Goal: Task Accomplishment & Management: Manage account settings

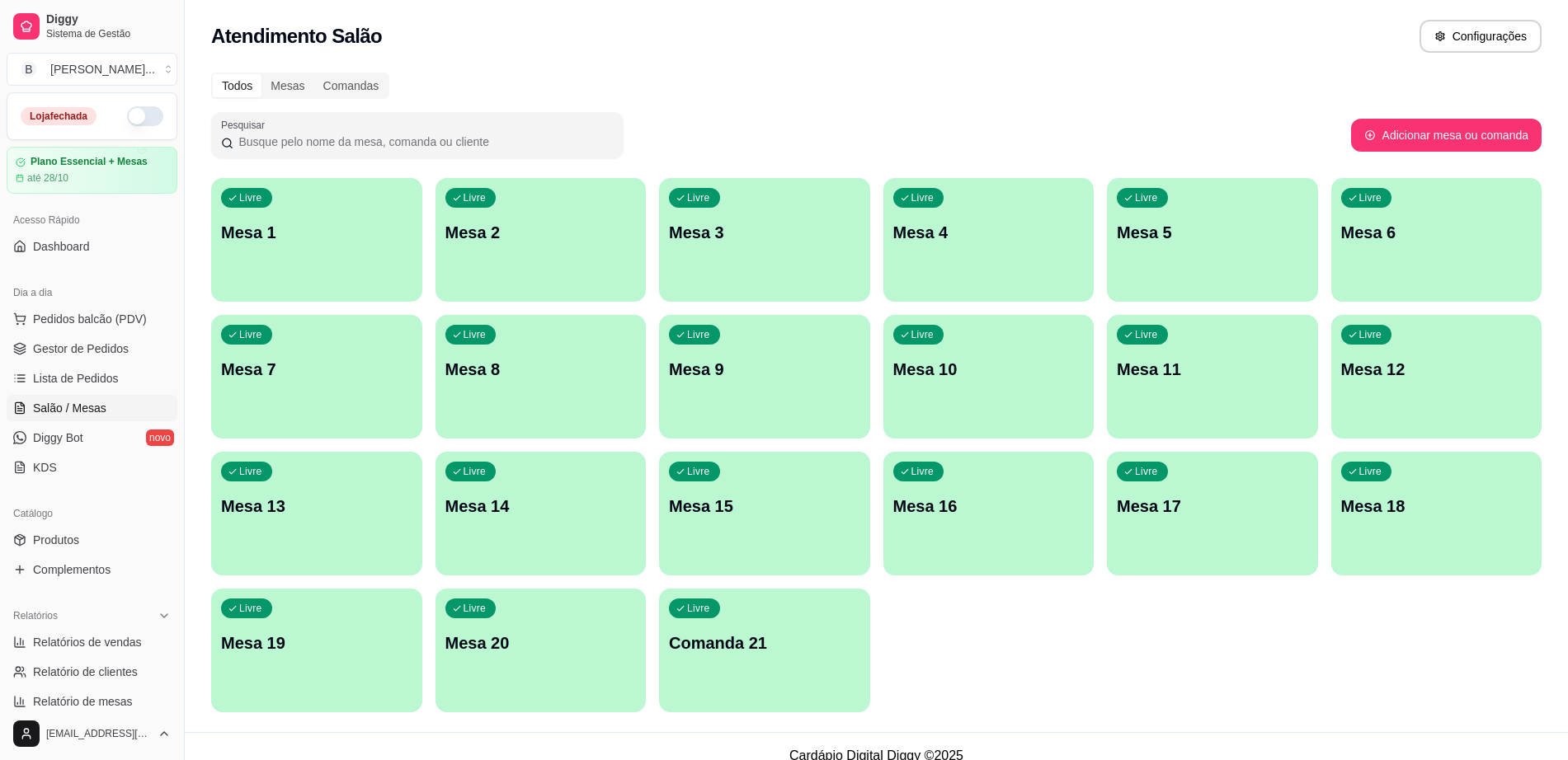
click at [138, 113] on button "button" at bounding box center [145, 116] width 36 height 20
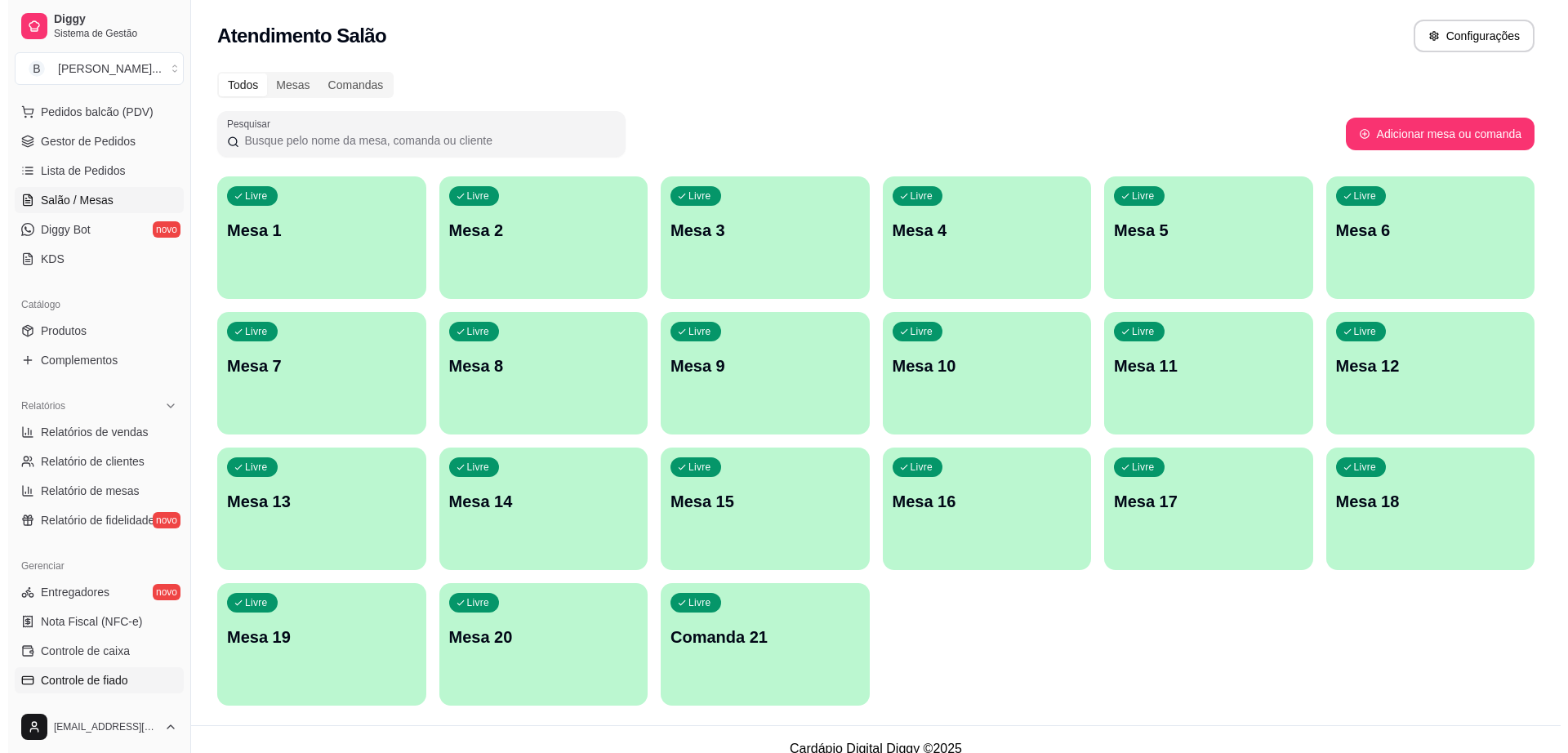
scroll to position [306, 0]
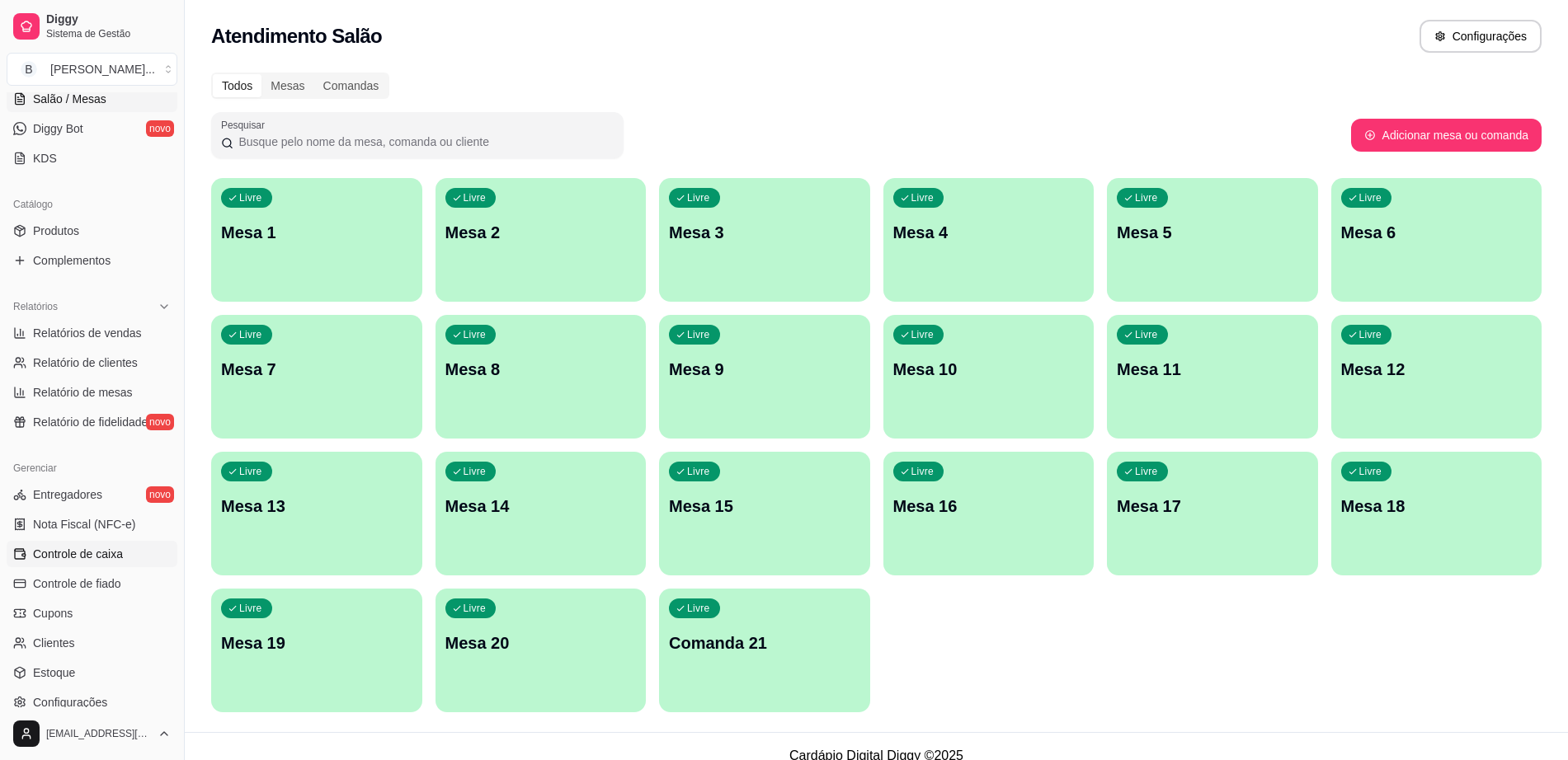
drag, startPoint x: 117, startPoint y: 554, endPoint x: 97, endPoint y: 558, distance: 20.4
click at [116, 554] on span "Controle de caixa" at bounding box center [78, 553] width 90 height 16
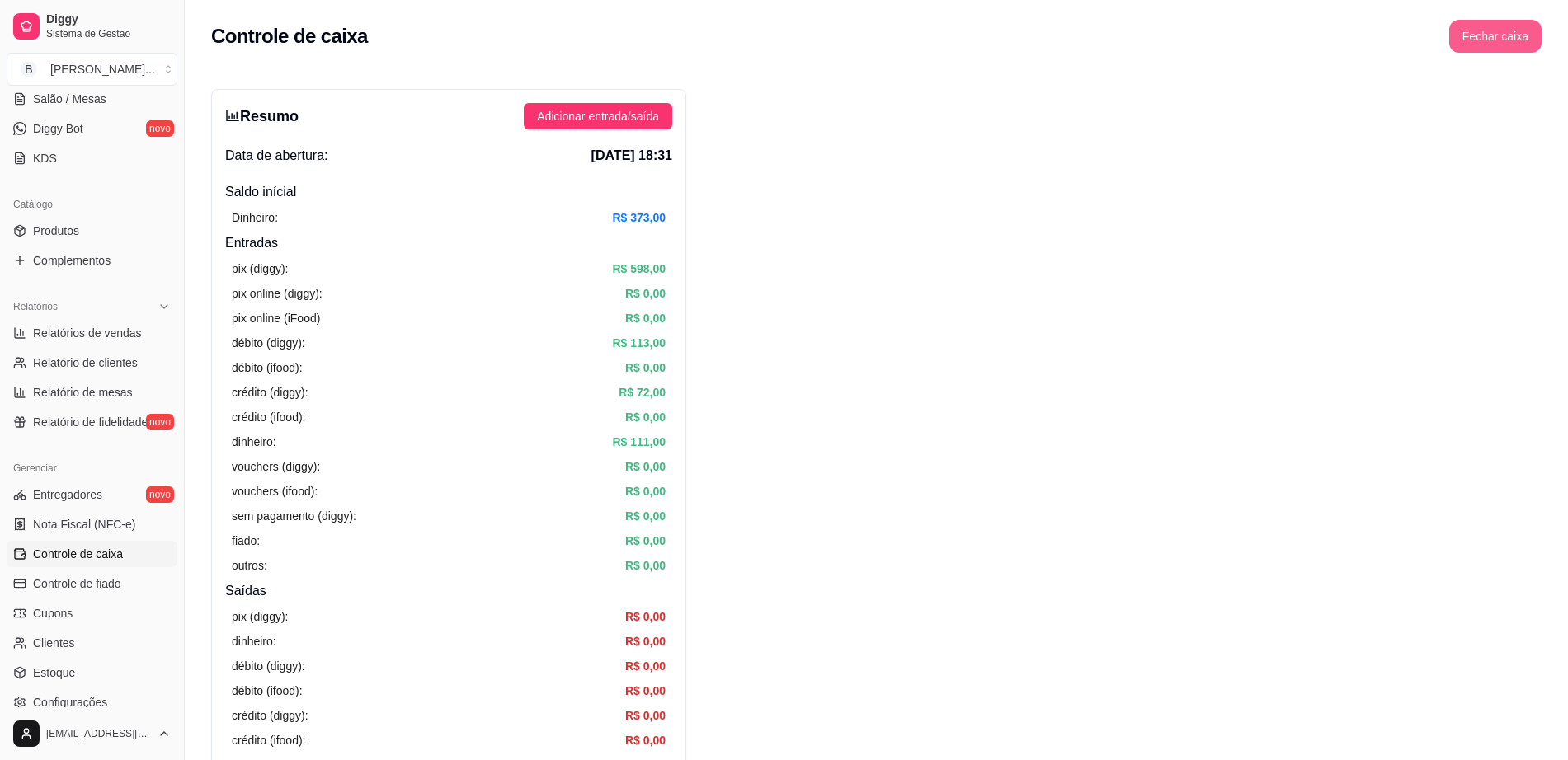
click at [1486, 31] on button "Fechar caixa" at bounding box center [1495, 36] width 92 height 33
click at [1540, 138] on span "Sim" at bounding box center [1541, 146] width 20 height 18
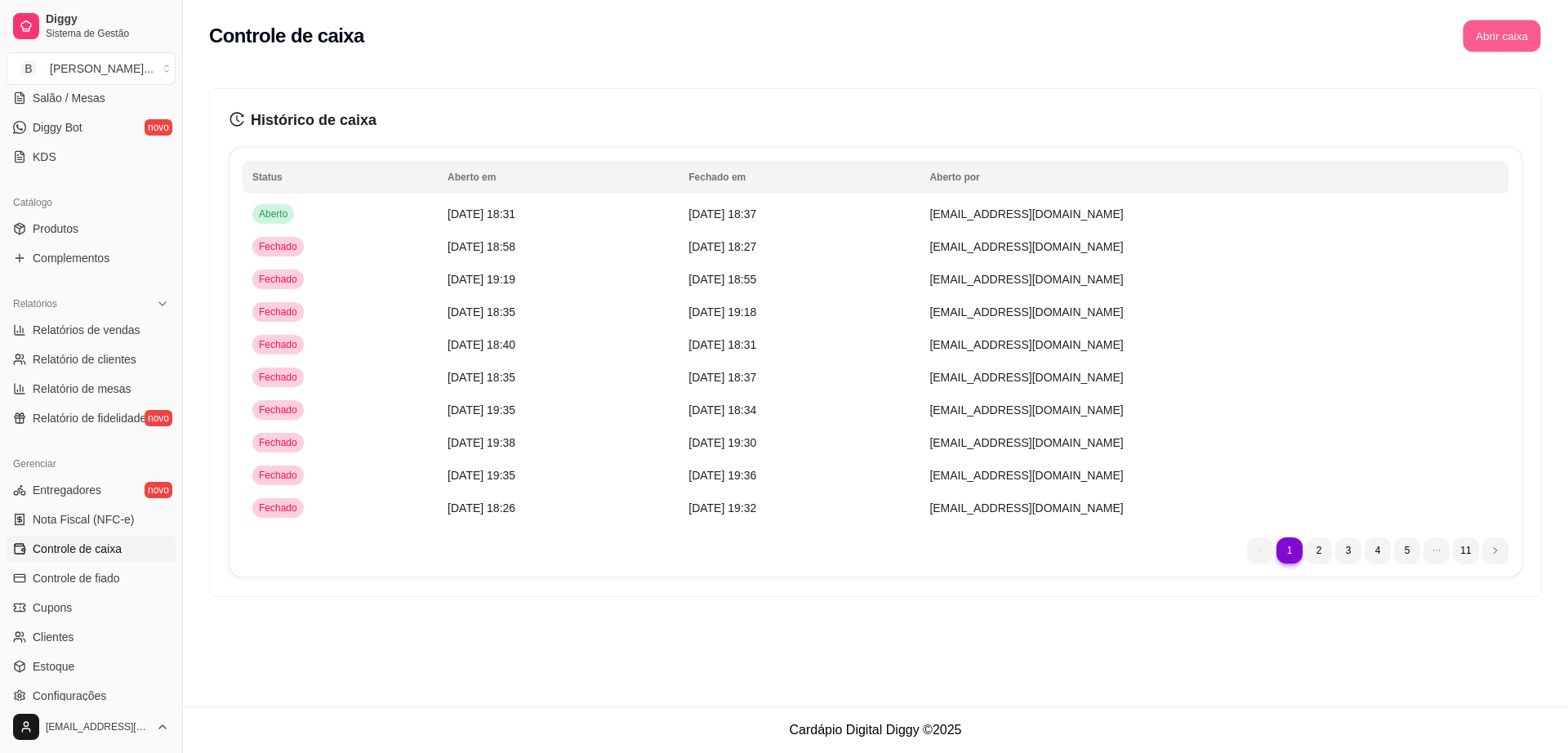
click at [1500, 34] on button "Abrir caixa" at bounding box center [1501, 37] width 78 height 32
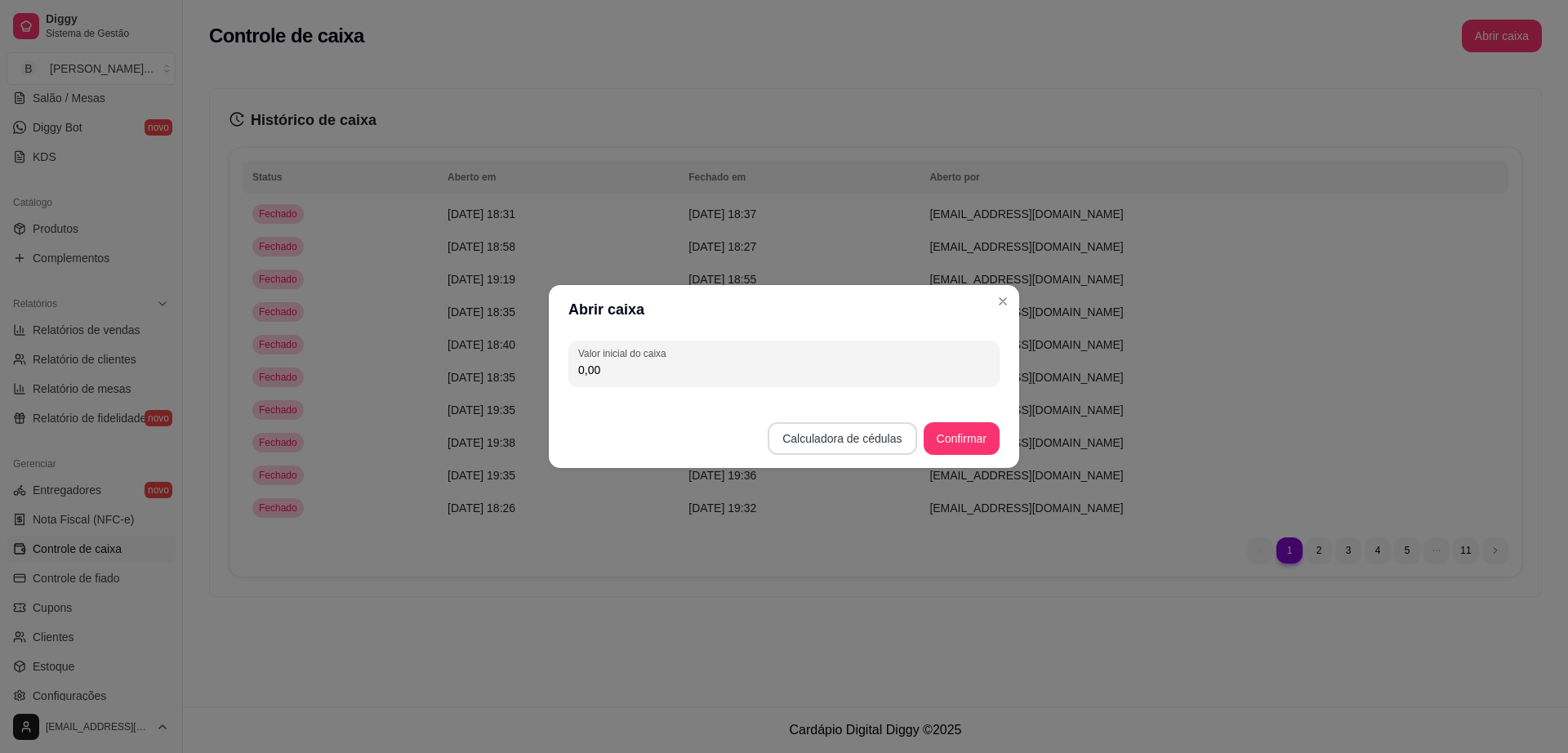
click at [880, 438] on button "Calculadora de cédulas" at bounding box center [842, 438] width 148 height 33
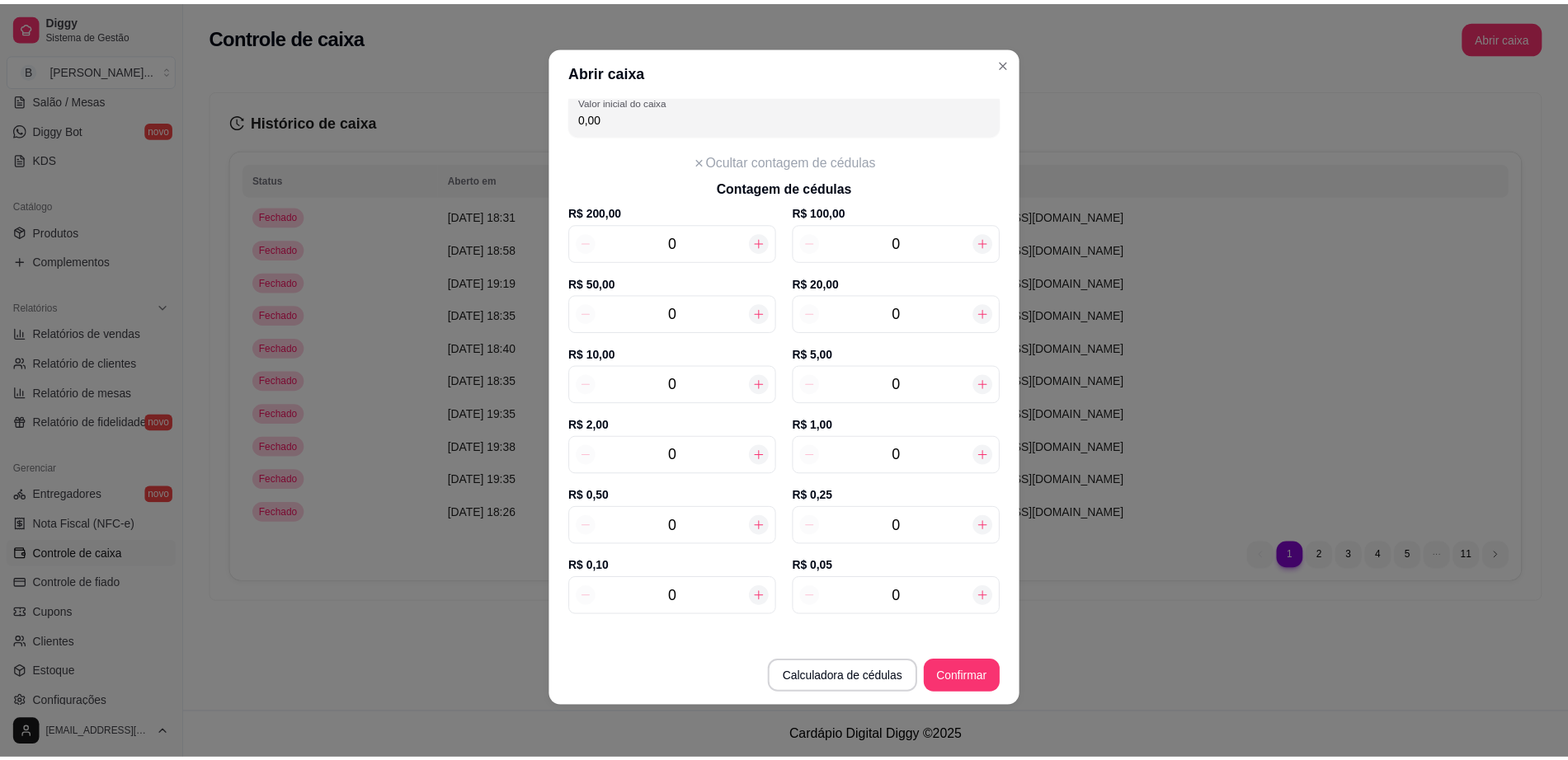
scroll to position [18, 0]
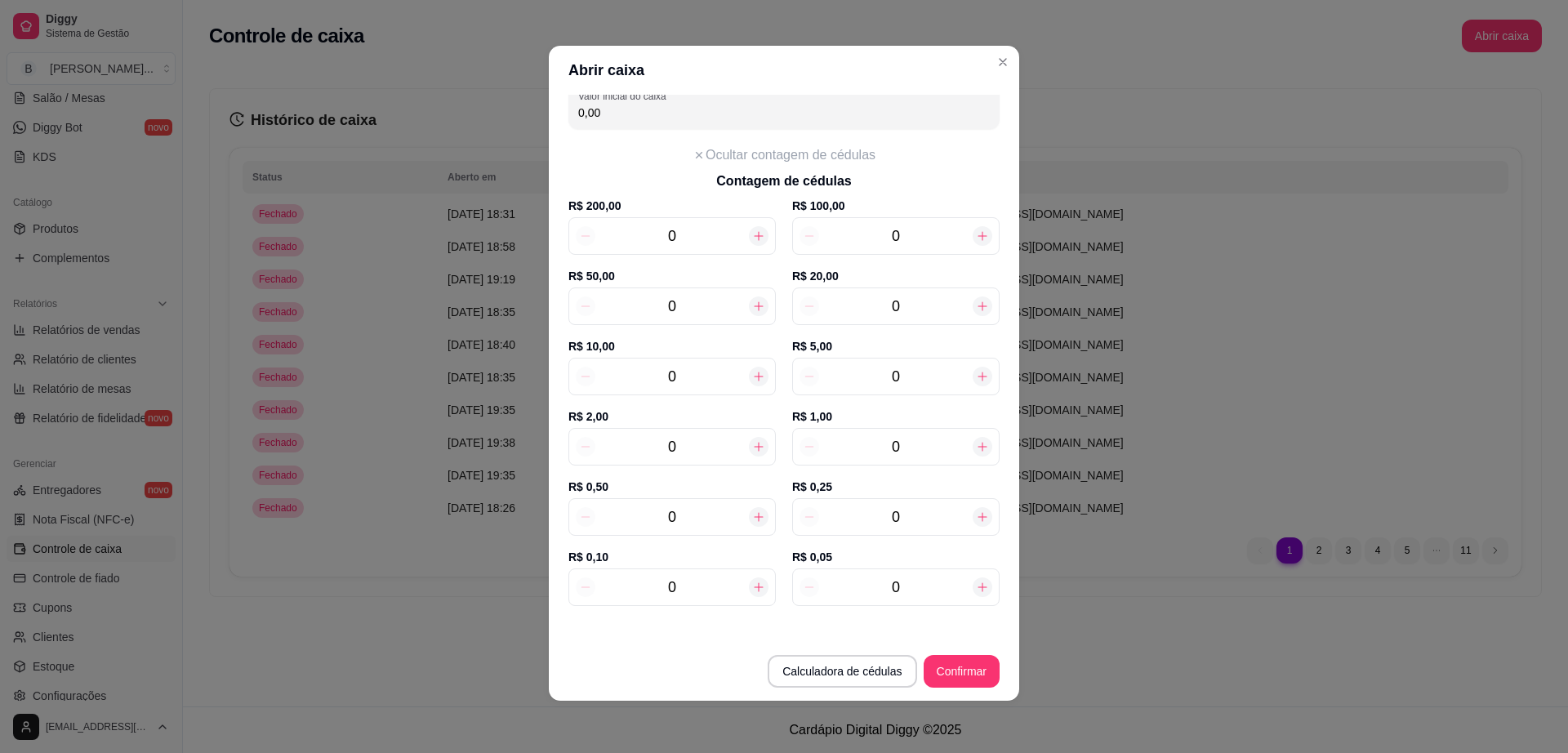
click at [907, 361] on div "0" at bounding box center [895, 377] width 208 height 38
type input "15,00"
type input "3"
click at [889, 304] on input "0" at bounding box center [895, 306] width 153 height 23
type input "175,00"
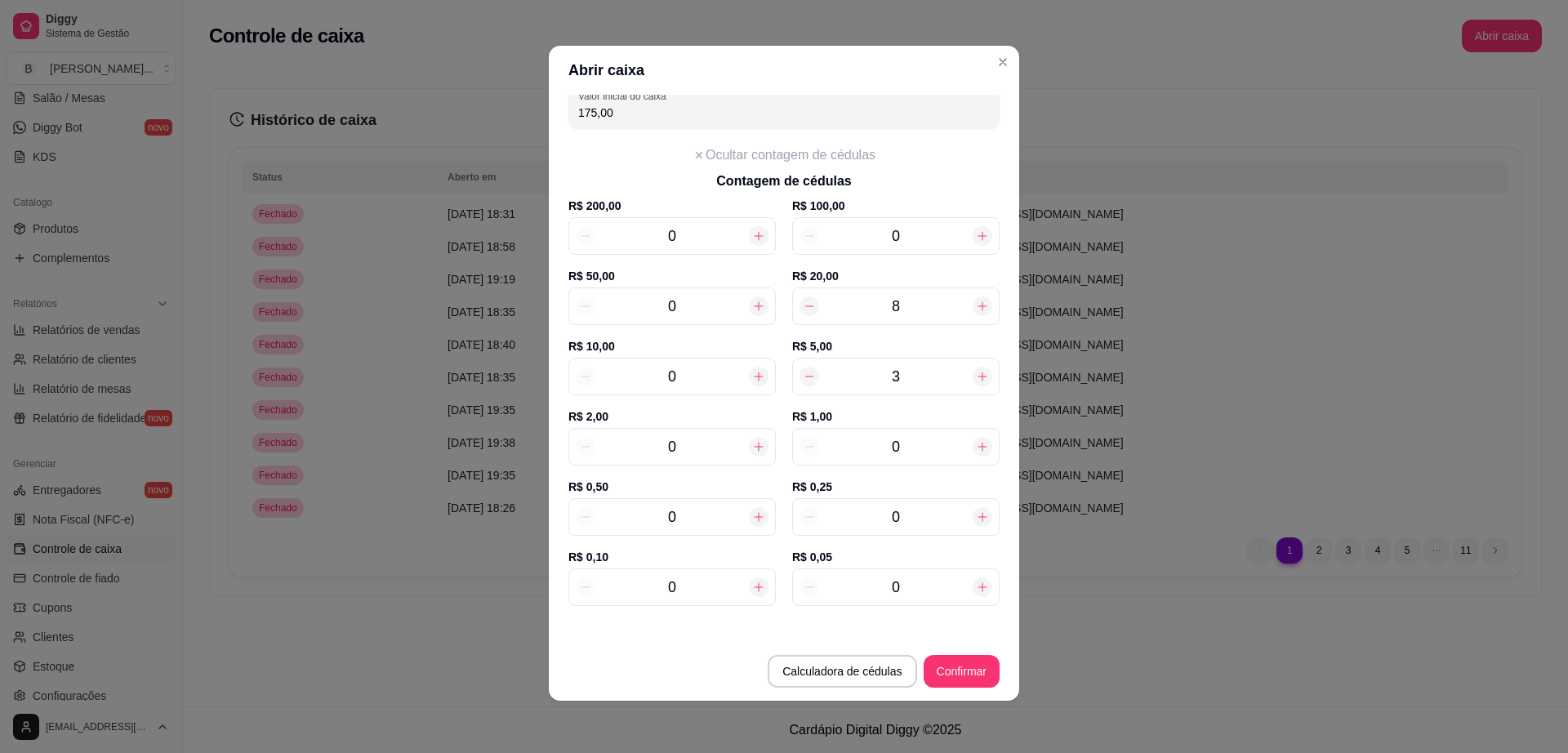
type input "8"
click at [707, 447] on input "0" at bounding box center [672, 447] width 153 height 23
type input "181,00"
type input "3"
click at [959, 684] on button "Confirmar" at bounding box center [961, 672] width 74 height 32
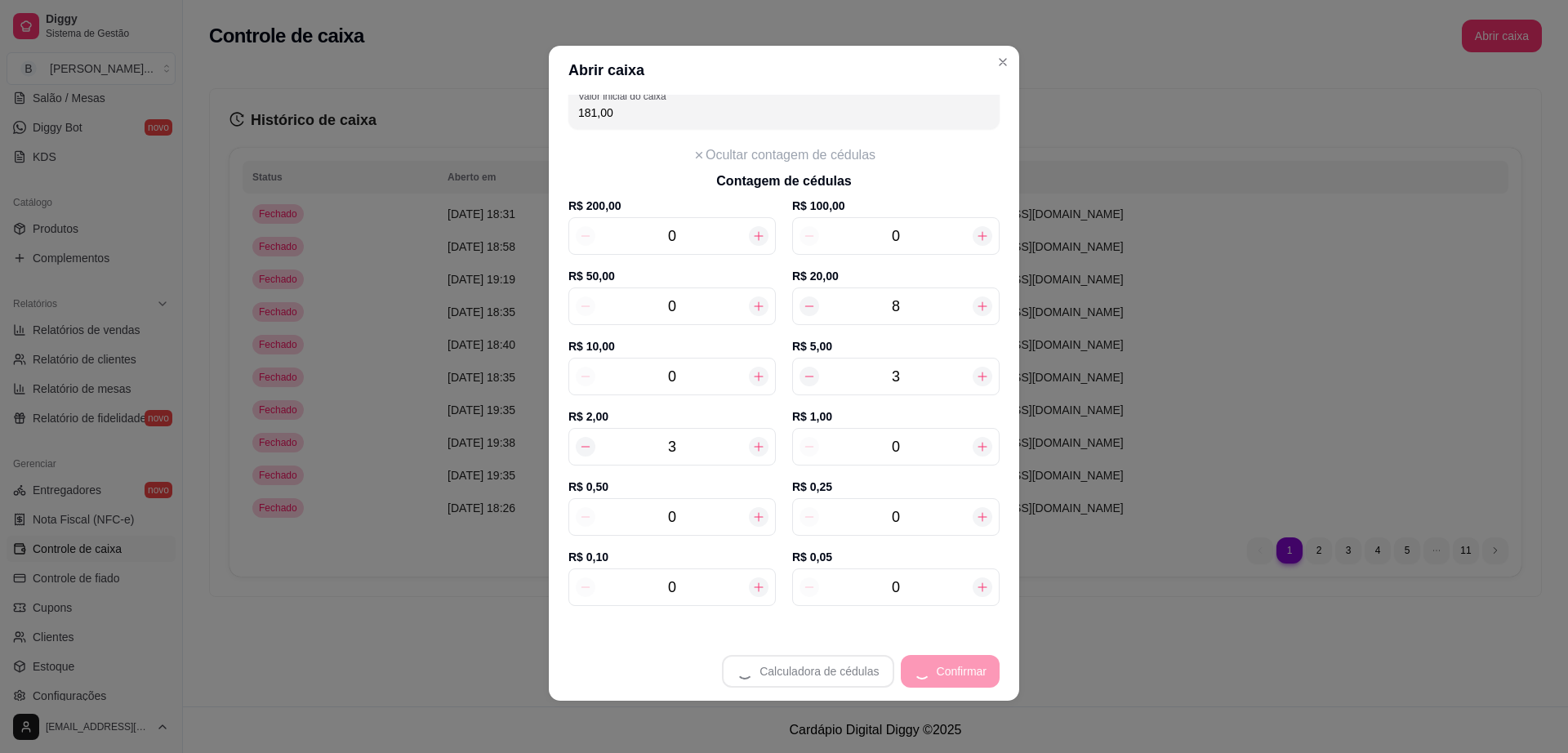
click at [672, 384] on input "0" at bounding box center [672, 377] width 153 height 23
type input "201,00"
type input "2"
click at [971, 675] on button "Confirmar" at bounding box center [961, 671] width 76 height 33
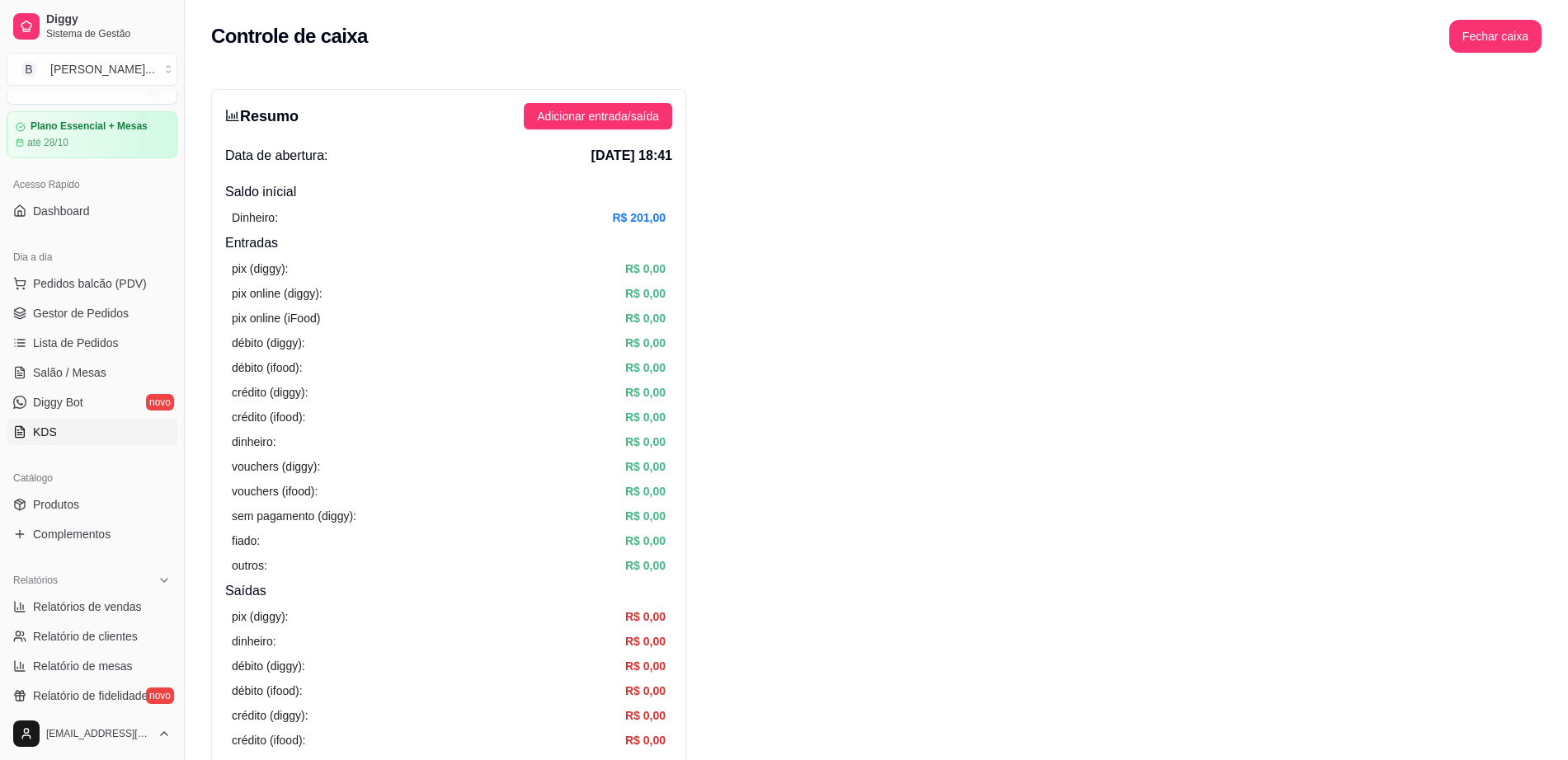
scroll to position [0, 0]
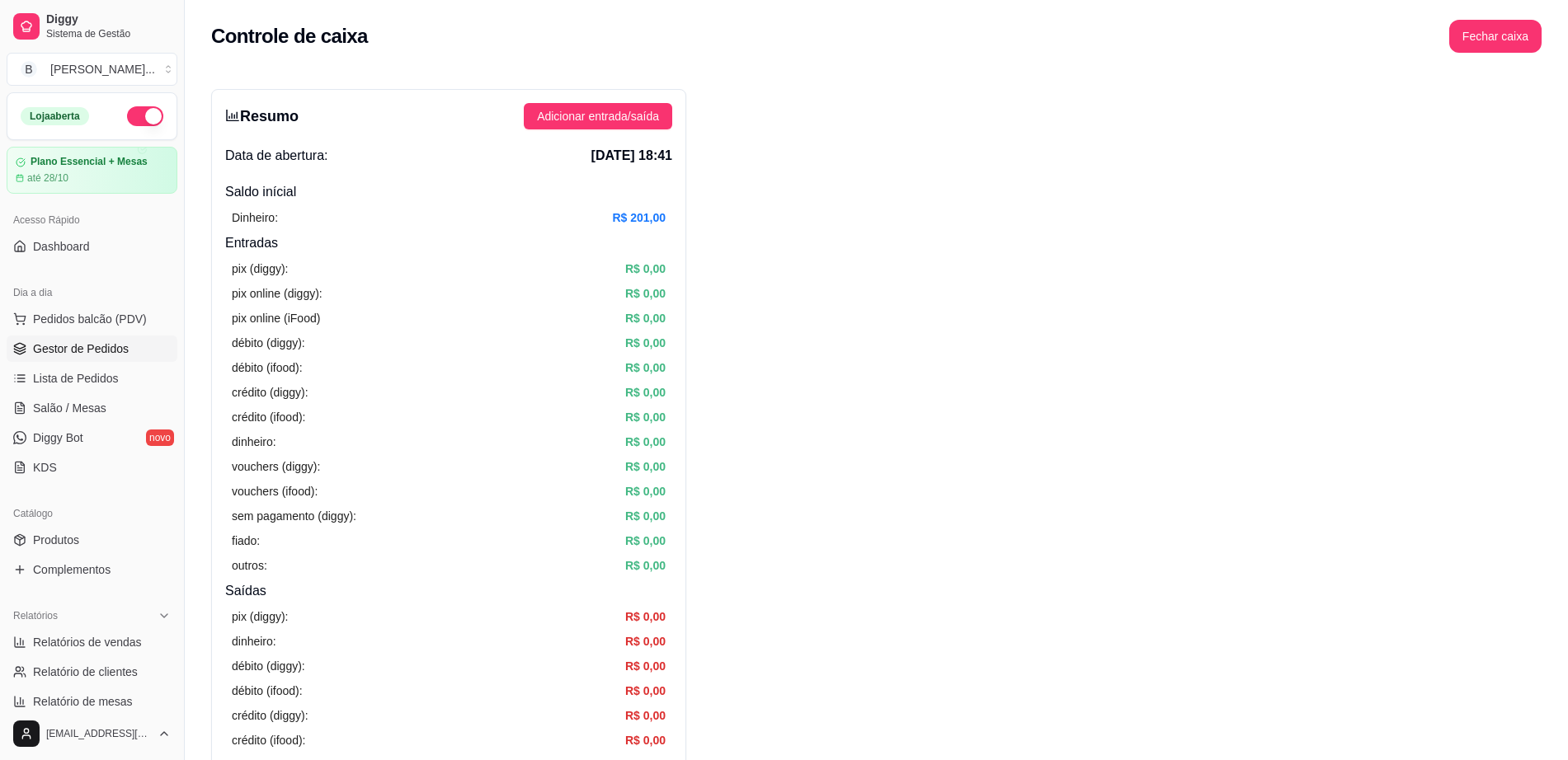
click at [140, 356] on link "Gestor de Pedidos" at bounding box center [92, 349] width 171 height 27
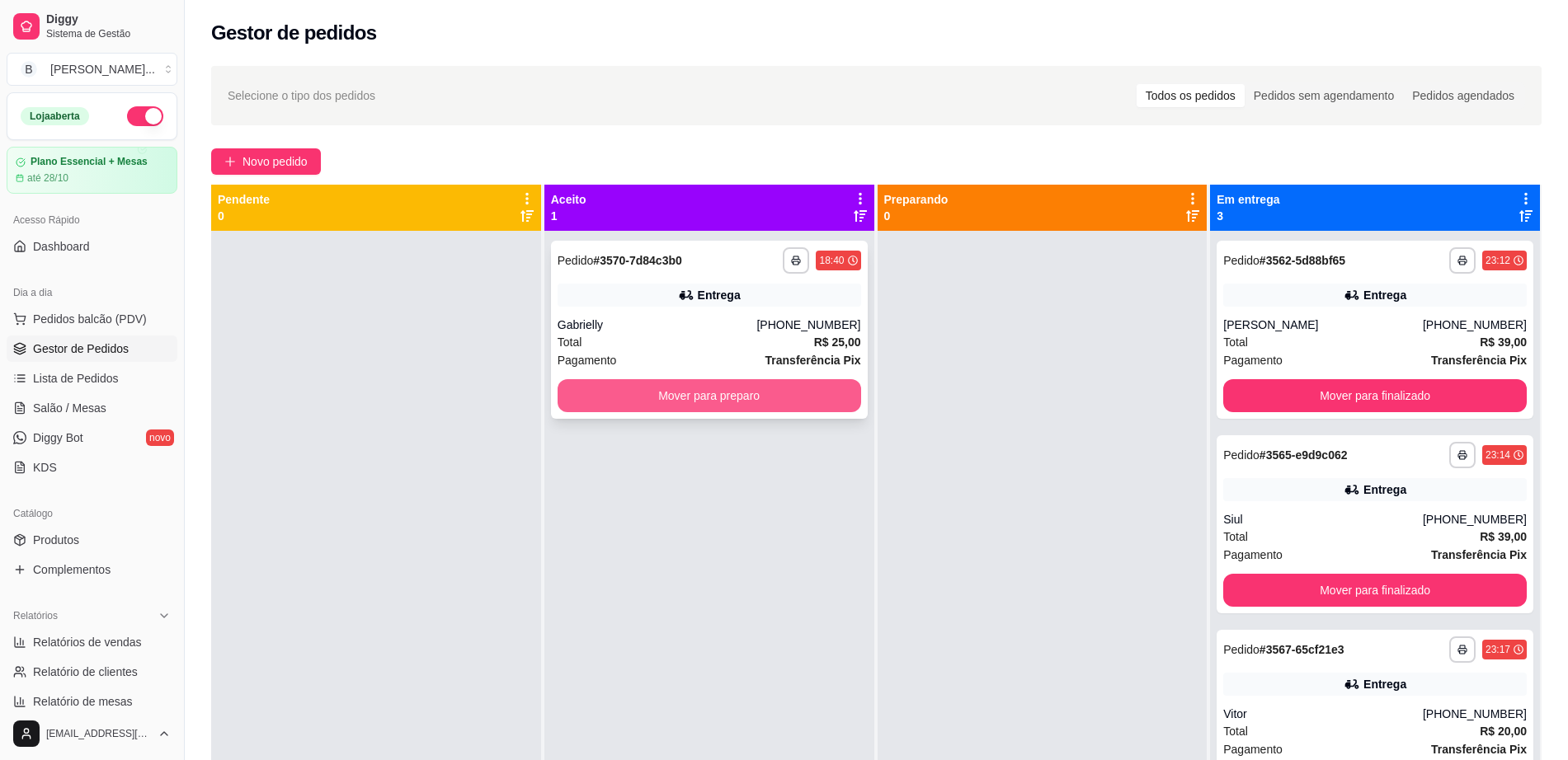
click at [688, 408] on button "Mover para preparo" at bounding box center [710, 396] width 304 height 33
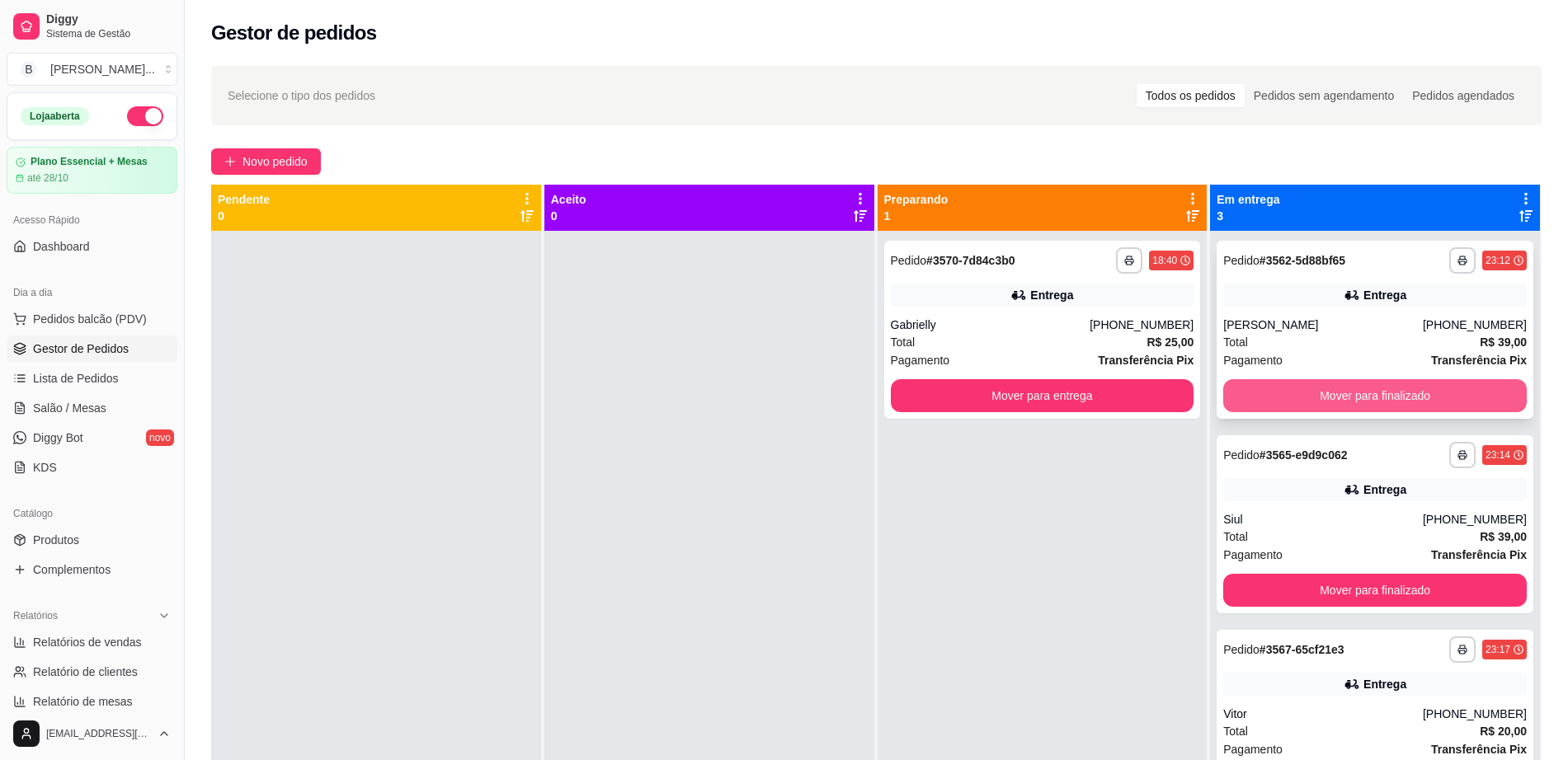
click at [1321, 388] on button "Mover para finalizado" at bounding box center [1375, 396] width 304 height 33
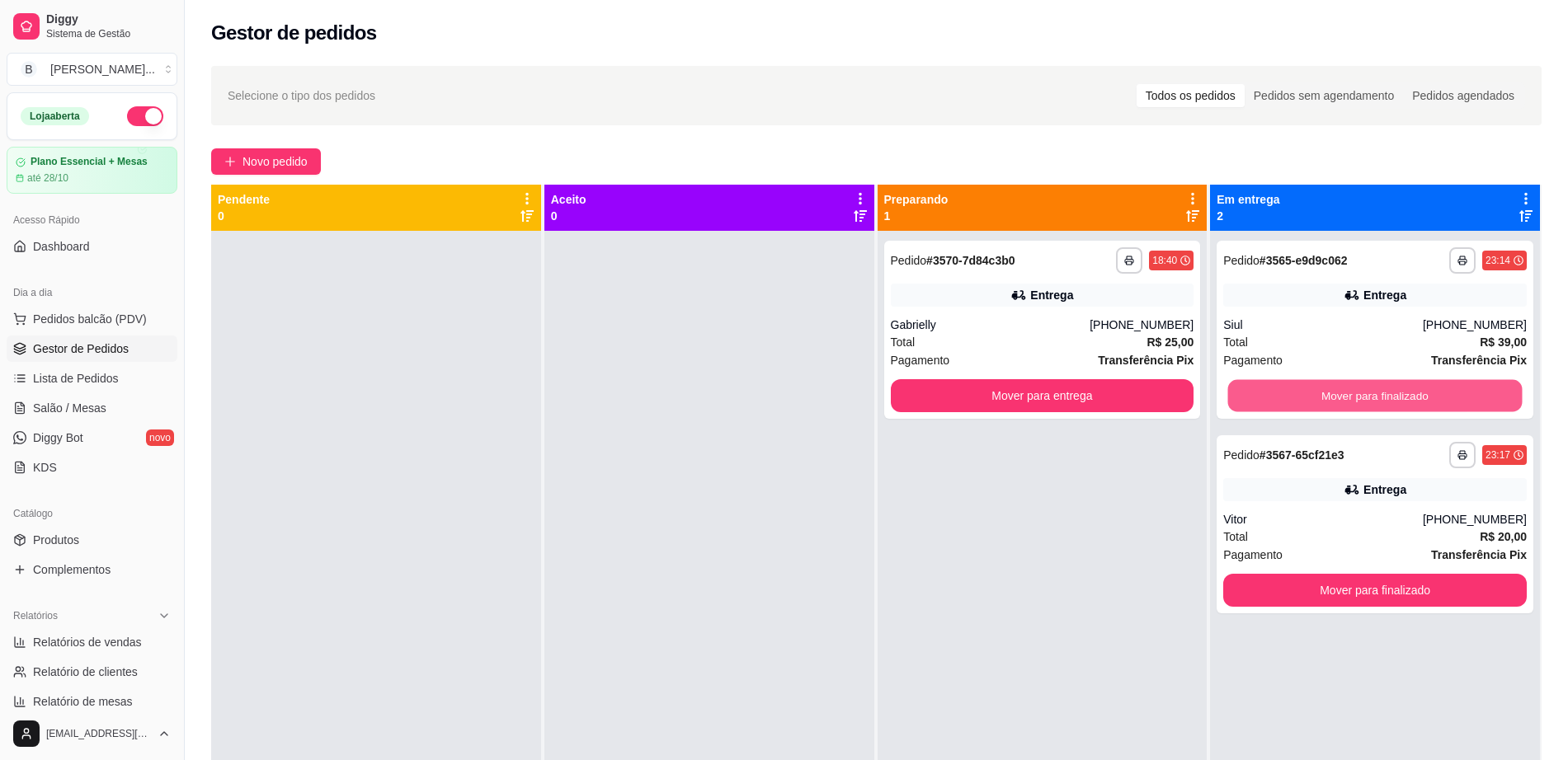
click at [1321, 388] on button "Mover para finalizado" at bounding box center [1375, 397] width 294 height 32
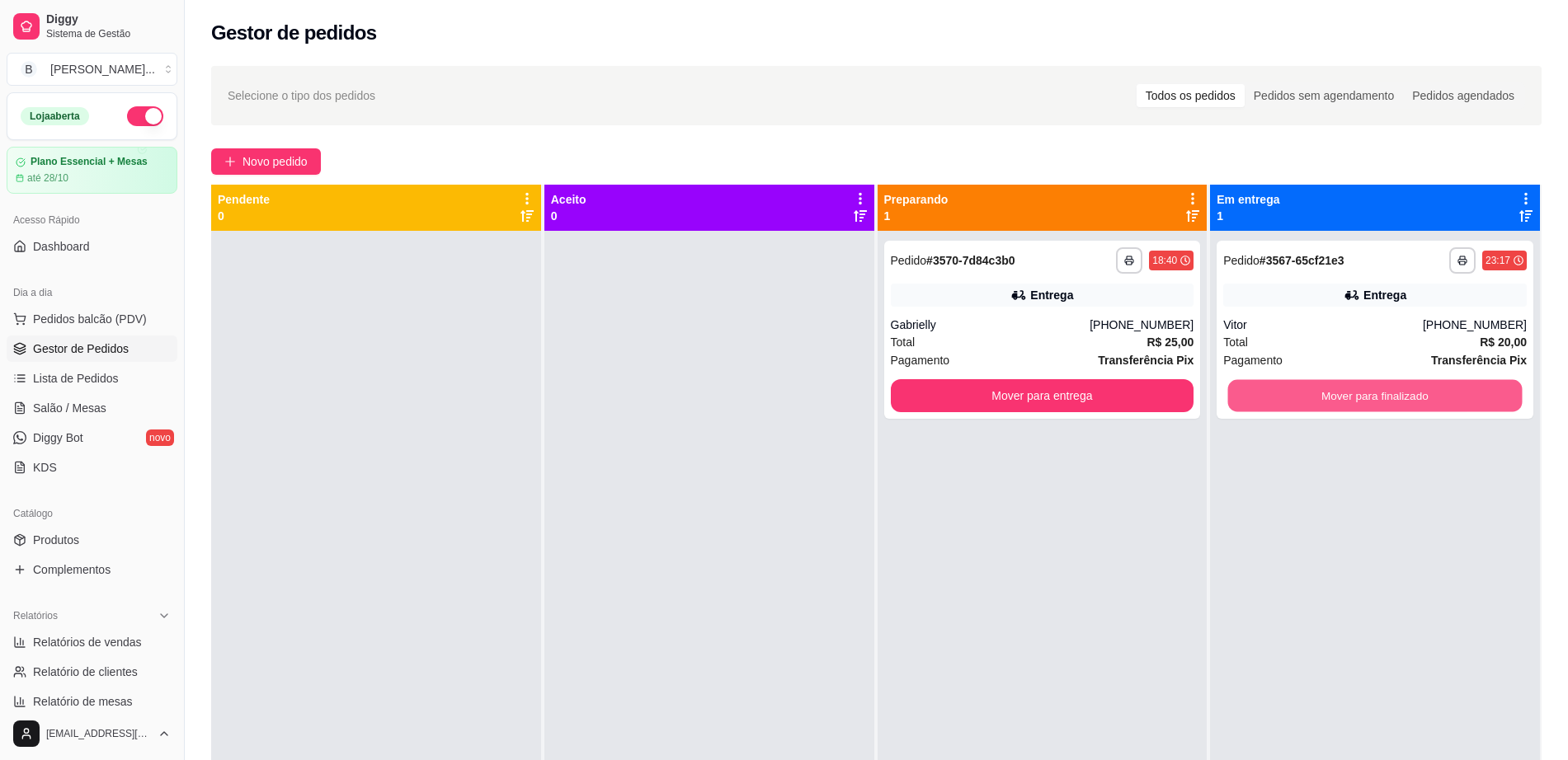
click at [1321, 388] on button "Mover para finalizado" at bounding box center [1375, 397] width 294 height 32
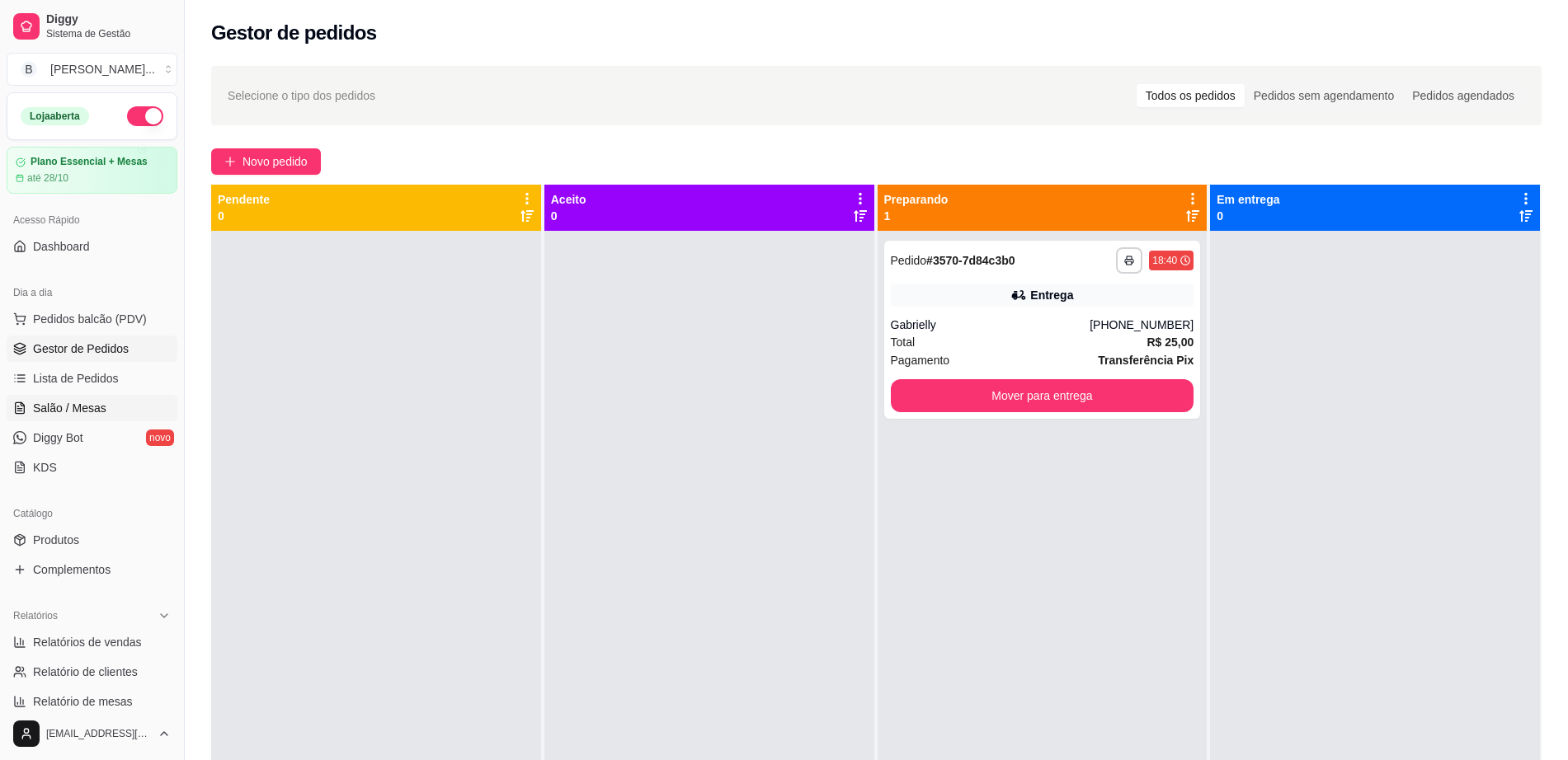
click at [92, 399] on link "Salão / Mesas" at bounding box center [92, 408] width 171 height 27
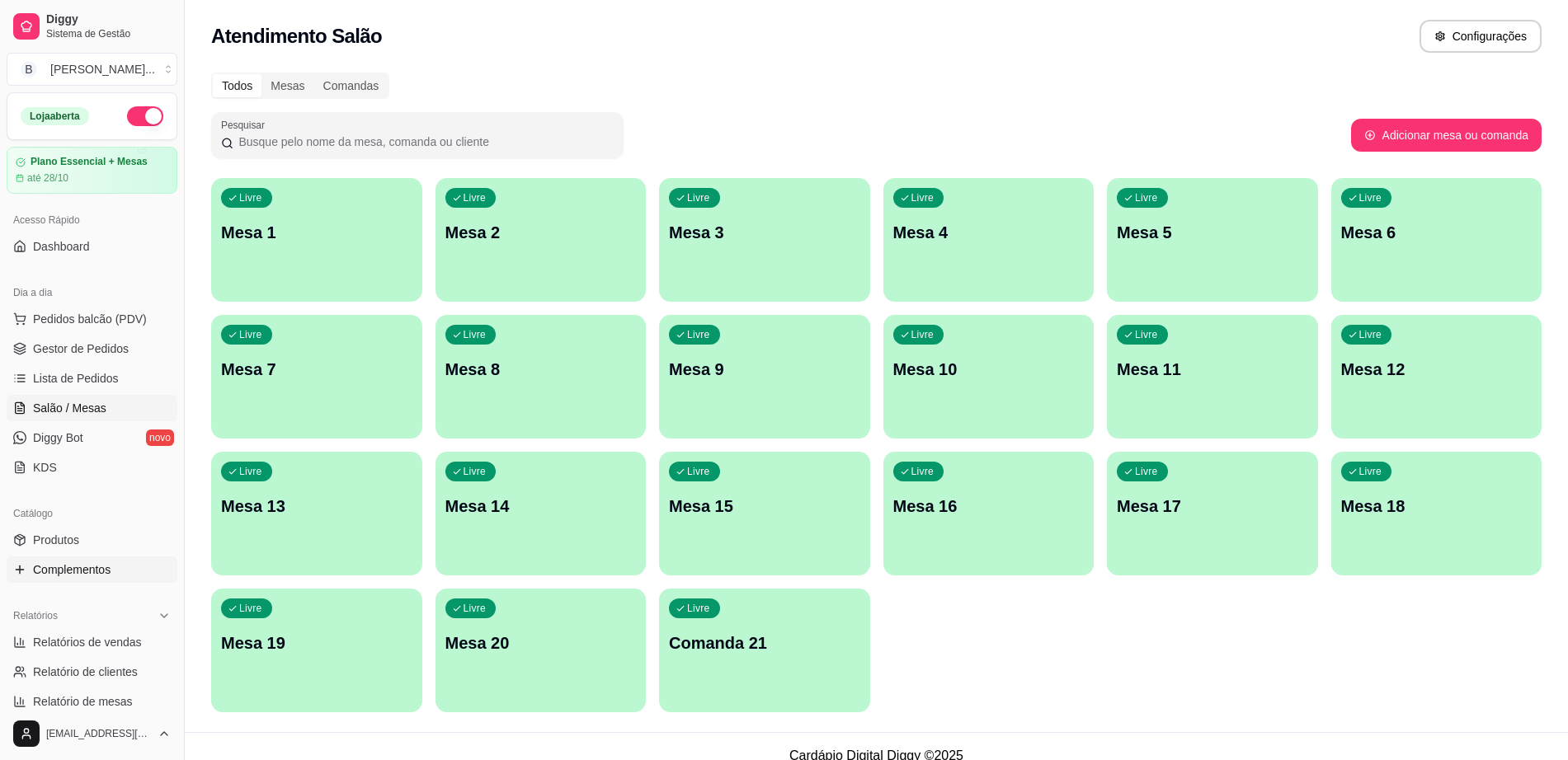
click at [113, 579] on link "Complementos" at bounding box center [92, 570] width 171 height 27
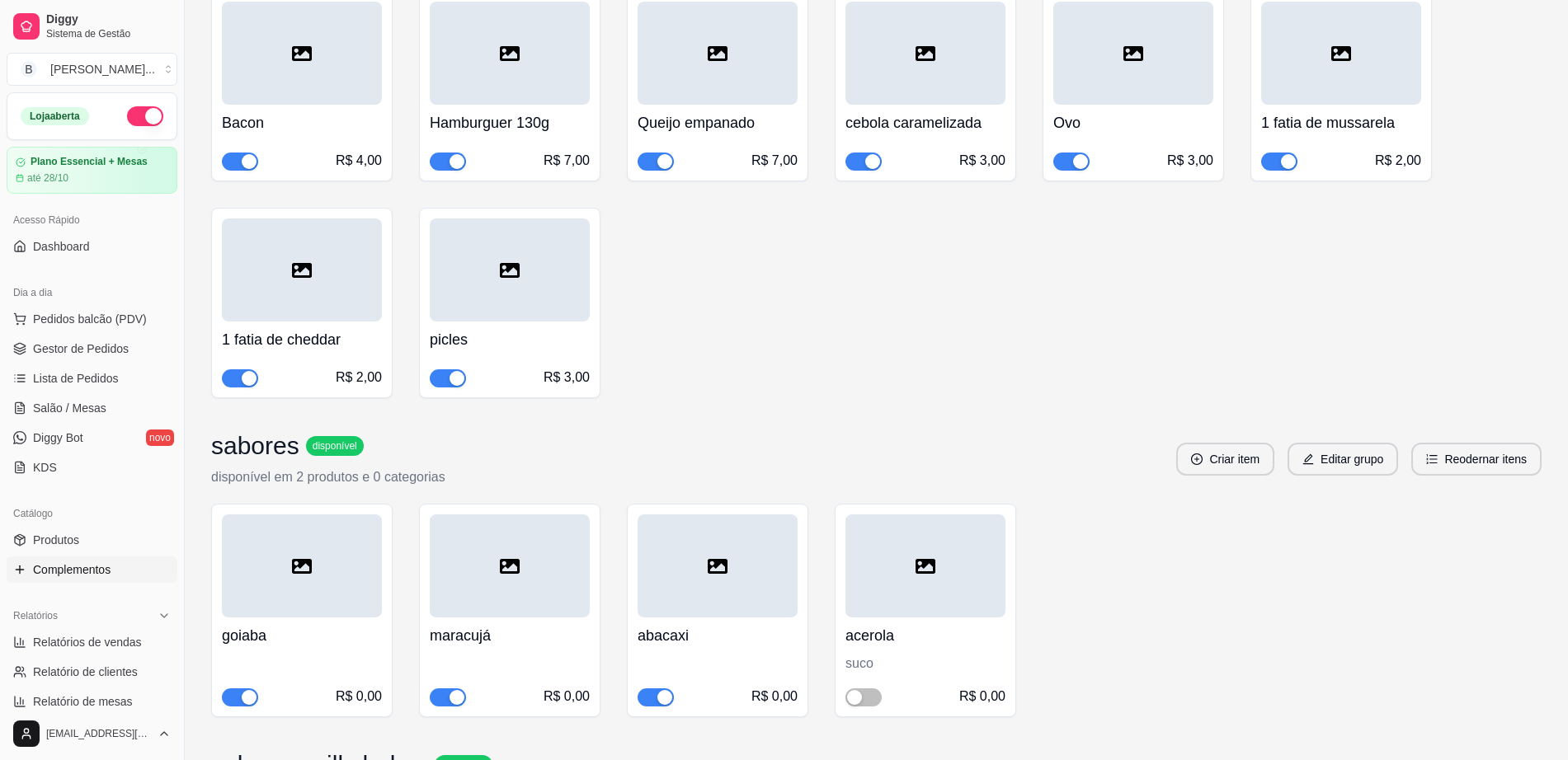
scroll to position [413, 0]
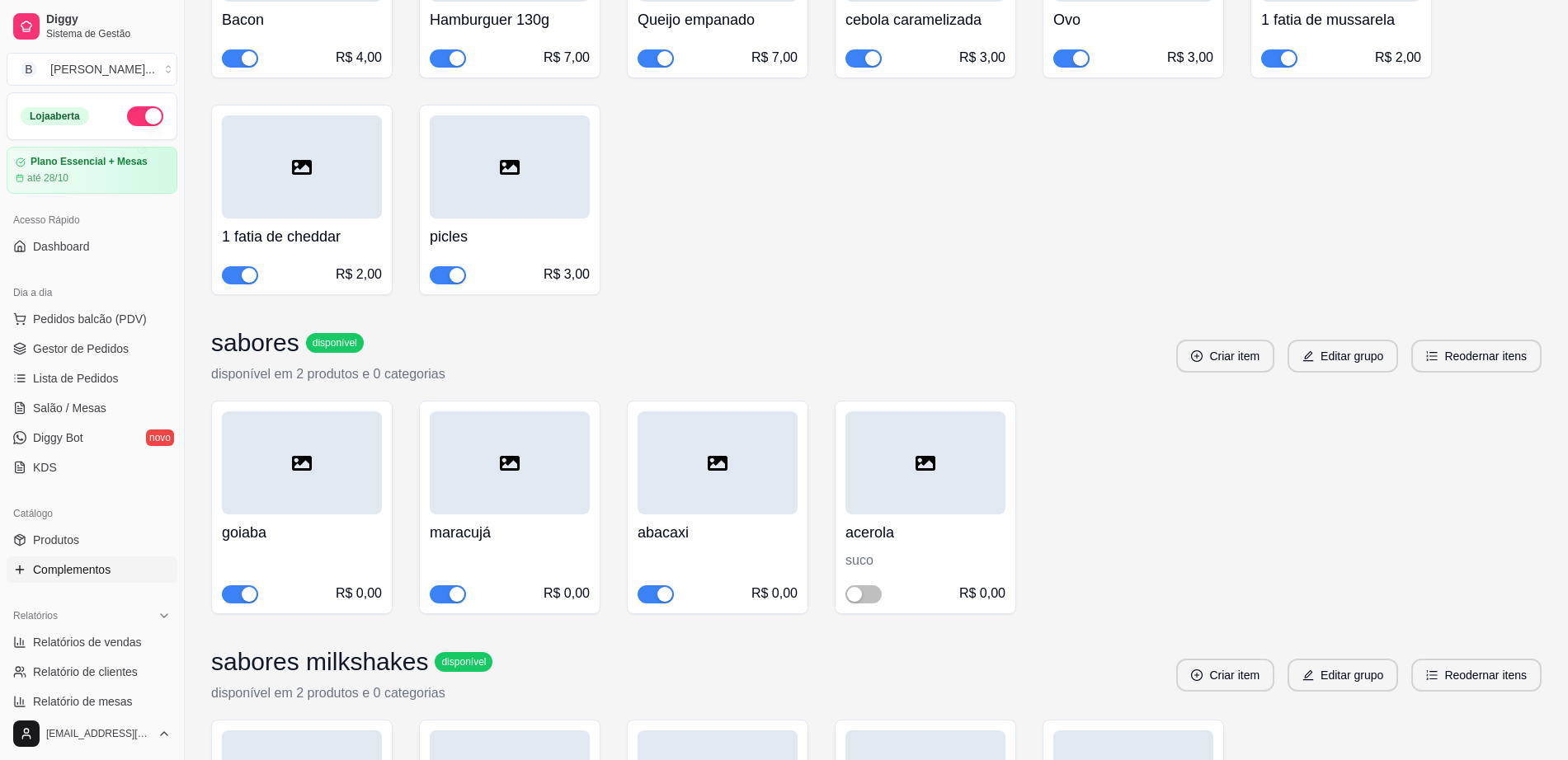
click at [653, 602] on span "button" at bounding box center [656, 594] width 36 height 18
click at [445, 590] on span "button" at bounding box center [448, 594] width 36 height 18
click at [65, 341] on span "Gestor de Pedidos" at bounding box center [81, 348] width 96 height 16
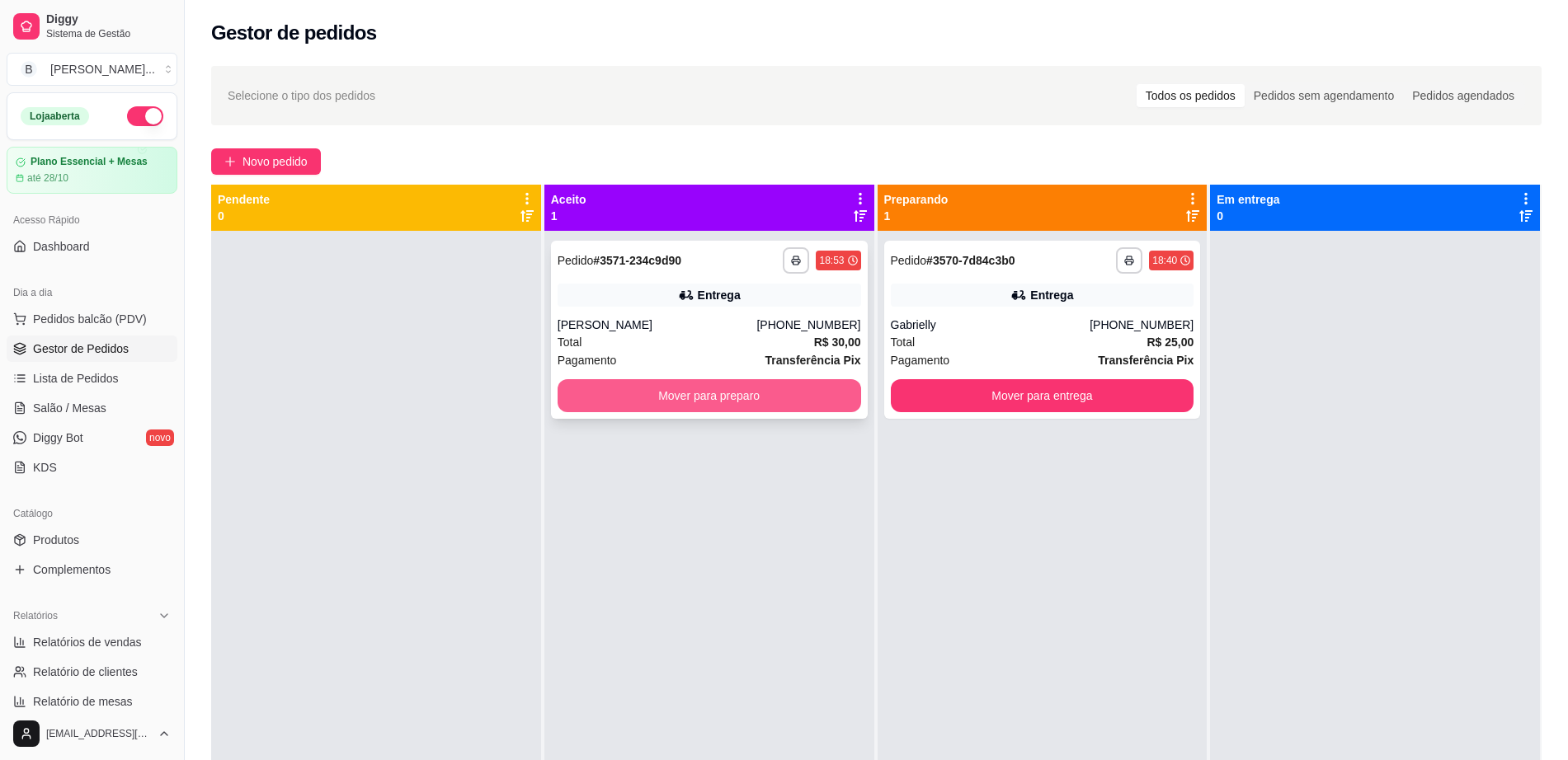
click at [721, 401] on button "Mover para preparo" at bounding box center [710, 396] width 304 height 33
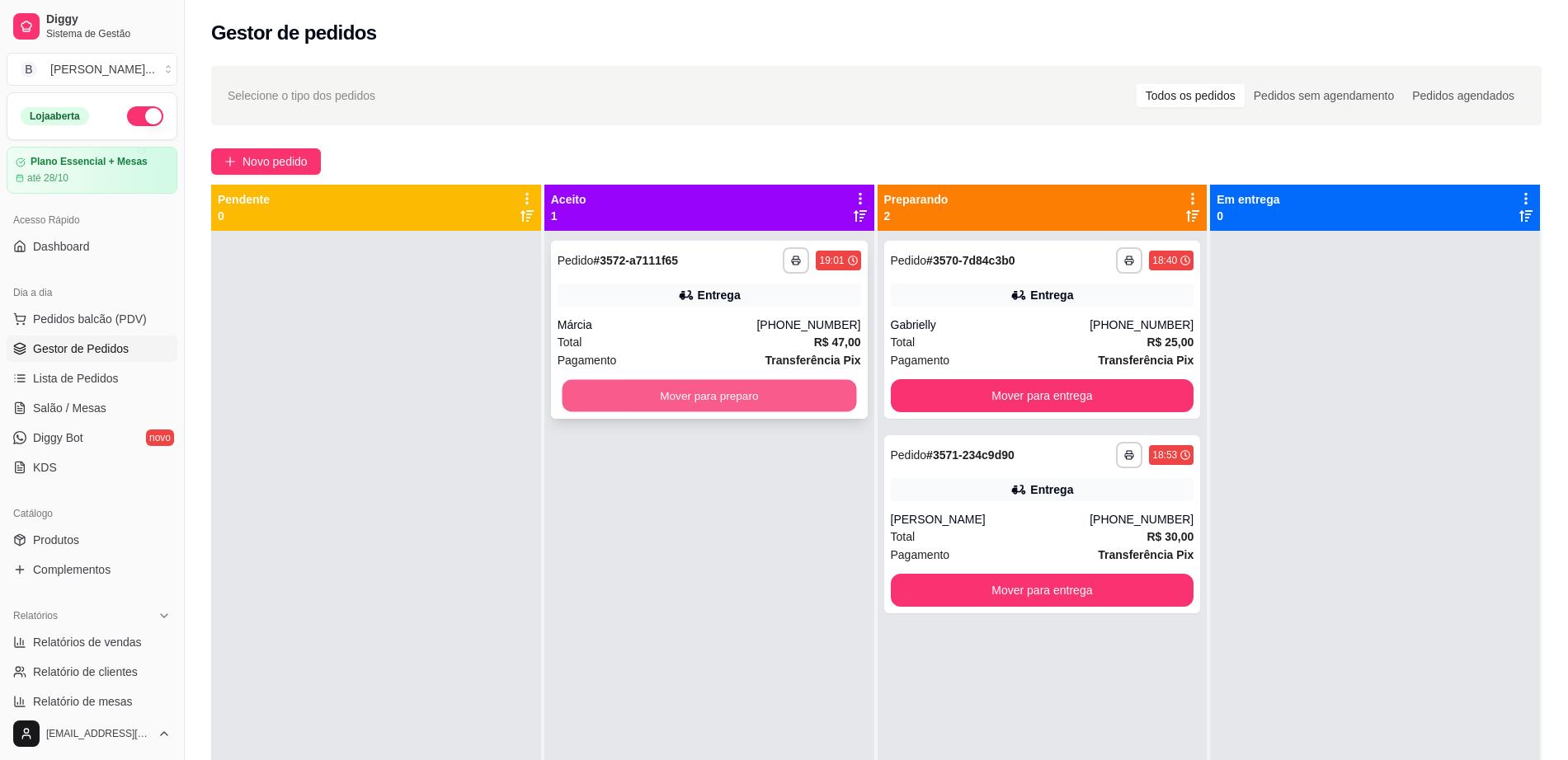
click at [797, 404] on button "Mover para preparo" at bounding box center [709, 397] width 294 height 32
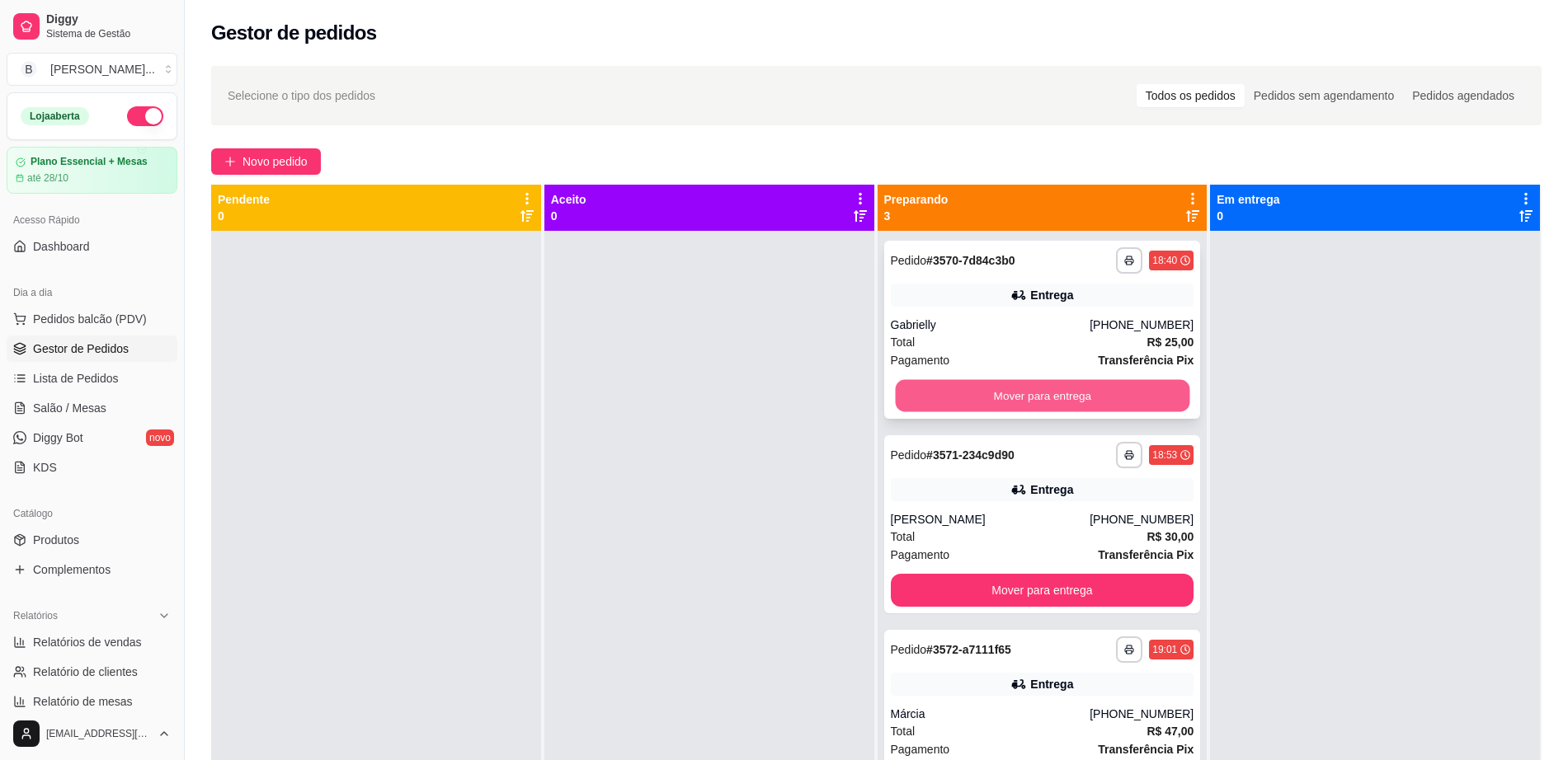
click at [973, 403] on button "Mover para entrega" at bounding box center [1042, 397] width 294 height 32
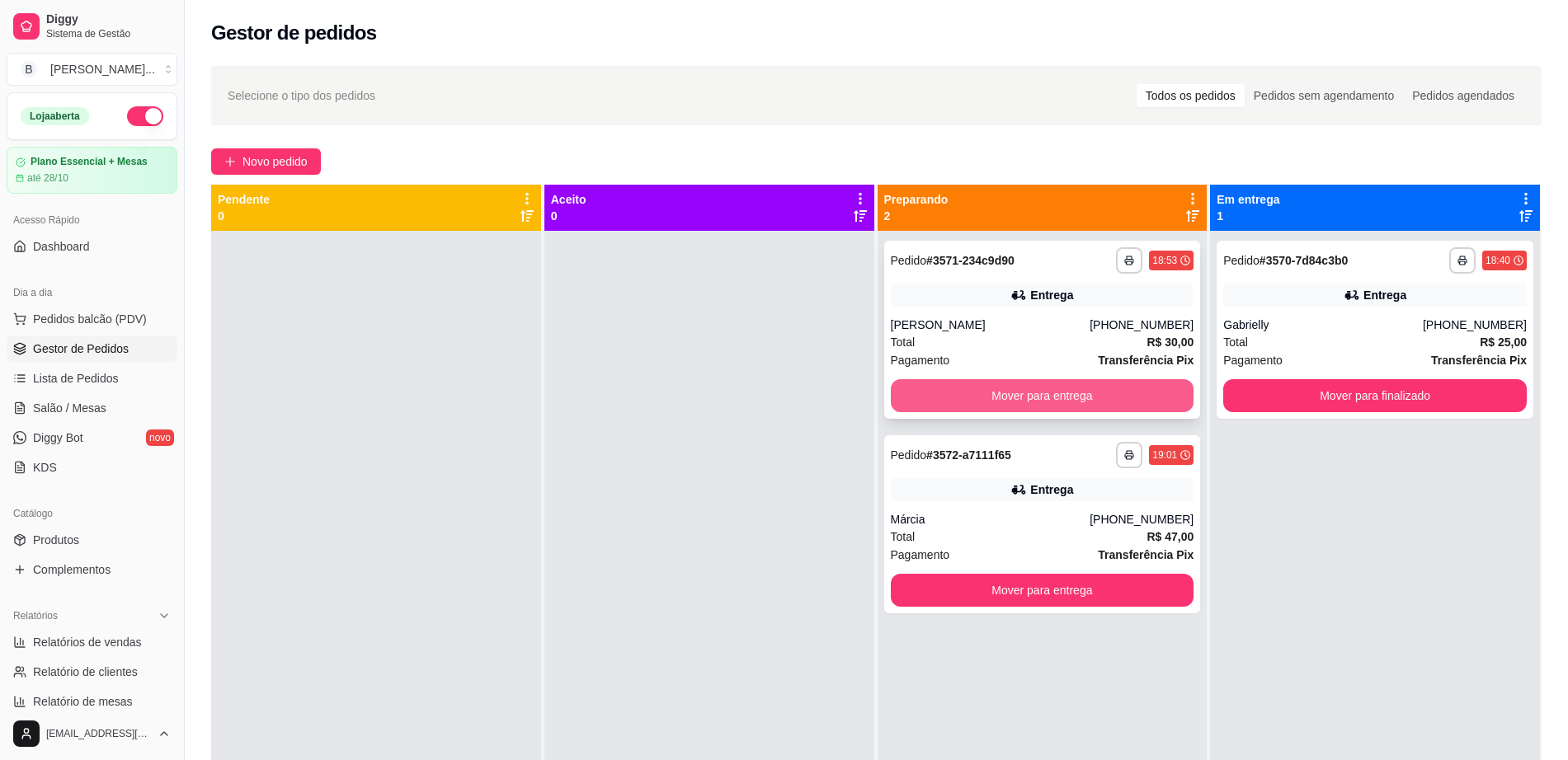
click at [974, 400] on button "Mover para entrega" at bounding box center [1043, 396] width 304 height 33
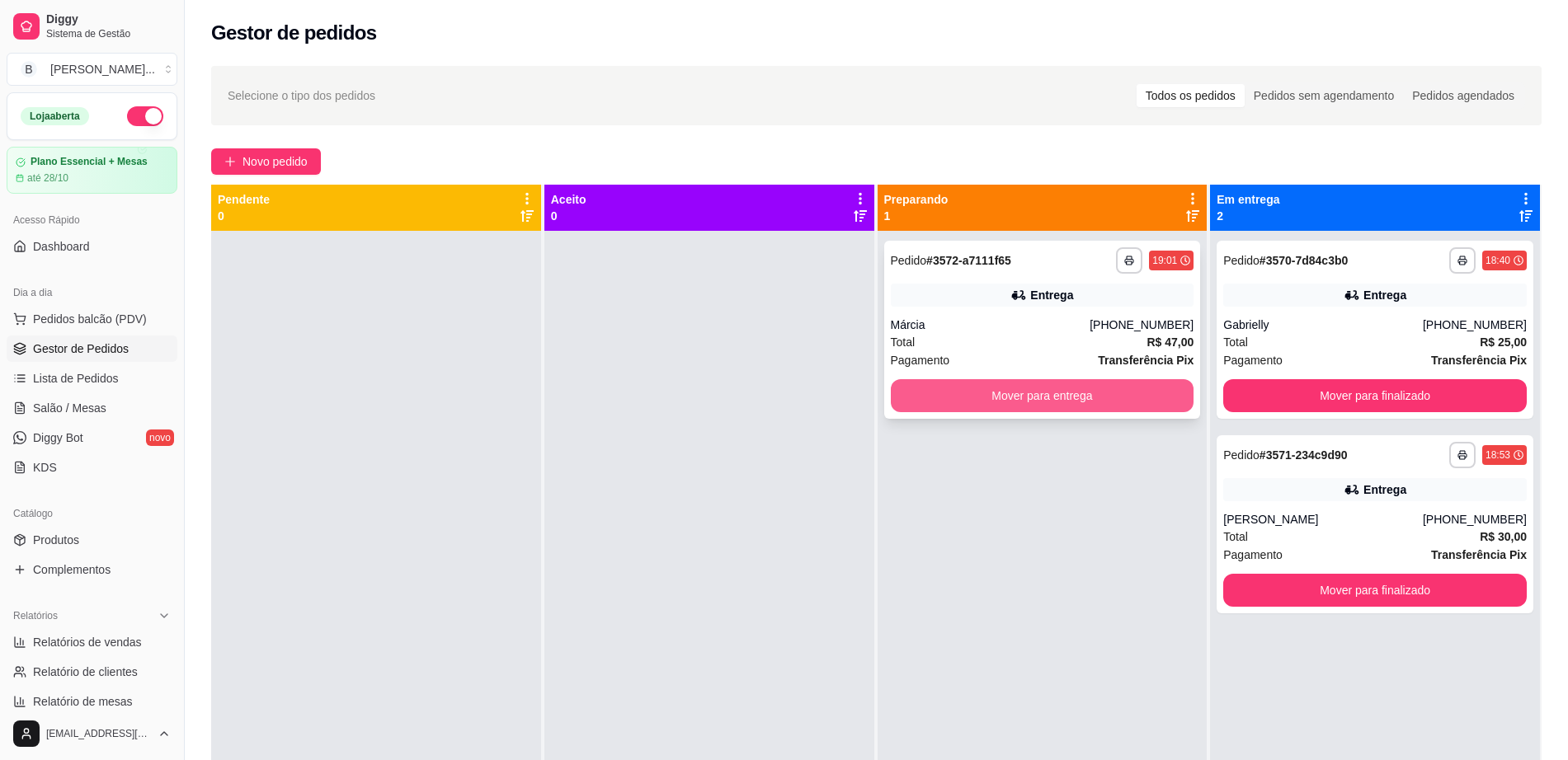
click at [1130, 408] on button "Mover para entrega" at bounding box center [1043, 396] width 304 height 33
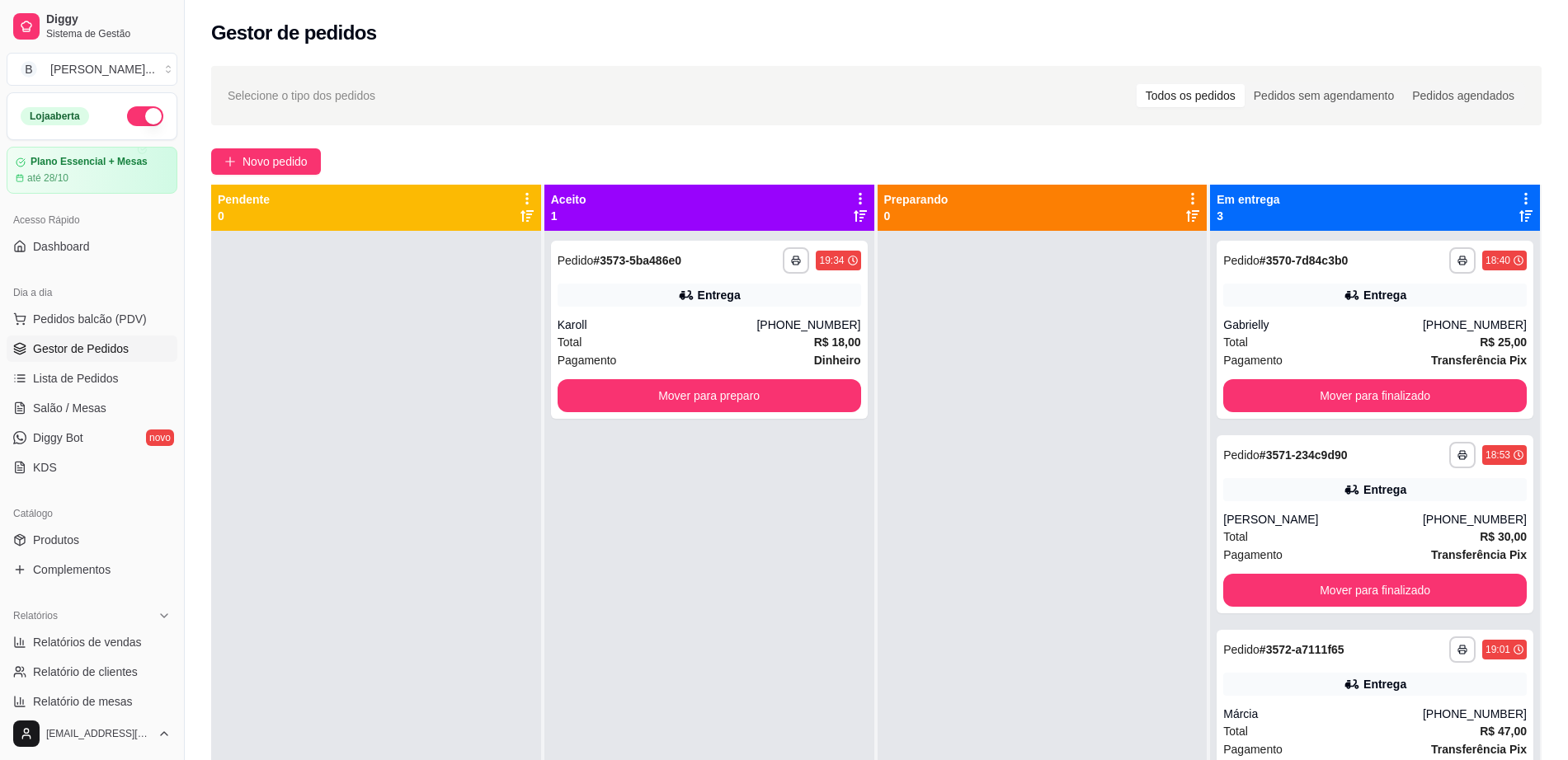
click at [1130, 408] on div at bounding box center [1043, 610] width 330 height 760
click at [724, 388] on button "Mover para preparo" at bounding box center [710, 396] width 304 height 33
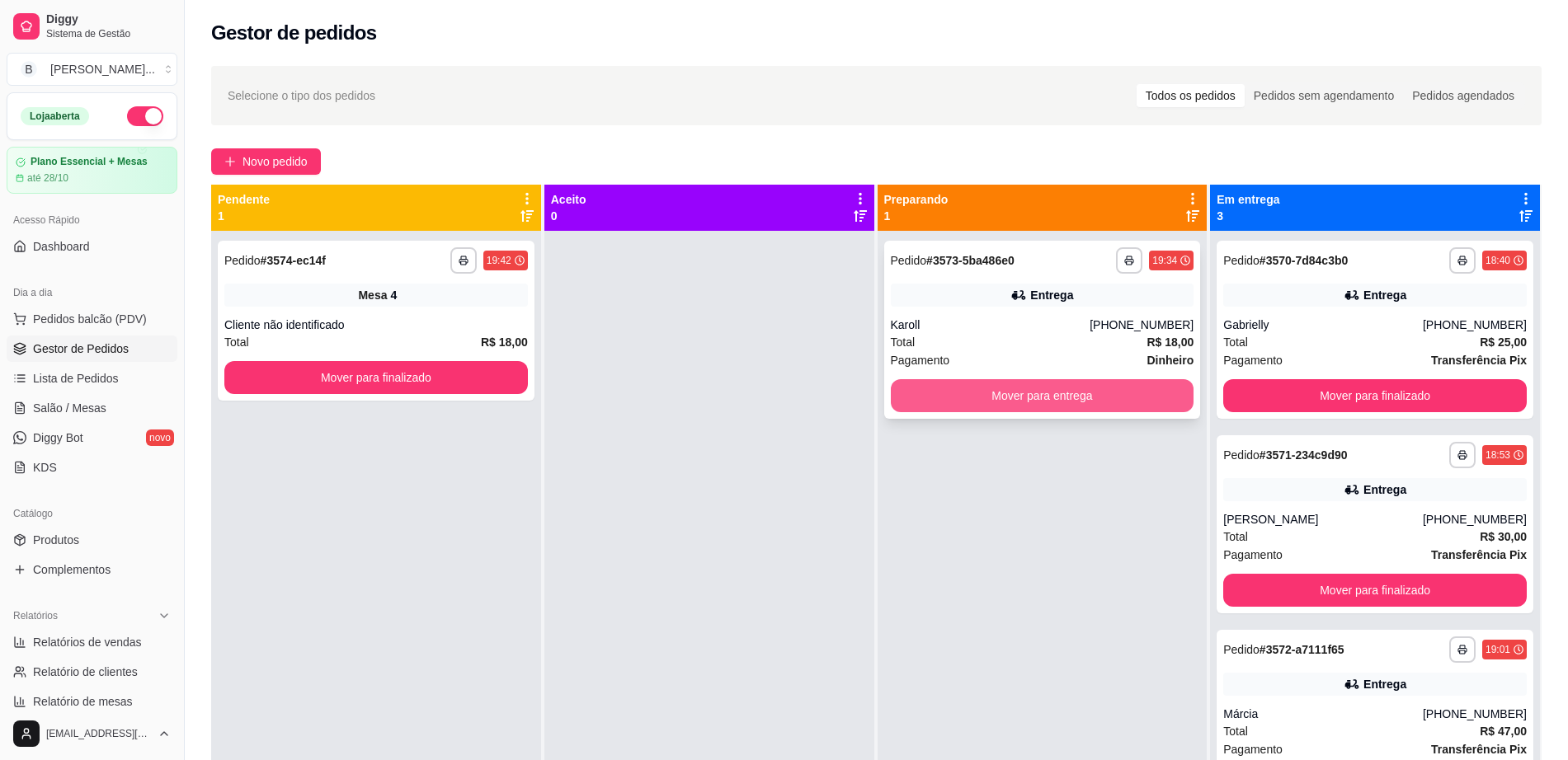
click at [995, 401] on button "Mover para entrega" at bounding box center [1043, 396] width 304 height 33
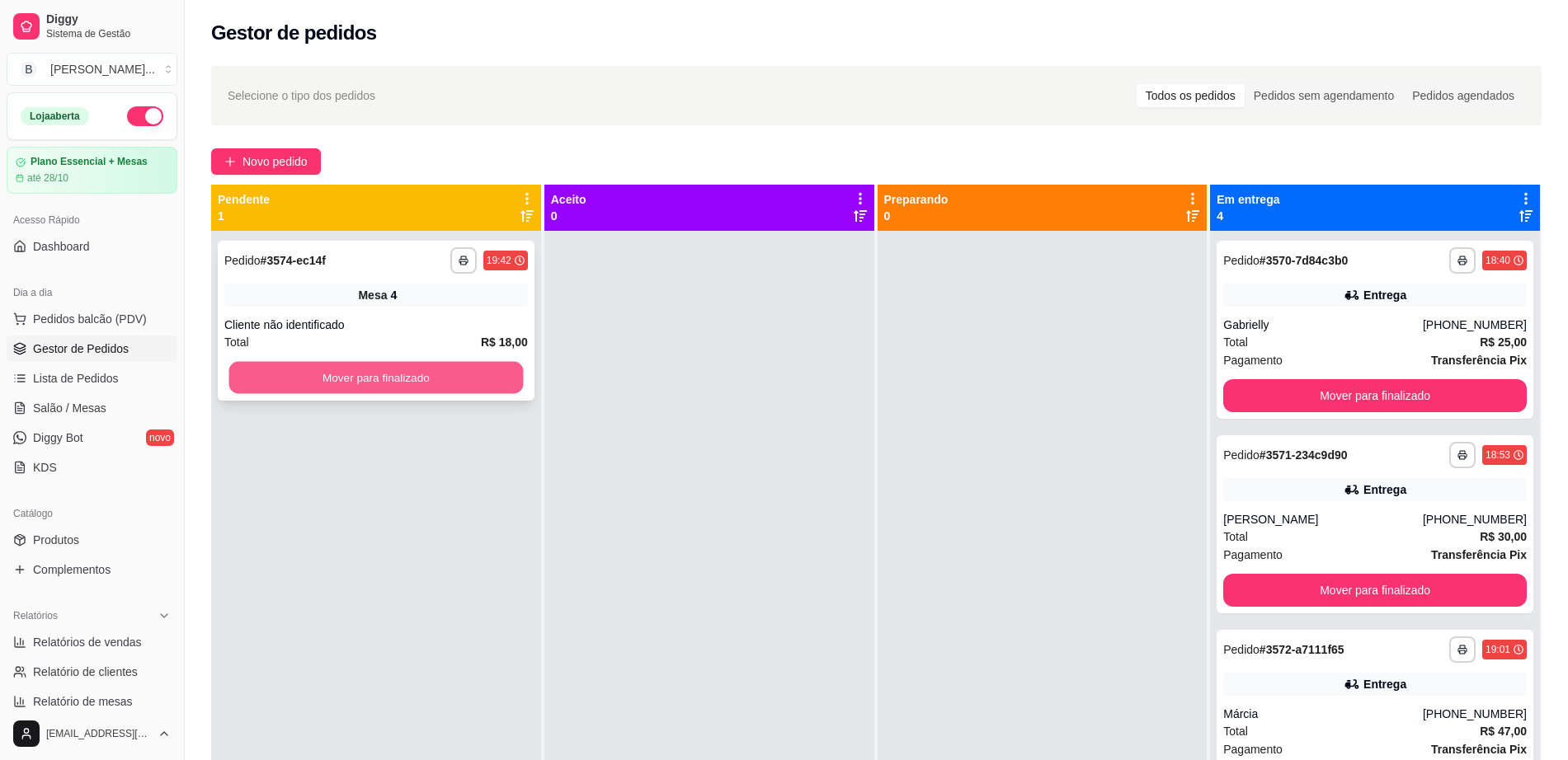
click at [369, 371] on button "Mover para finalizado" at bounding box center [377, 379] width 294 height 32
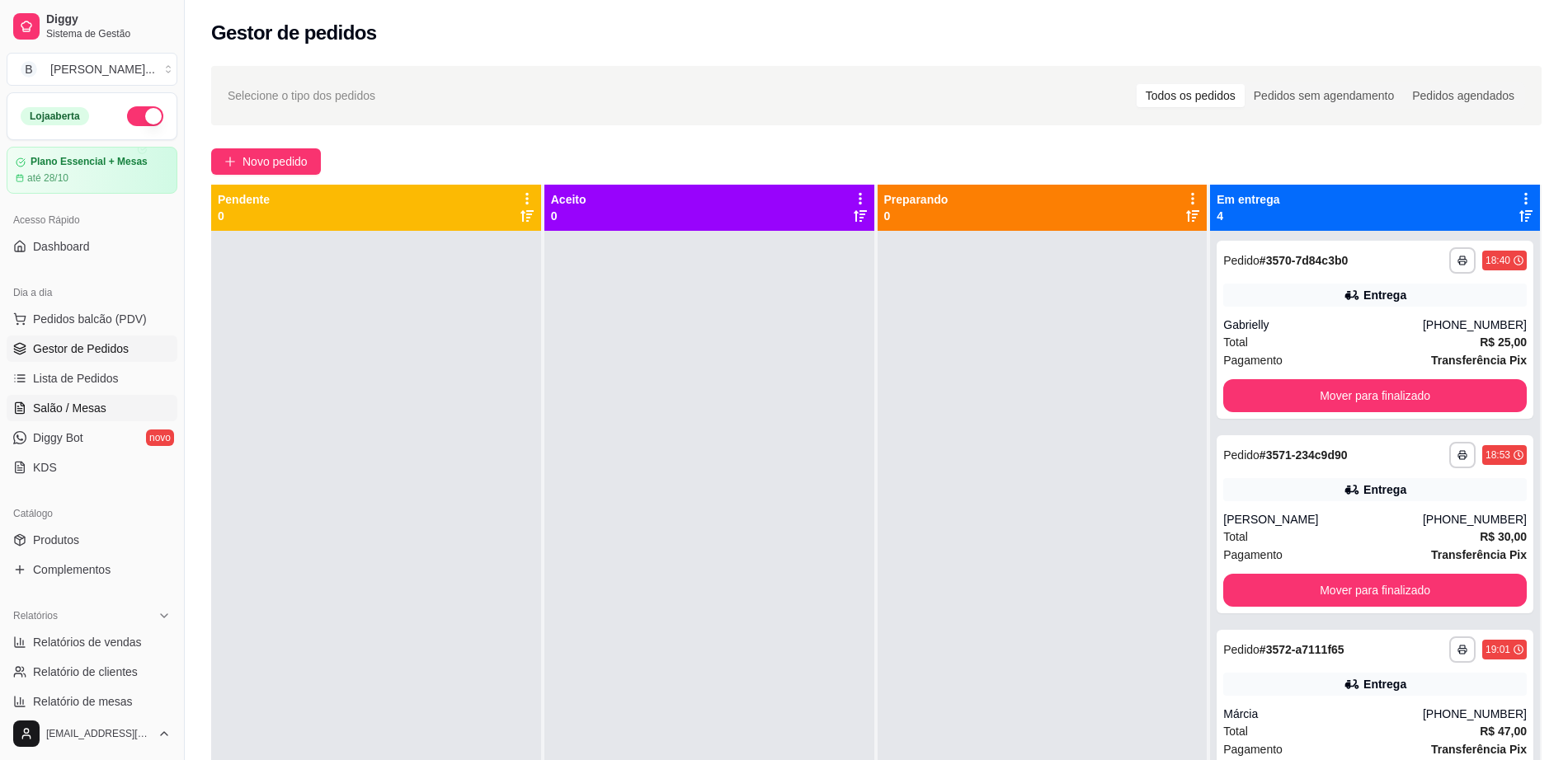
click at [127, 408] on link "Salão / Mesas" at bounding box center [92, 408] width 171 height 27
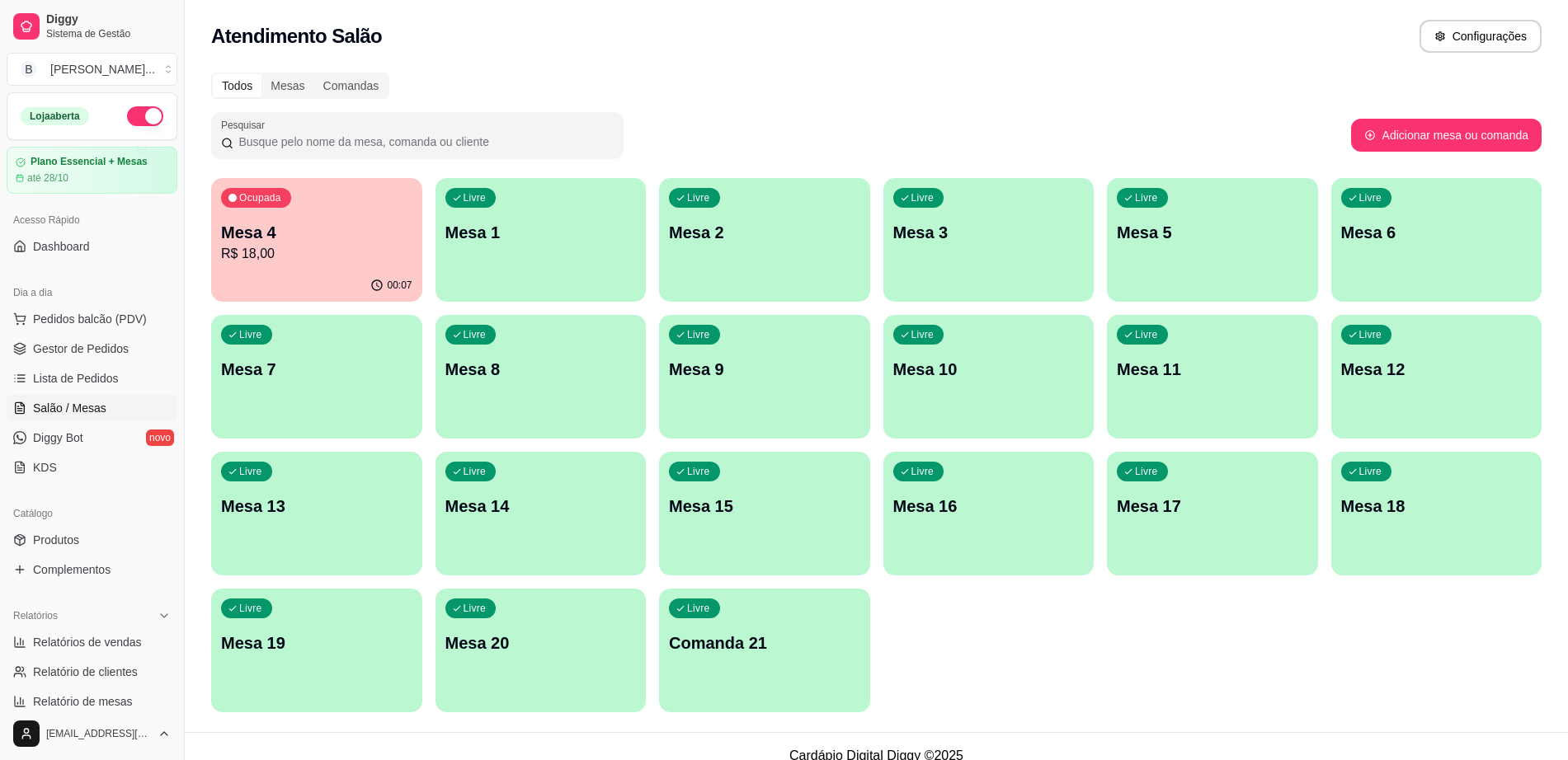
click at [320, 246] on p "R$ 18,00" at bounding box center [317, 253] width 192 height 20
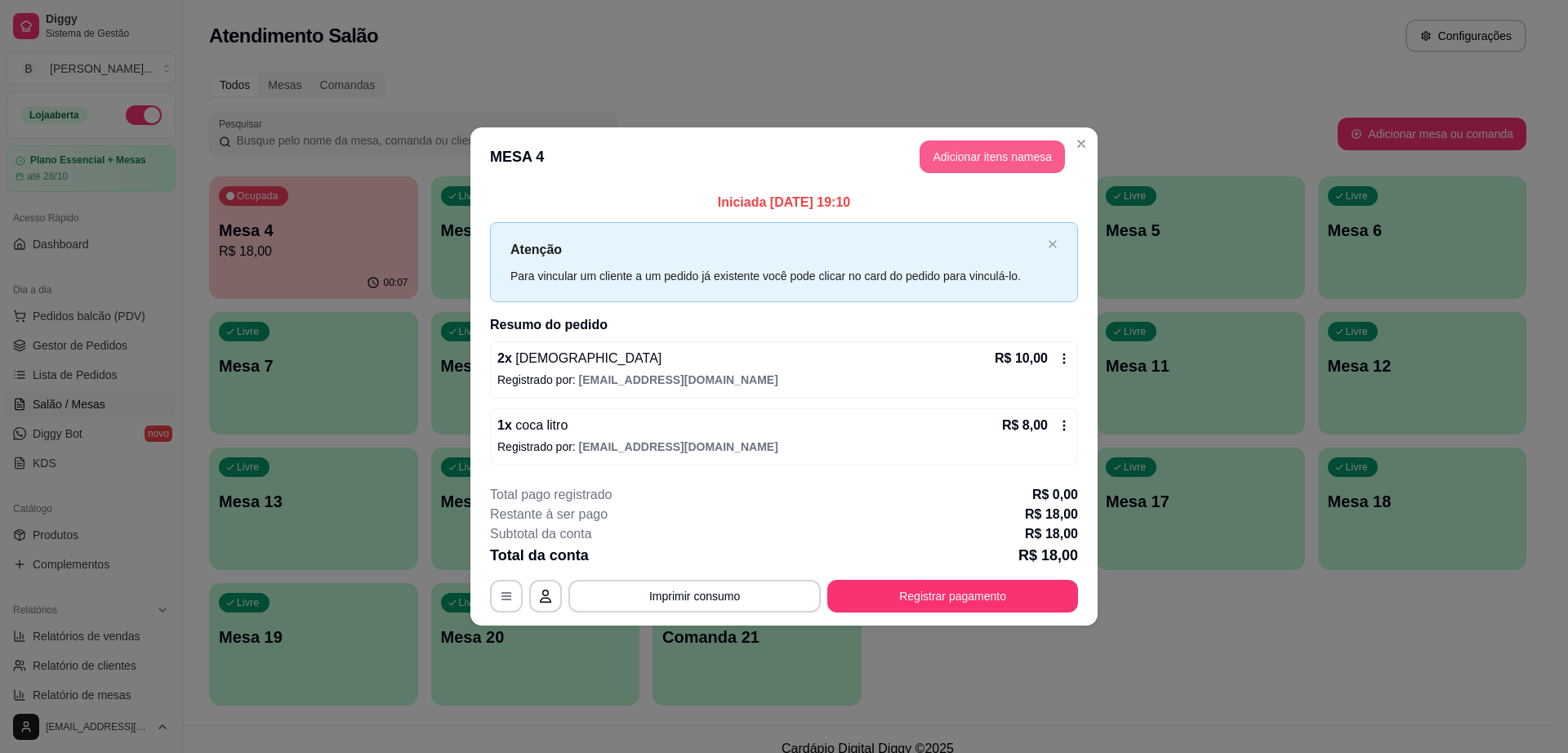
click at [1008, 147] on button "Adicionar itens na mesa" at bounding box center [992, 156] width 146 height 33
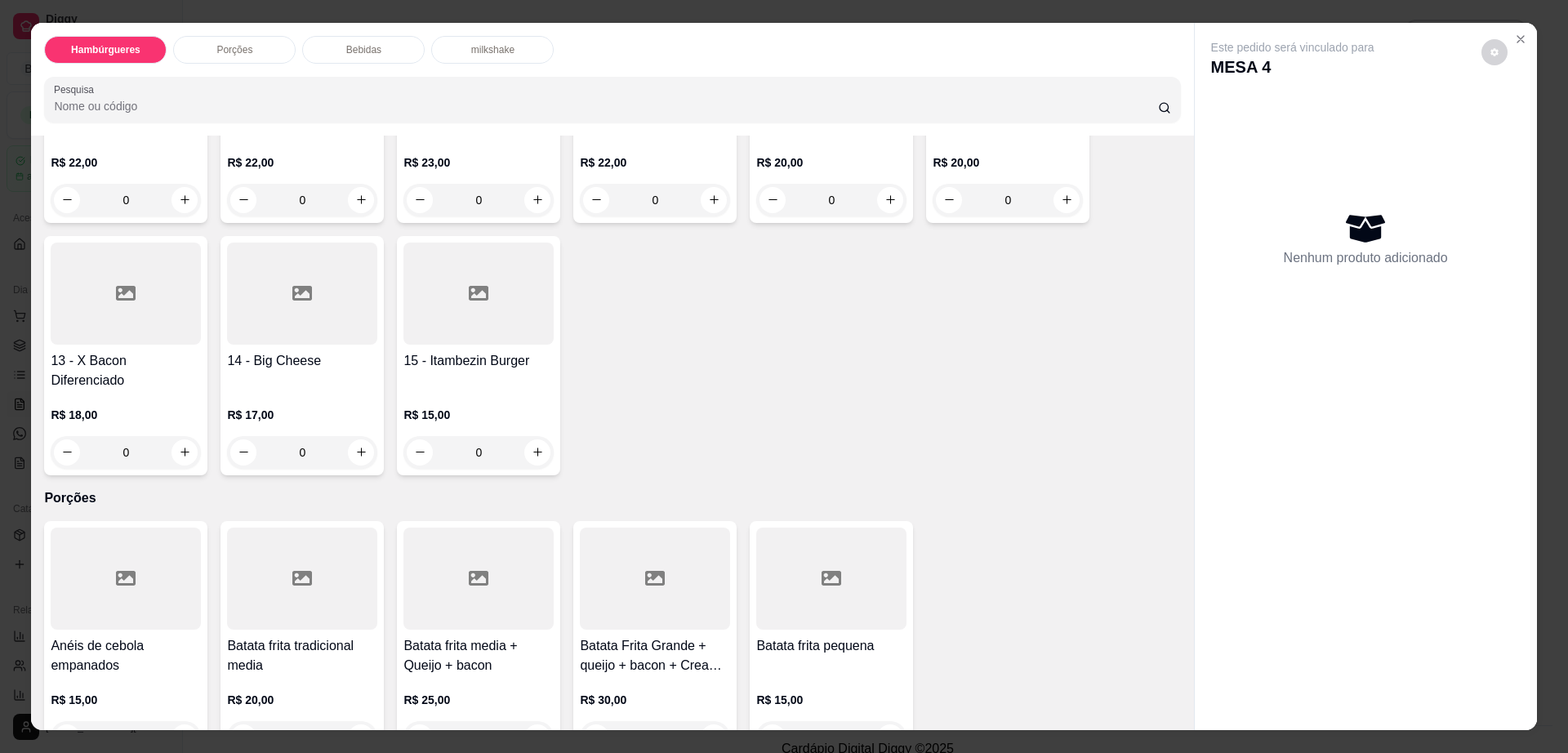
click at [234, 39] on div "Porções" at bounding box center [234, 50] width 122 height 28
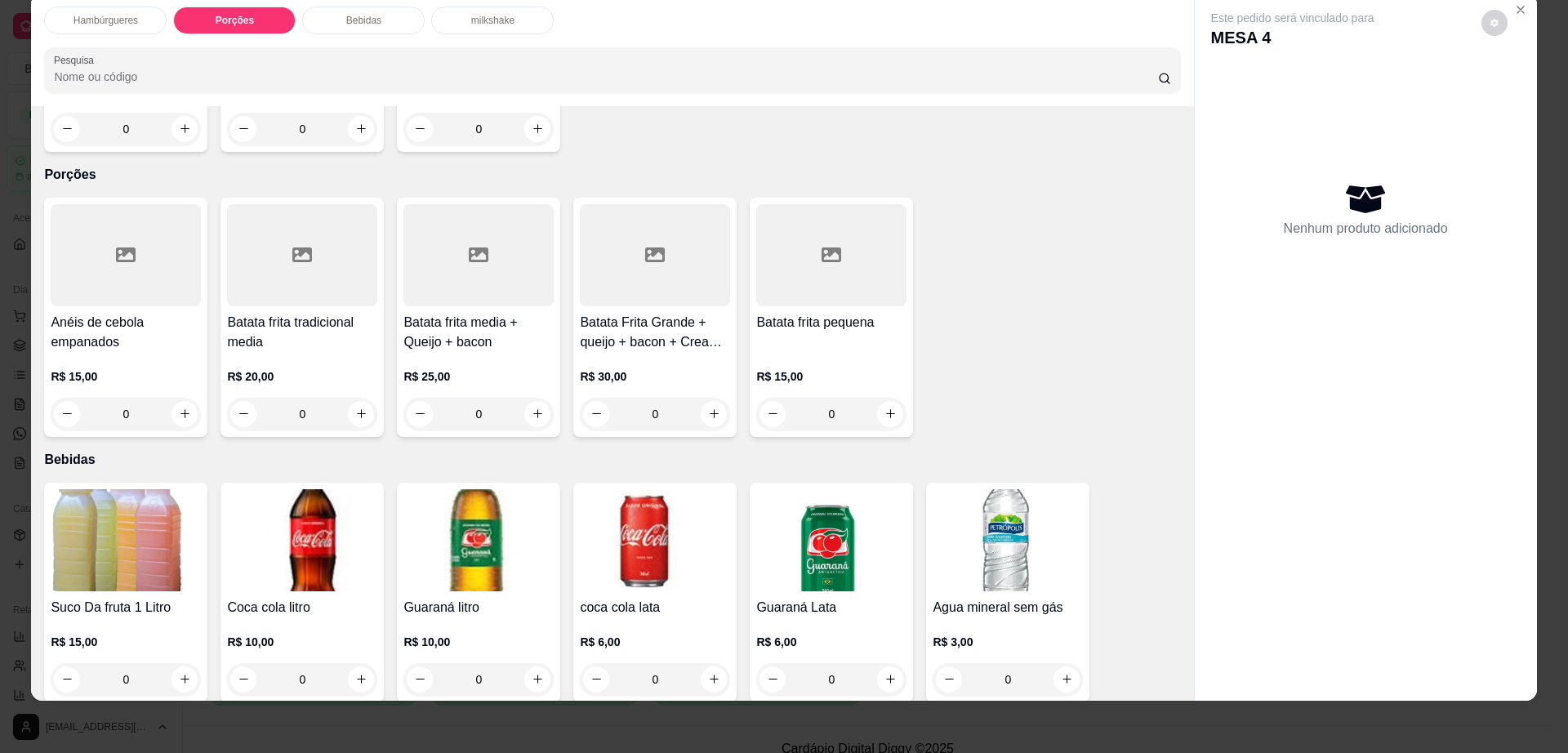
click at [506, 222] on div at bounding box center [478, 255] width 150 height 102
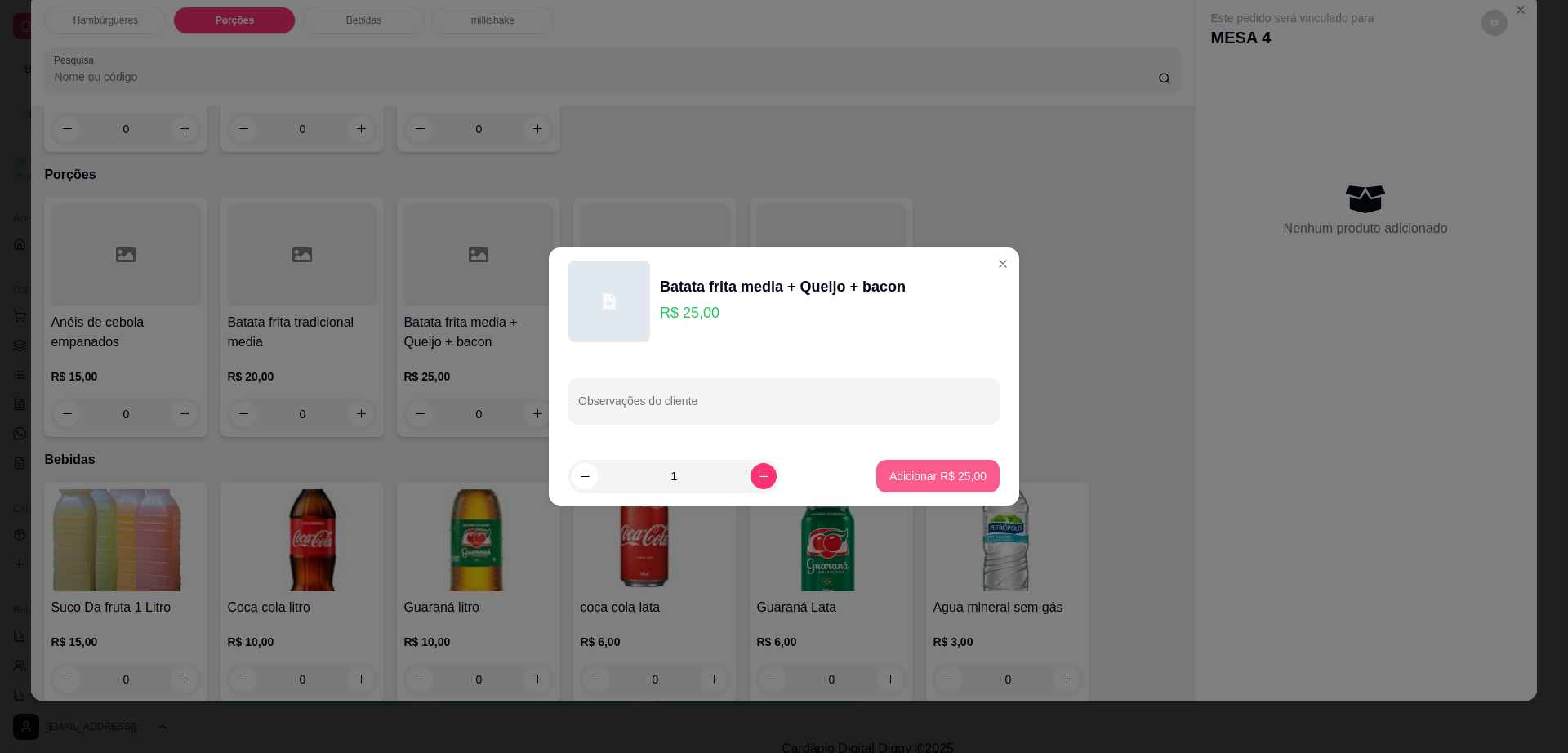
click at [947, 471] on p "Adicionar R$ 25,00" at bounding box center [938, 476] width 97 height 16
type input "1"
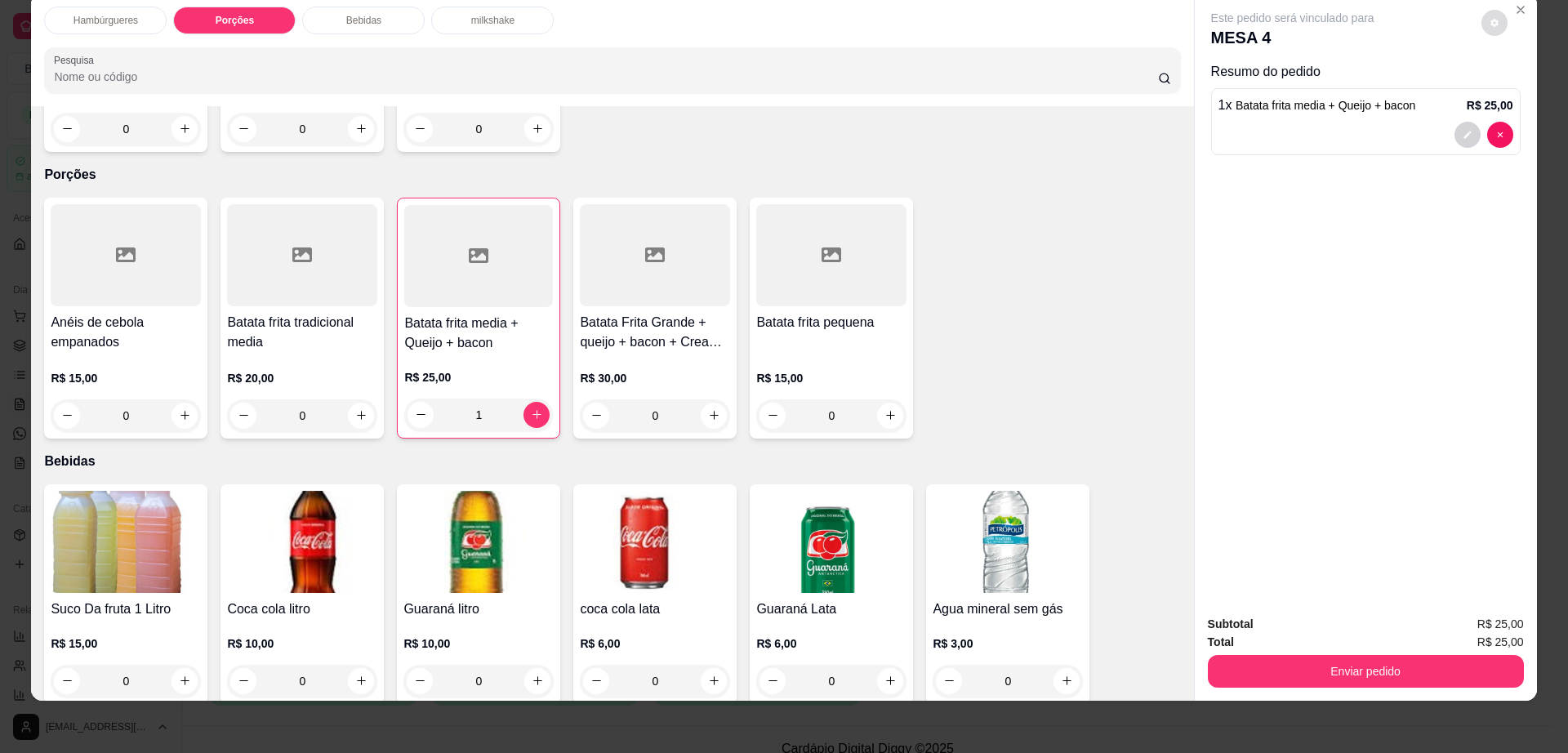
click at [1486, 32] on button "decrease-product-quantity" at bounding box center [1495, 23] width 26 height 26
click at [1529, 97] on span "Automatic updates" at bounding box center [1523, 87] width 33 height 20
click at [1517, 97] on input "Automatic updates" at bounding box center [1512, 93] width 10 height 10
checkbox input "true"
click at [1264, 672] on button "Enviar pedido" at bounding box center [1365, 671] width 316 height 33
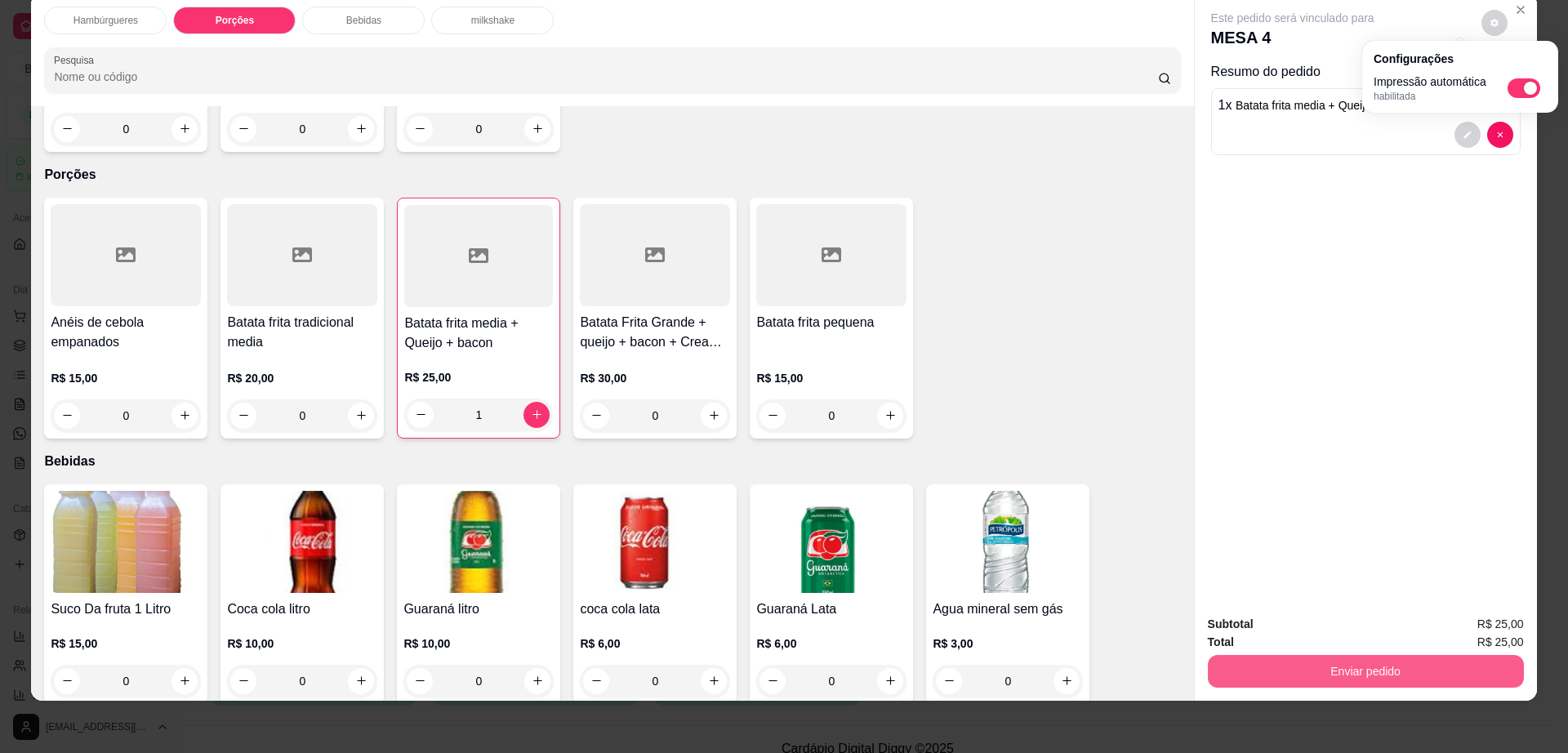
click at [1264, 672] on button "Enviar pedido" at bounding box center [1365, 671] width 316 height 33
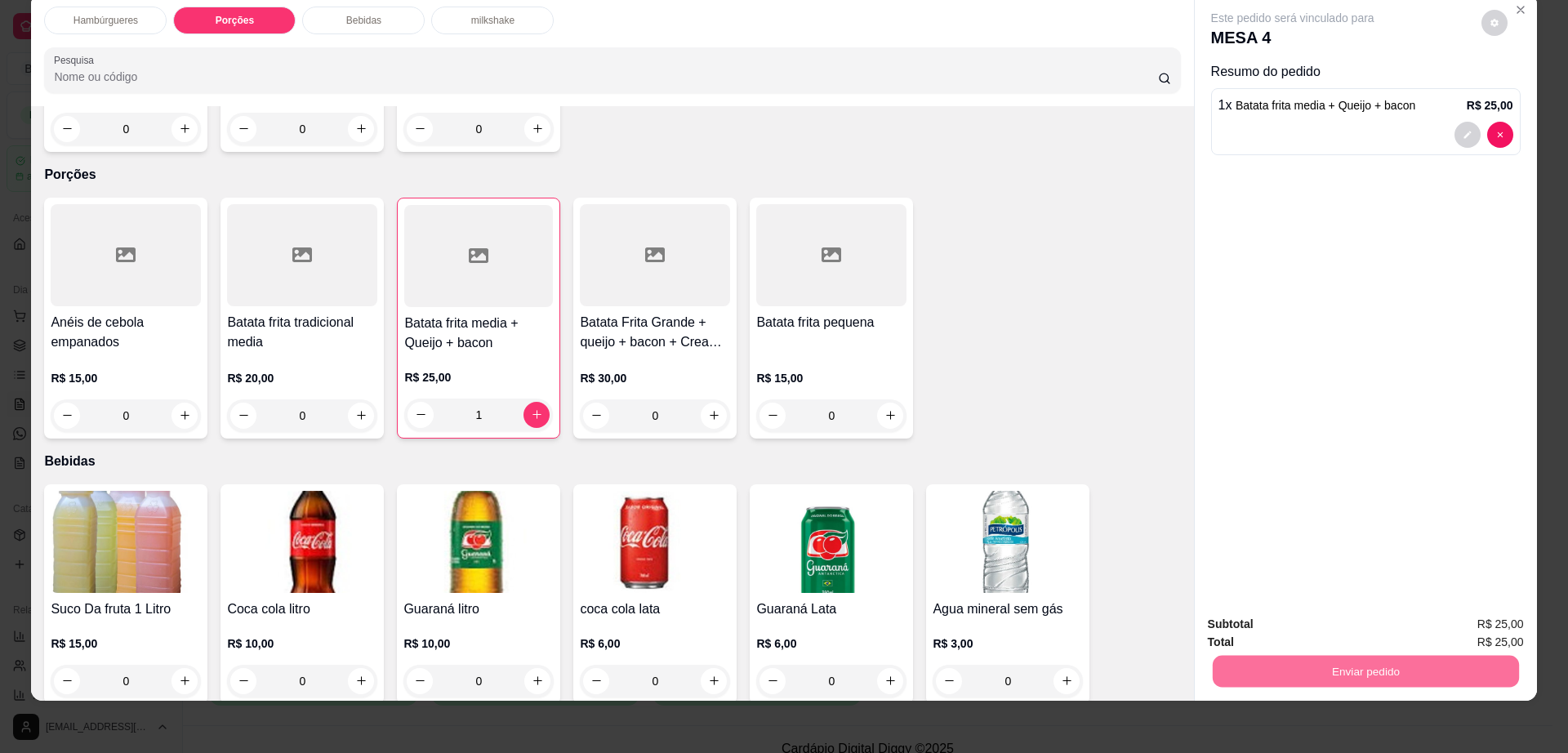
click at [1472, 633] on button "Enviar pedido" at bounding box center [1479, 631] width 92 height 31
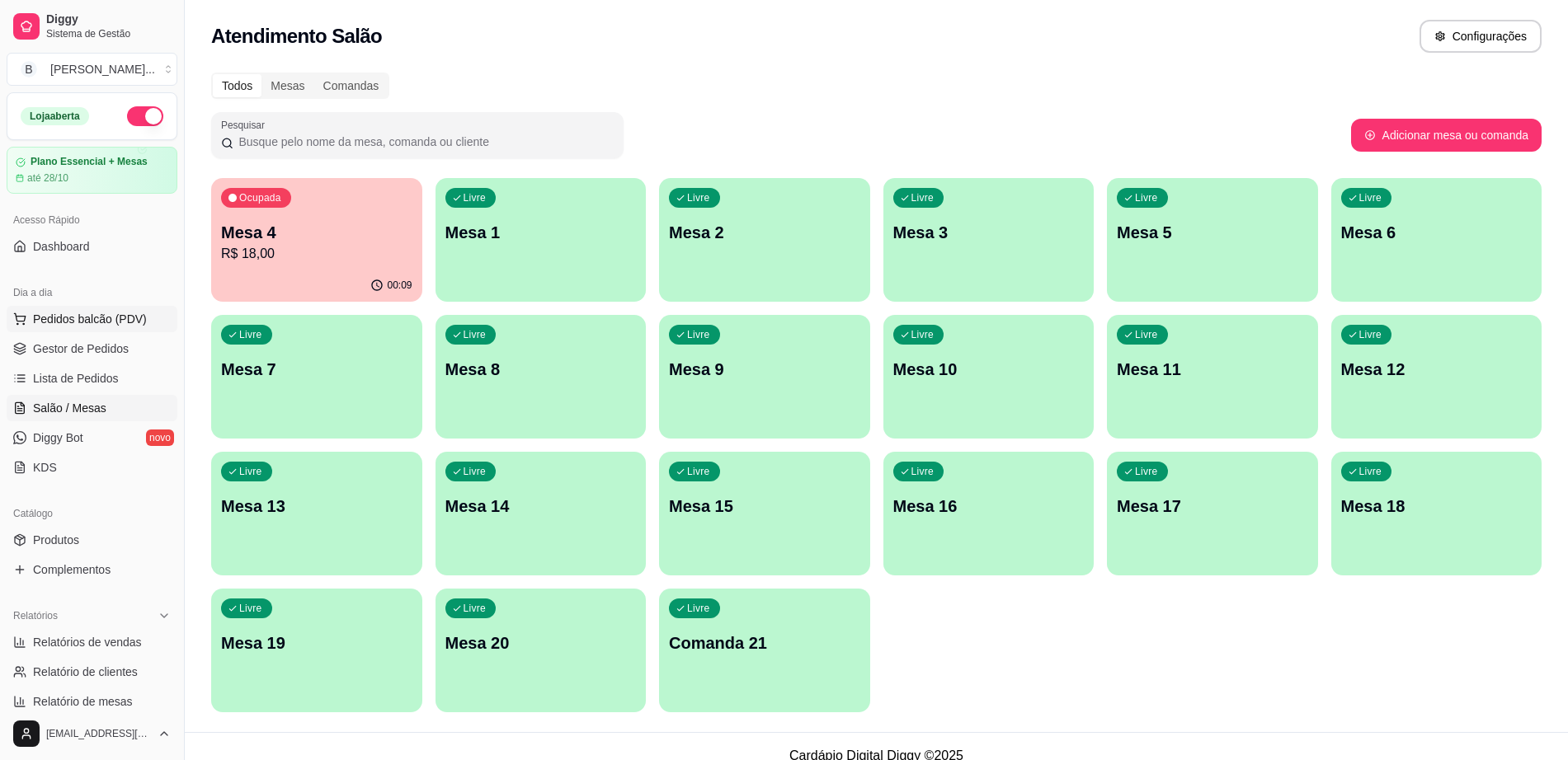
click at [63, 318] on span "Pedidos balcão (PDV)" at bounding box center [90, 319] width 114 height 16
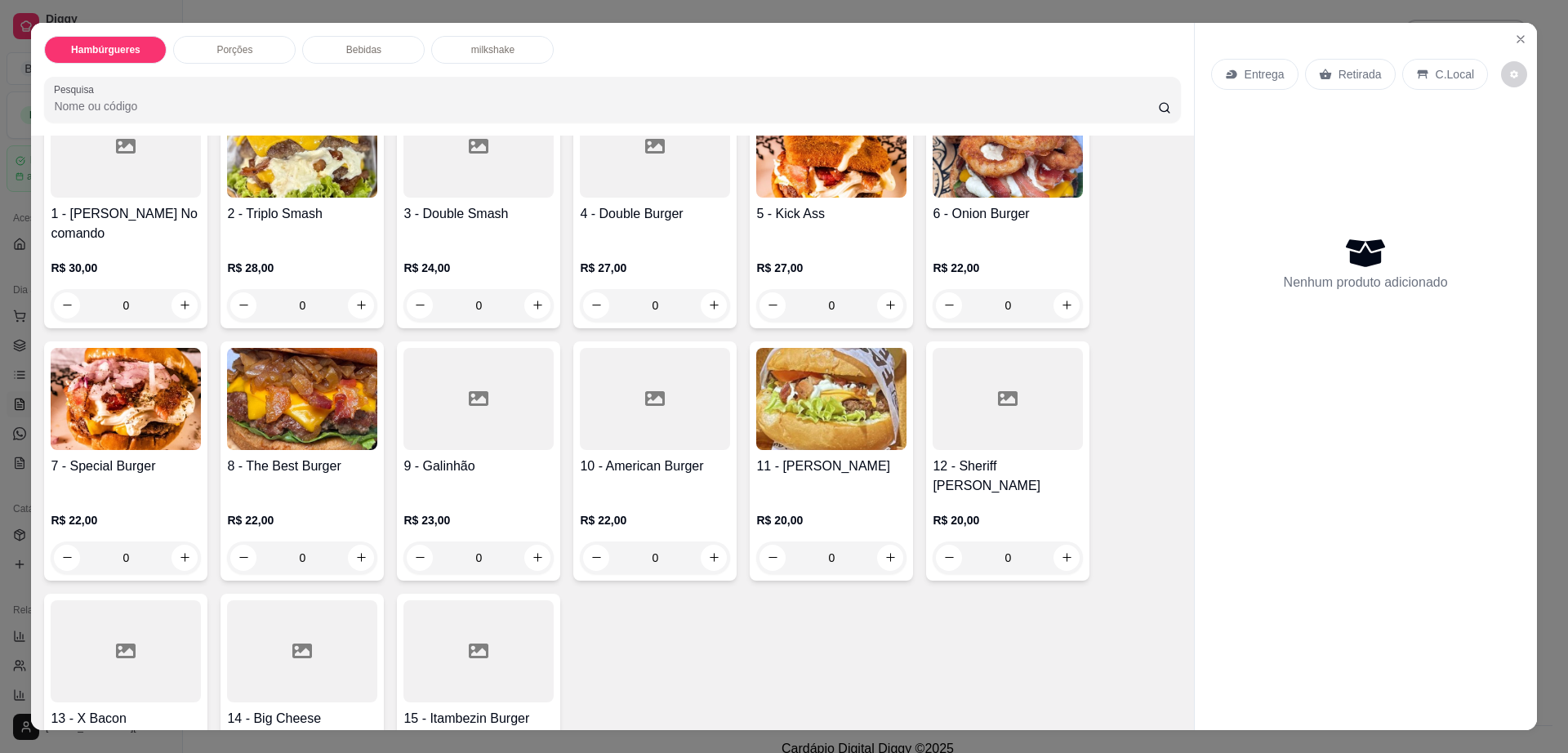
scroll to position [306, 0]
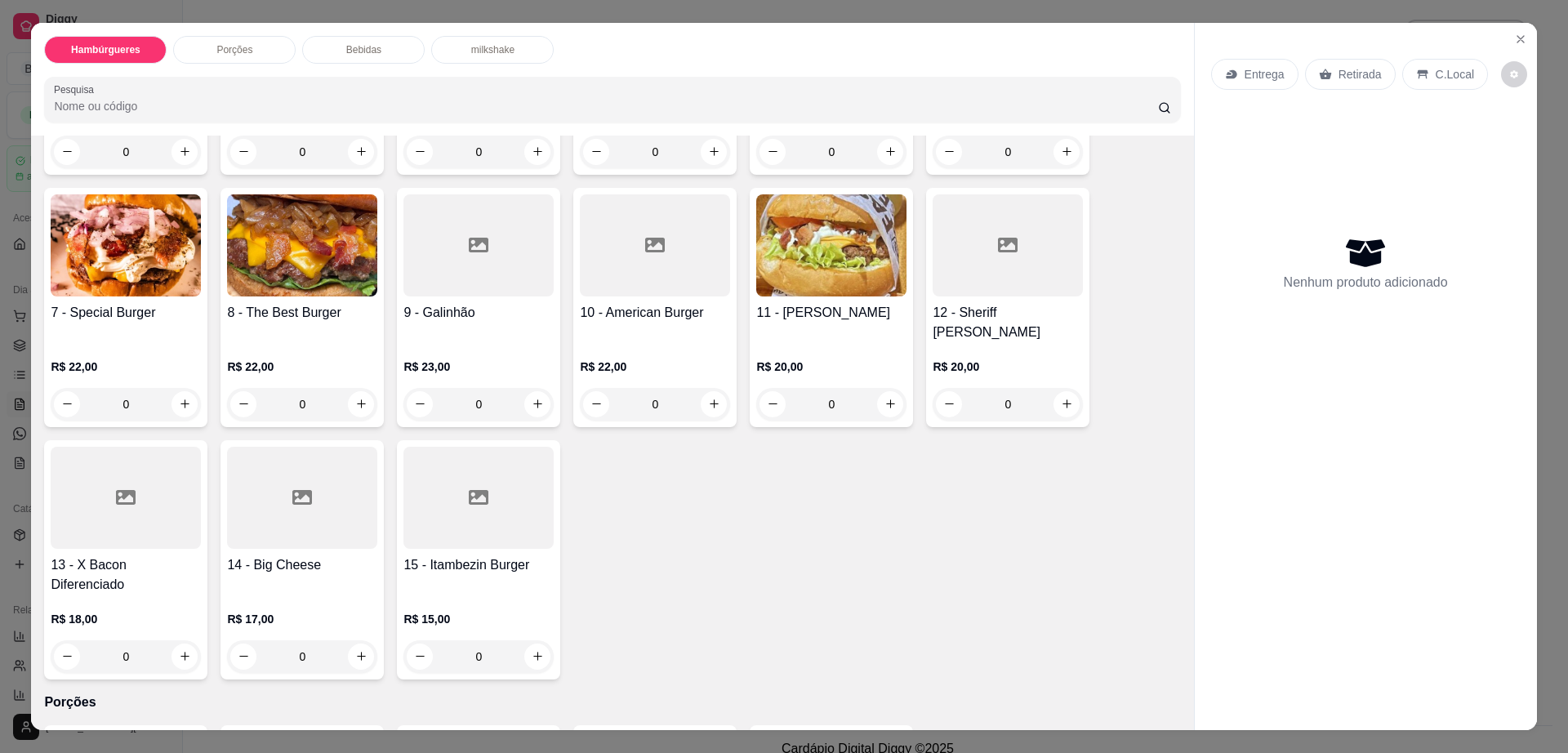
click at [806, 303] on h4 "11 - [PERSON_NAME]" at bounding box center [831, 312] width 150 height 20
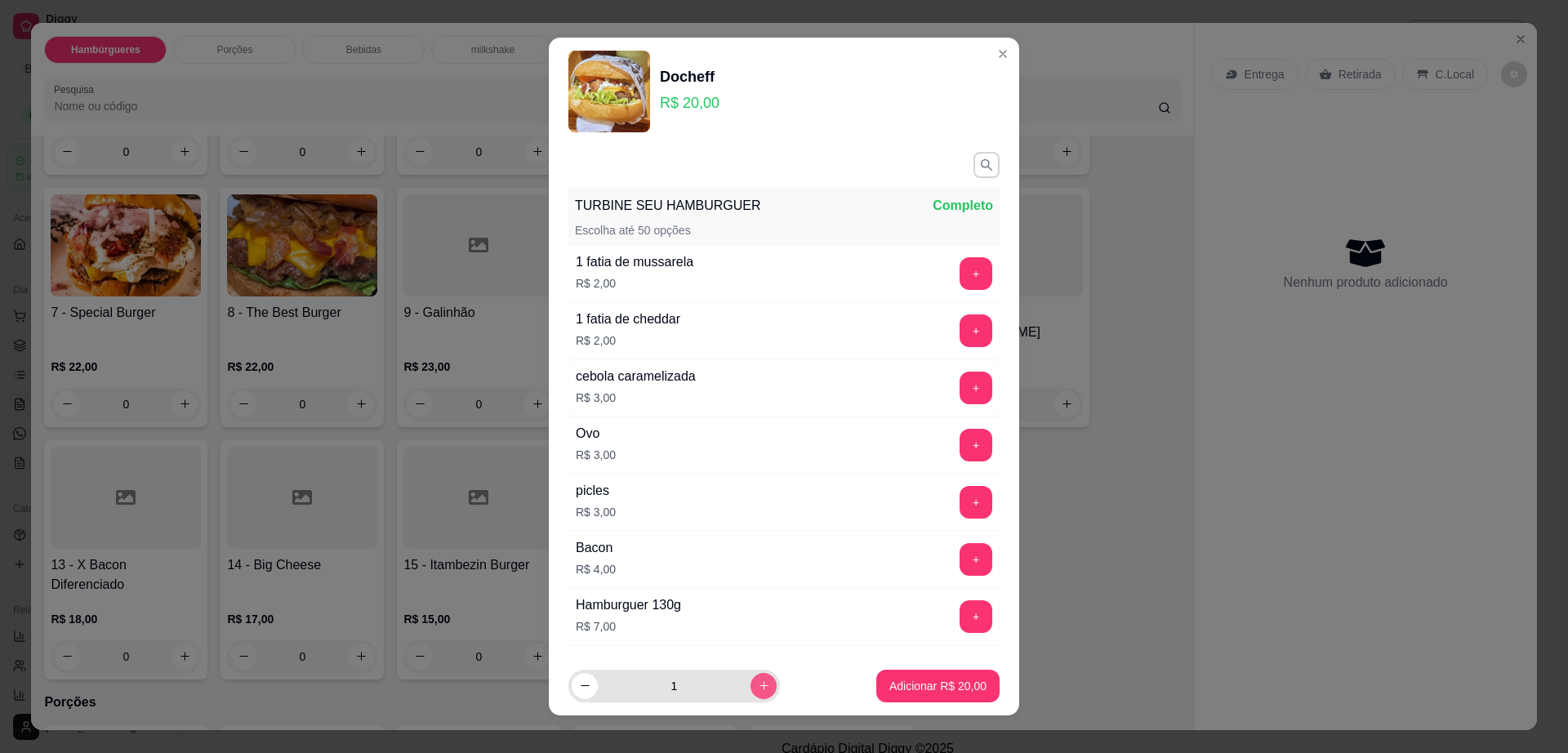
click at [758, 681] on icon "increase-product-quantity" at bounding box center [764, 685] width 12 height 12
type input "2"
click at [926, 690] on p "Adicionar R$ 40,00" at bounding box center [938, 685] width 97 height 16
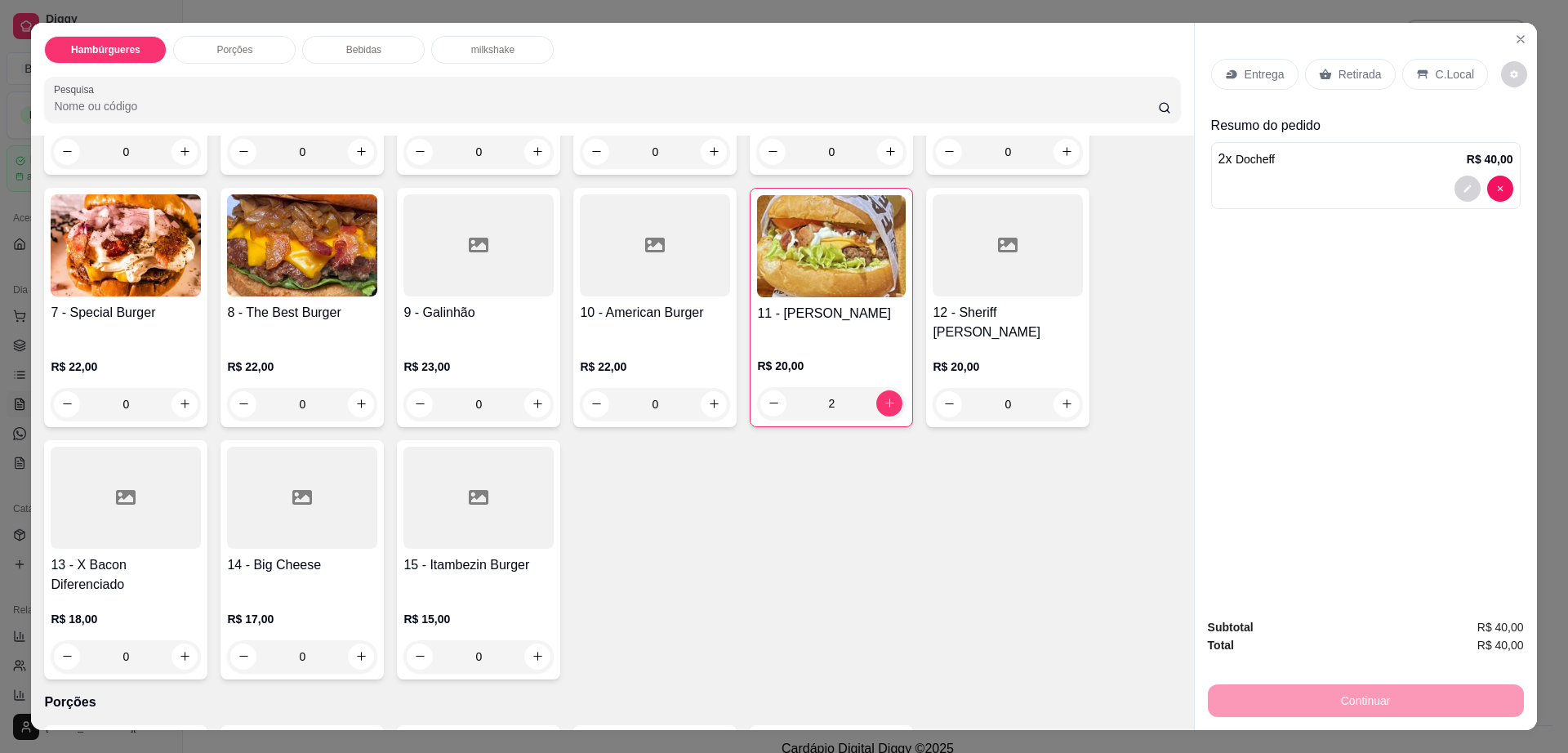
click at [1349, 82] on p "Retirada" at bounding box center [1360, 73] width 43 height 16
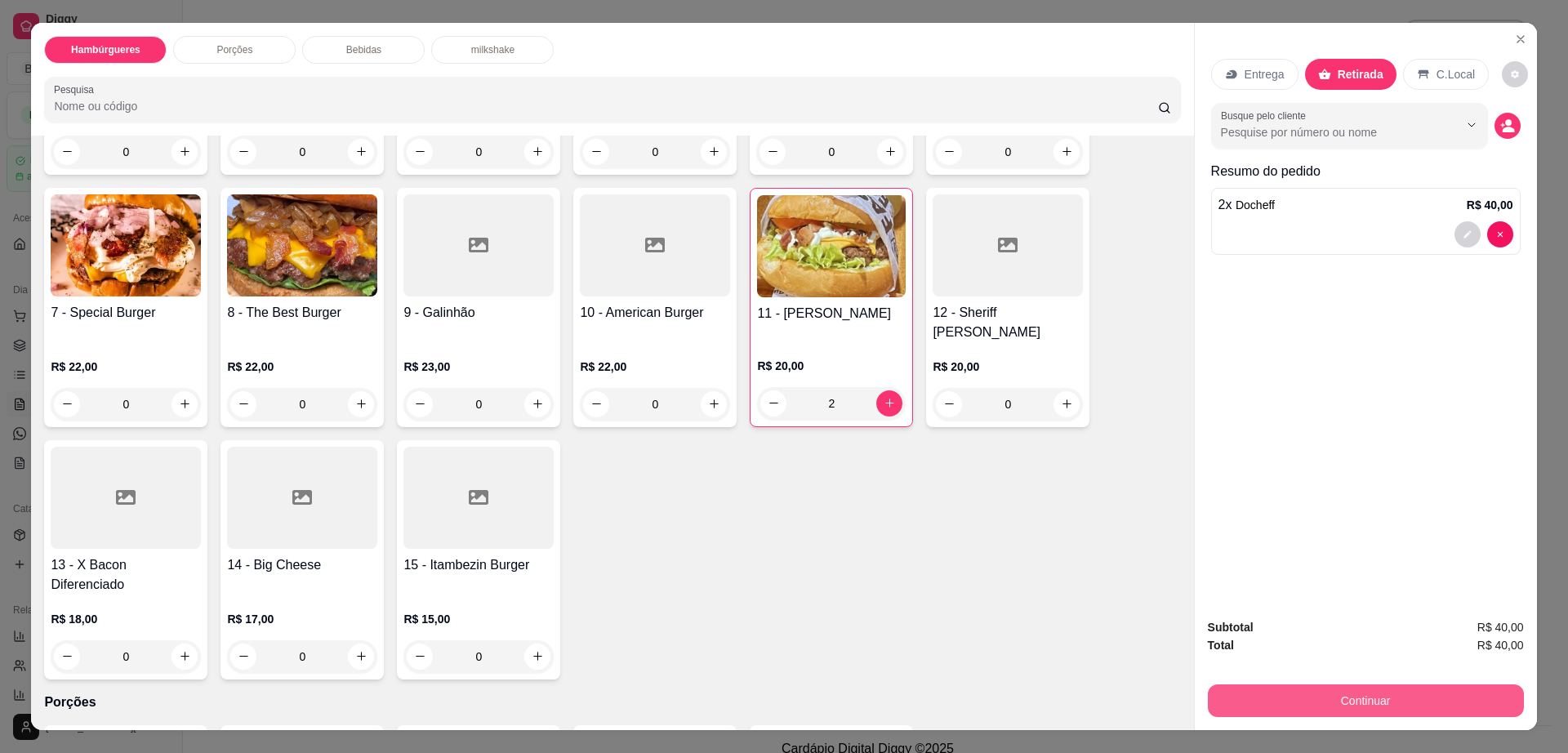
click at [1351, 694] on button "Continuar" at bounding box center [1365, 700] width 316 height 33
click at [1507, 83] on button "decrease-product-quantity" at bounding box center [1514, 74] width 26 height 26
click at [1383, 697] on button "Continuar" at bounding box center [1365, 700] width 316 height 33
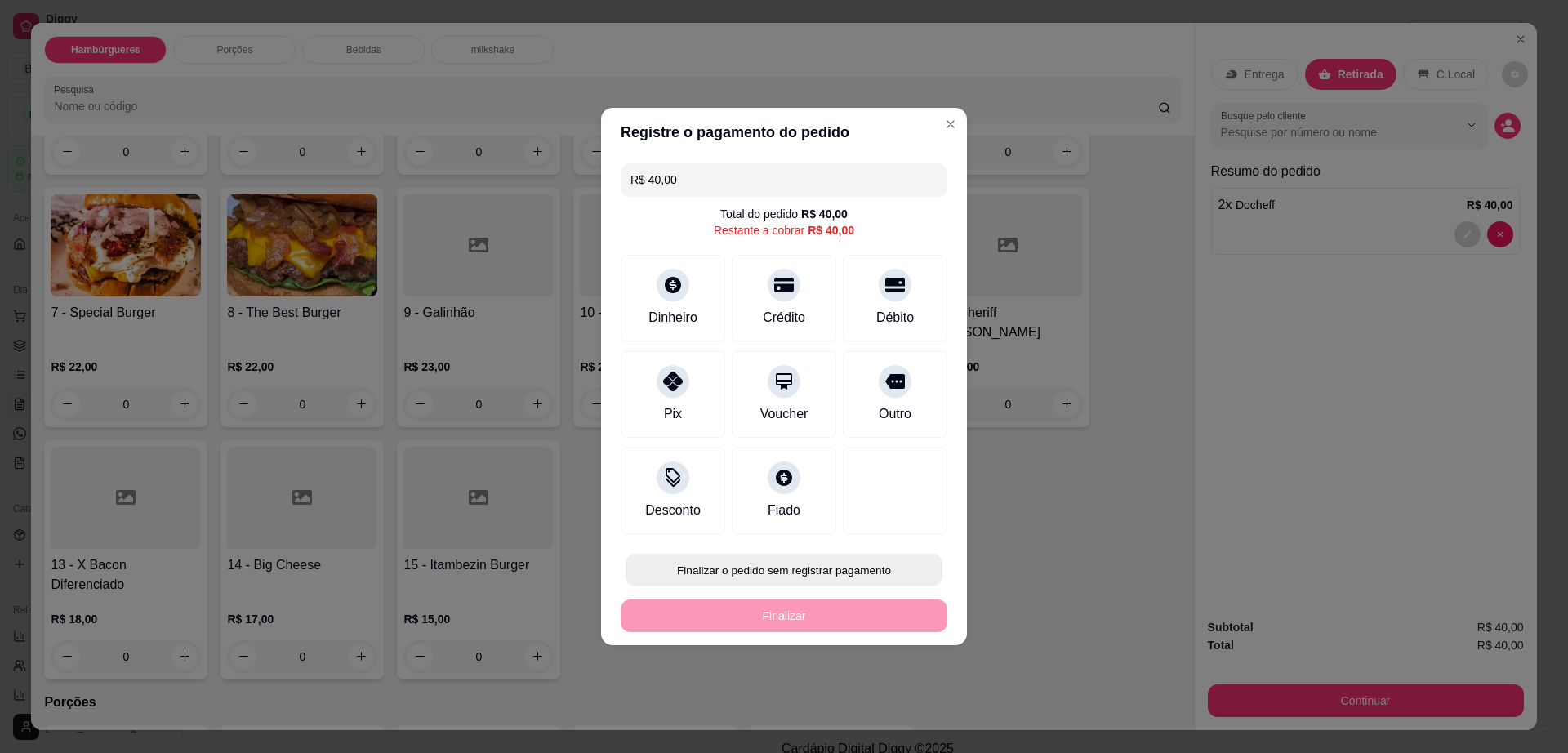
click at [880, 574] on button "Finalizar o pedido sem registrar pagamento" at bounding box center [784, 571] width 317 height 32
click at [895, 717] on button "Confirmar" at bounding box center [887, 704] width 60 height 25
type input "0"
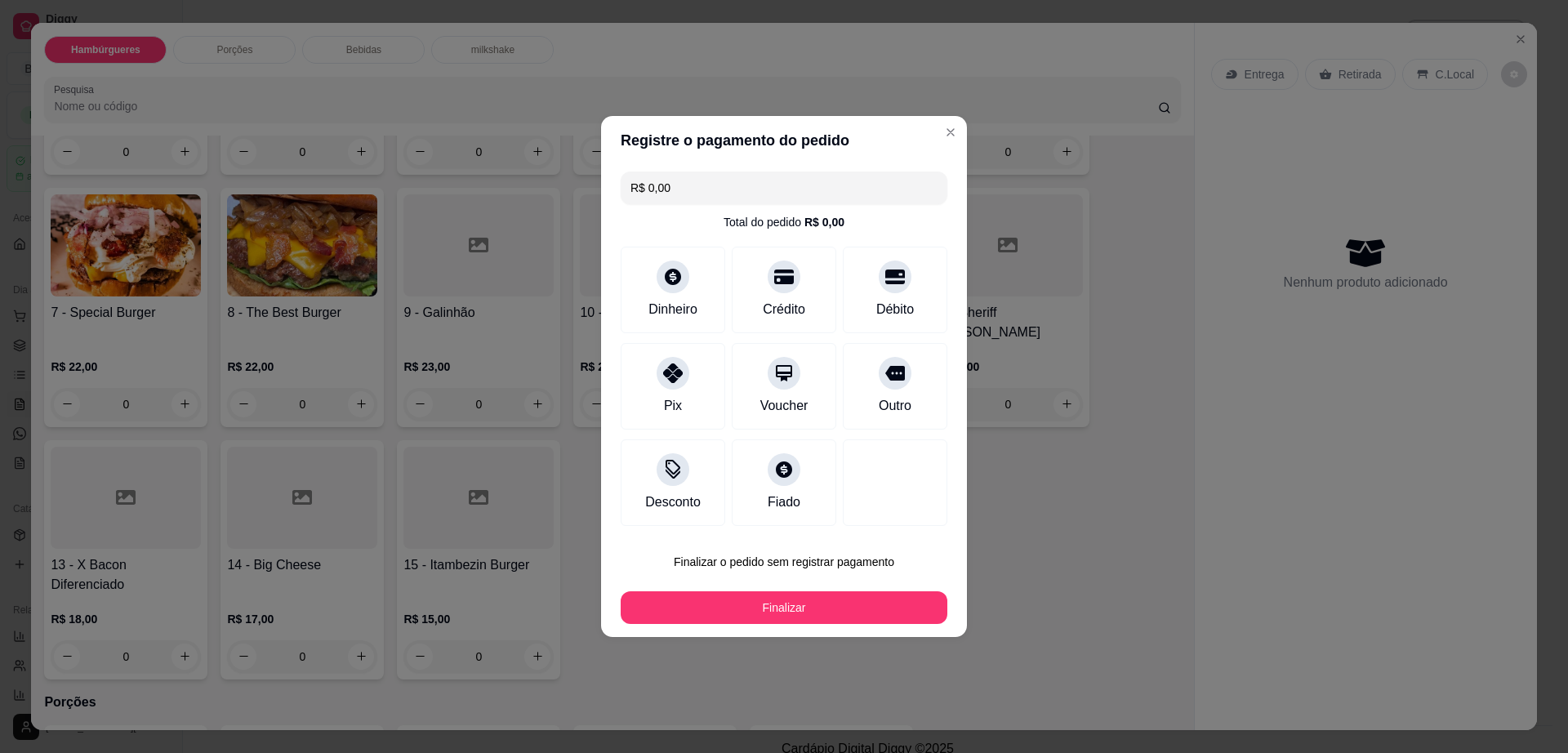
type input "R$ 0,00"
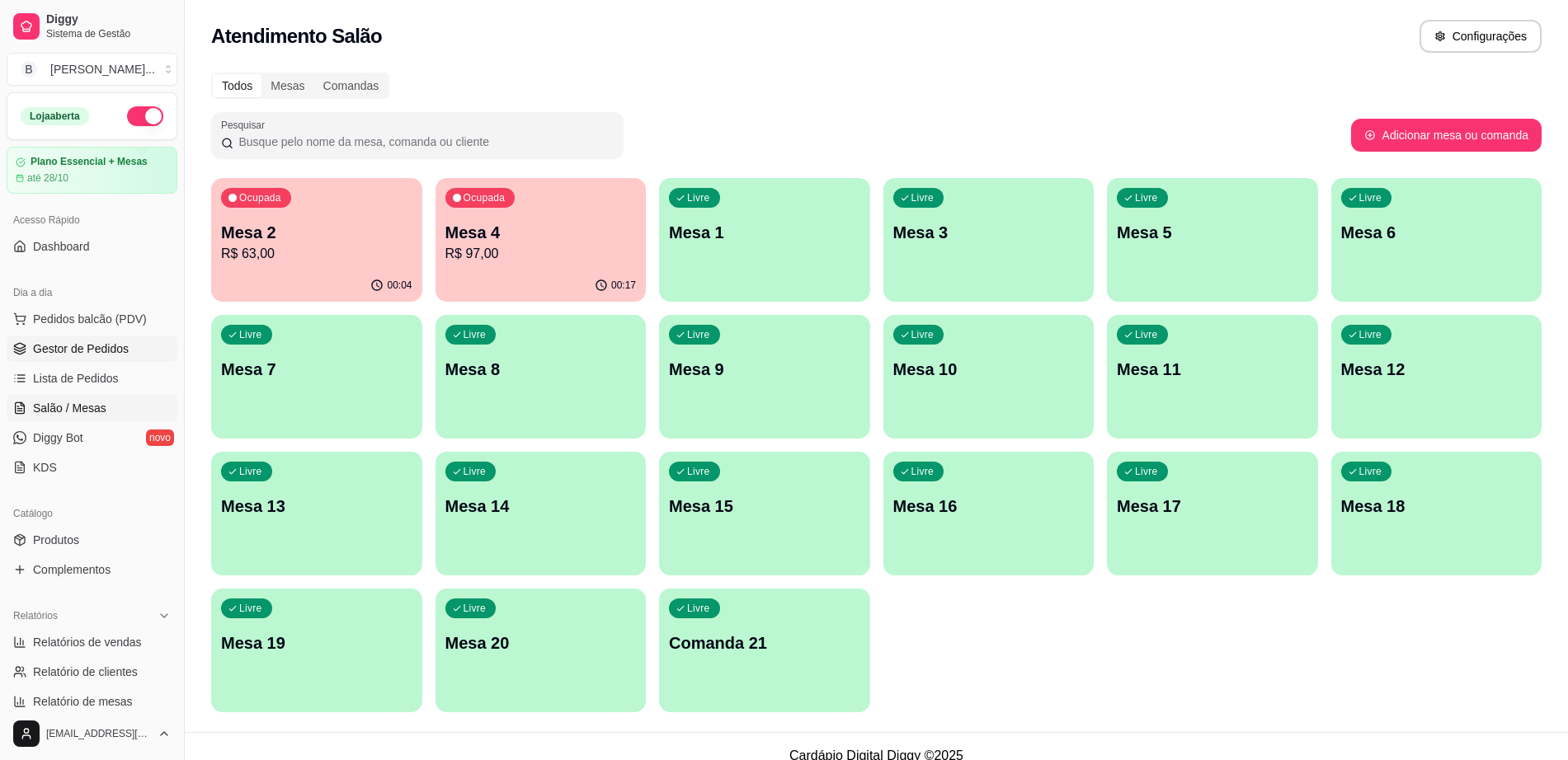
click at [91, 349] on span "Gestor de Pedidos" at bounding box center [81, 348] width 96 height 16
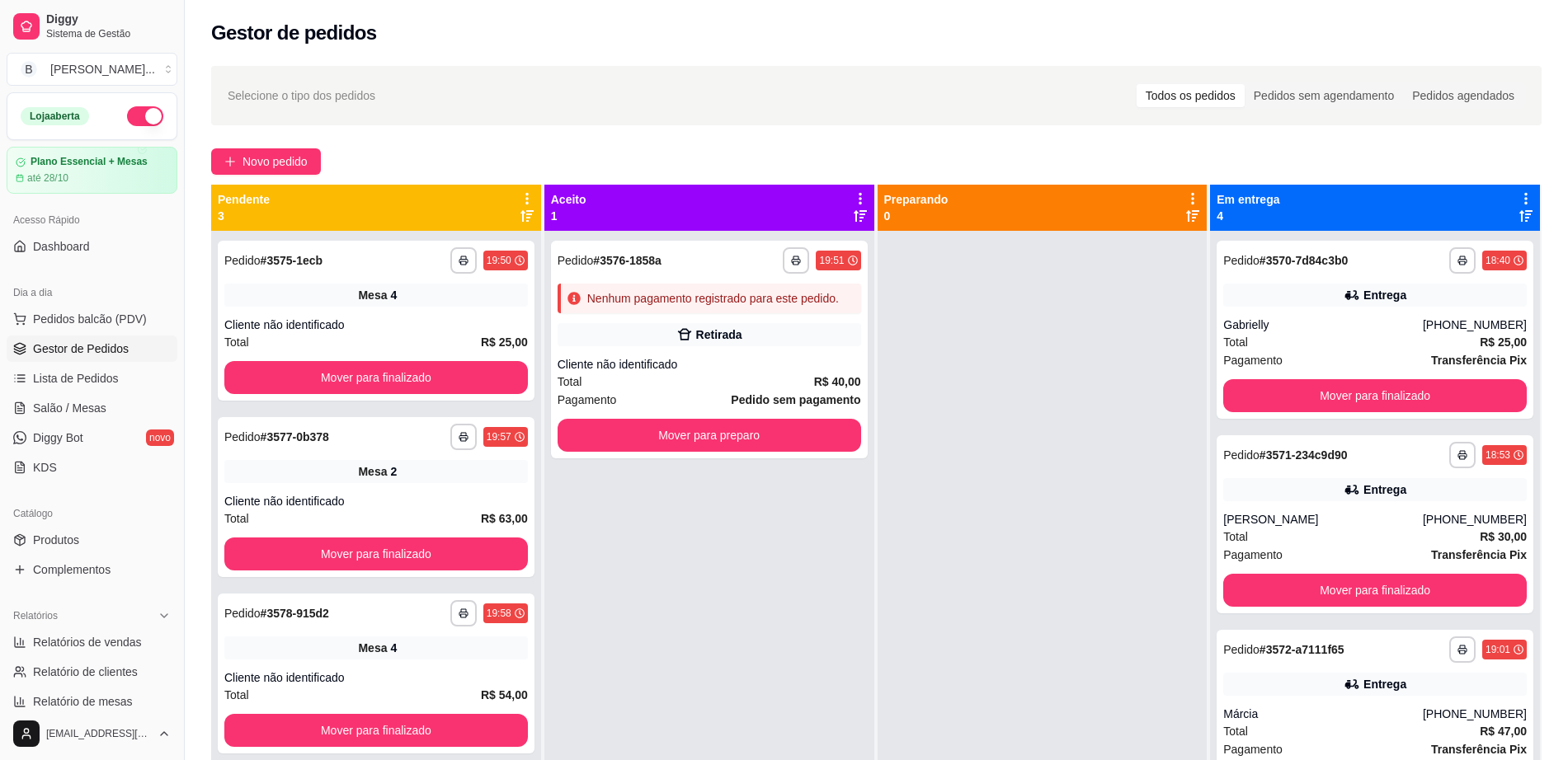
click at [293, 158] on span "Novo pedido" at bounding box center [275, 161] width 65 height 18
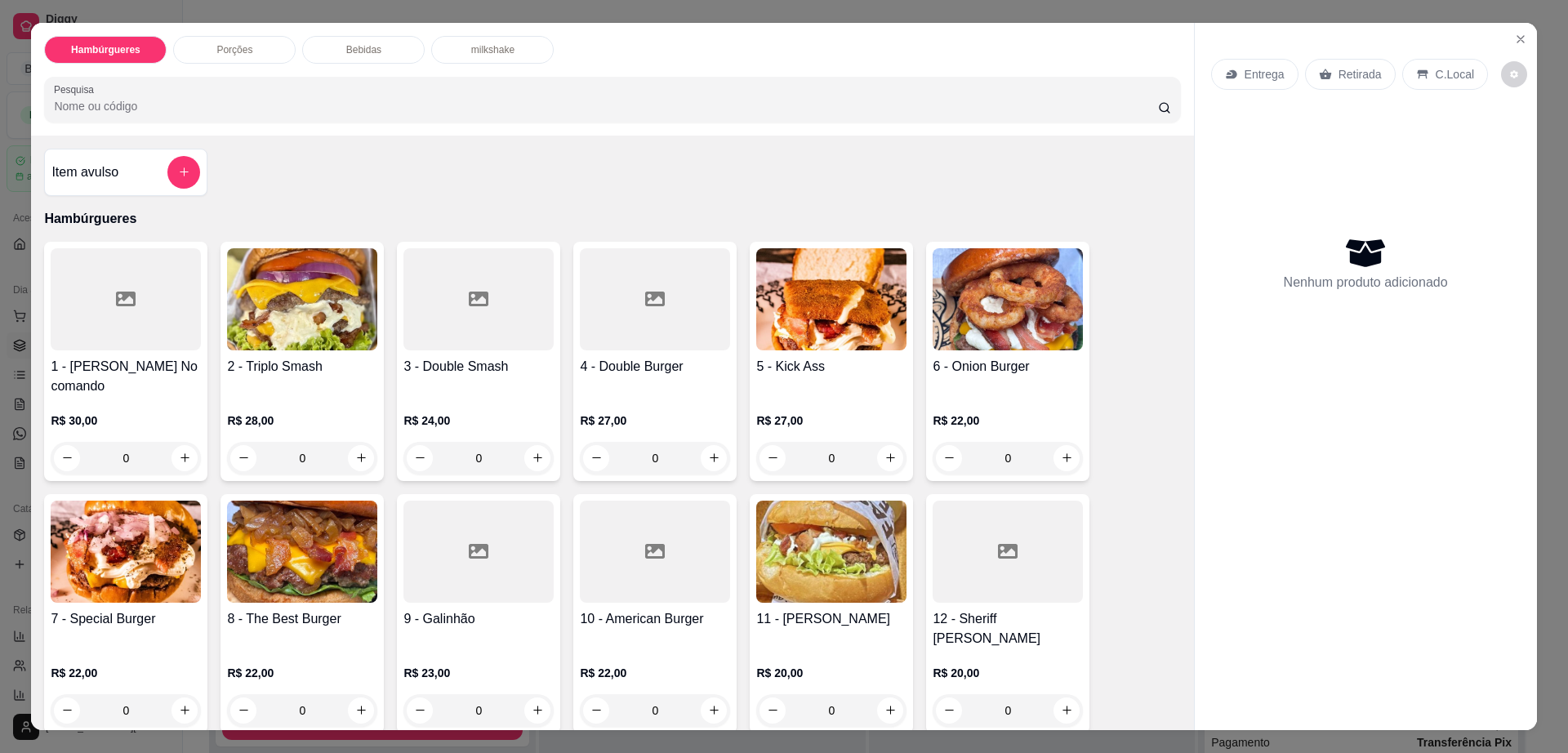
click at [1258, 83] on div "Entrega" at bounding box center [1254, 74] width 87 height 31
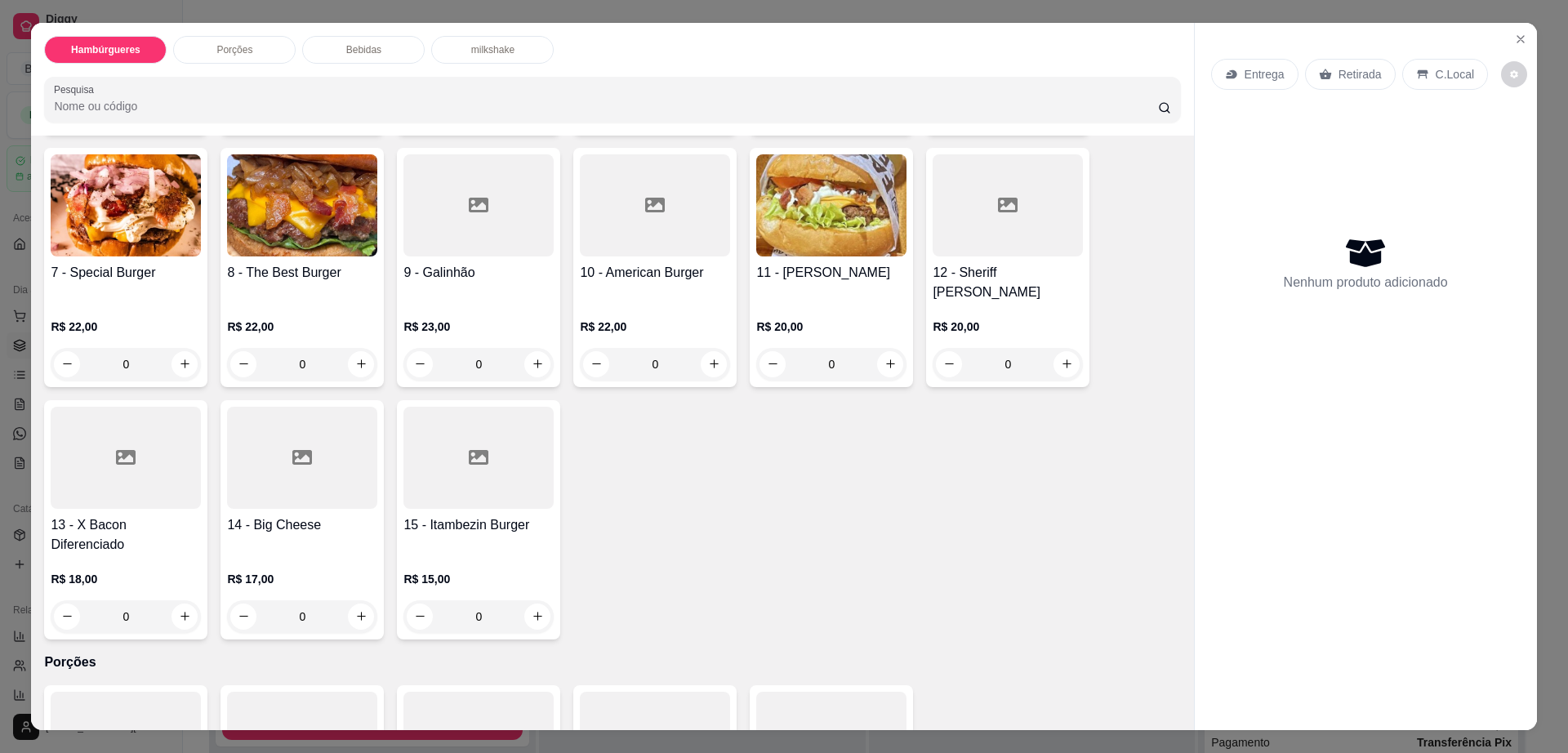
scroll to position [409, 0]
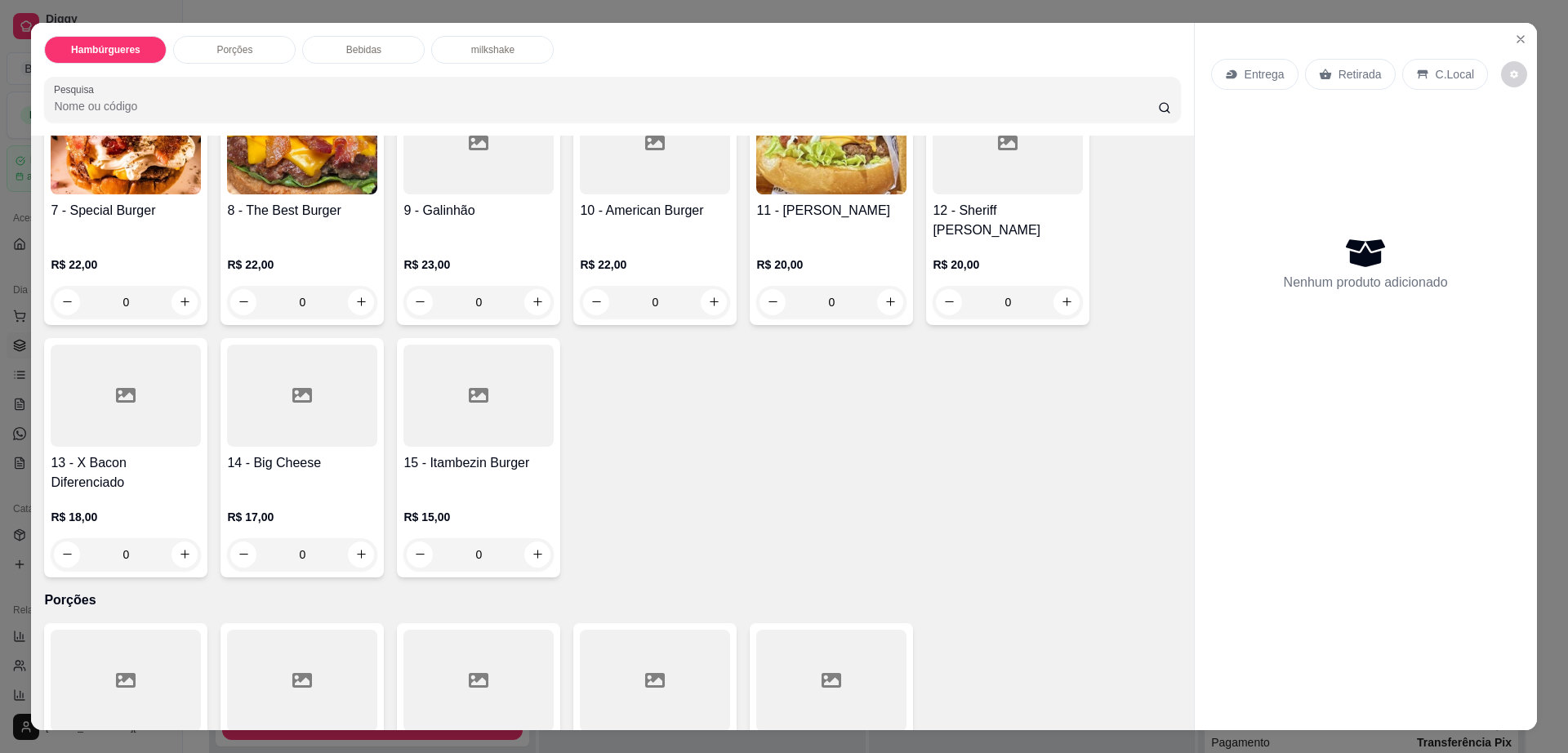
click at [427, 453] on h4 "15 - Itambezin Burger" at bounding box center [478, 463] width 150 height 20
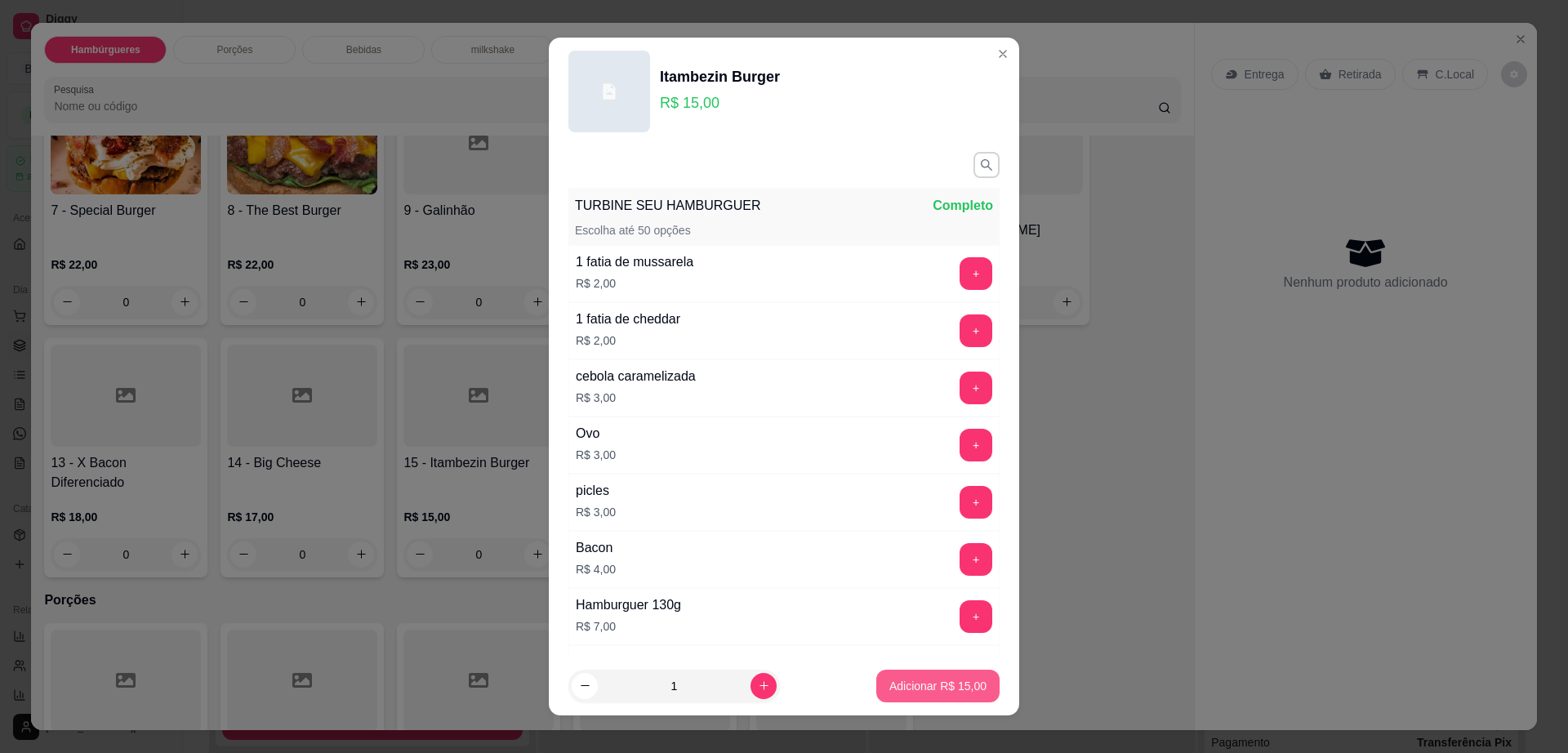
click at [916, 699] on button "Adicionar R$ 15,00" at bounding box center [938, 686] width 123 height 33
type input "1"
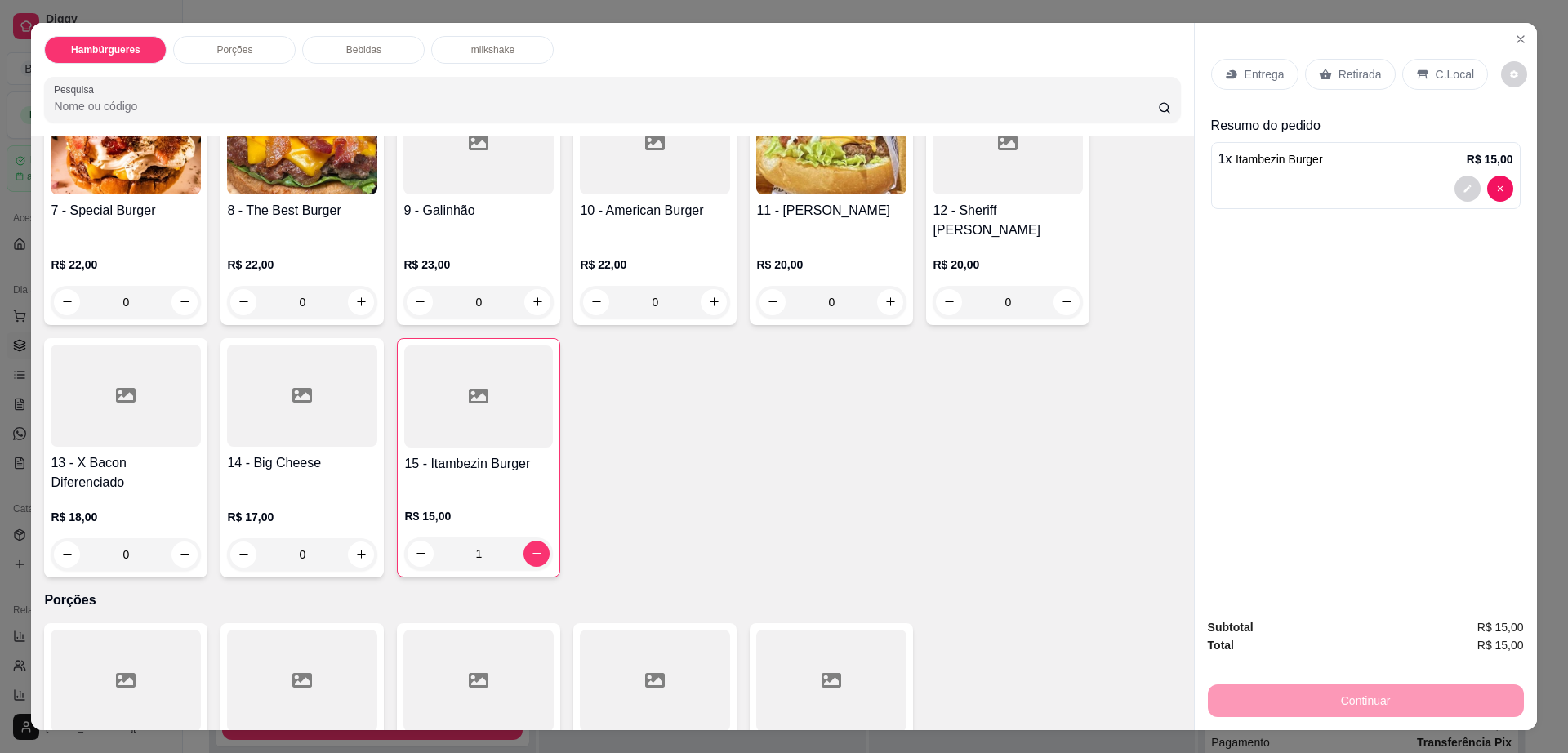
click at [1244, 86] on div "Entrega" at bounding box center [1254, 74] width 87 height 31
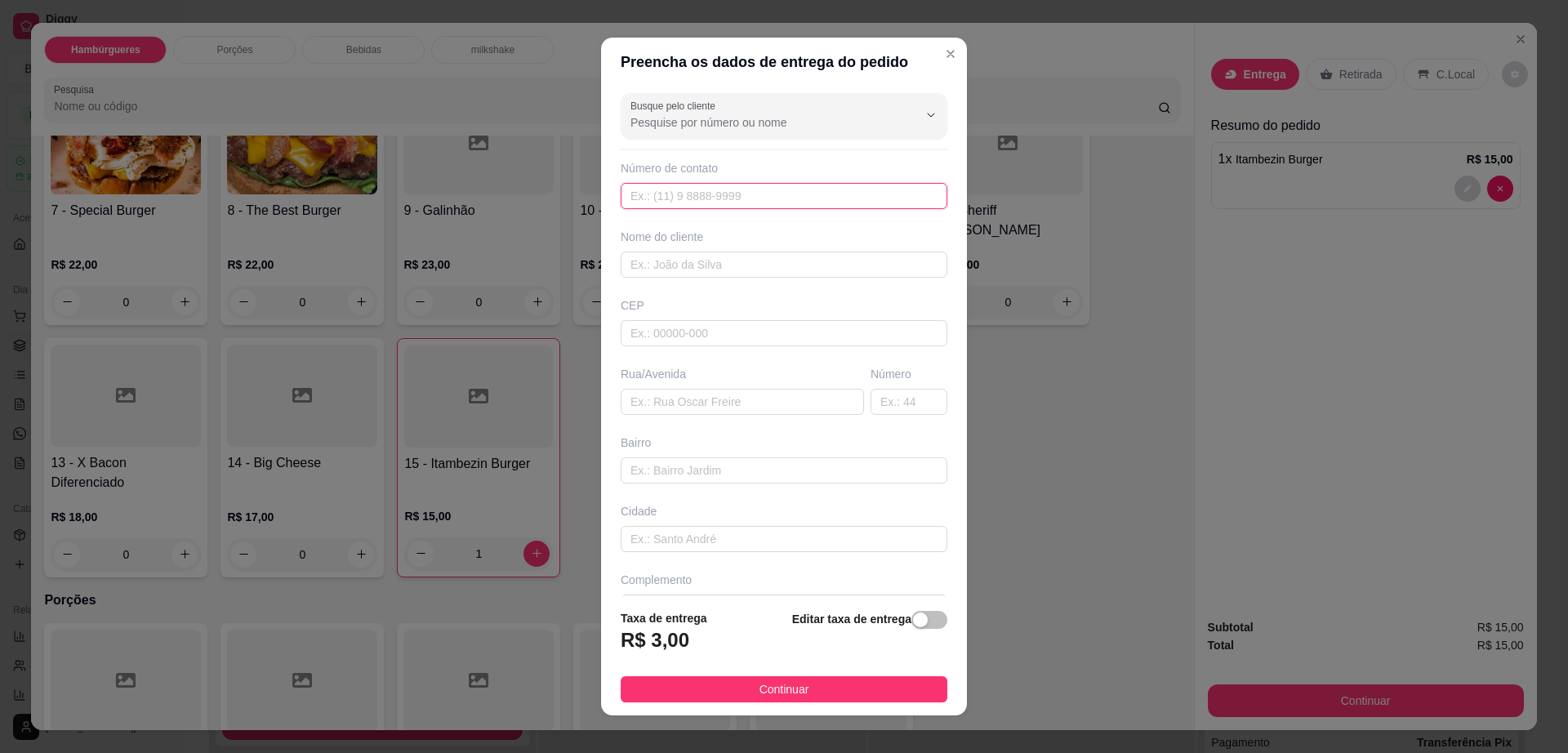
click at [656, 191] on input "text" at bounding box center [784, 196] width 327 height 26
click at [688, 197] on input "text" at bounding box center [784, 196] width 327 height 26
click at [672, 268] on input "text" at bounding box center [784, 265] width 327 height 26
paste input "[PERSON_NAME]"
type input "[PERSON_NAME]"
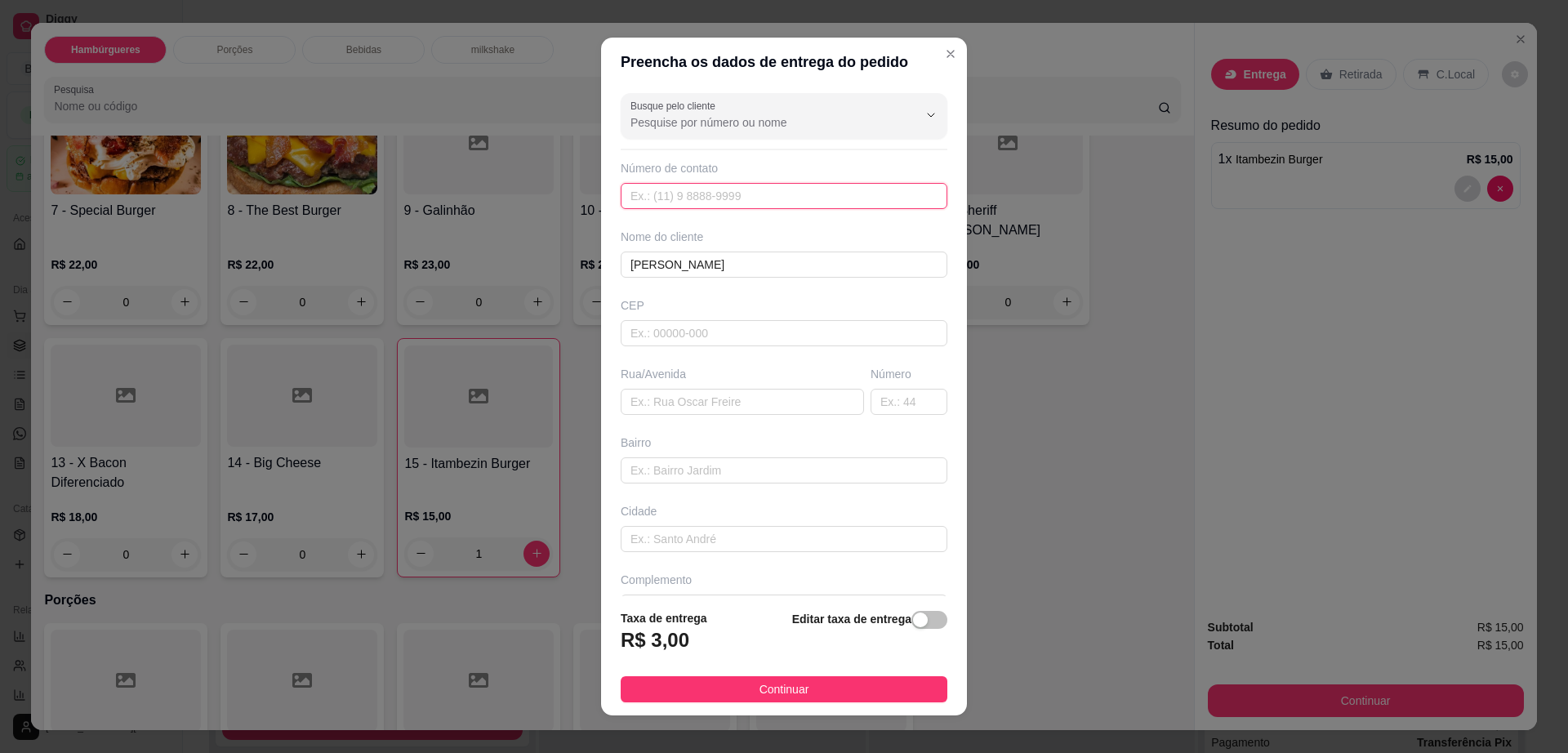
click at [673, 207] on input "text" at bounding box center [784, 196] width 327 height 26
paste input "[PHONE_NUMBER]"
type input "[PHONE_NUMBER]"
click at [670, 409] on input "text" at bounding box center [742, 402] width 243 height 26
click at [715, 412] on input "text" at bounding box center [742, 402] width 243 height 26
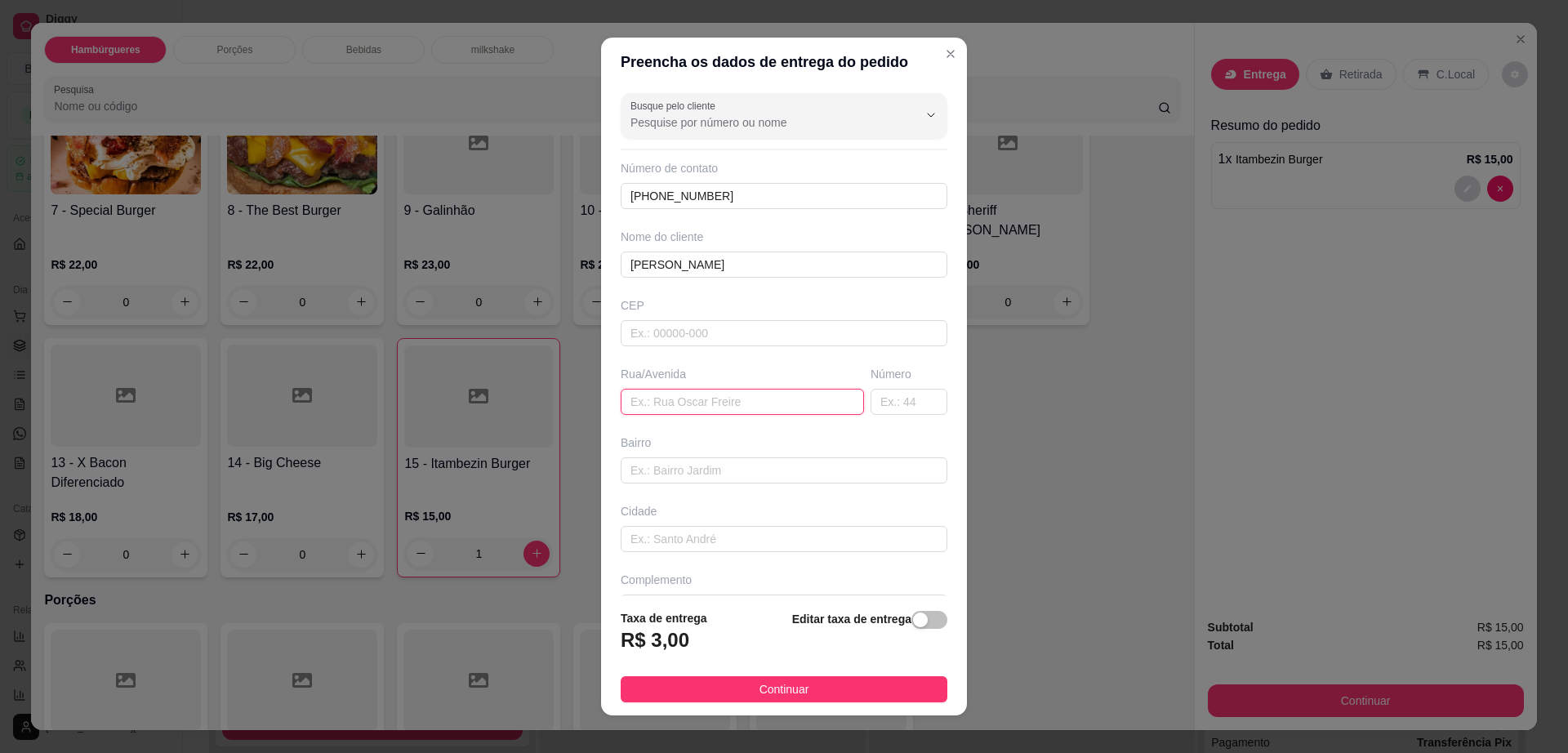
paste input "[STREET_ADDRESS]"
type input "[STREET_ADDRESS]"
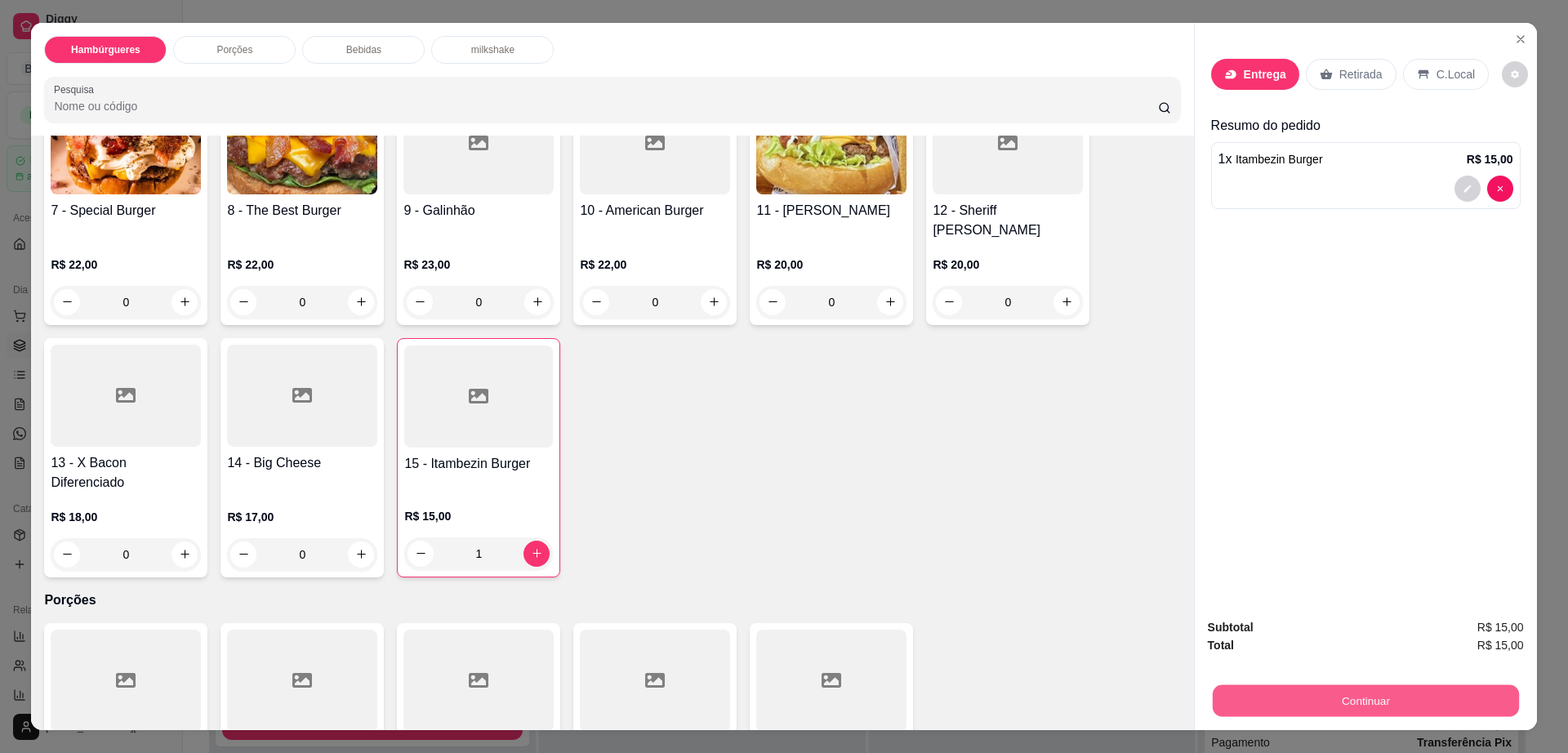
click at [1314, 702] on button "Continuar" at bounding box center [1365, 701] width 306 height 32
click at [1244, 71] on p "Entrega" at bounding box center [1265, 73] width 42 height 16
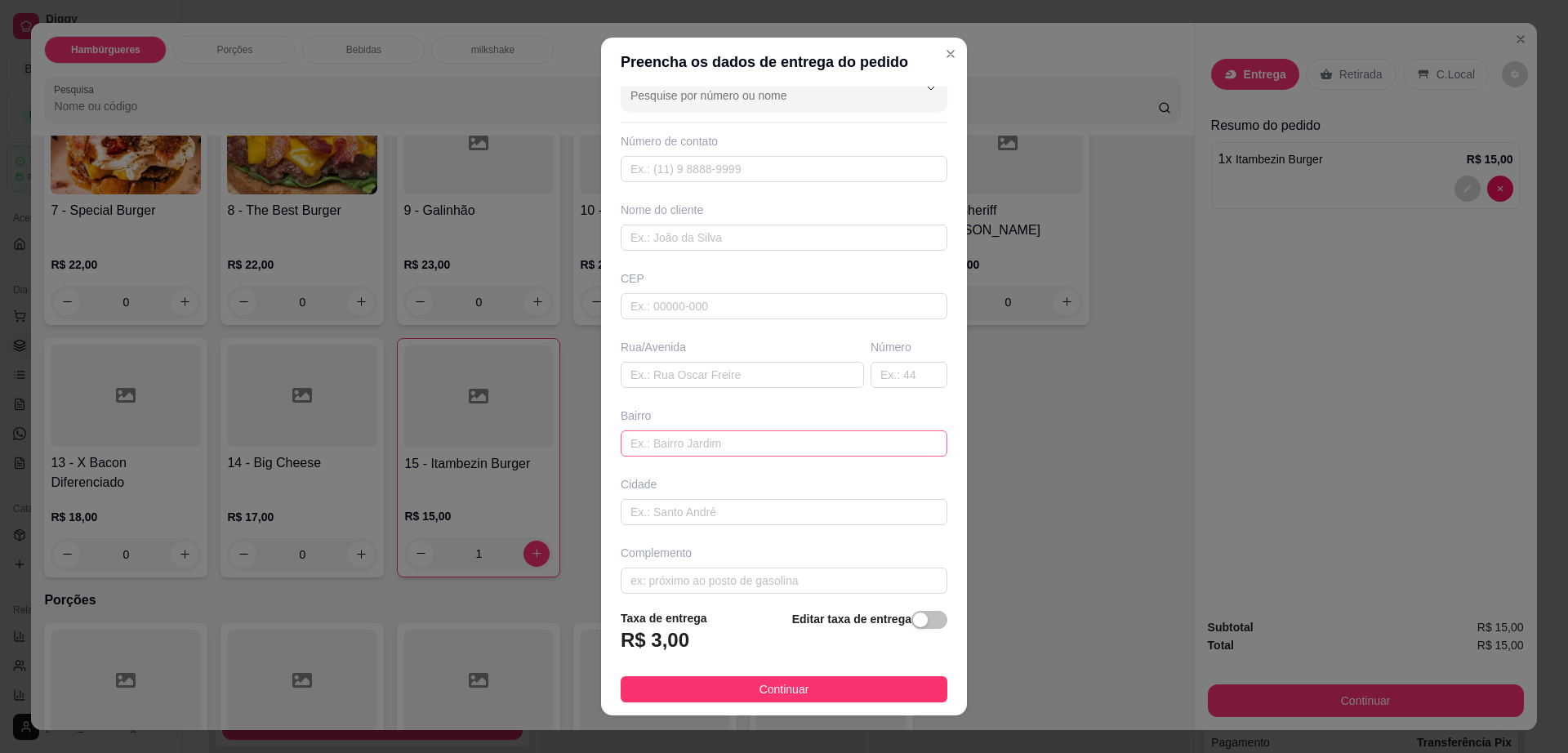
scroll to position [40, 0]
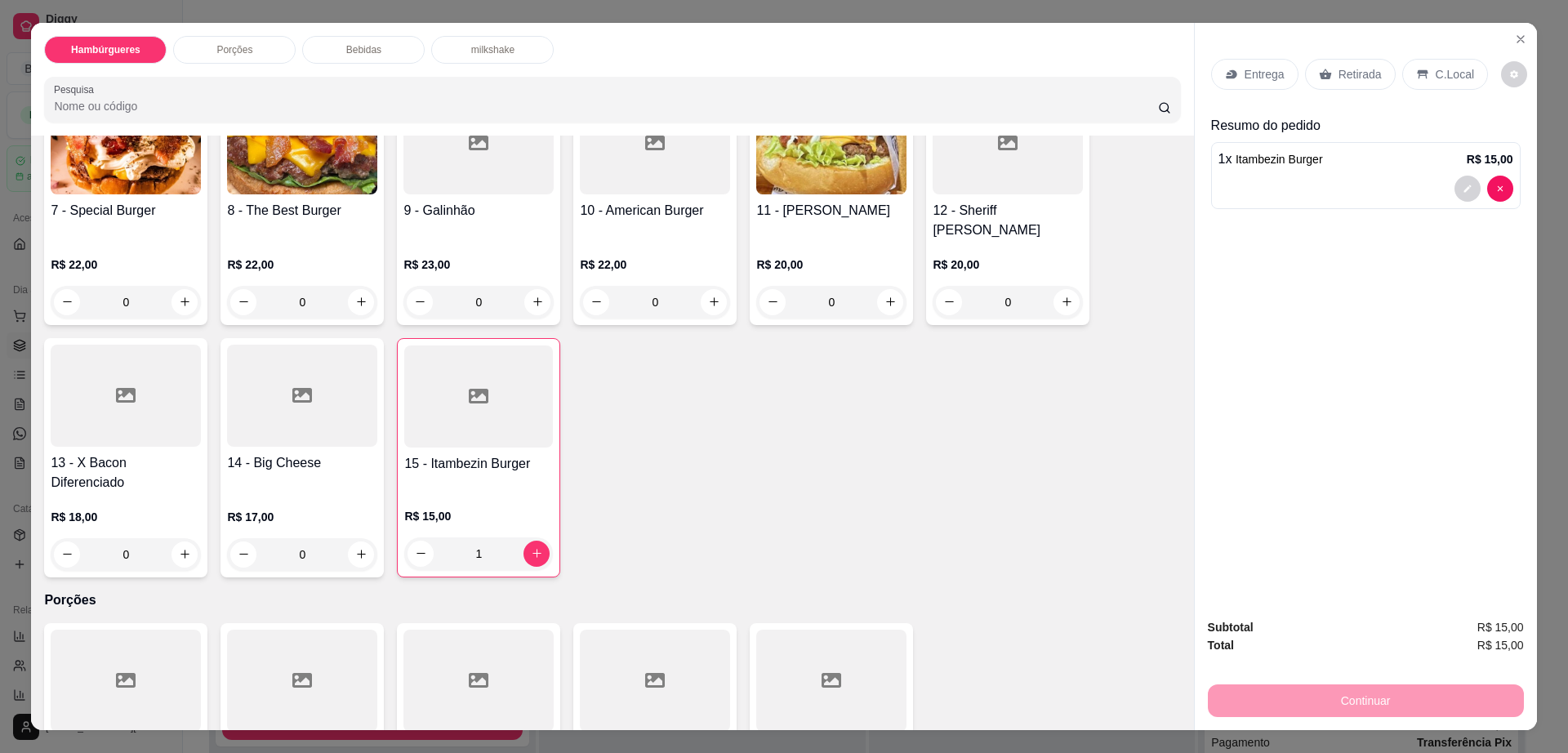
click at [922, 47] on div "Hambúrgueres Porções Bebidas milkshake" at bounding box center [612, 50] width 1136 height 28
click at [1272, 73] on p "Entrega" at bounding box center [1265, 73] width 40 height 16
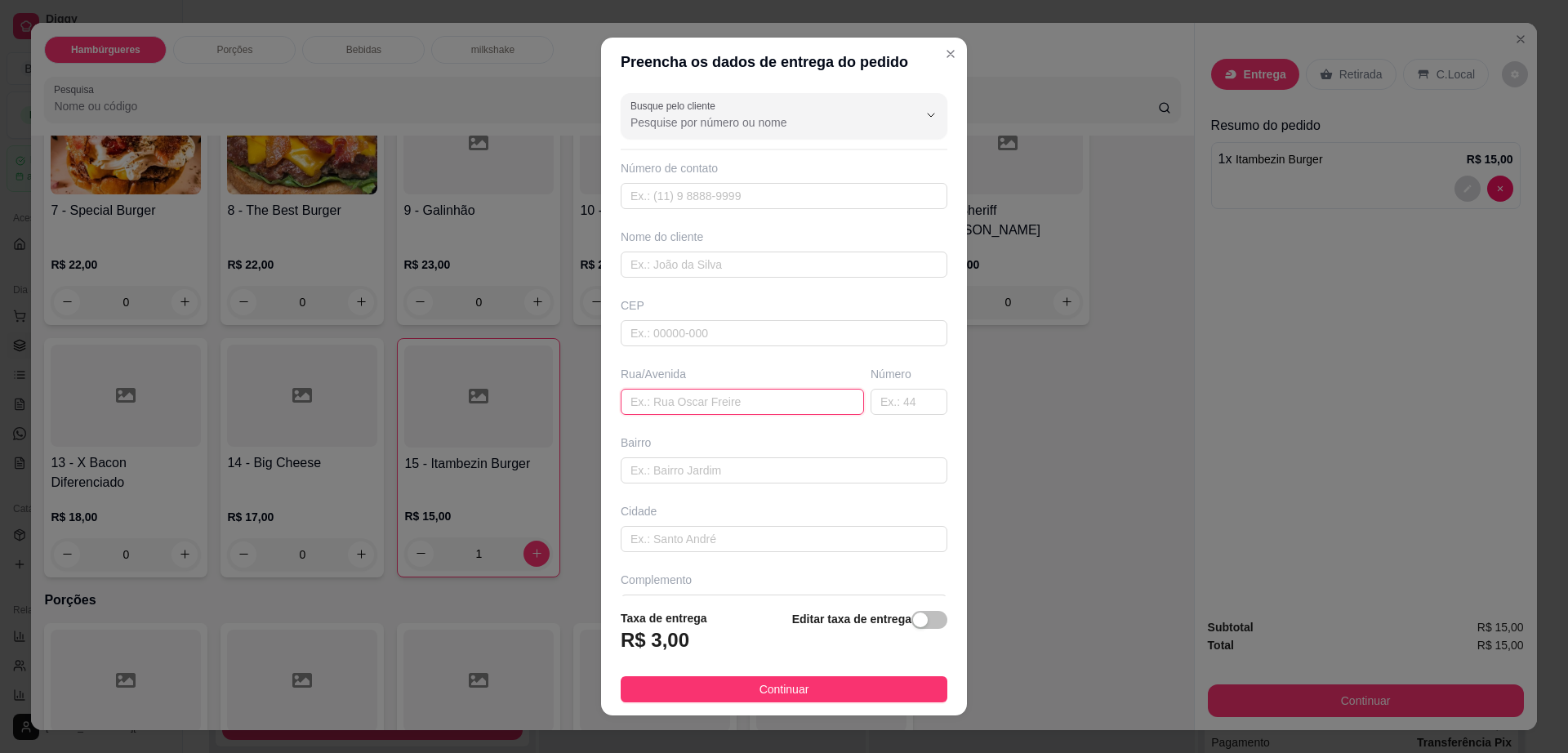
click at [671, 402] on input "text" at bounding box center [742, 402] width 243 height 26
paste input "[STREET_ADDRESS]"
type input "[STREET_ADDRESS]"
click at [688, 199] on input "text" at bounding box center [784, 196] width 327 height 26
paste input "[PHONE_NUMBER]"
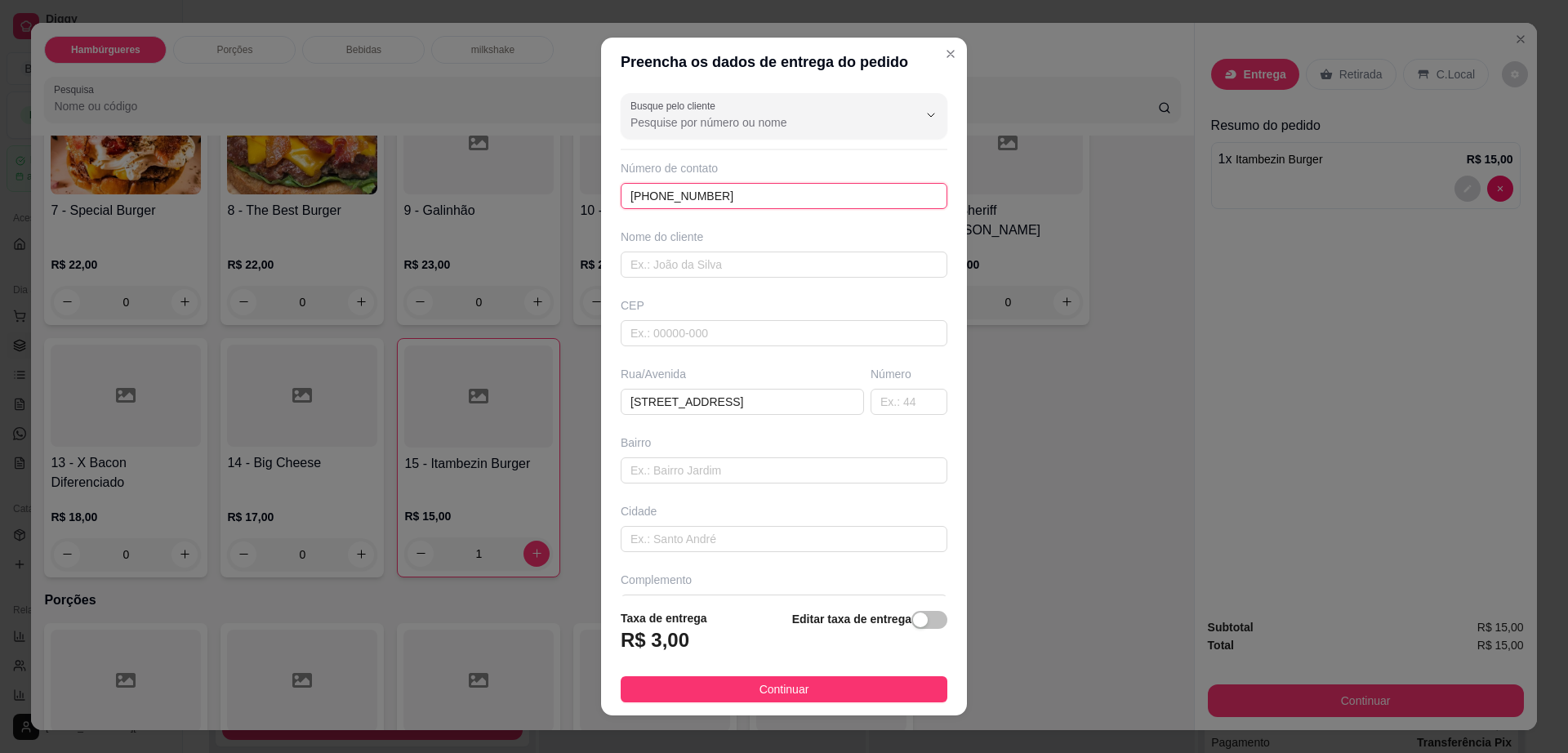
type input "[PHONE_NUMBER]"
click at [679, 269] on input "text" at bounding box center [784, 265] width 327 height 26
paste input "~[PERSON_NAME]"
type input "~[PERSON_NAME]"
click at [790, 685] on span "Continuar" at bounding box center [784, 689] width 50 height 18
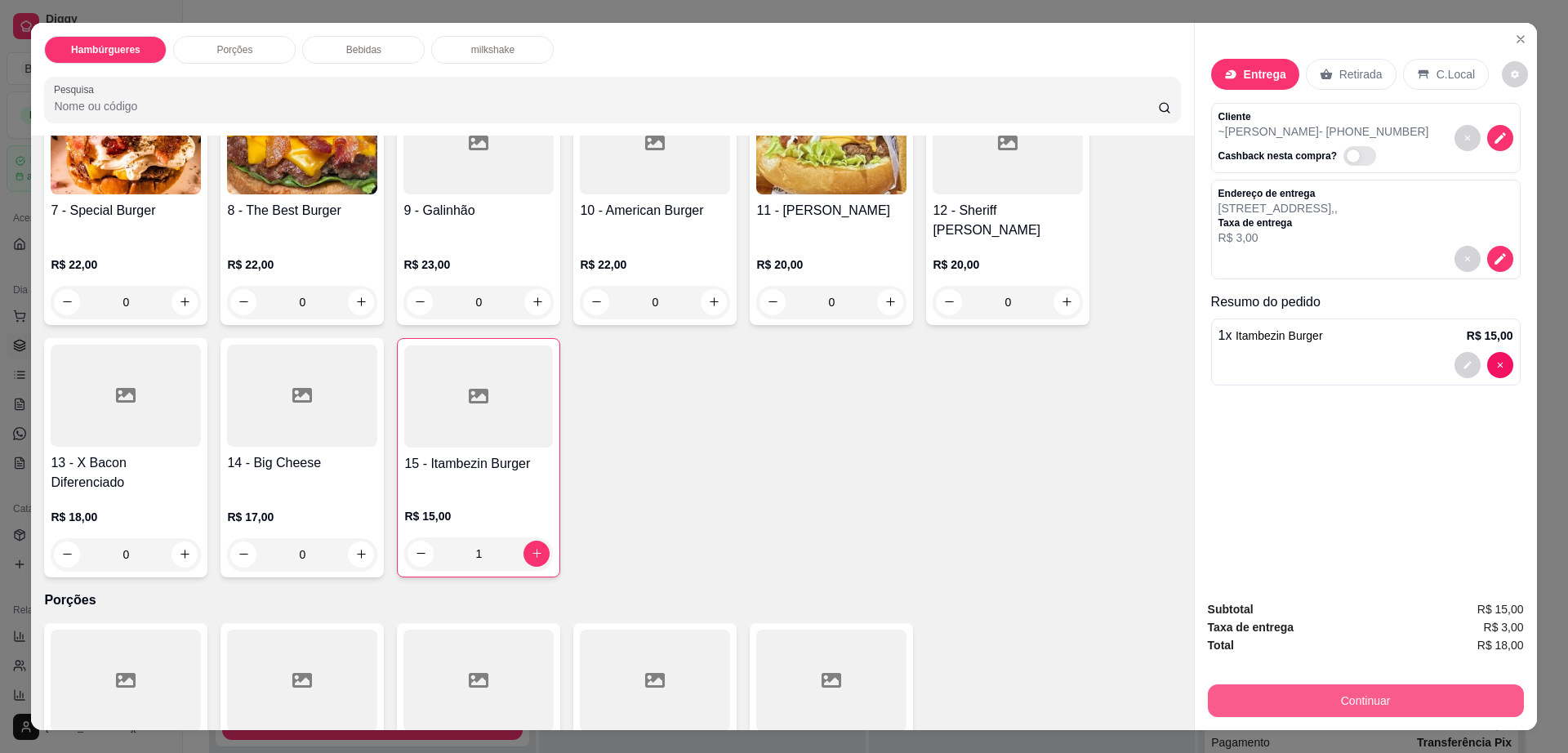
click at [1226, 703] on button "Continuar" at bounding box center [1365, 700] width 316 height 33
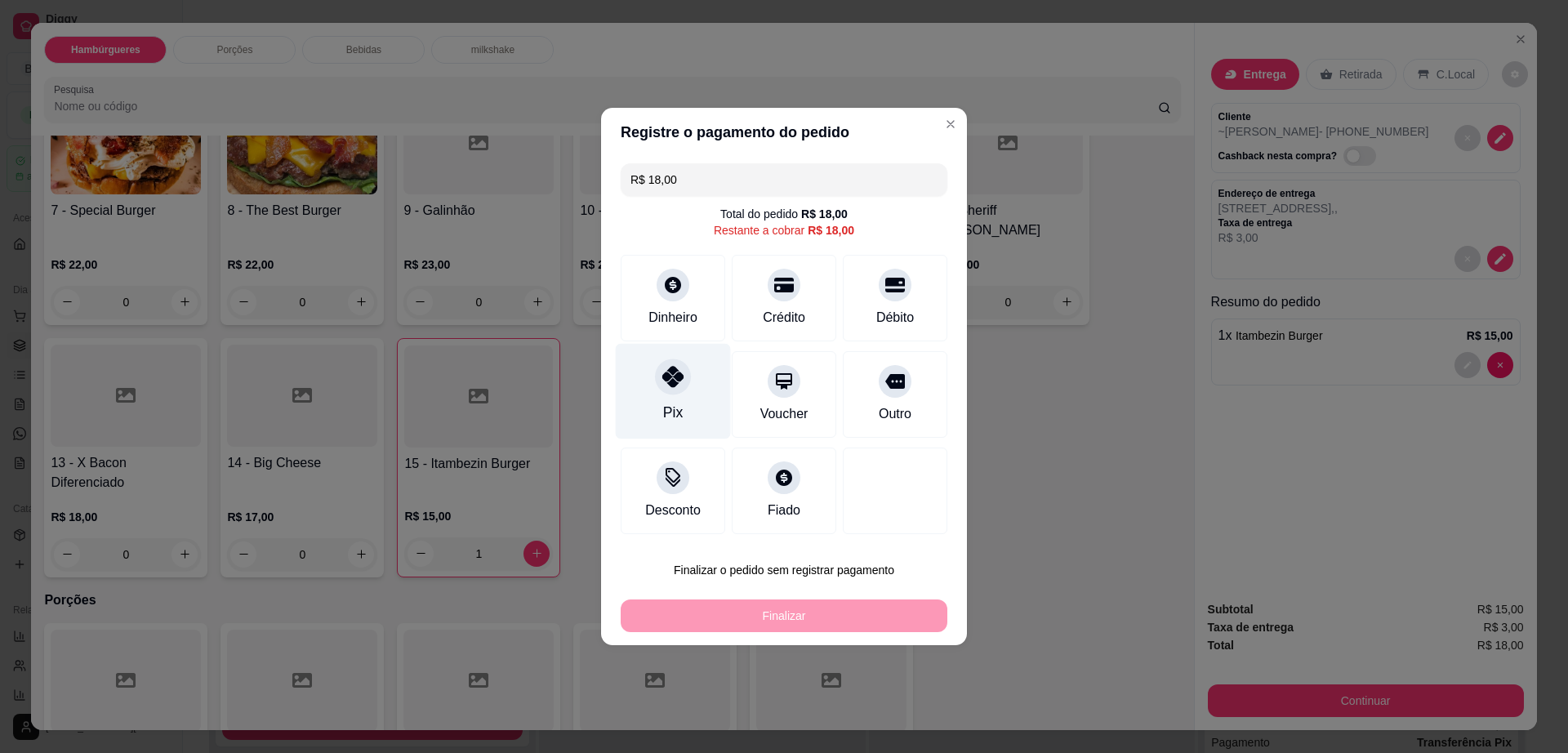
click at [659, 390] on div at bounding box center [673, 377] width 36 height 36
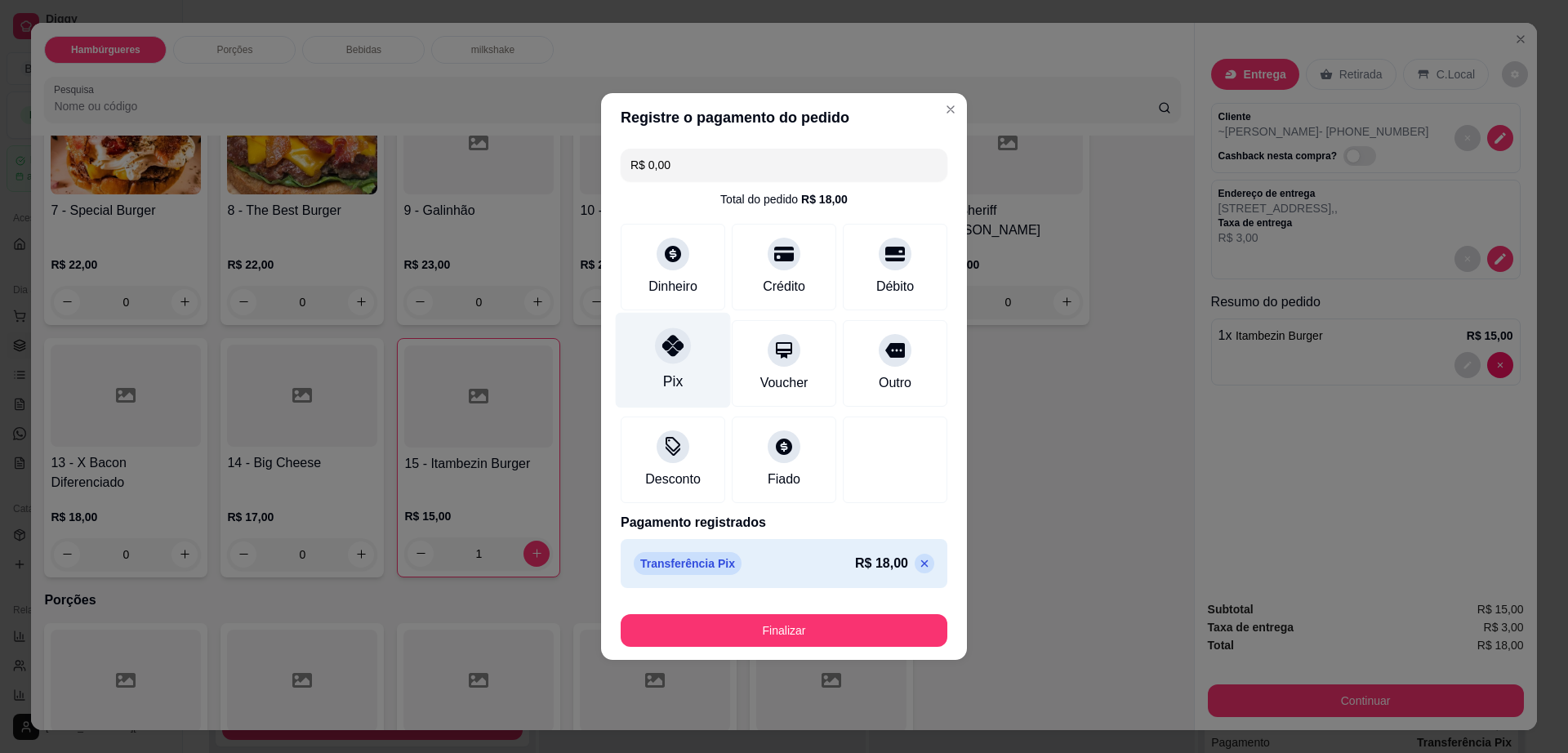
type input "R$ 0,00"
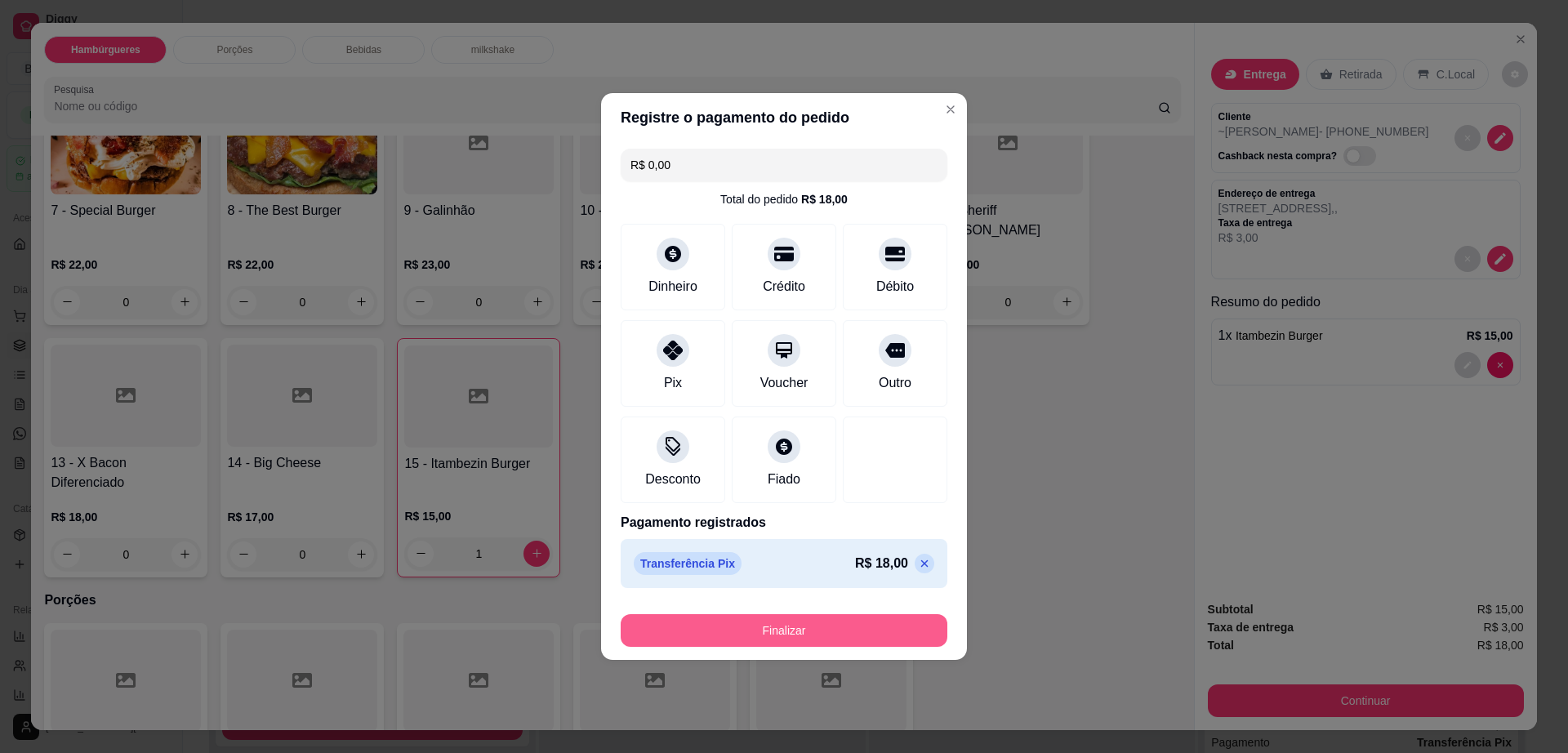
click at [782, 631] on button "Finalizar" at bounding box center [784, 631] width 327 height 33
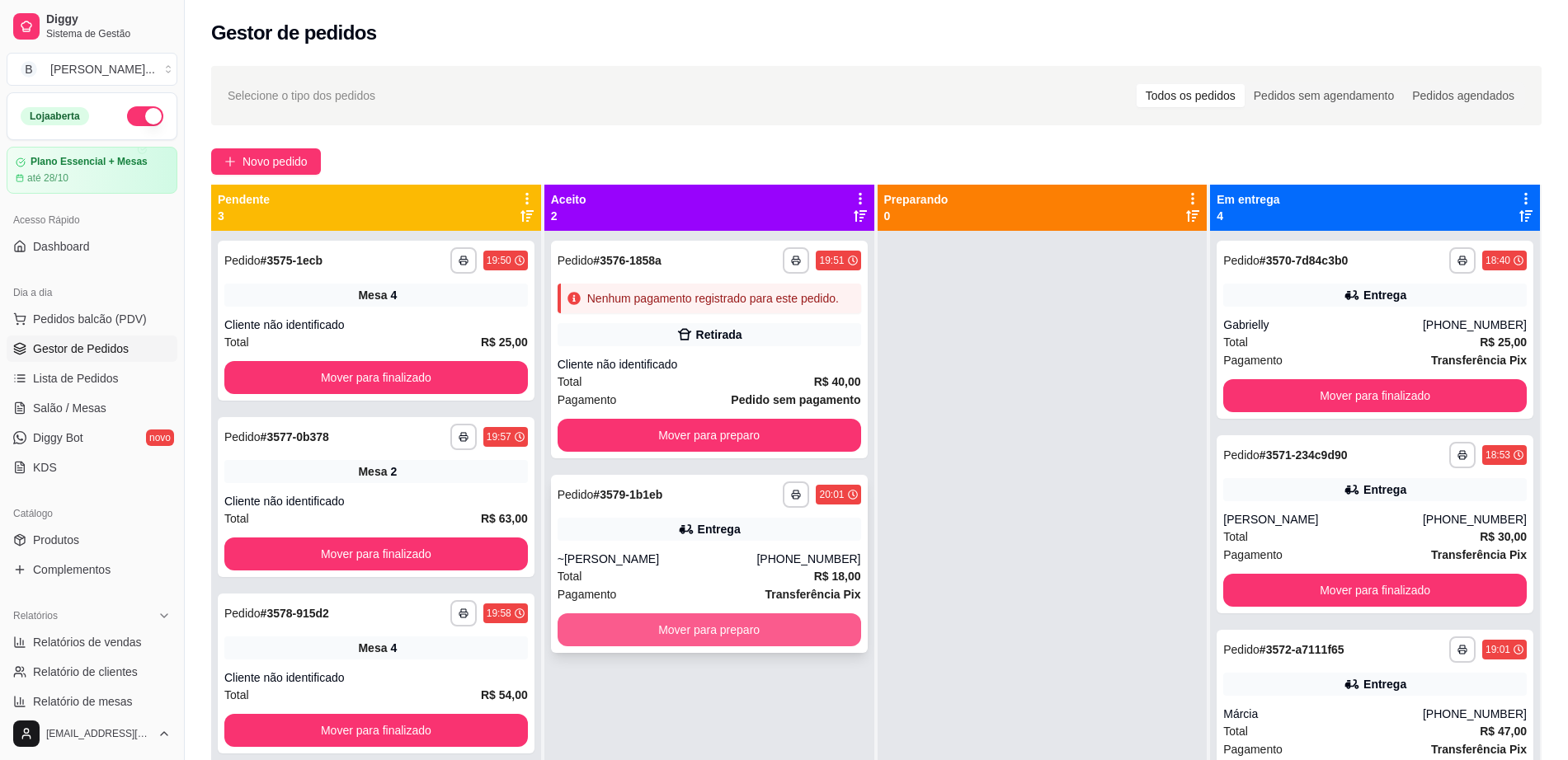
click at [771, 644] on button "Mover para preparo" at bounding box center [710, 630] width 304 height 33
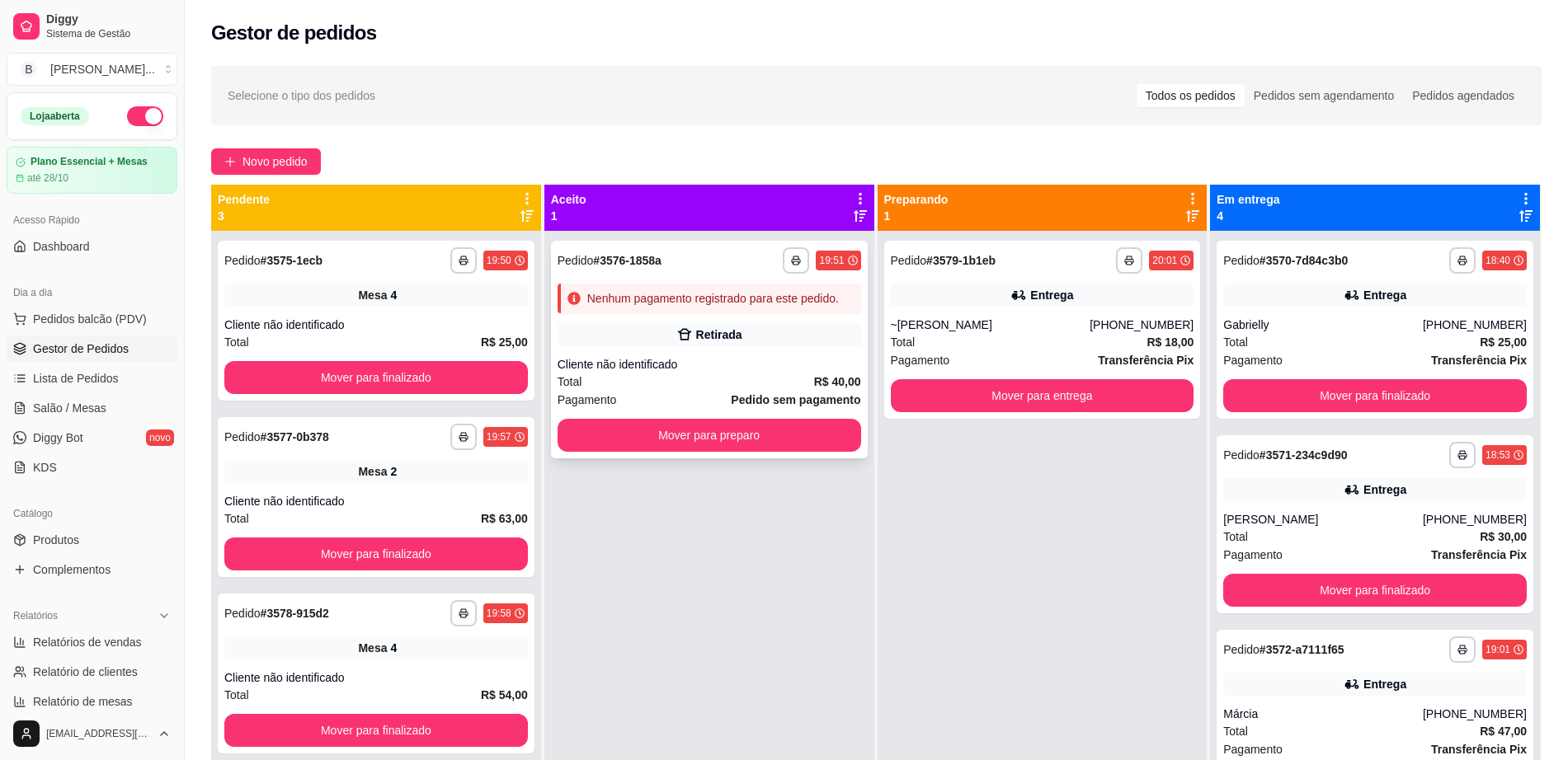
click at [755, 360] on div "Cliente não identificado" at bounding box center [710, 363] width 304 height 16
click at [431, 370] on button "Mover para finalizado" at bounding box center [377, 379] width 294 height 32
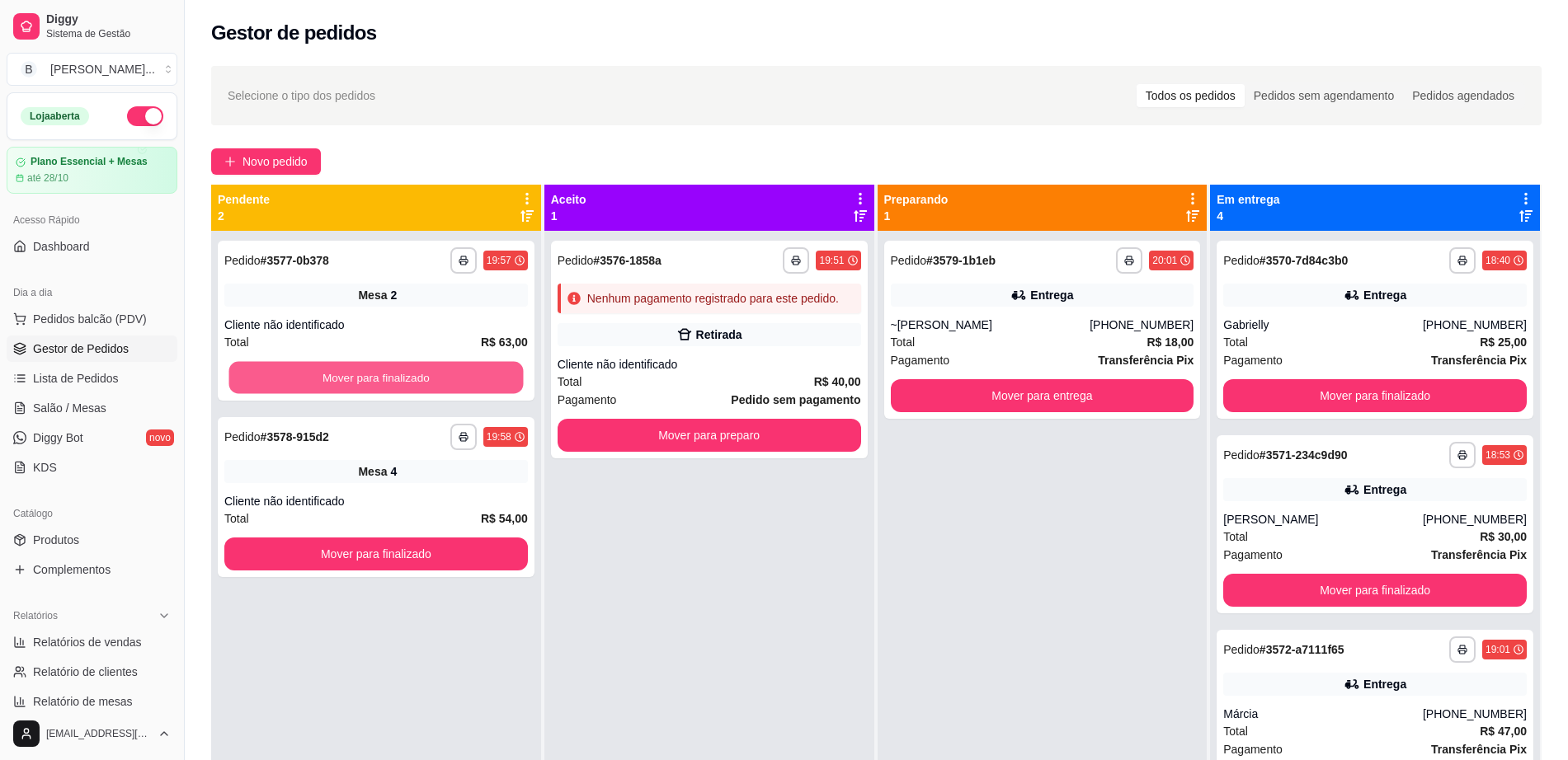
click at [434, 370] on button "Mover para finalizado" at bounding box center [377, 379] width 294 height 32
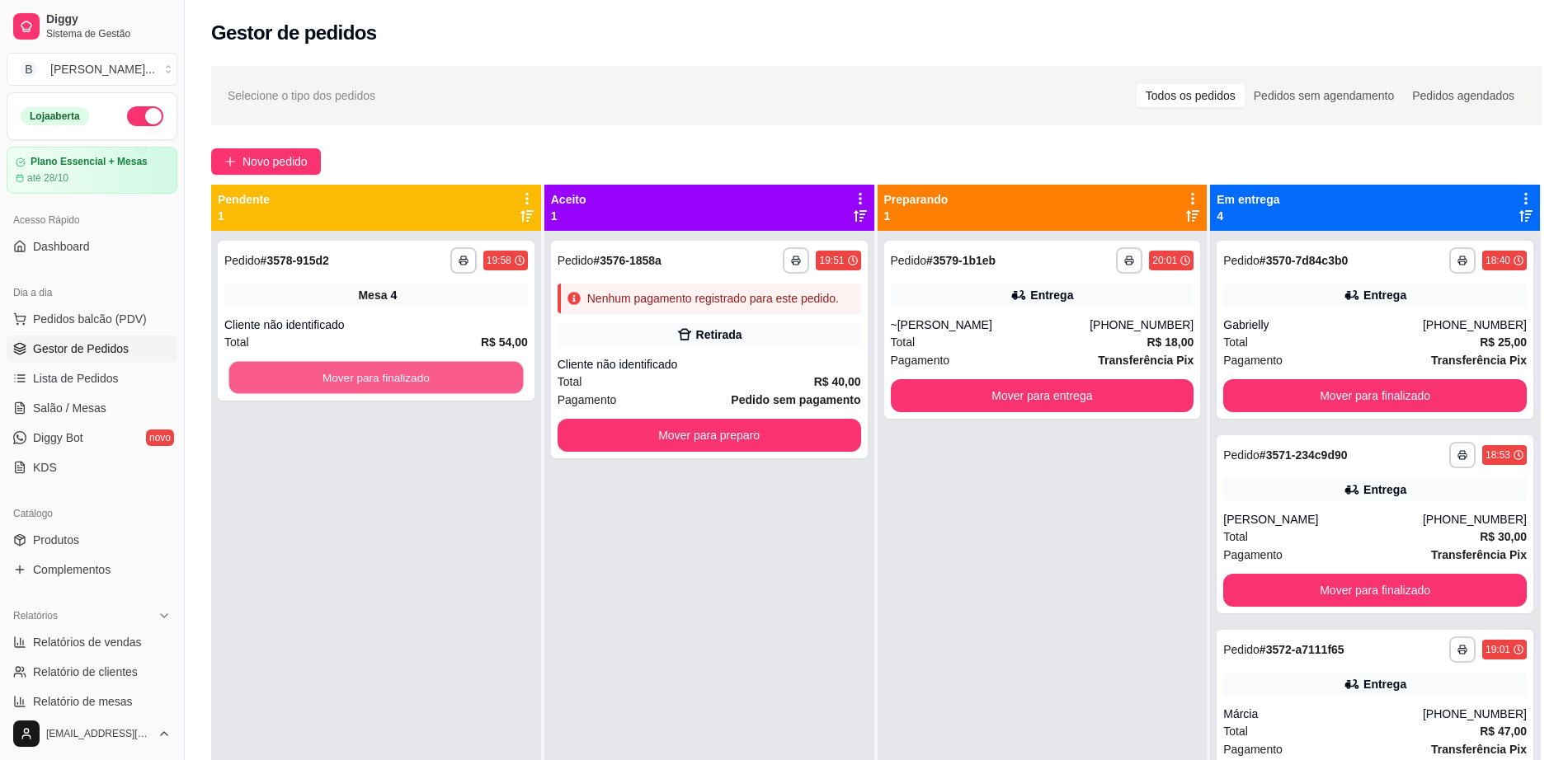
click at [434, 370] on button "Mover para finalizado" at bounding box center [377, 379] width 294 height 32
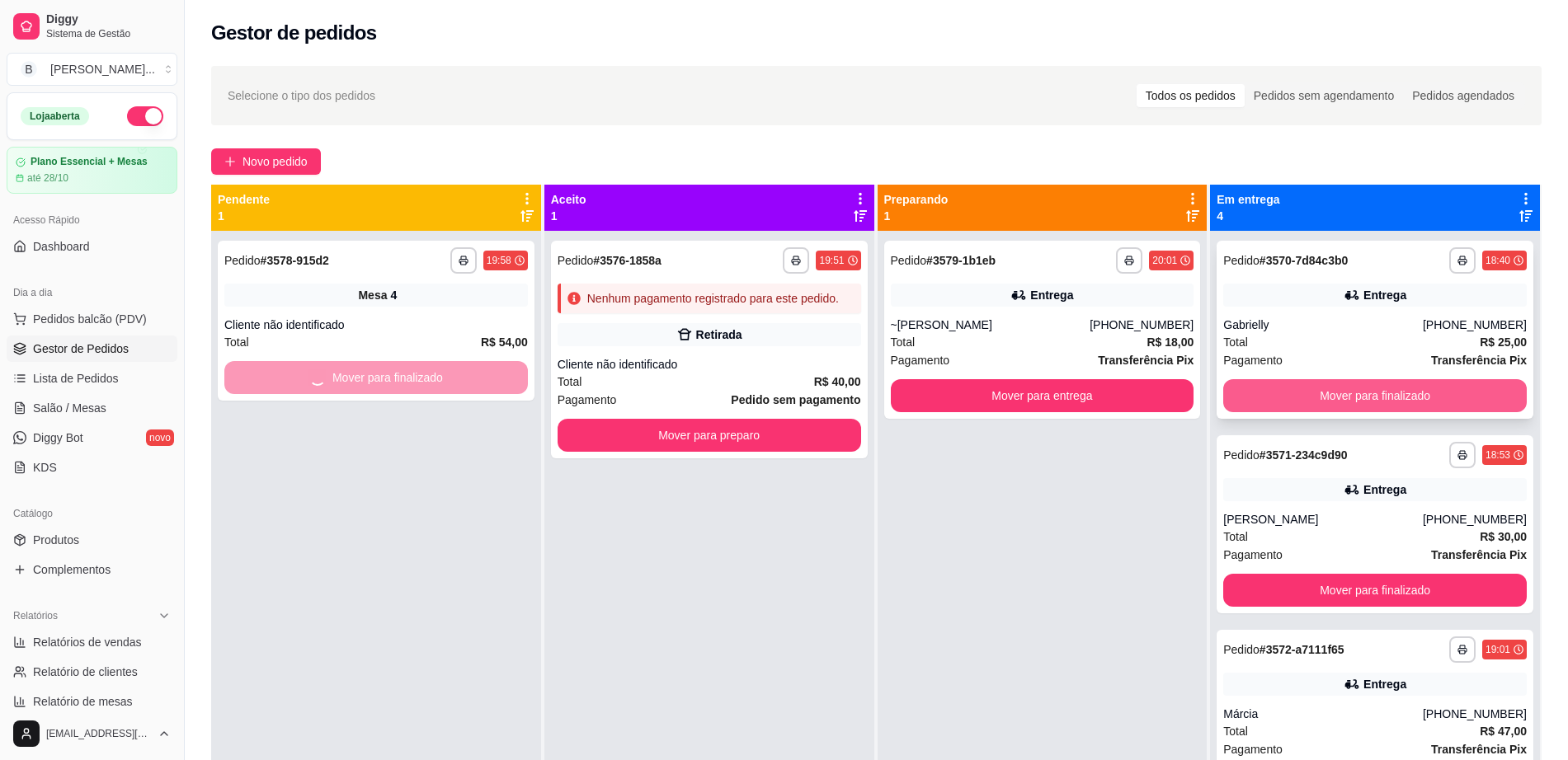
click at [1288, 402] on button "Mover para finalizado" at bounding box center [1375, 396] width 304 height 33
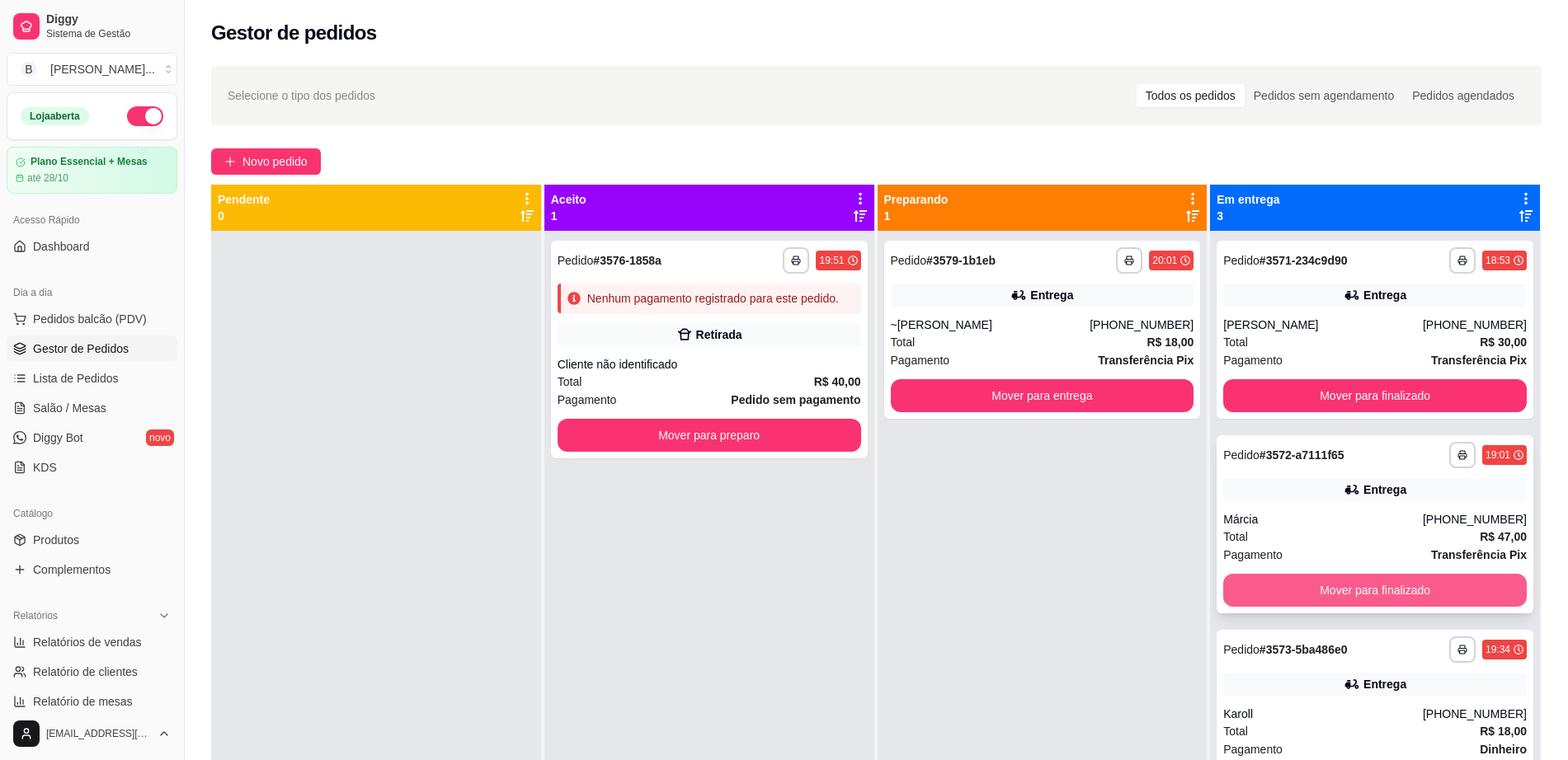
click at [1289, 583] on button "Mover para finalizado" at bounding box center [1375, 590] width 304 height 33
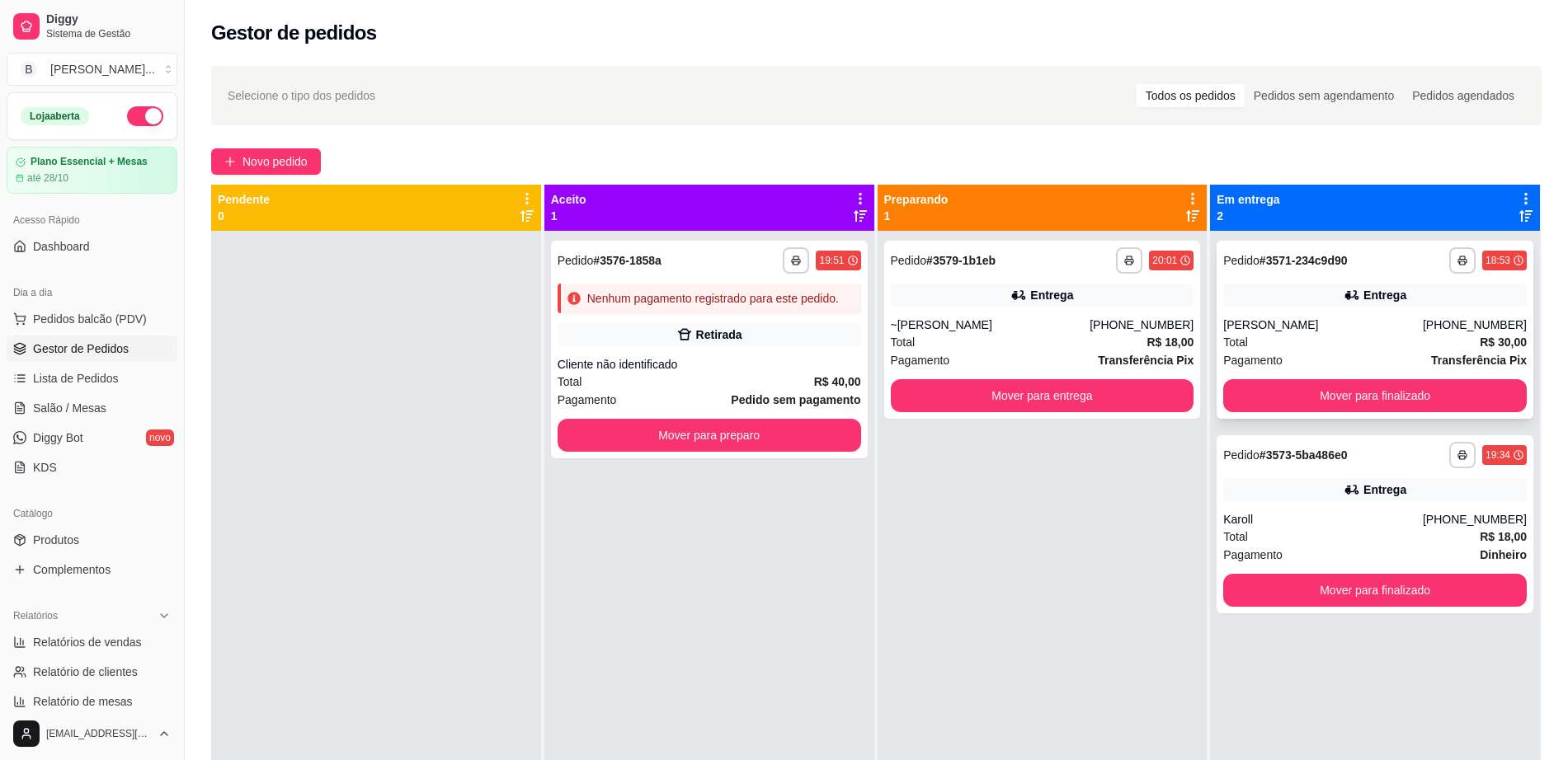
click at [1348, 376] on div "**********" at bounding box center [1375, 330] width 317 height 178
click at [1346, 394] on button "Mover para finalizado" at bounding box center [1375, 396] width 304 height 33
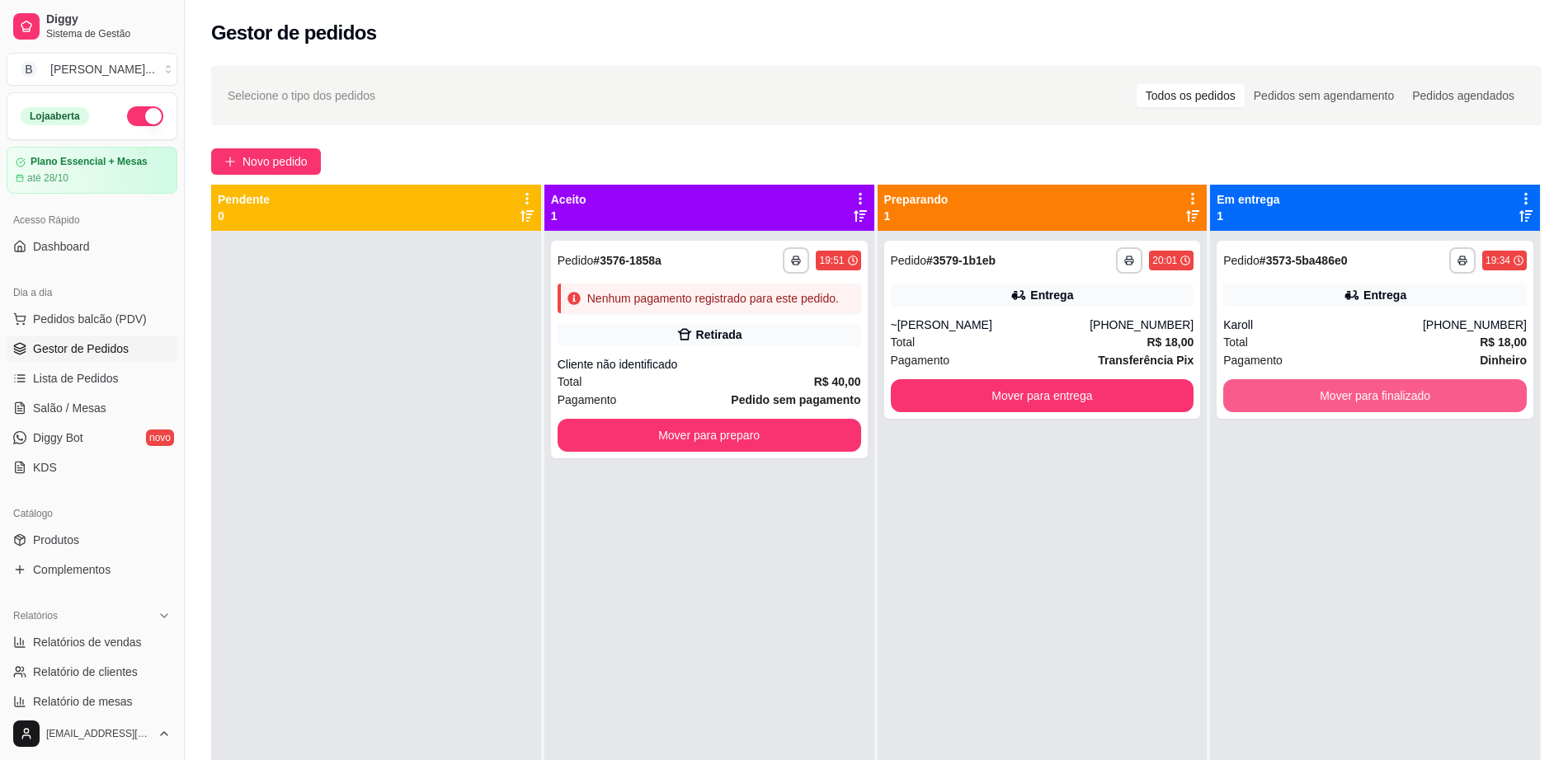
click at [1346, 394] on button "Mover para finalizado" at bounding box center [1375, 396] width 304 height 33
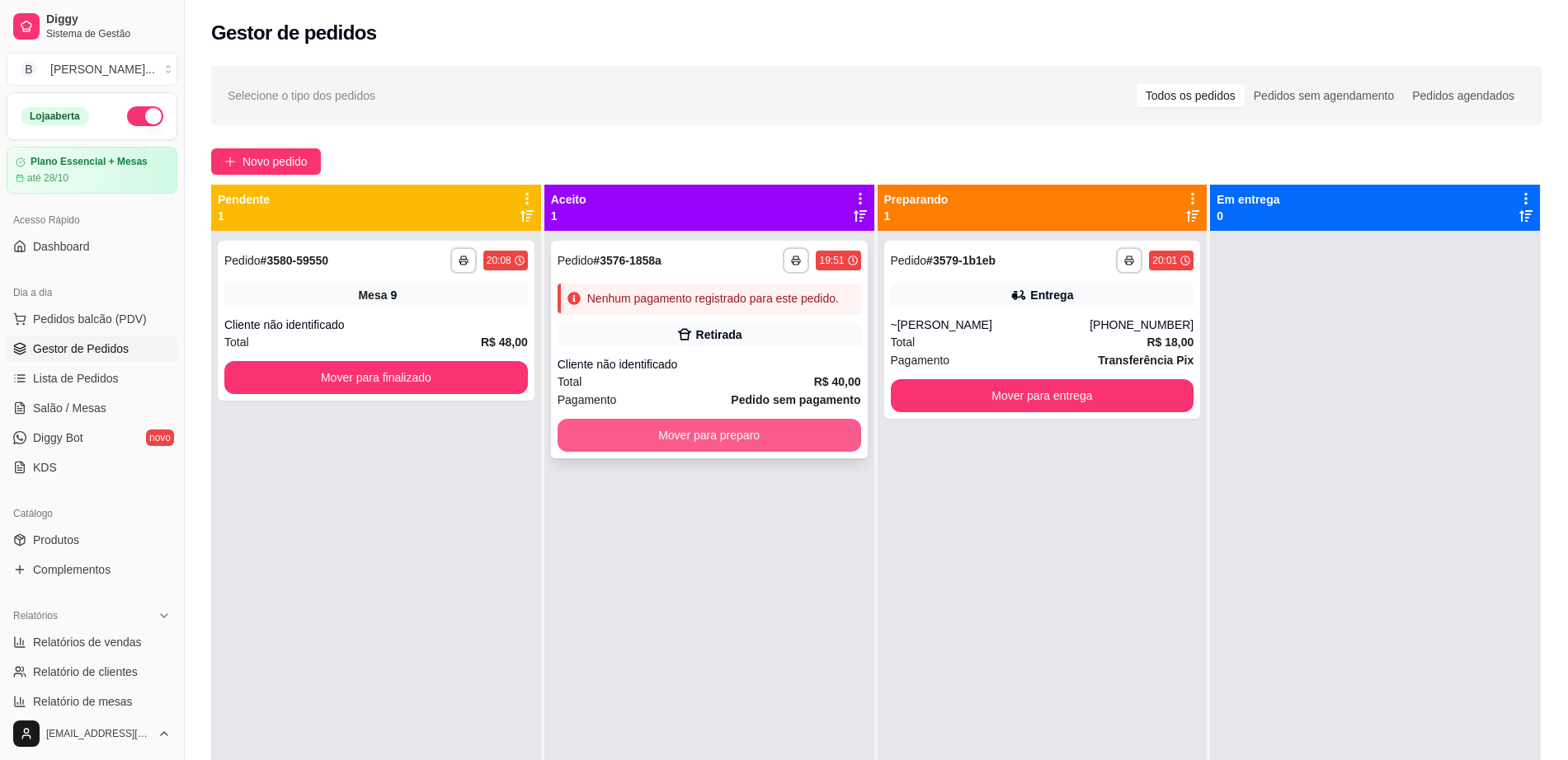
click at [720, 438] on button "Mover para preparo" at bounding box center [710, 436] width 304 height 33
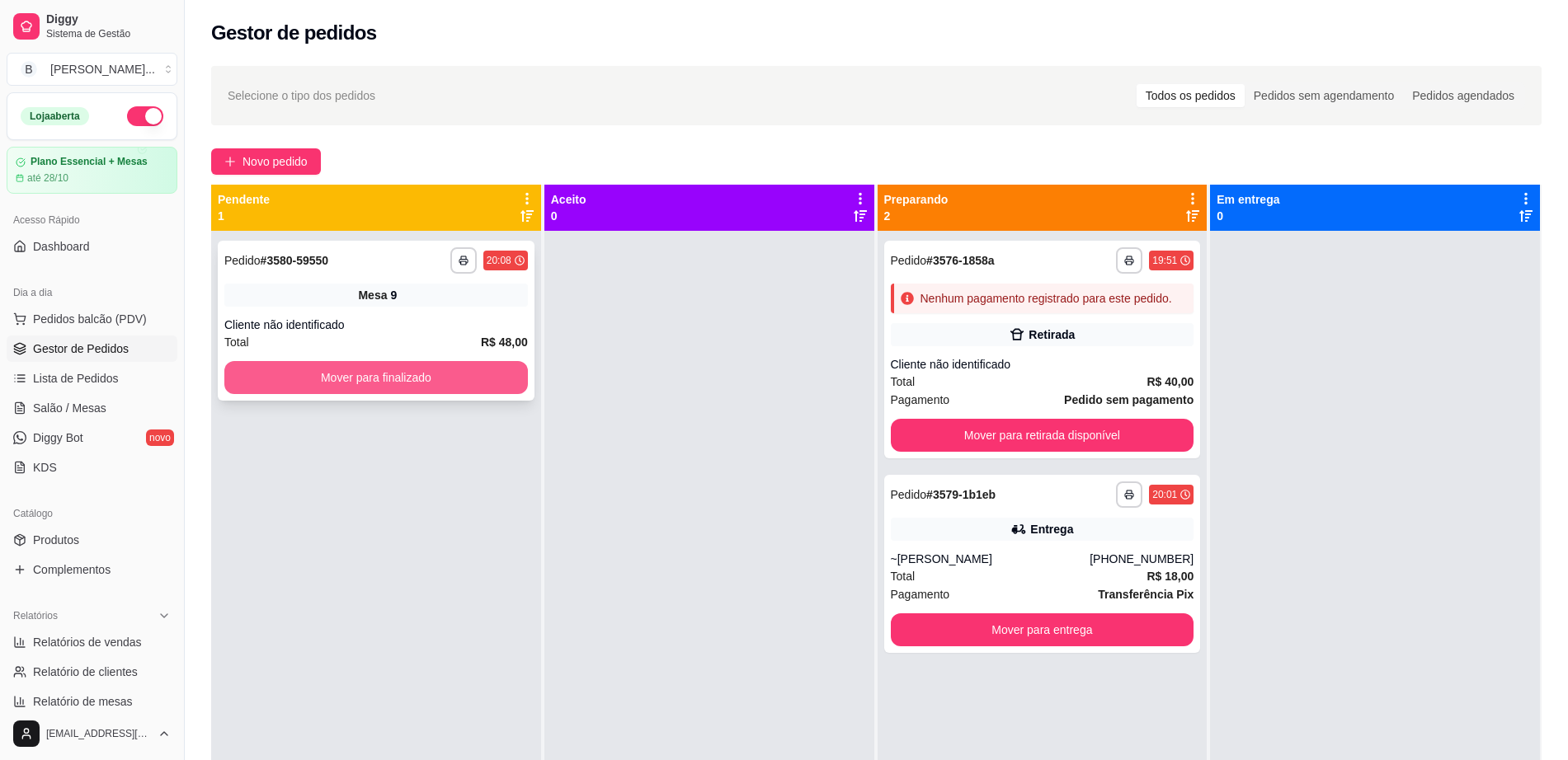
click at [440, 379] on button "Mover para finalizado" at bounding box center [376, 378] width 304 height 33
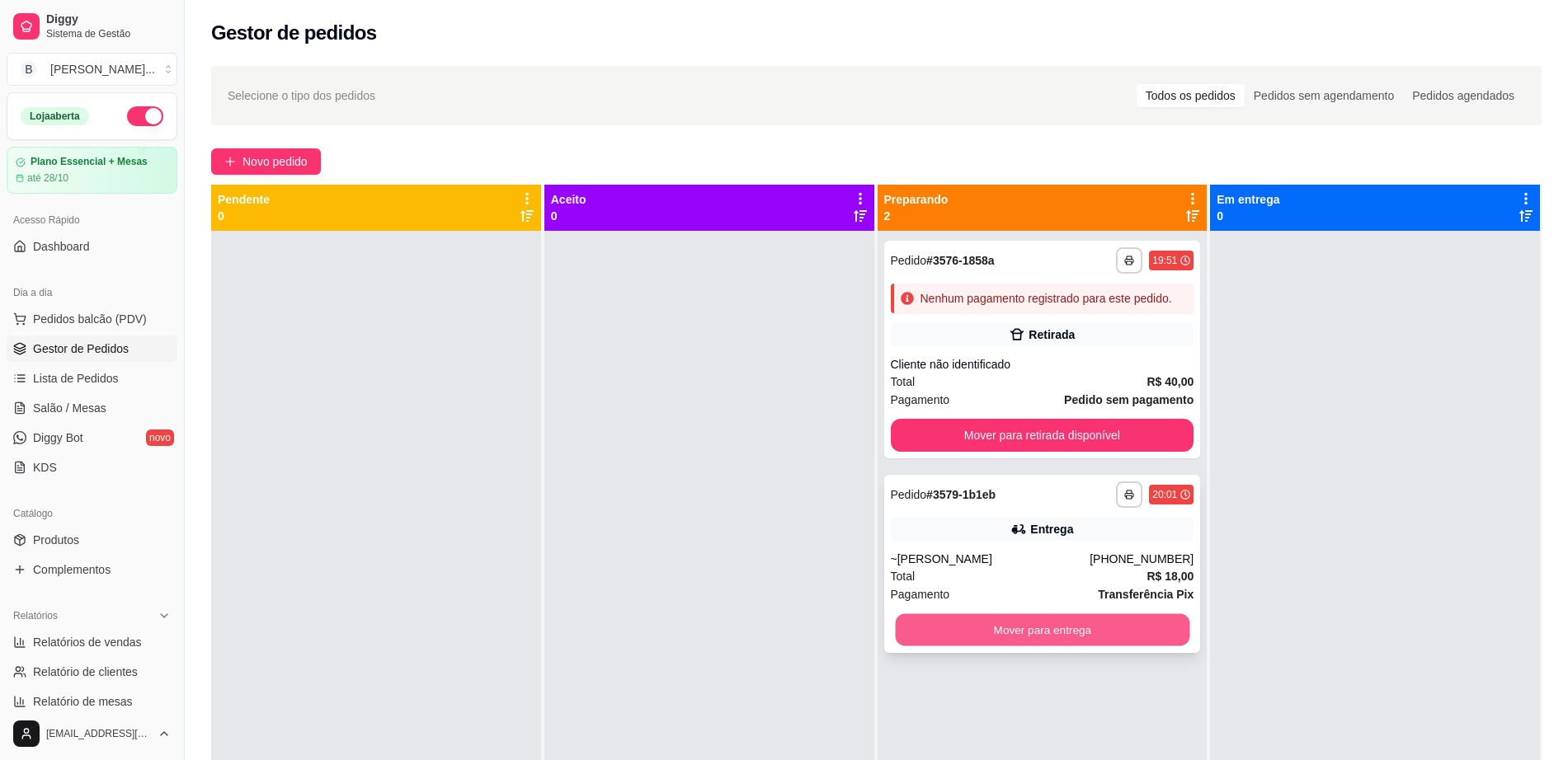
click at [955, 626] on button "Mover para entrega" at bounding box center [1042, 631] width 294 height 32
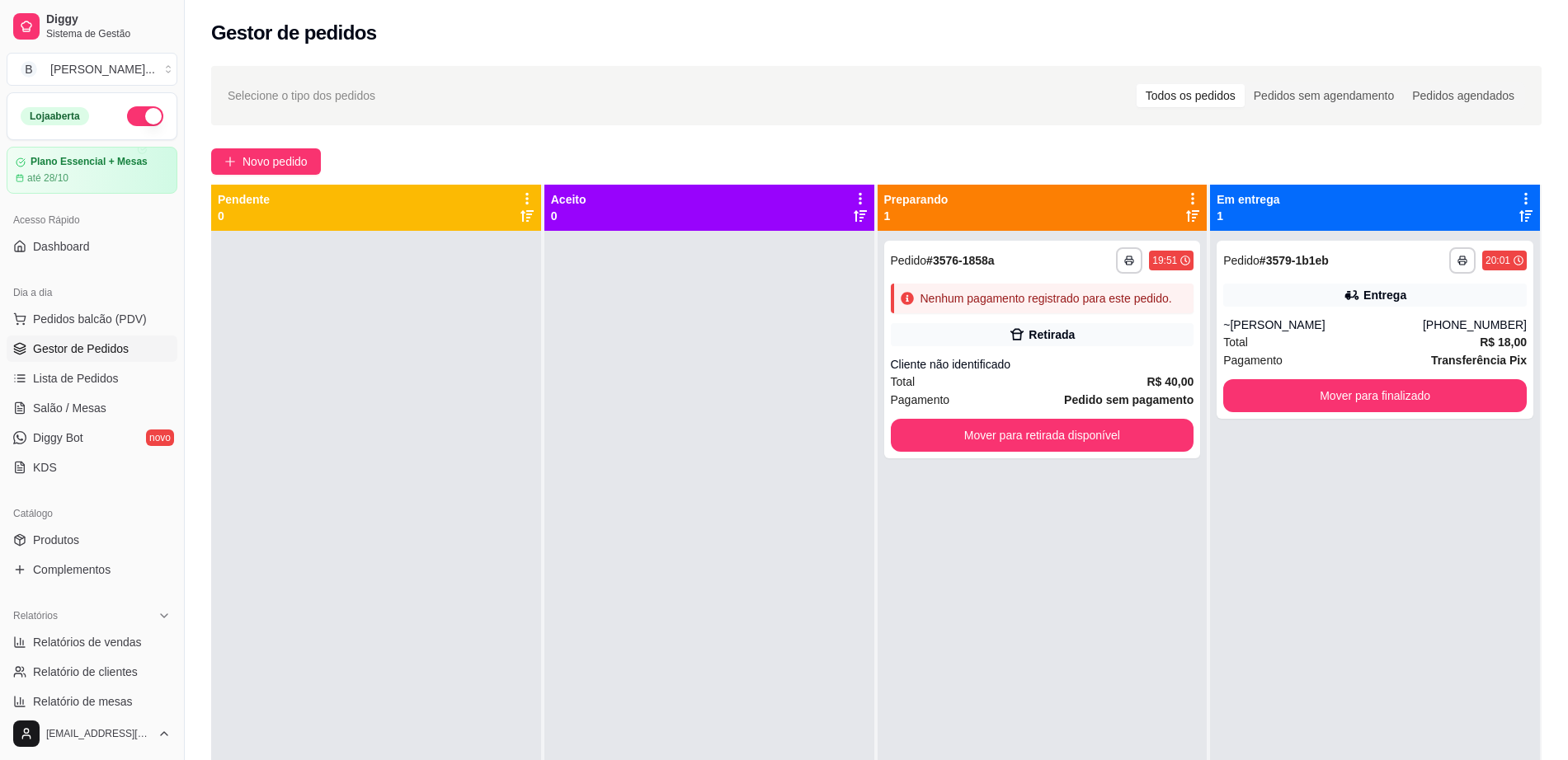
click at [60, 423] on ul "Pedidos balcão (PDV) Gestor de Pedidos Lista de Pedidos Salão / Mesas Diggy Bot…" at bounding box center [92, 393] width 171 height 175
click at [79, 400] on span "Salão / Mesas" at bounding box center [69, 408] width 73 height 16
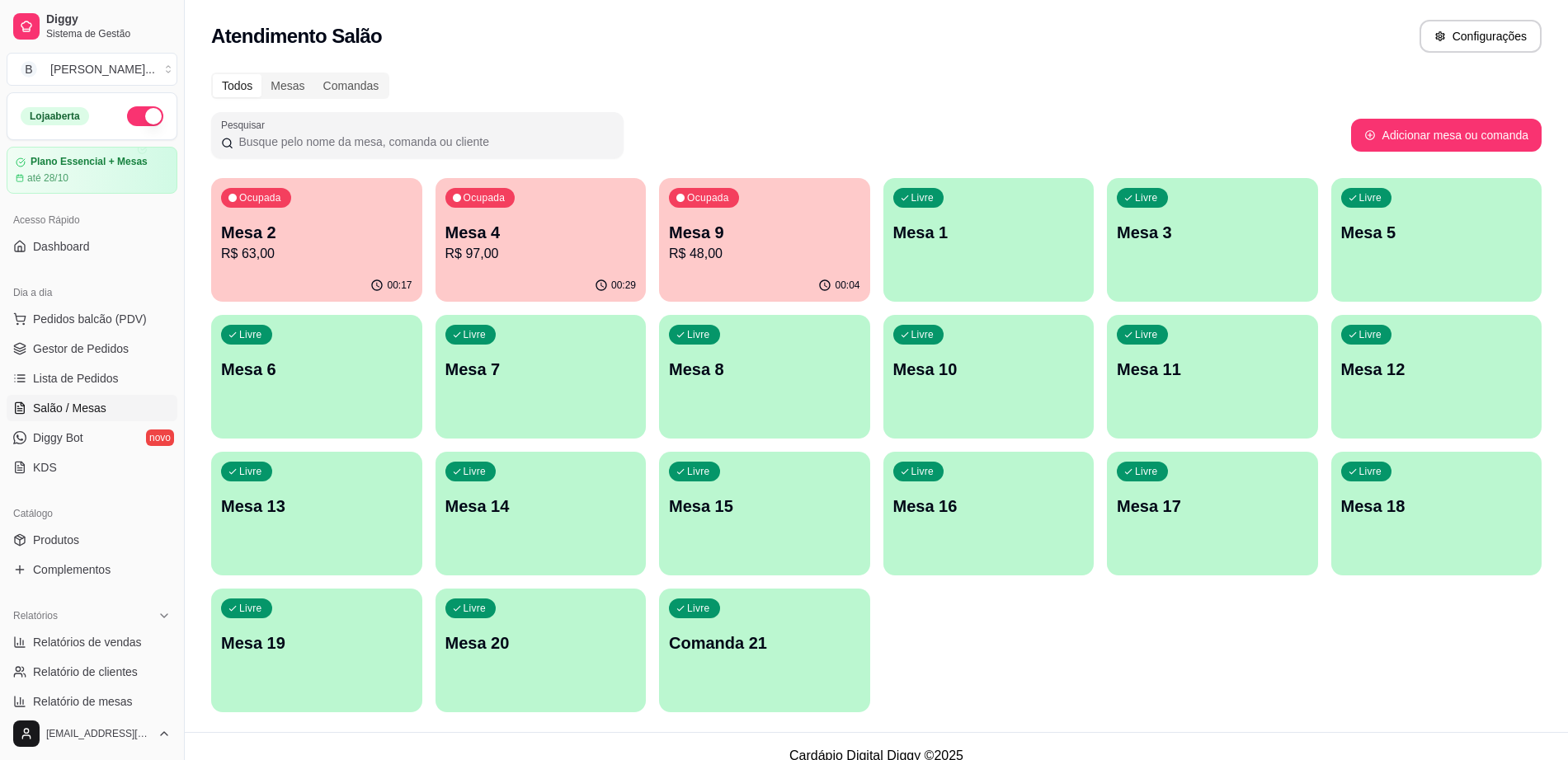
click at [798, 250] on p "R$ 48,00" at bounding box center [765, 253] width 192 height 20
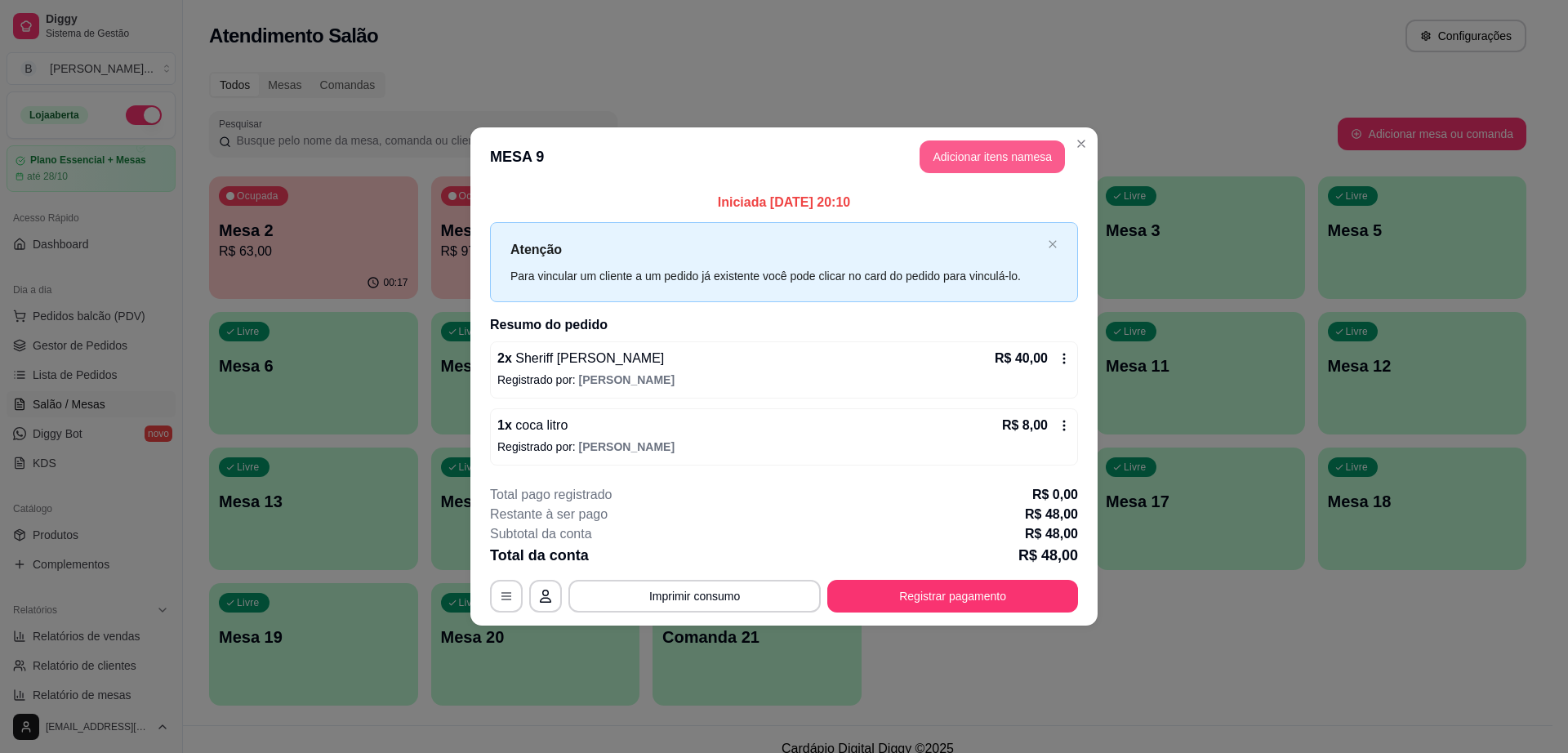
click at [1008, 168] on button "Adicionar itens na mesa" at bounding box center [992, 156] width 146 height 33
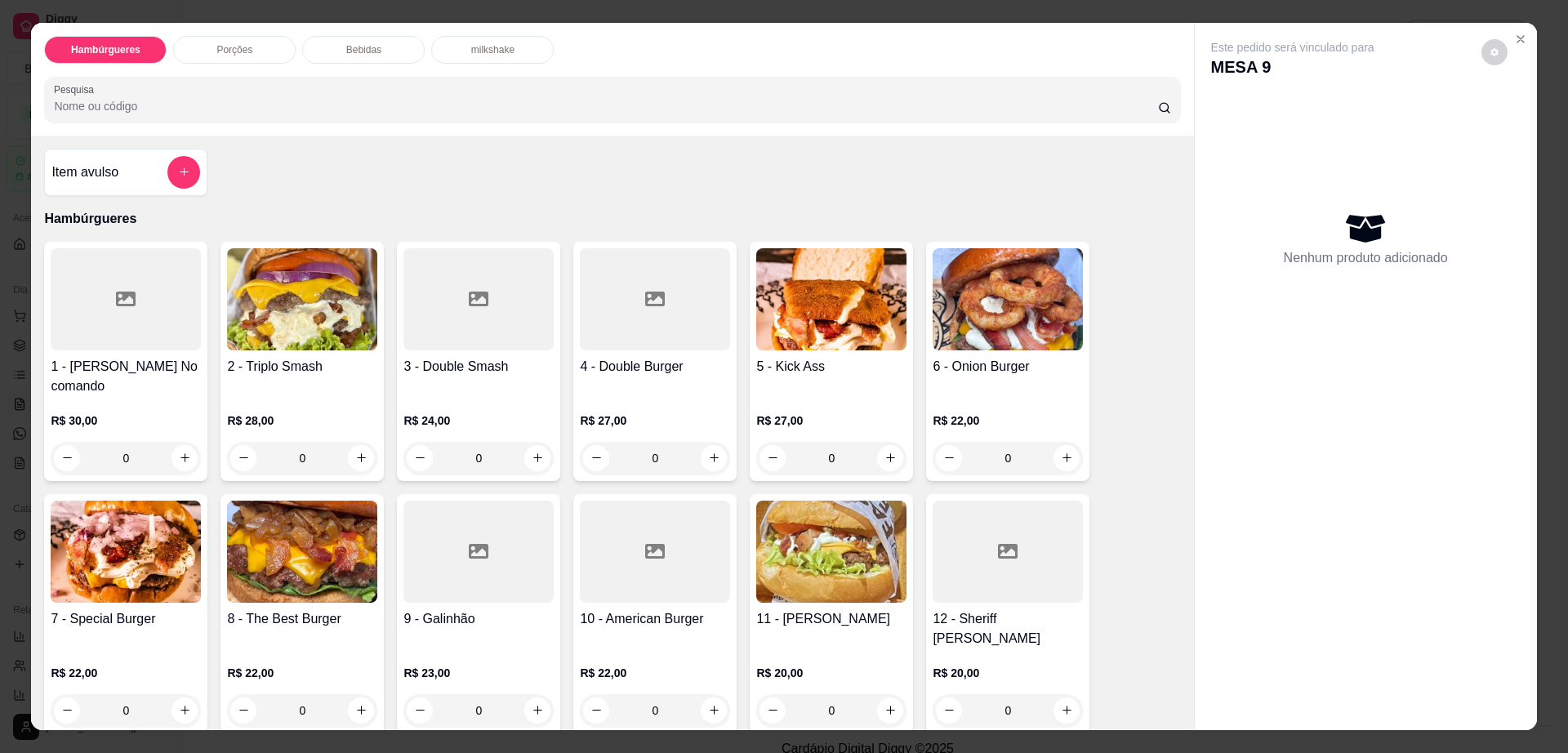
click at [262, 42] on div "Porções" at bounding box center [234, 50] width 122 height 28
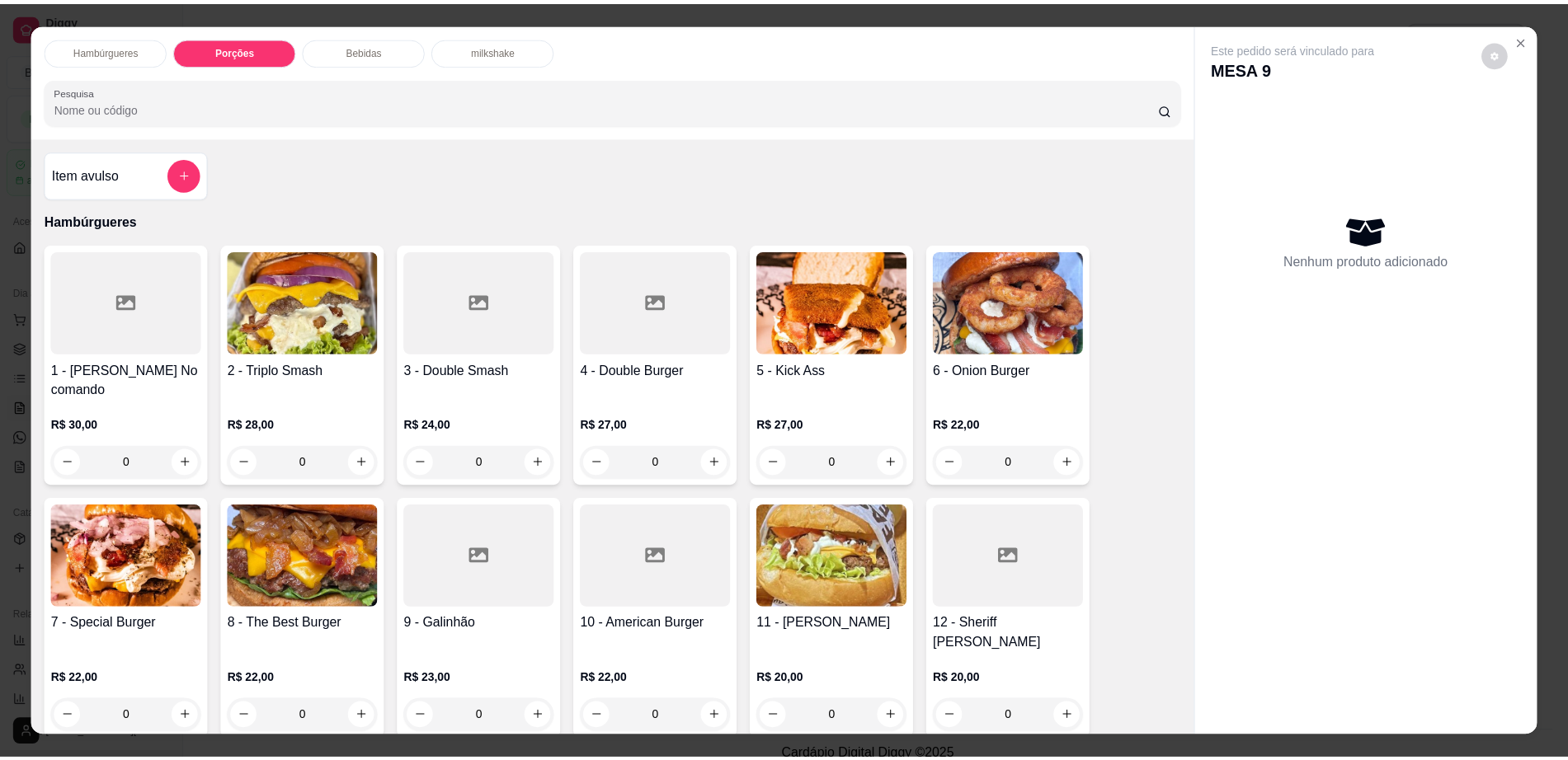
scroll to position [29, 0]
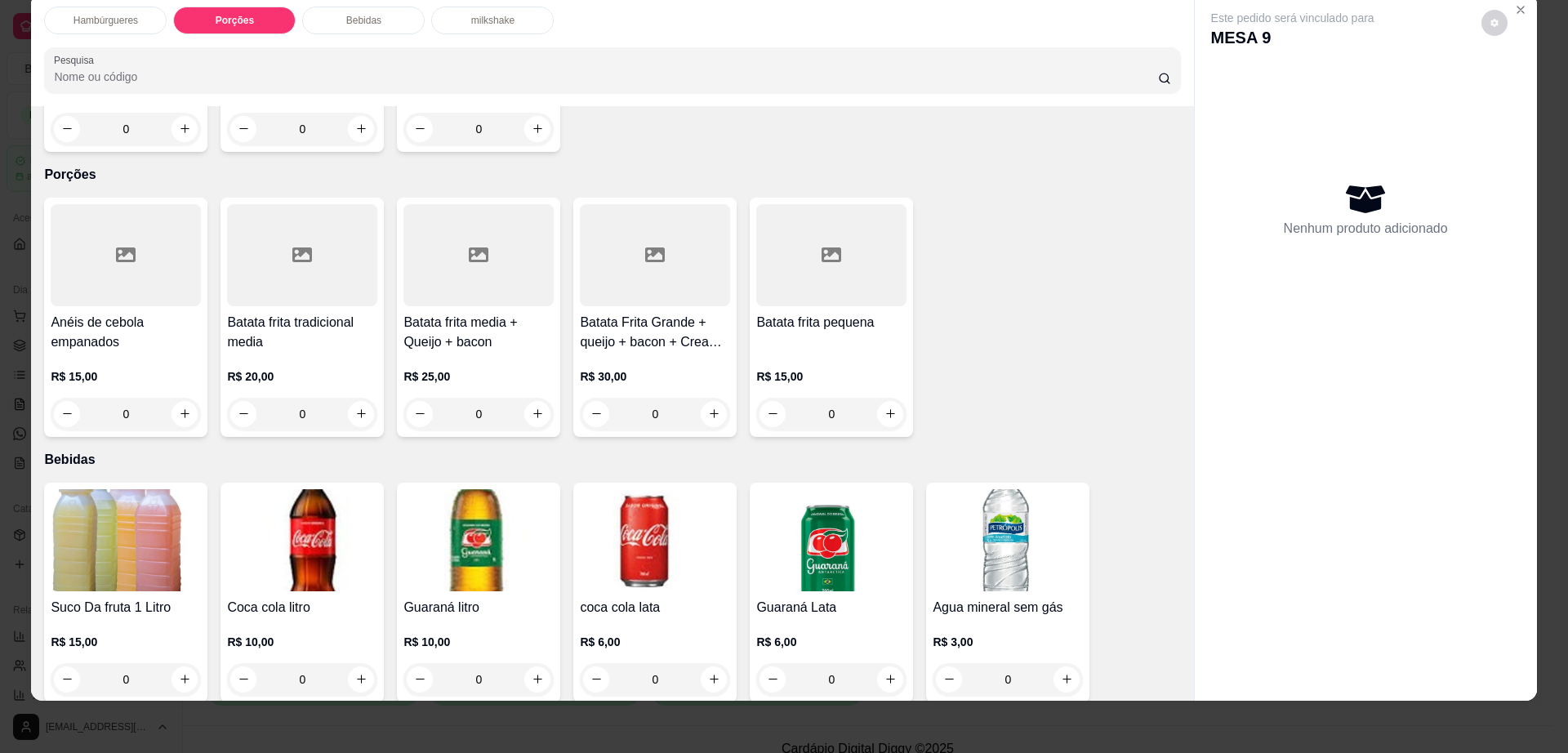
click at [316, 313] on h4 "Batata frita tradicional media" at bounding box center [303, 333] width 150 height 39
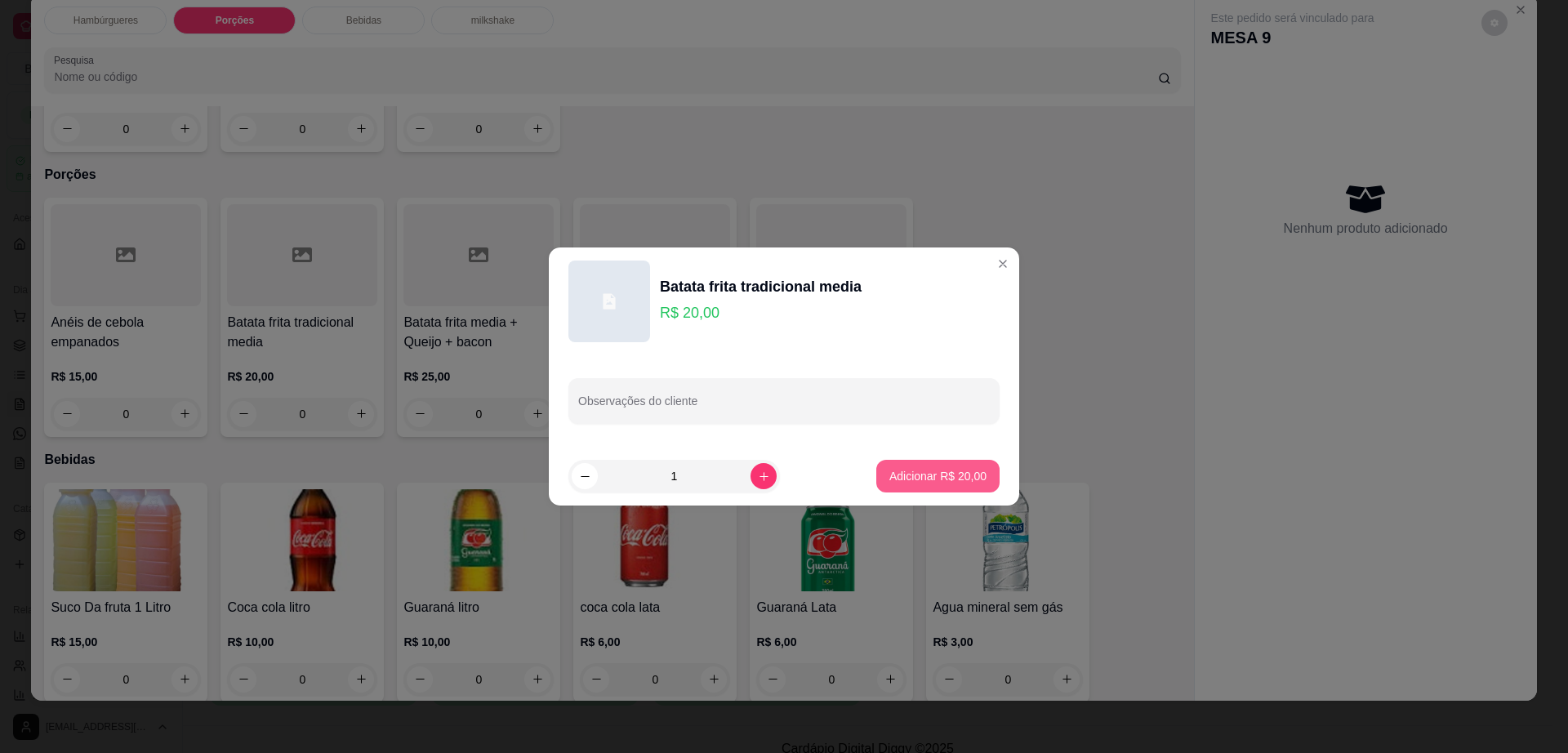
click at [960, 474] on p "Adicionar R$ 20,00" at bounding box center [938, 476] width 97 height 16
type input "1"
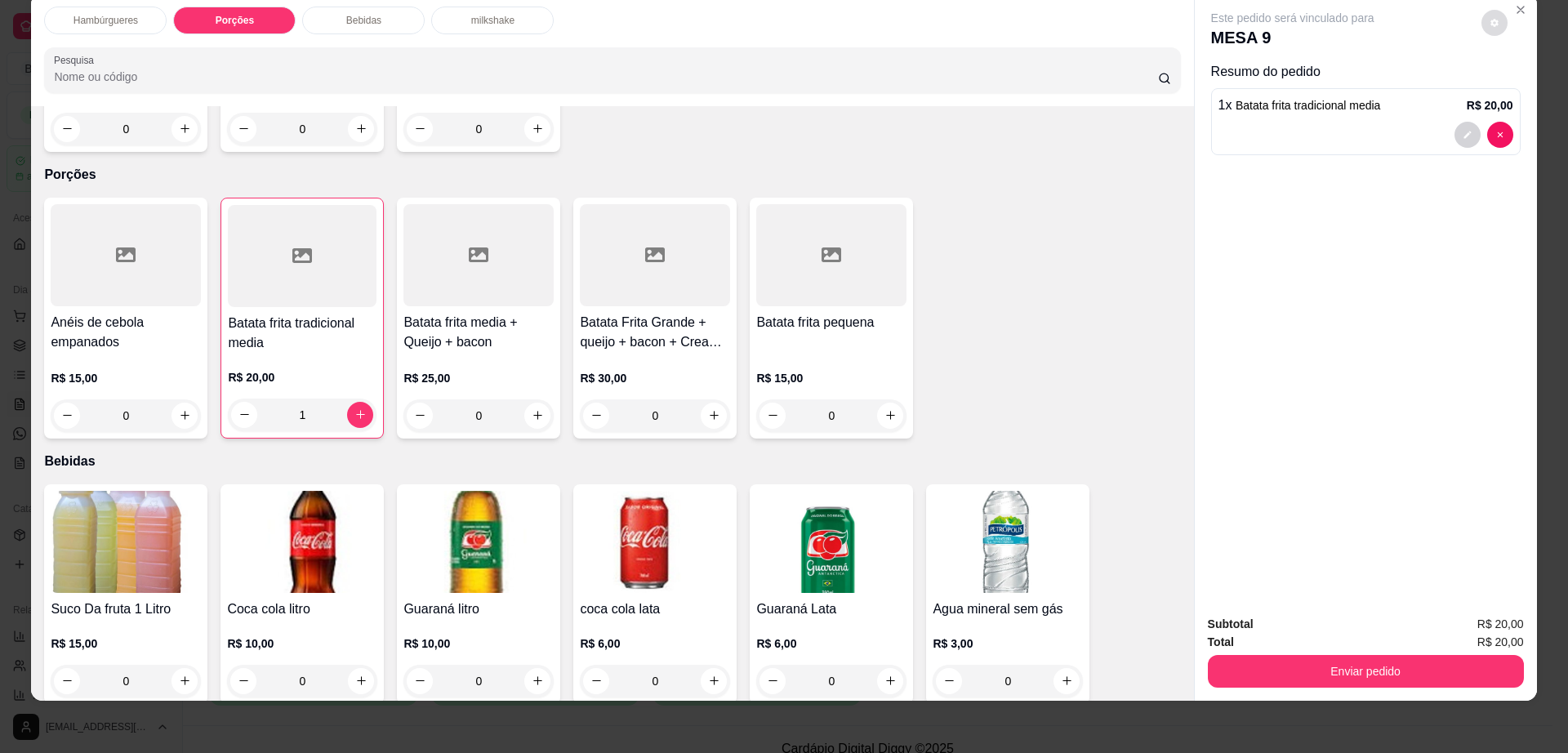
click at [1492, 23] on button "decrease-product-quantity" at bounding box center [1495, 23] width 26 height 26
click at [1332, 662] on button "Enviar pedido" at bounding box center [1365, 671] width 316 height 33
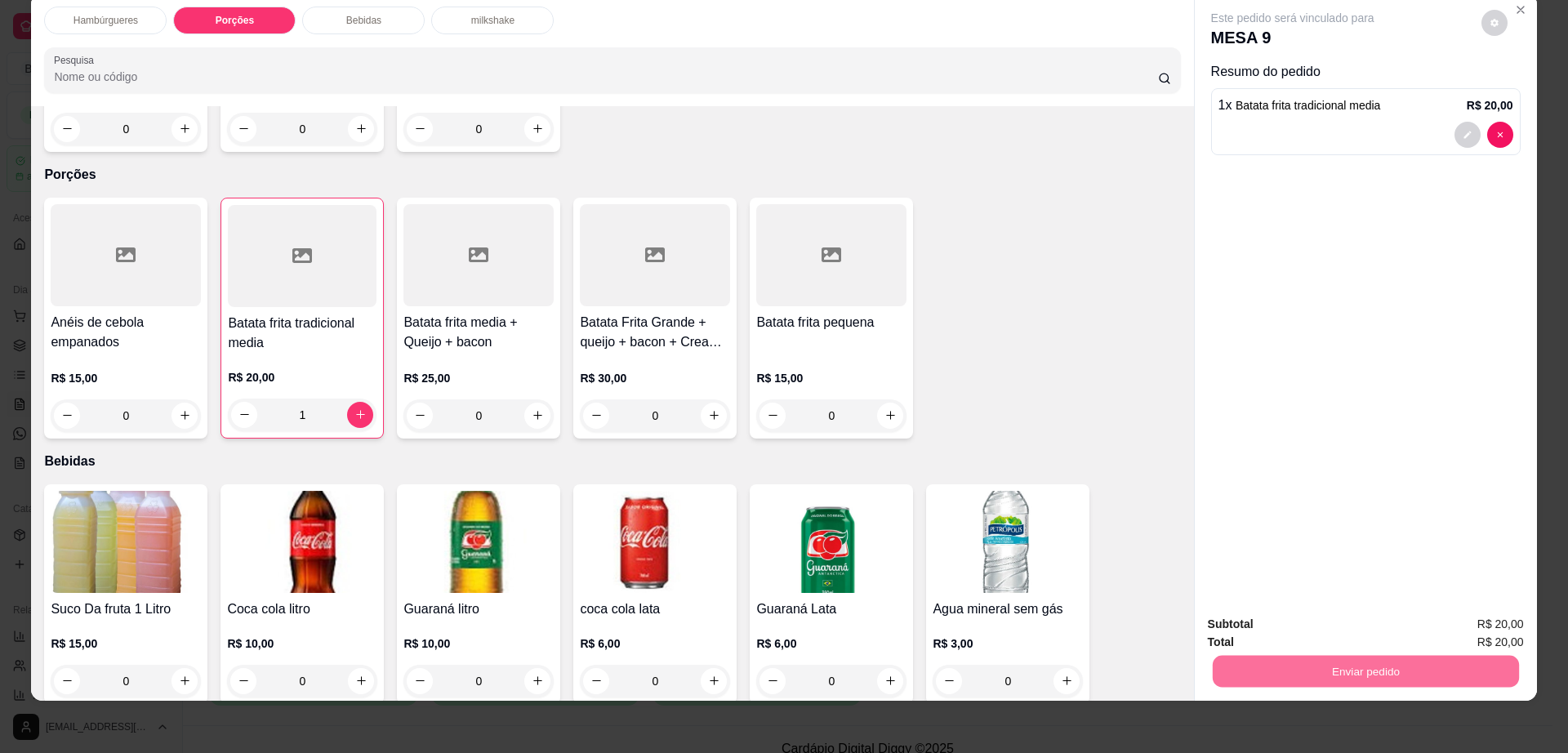
click at [1498, 622] on button "Enviar pedido" at bounding box center [1479, 631] width 92 height 31
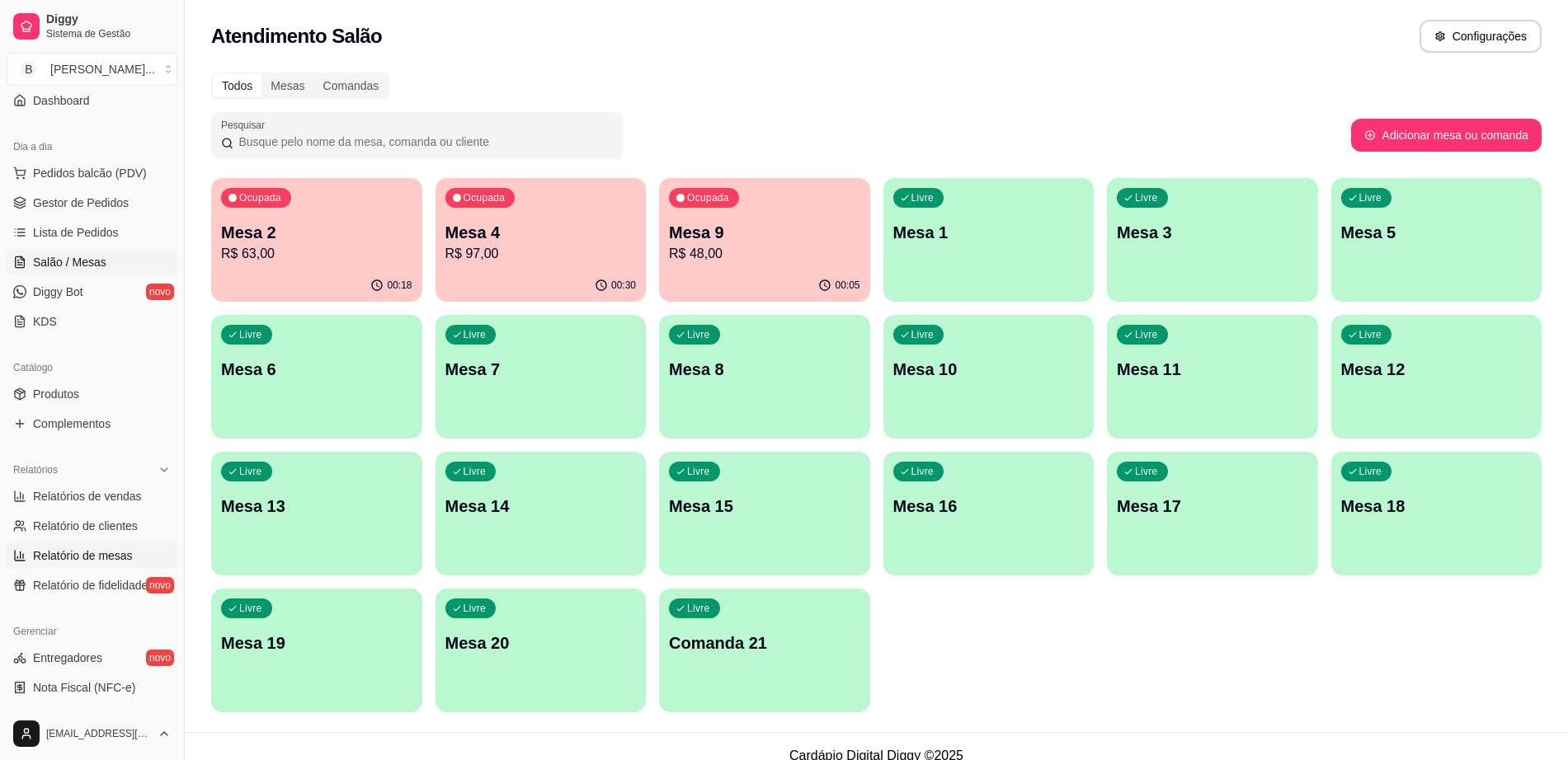
scroll to position [206, 0]
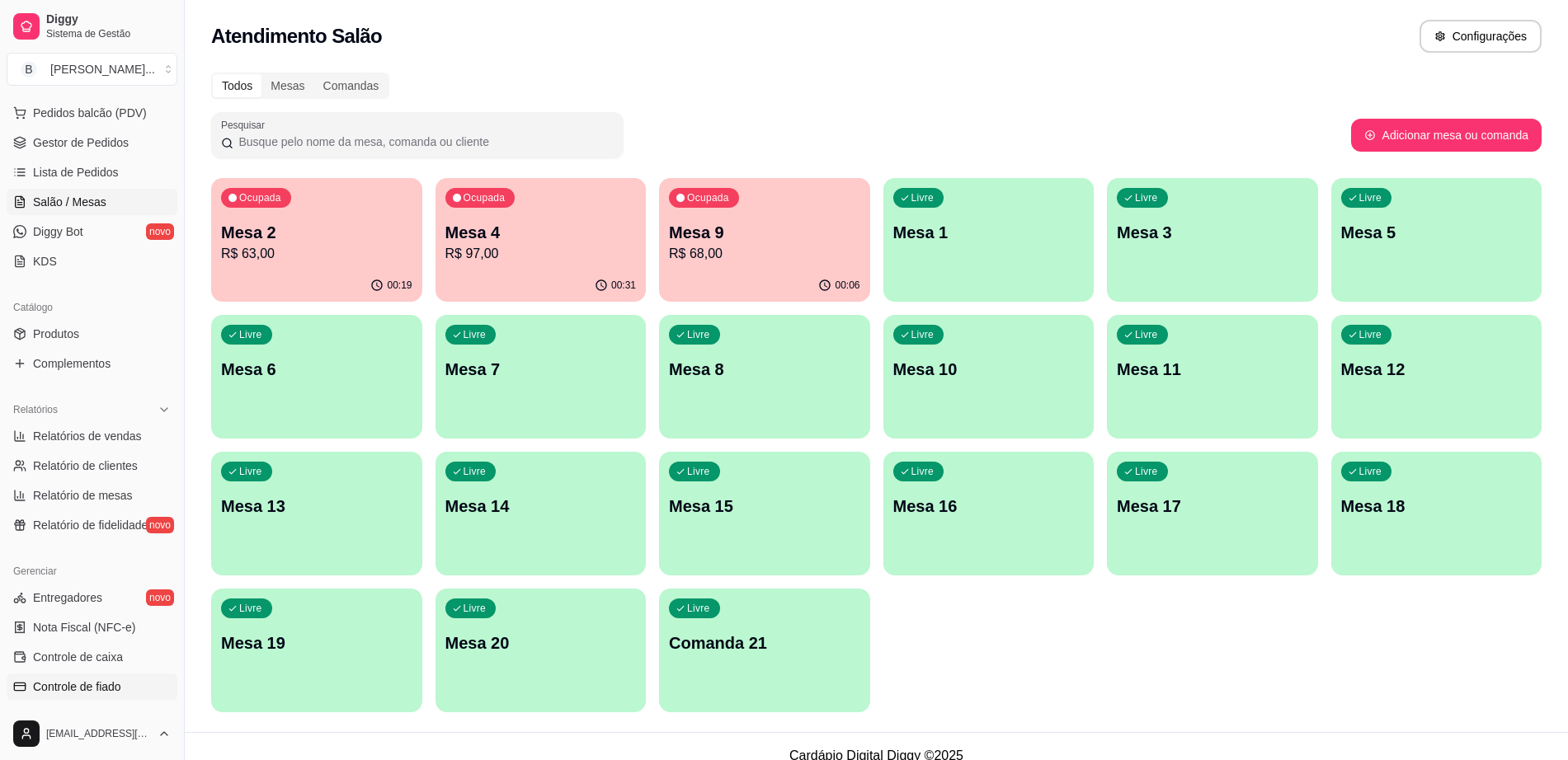
click at [117, 697] on link "Controle de fiado" at bounding box center [92, 687] width 171 height 27
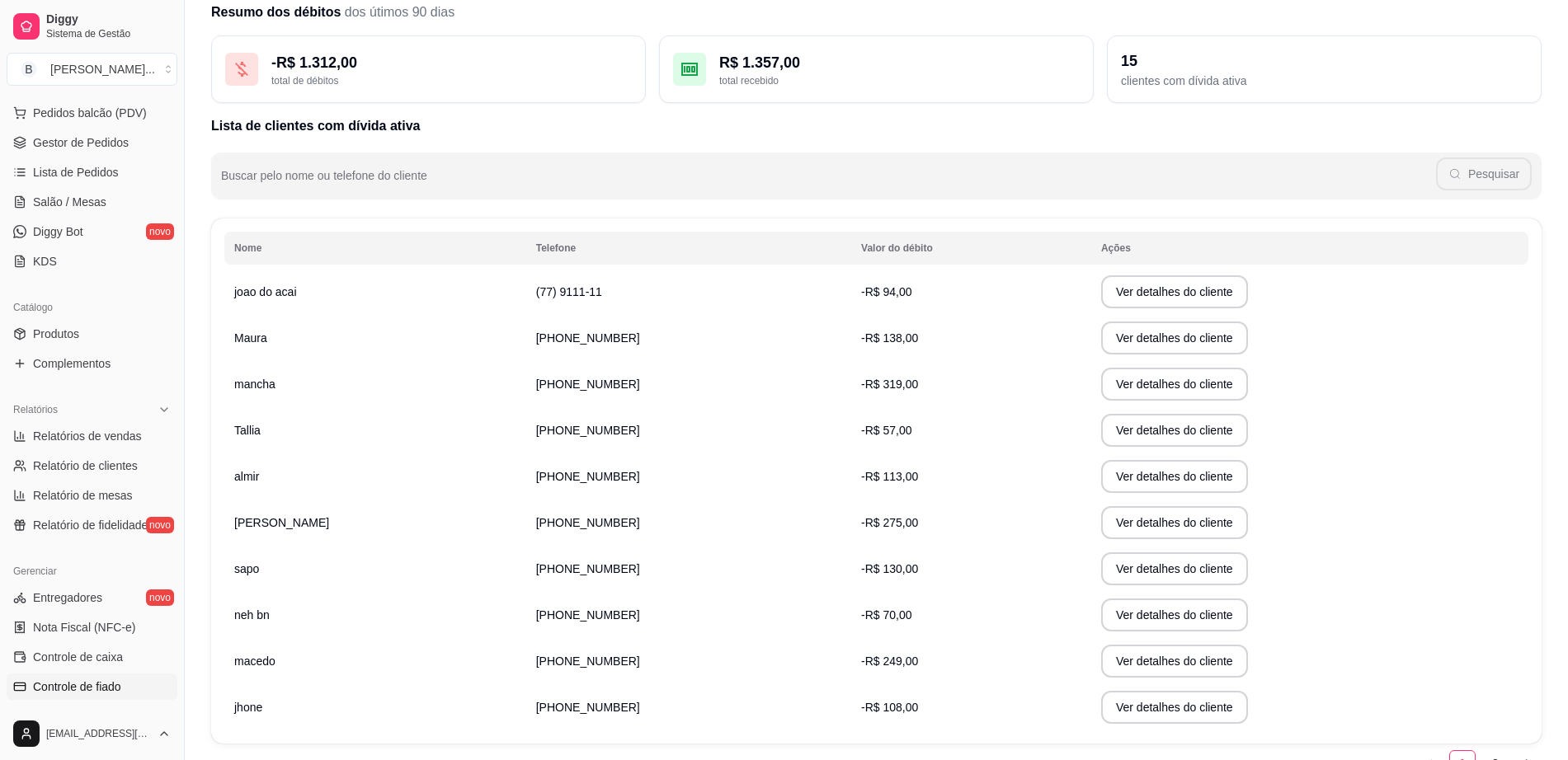
scroll to position [103, 0]
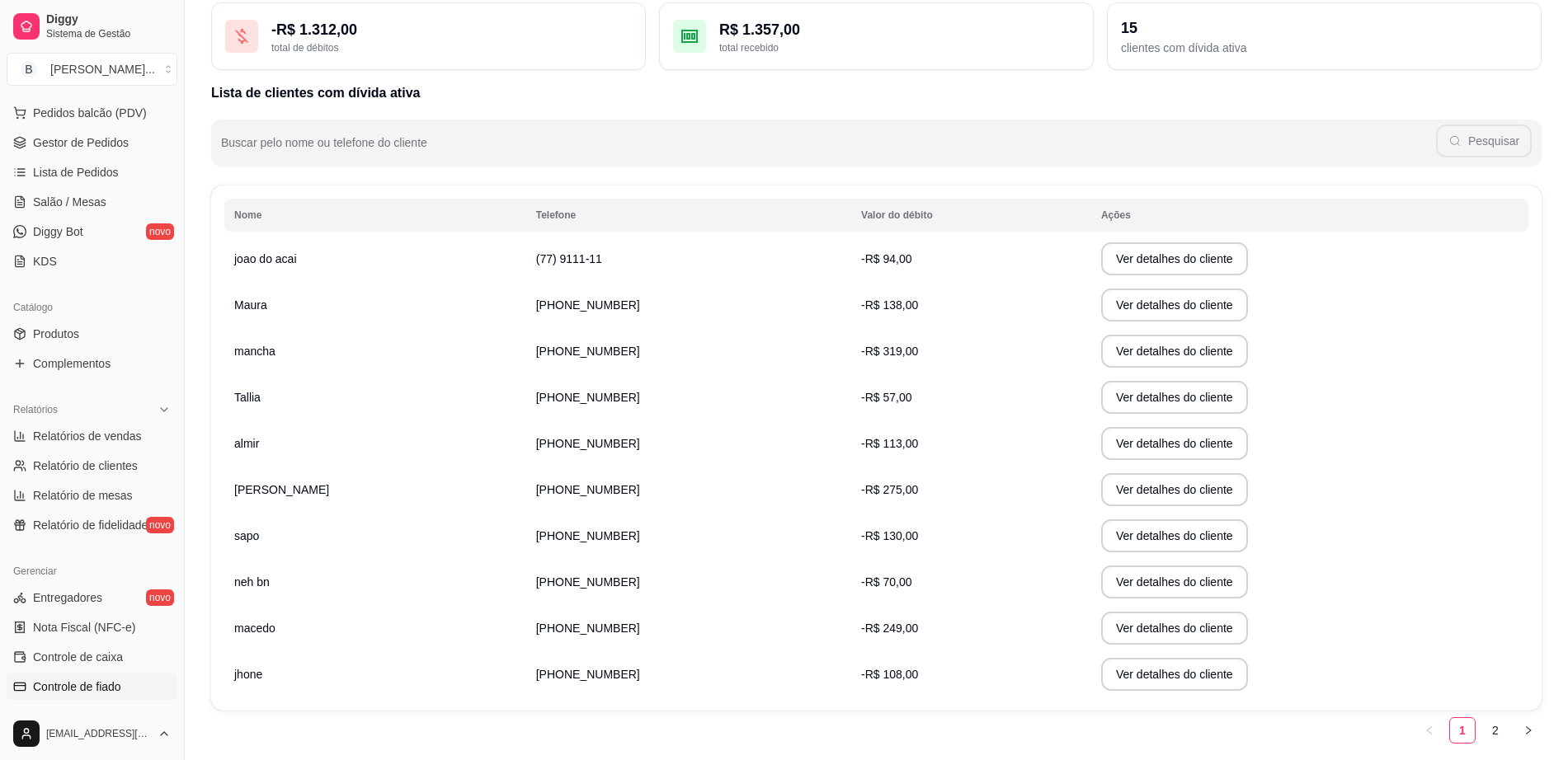
click at [1491, 744] on div "Resumo dos débitos dos útimos 90 dias - R$ 1.312,00 total de débitos R$ 1.357,0…" at bounding box center [877, 361] width 1384 height 804
click at [1491, 734] on link "2" at bounding box center [1496, 731] width 25 height 25
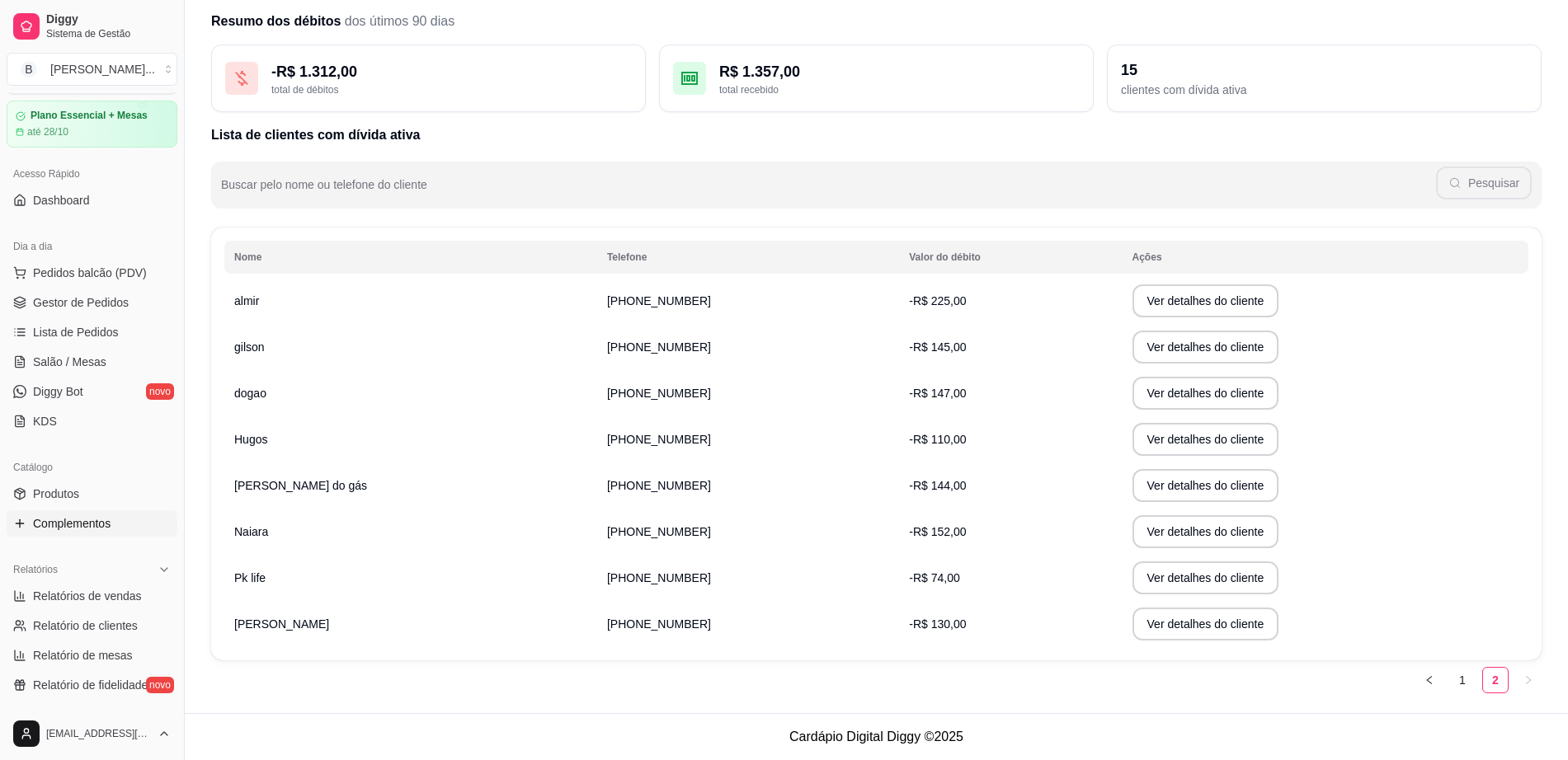
scroll to position [0, 0]
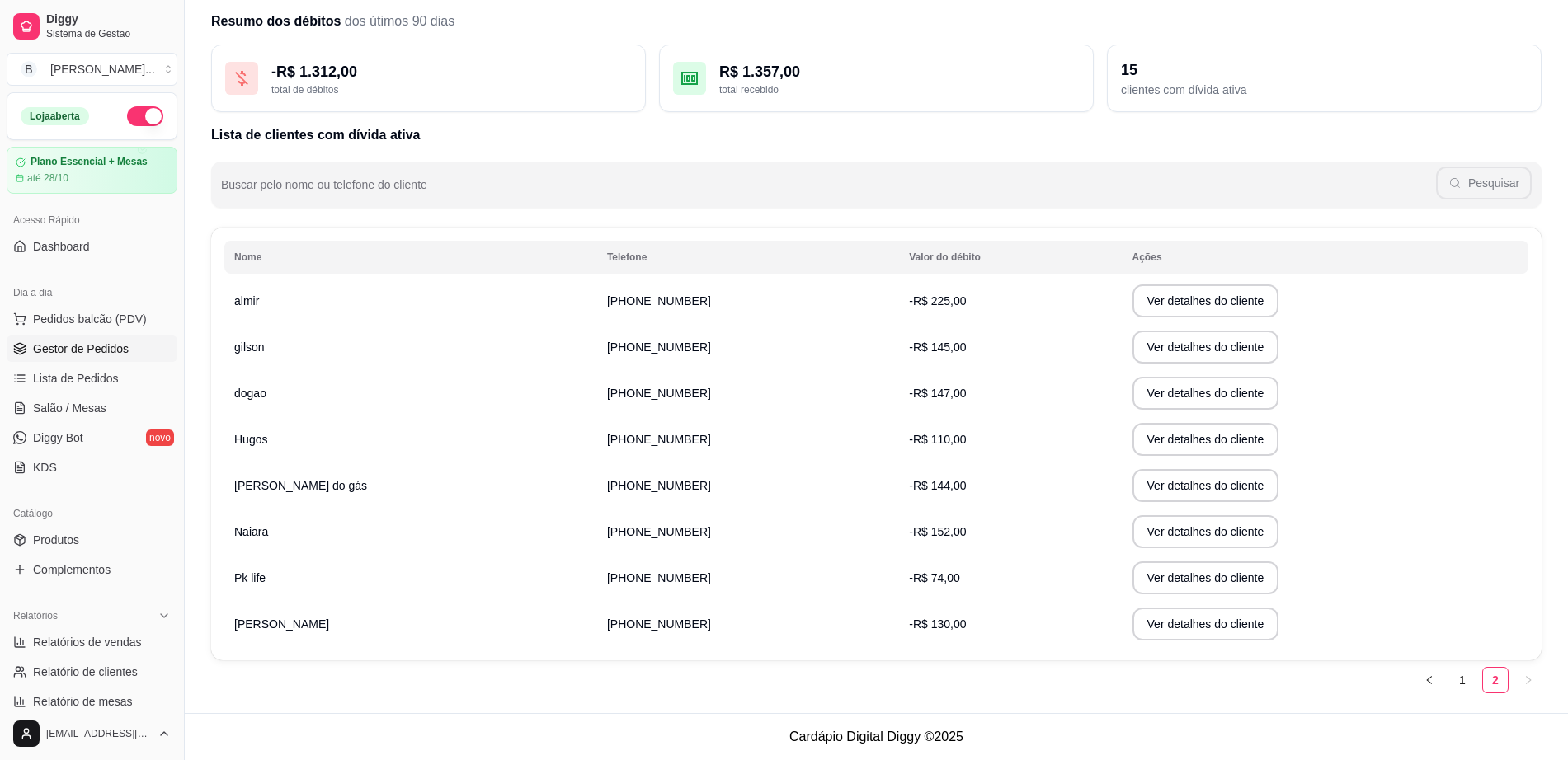
click at [105, 354] on span "Gestor de Pedidos" at bounding box center [81, 348] width 96 height 16
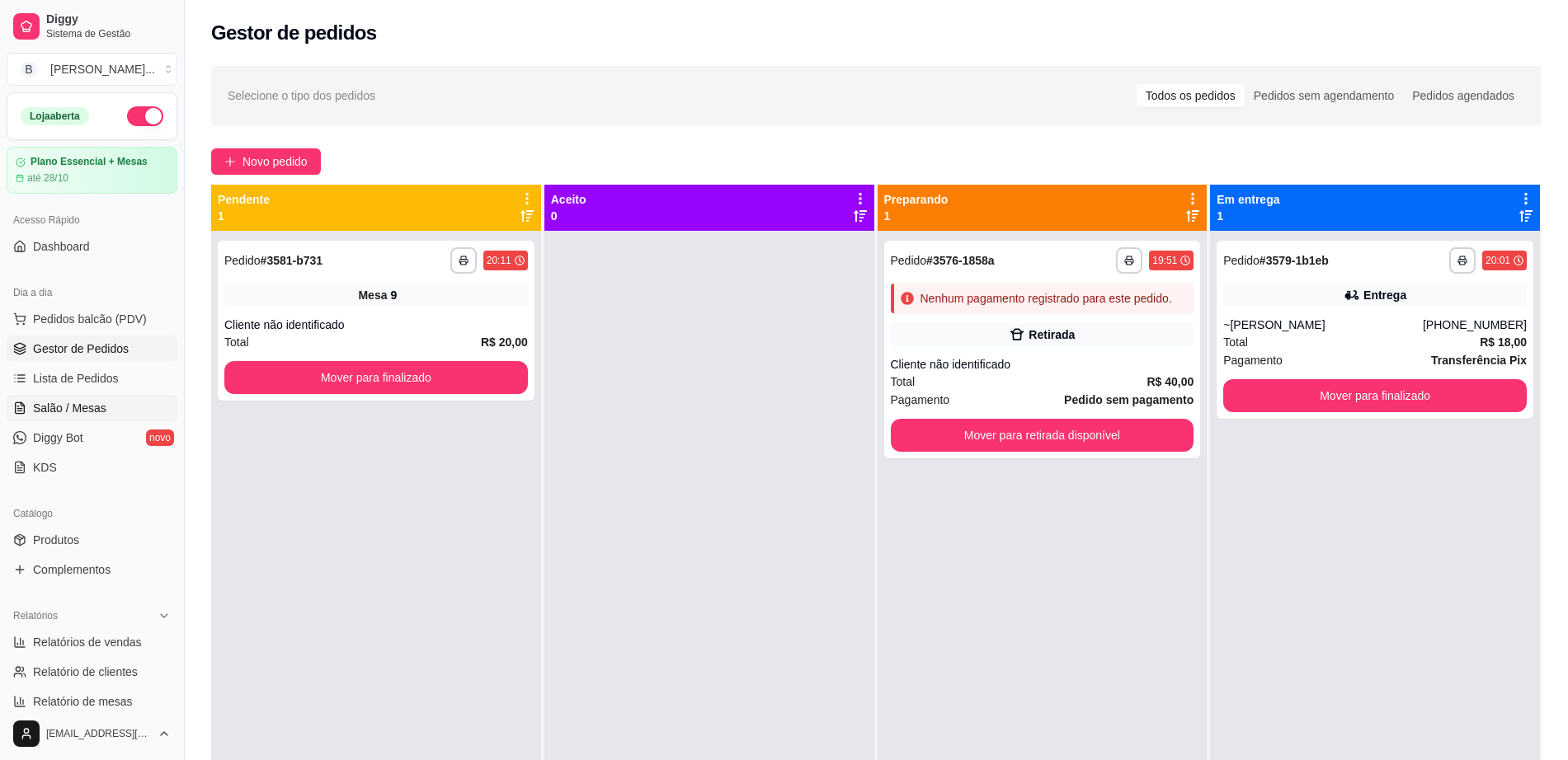
click at [108, 408] on link "Salão / Mesas" at bounding box center [92, 408] width 171 height 27
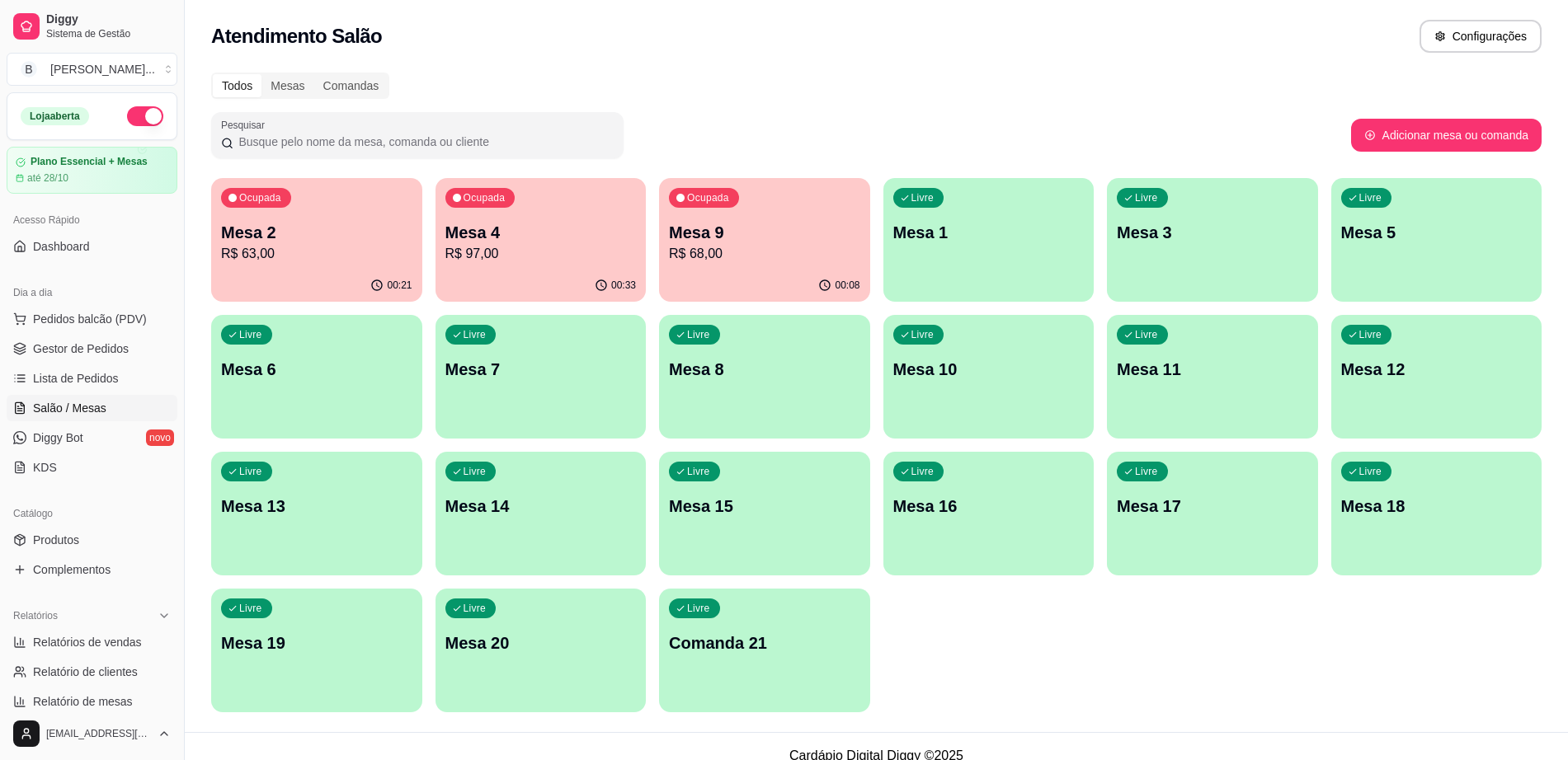
click at [345, 262] on p "R$ 63,00" at bounding box center [317, 253] width 192 height 20
click at [148, 329] on button "Pedidos balcão (PDV)" at bounding box center [92, 319] width 171 height 27
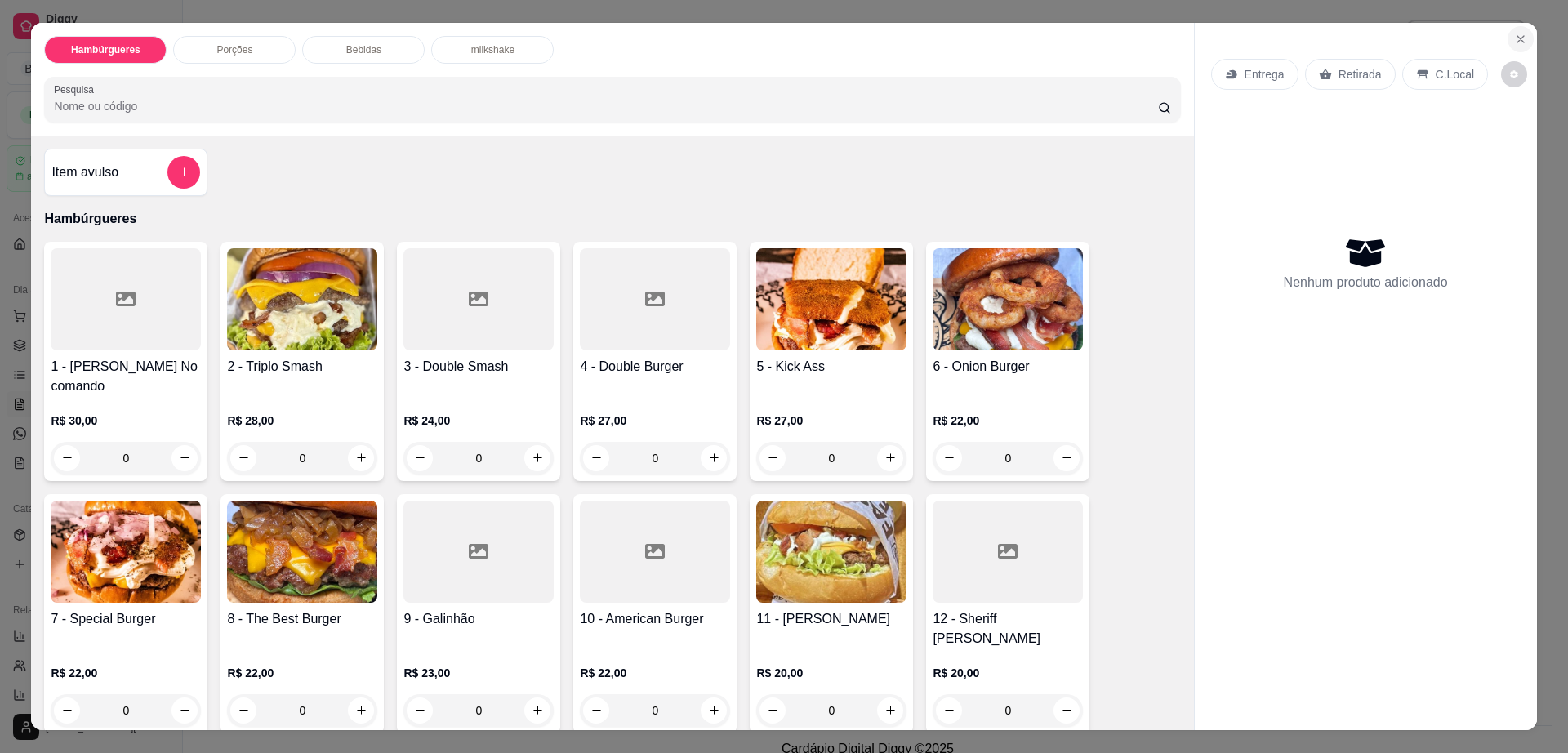
click at [1514, 43] on icon "Close" at bounding box center [1520, 39] width 13 height 13
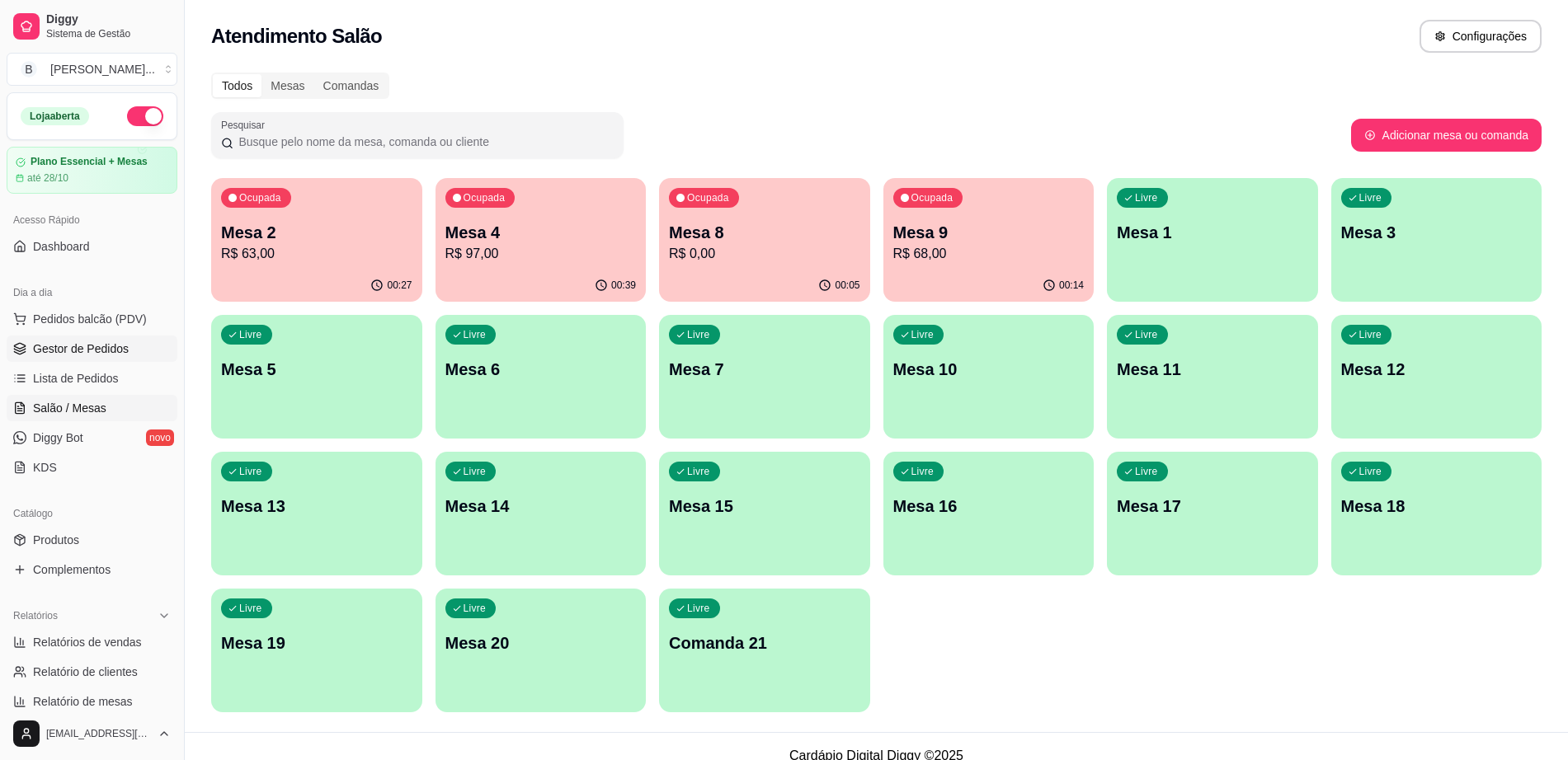
click at [142, 343] on link "Gestor de Pedidos" at bounding box center [92, 349] width 171 height 27
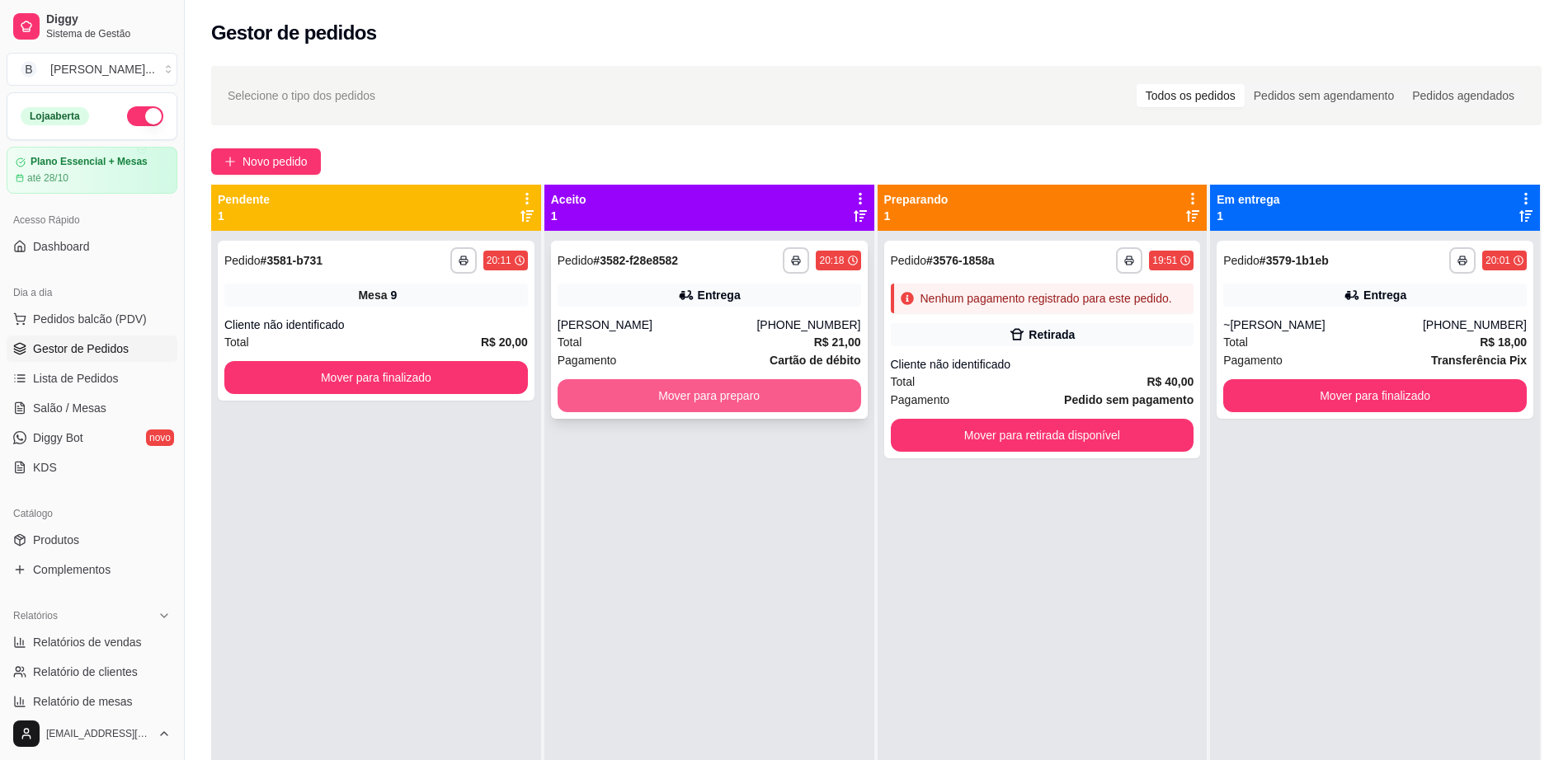
click at [641, 399] on button "Mover para preparo" at bounding box center [710, 396] width 304 height 33
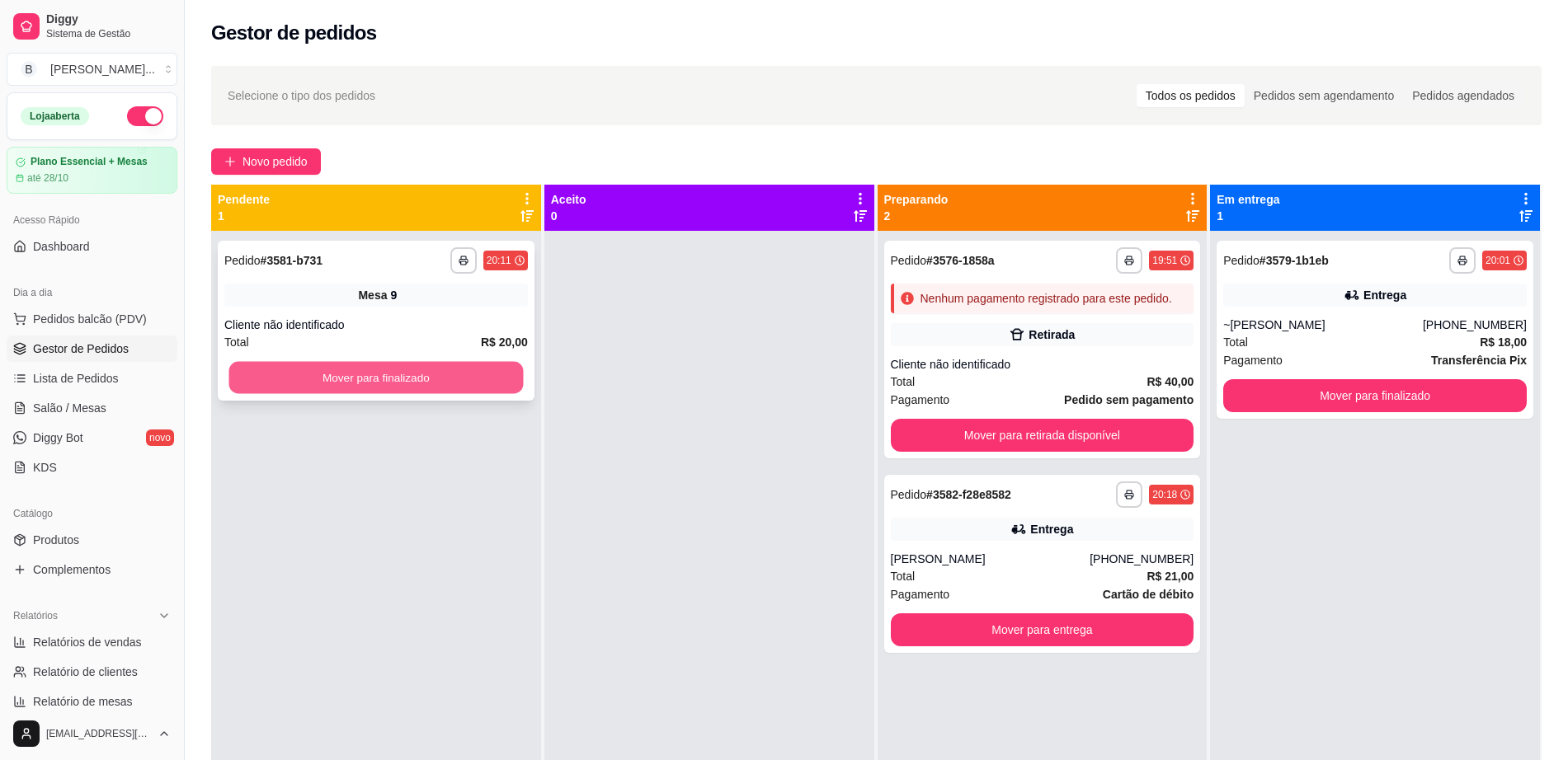
click at [433, 380] on button "Mover para finalizado" at bounding box center [377, 379] width 294 height 32
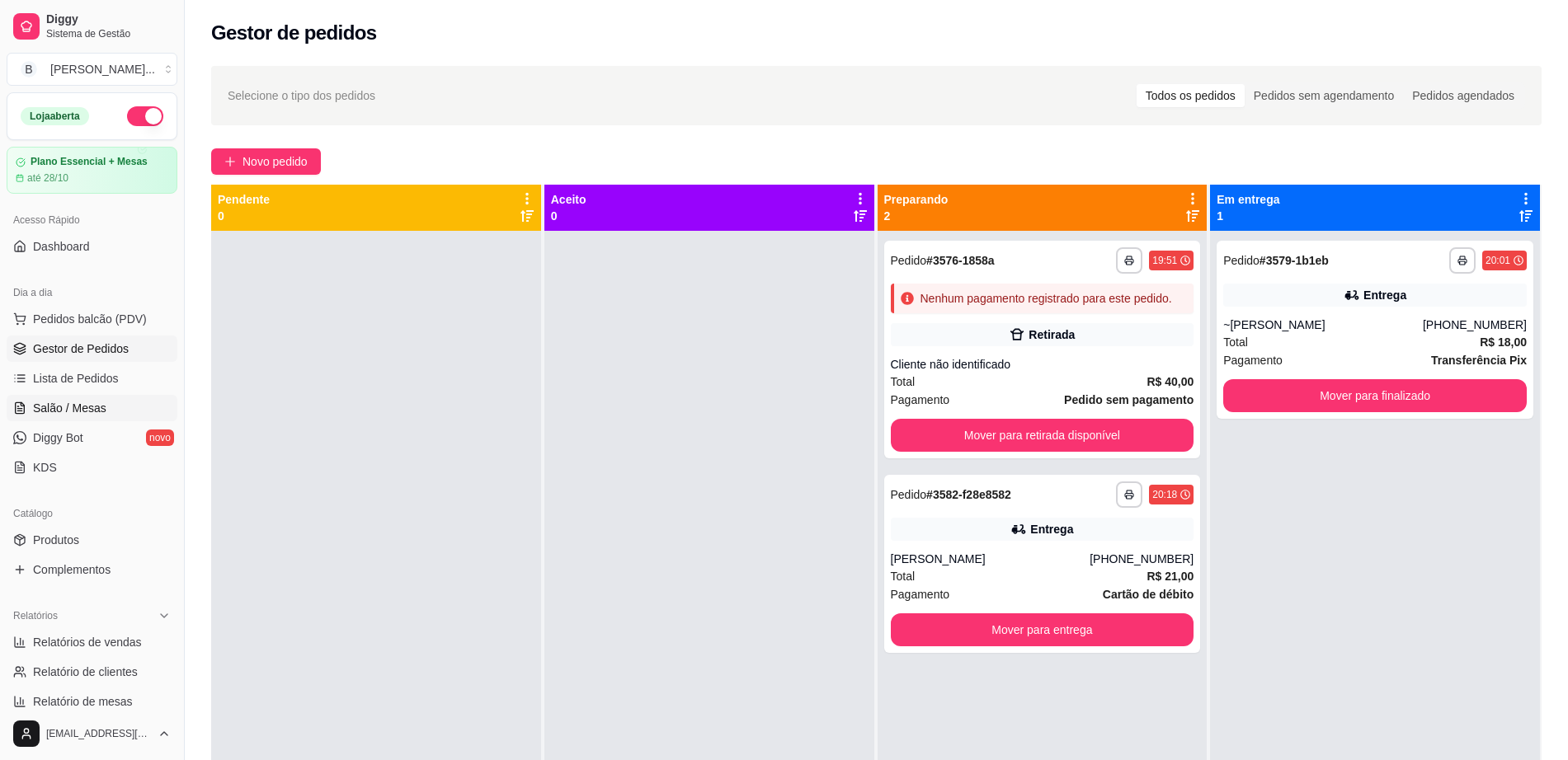
click at [118, 412] on link "Salão / Mesas" at bounding box center [92, 408] width 171 height 27
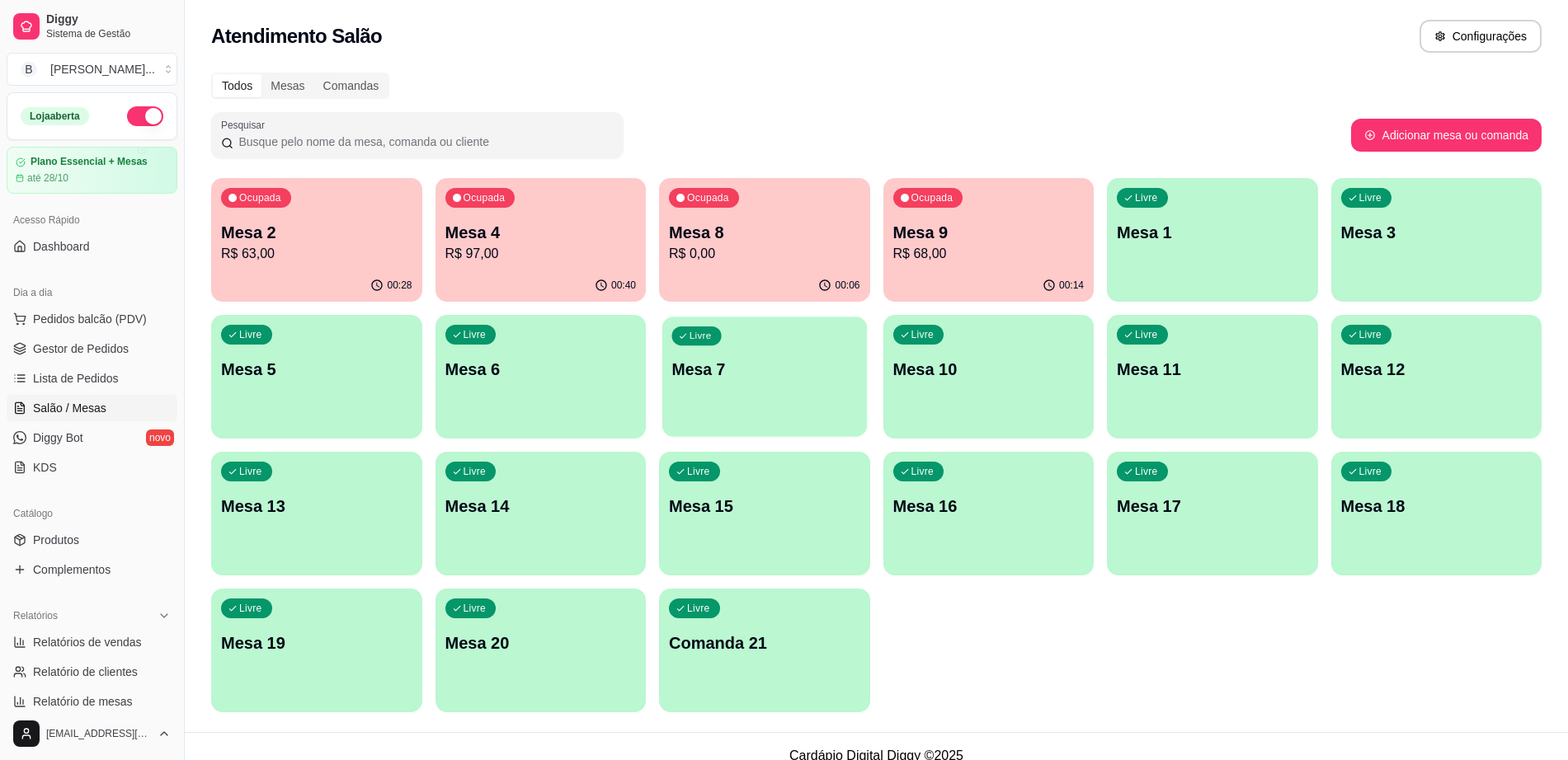
click at [798, 381] on div "Livre Mesa 7" at bounding box center [765, 367] width 205 height 101
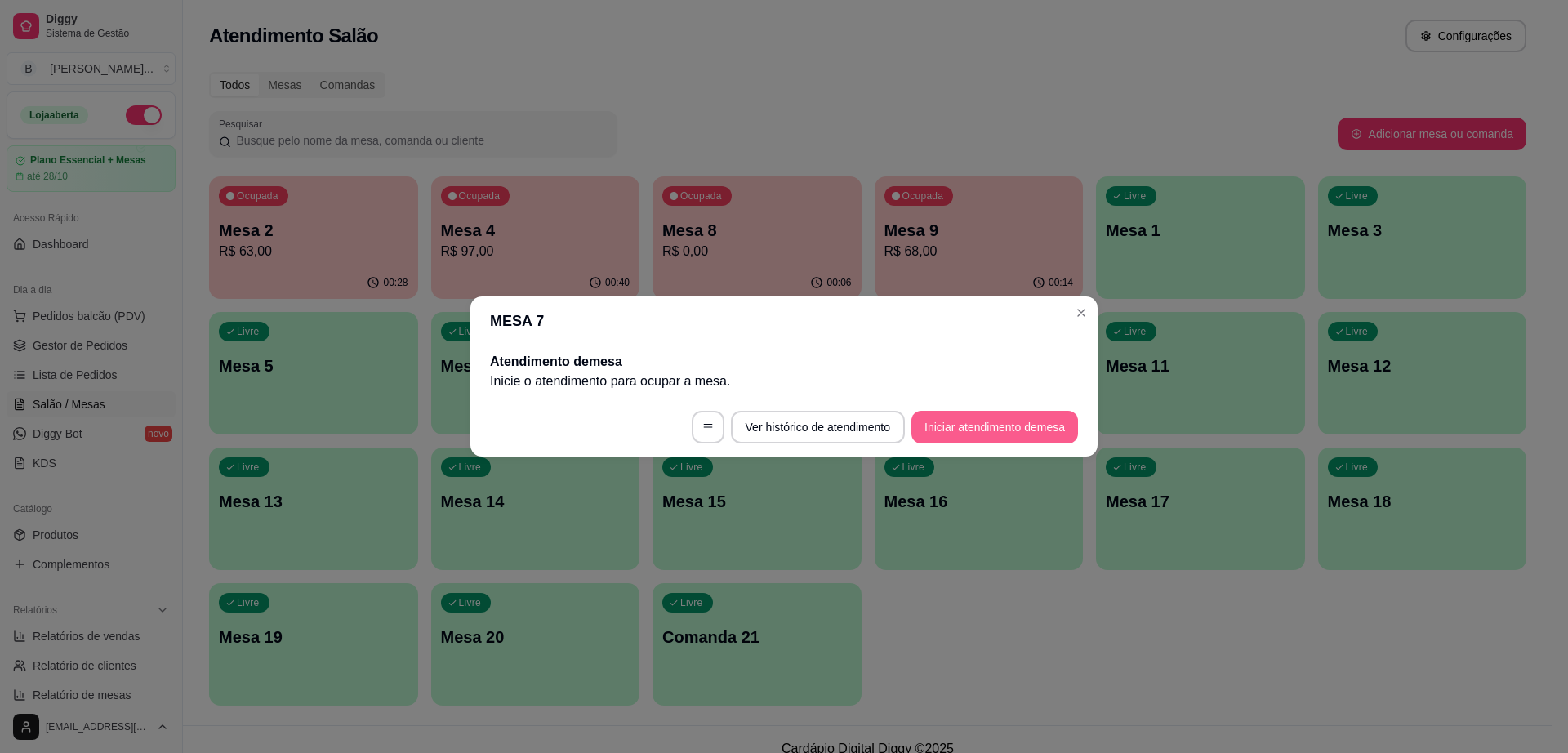
click at [1068, 426] on button "Iniciar atendimento de mesa" at bounding box center [994, 427] width 166 height 33
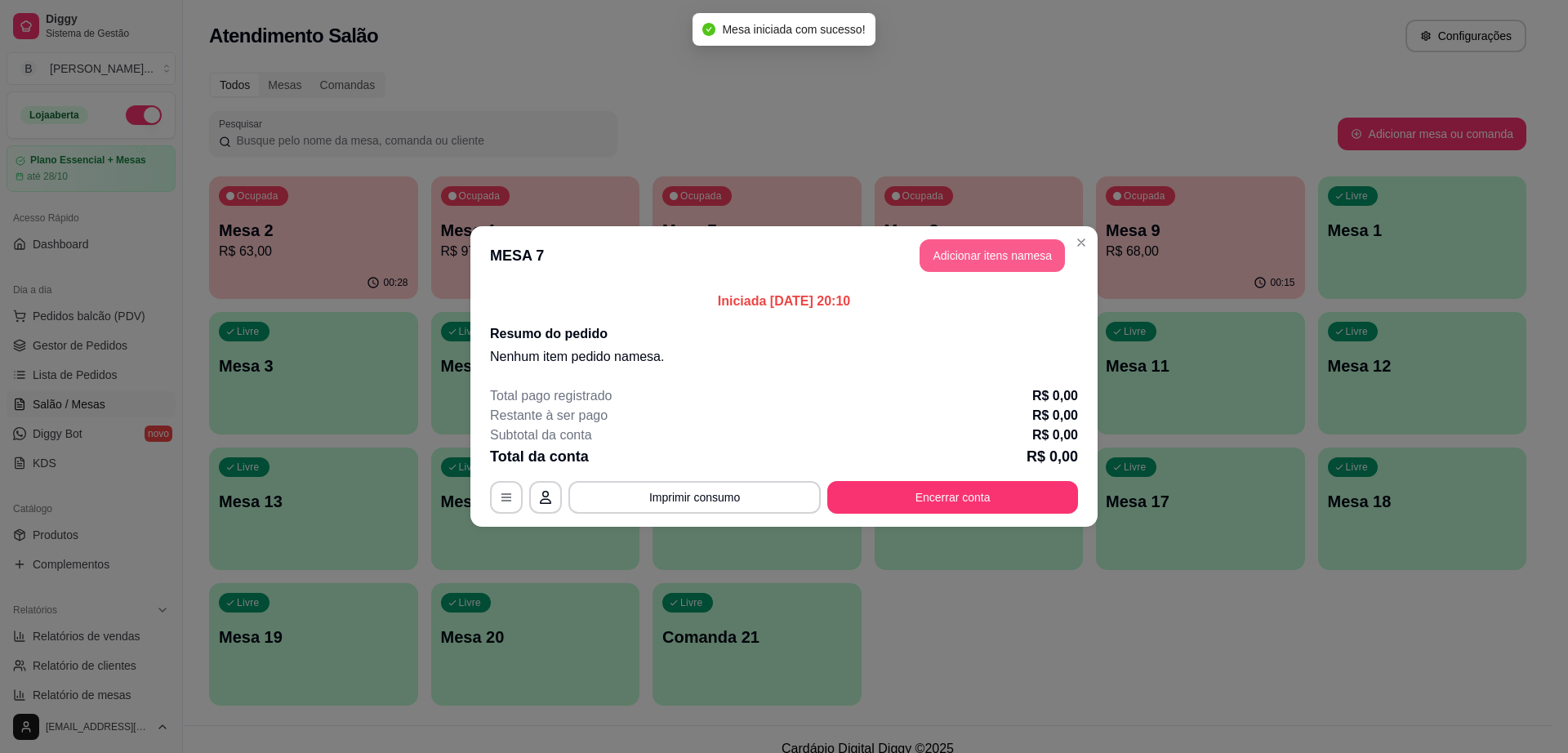
click at [1032, 265] on button "Adicionar itens na mesa" at bounding box center [992, 256] width 146 height 33
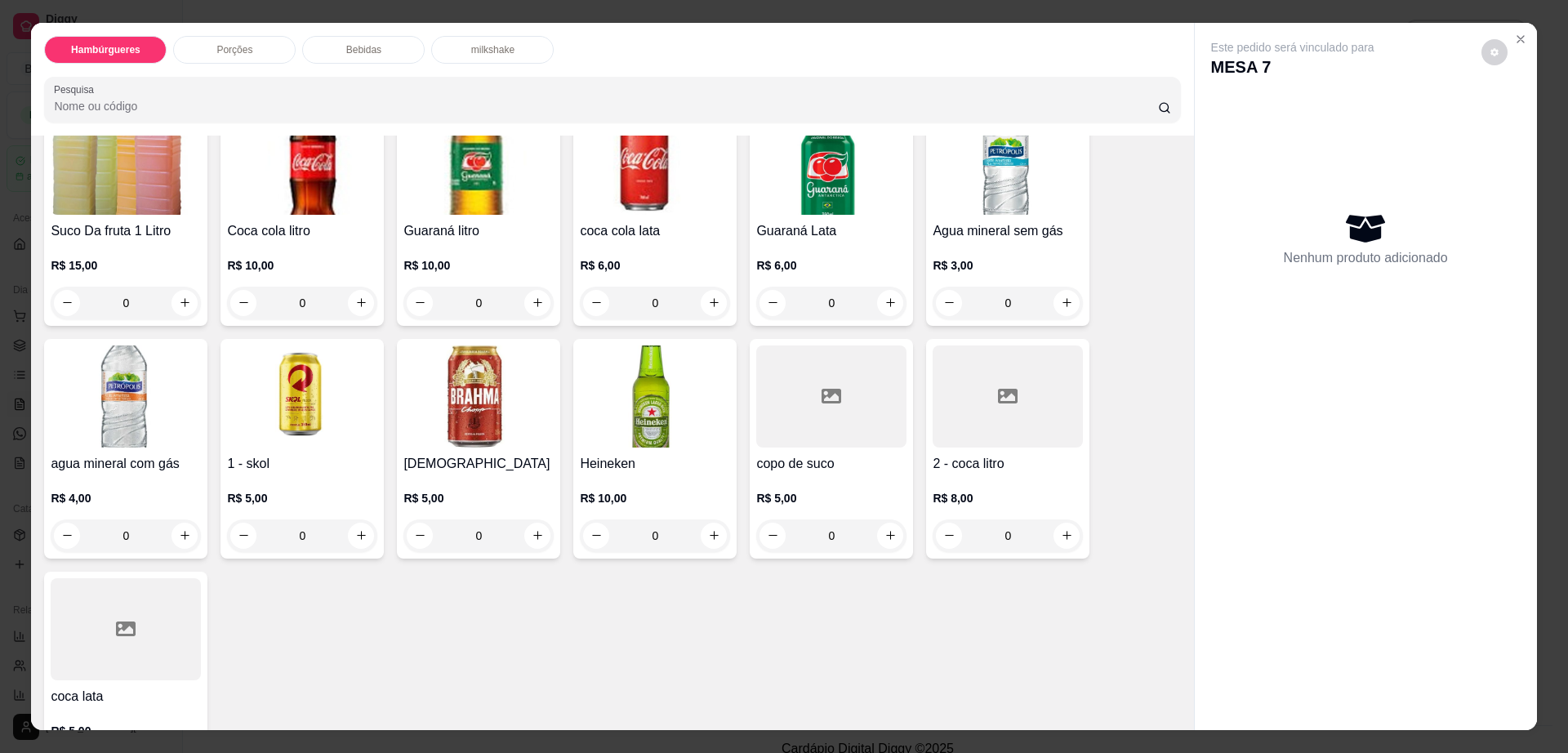
scroll to position [1327, 0]
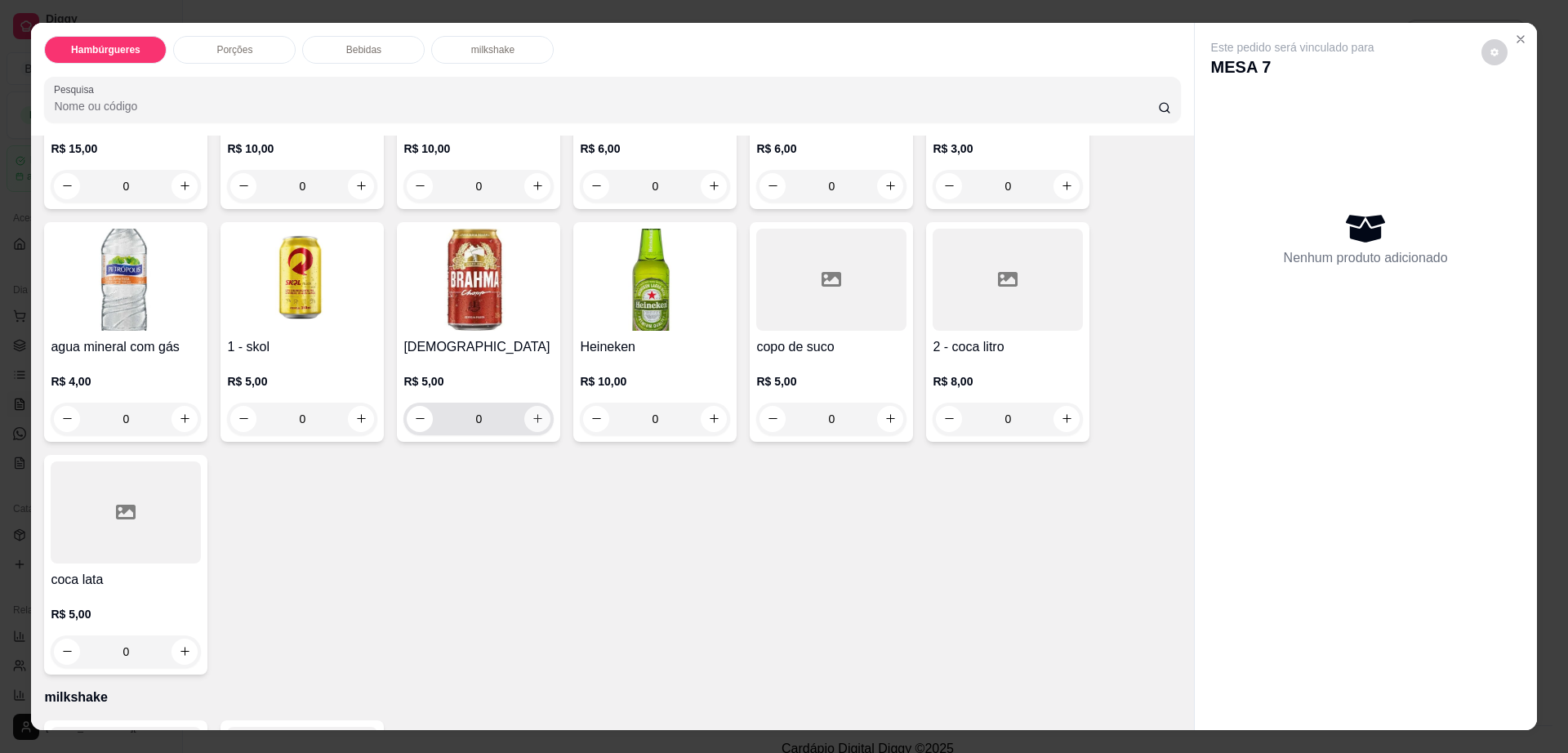
click at [536, 413] on icon "increase-product-quantity" at bounding box center [537, 418] width 12 height 12
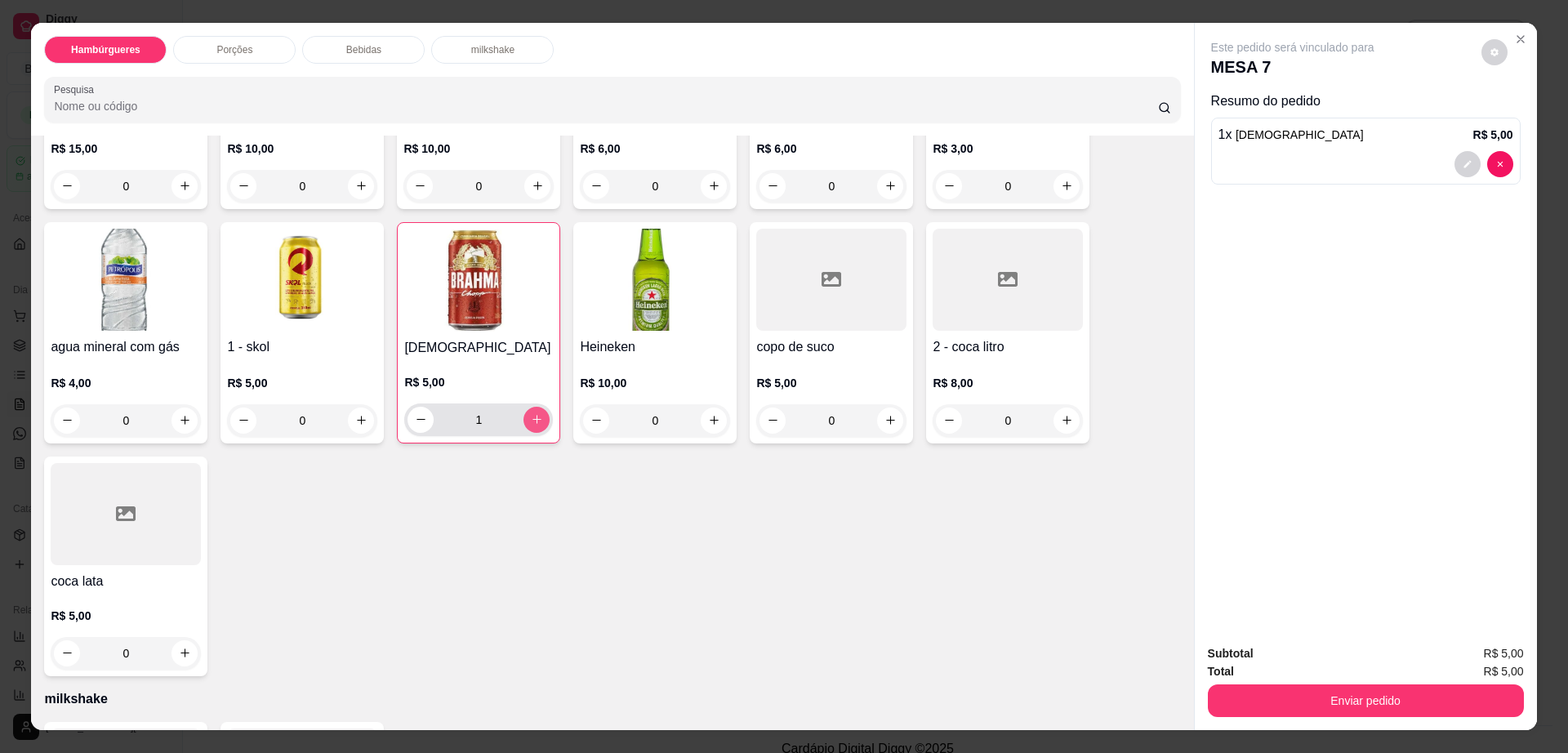
click at [536, 407] on button "increase-product-quantity" at bounding box center [536, 420] width 26 height 26
click at [536, 407] on button "increase-product-quantity" at bounding box center [536, 419] width 25 height 25
click at [536, 407] on button "increase-product-quantity" at bounding box center [536, 420] width 26 height 26
type input "4"
click at [1489, 47] on icon "decrease-product-quantity" at bounding box center [1494, 52] width 9 height 9
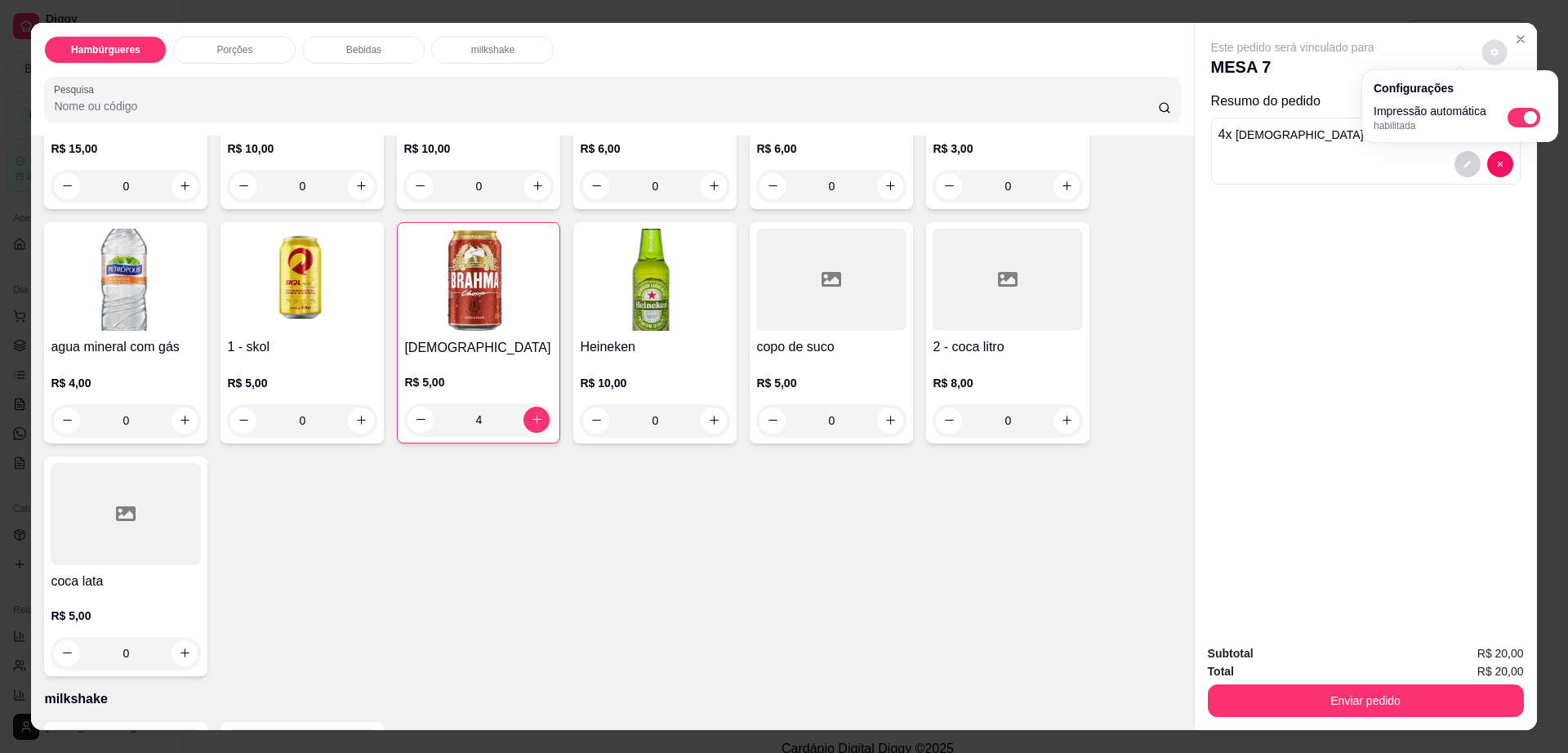
click at [1520, 113] on span "Automatic updates" at bounding box center [1523, 118] width 33 height 20
click at [1517, 118] on input "Automatic updates" at bounding box center [1512, 122] width 10 height 10
checkbox input "false"
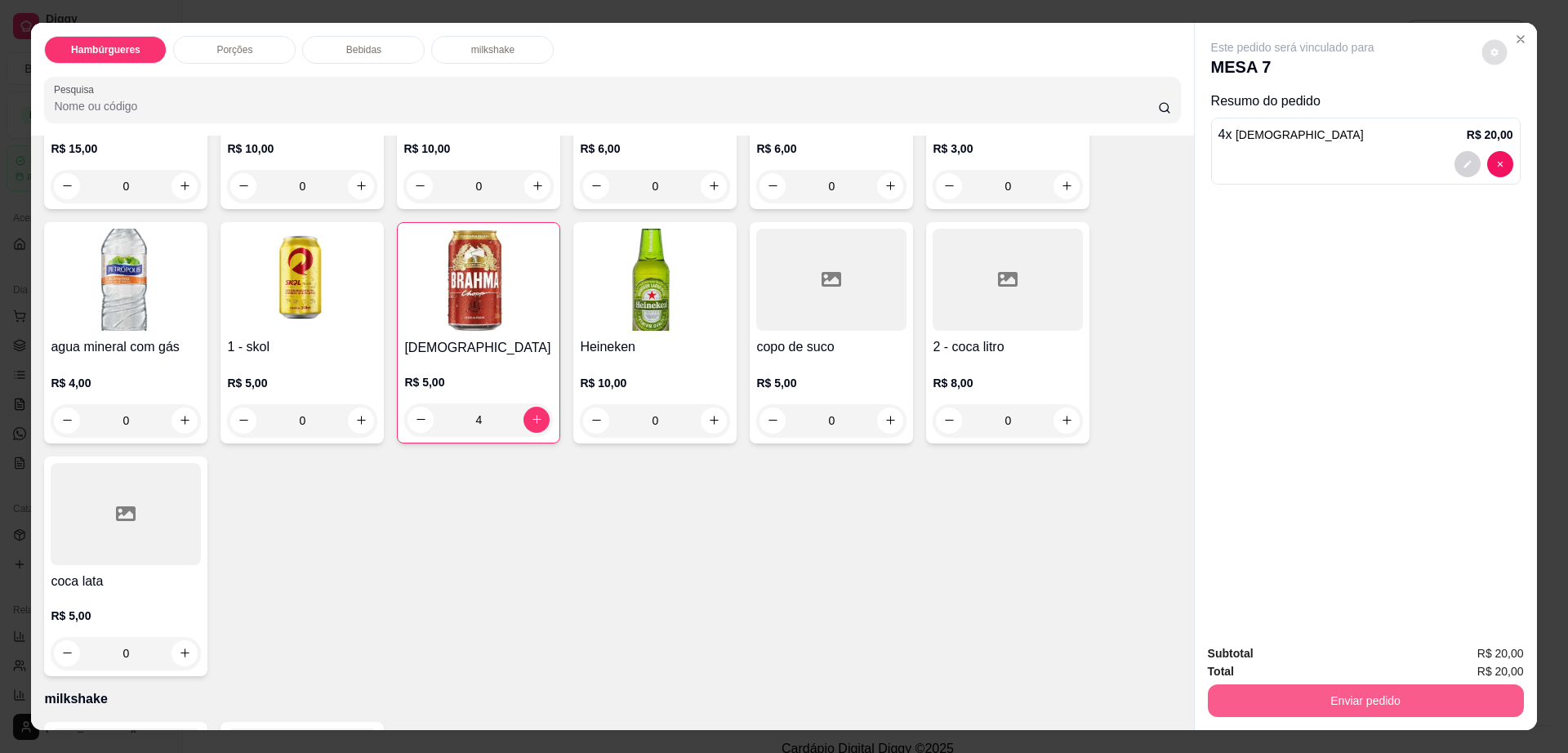
click at [1288, 699] on button "Enviar pedido" at bounding box center [1365, 700] width 316 height 33
click at [1492, 666] on button "Enviar pedido" at bounding box center [1479, 661] width 92 height 31
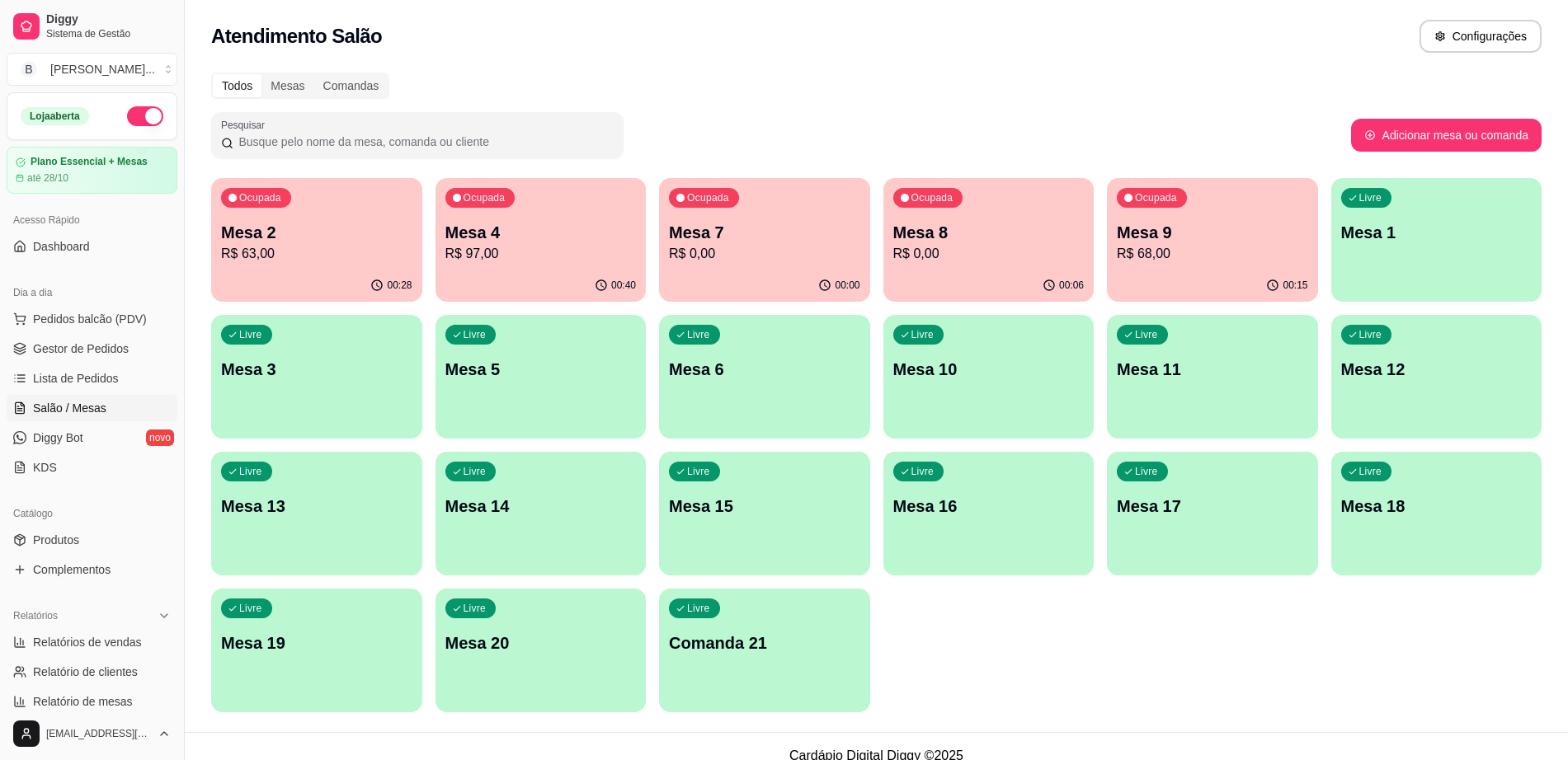
click at [1025, 267] on div "Ocupada Mesa 8 R$ 0,00" at bounding box center [989, 224] width 212 height 91
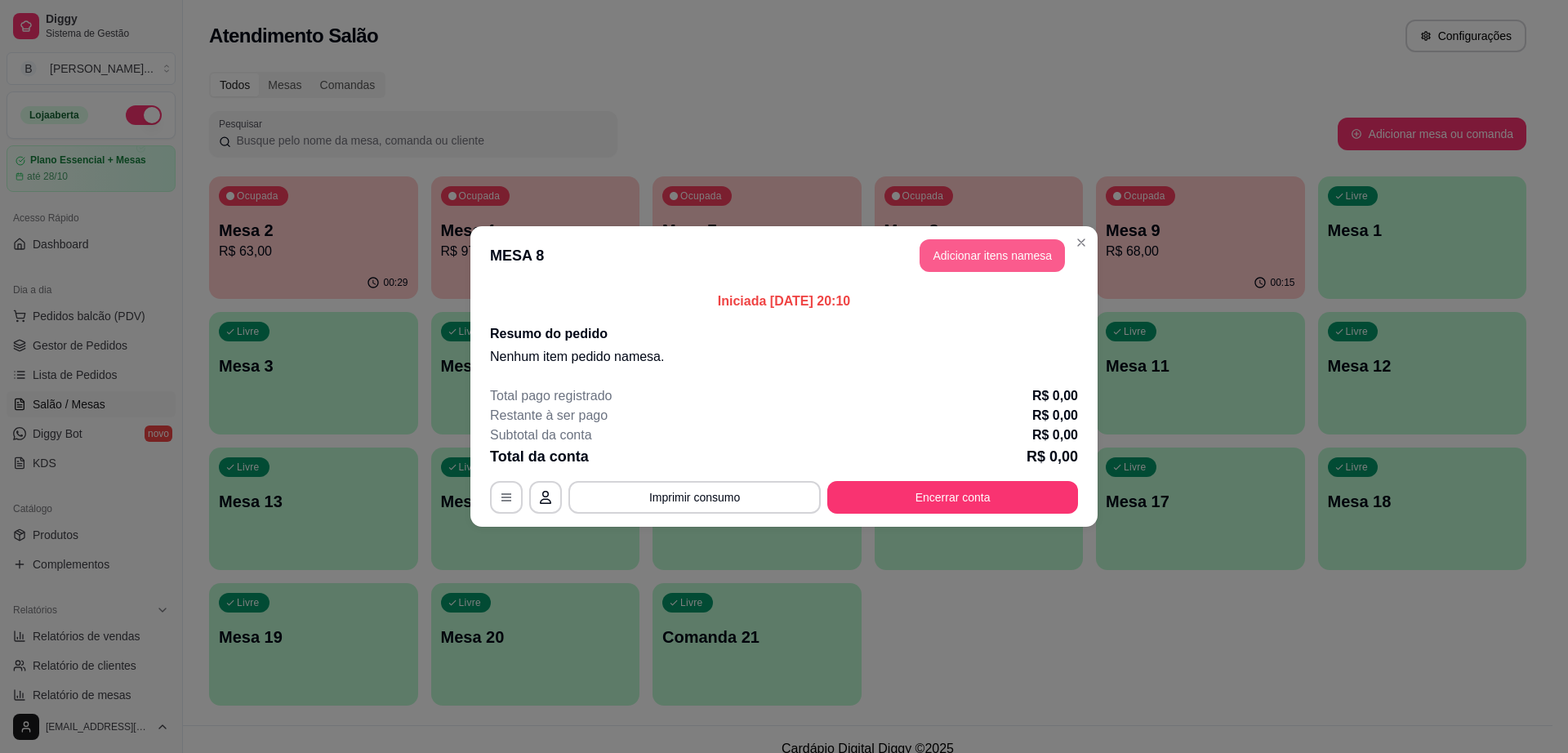
click at [955, 254] on button "Adicionar itens na mesa" at bounding box center [992, 256] width 146 height 33
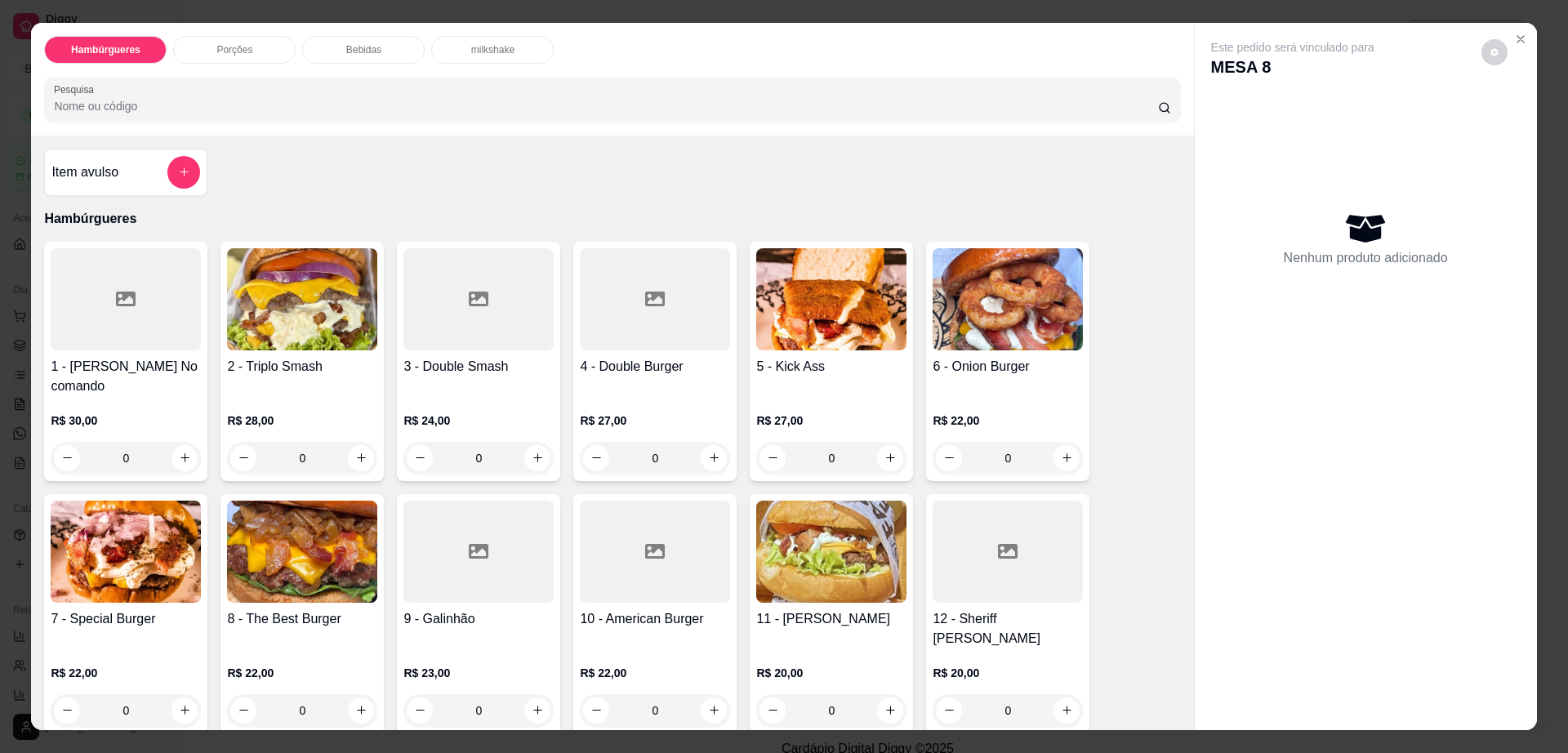
click at [371, 49] on p "Bebidas" at bounding box center [364, 50] width 35 height 13
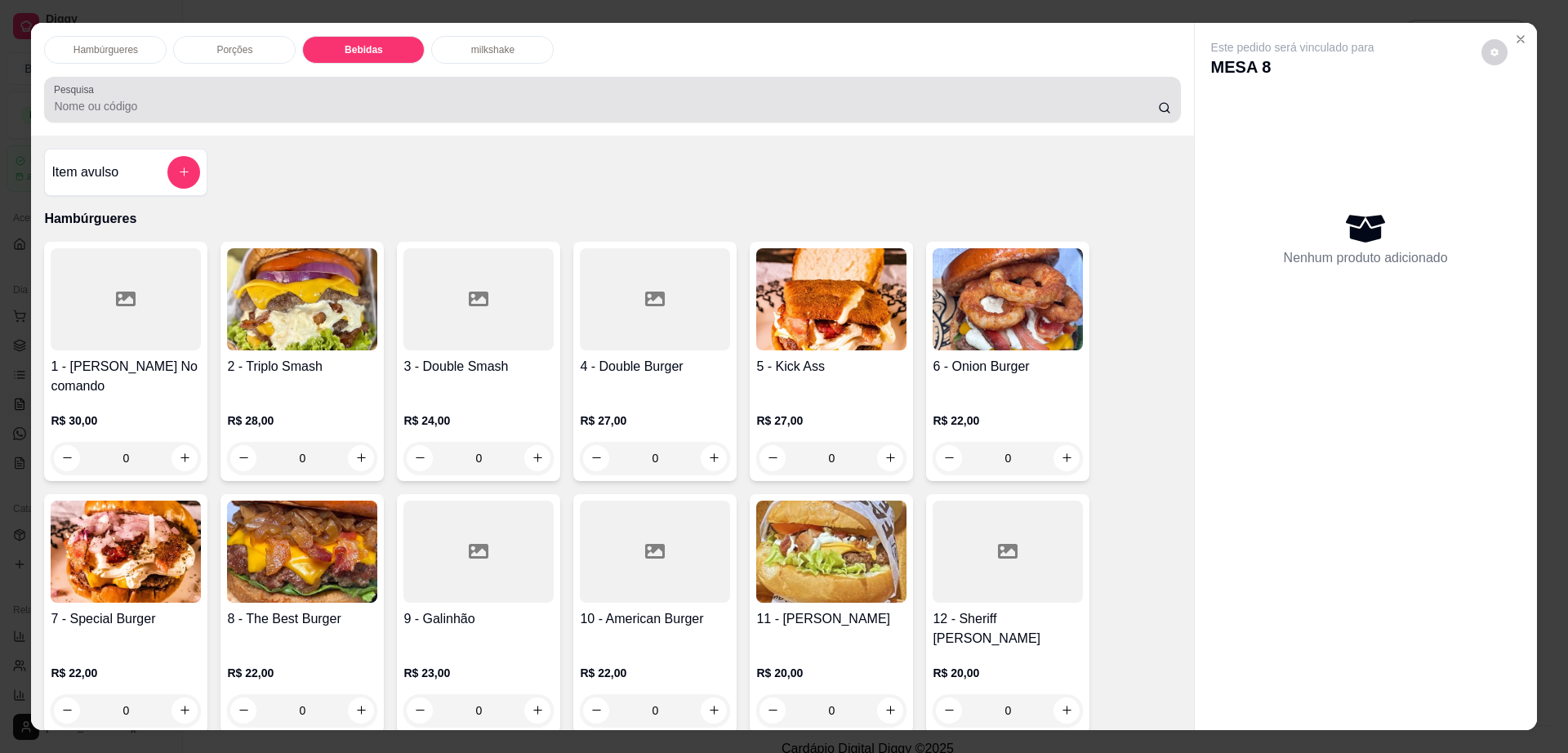
scroll to position [29, 0]
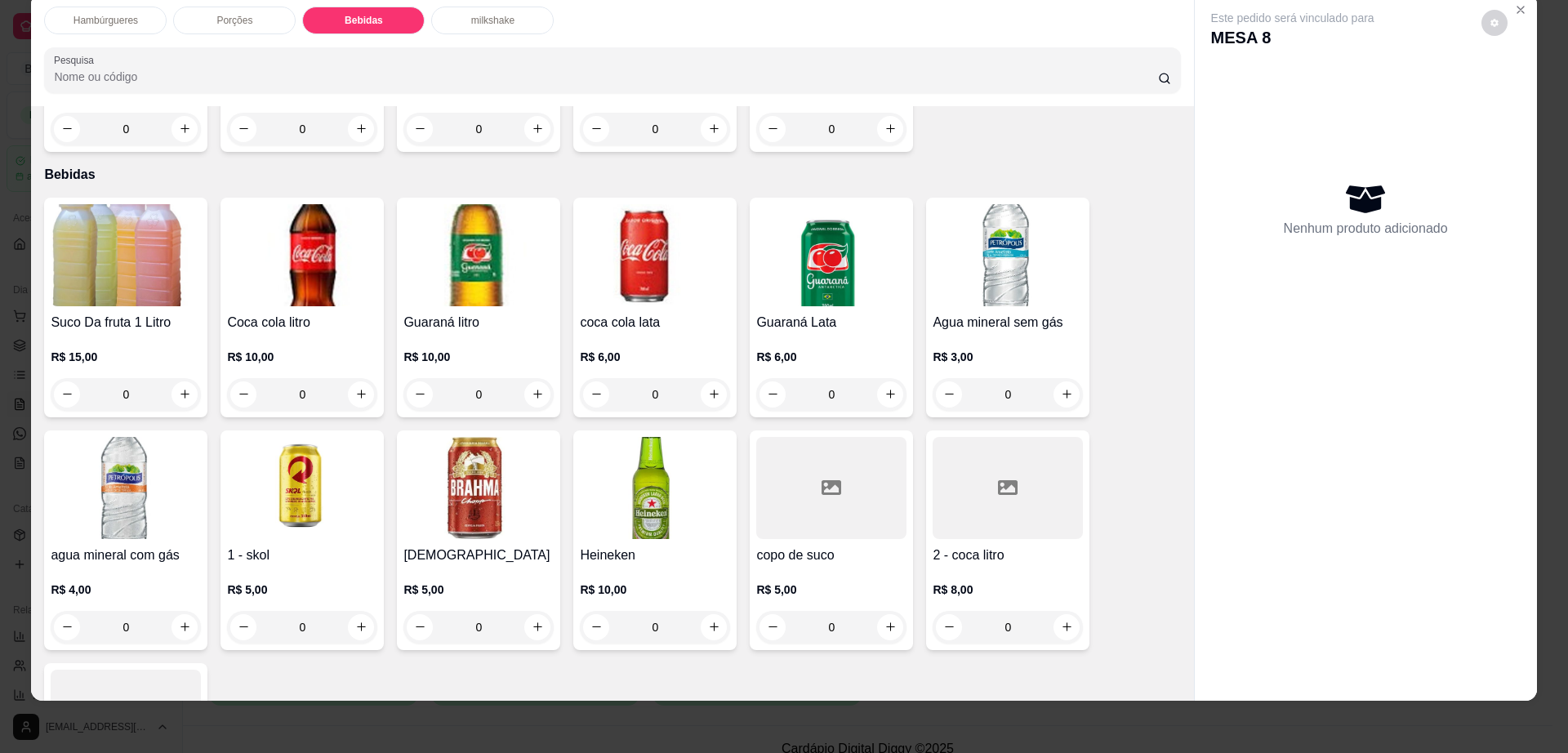
click at [251, 461] on img at bounding box center [303, 488] width 150 height 102
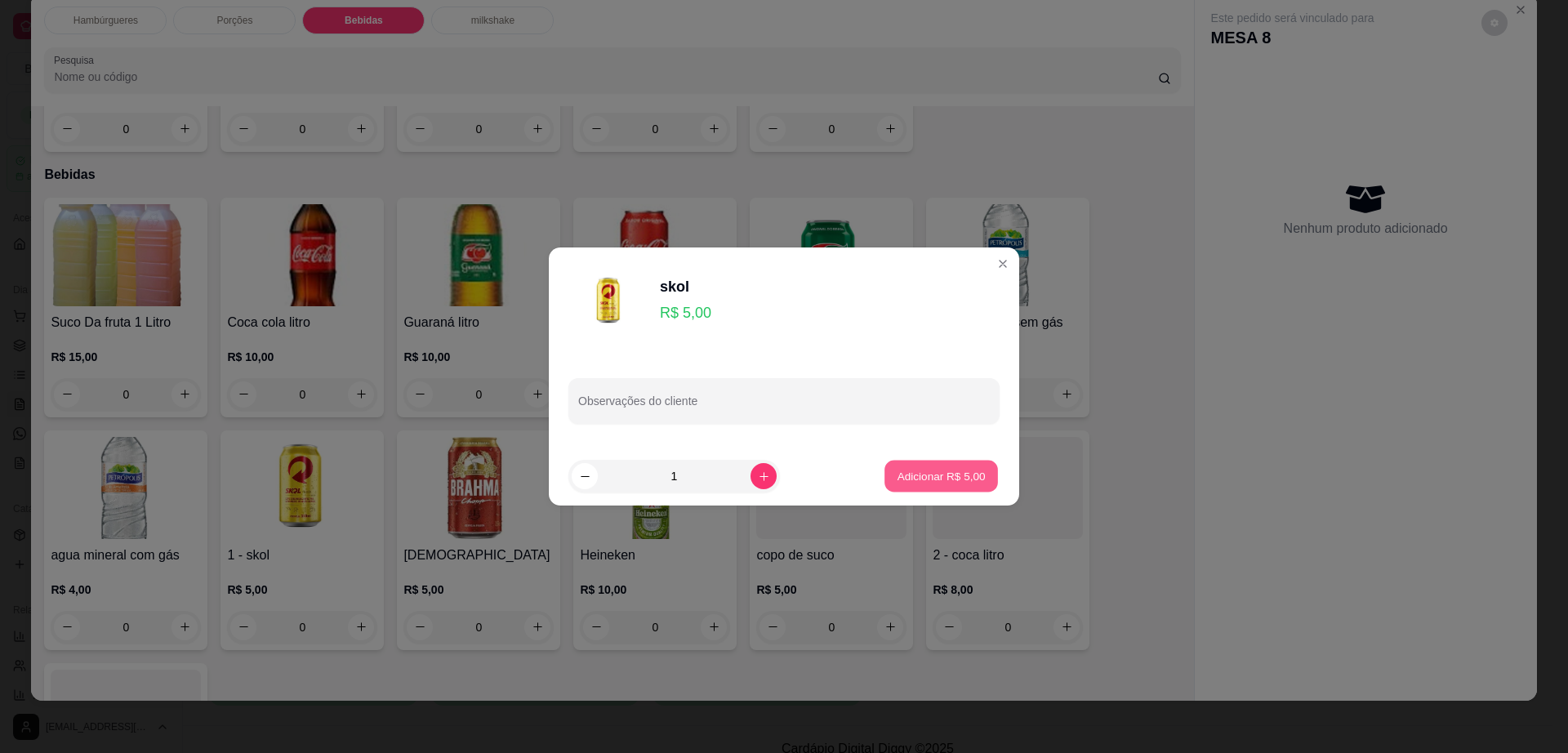
click at [907, 466] on button "Adicionar R$ 5,00" at bounding box center [940, 477] width 114 height 32
type input "1"
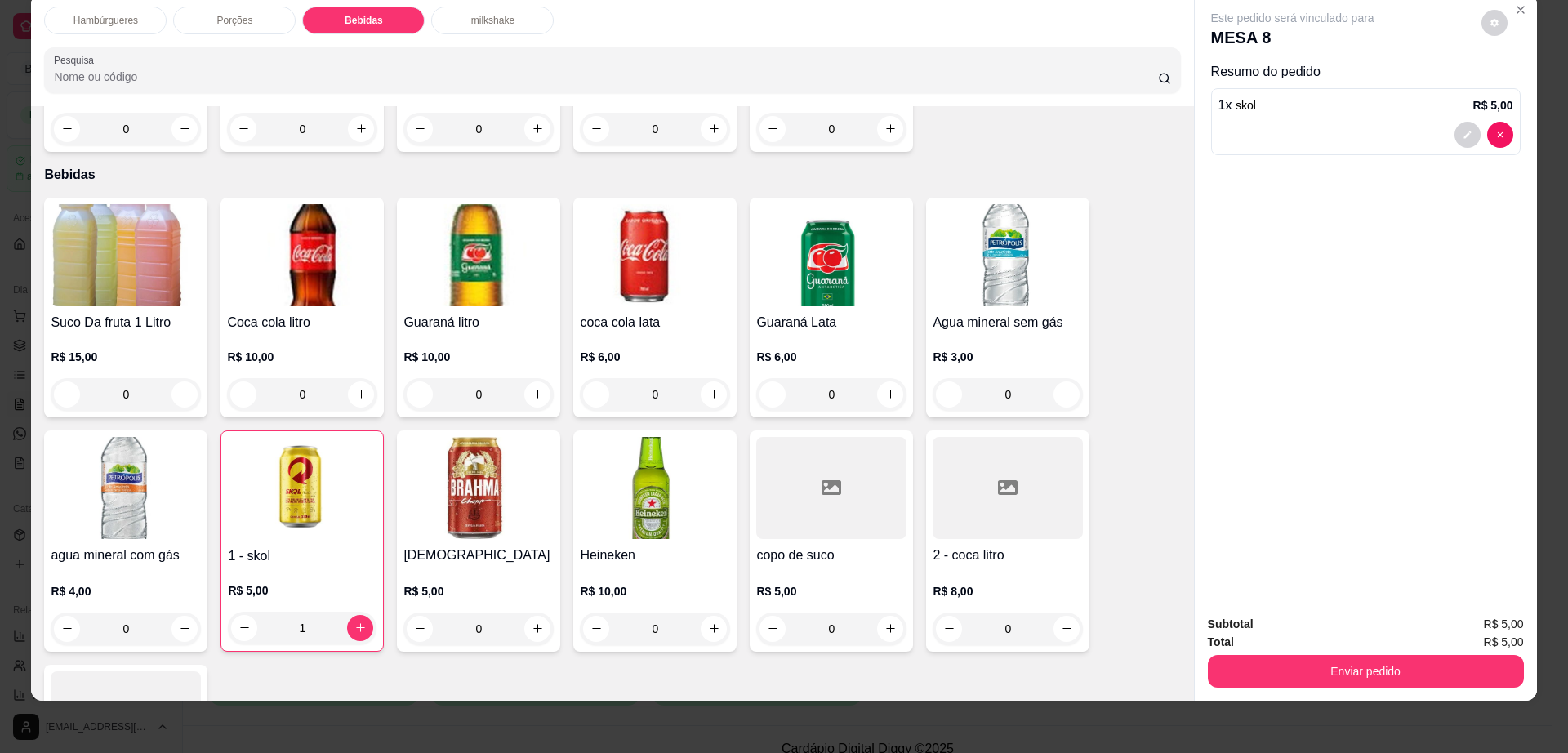
click at [1469, 28] on div "Este pedido será vinculado para MESA 8" at bounding box center [1359, 29] width 297 height 39
click at [1482, 28] on button "decrease-product-quantity" at bounding box center [1495, 23] width 26 height 26
click at [1322, 661] on button "Enviar pedido" at bounding box center [1365, 671] width 316 height 33
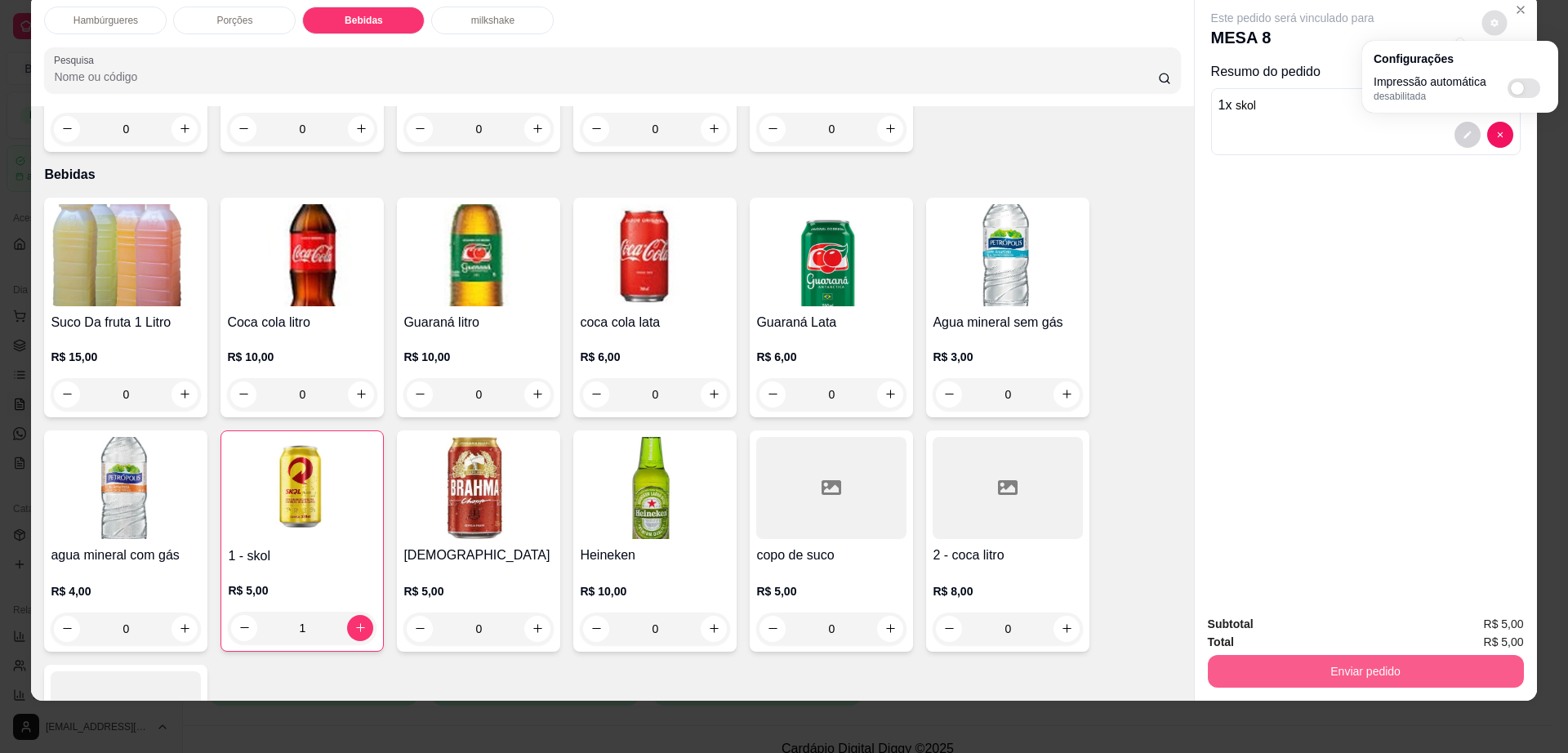
click at [1322, 661] on button "Enviar pedido" at bounding box center [1365, 671] width 316 height 33
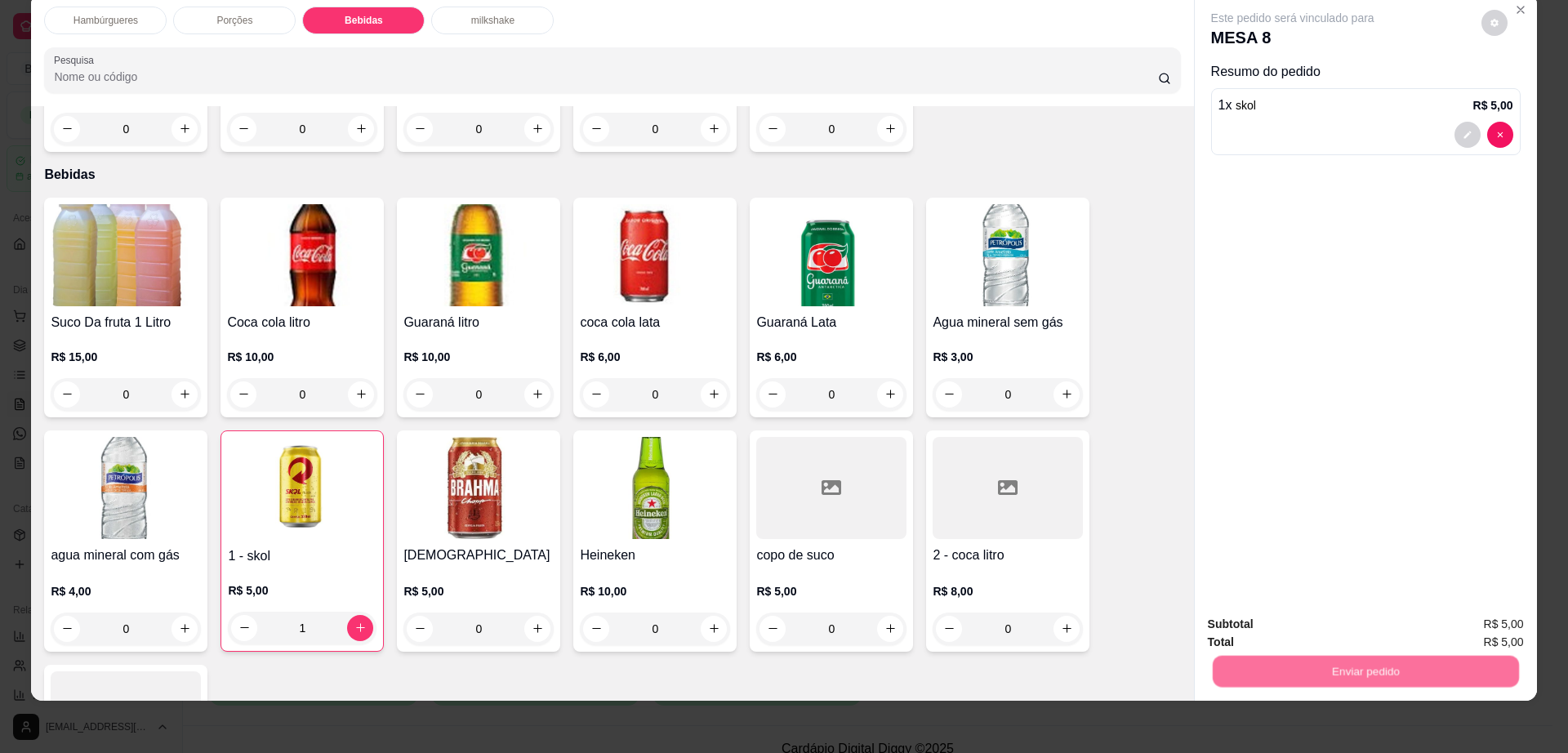
click at [1478, 620] on button "Enviar pedido" at bounding box center [1479, 631] width 92 height 31
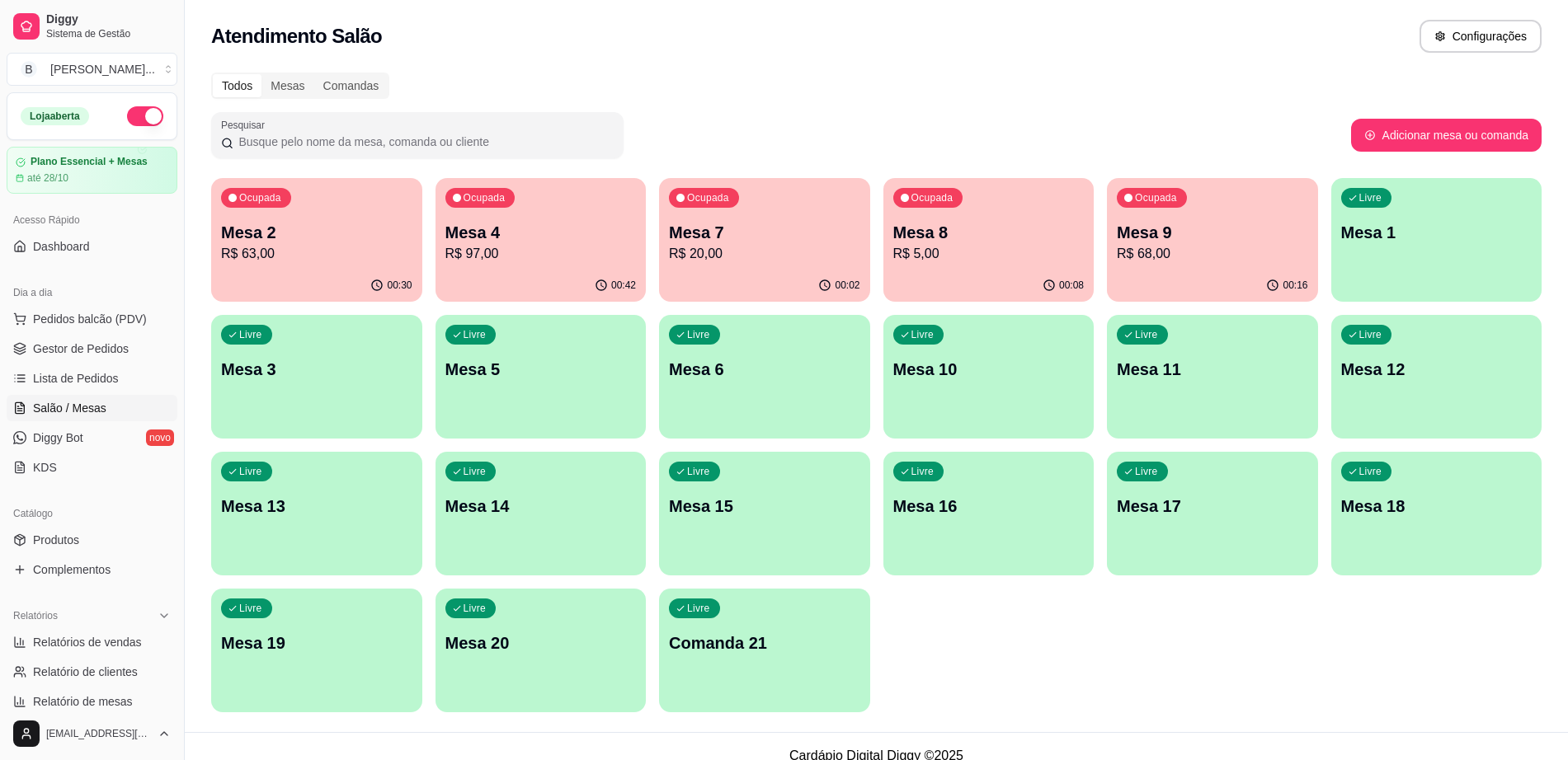
click at [312, 275] on div "00:30" at bounding box center [317, 286] width 212 height 32
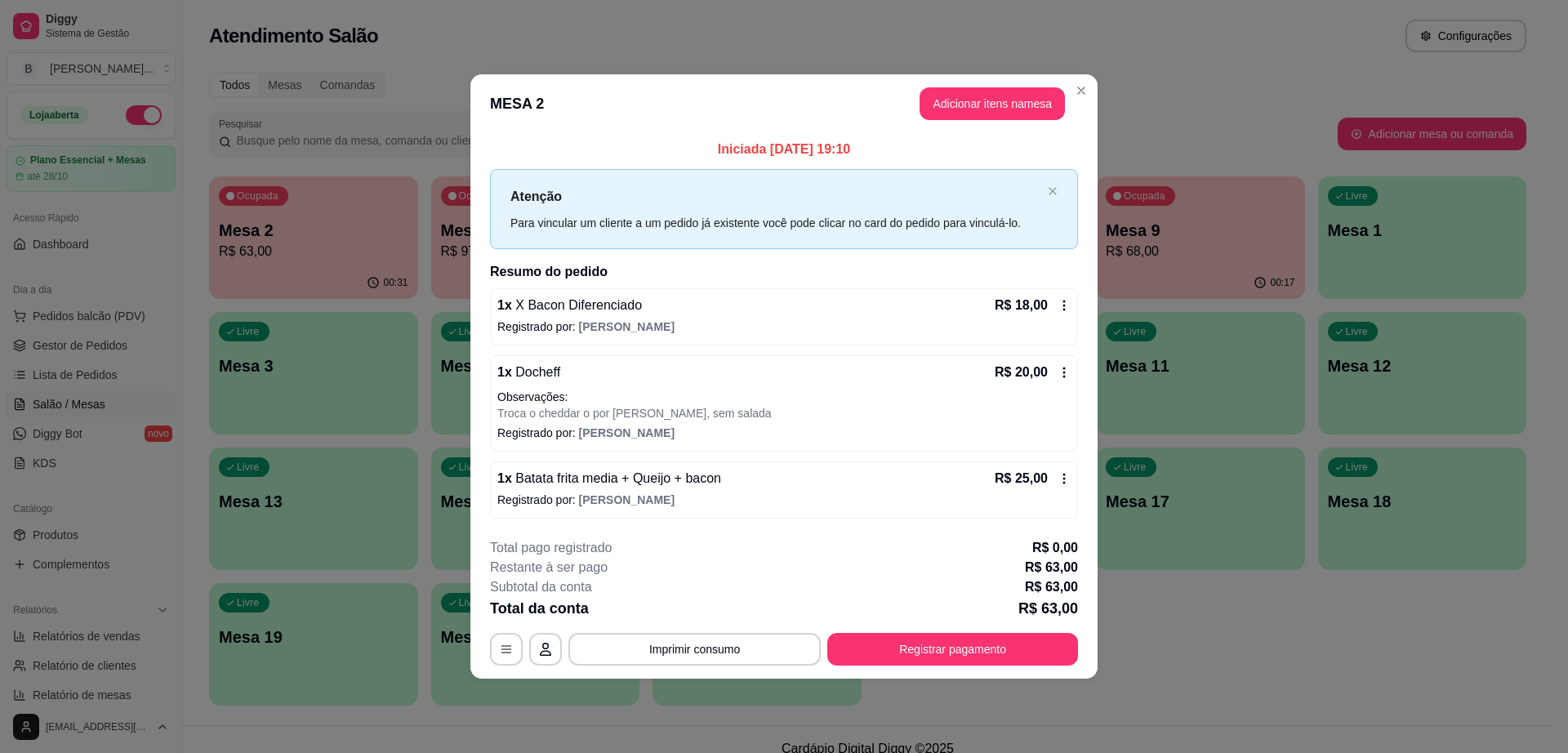
click at [983, 121] on header "MESA 2 Adicionar itens na mesa" at bounding box center [784, 103] width 628 height 59
click at [995, 102] on button "Adicionar itens na mesa" at bounding box center [992, 103] width 146 height 33
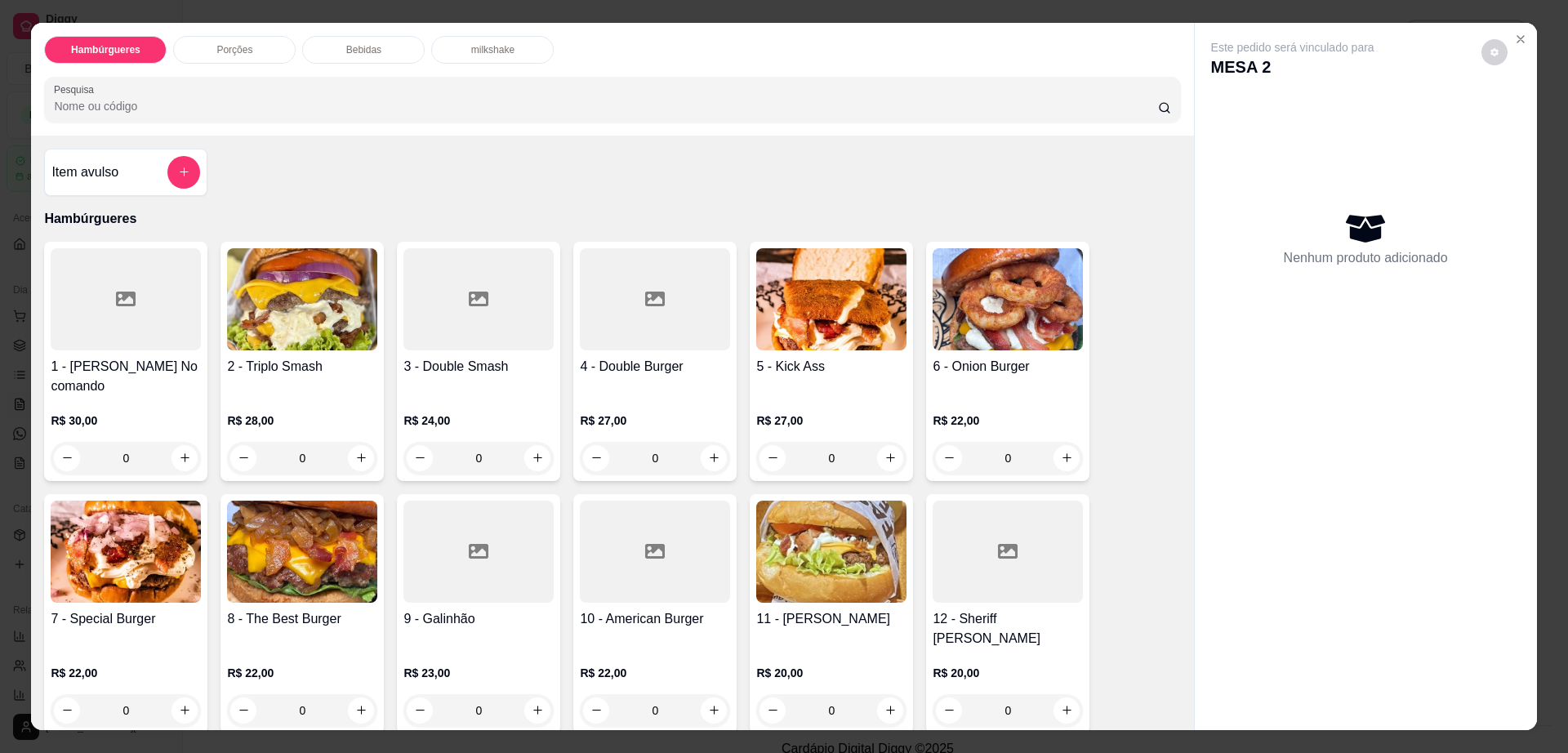
click at [347, 53] on p "Bebidas" at bounding box center [364, 50] width 35 height 13
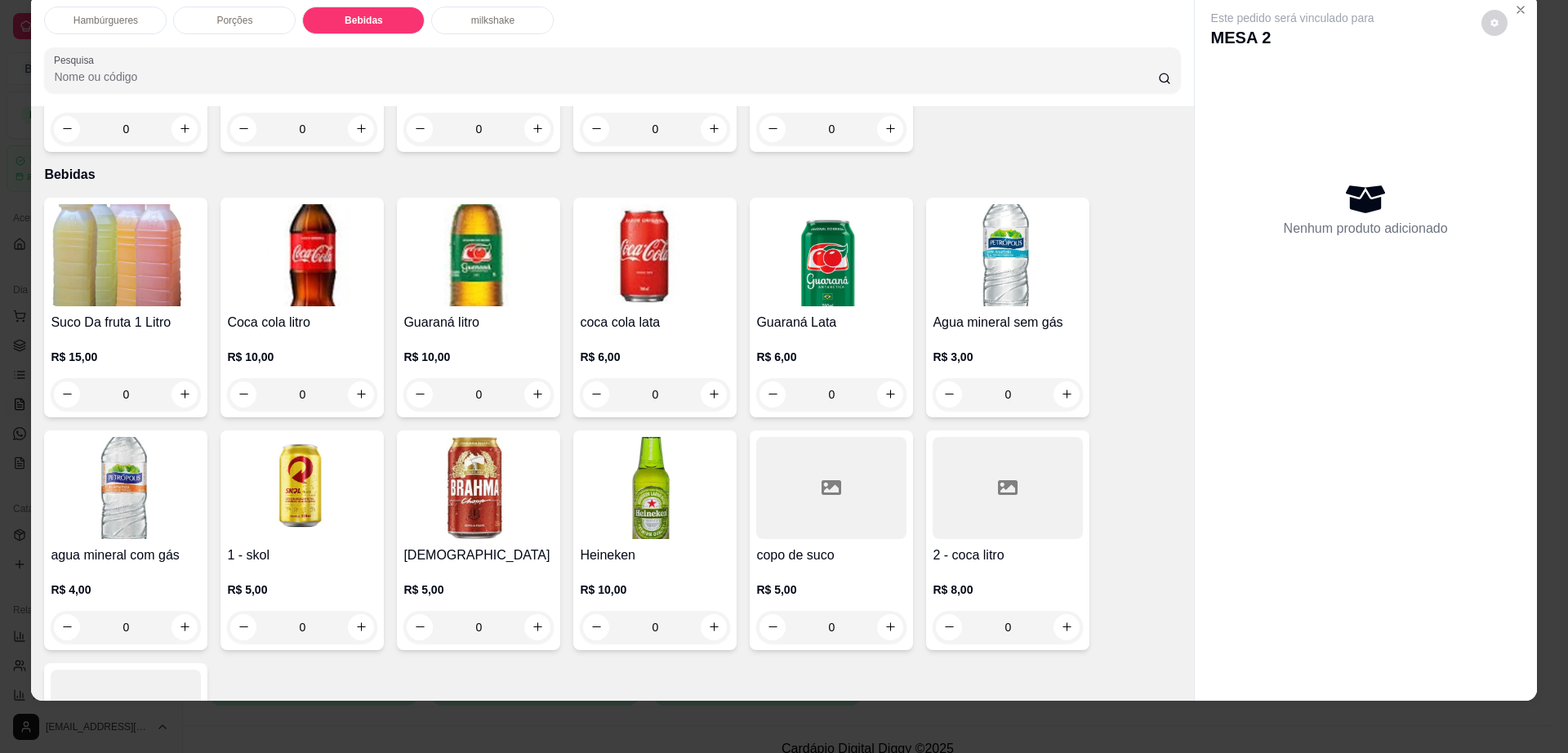
click at [984, 437] on div at bounding box center [1008, 488] width 150 height 102
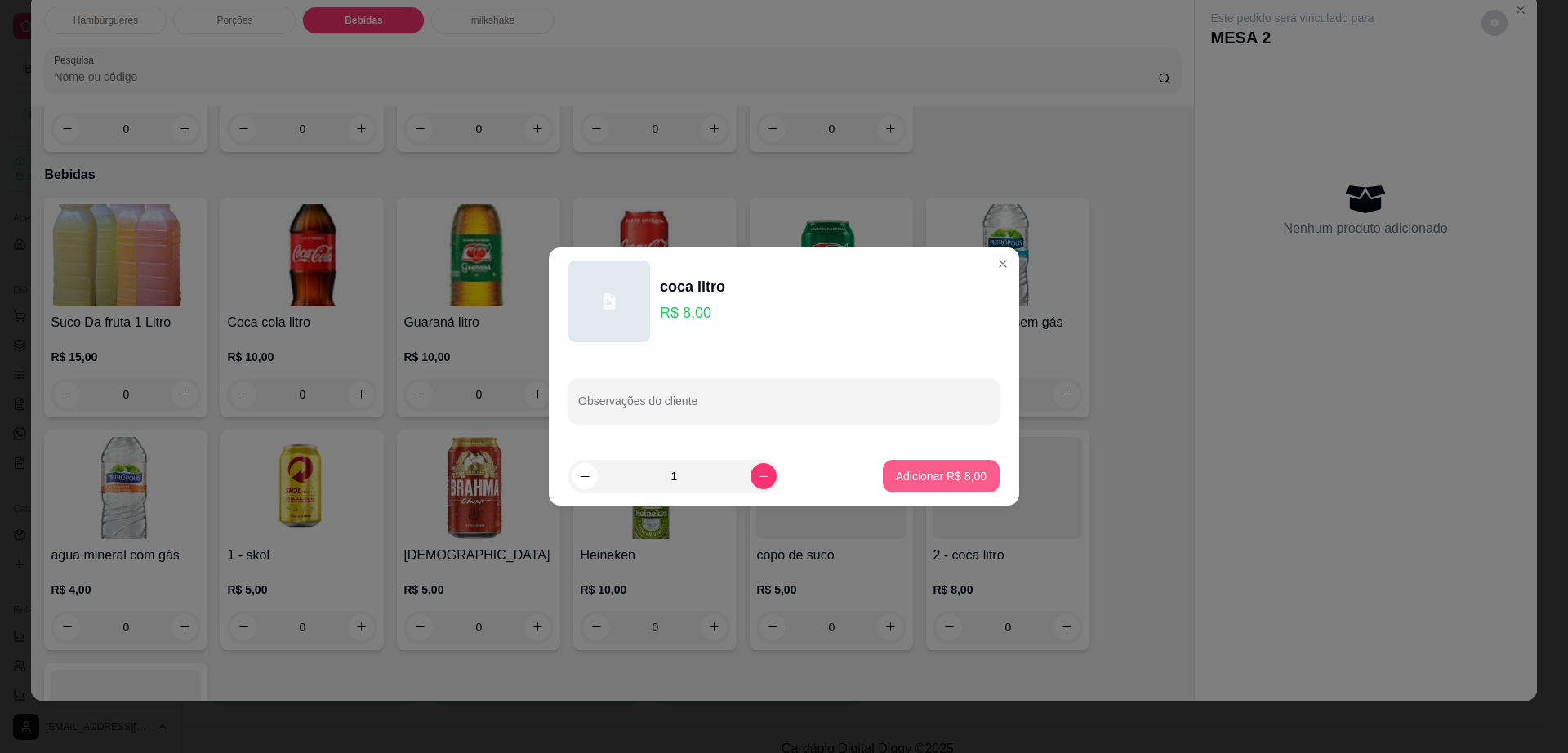
click at [950, 478] on p "Adicionar R$ 8,00" at bounding box center [940, 476] width 90 height 16
type input "1"
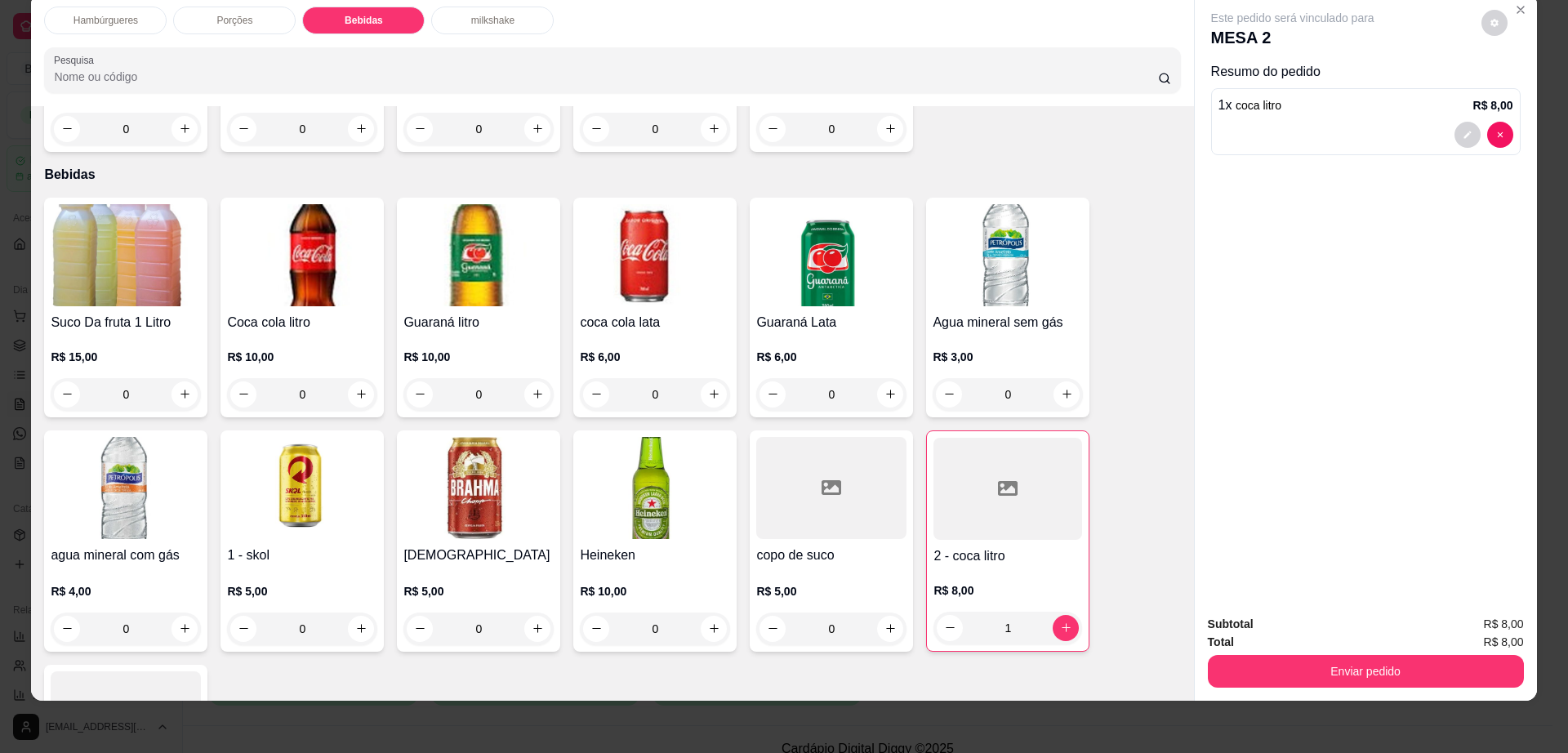
click at [1500, 23] on div "Este pedido será vinculado para MESA 2 Resumo do pedido 1 x coca litro R$ 8,00" at bounding box center [1365, 86] width 309 height 152
click at [1494, 24] on button "decrease-product-quantity" at bounding box center [1495, 23] width 26 height 26
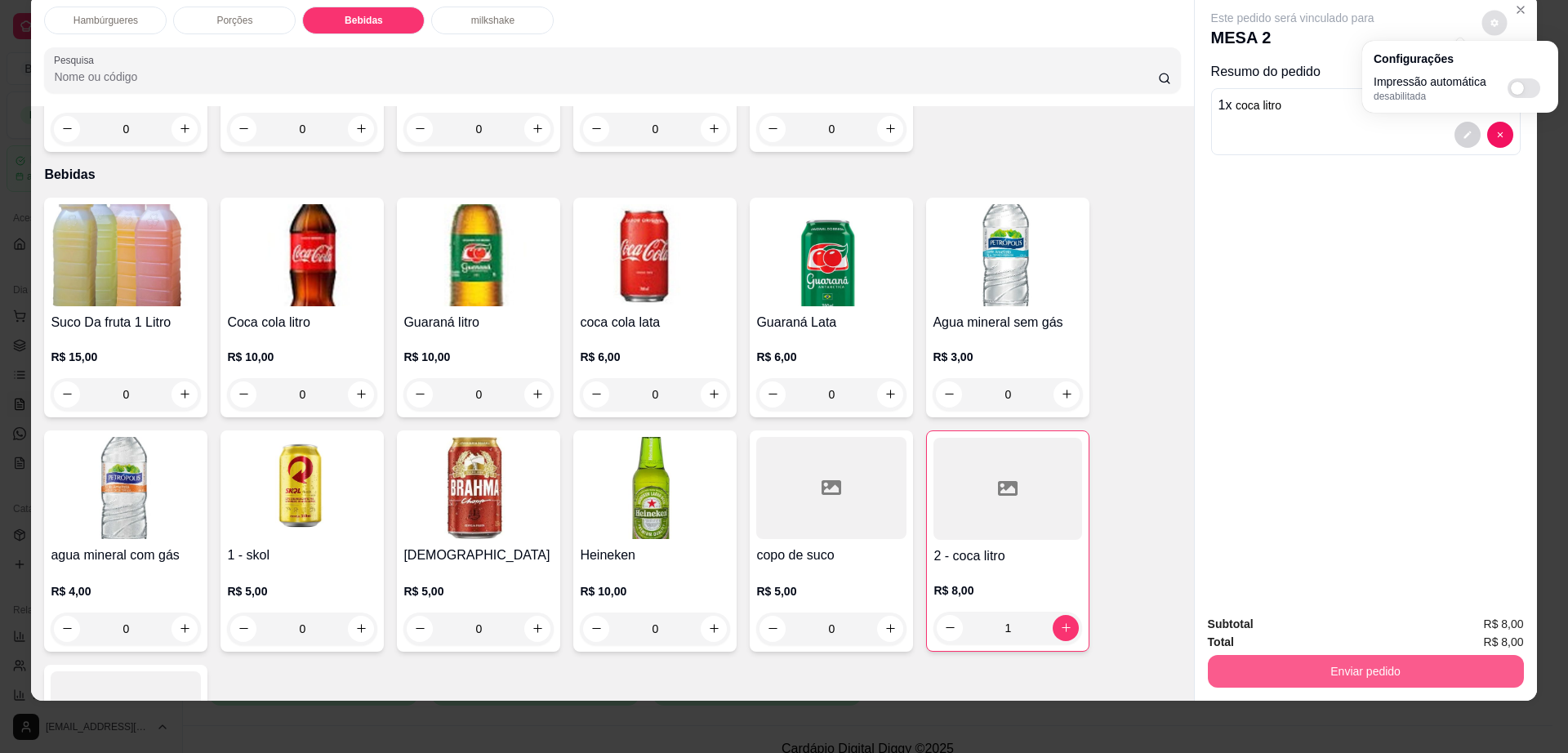
click at [1292, 674] on button "Enviar pedido" at bounding box center [1365, 671] width 316 height 33
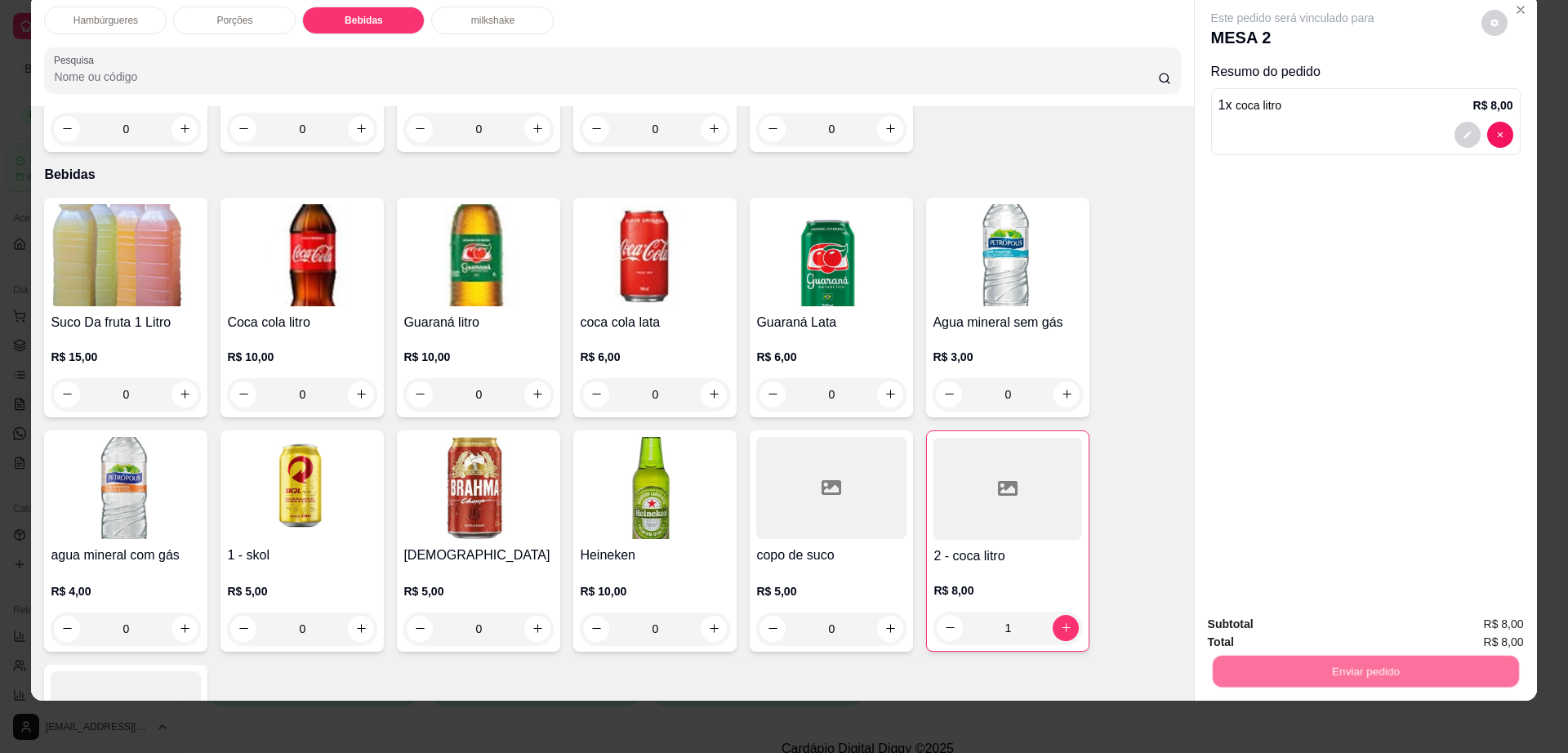
click at [1465, 619] on button "Enviar pedido" at bounding box center [1480, 631] width 90 height 30
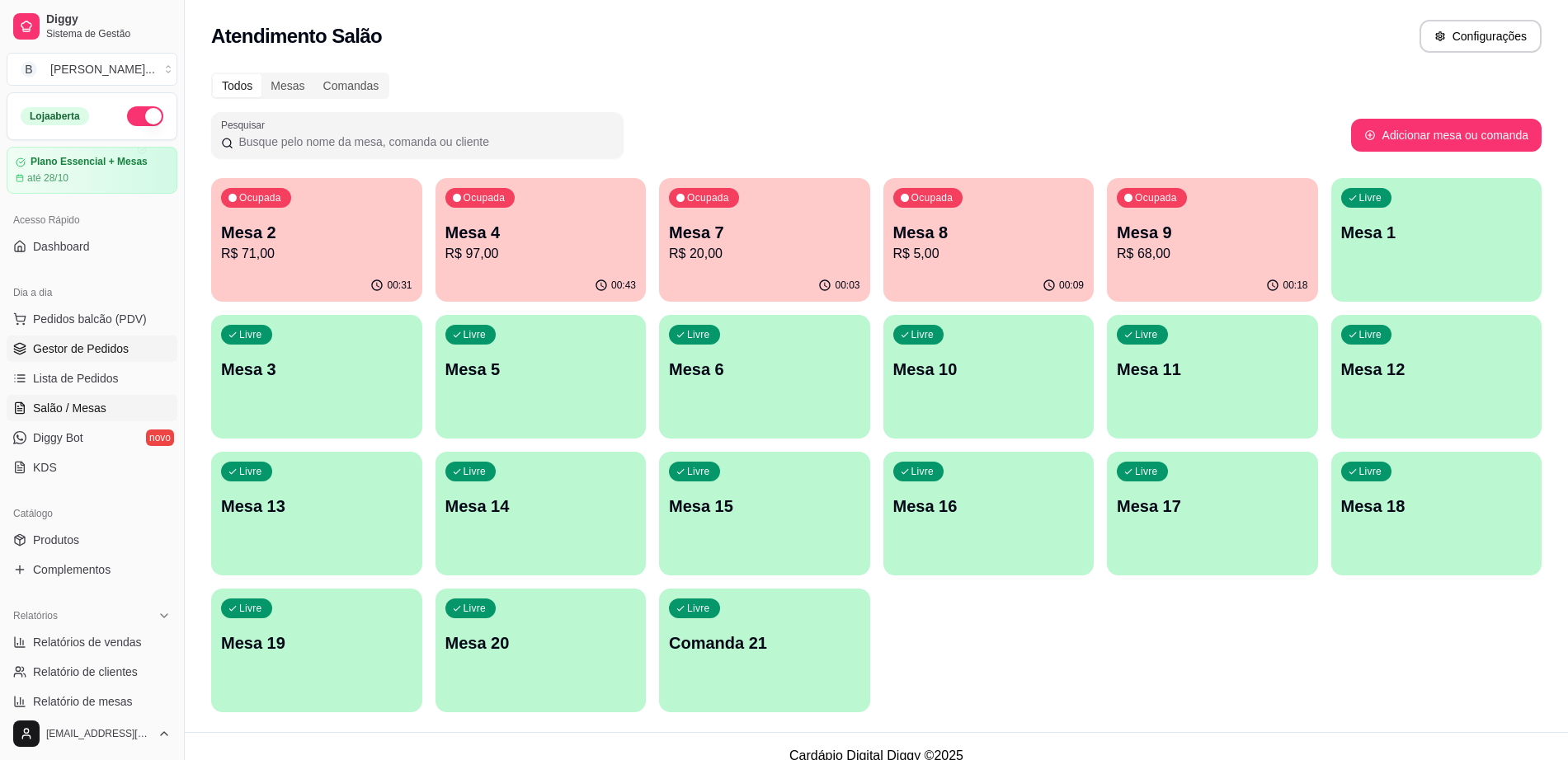
click at [112, 356] on span "Gestor de Pedidos" at bounding box center [81, 348] width 96 height 16
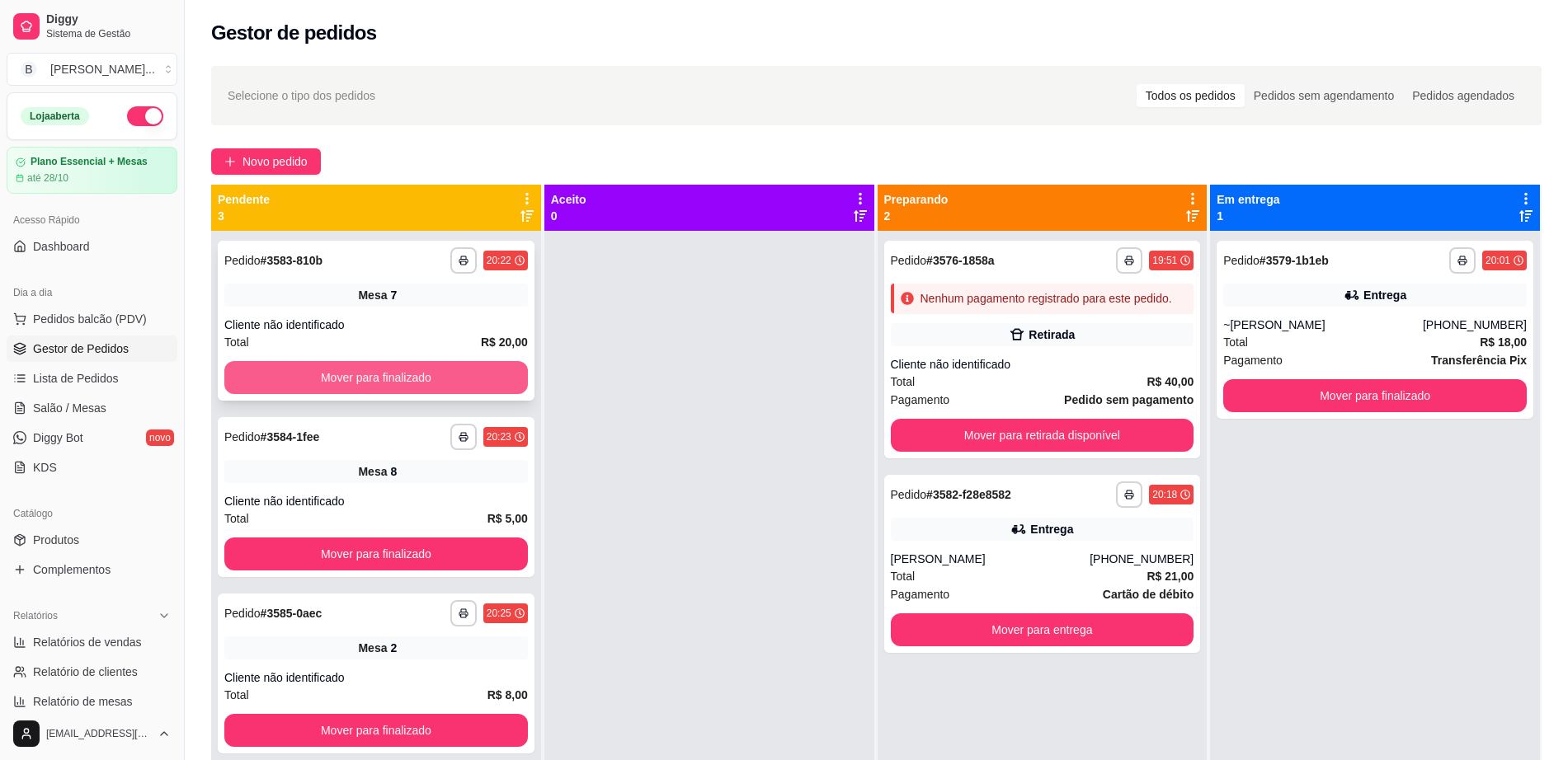
click at [425, 383] on button "Mover para finalizado" at bounding box center [376, 378] width 304 height 33
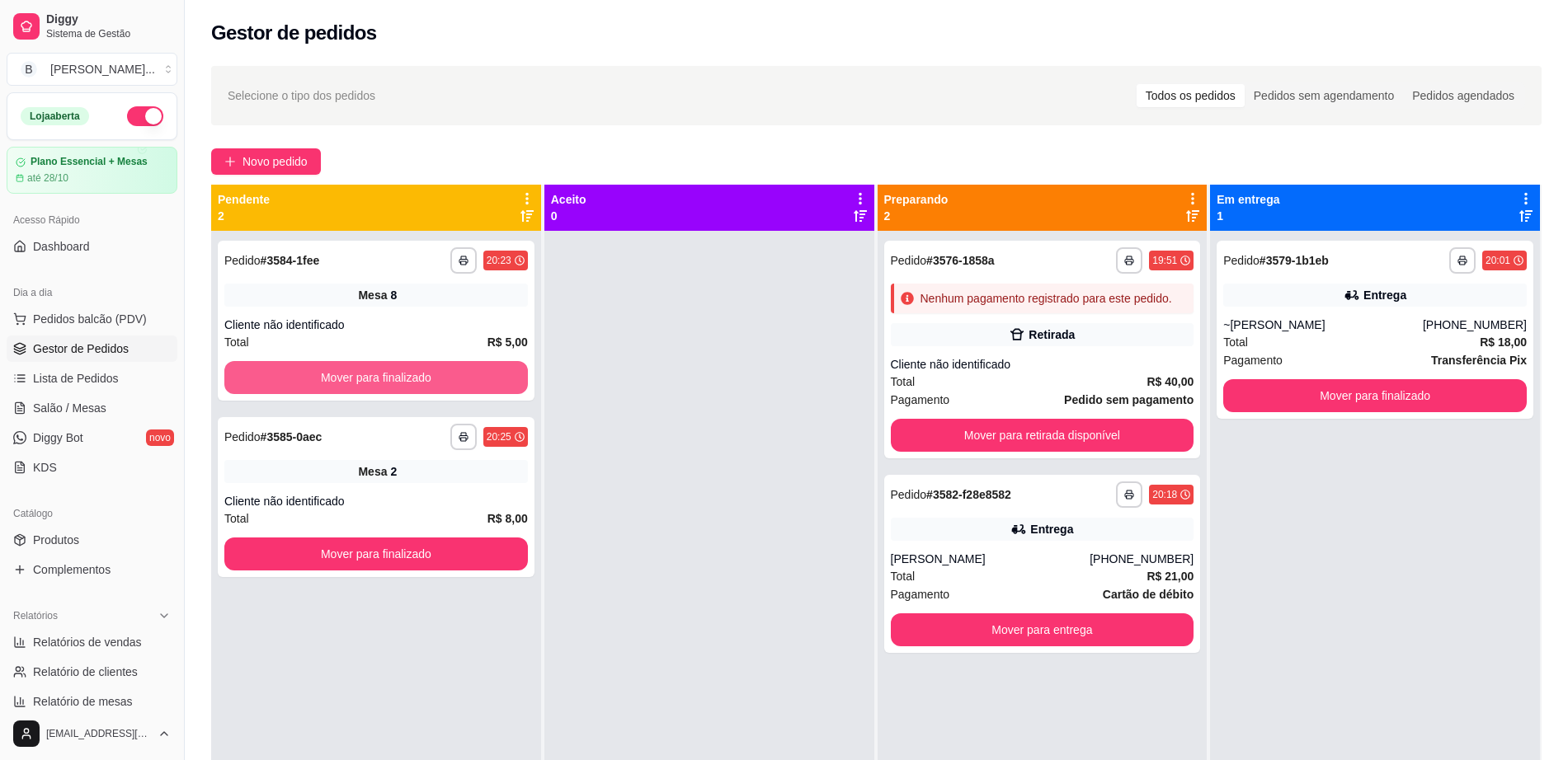
click at [425, 383] on button "Mover para finalizado" at bounding box center [376, 378] width 304 height 33
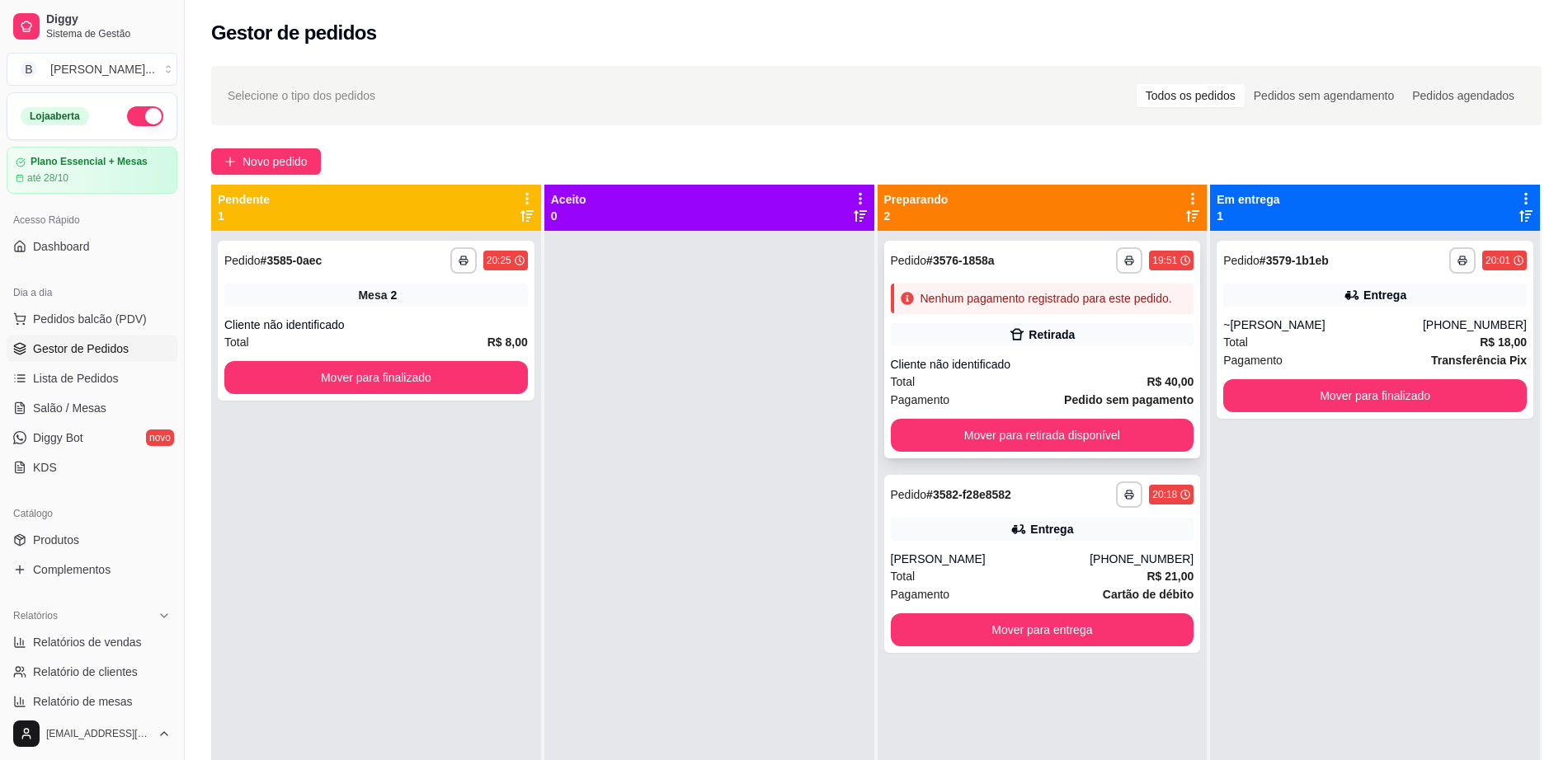
click at [971, 343] on div "Retirada" at bounding box center [1043, 335] width 304 height 23
click at [959, 426] on button "Mover para retirada disponível" at bounding box center [1043, 436] width 304 height 33
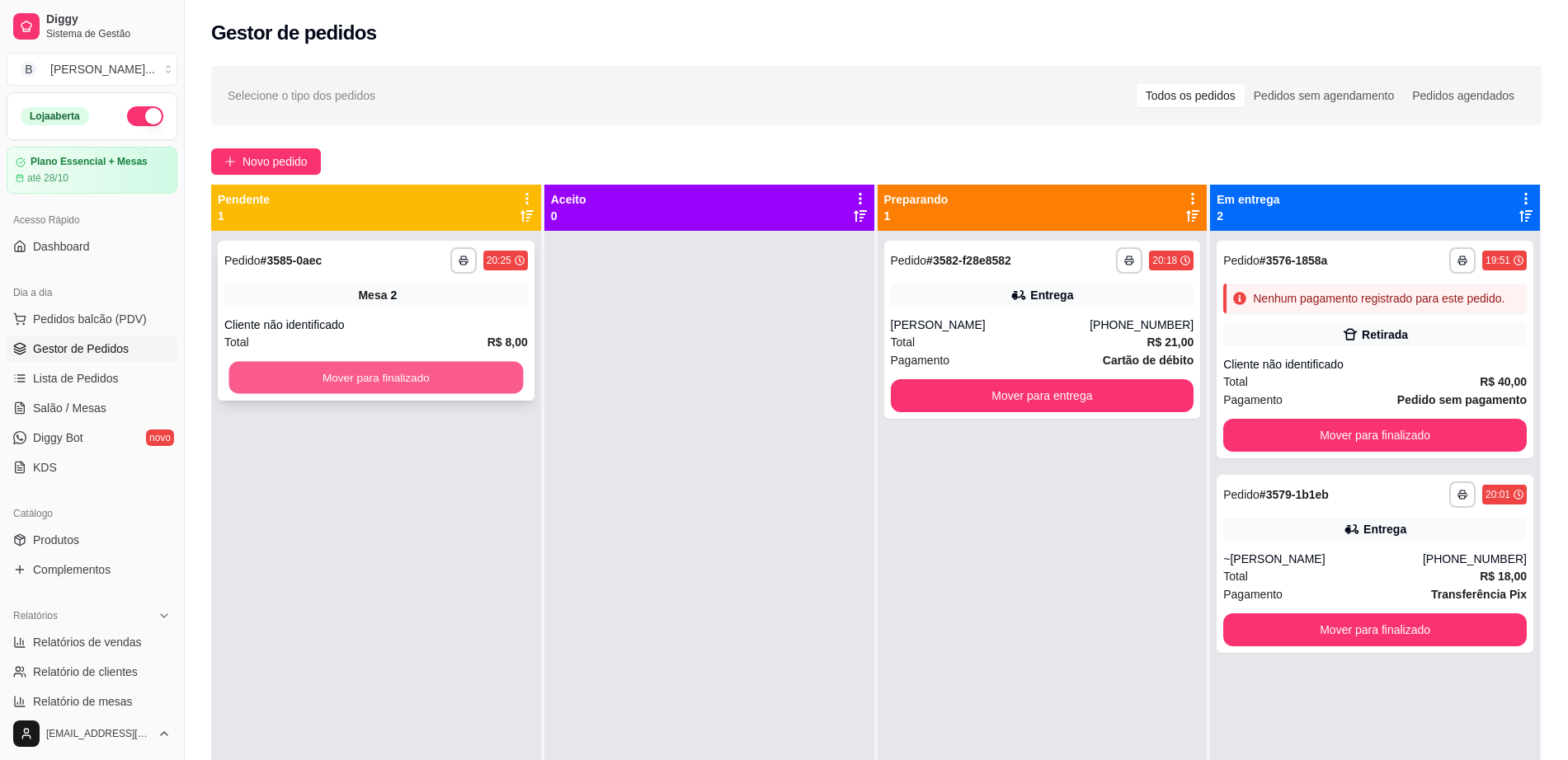
click at [362, 366] on button "Mover para finalizado" at bounding box center [377, 379] width 294 height 32
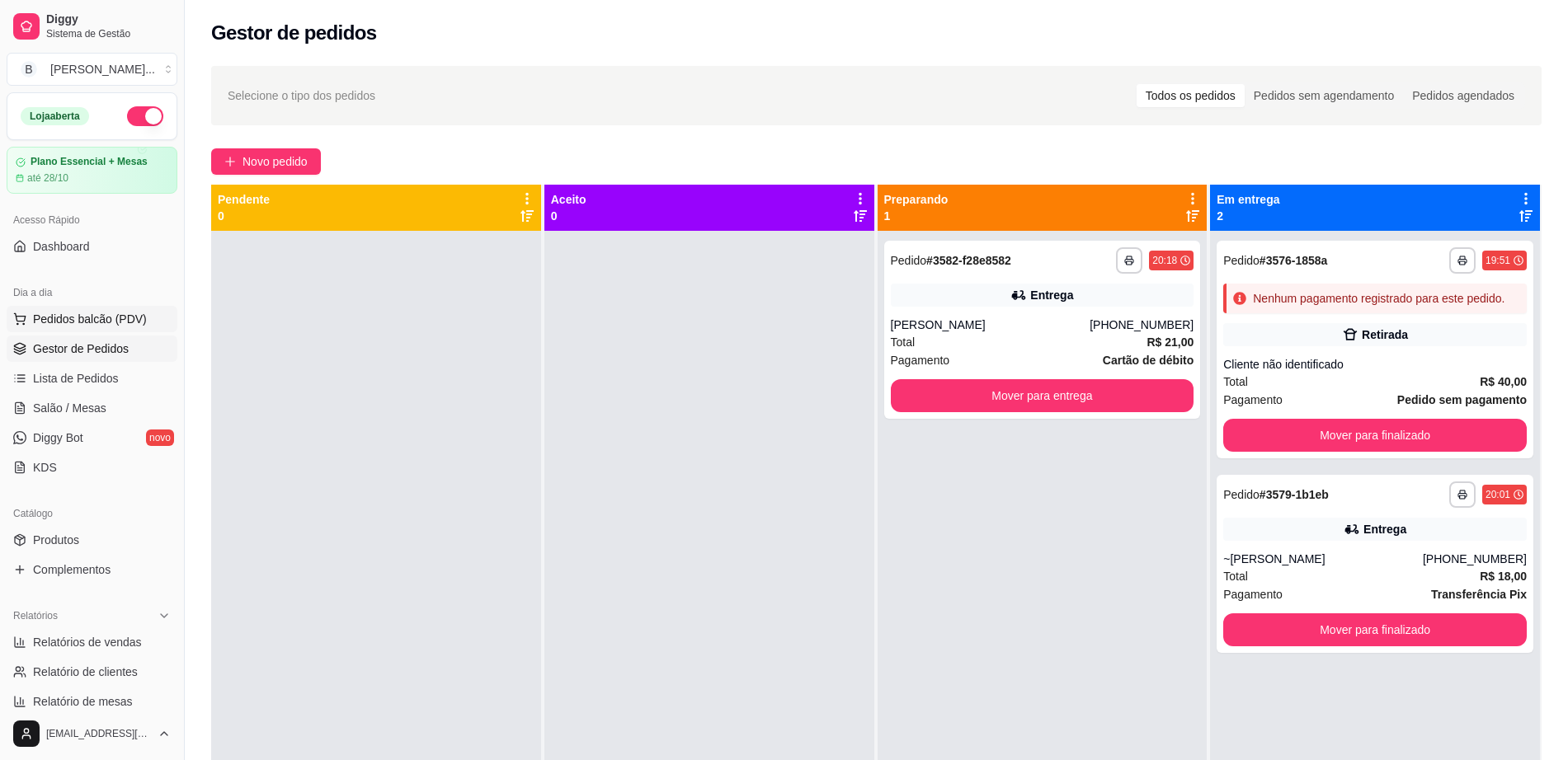
click at [75, 314] on span "Pedidos balcão (PDV)" at bounding box center [90, 319] width 114 height 16
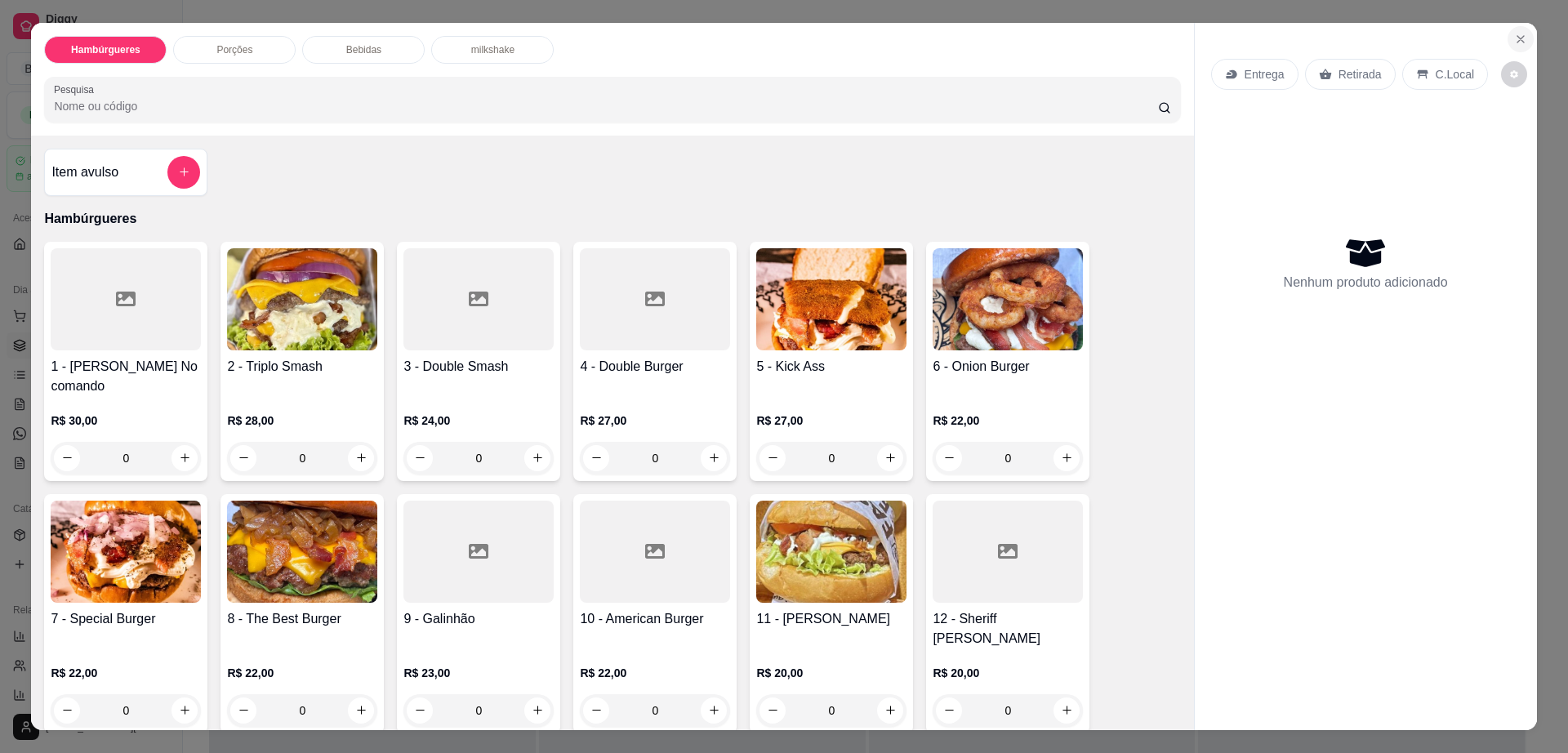
click at [1514, 38] on icon "Close" at bounding box center [1520, 39] width 13 height 13
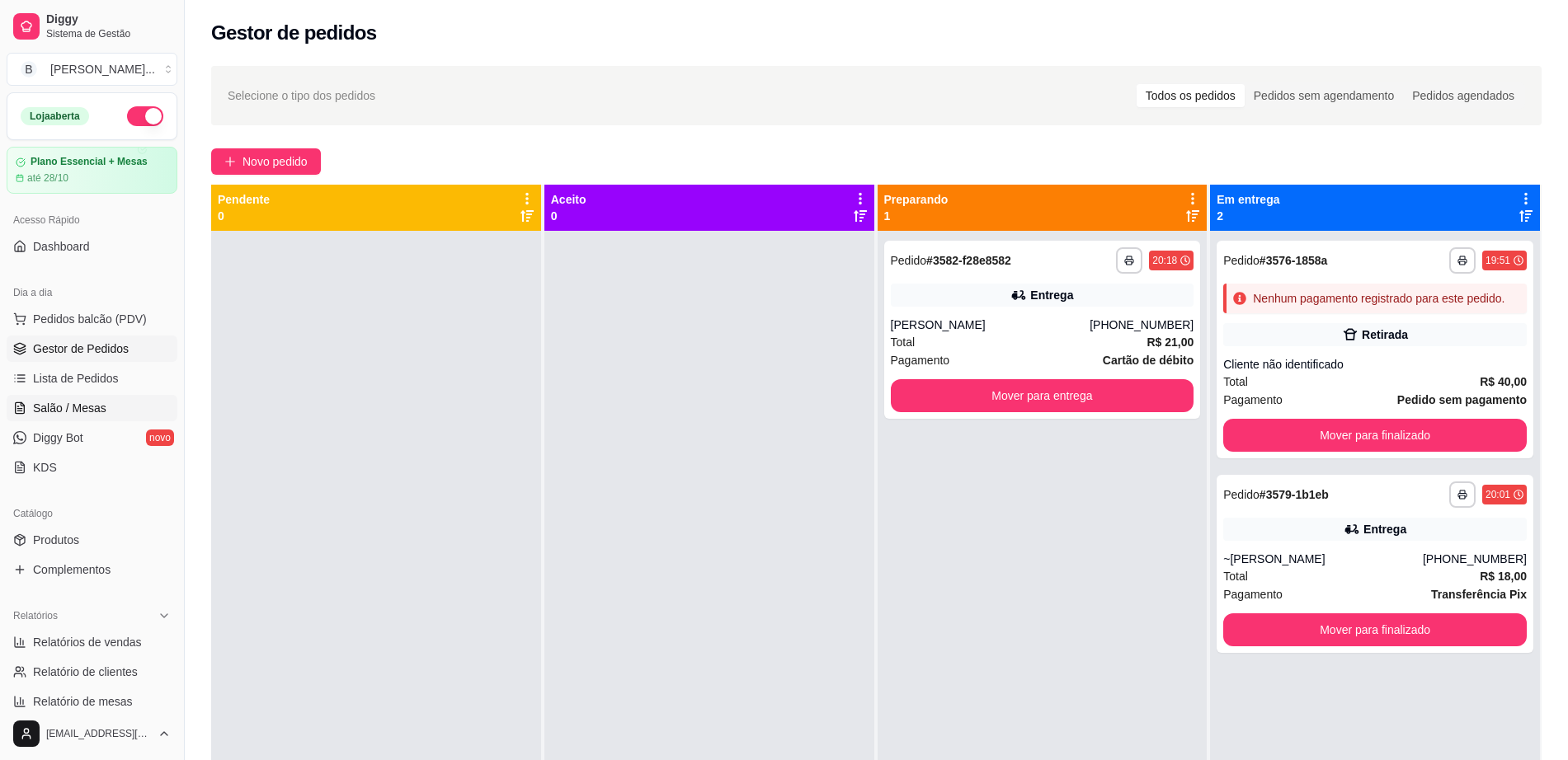
click at [112, 414] on link "Salão / Mesas" at bounding box center [92, 408] width 171 height 27
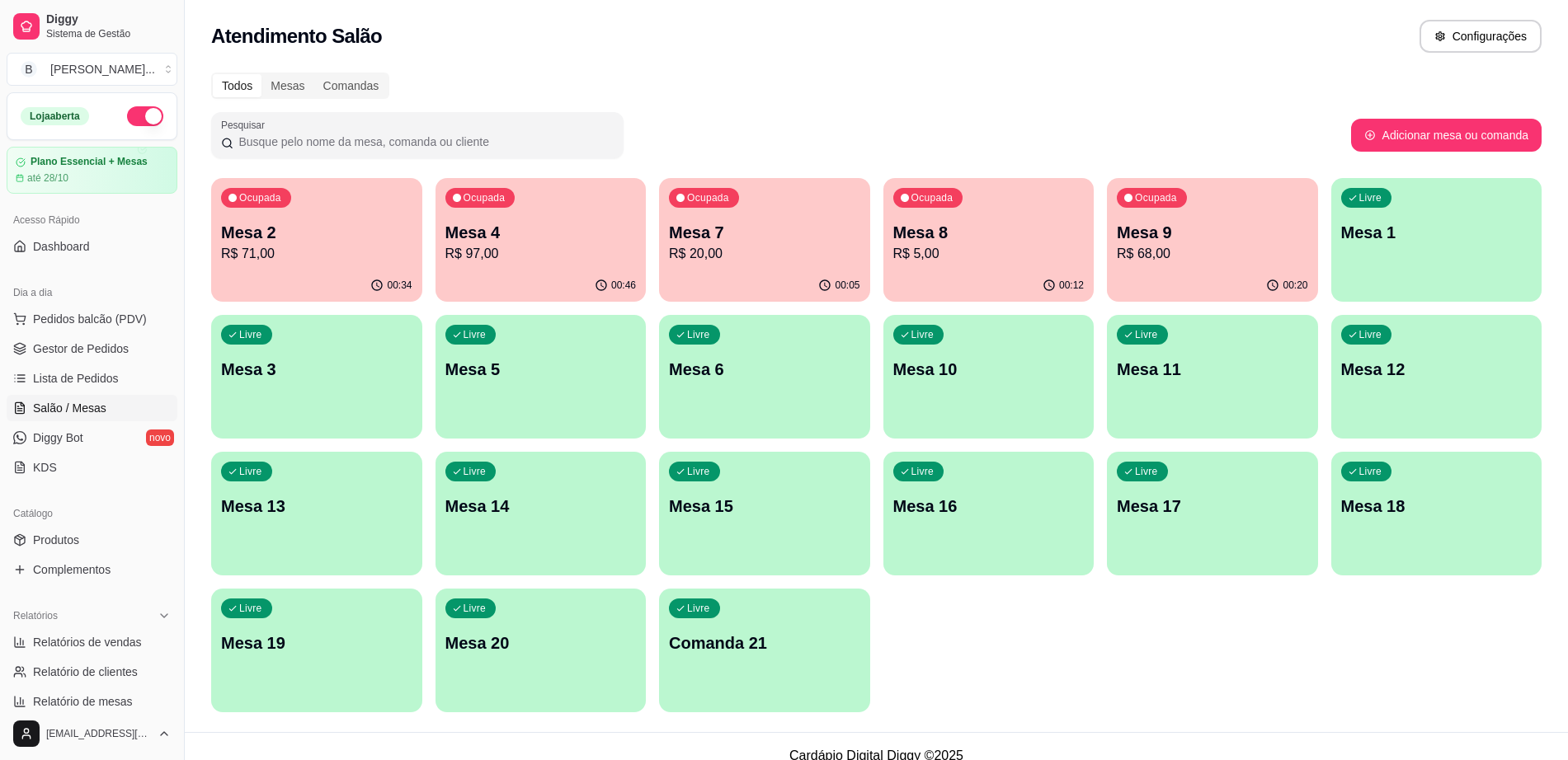
click at [338, 244] on p "R$ 71,00" at bounding box center [317, 253] width 192 height 20
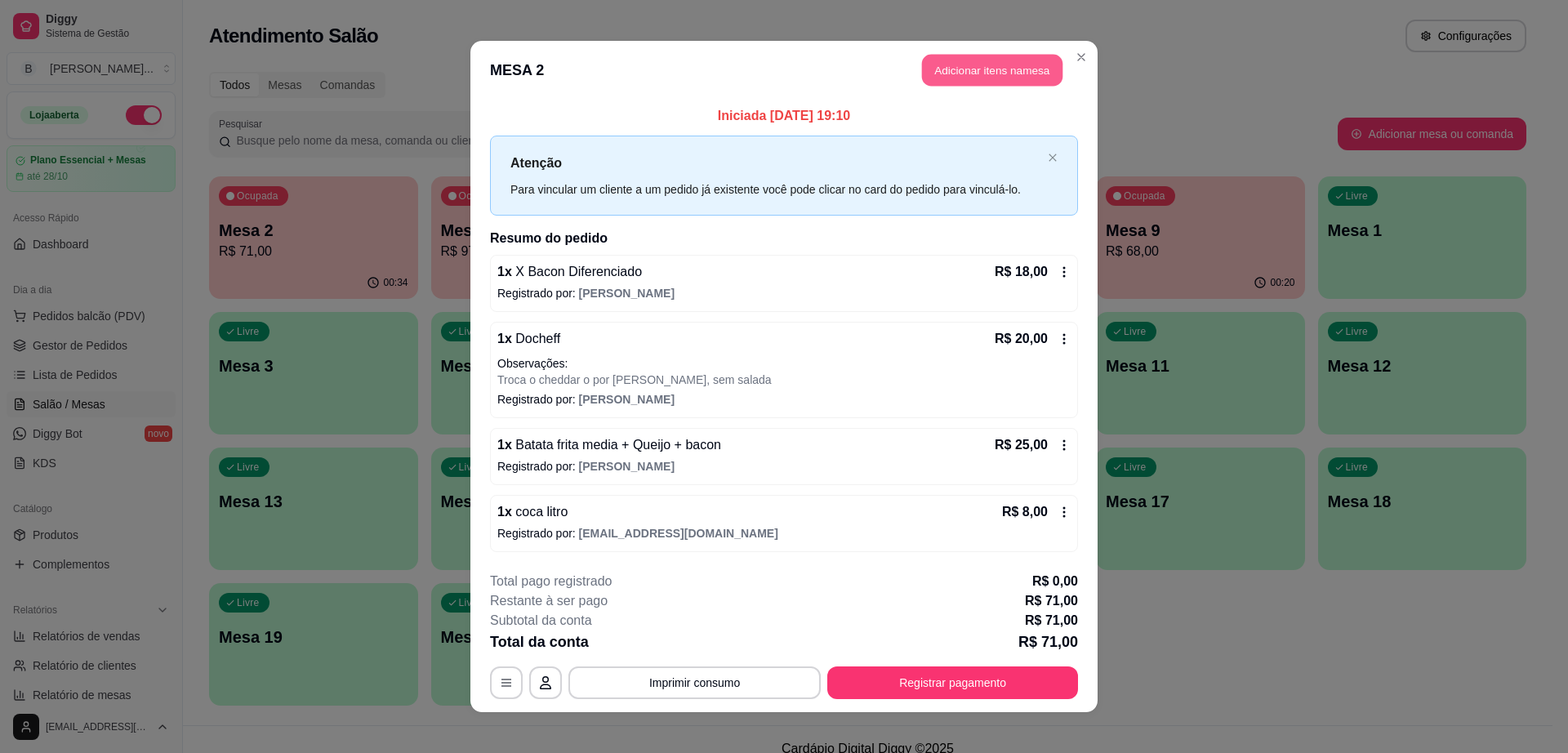
click at [948, 70] on button "Adicionar itens na mesa" at bounding box center [991, 71] width 140 height 32
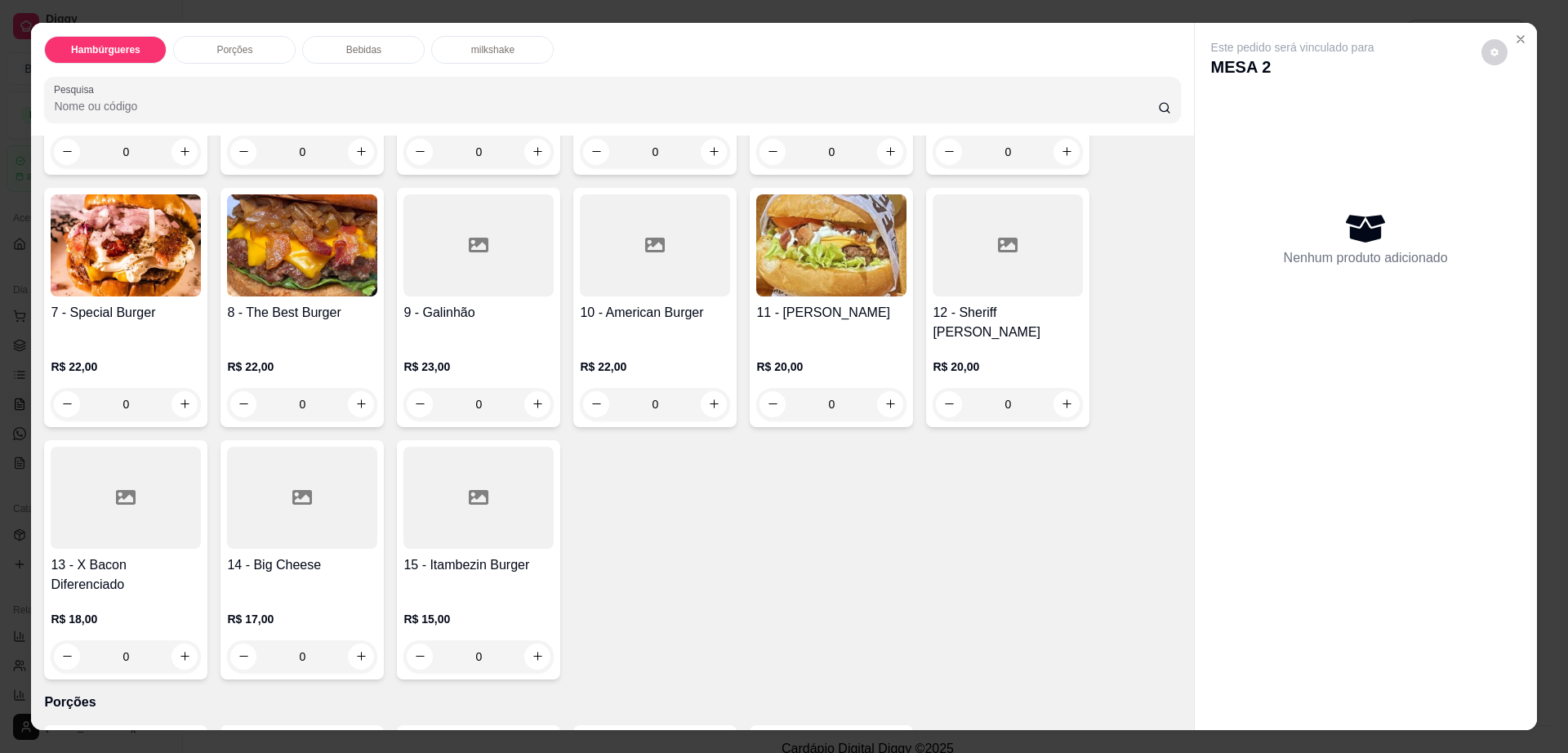
scroll to position [715, 0]
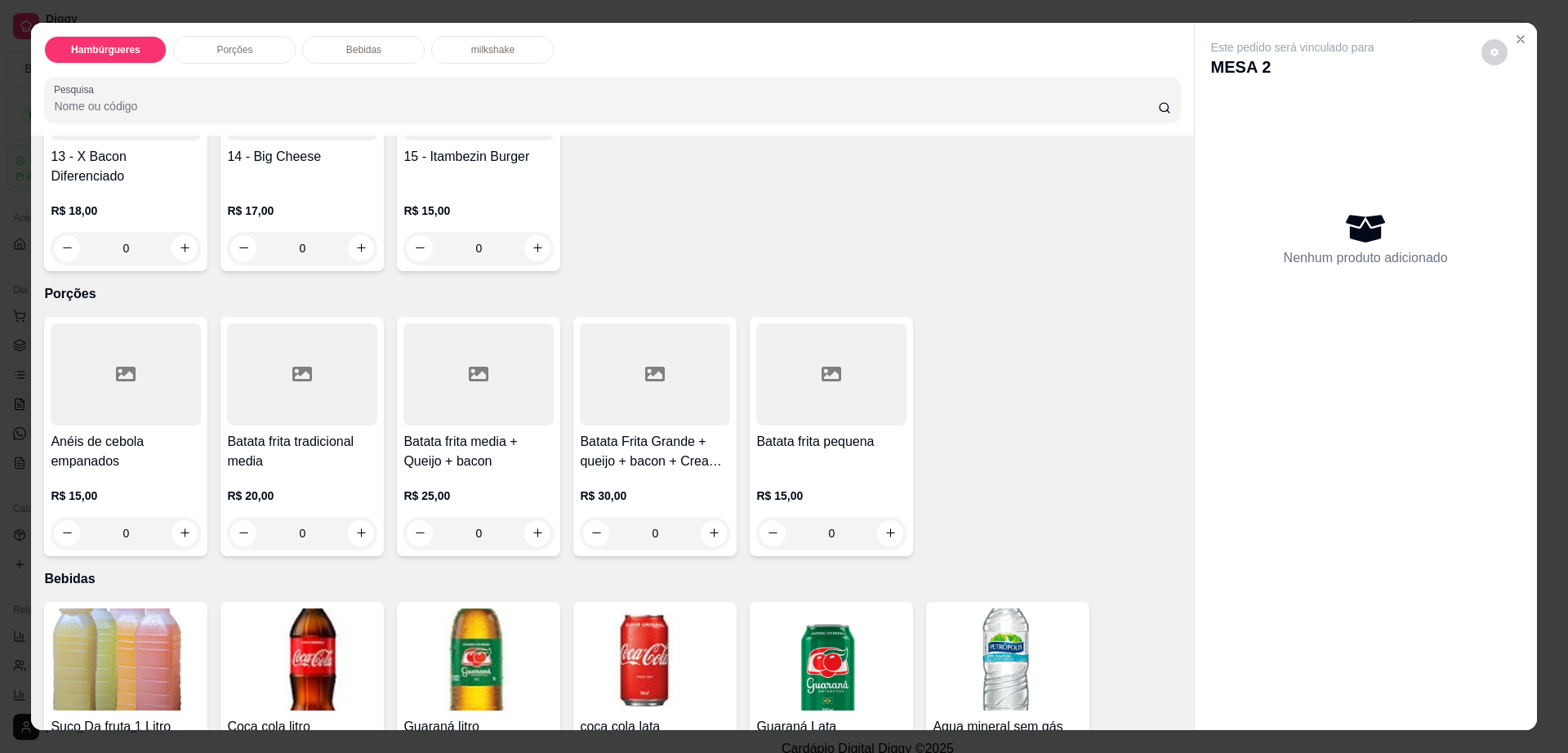
click at [201, 38] on div "Porções" at bounding box center [234, 50] width 122 height 28
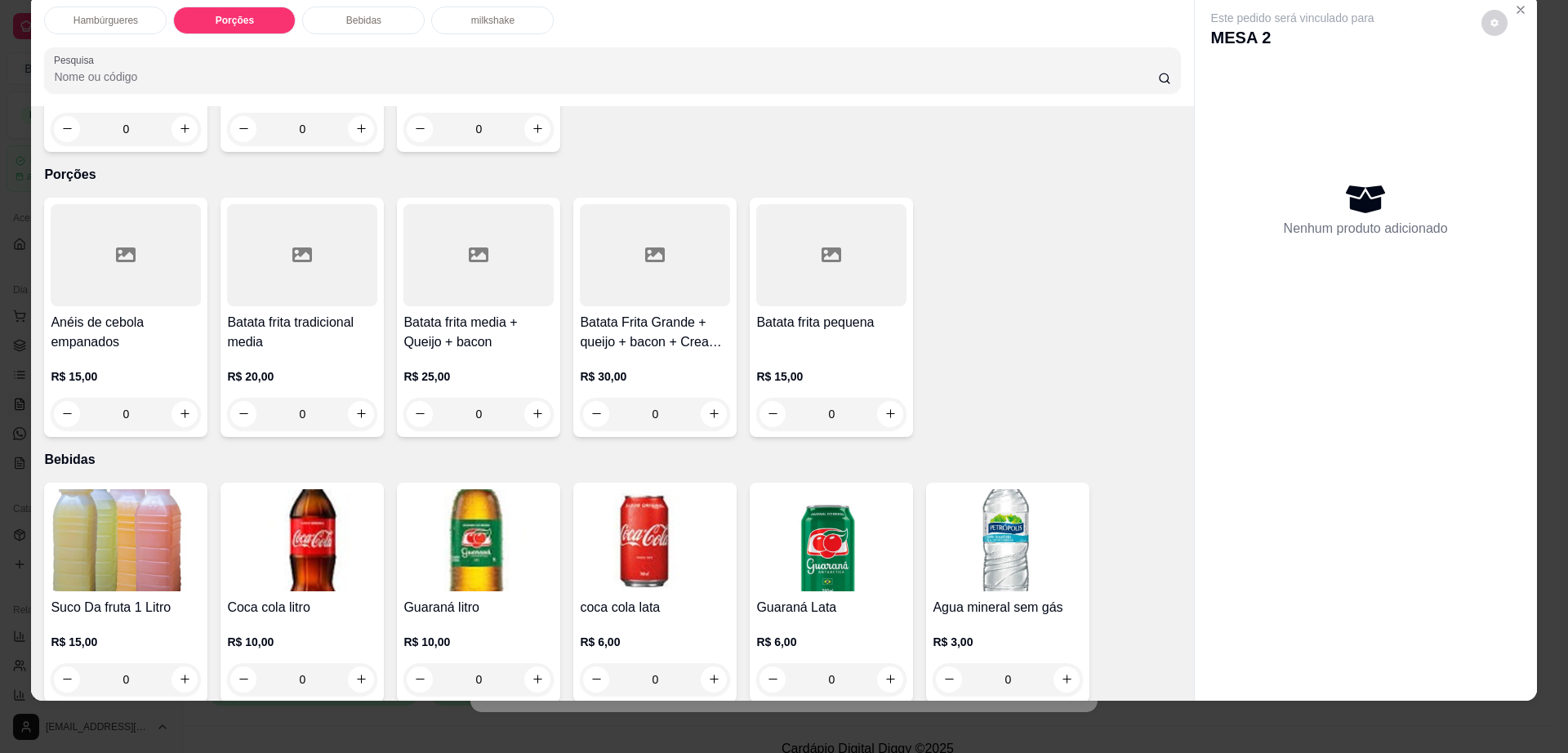
click at [487, 241] on div at bounding box center [478, 255] width 150 height 102
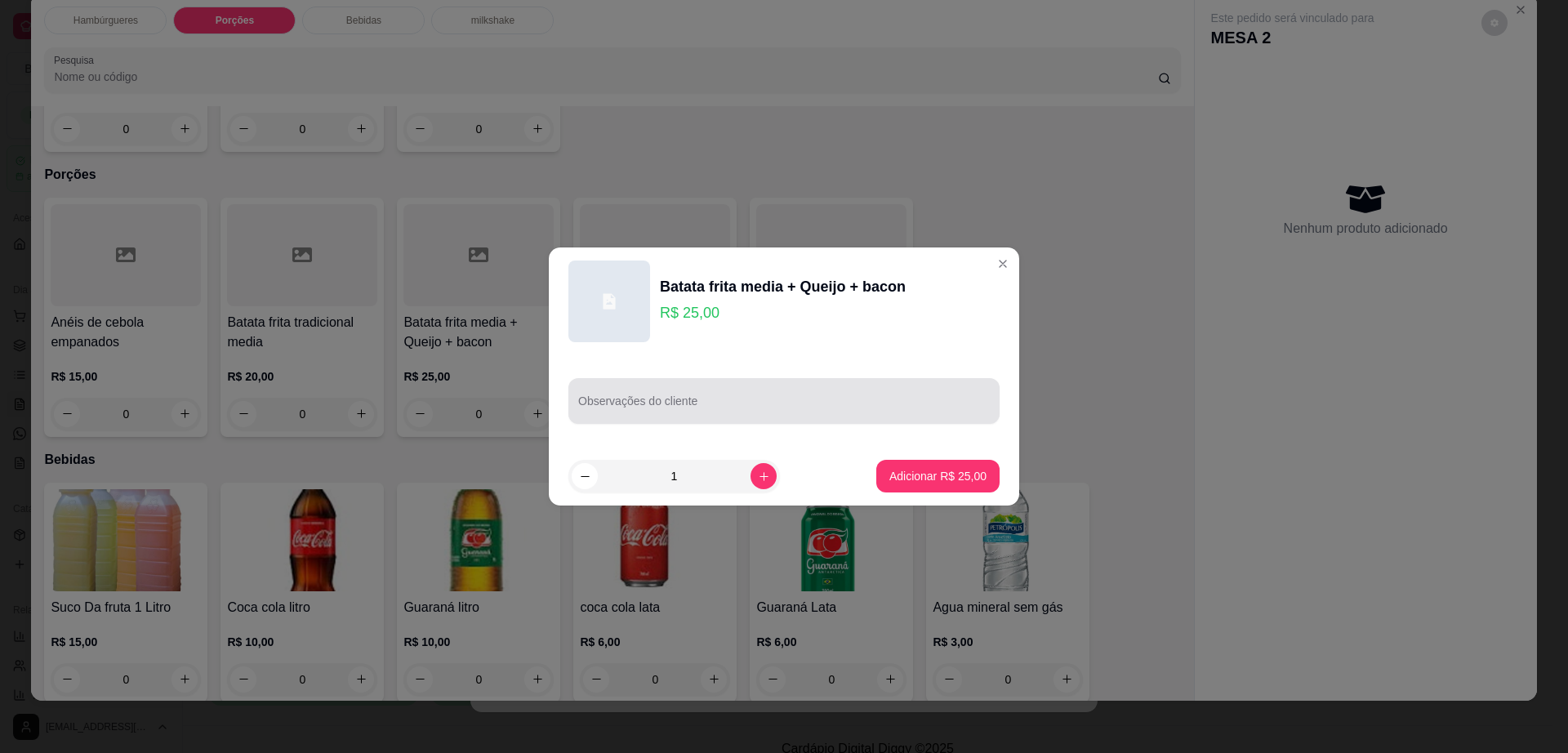
click at [730, 414] on input "Observações do cliente" at bounding box center [784, 407] width 411 height 16
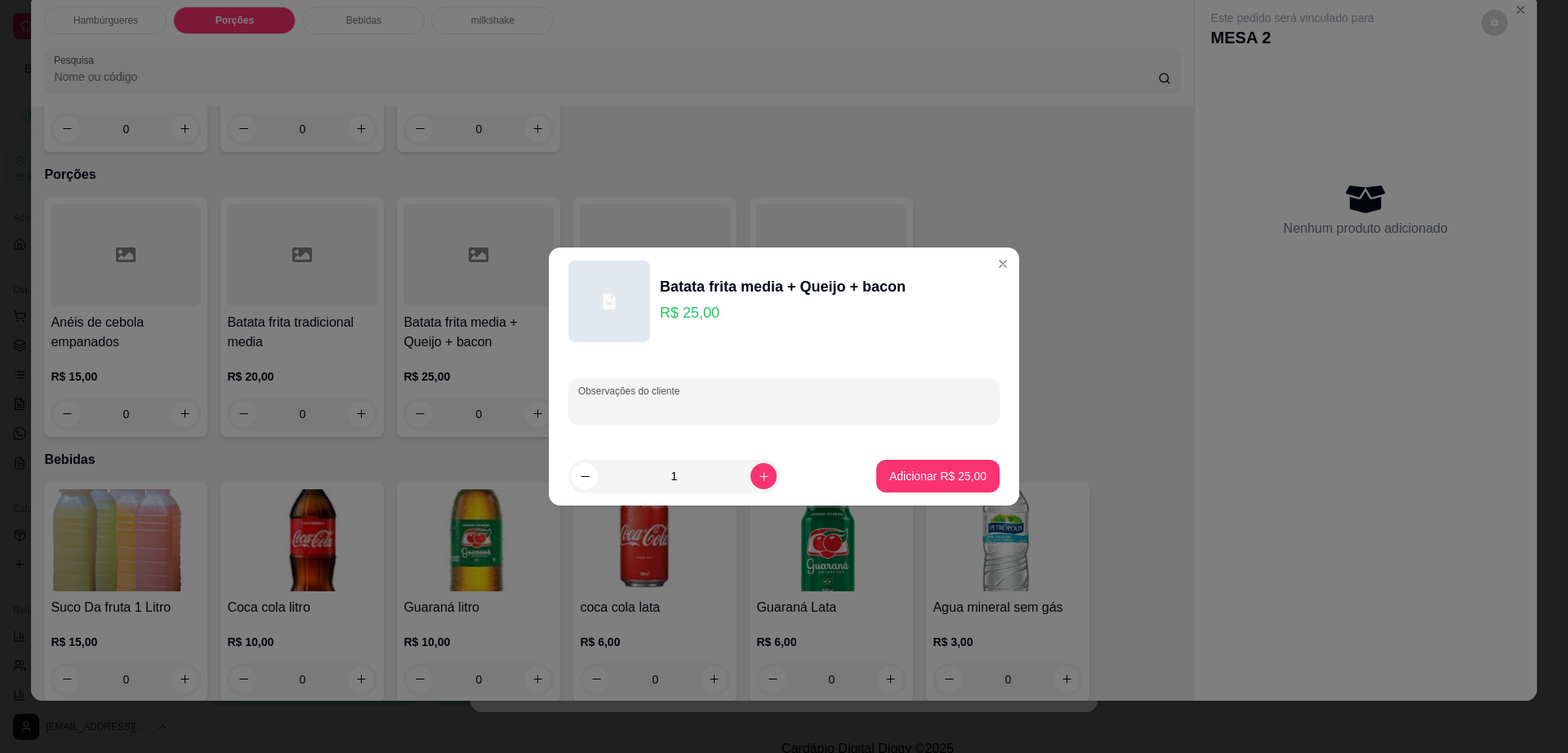
click at [730, 414] on input "Observações do cliente" at bounding box center [784, 407] width 411 height 16
type input "pra levar"
click at [902, 461] on button "Adicionar R$ 25,00" at bounding box center [938, 476] width 123 height 33
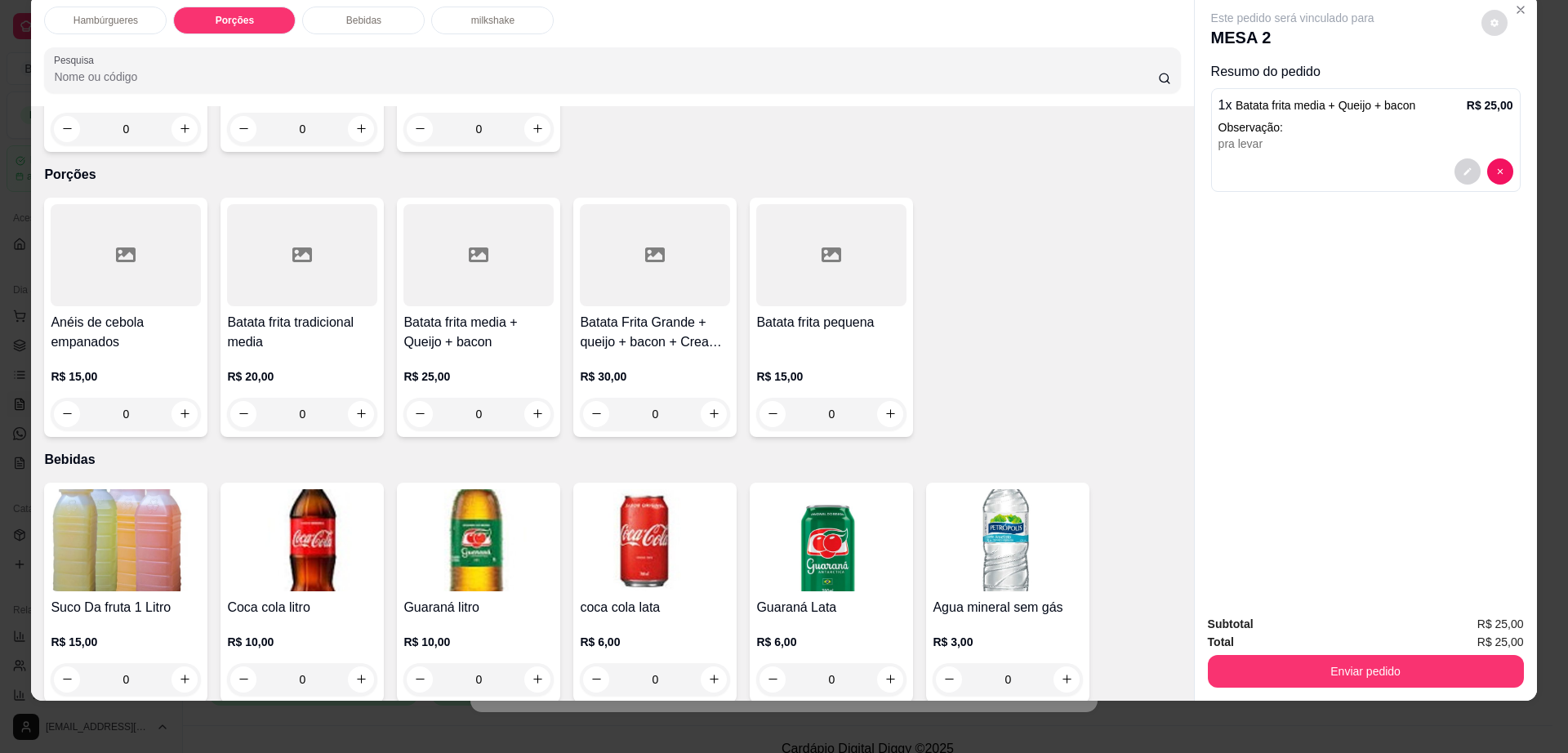
click at [1489, 28] on button "decrease-product-quantity" at bounding box center [1495, 23] width 26 height 26
click at [1518, 89] on span "Automatic updates" at bounding box center [1517, 88] width 13 height 13
click at [1517, 89] on input "Automatic updates" at bounding box center [1512, 93] width 10 height 10
checkbox input "true"
click at [1279, 669] on button "Enviar pedido" at bounding box center [1365, 671] width 316 height 33
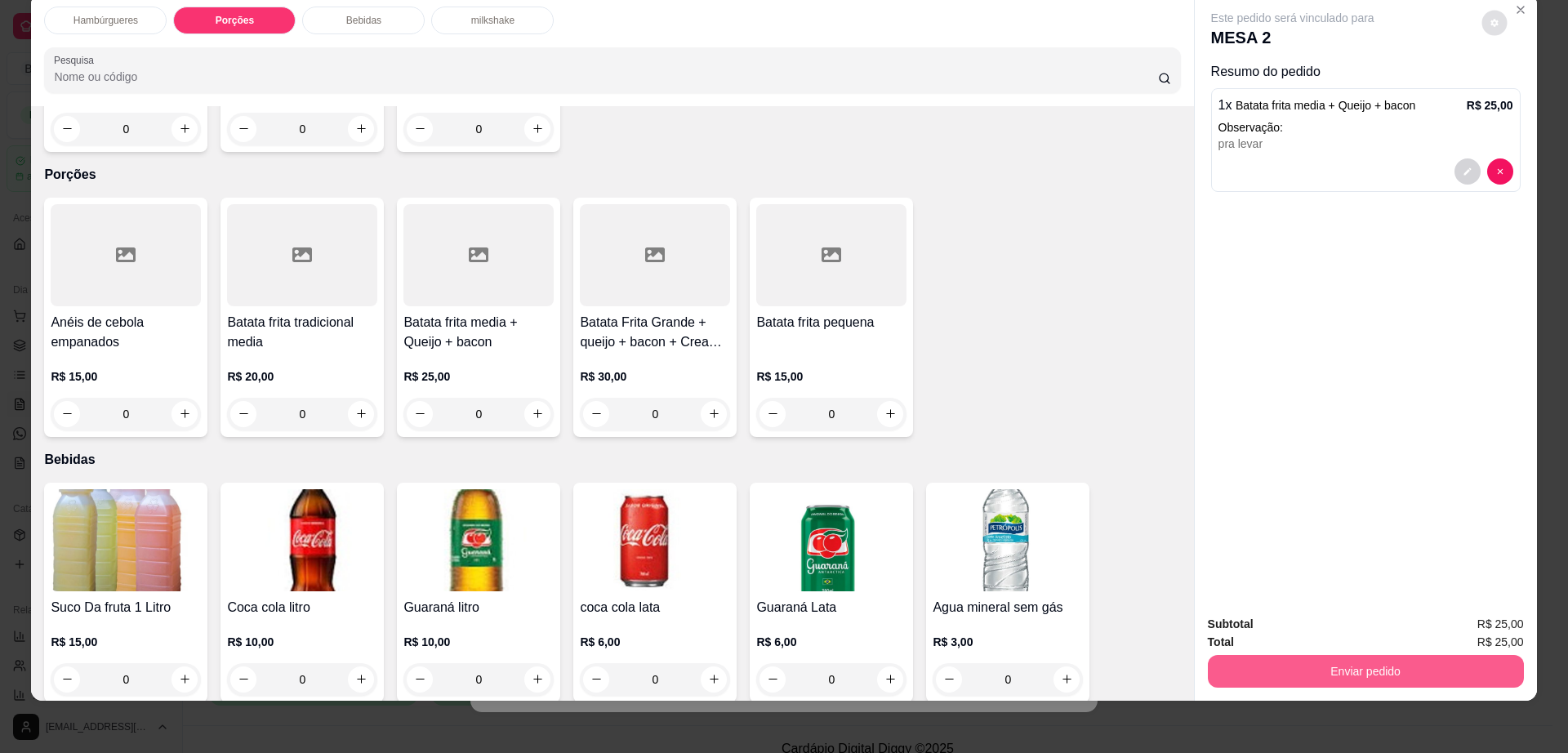
click at [1279, 669] on button "Enviar pedido" at bounding box center [1365, 671] width 316 height 33
click at [1488, 639] on button "Enviar pedido" at bounding box center [1479, 631] width 92 height 31
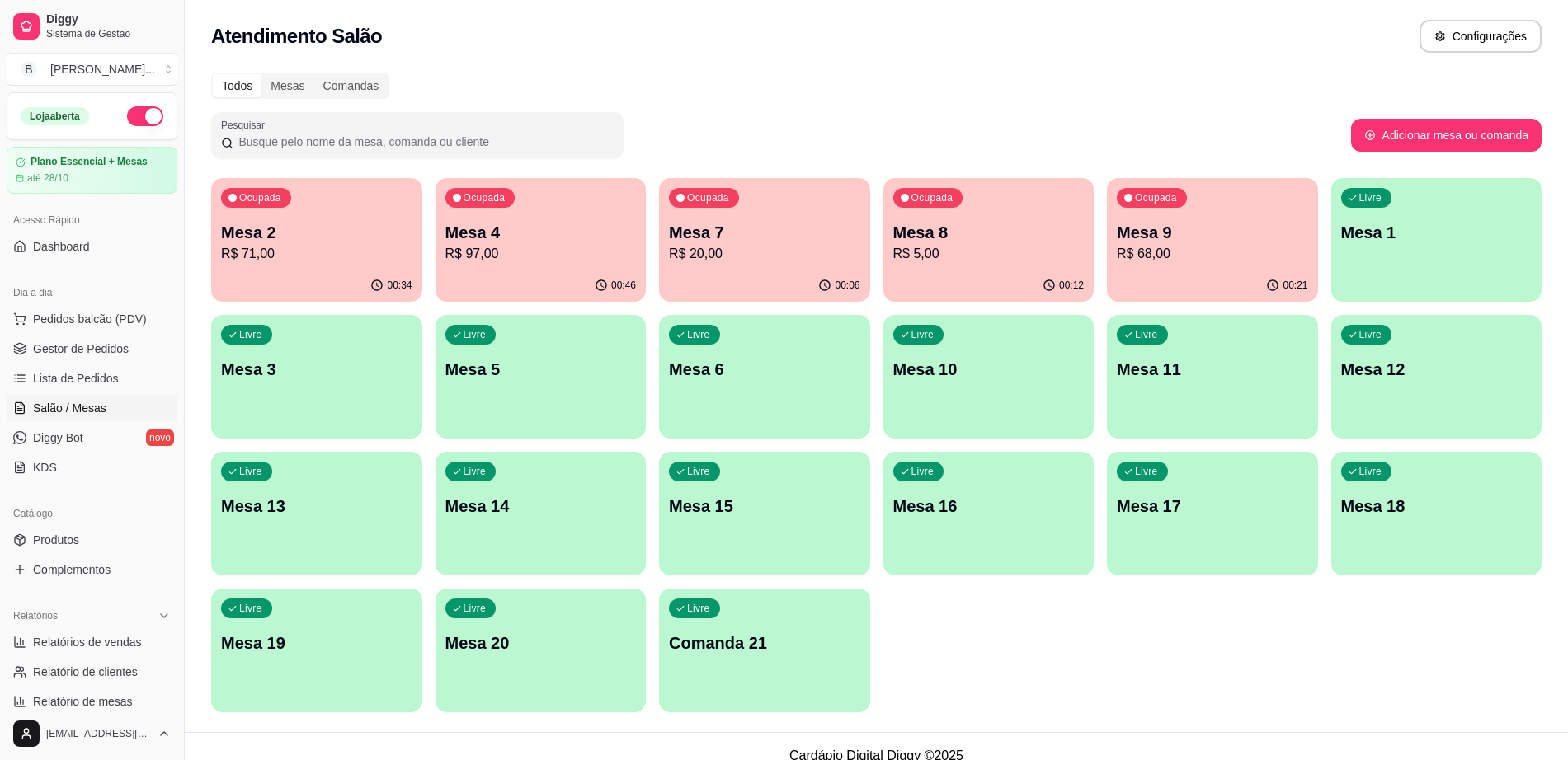
click at [728, 388] on div "Livre Mesa 6" at bounding box center [764, 367] width 212 height 104
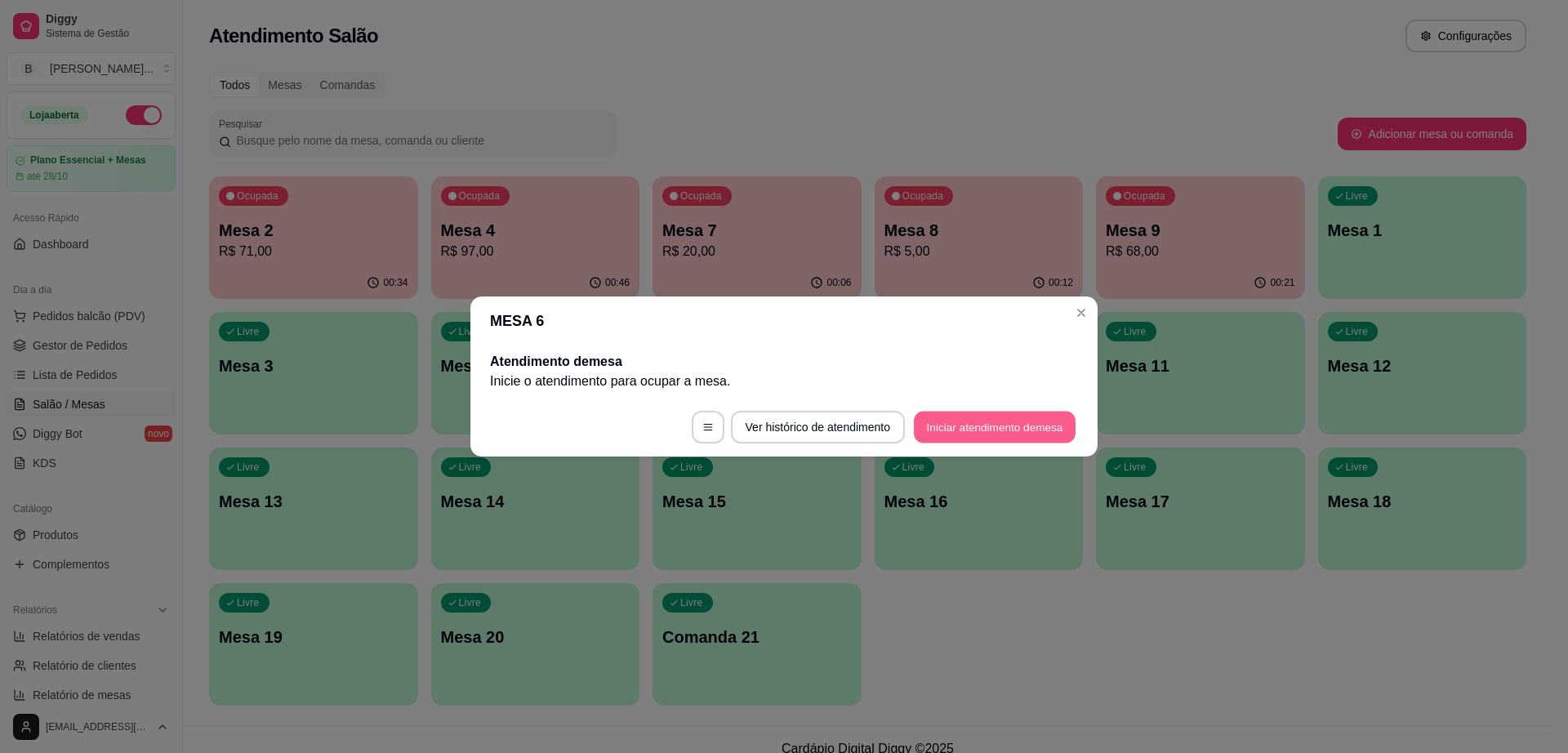
click at [1014, 419] on button "Iniciar atendimento de mesa" at bounding box center [995, 428] width 162 height 32
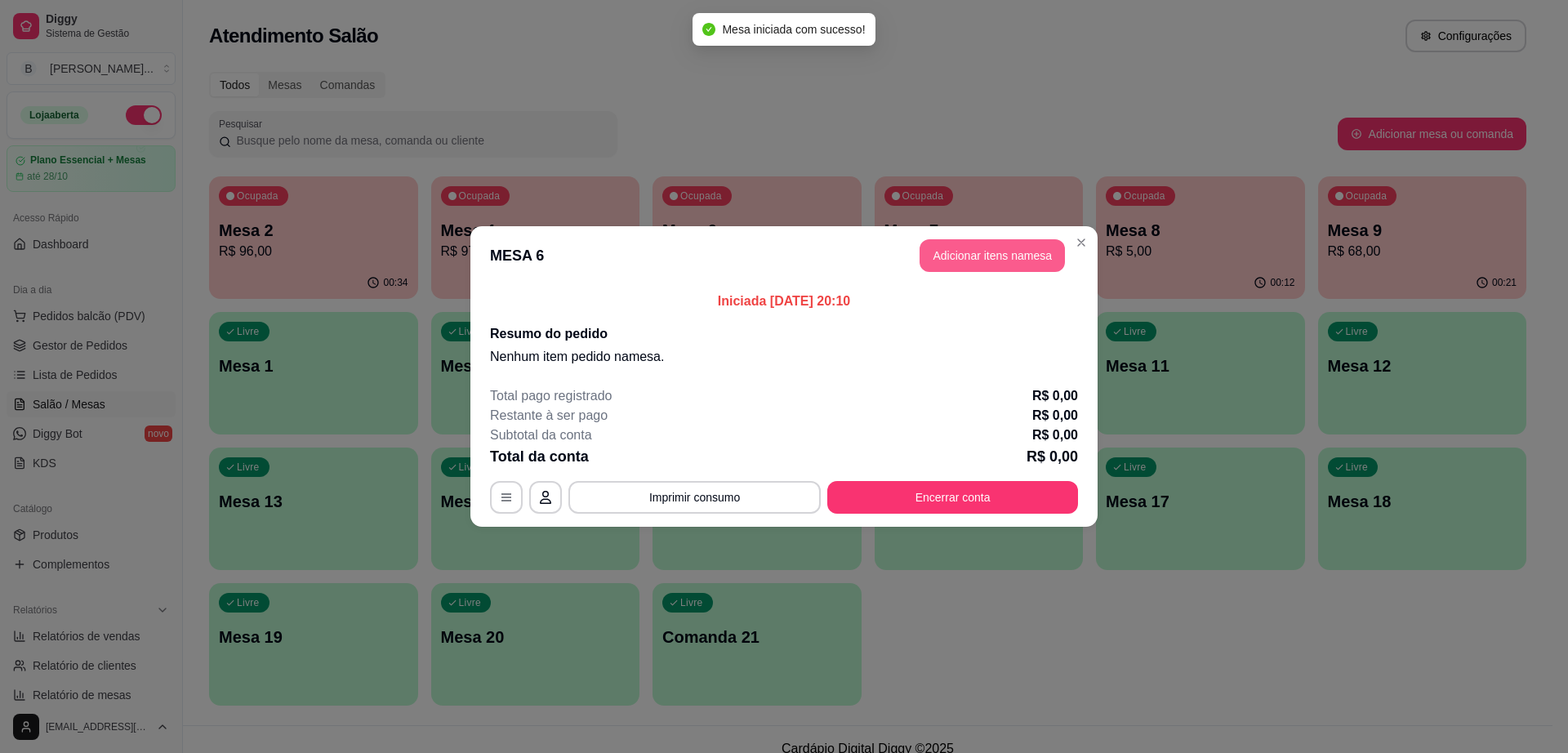
click at [1035, 265] on button "Adicionar itens na mesa" at bounding box center [992, 256] width 146 height 33
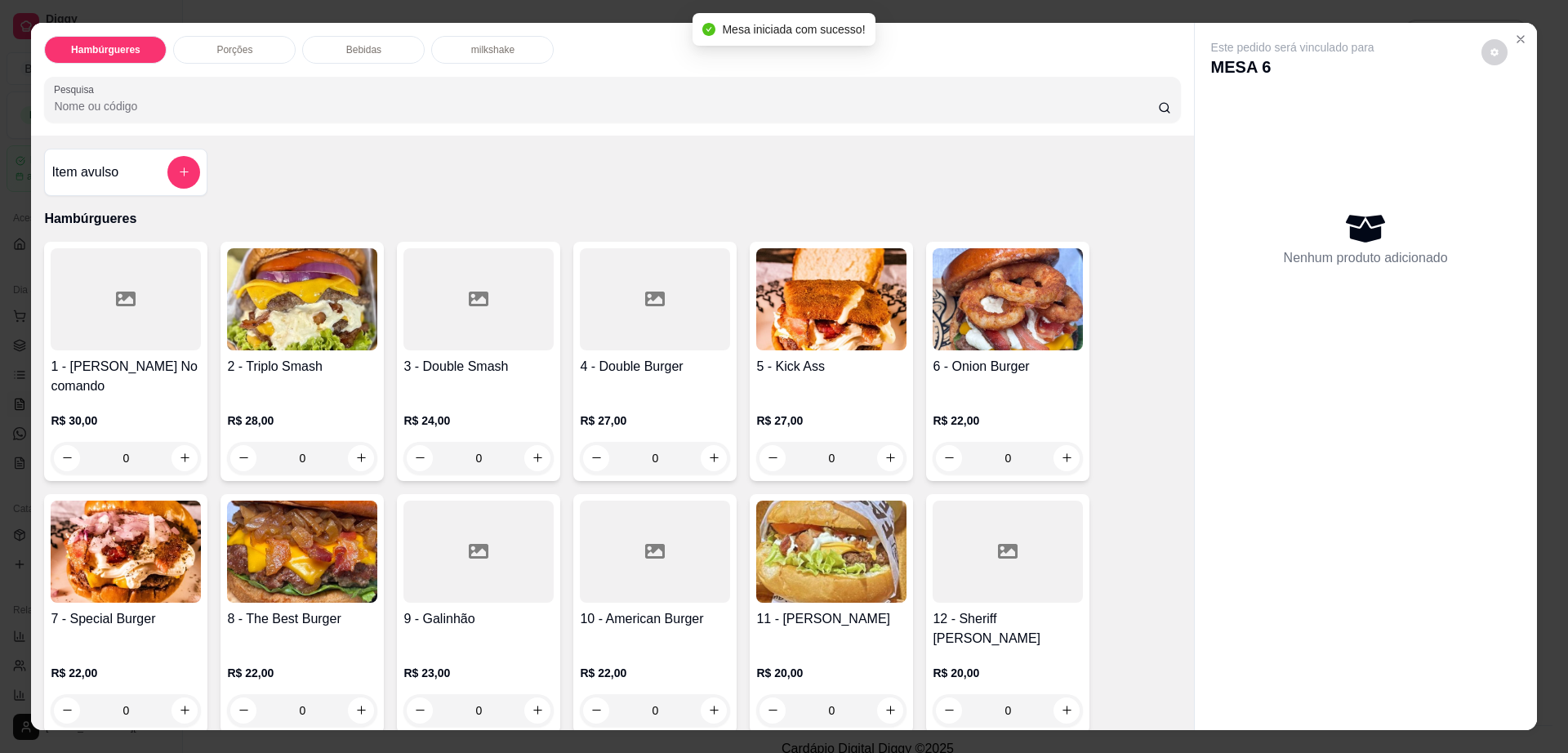
click at [822, 331] on img at bounding box center [831, 299] width 150 height 102
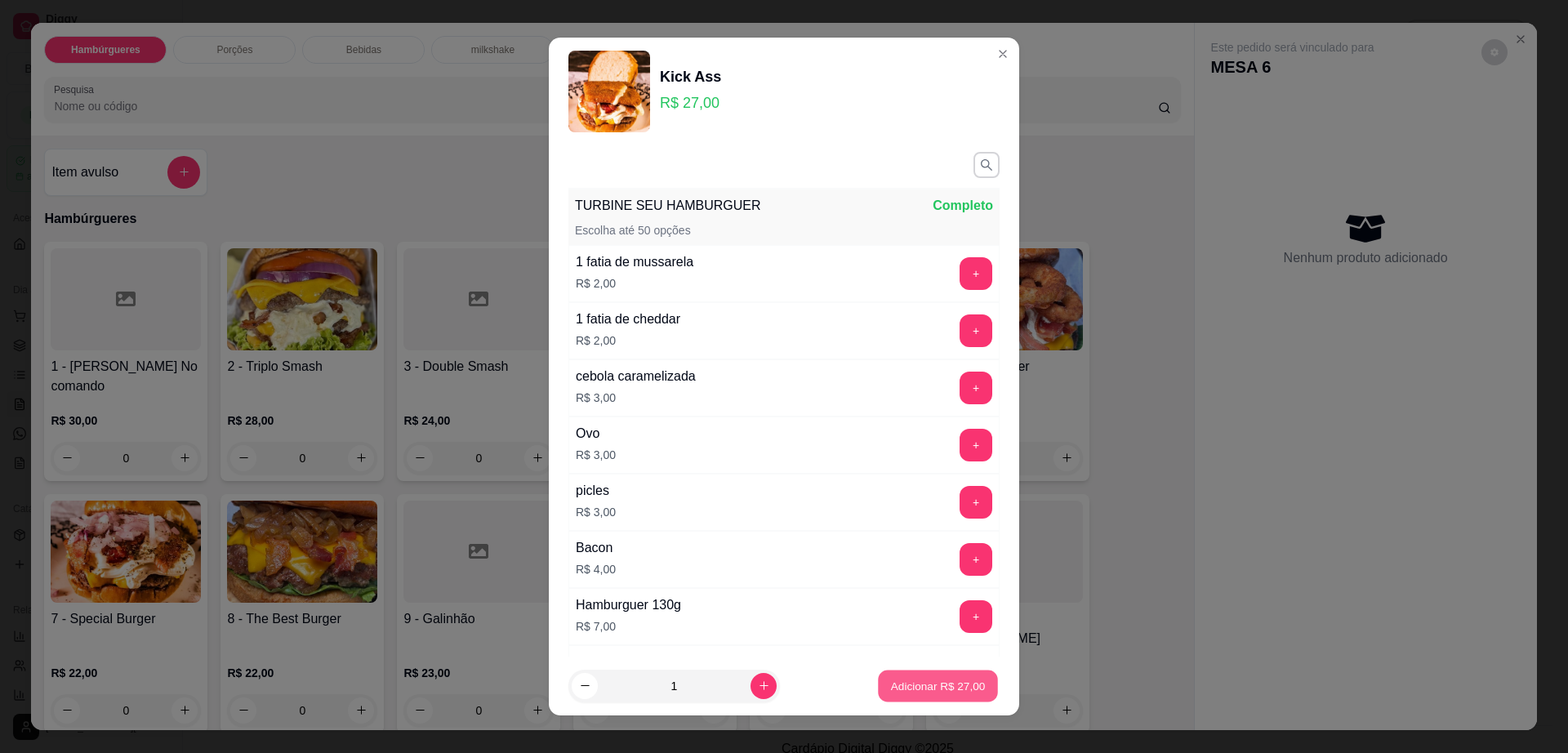
click at [951, 677] on button "Adicionar R$ 27,00" at bounding box center [938, 687] width 120 height 32
type input "1"
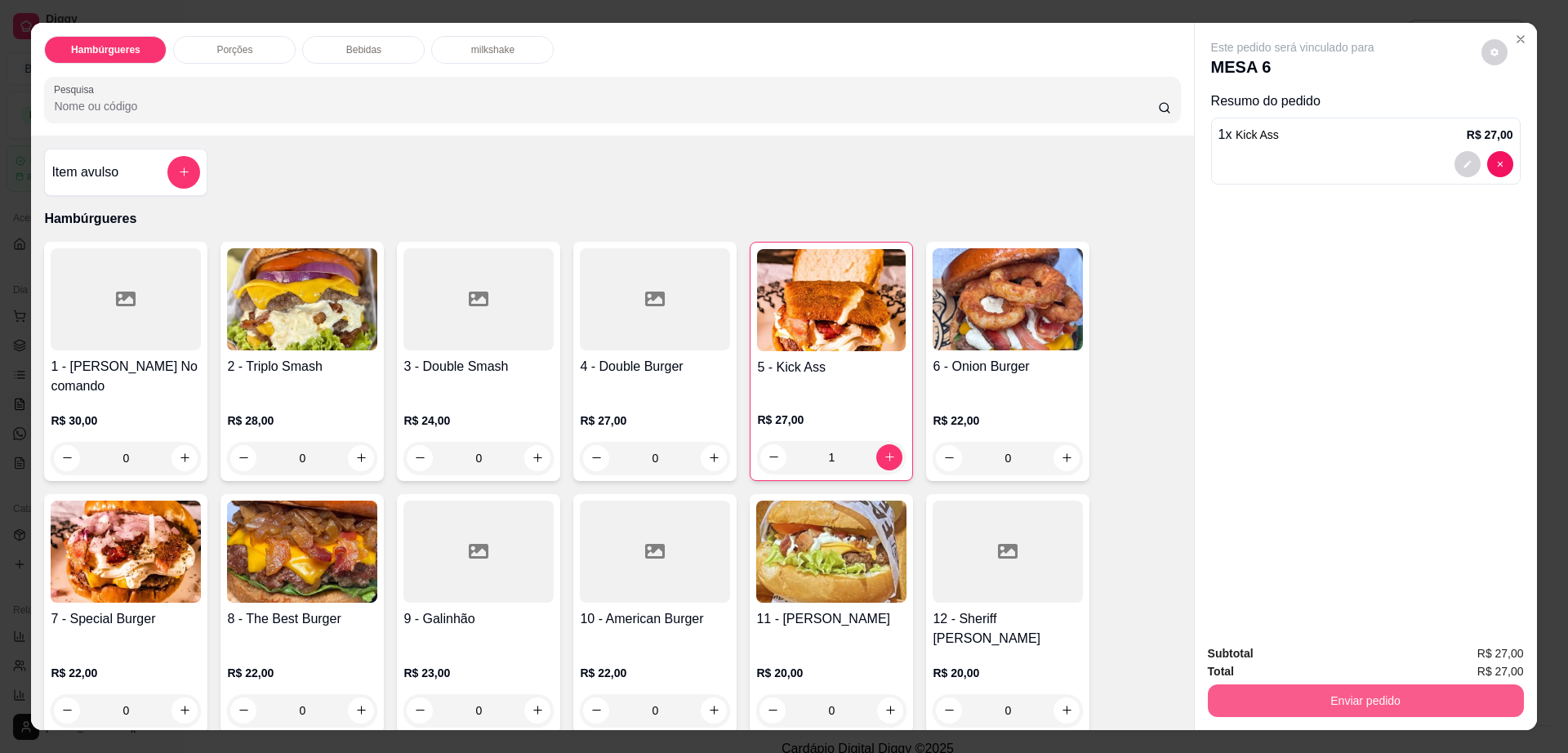
click at [1342, 687] on button "Enviar pedido" at bounding box center [1365, 700] width 316 height 33
click at [1476, 659] on button "Enviar pedido" at bounding box center [1479, 661] width 92 height 31
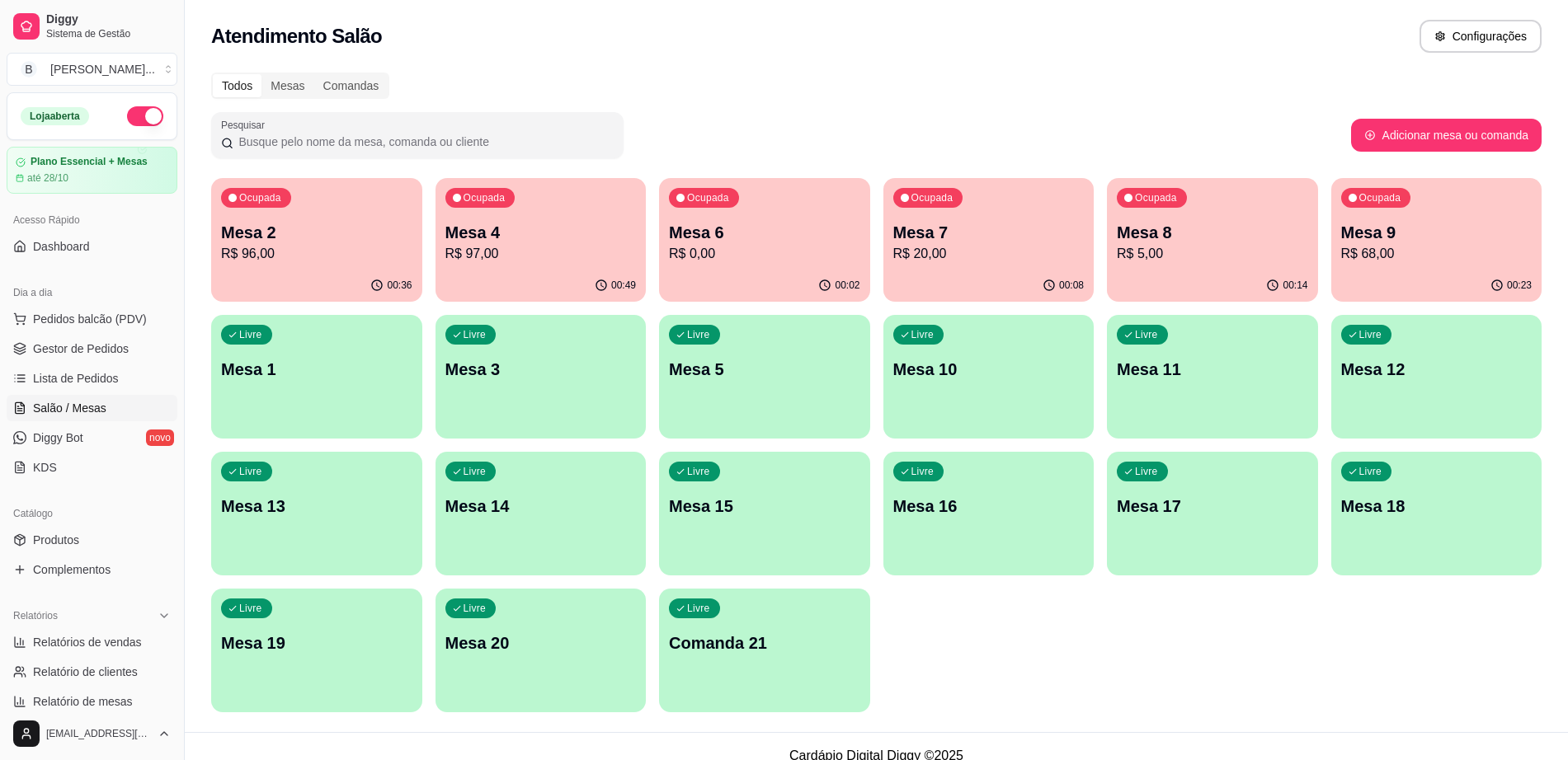
click at [1157, 261] on p "R$ 5,00" at bounding box center [1213, 253] width 192 height 20
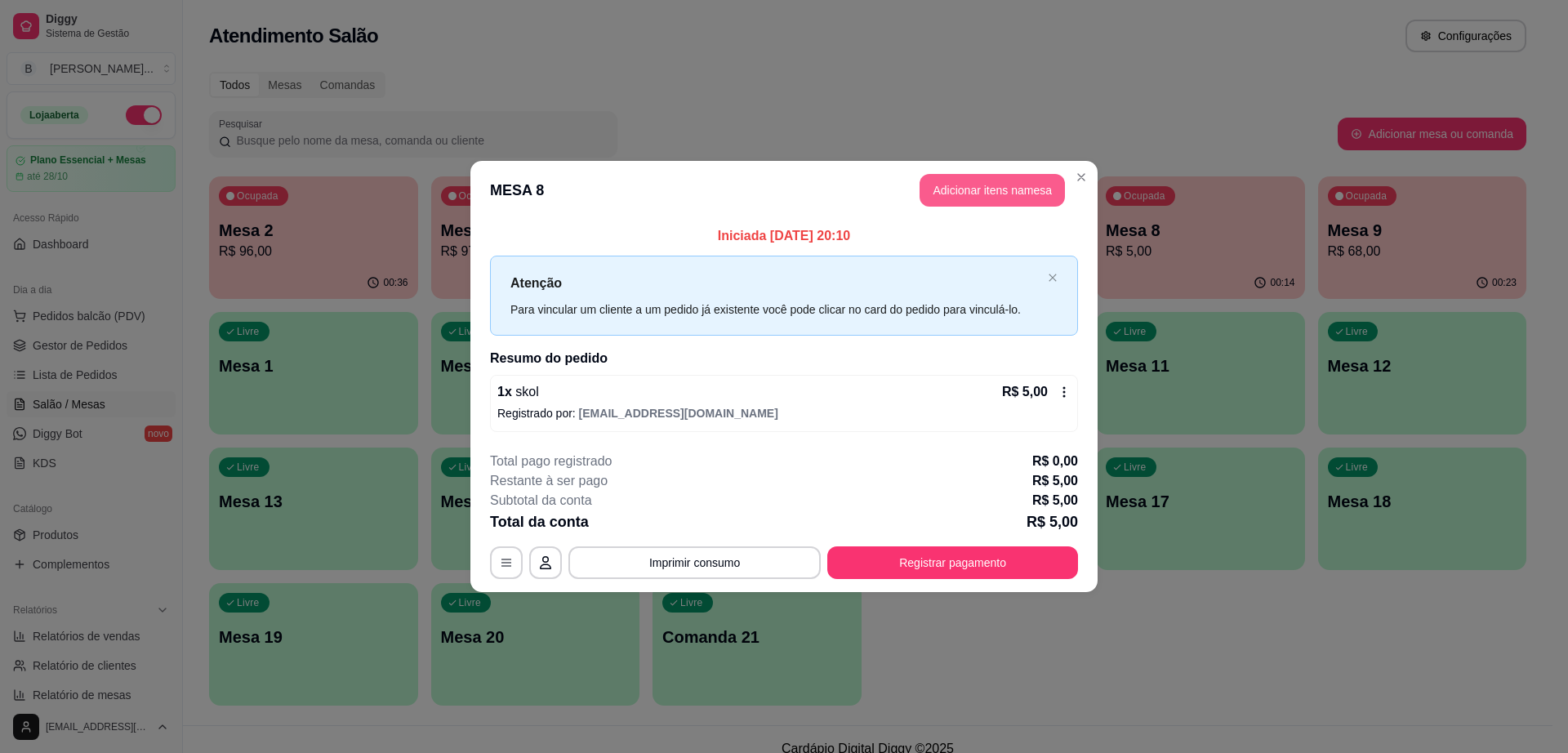
click at [1001, 194] on button "Adicionar itens na mesa" at bounding box center [992, 190] width 146 height 33
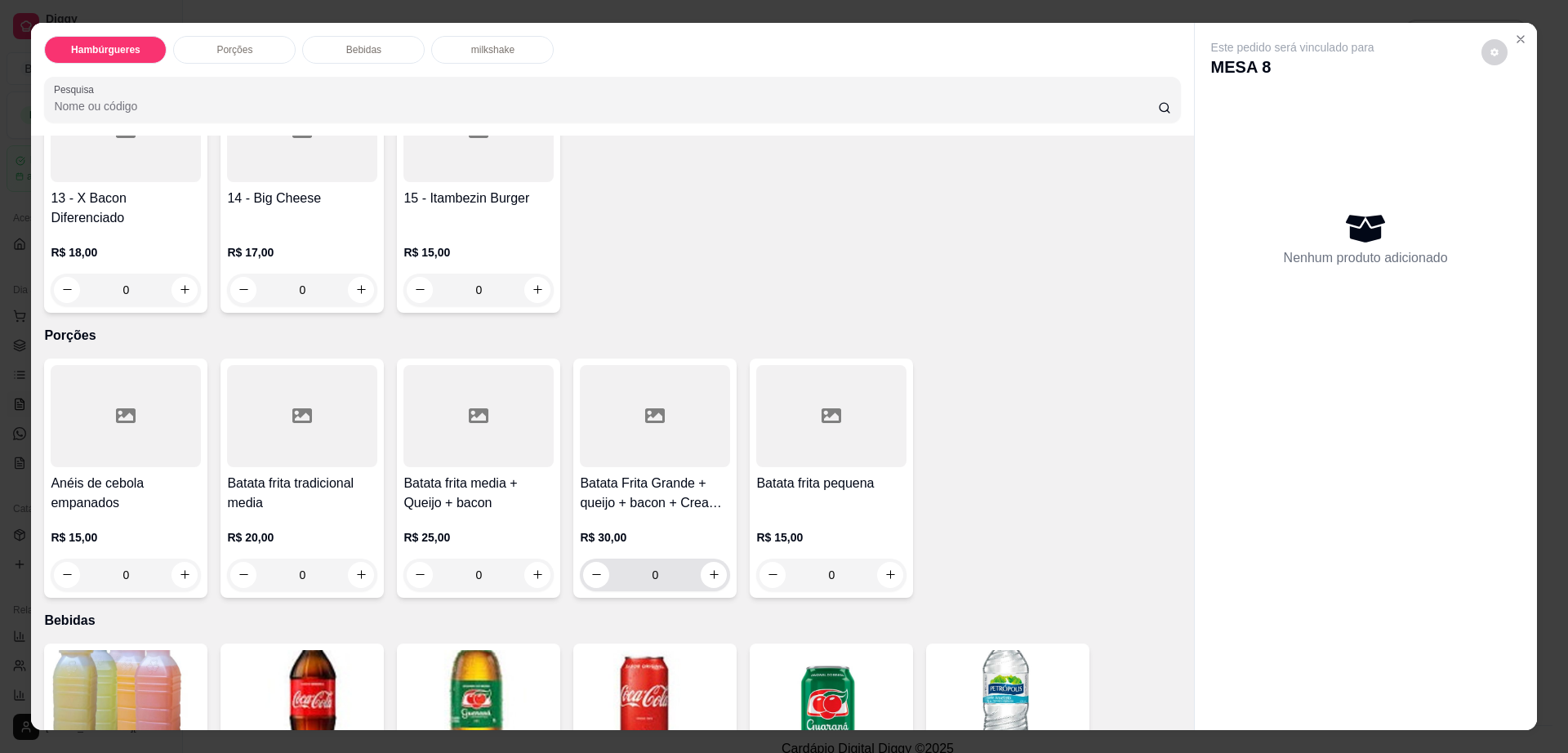
scroll to position [715, 0]
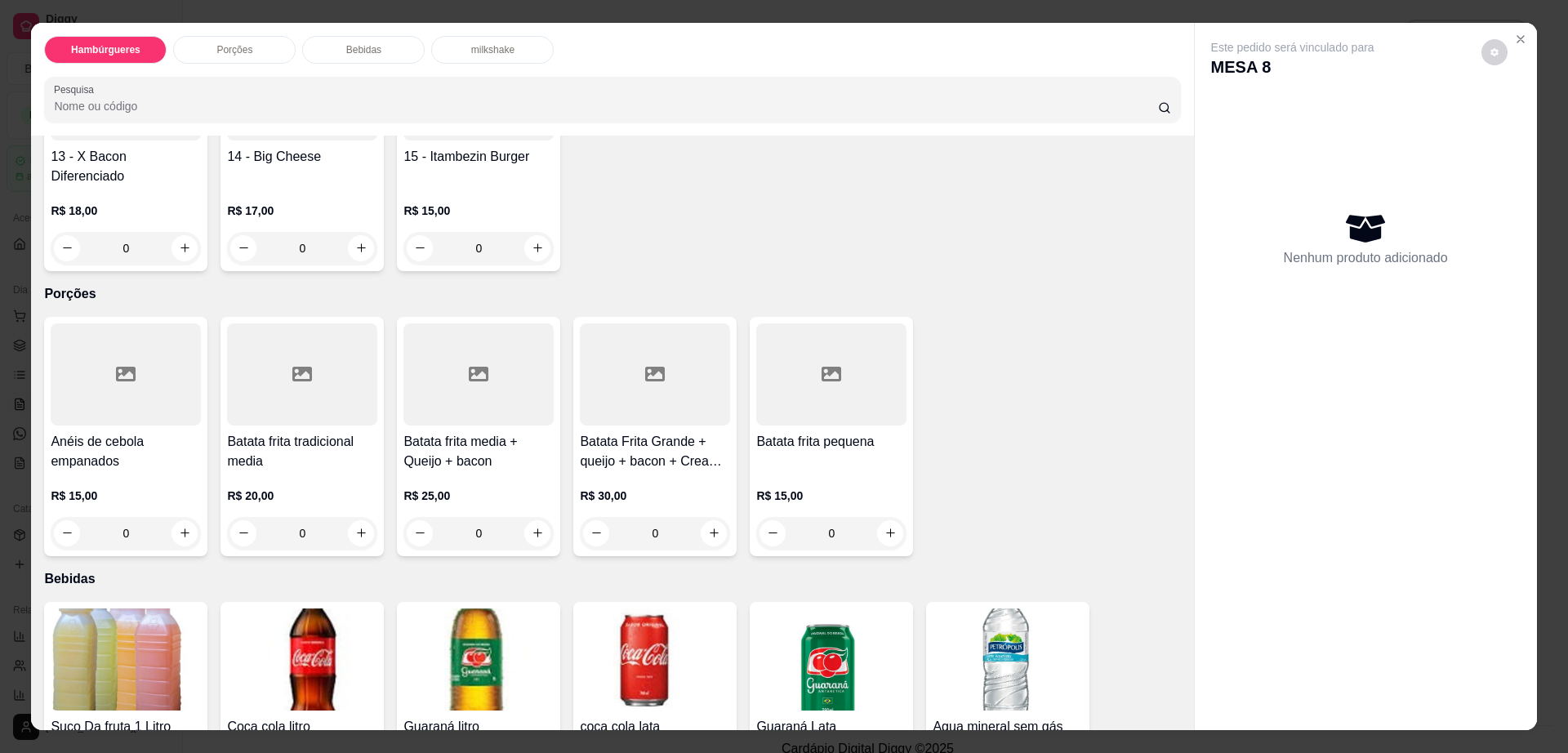
click at [227, 53] on p "Porções" at bounding box center [234, 50] width 36 height 13
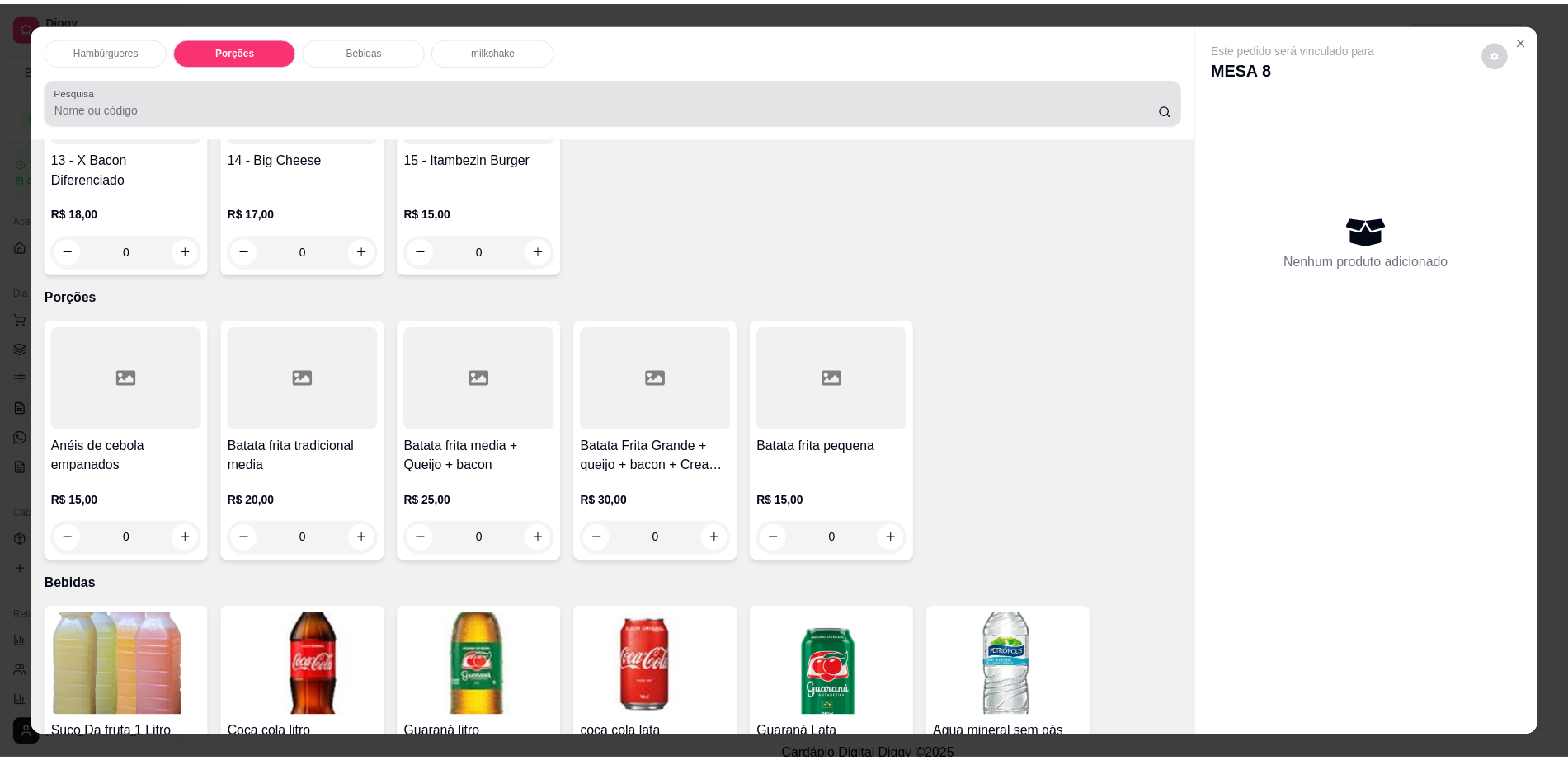
scroll to position [29, 0]
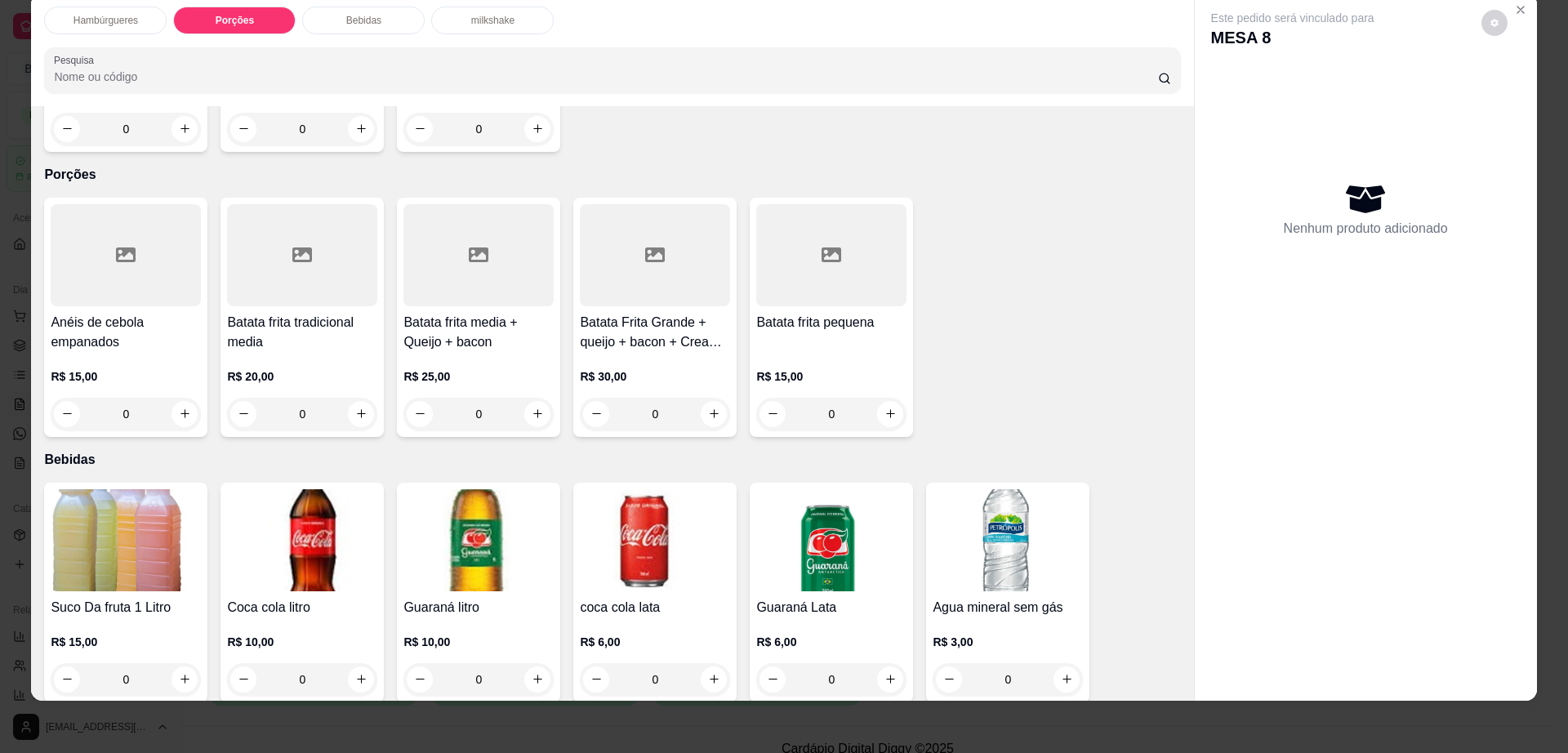
click at [450, 313] on h4 "Batata frita media + Queijo + bacon" at bounding box center [478, 333] width 150 height 39
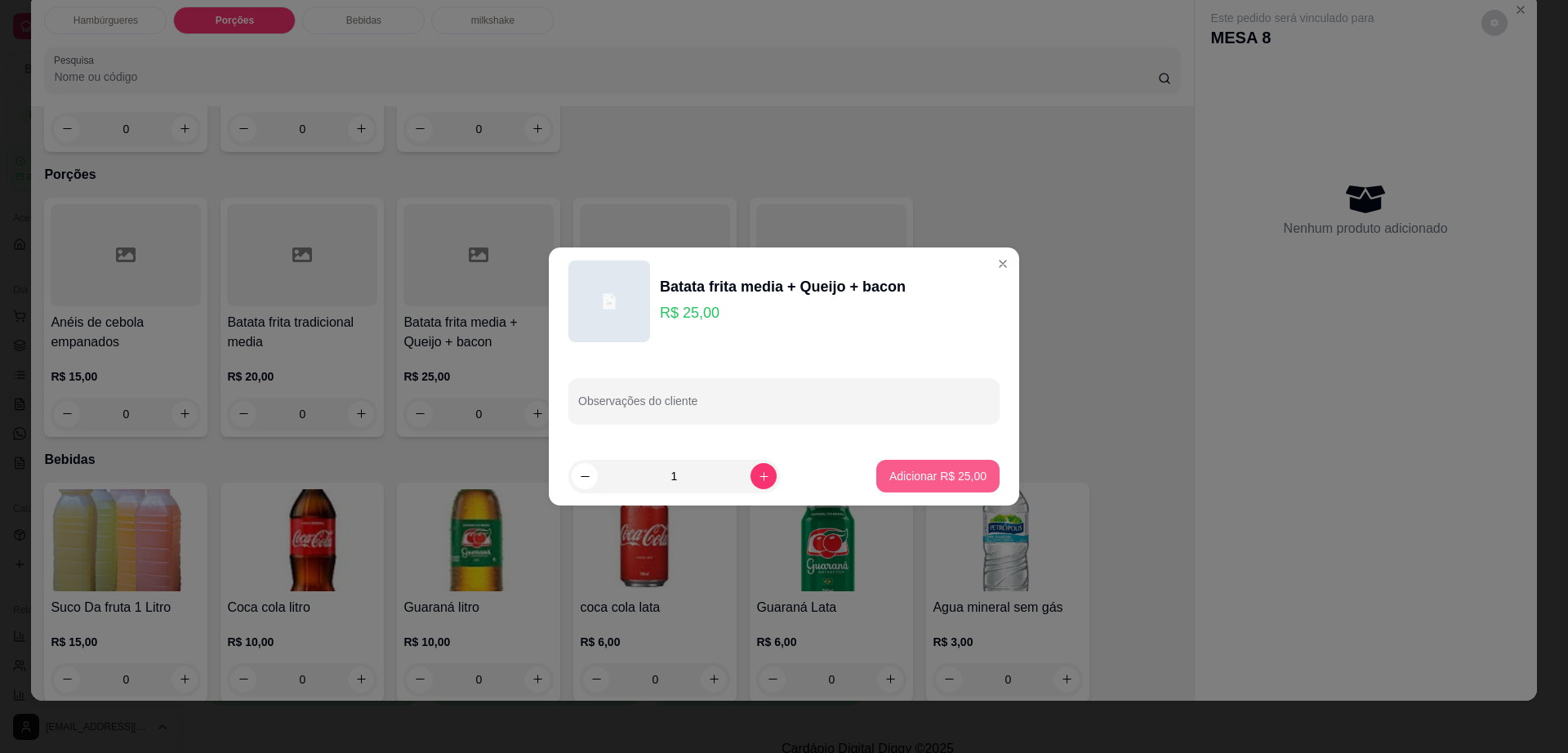
click at [929, 483] on p "Adicionar R$ 25,00" at bounding box center [938, 476] width 97 height 16
type input "1"
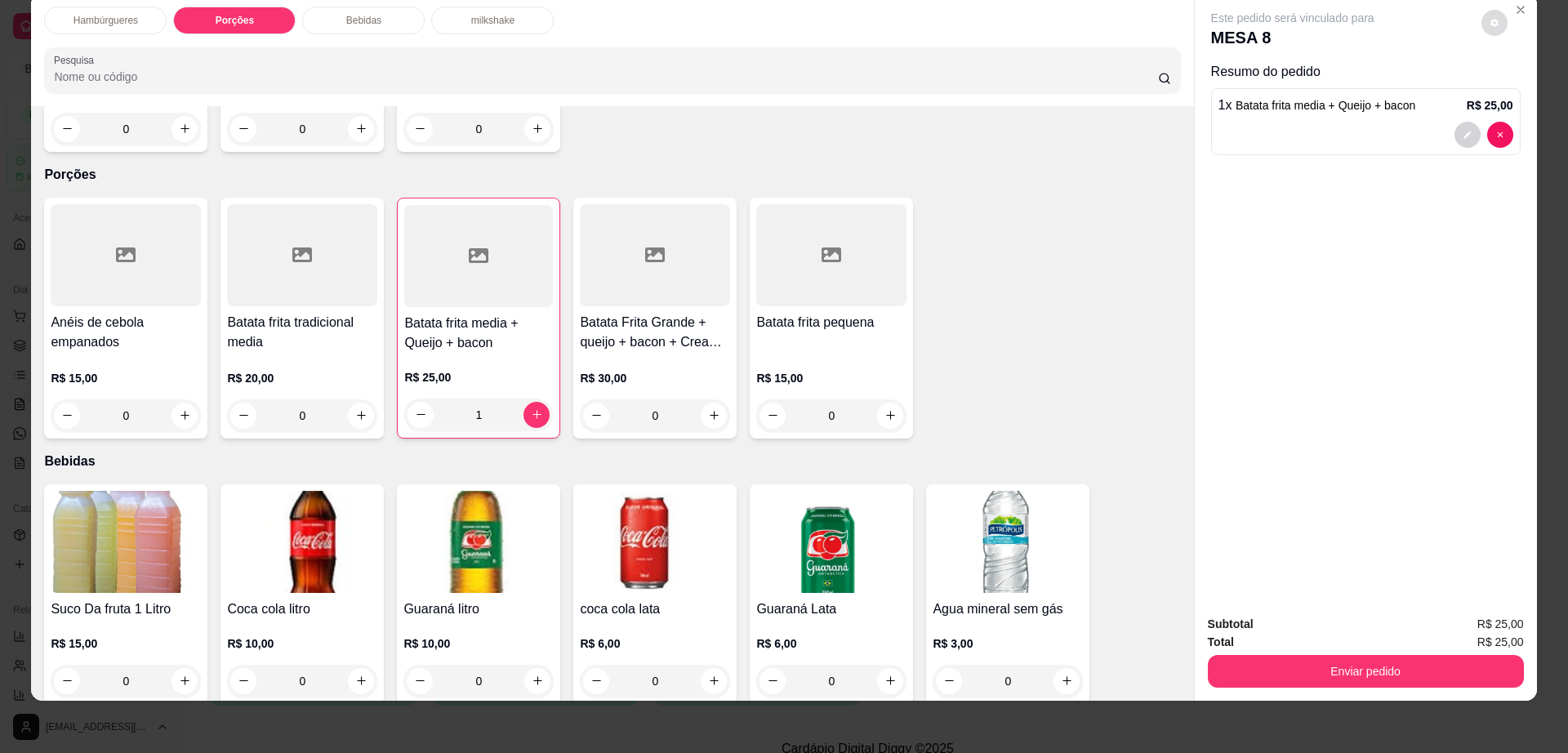
click at [1490, 22] on icon "decrease-product-quantity" at bounding box center [1494, 23] width 8 height 8
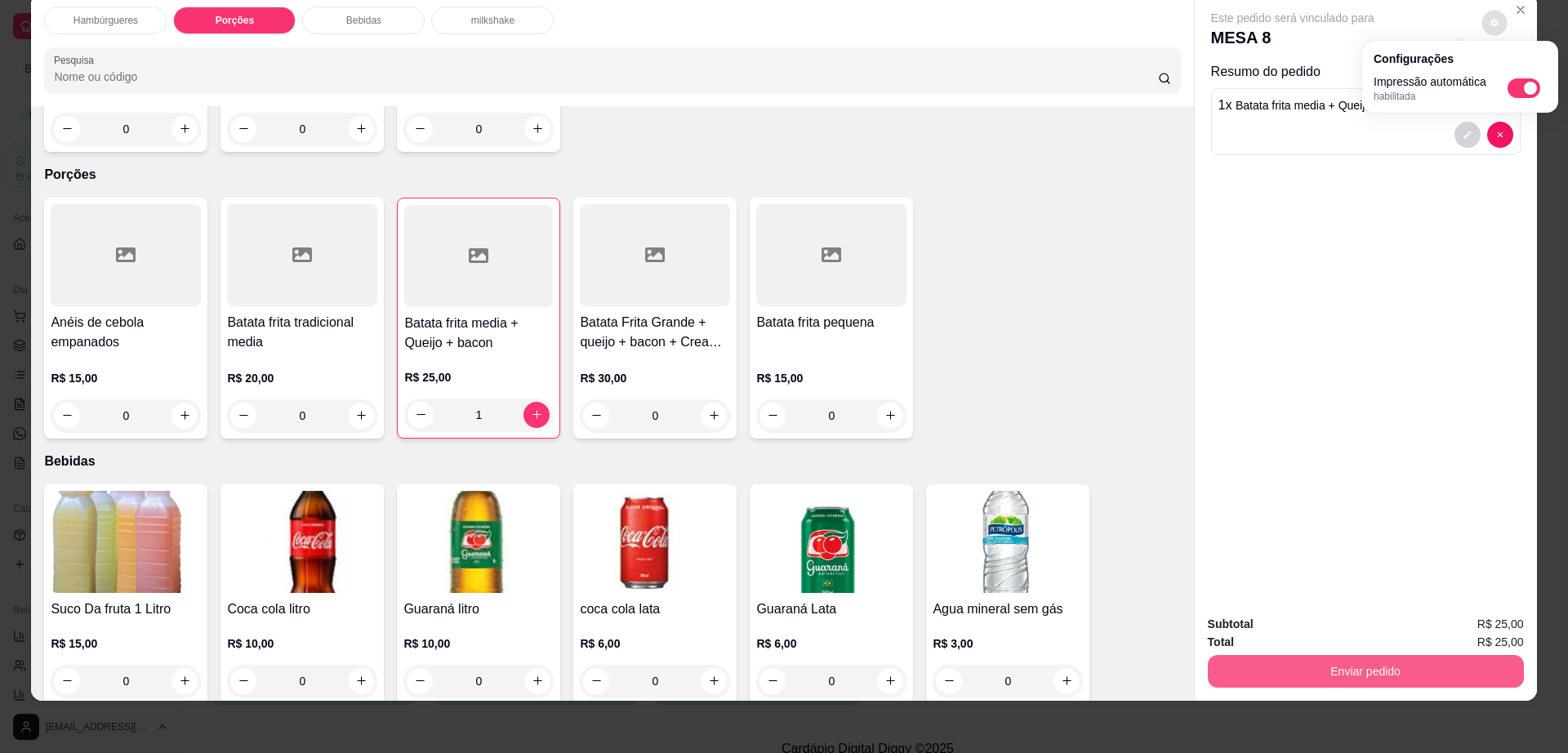
click at [1362, 670] on button "Enviar pedido" at bounding box center [1365, 671] width 316 height 33
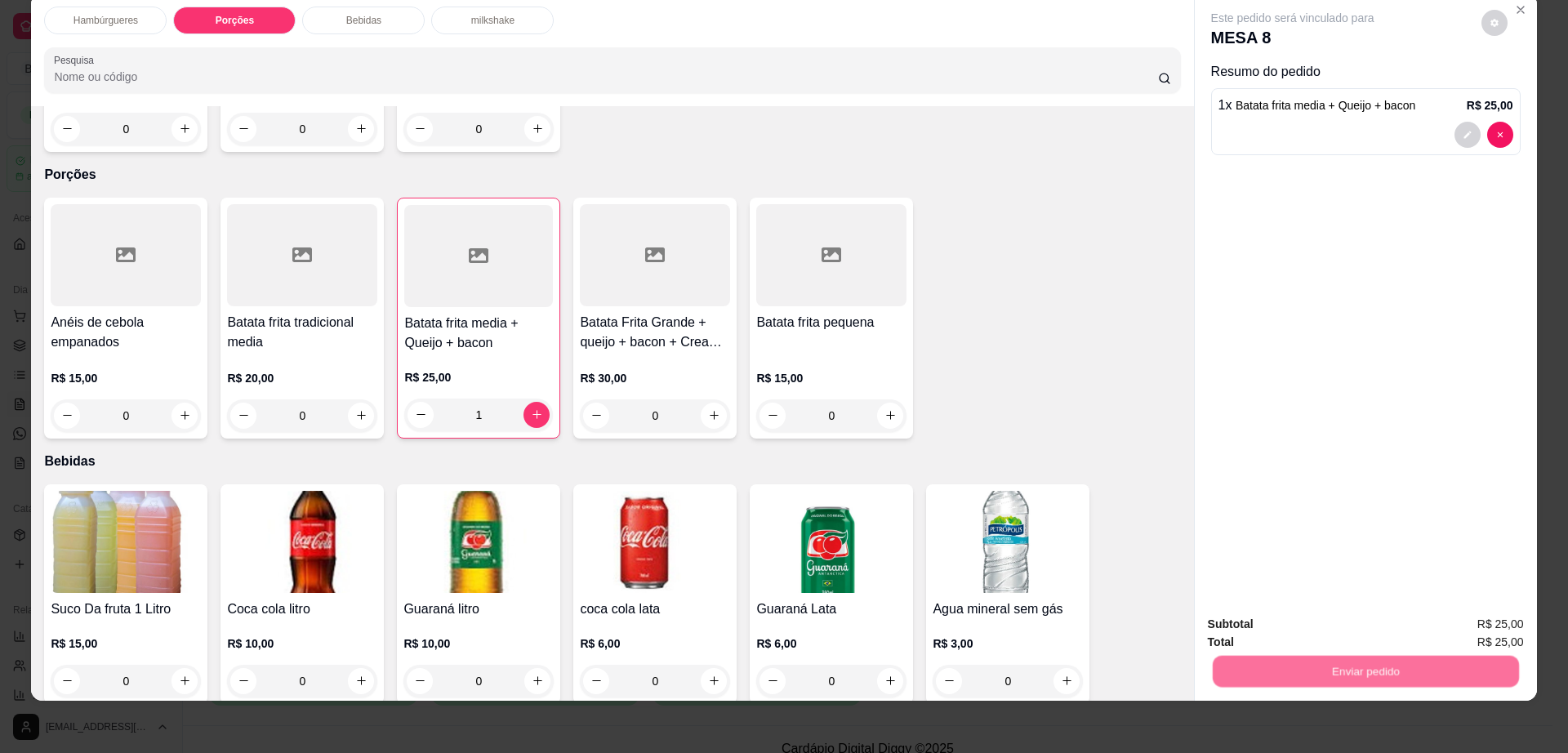
click at [1474, 621] on button "Enviar pedido" at bounding box center [1480, 631] width 90 height 30
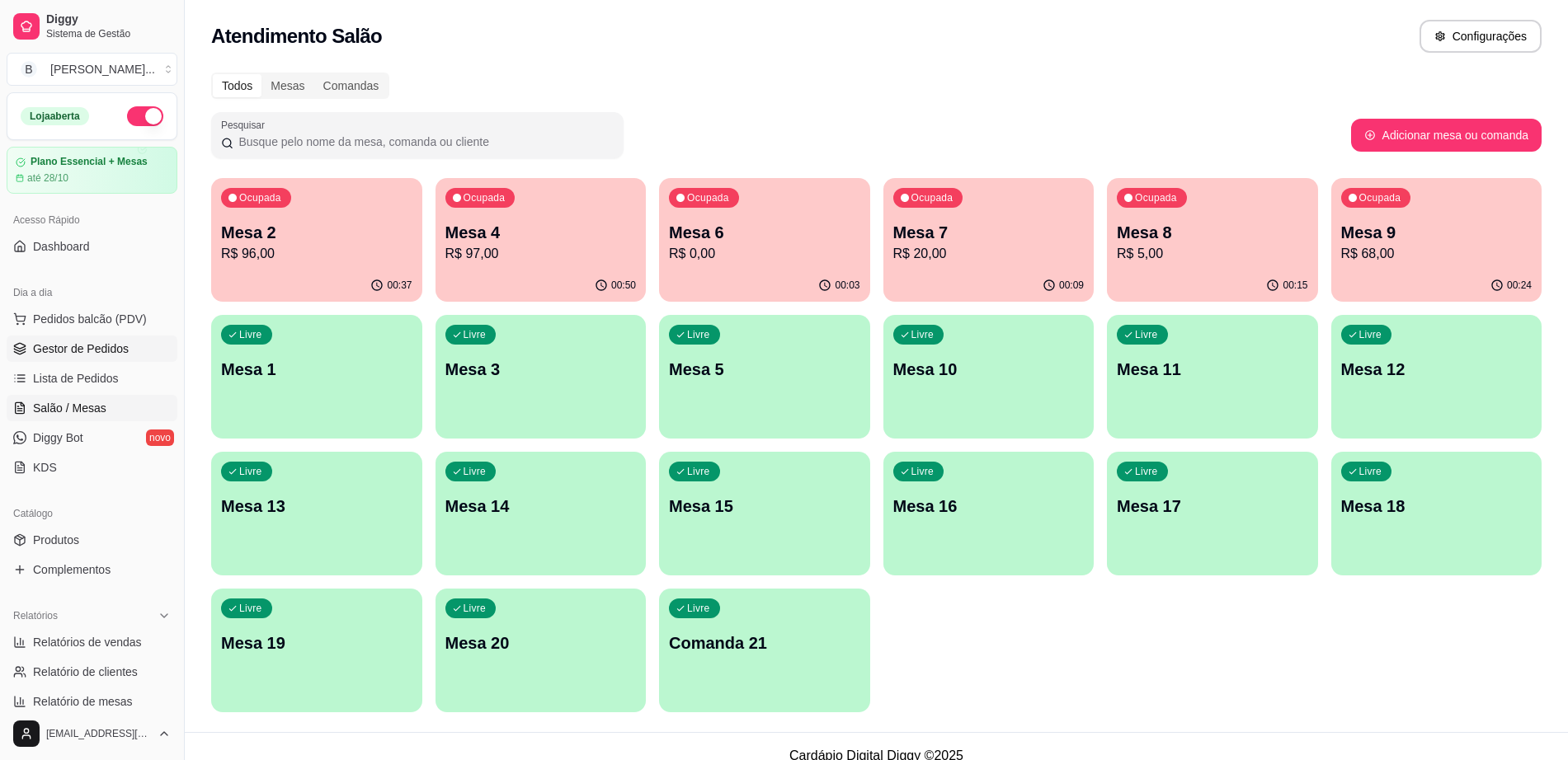
click at [155, 350] on link "Gestor de Pedidos" at bounding box center [92, 349] width 171 height 27
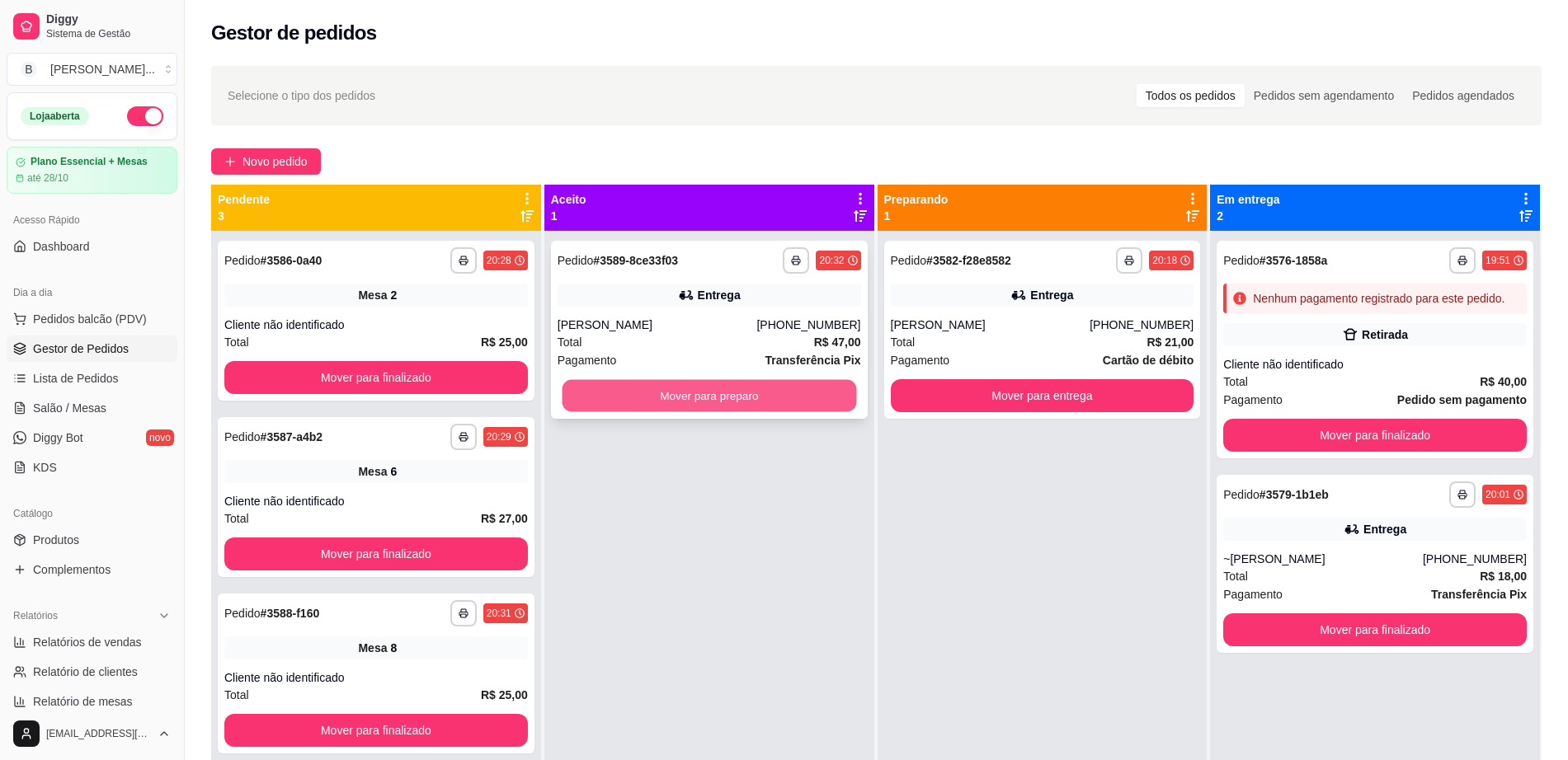
click at [673, 395] on button "Mover para preparo" at bounding box center [709, 397] width 294 height 32
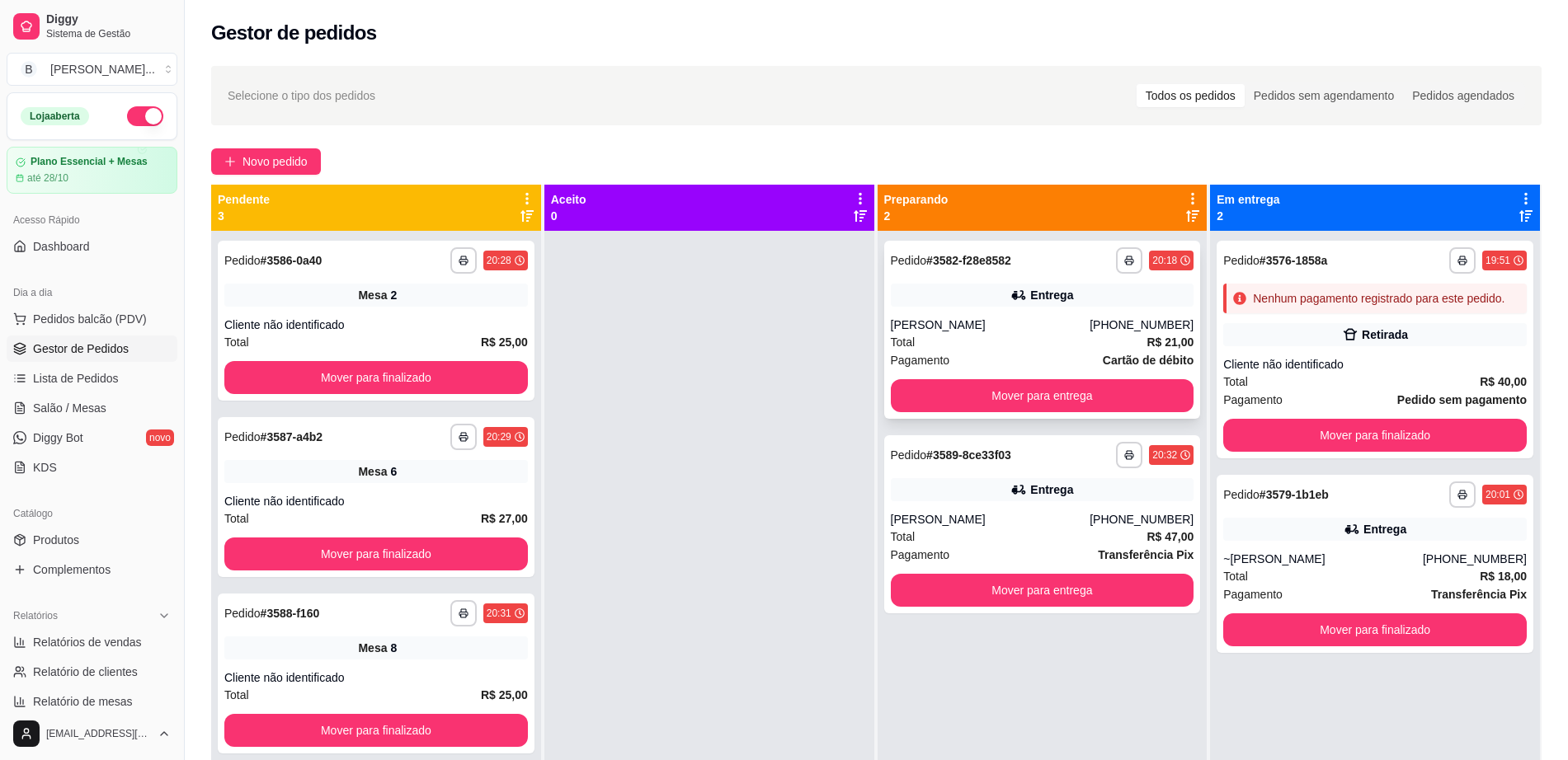
click at [1103, 311] on div "**********" at bounding box center [1043, 330] width 317 height 178
click at [426, 387] on button "Mover para finalizado" at bounding box center [376, 378] width 304 height 33
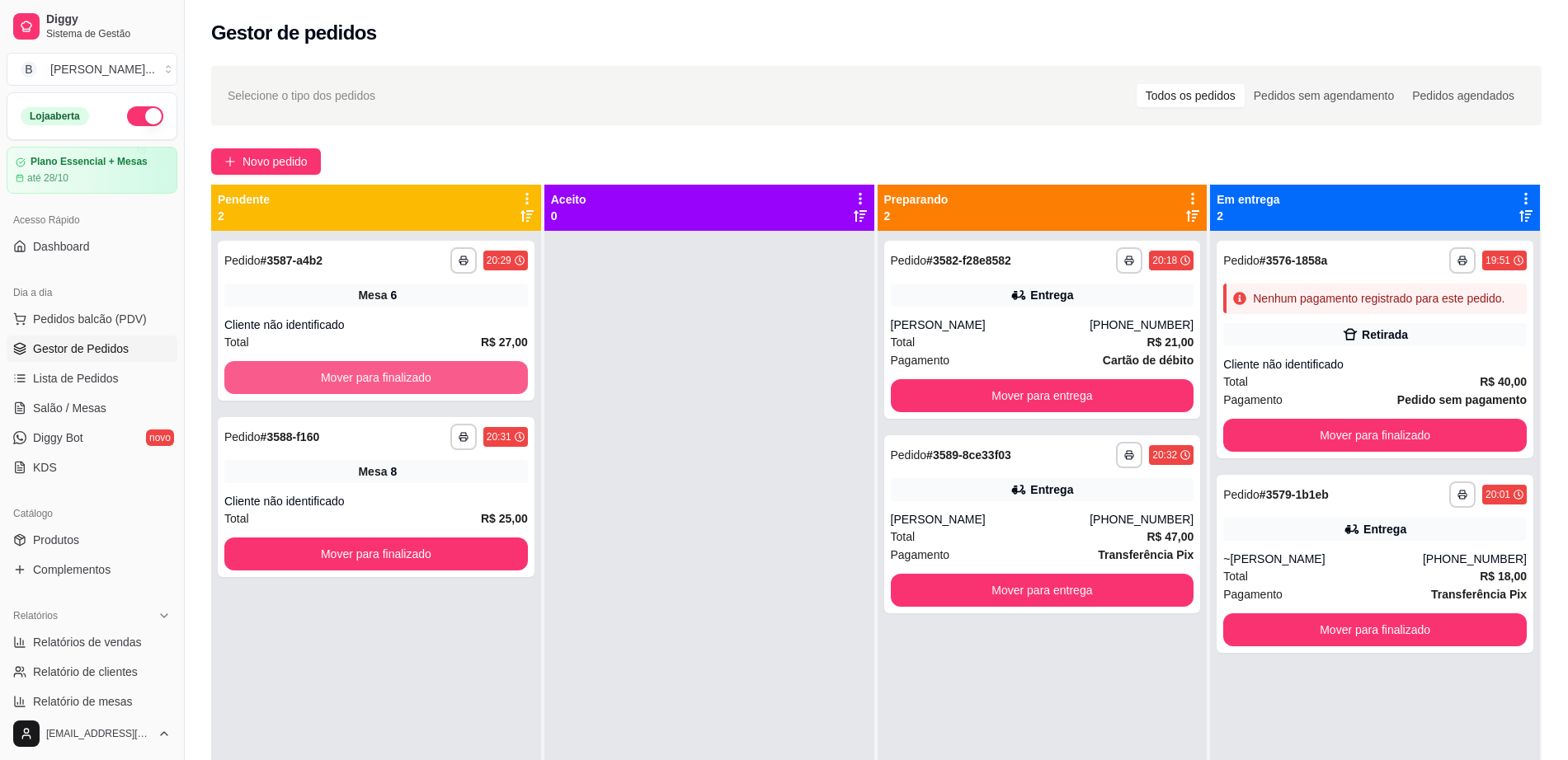
click at [426, 387] on button "Mover para finalizado" at bounding box center [376, 378] width 304 height 33
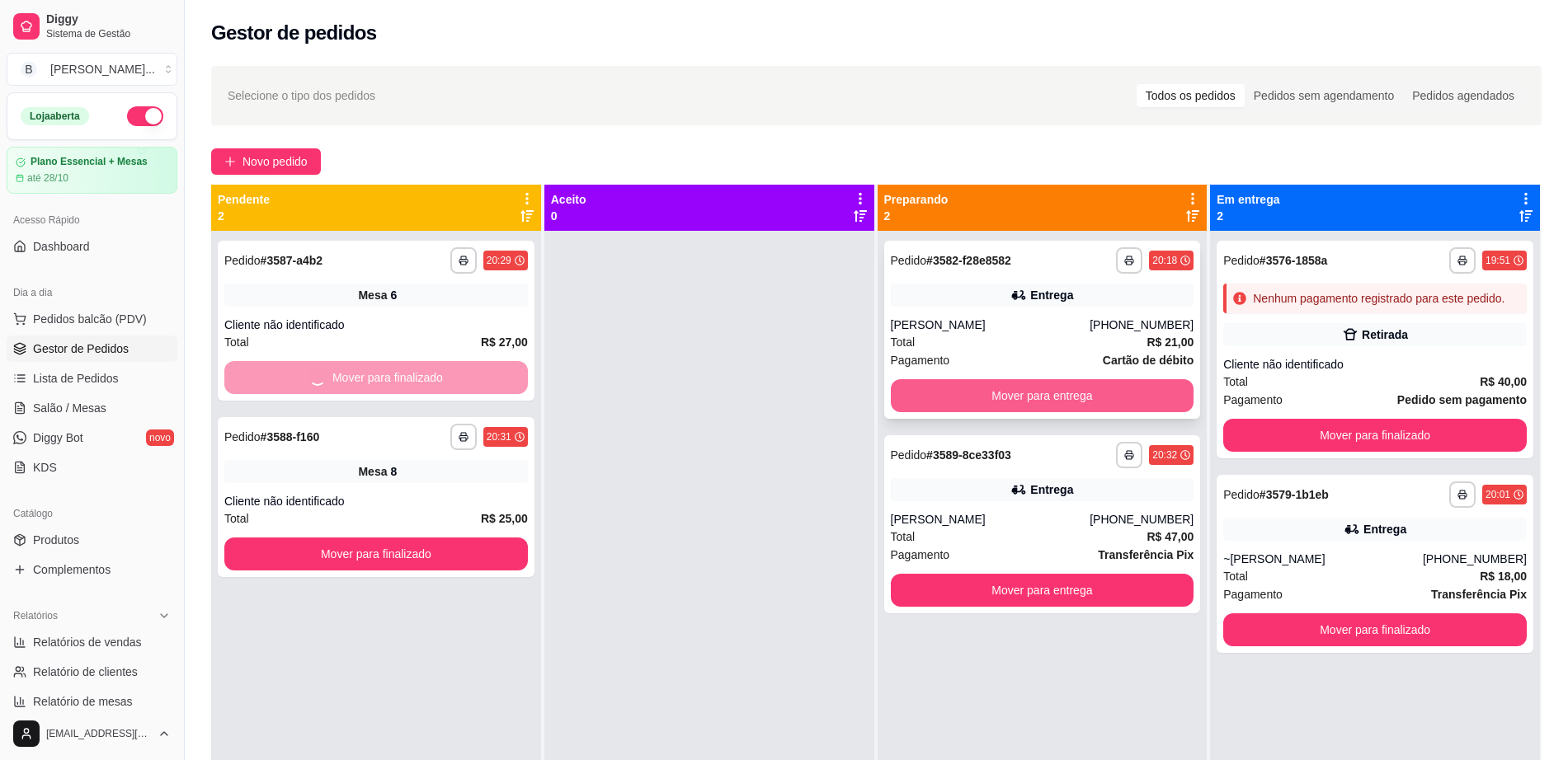
click at [921, 400] on button "Mover para entrega" at bounding box center [1043, 396] width 304 height 33
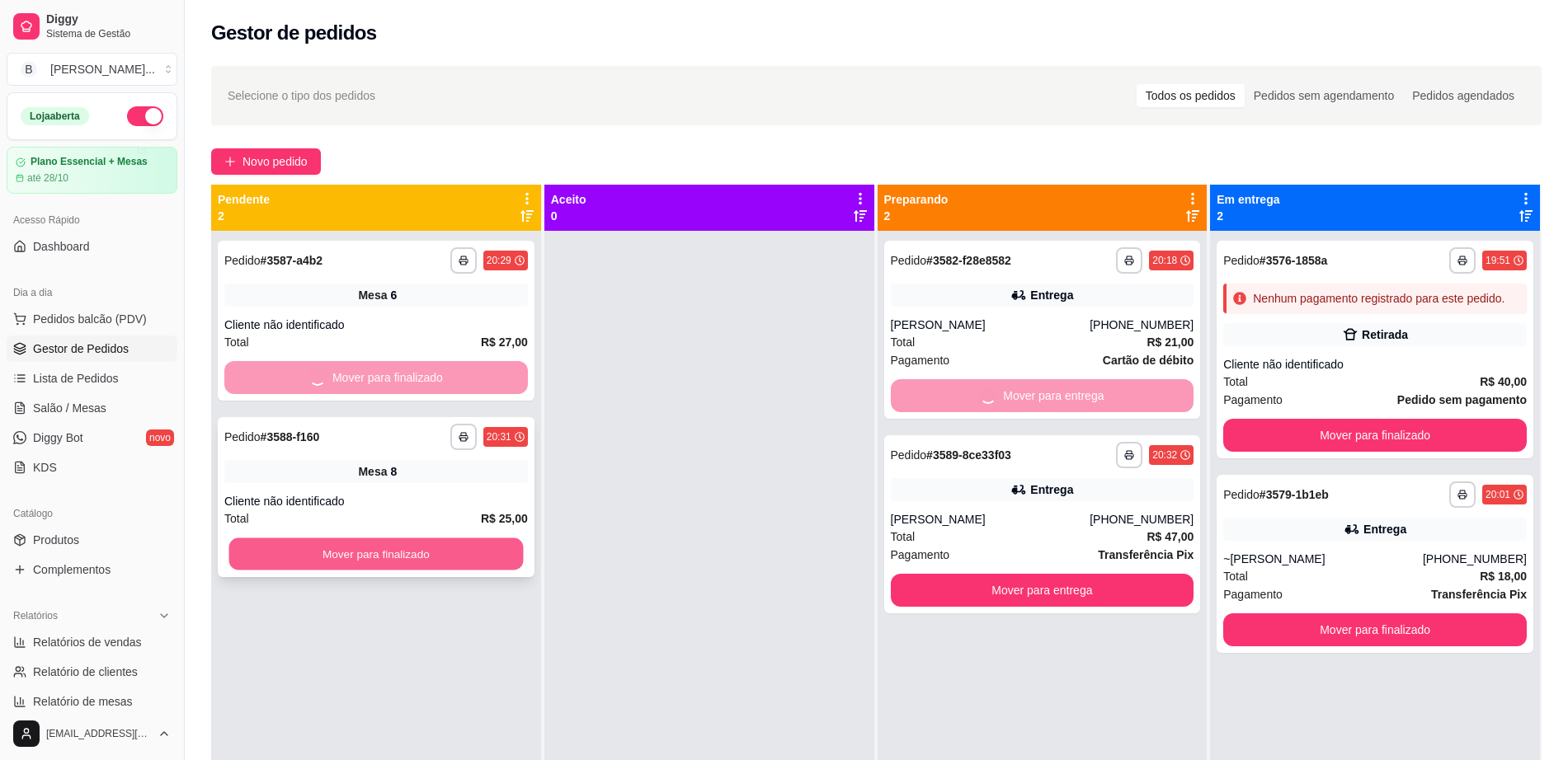
click at [461, 540] on button "Mover para finalizado" at bounding box center [377, 555] width 294 height 32
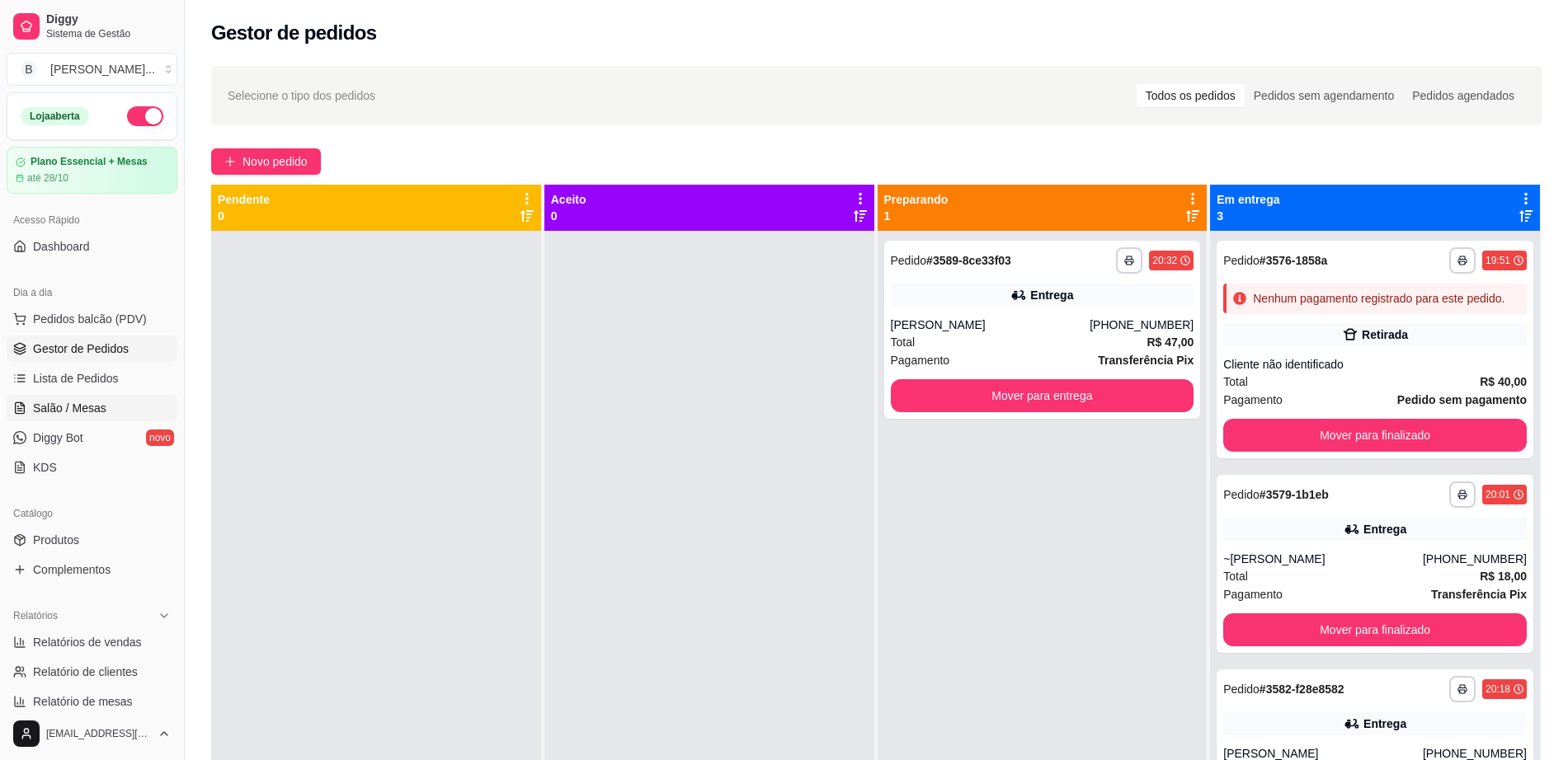
click at [117, 405] on link "Salão / Mesas" at bounding box center [92, 408] width 171 height 27
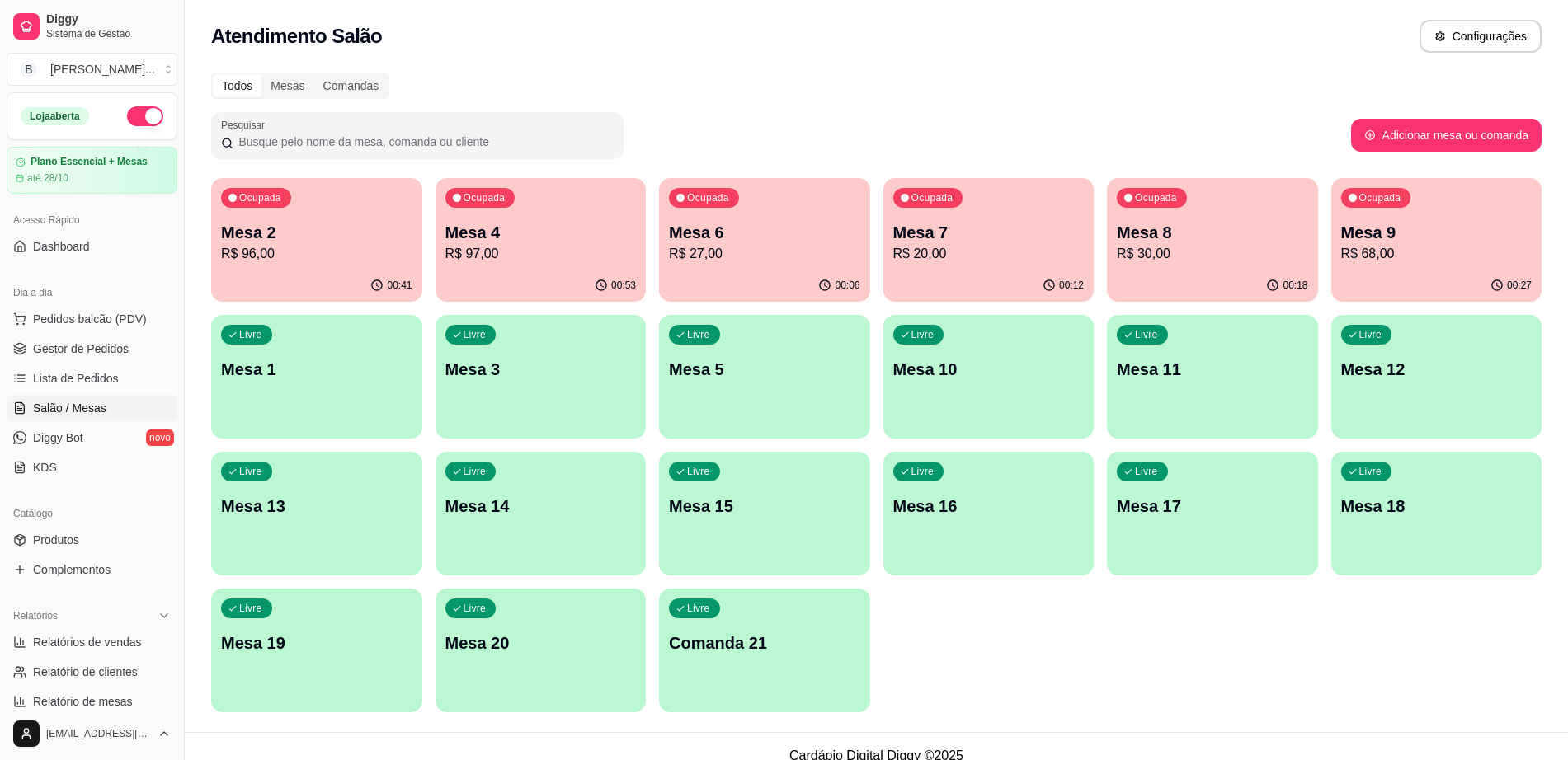
click at [288, 260] on p "R$ 96,00" at bounding box center [317, 253] width 192 height 20
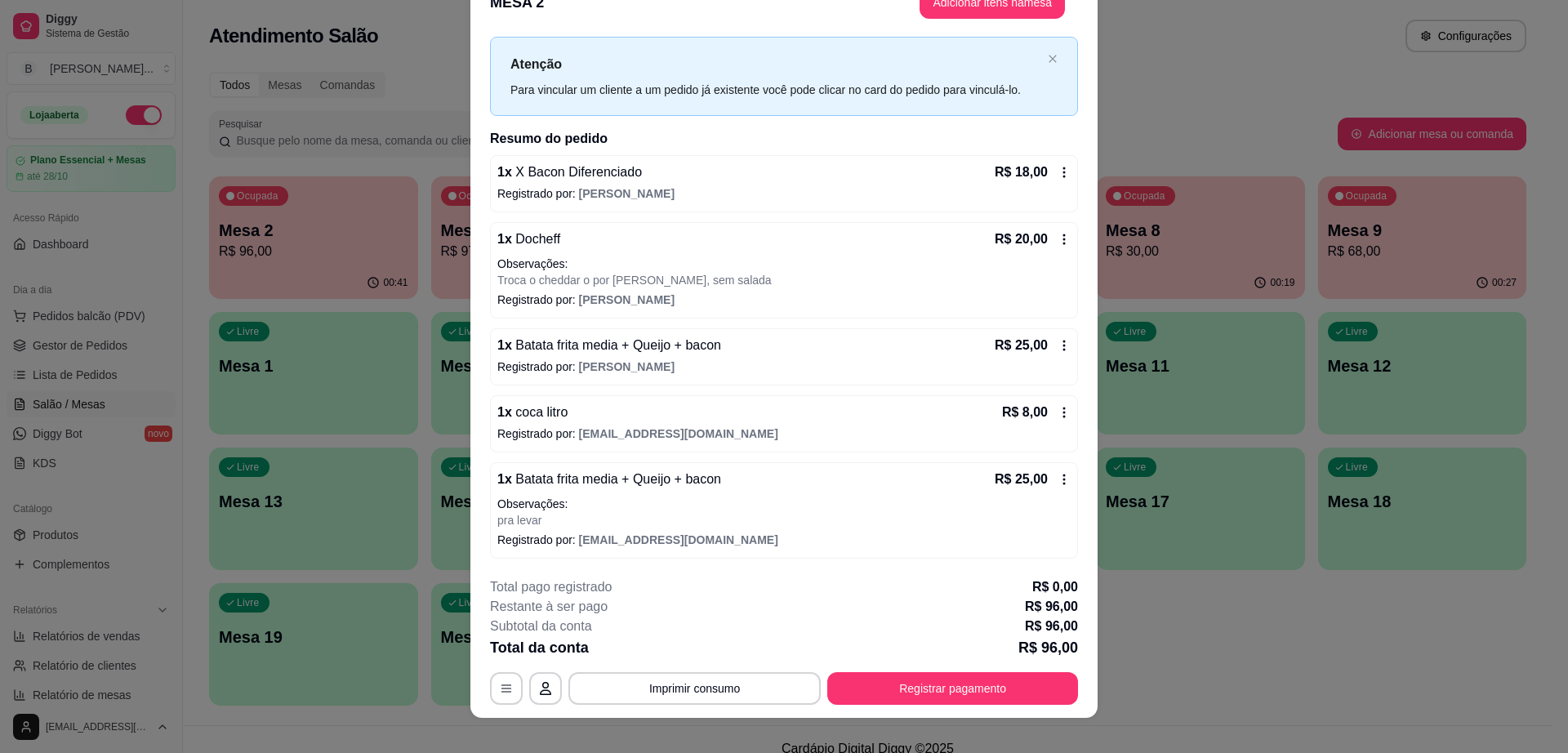
scroll to position [48, 0]
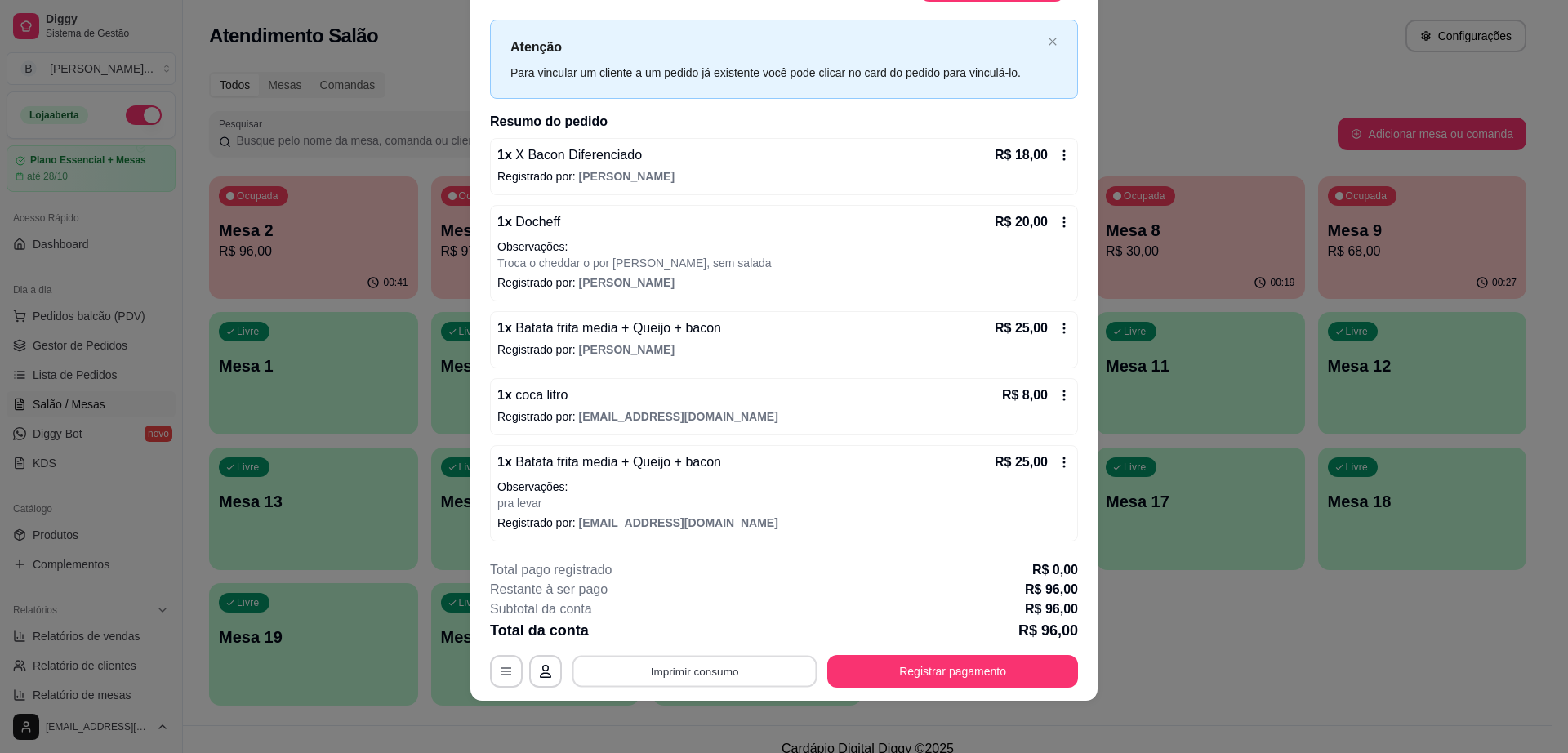
click at [685, 674] on button "Imprimir consumo" at bounding box center [694, 672] width 245 height 32
click at [690, 628] on button "Impressora" at bounding box center [692, 635] width 118 height 26
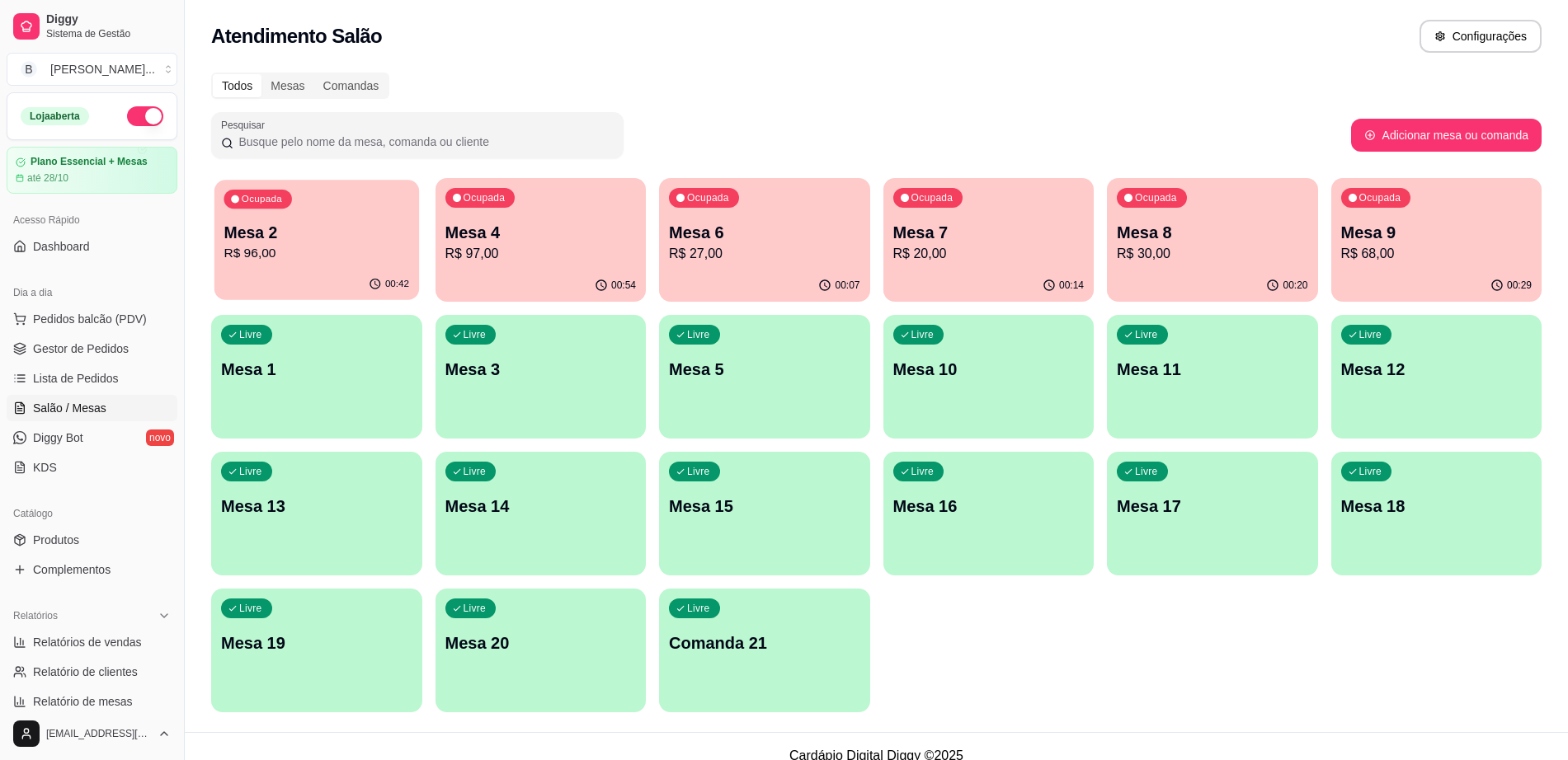
click at [363, 235] on p "Mesa 2" at bounding box center [317, 232] width 186 height 22
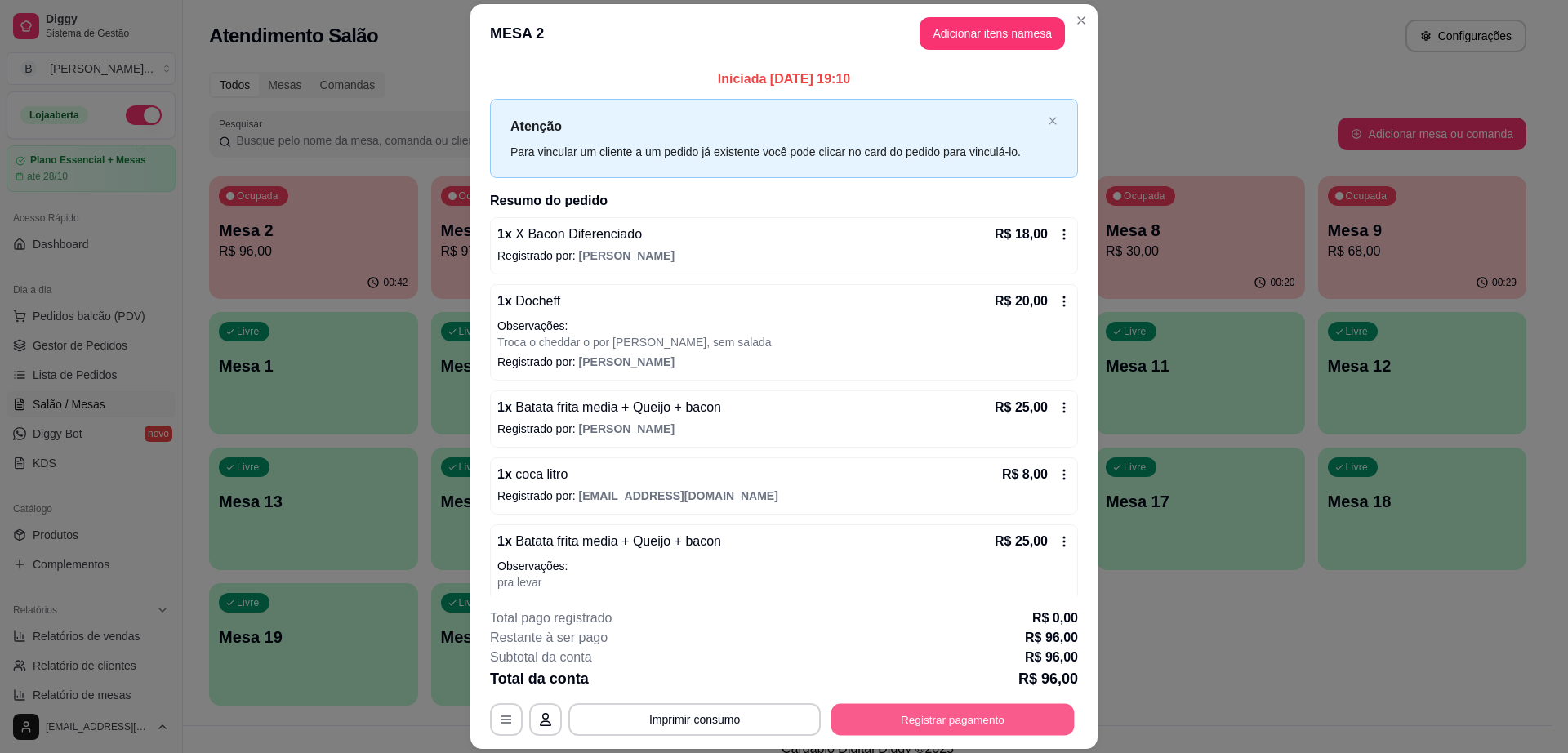
click at [909, 719] on button "Registrar pagamento" at bounding box center [953, 720] width 243 height 32
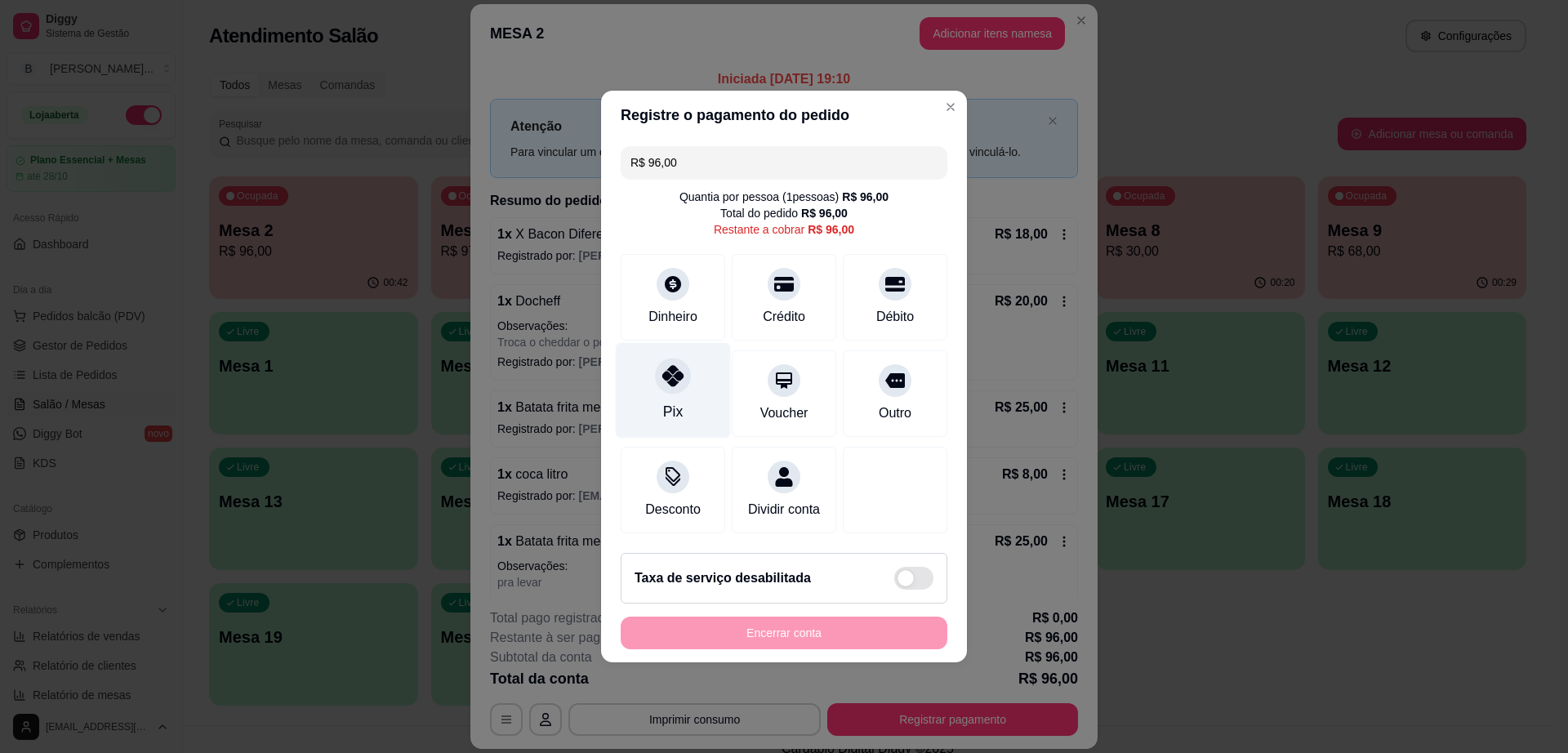
click at [671, 383] on div at bounding box center [673, 376] width 36 height 36
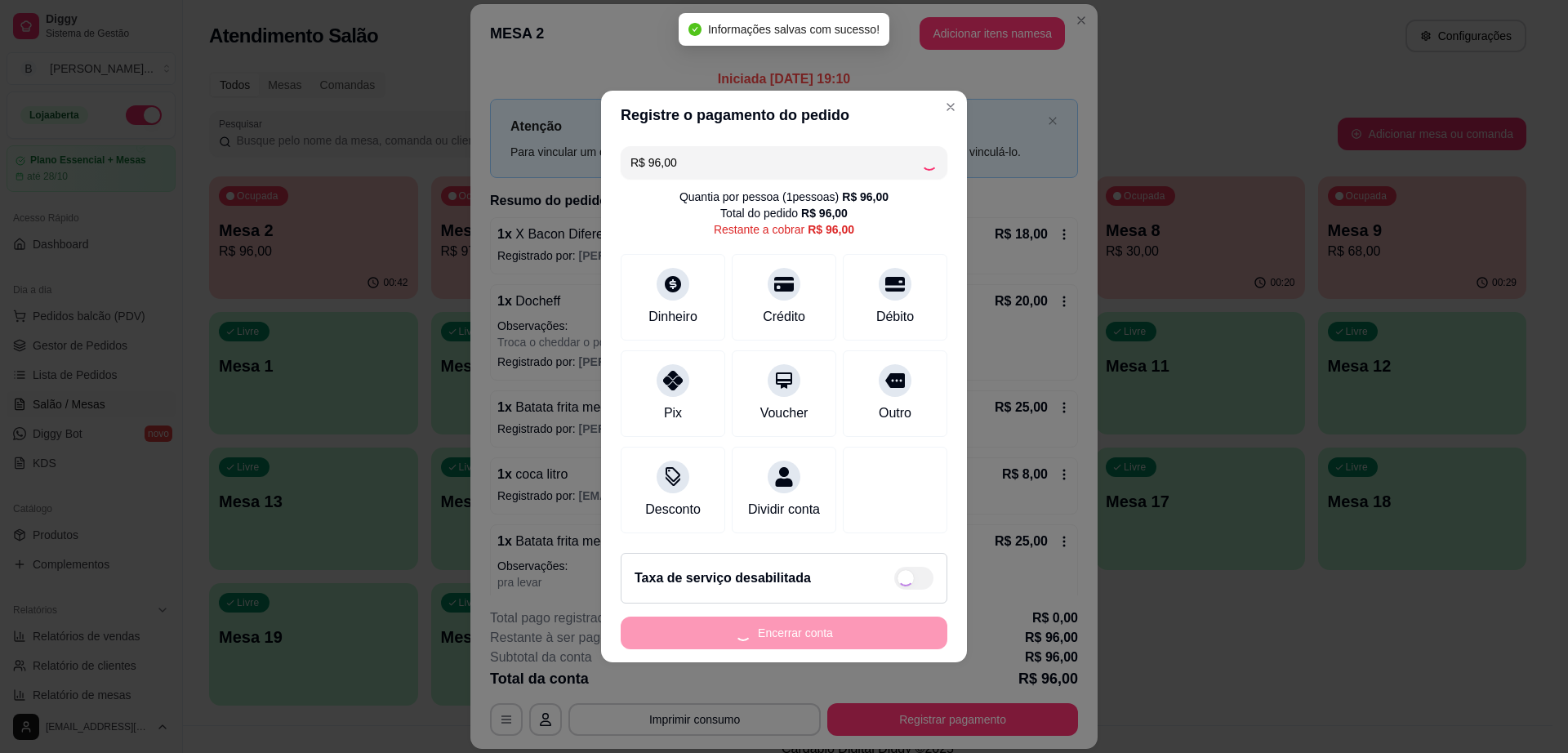
type input "R$ 0,00"
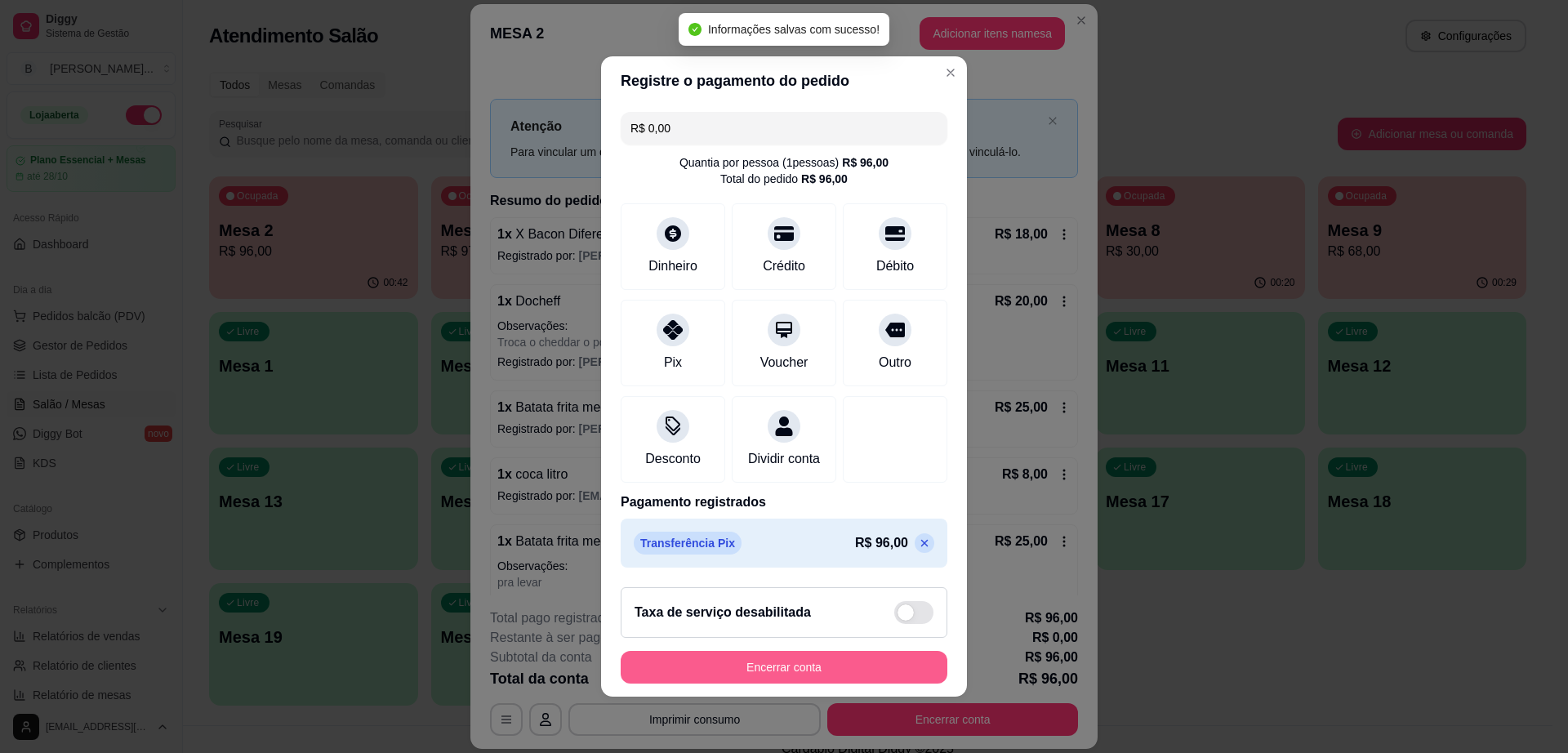
click at [815, 683] on button "Encerrar conta" at bounding box center [784, 667] width 327 height 33
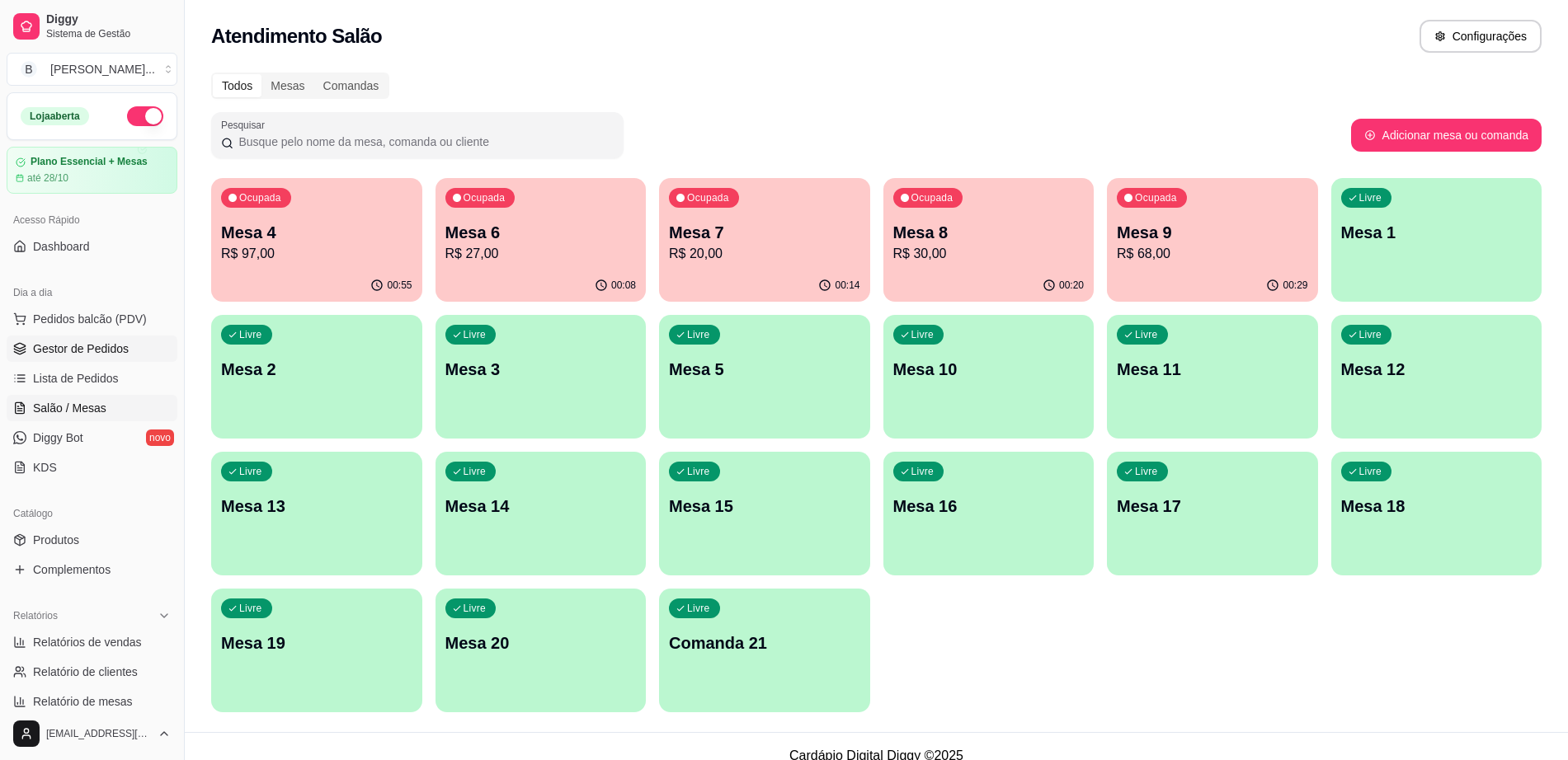
click at [121, 355] on span "Gestor de Pedidos" at bounding box center [81, 348] width 96 height 16
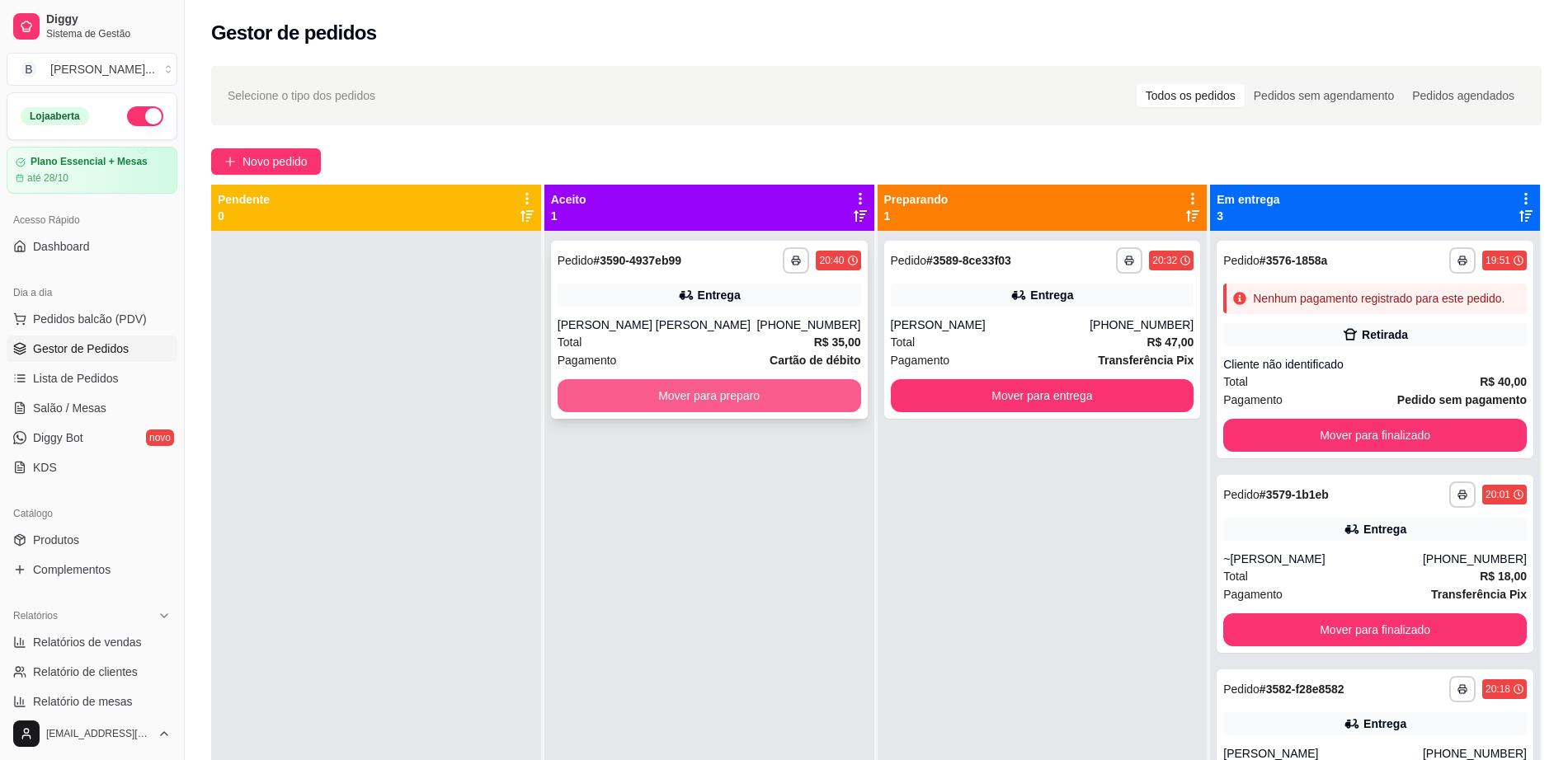
click at [739, 388] on button "Mover para preparo" at bounding box center [710, 396] width 304 height 33
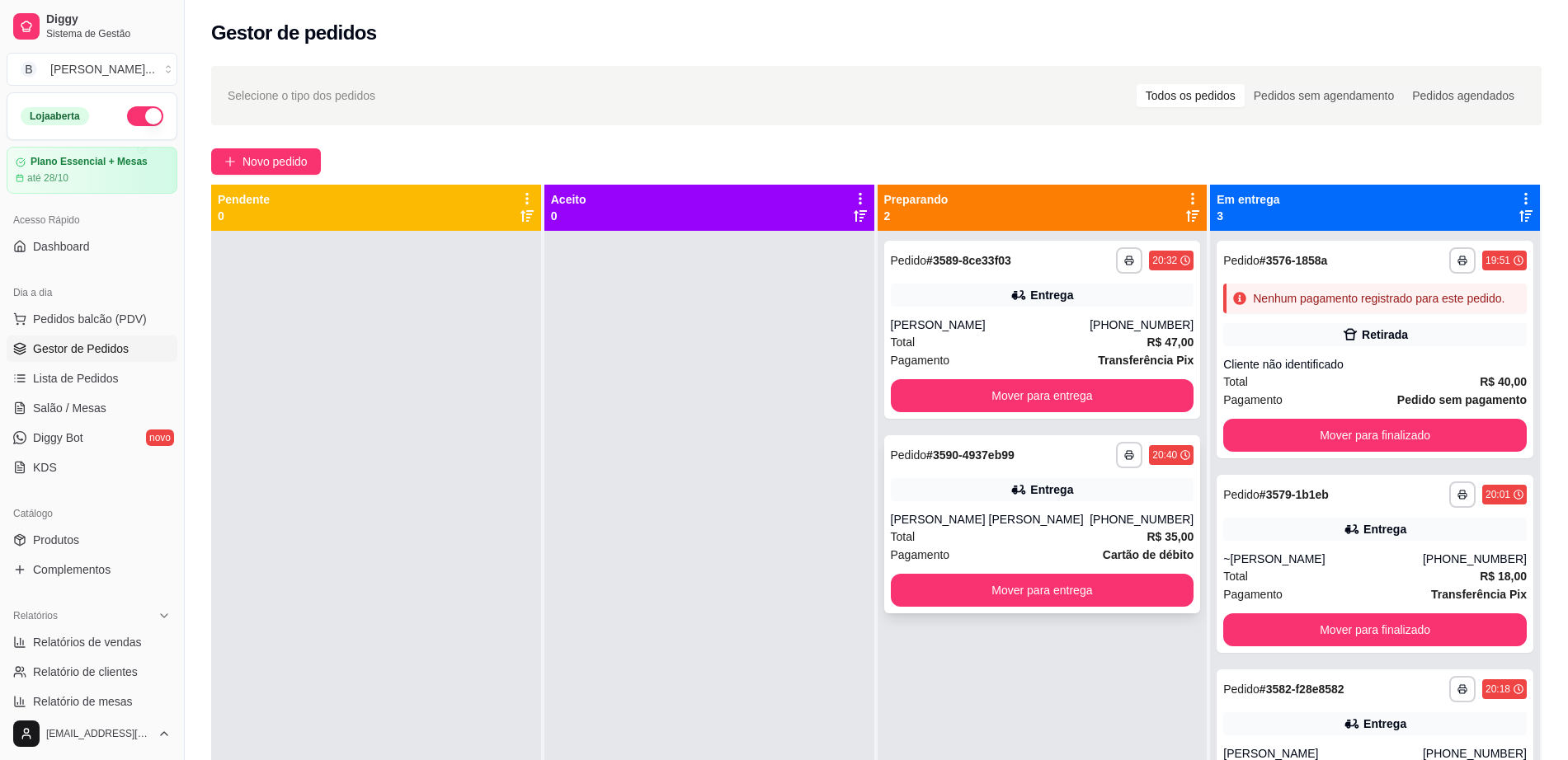
click at [1157, 455] on div "20:40" at bounding box center [1165, 455] width 25 height 13
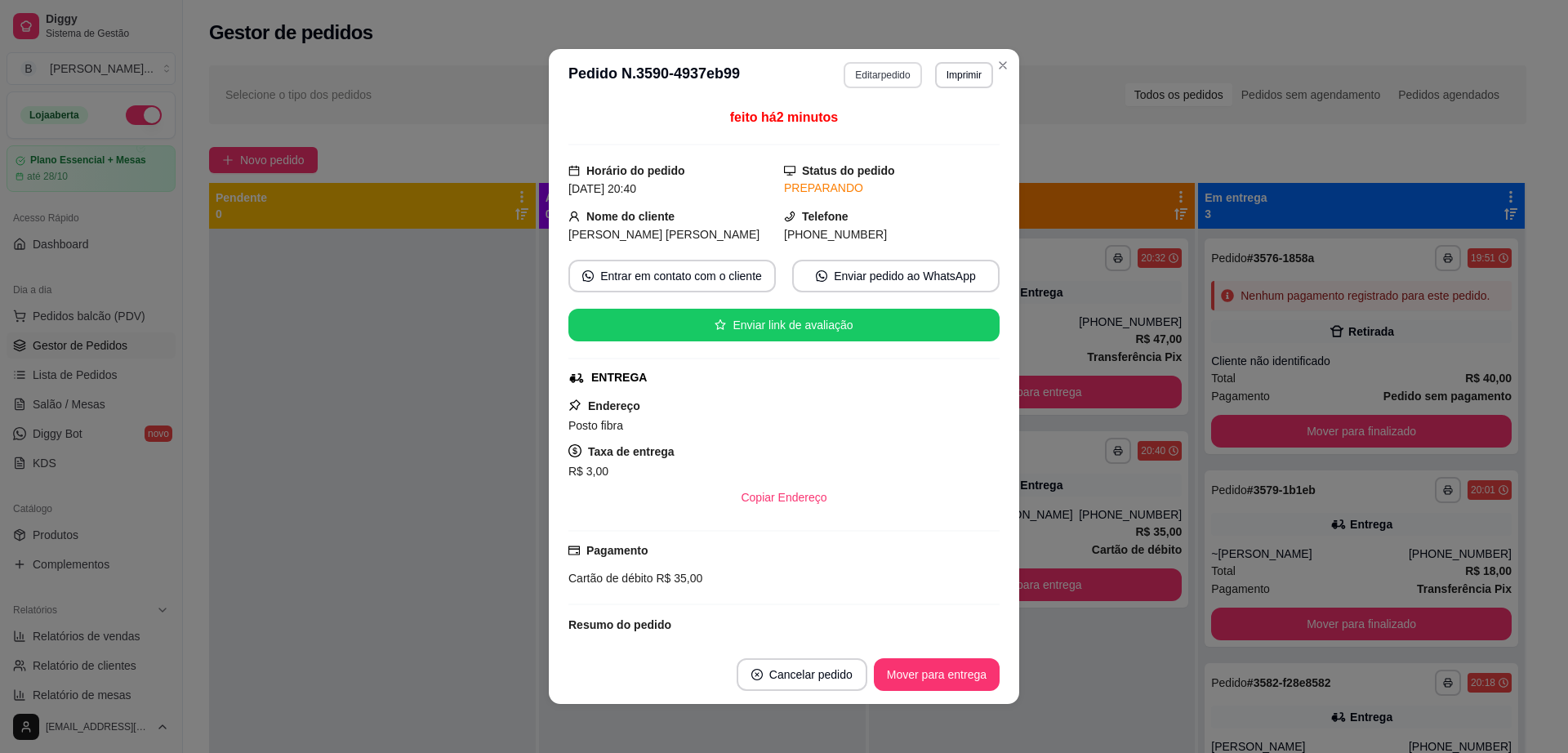
click at [875, 81] on button "Editar pedido" at bounding box center [882, 75] width 78 height 26
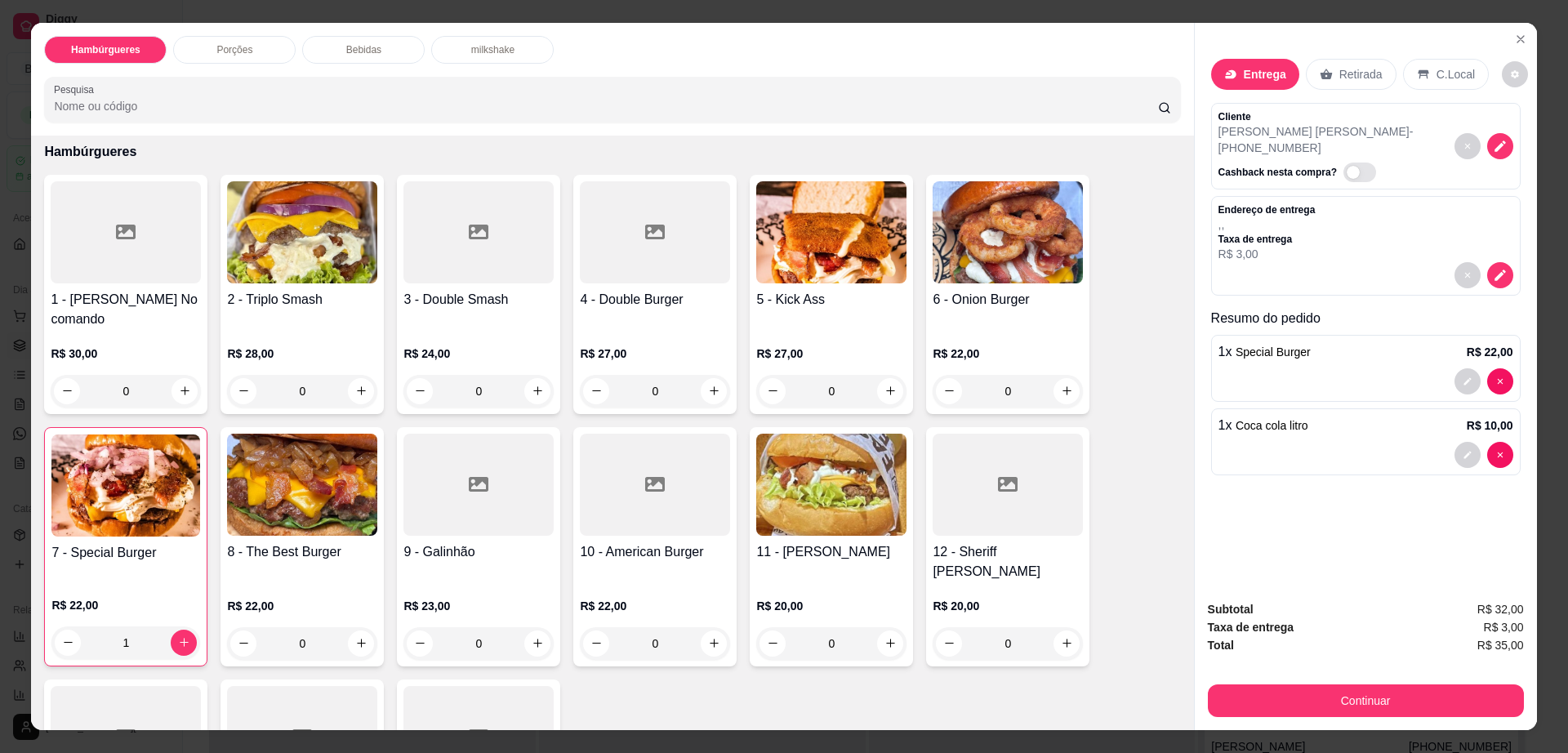
scroll to position [102, 0]
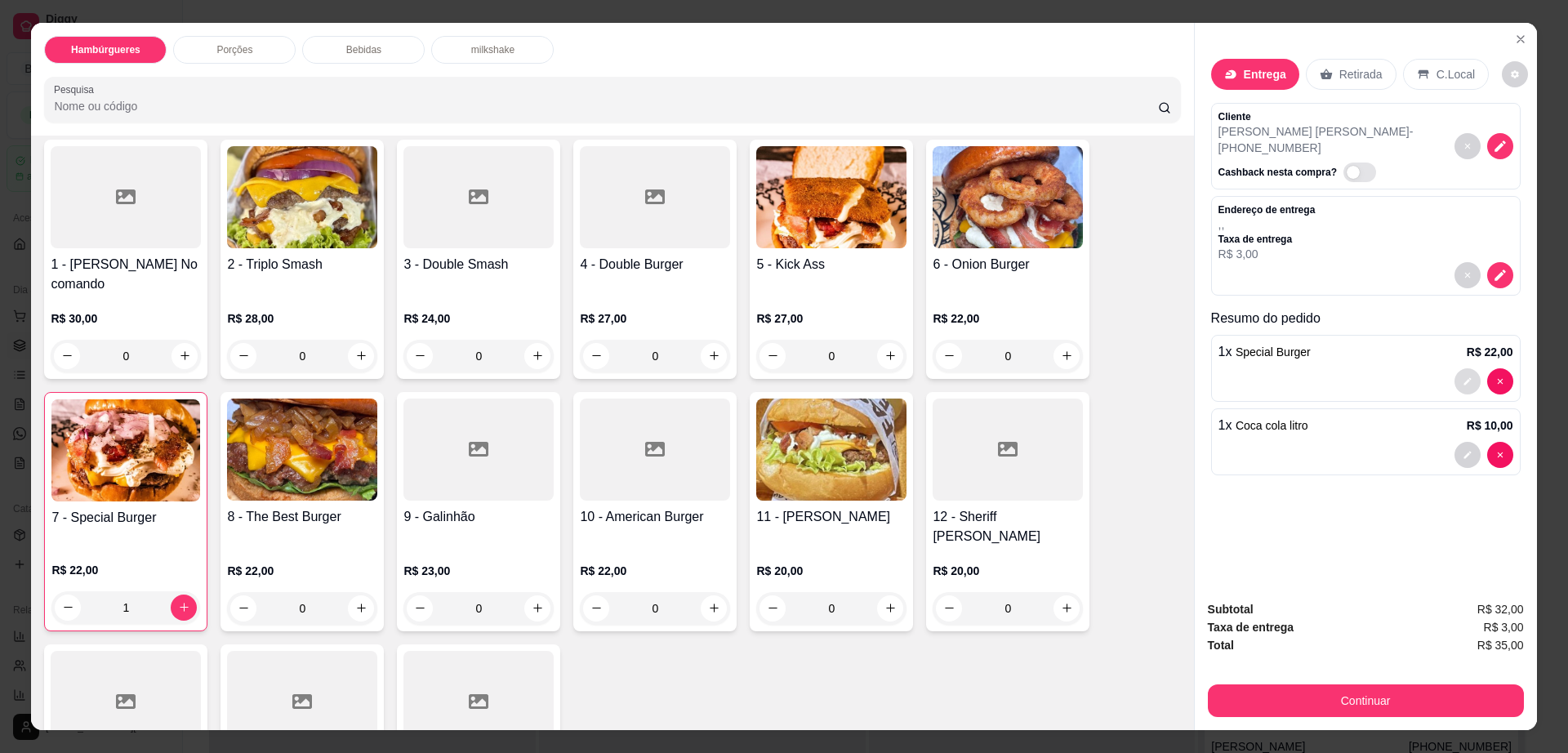
click at [1464, 369] on button "decrease-product-quantity" at bounding box center [1467, 382] width 26 height 26
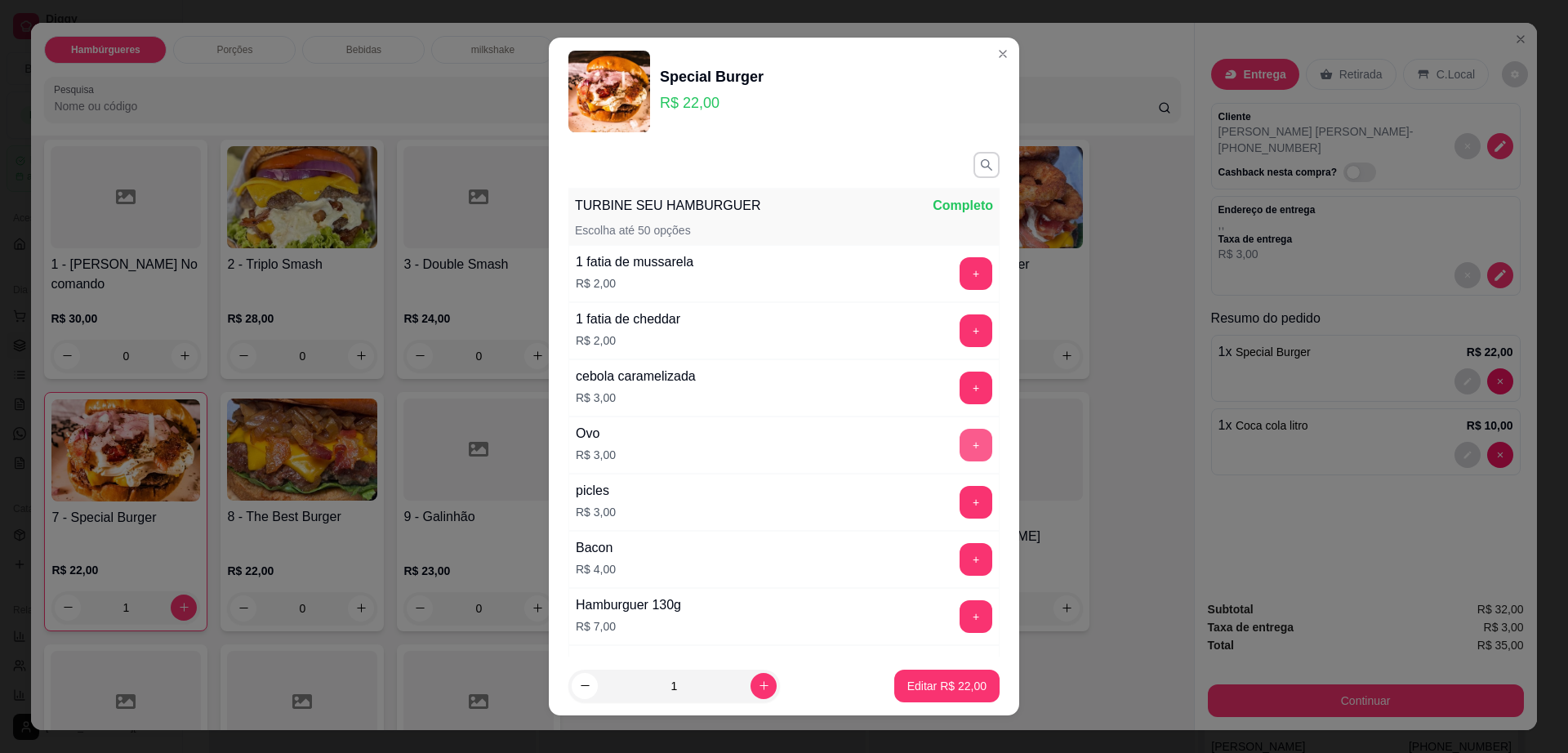
click at [959, 445] on button "+" at bounding box center [975, 445] width 33 height 33
click at [930, 675] on button "Editar R$ 25,00" at bounding box center [946, 687] width 102 height 32
type input "0"
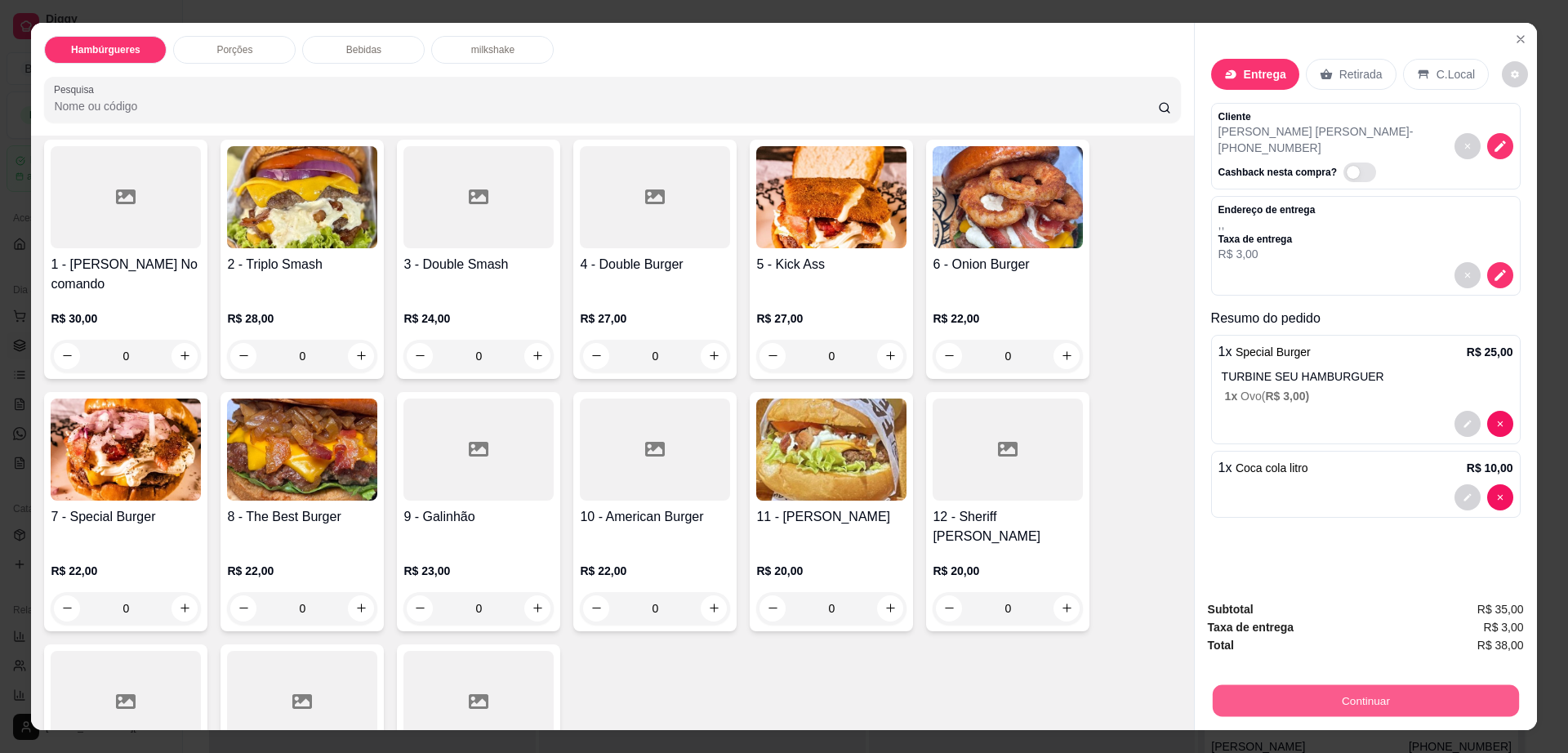
click at [1363, 695] on button "Continuar" at bounding box center [1365, 701] width 306 height 32
click at [1244, 82] on p "Entrega" at bounding box center [1265, 73] width 42 height 16
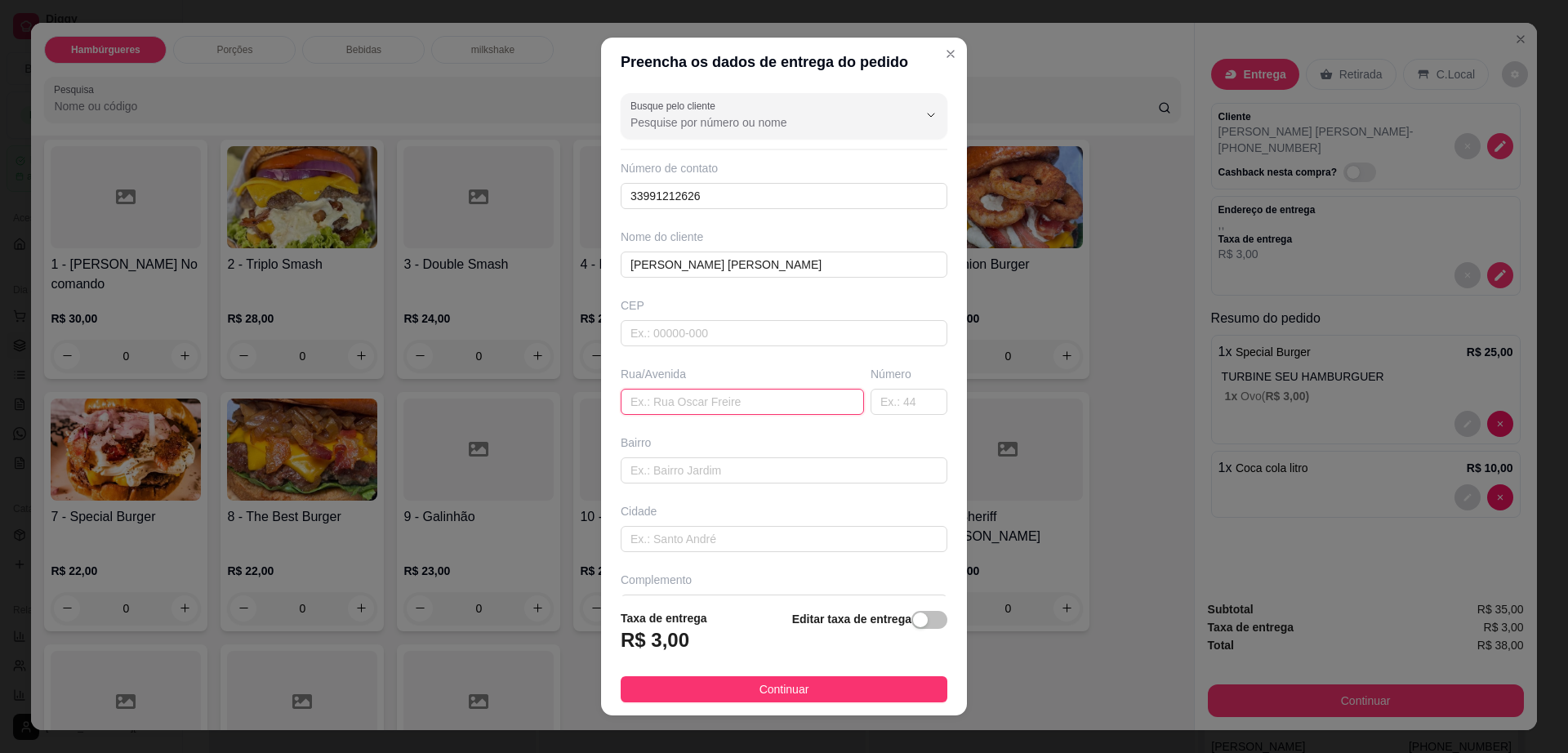
click at [671, 405] on input "text" at bounding box center [742, 402] width 243 height 26
type input "posto fibra"
click at [722, 698] on button "Continuar" at bounding box center [784, 690] width 327 height 26
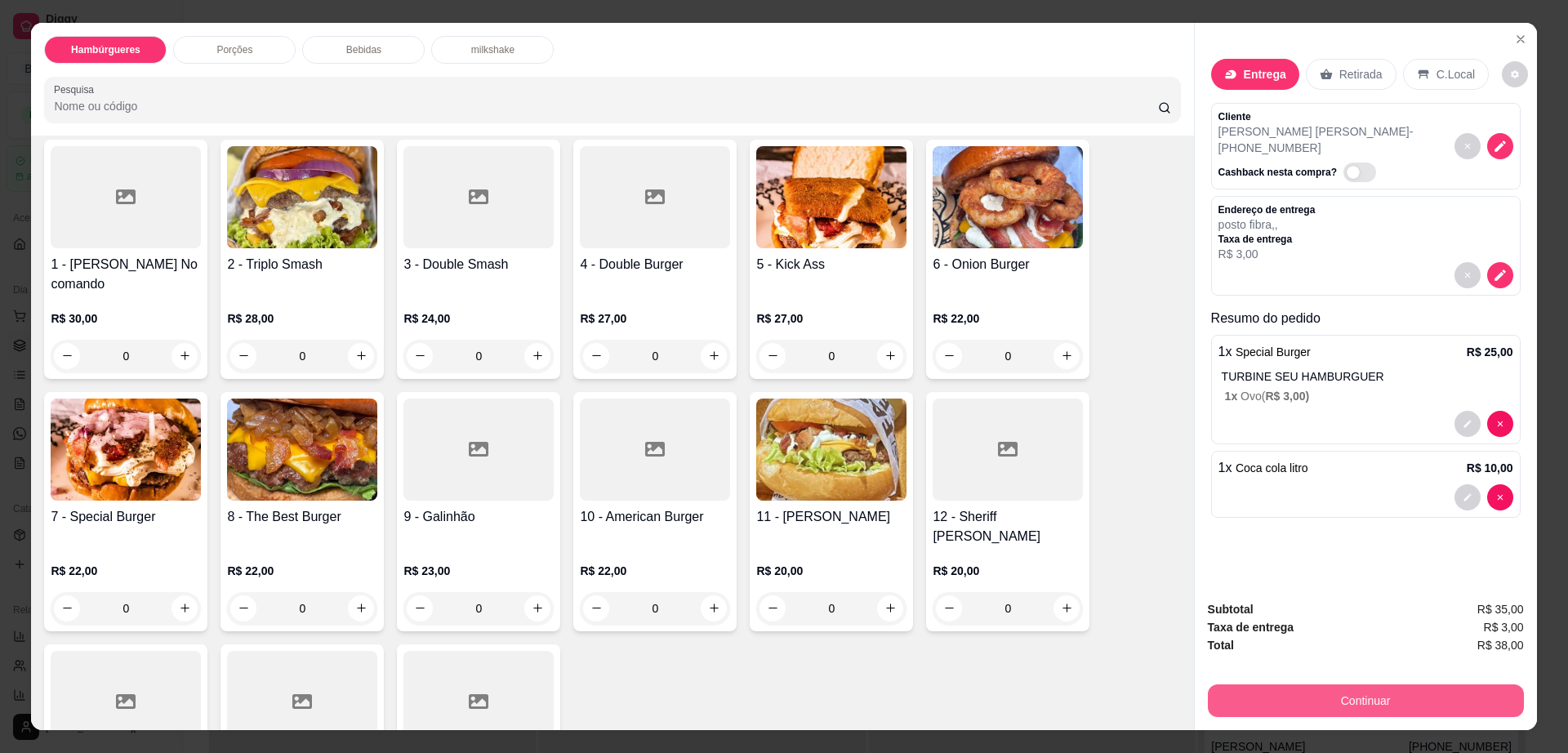
click at [1296, 695] on button "Continuar" at bounding box center [1365, 700] width 316 height 33
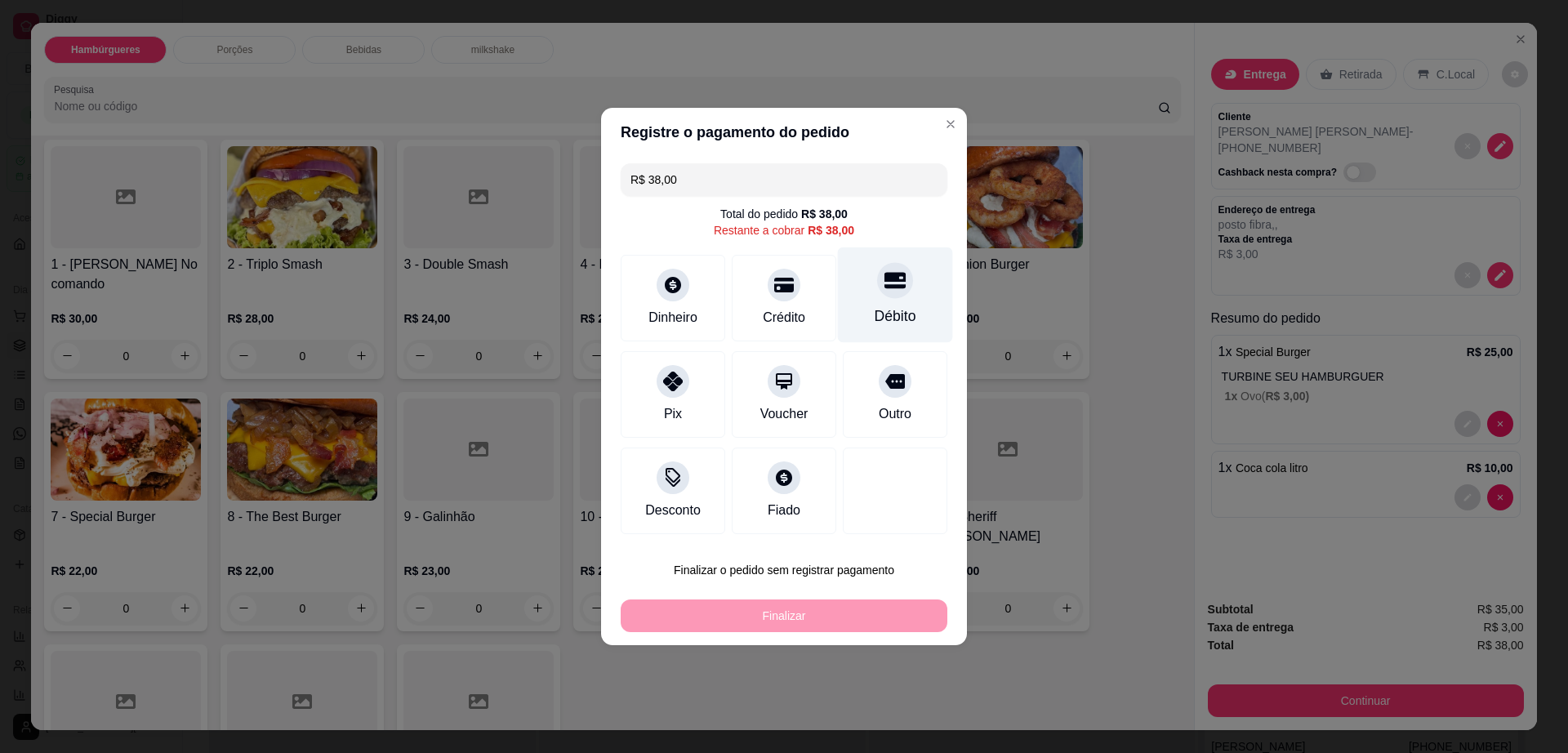
click at [865, 297] on div "Débito" at bounding box center [895, 295] width 116 height 96
type input "R$ 0,00"
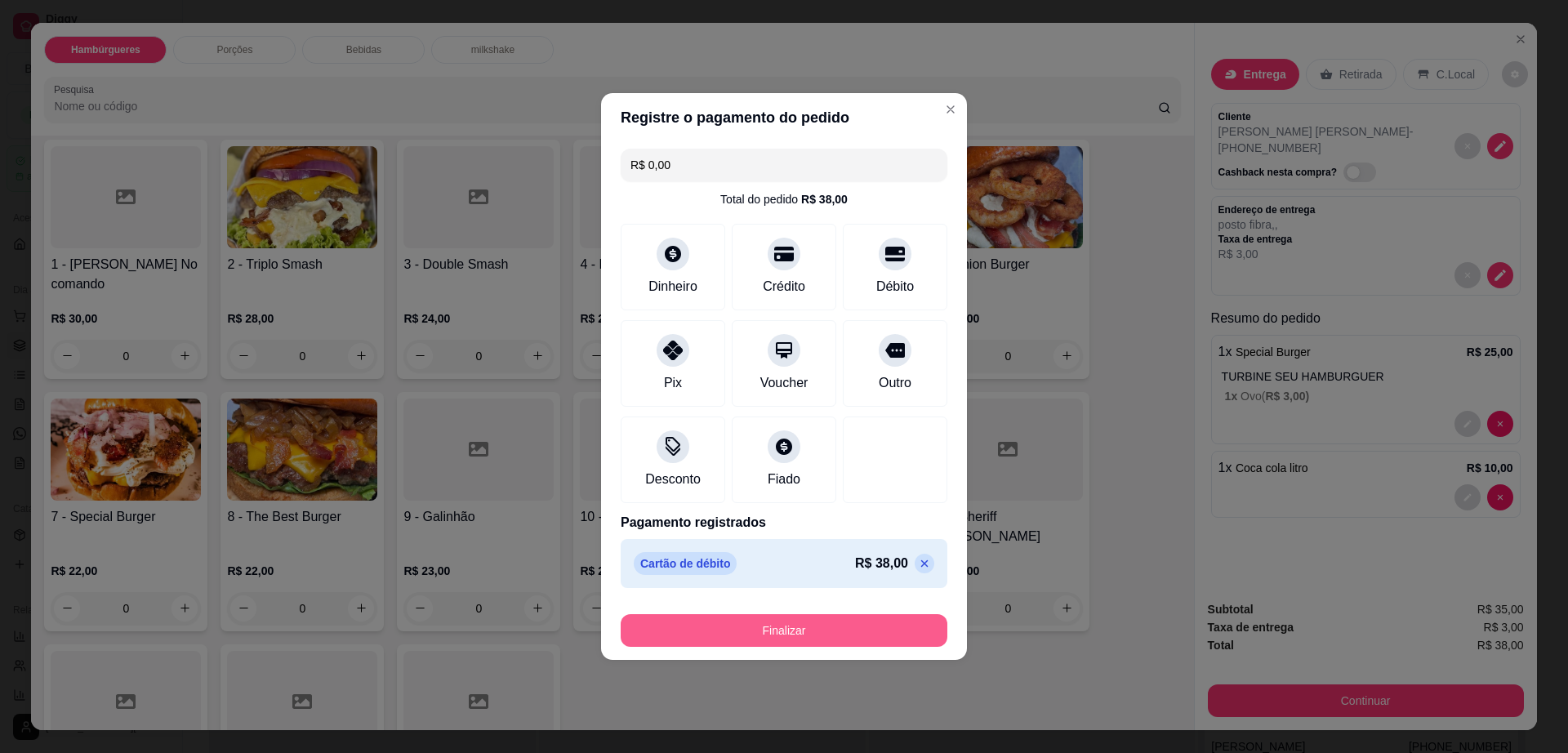
click at [817, 626] on button "Finalizar" at bounding box center [784, 631] width 327 height 33
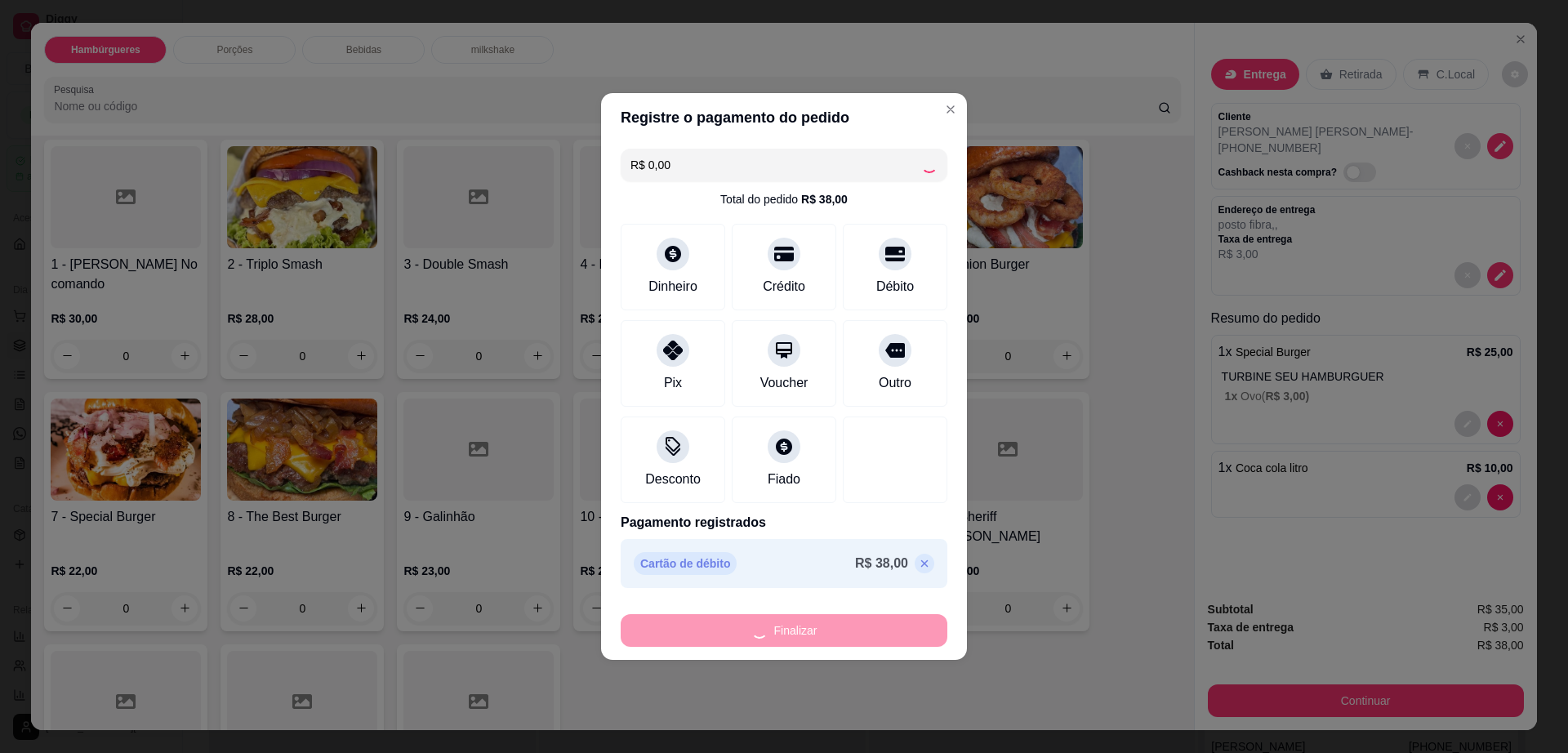
type input "0"
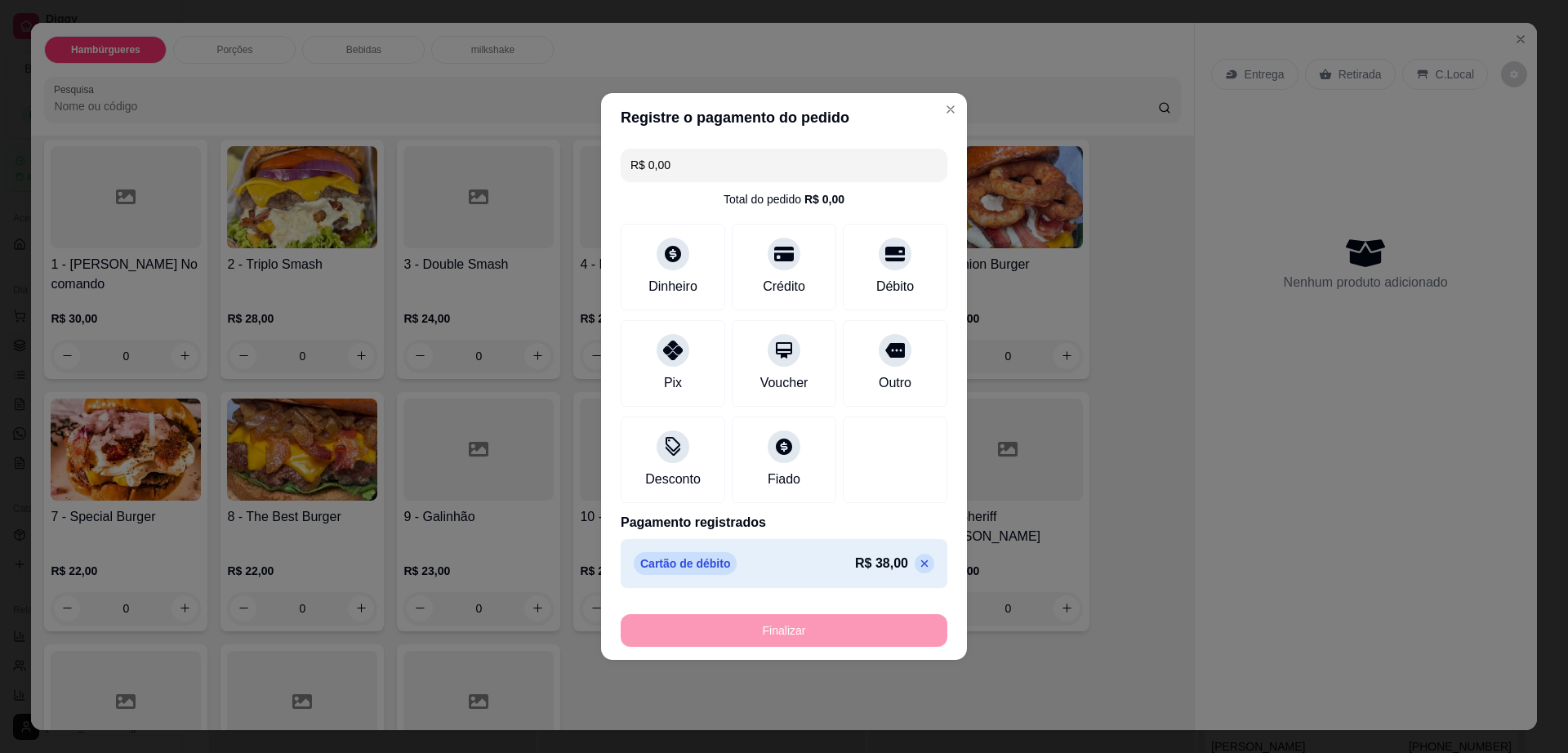
type input "-R$ 38,00"
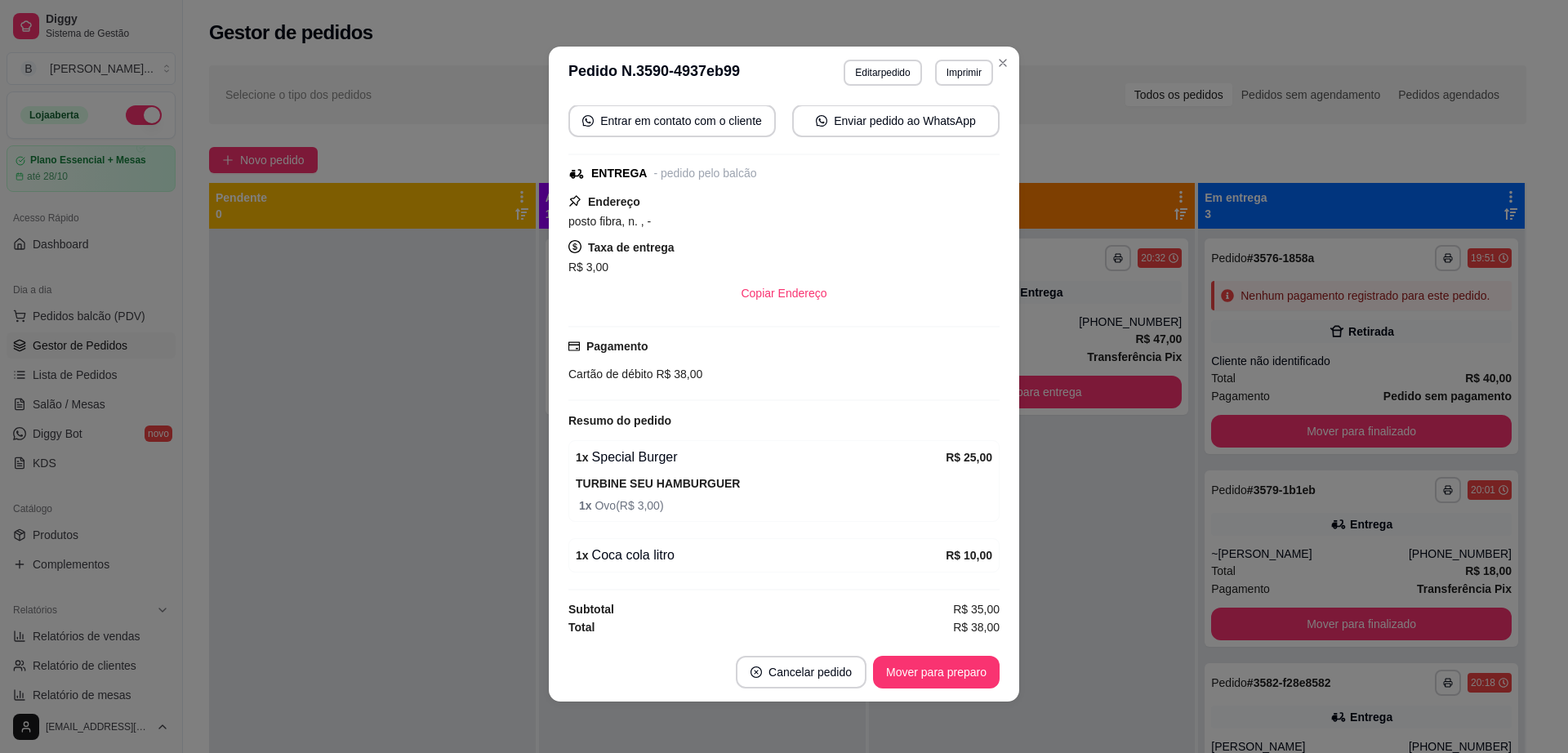
scroll to position [3, 0]
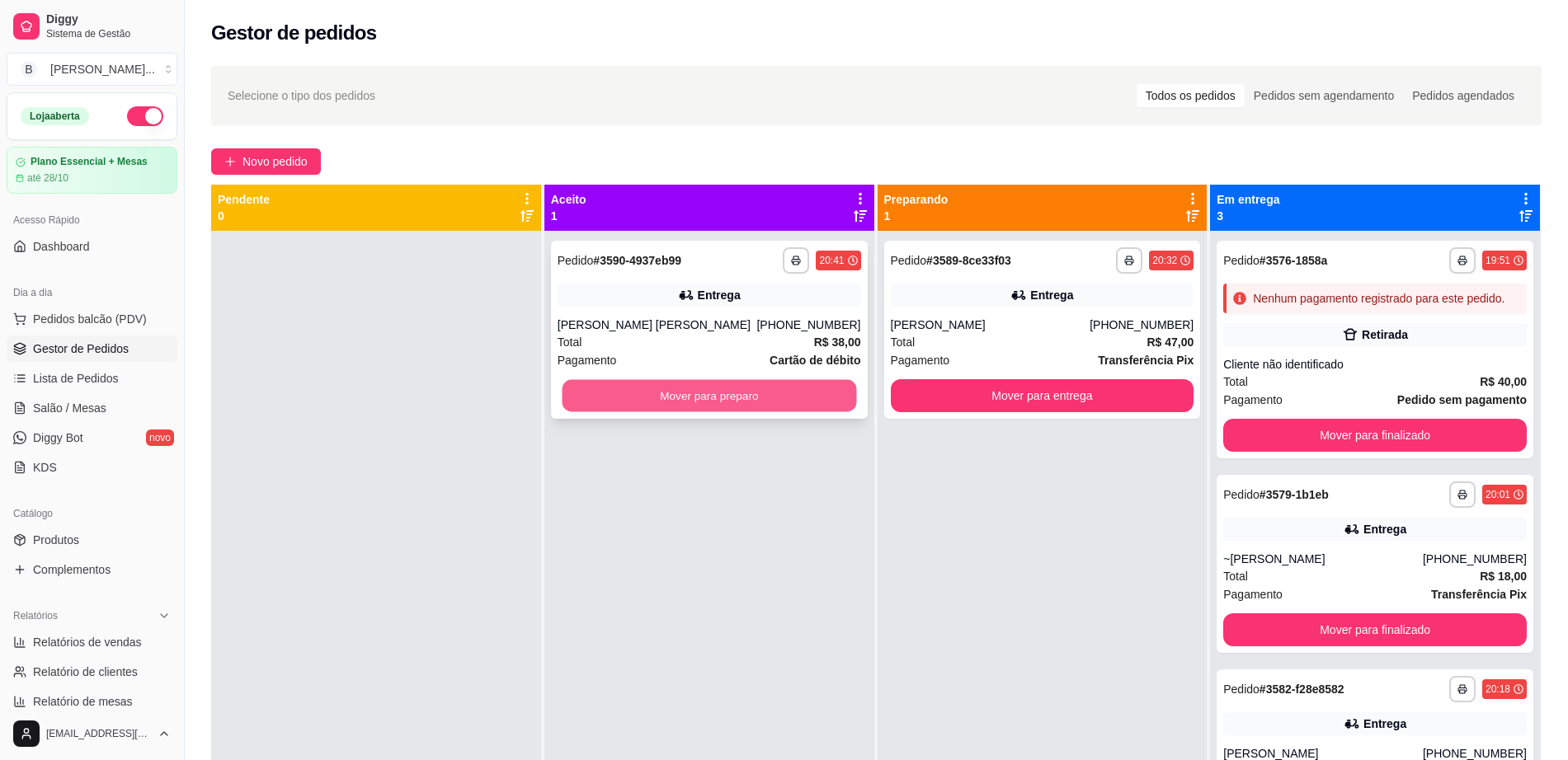
click at [640, 393] on button "Mover para preparo" at bounding box center [709, 397] width 294 height 32
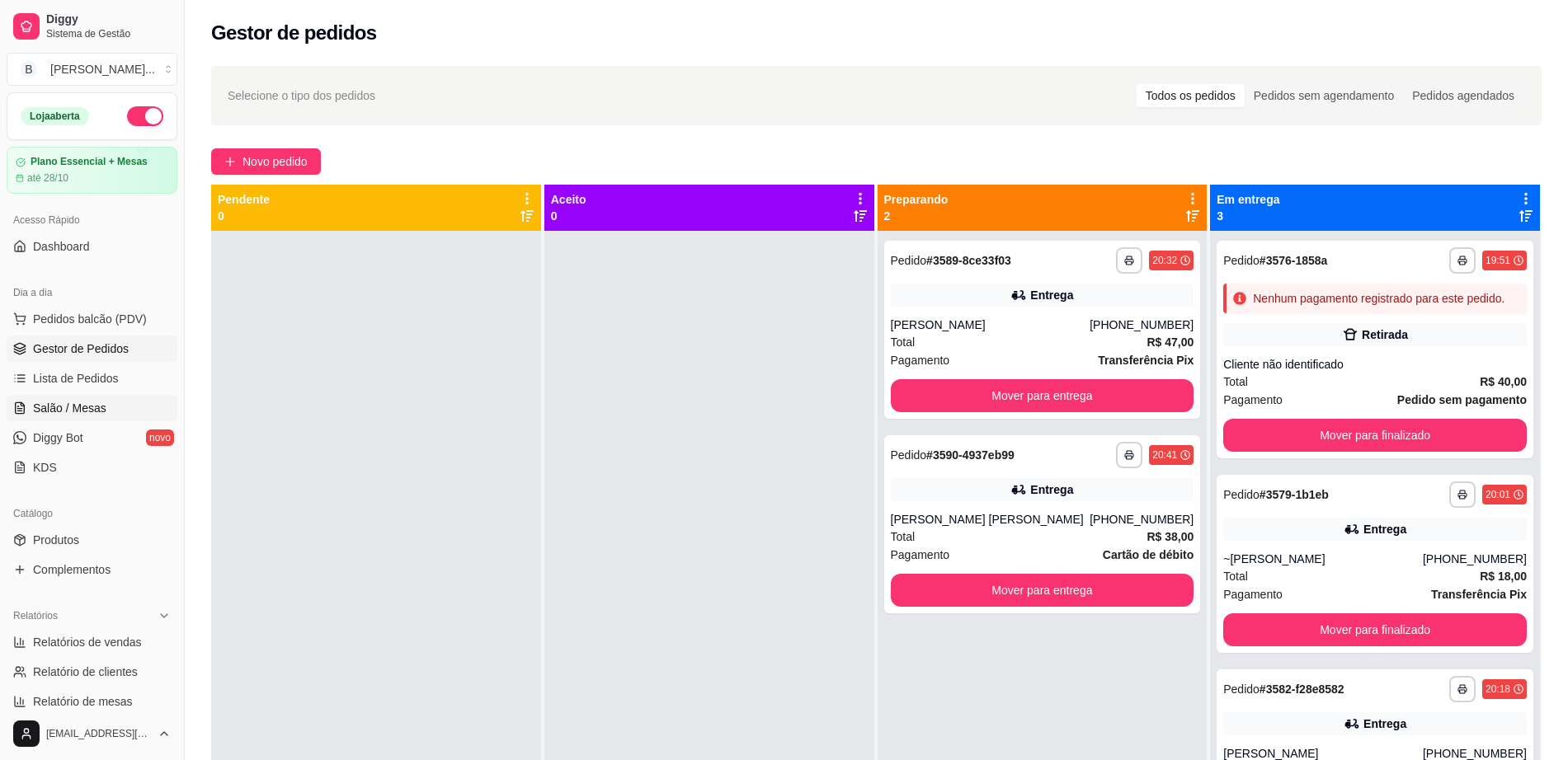
click at [105, 413] on link "Salão / Mesas" at bounding box center [92, 408] width 171 height 27
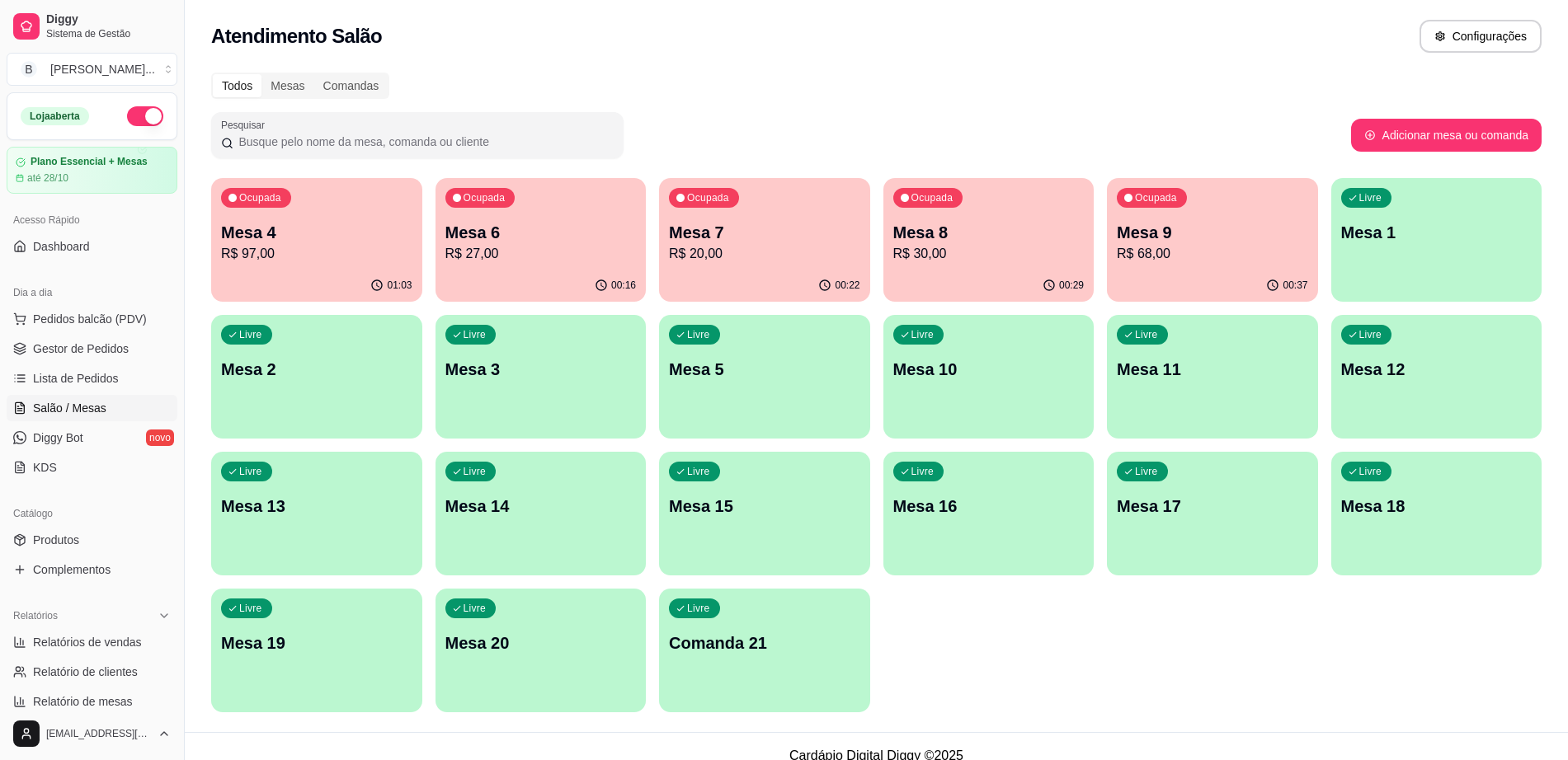
click at [972, 264] on div "Ocupada Mesa 8 R$ 30,00" at bounding box center [989, 224] width 212 height 91
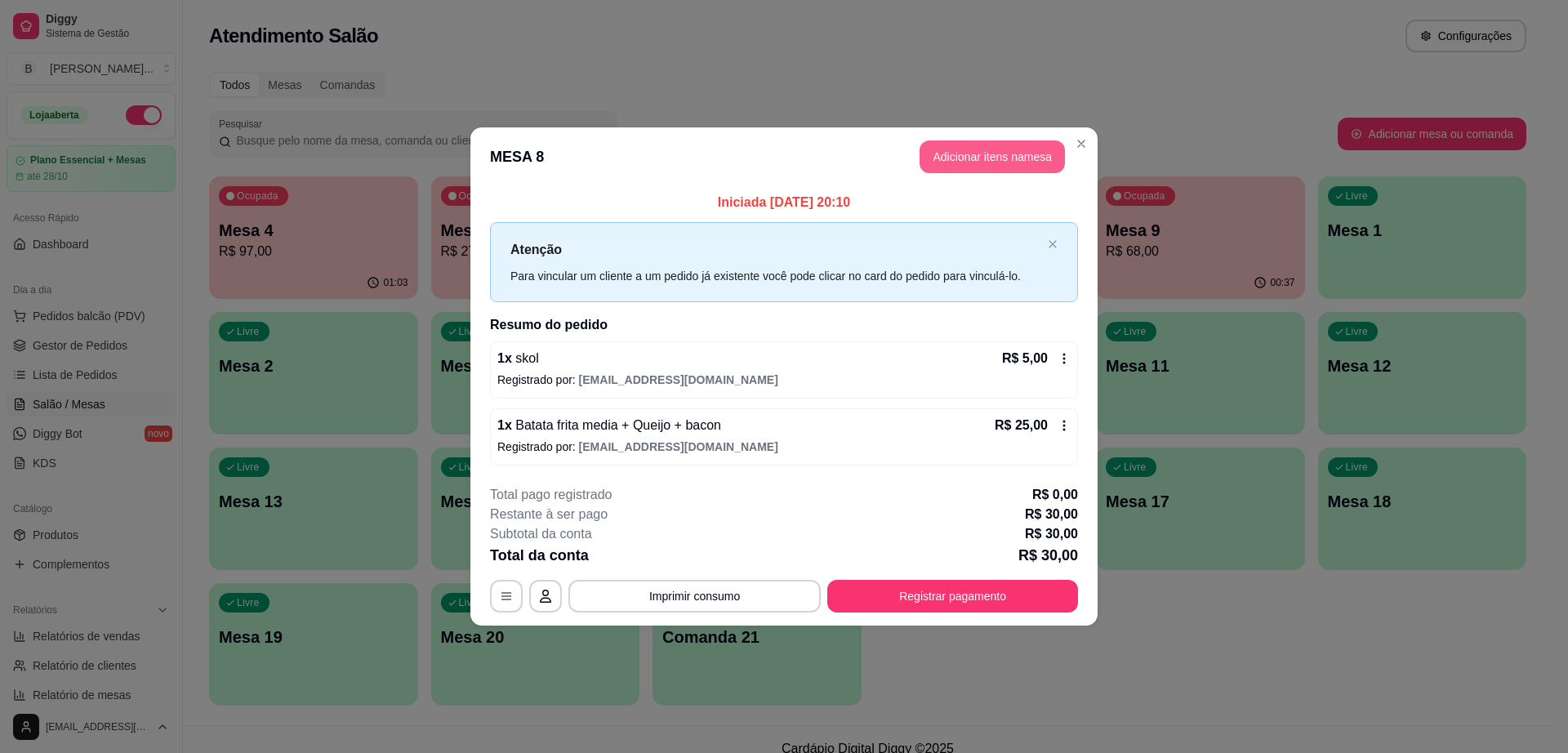
click at [983, 155] on button "Adicionar itens na mesa" at bounding box center [992, 156] width 146 height 33
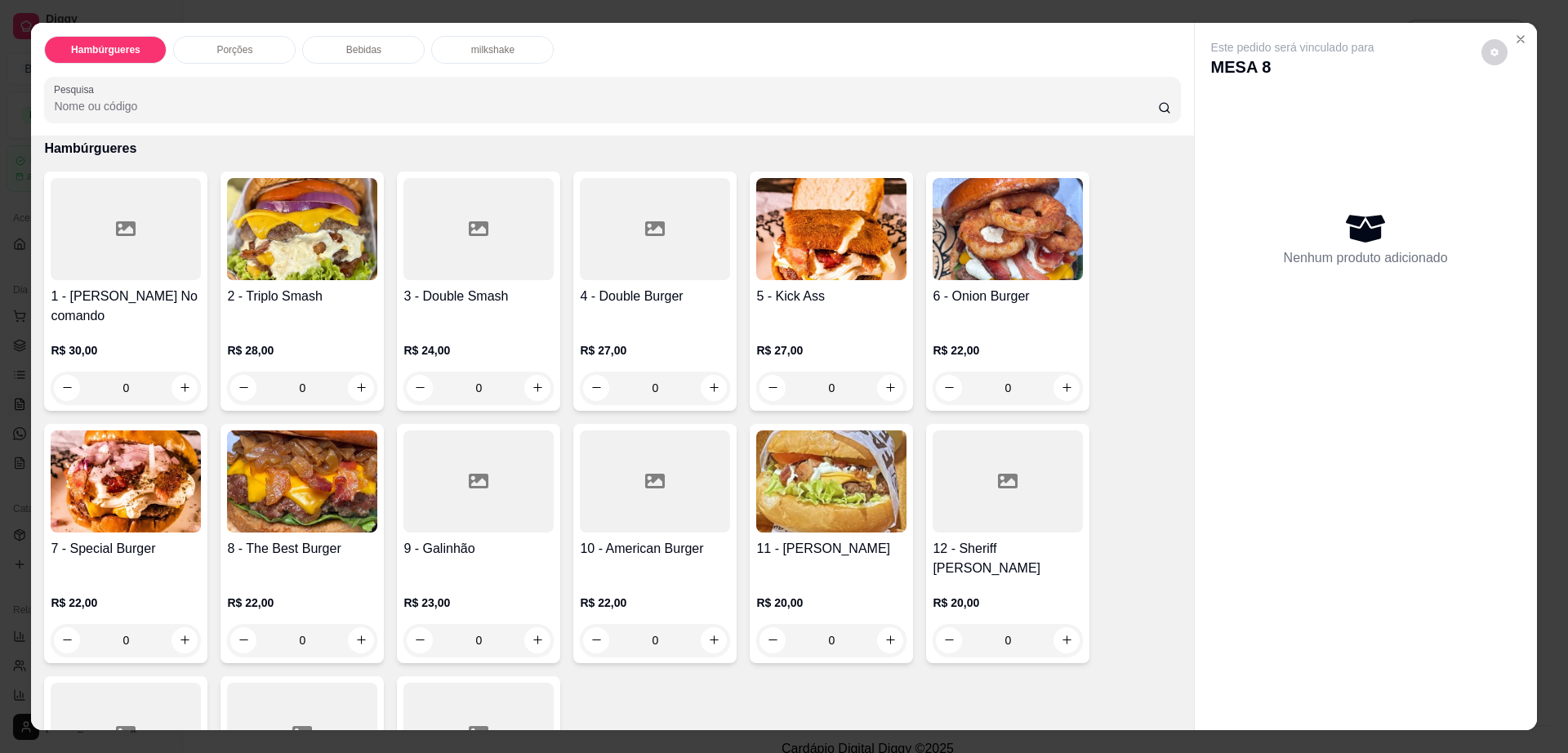
scroll to position [306, 0]
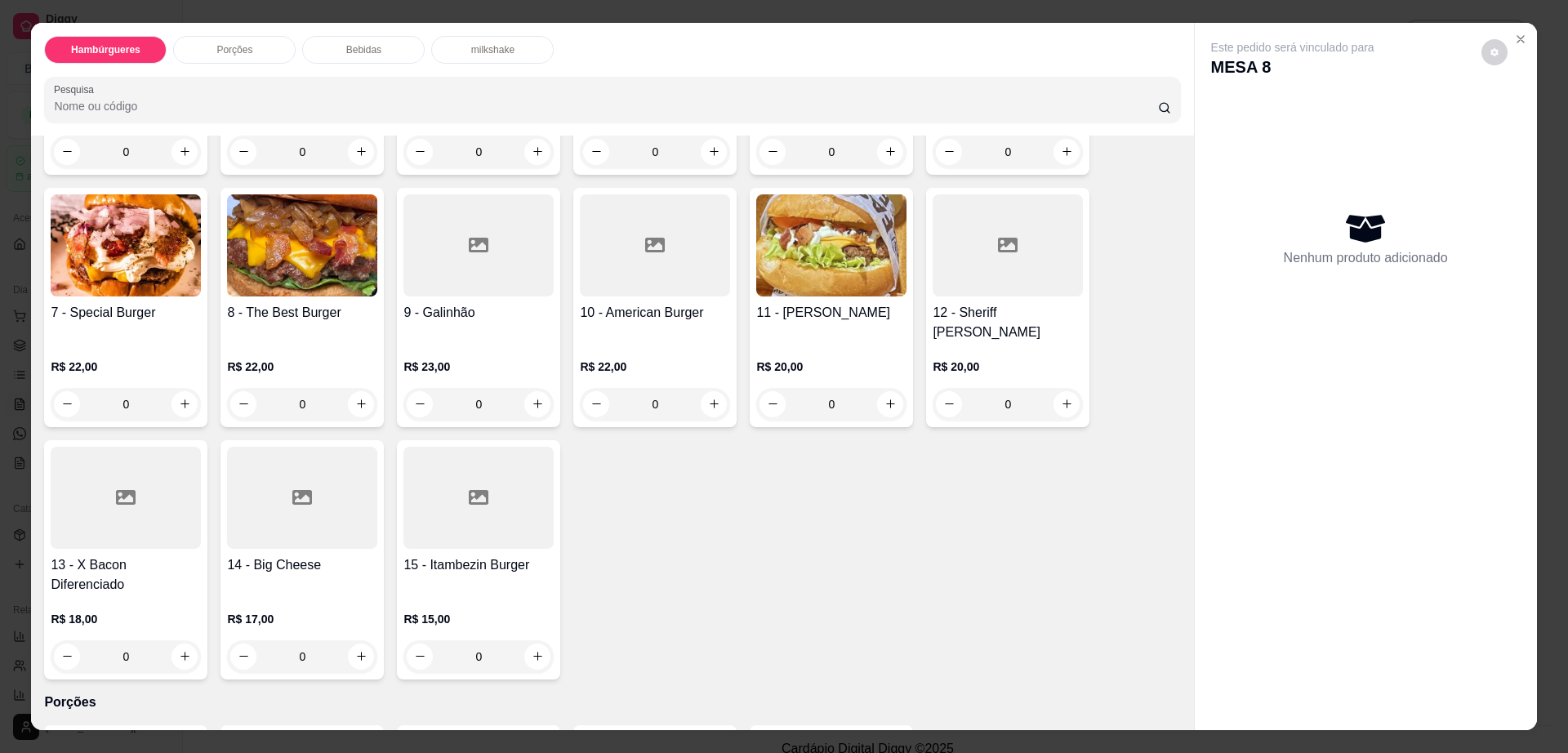
click at [109, 257] on img at bounding box center [126, 245] width 150 height 102
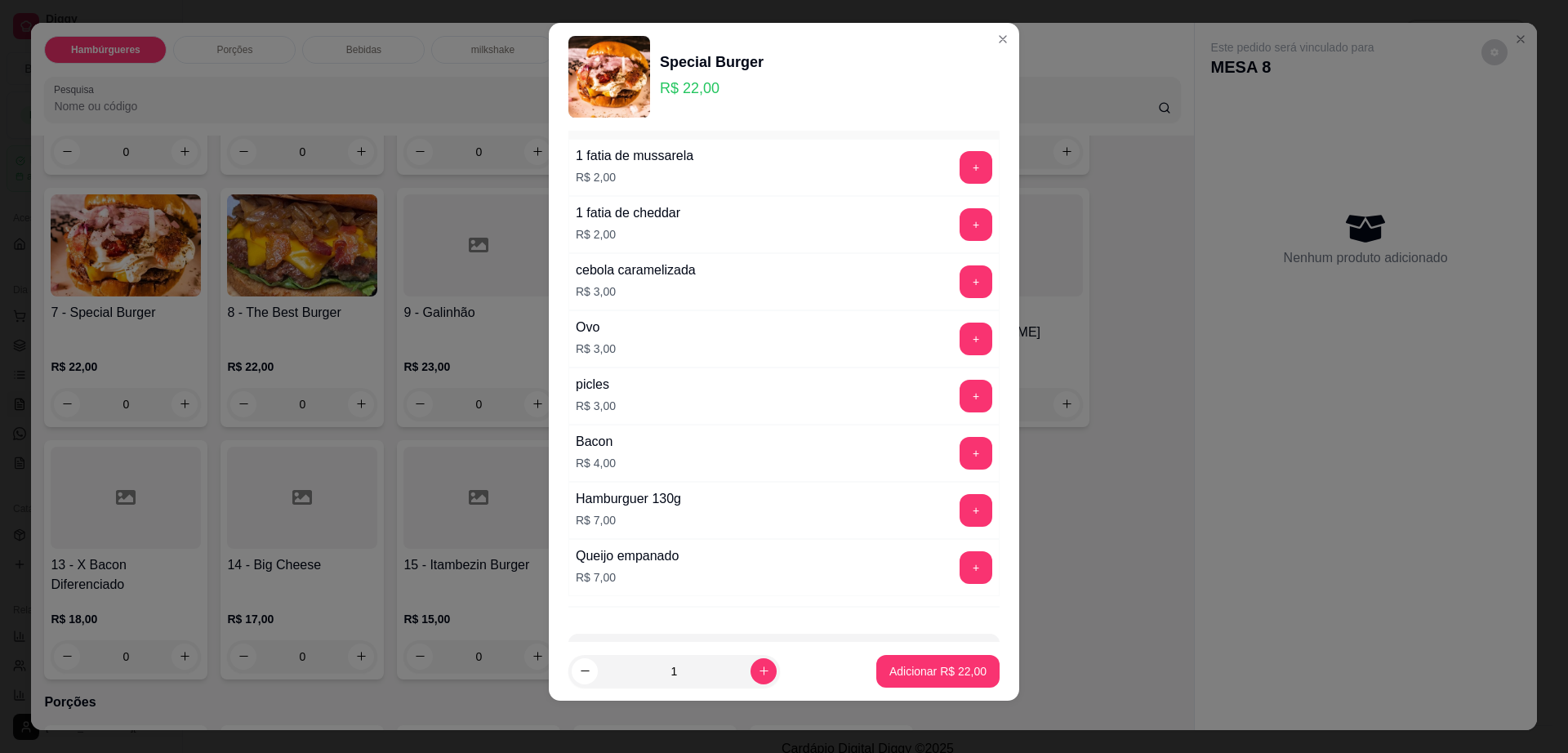
scroll to position [152, 0]
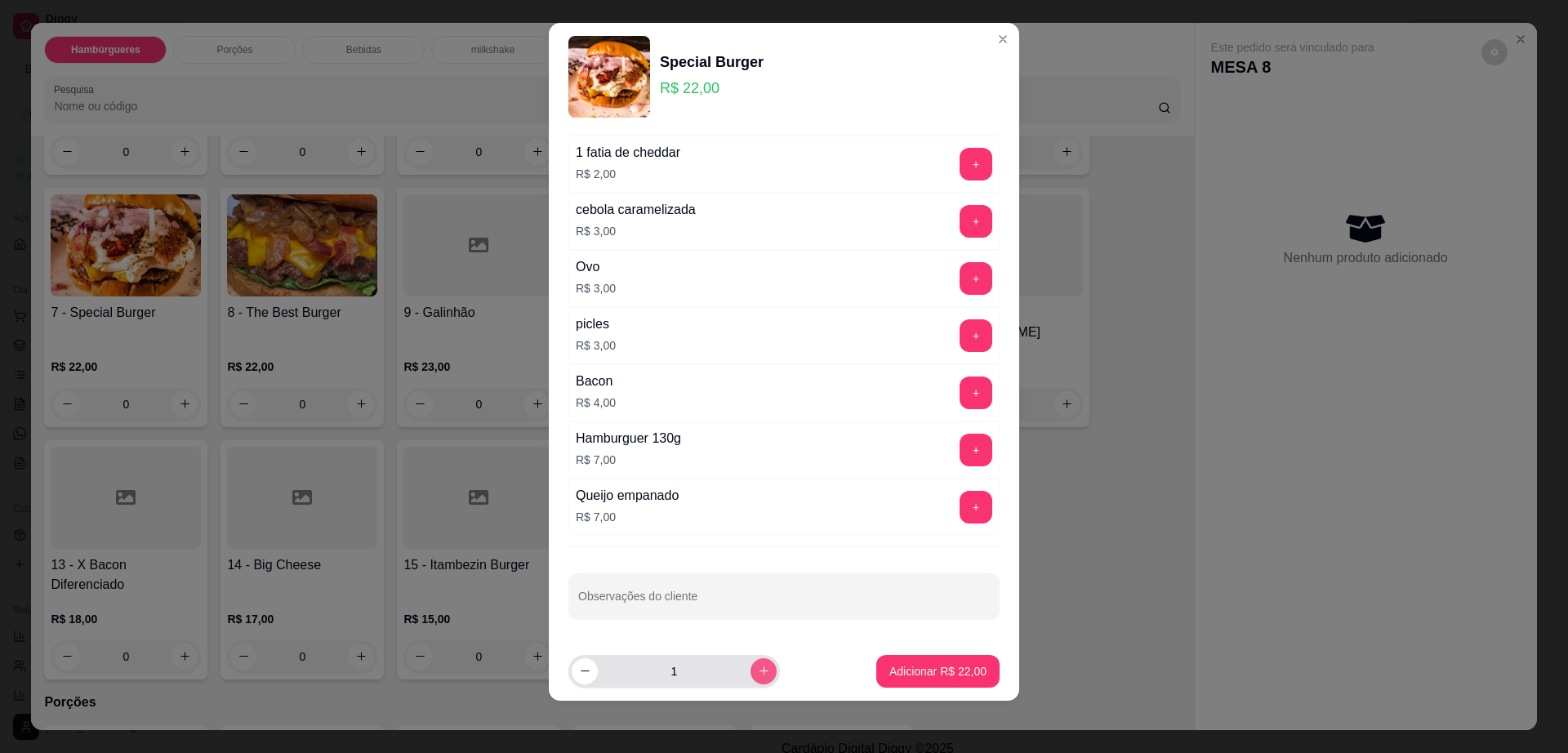
click at [751, 667] on button "increase-product-quantity" at bounding box center [764, 672] width 26 height 26
type input "2"
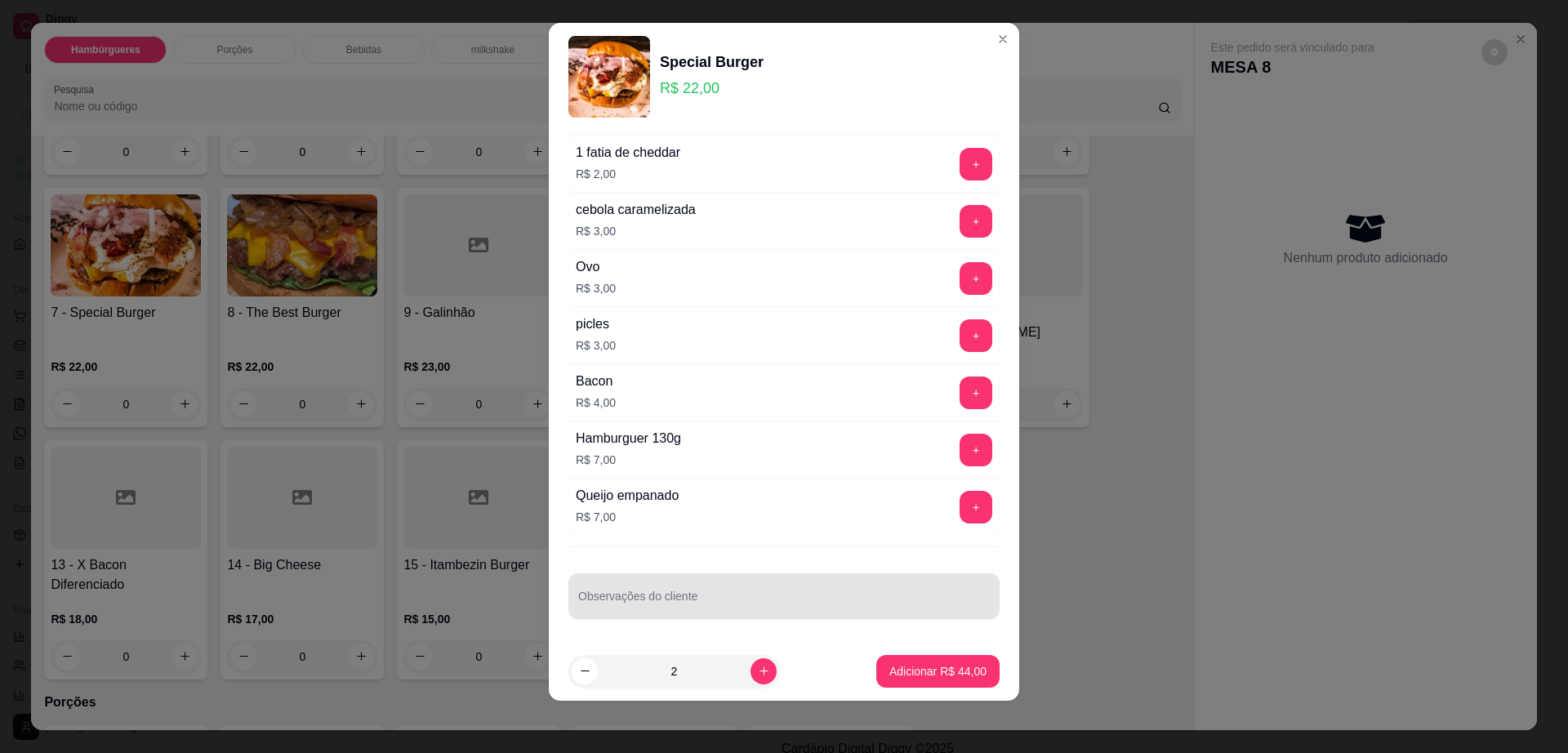
click at [755, 607] on input "Observações do cliente" at bounding box center [784, 603] width 411 height 16
type input "bastante cebola"
click at [901, 689] on footer "2 Adicionar R$ 44,00" at bounding box center [784, 671] width 471 height 59
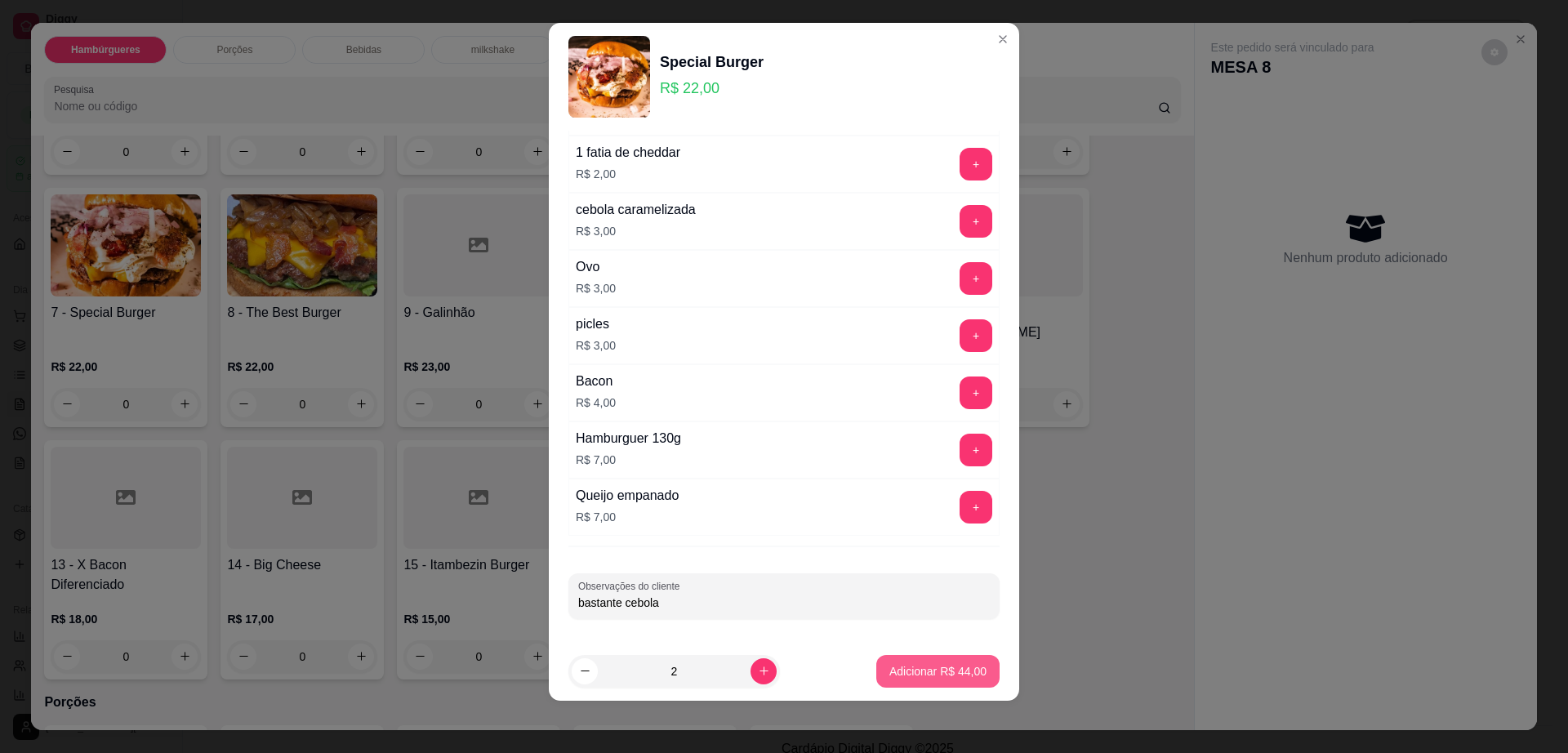
click at [903, 683] on button "Adicionar R$ 44,00" at bounding box center [938, 671] width 123 height 33
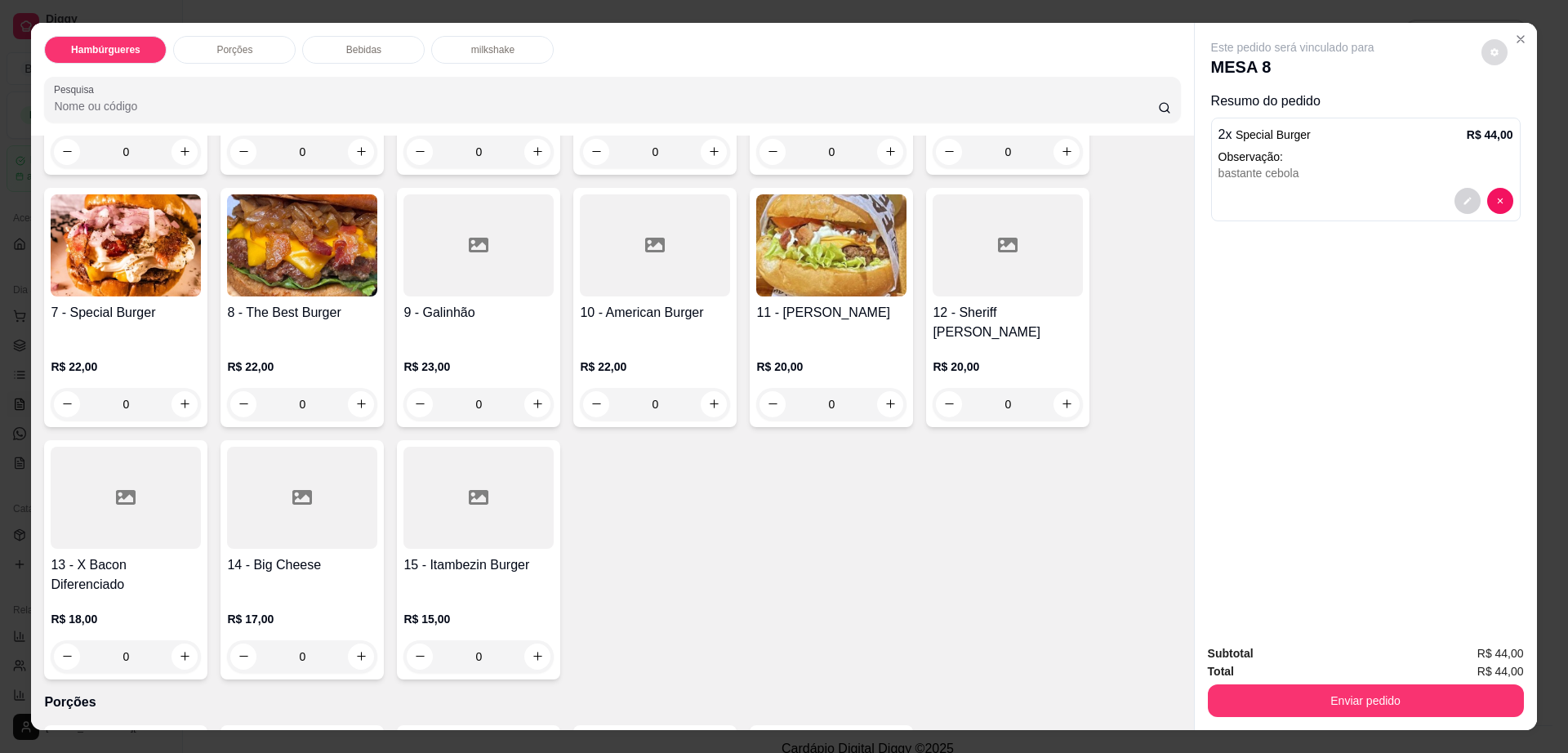
click at [1489, 50] on icon "decrease-product-quantity" at bounding box center [1494, 52] width 9 height 9
click at [1327, 692] on button "Enviar pedido" at bounding box center [1365, 700] width 316 height 33
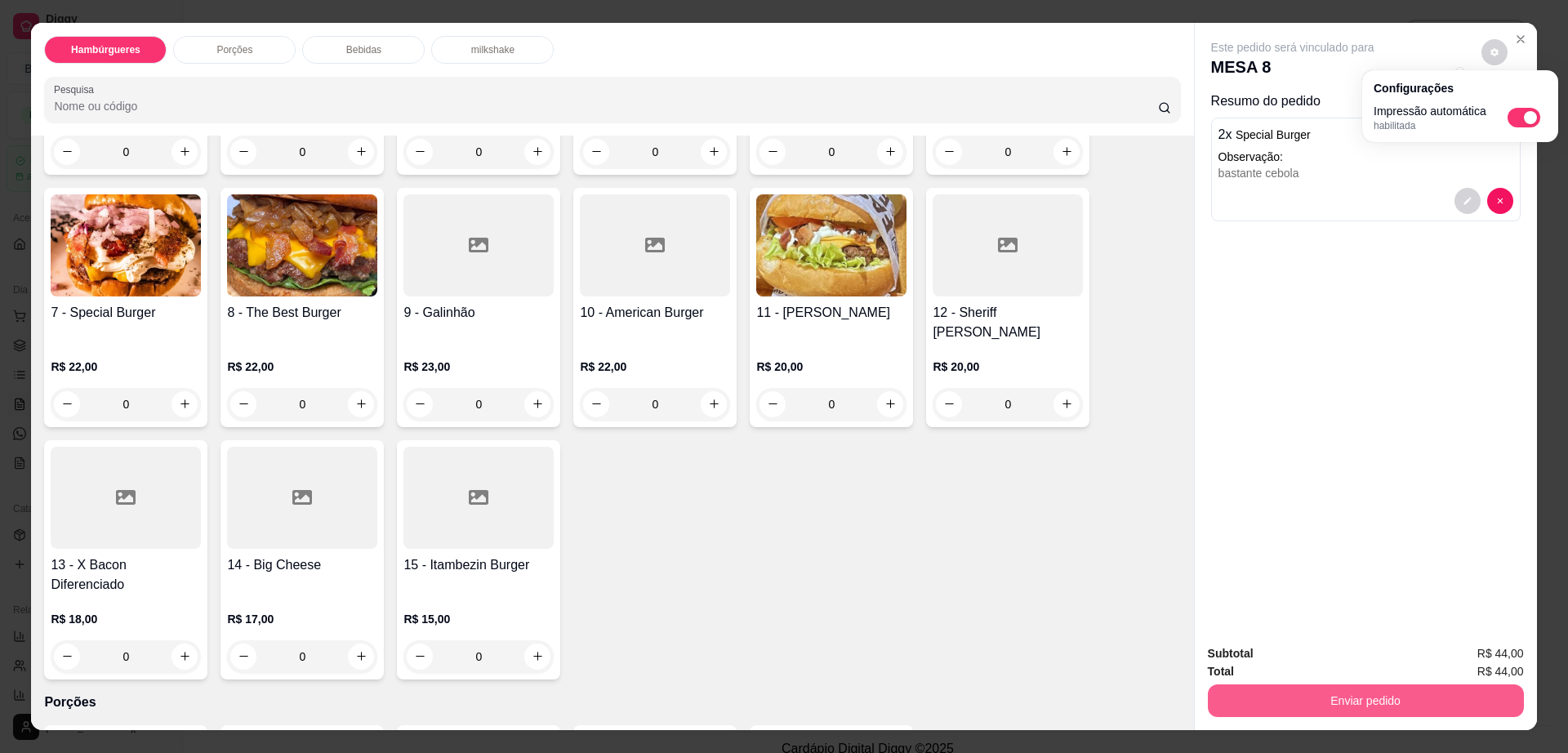
click at [1327, 692] on button "Enviar pedido" at bounding box center [1365, 700] width 316 height 33
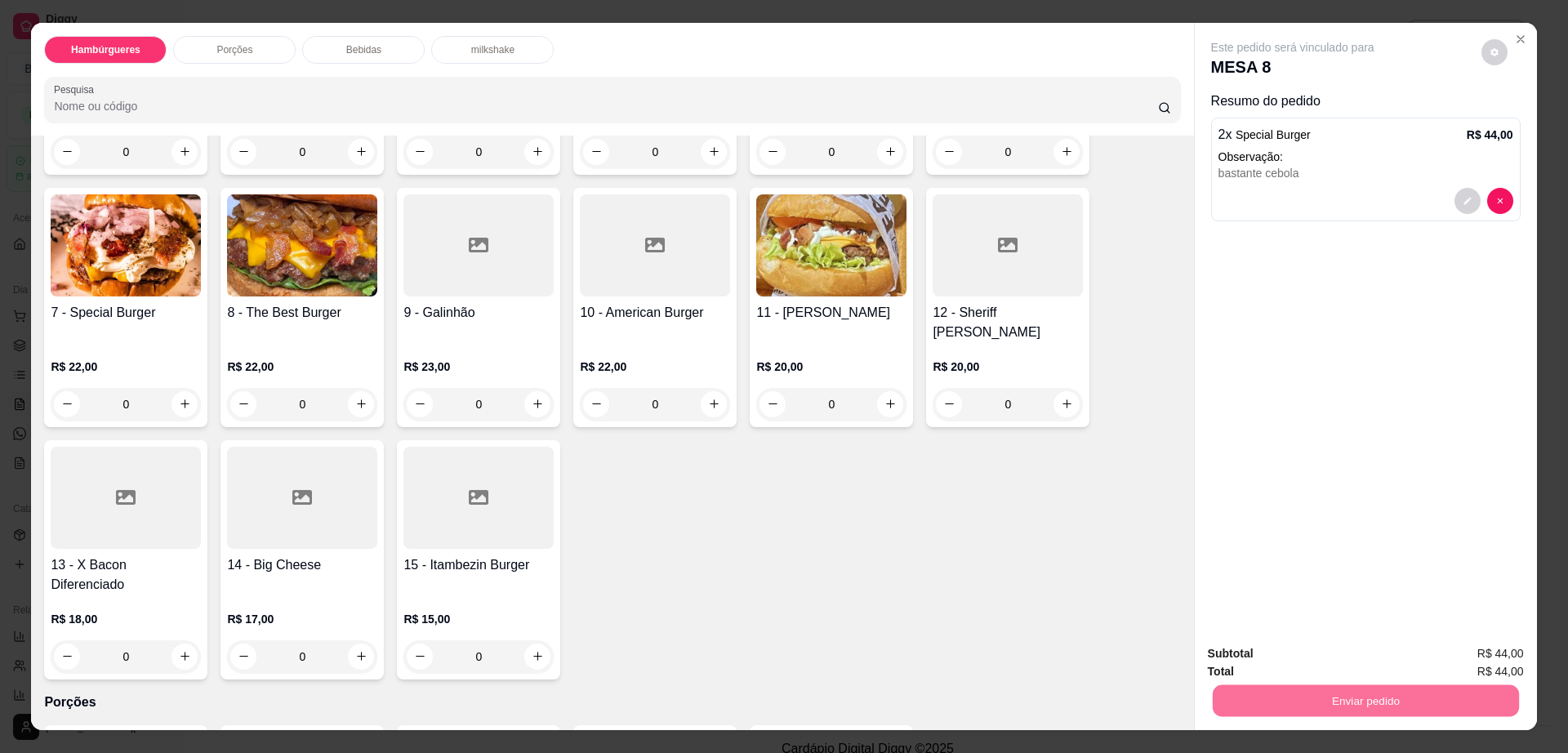
click at [1466, 661] on button "Enviar pedido" at bounding box center [1479, 661] width 92 height 31
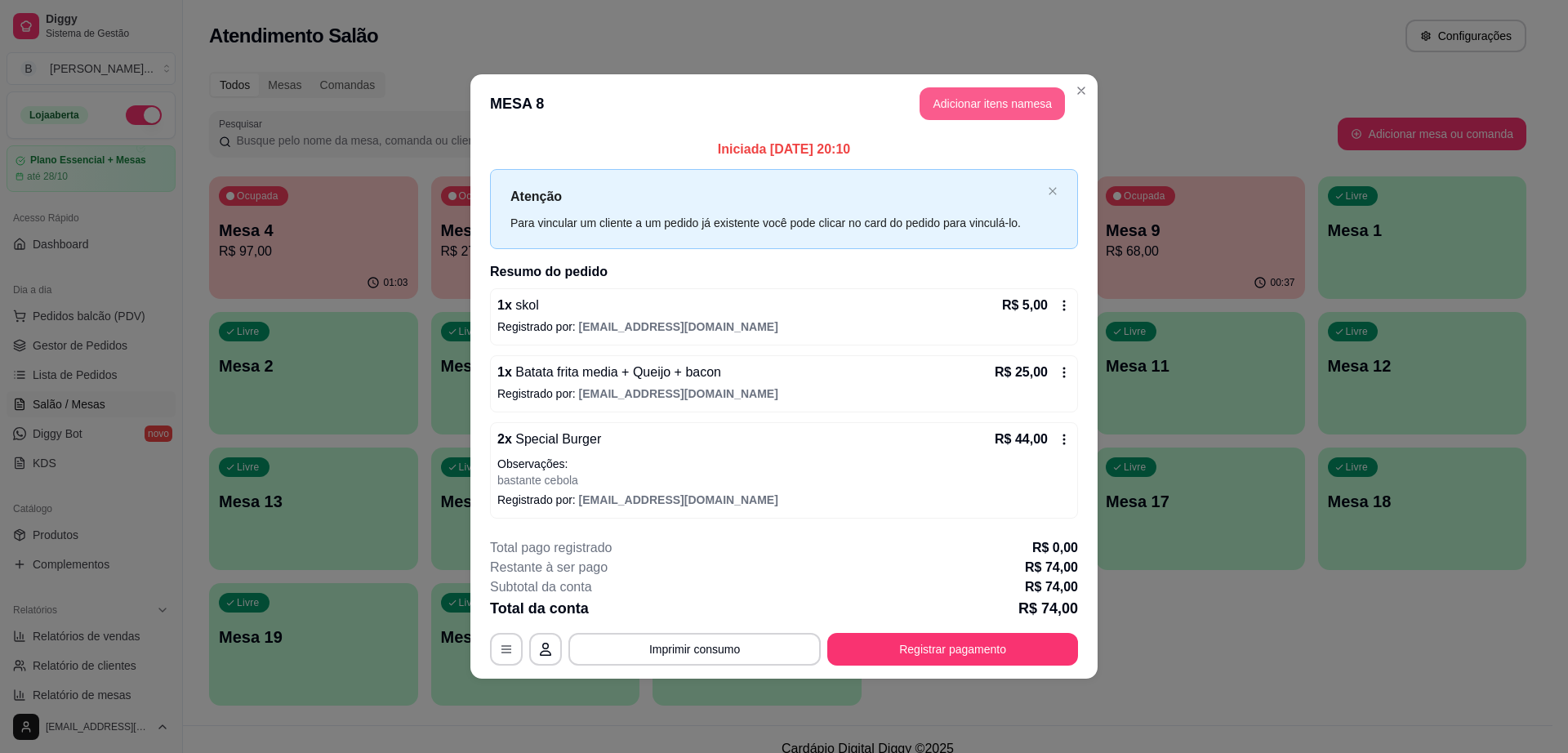
click at [981, 94] on button "Adicionar itens na mesa" at bounding box center [992, 103] width 146 height 33
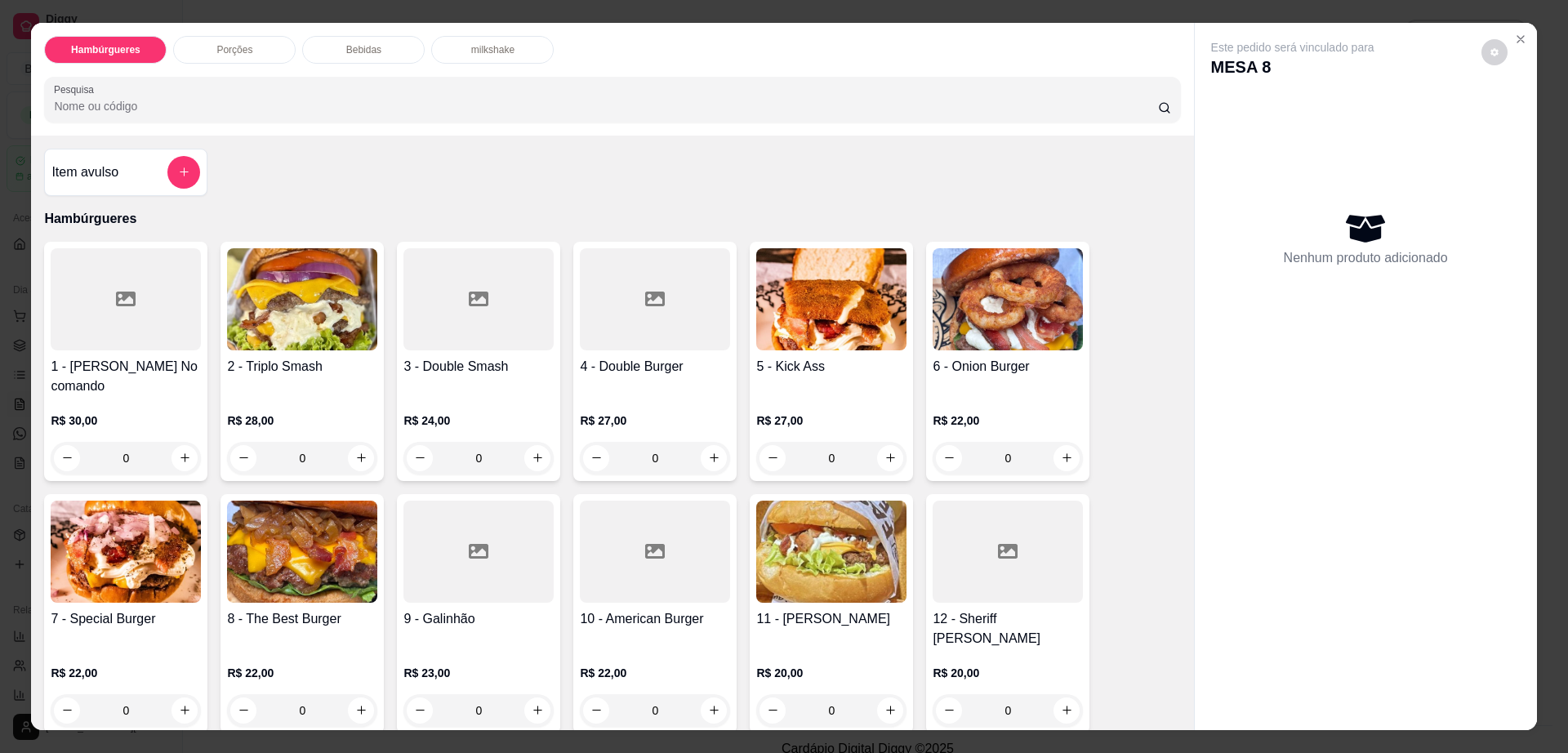
click at [383, 53] on div "Bebidas" at bounding box center [364, 50] width 122 height 28
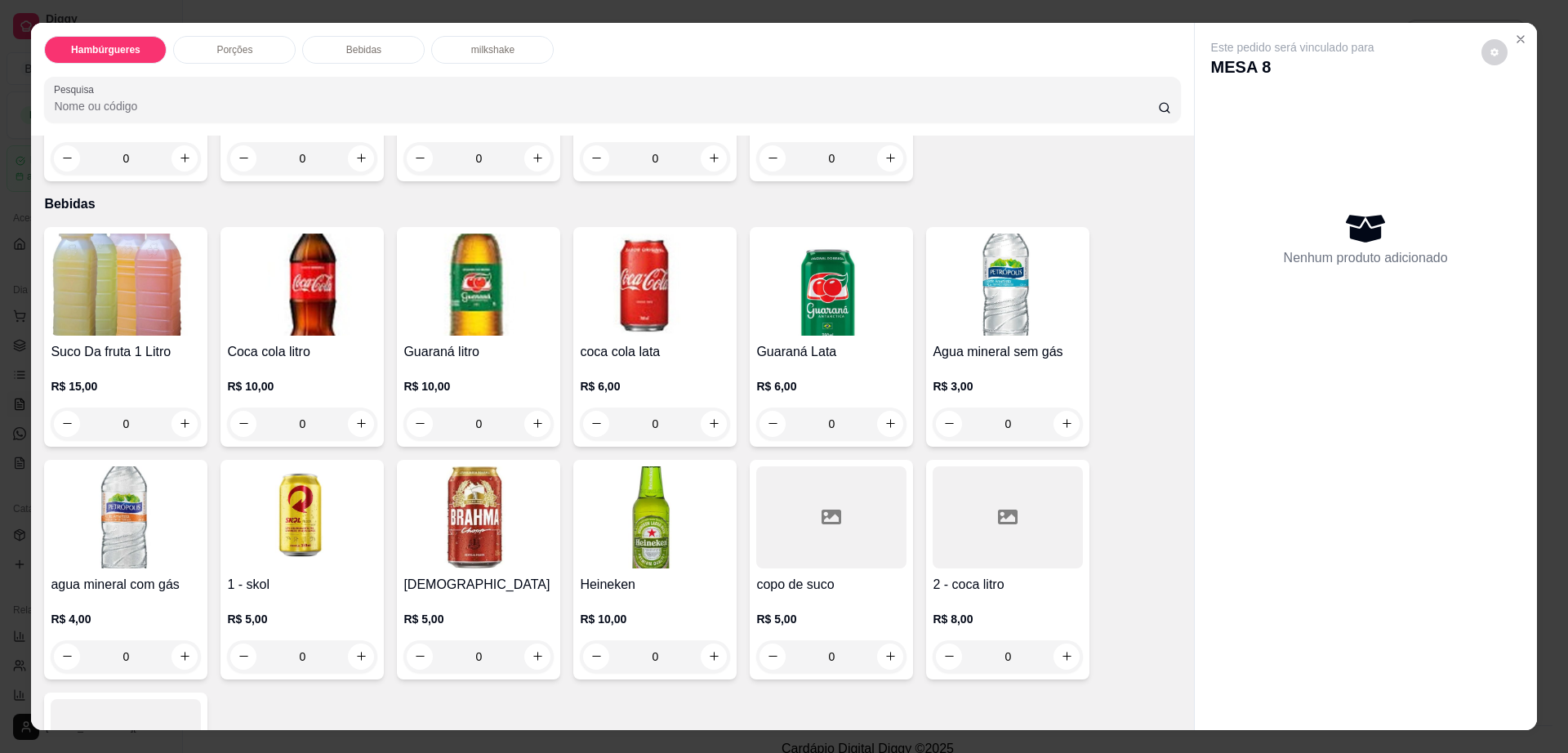
scroll to position [29, 0]
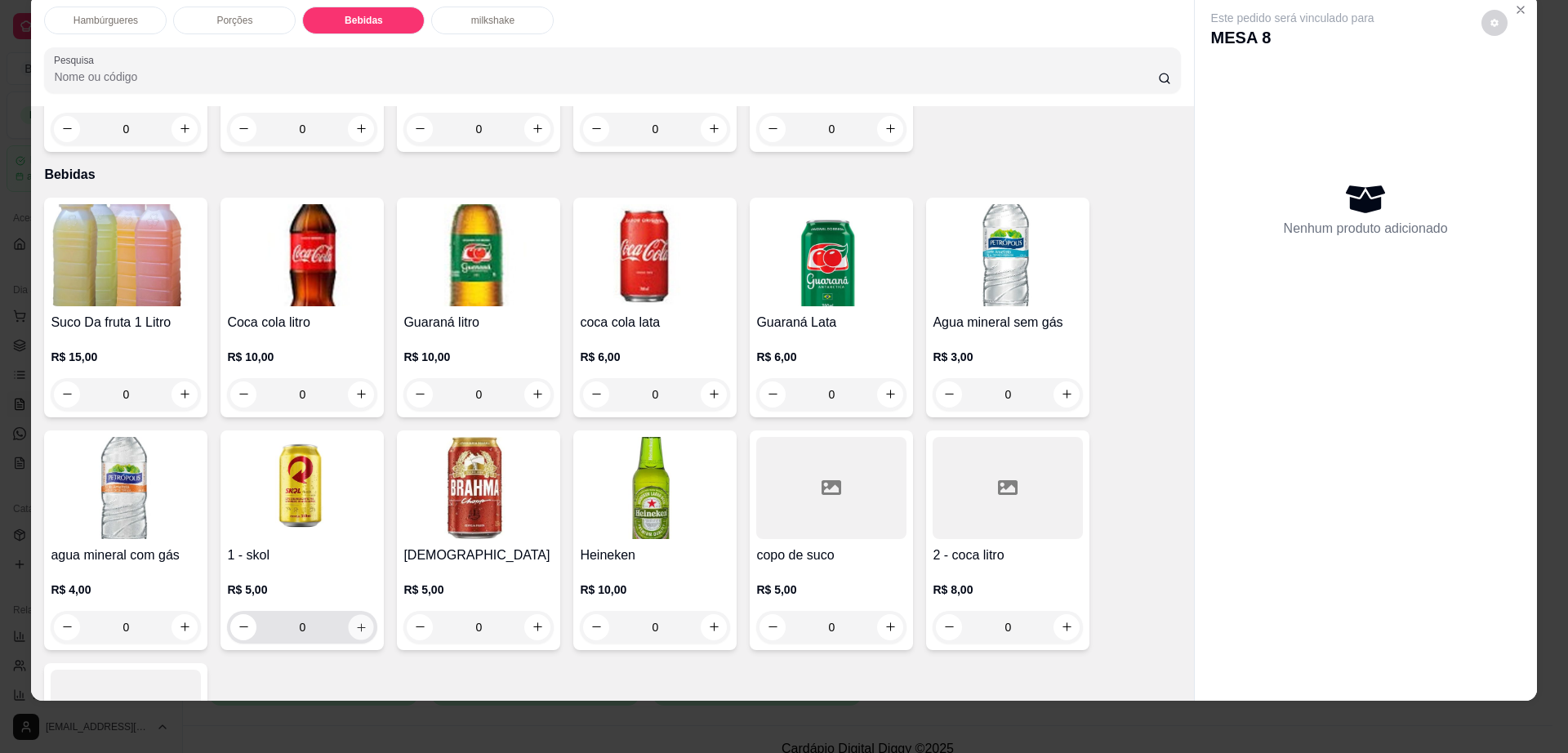
click at [357, 621] on icon "increase-product-quantity" at bounding box center [361, 627] width 12 height 12
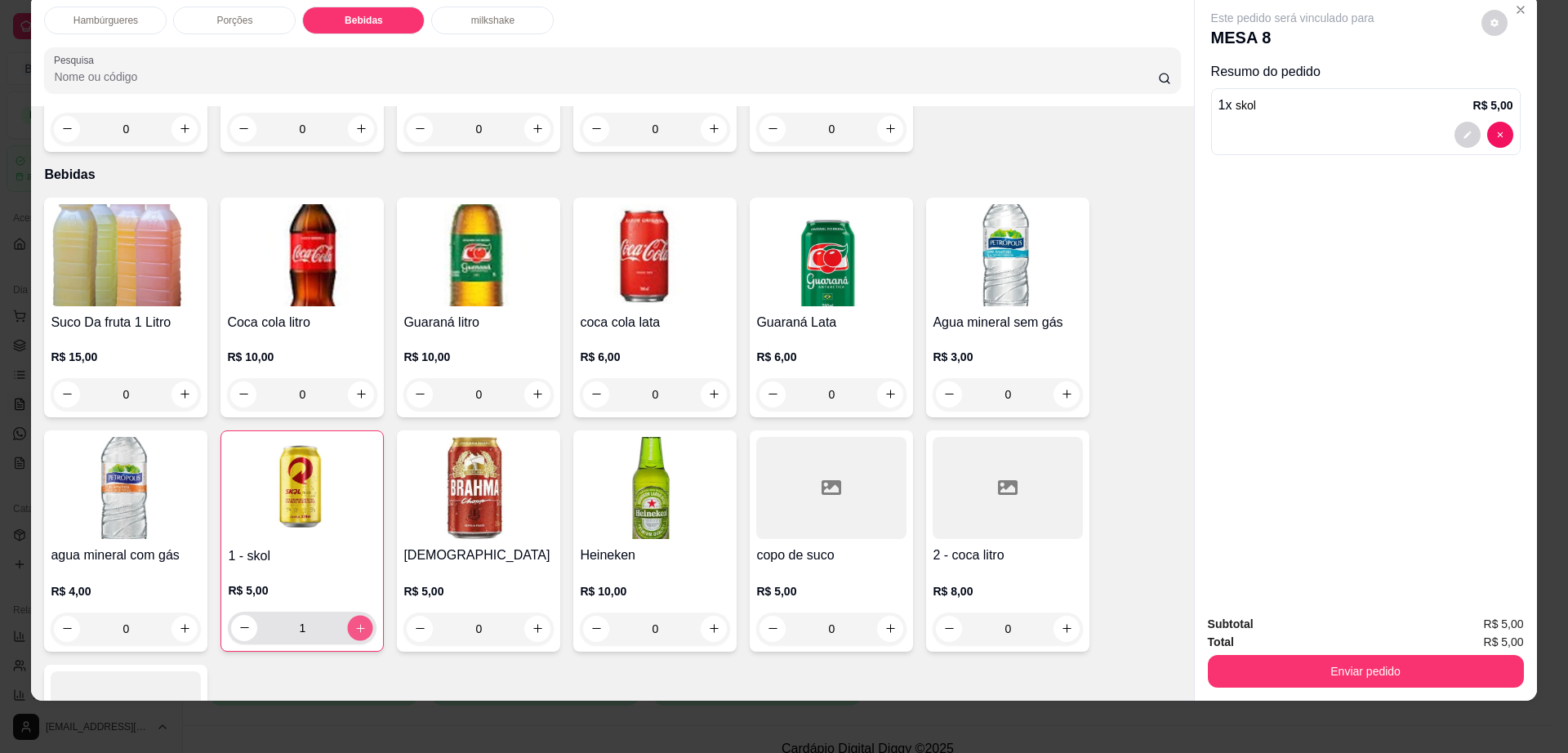
click at [357, 621] on icon "increase-product-quantity" at bounding box center [360, 627] width 12 height 12
type input "2"
click at [1482, 17] on button "decrease-product-quantity" at bounding box center [1494, 22] width 25 height 25
click at [1514, 78] on span "Automatic updates" at bounding box center [1523, 87] width 33 height 20
click at [1514, 88] on input "Automatic updates" at bounding box center [1512, 93] width 10 height 10
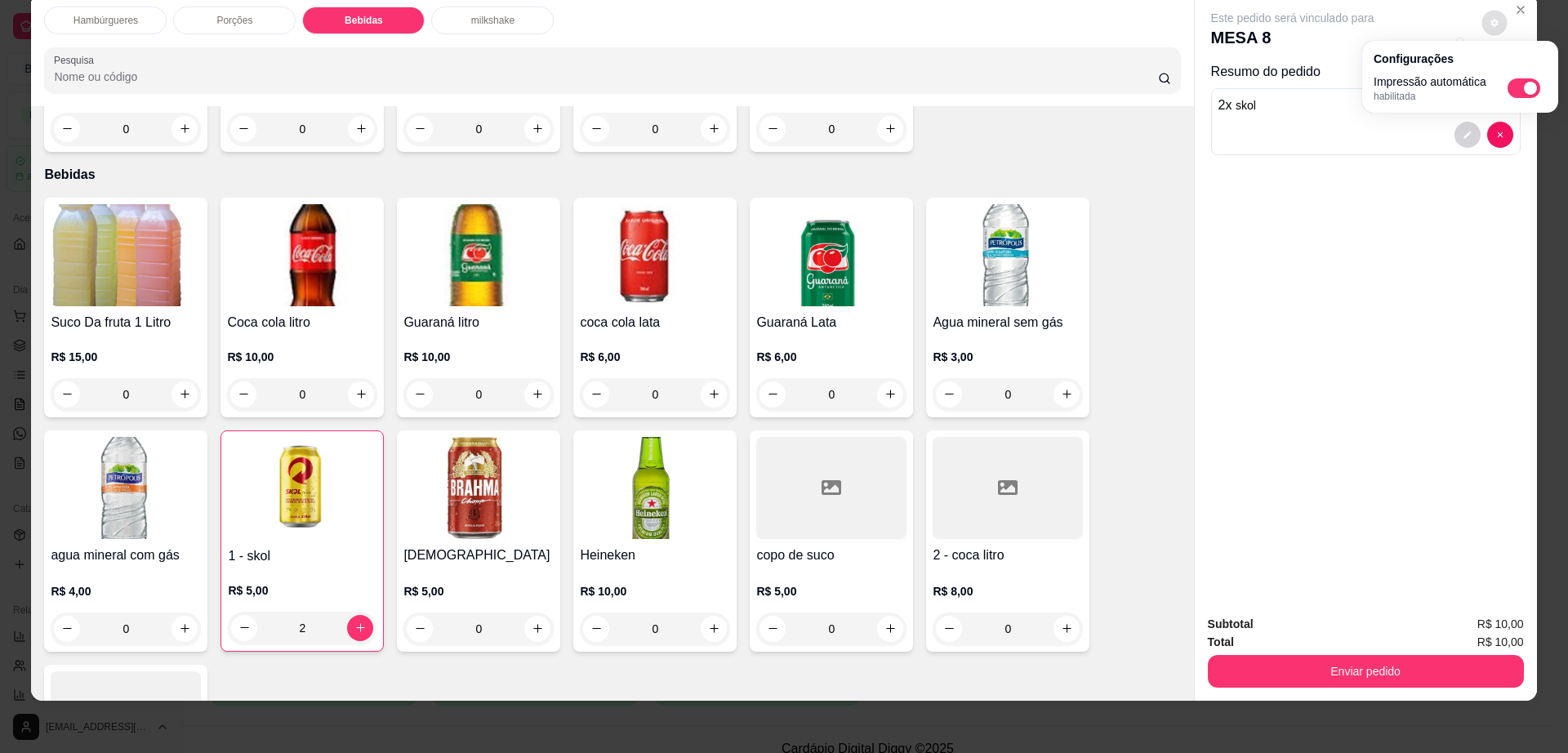
checkbox input "false"
click at [1322, 683] on button "Enviar pedido" at bounding box center [1365, 671] width 316 height 33
click at [1325, 682] on button "Enviar pedido" at bounding box center [1365, 671] width 316 height 33
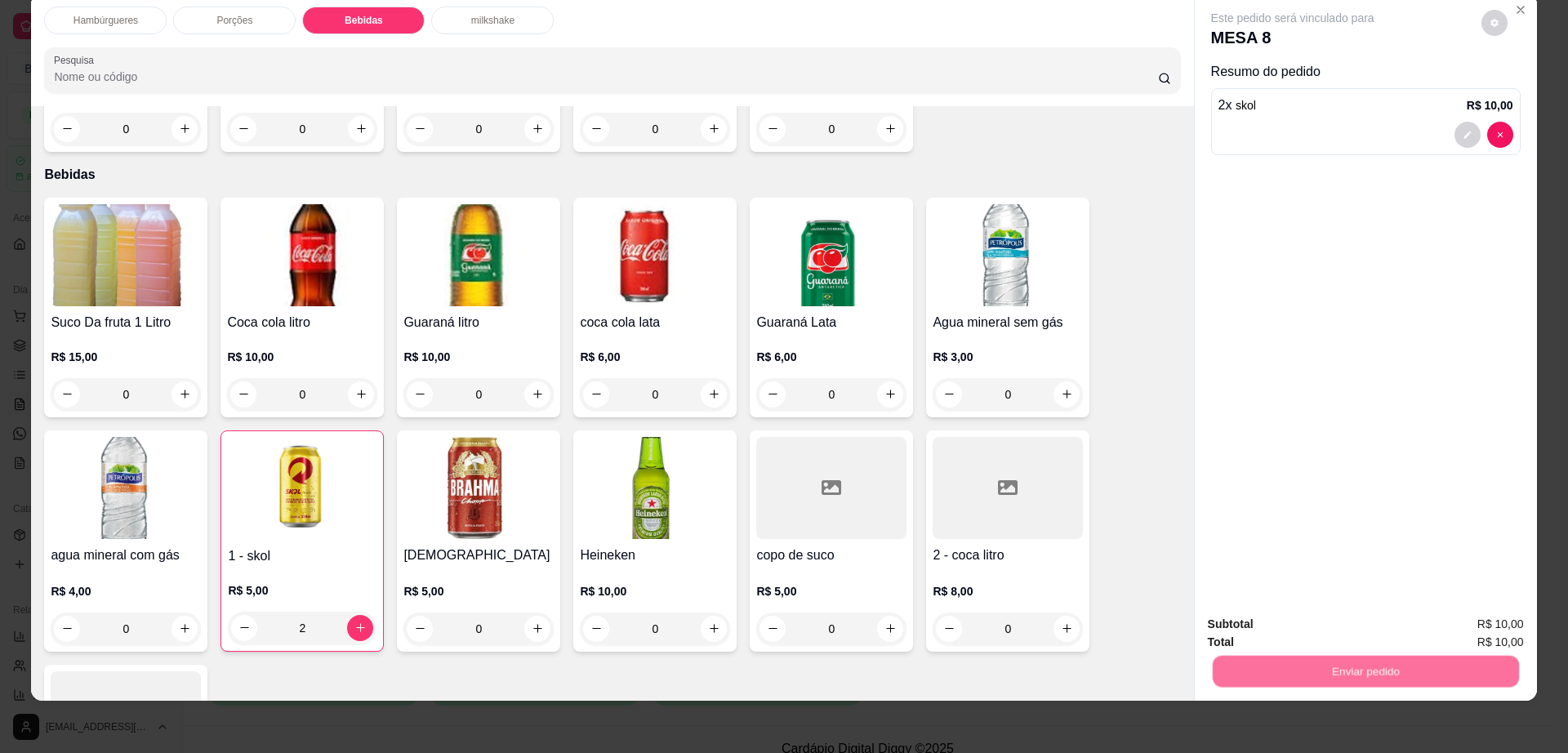
click at [1469, 628] on button "Enviar pedido" at bounding box center [1479, 631] width 92 height 31
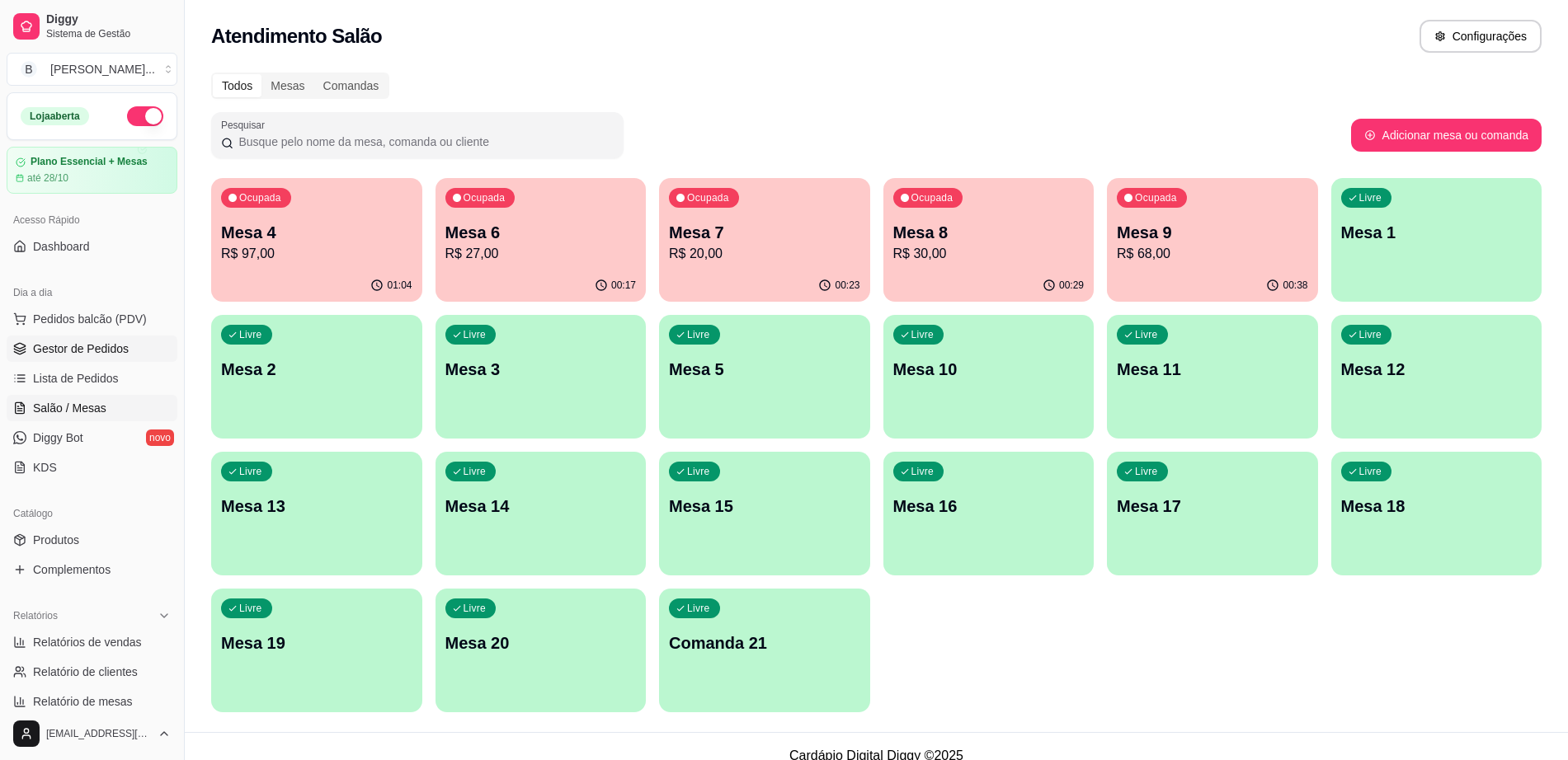
click at [104, 343] on span "Gestor de Pedidos" at bounding box center [81, 348] width 96 height 16
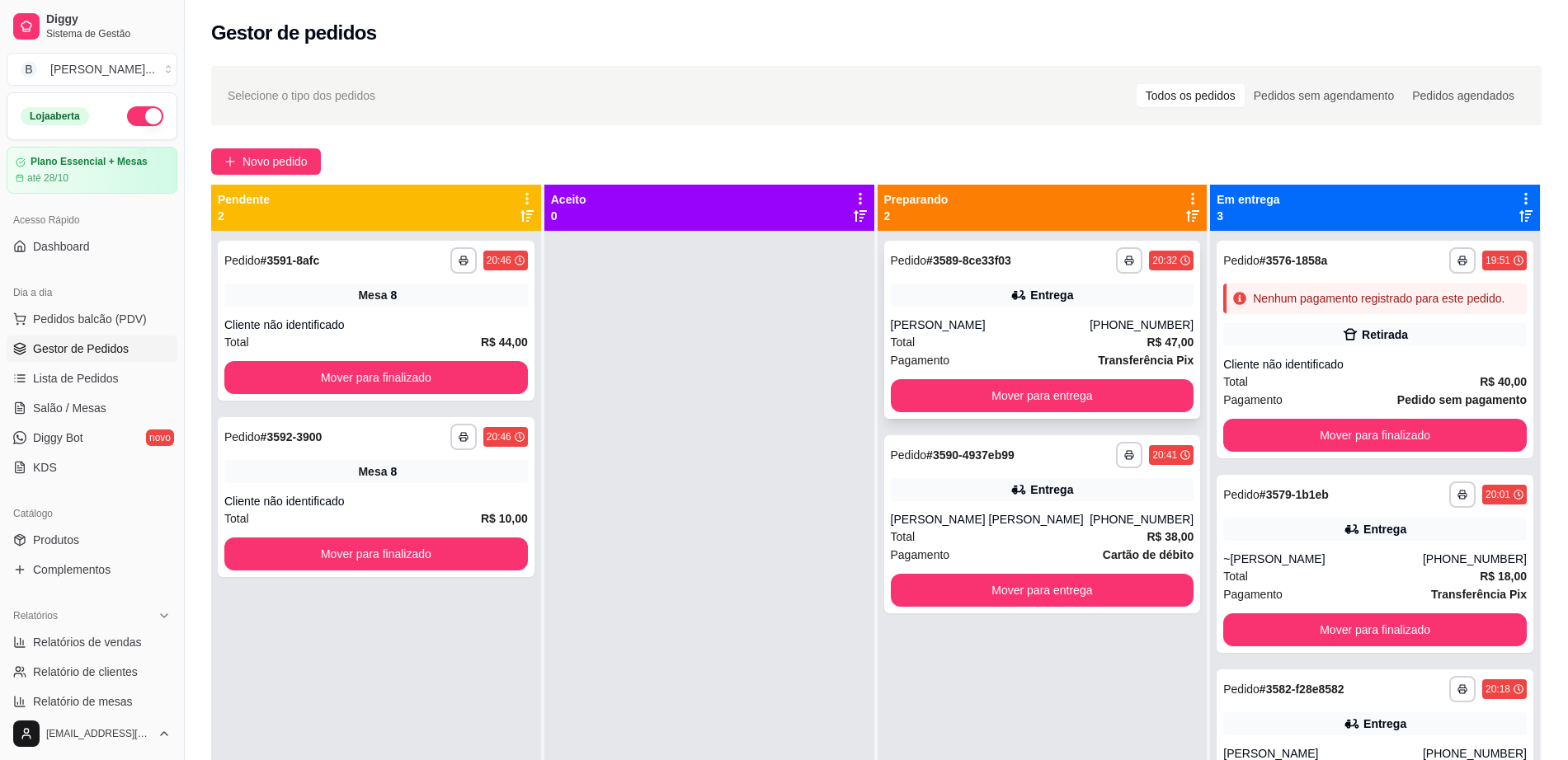
click at [996, 327] on div "[PERSON_NAME]" at bounding box center [991, 324] width 199 height 16
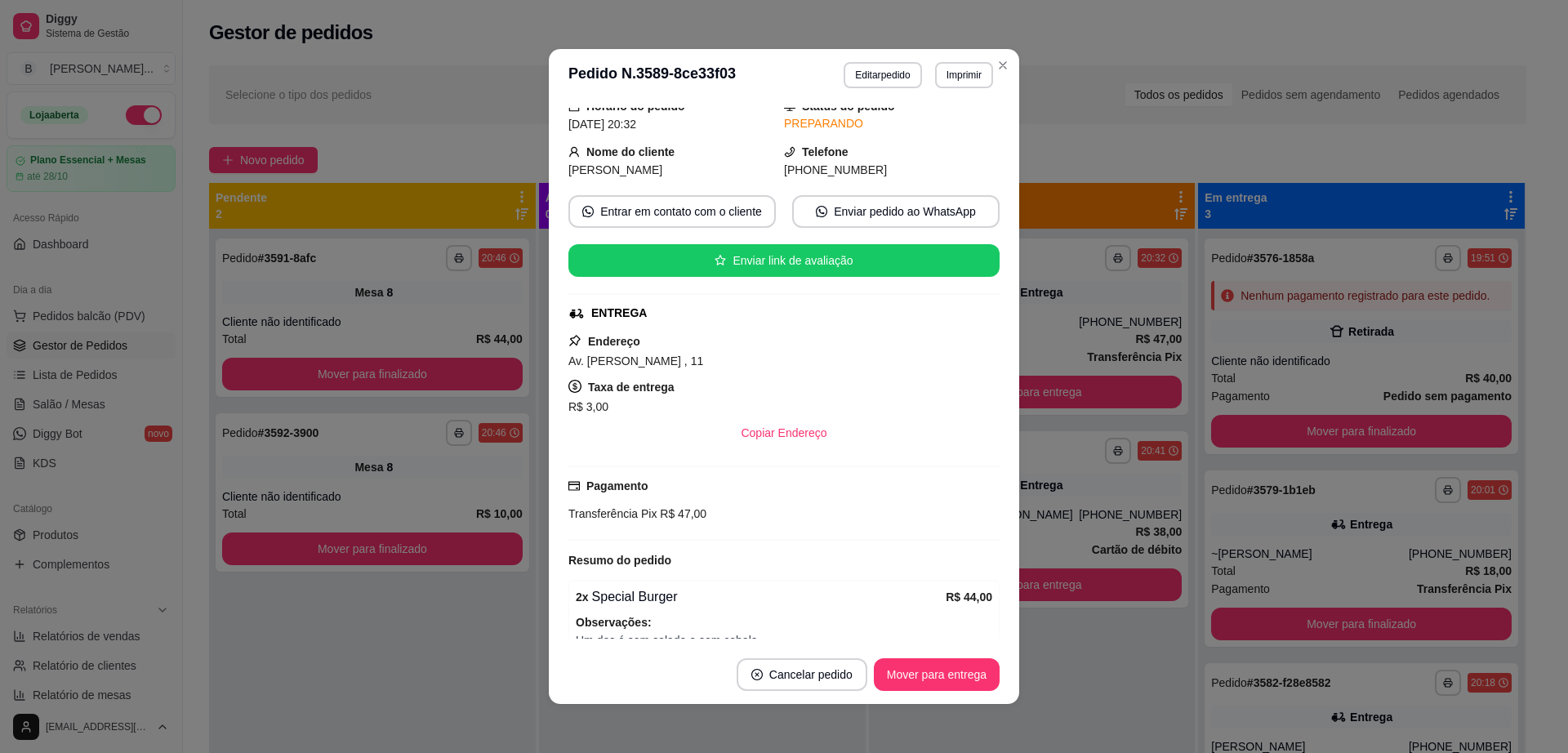
scroll to position [147, 0]
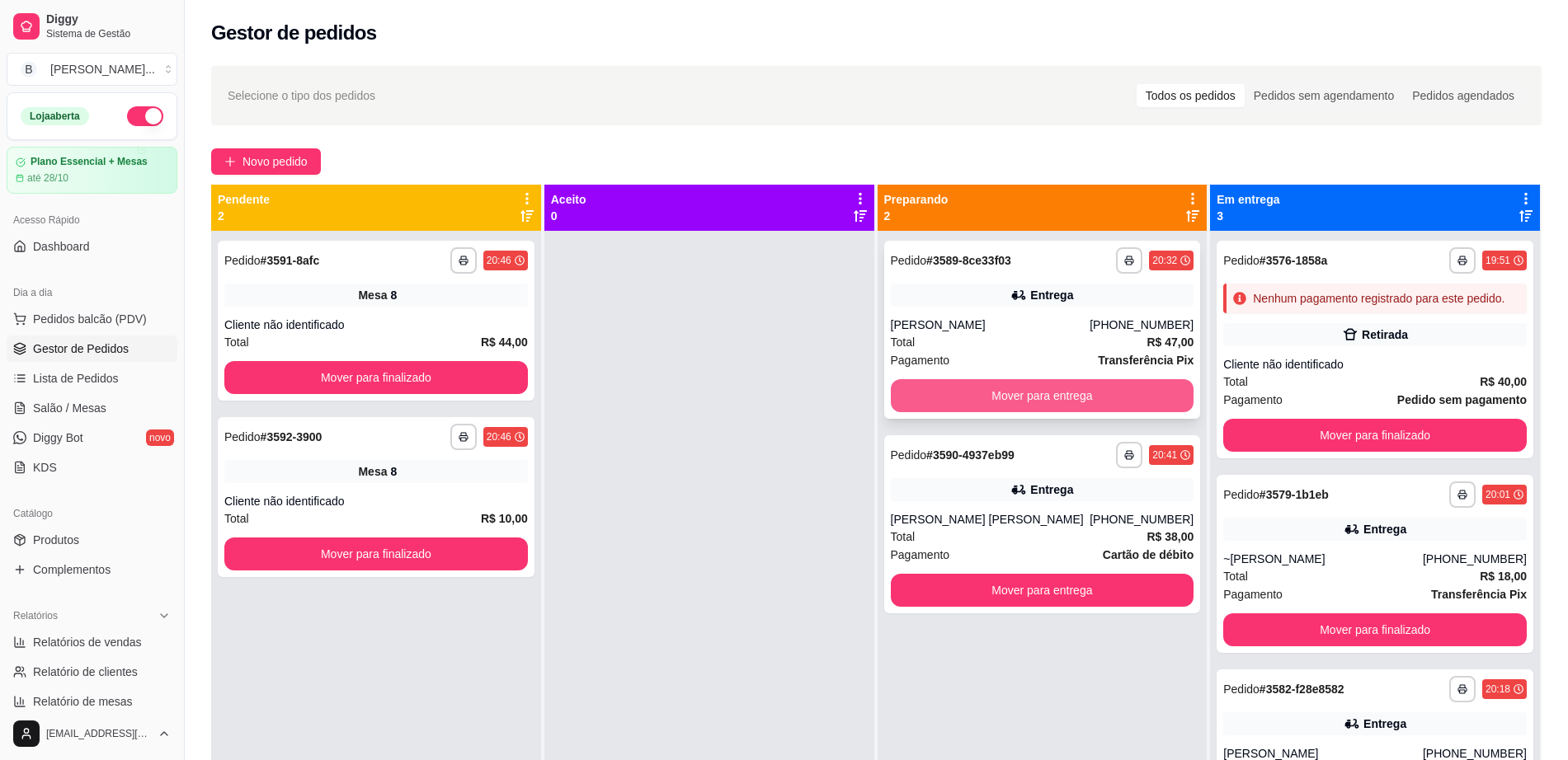
click at [1063, 396] on button "Mover para entrega" at bounding box center [1043, 396] width 304 height 33
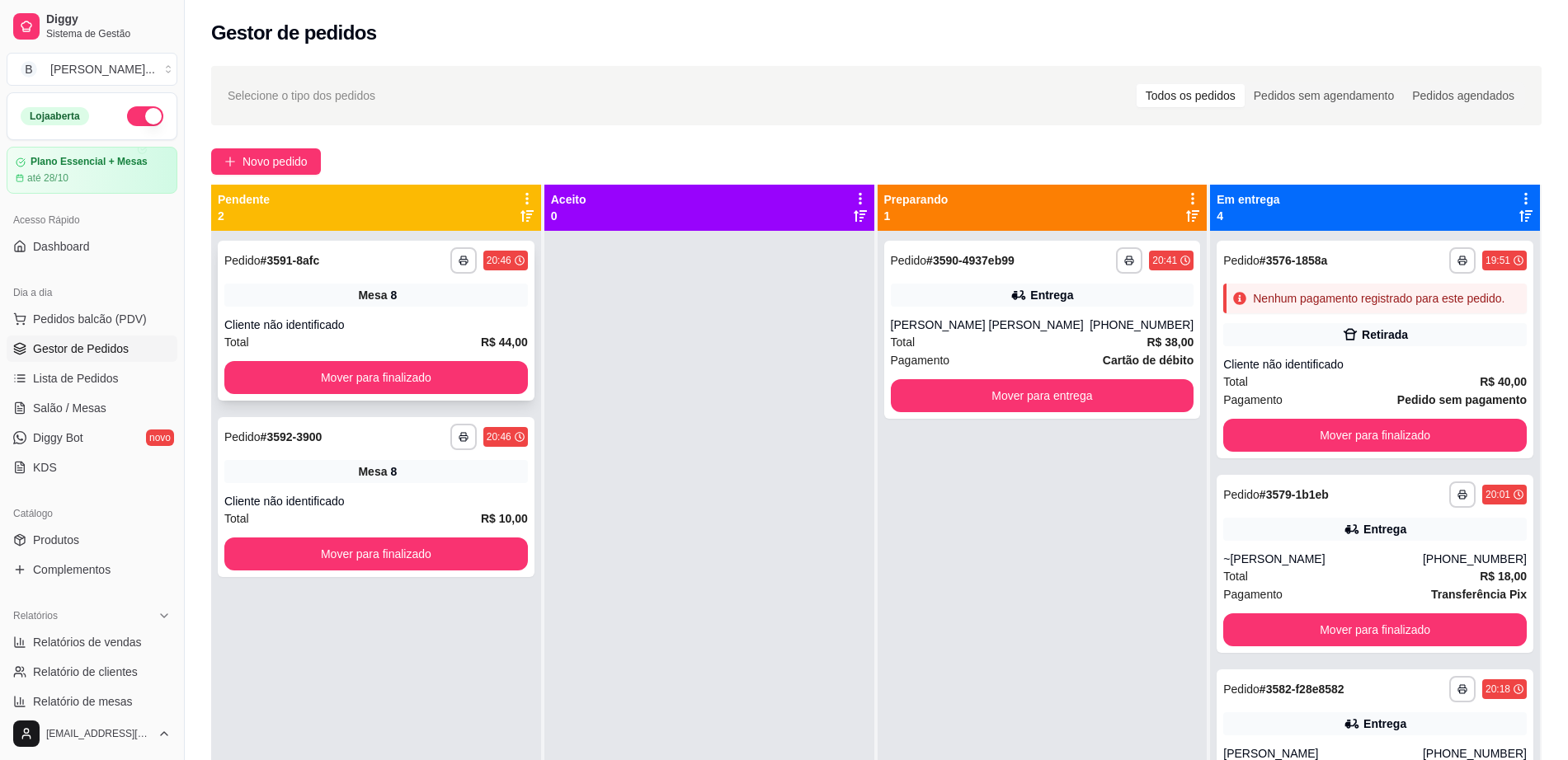
click at [441, 396] on div "**********" at bounding box center [376, 321] width 317 height 160
click at [440, 370] on button "Mover para finalizado" at bounding box center [376, 378] width 304 height 33
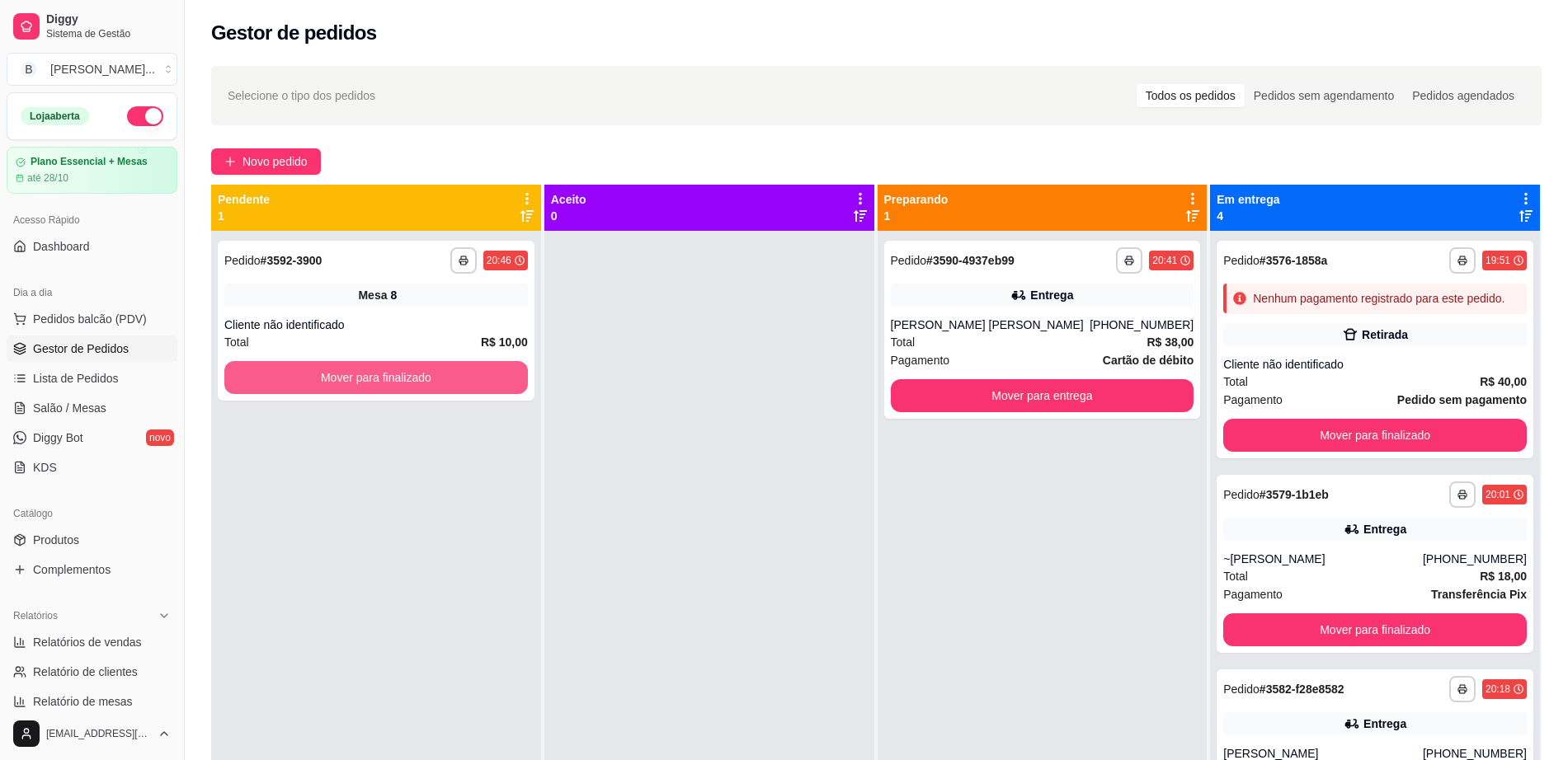
click at [440, 370] on button "Mover para finalizado" at bounding box center [376, 378] width 304 height 33
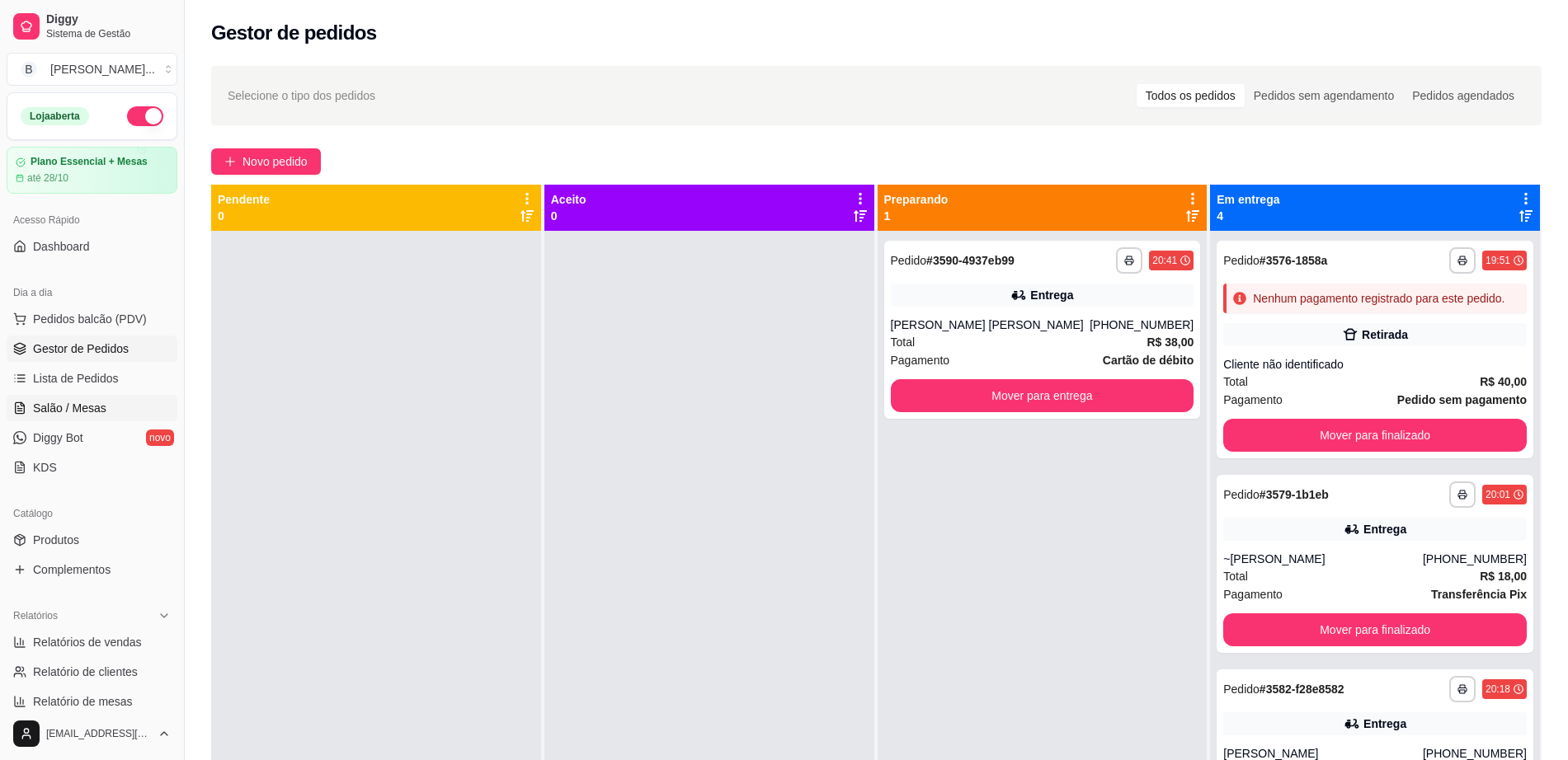
click at [126, 402] on link "Salão / Mesas" at bounding box center [92, 408] width 171 height 27
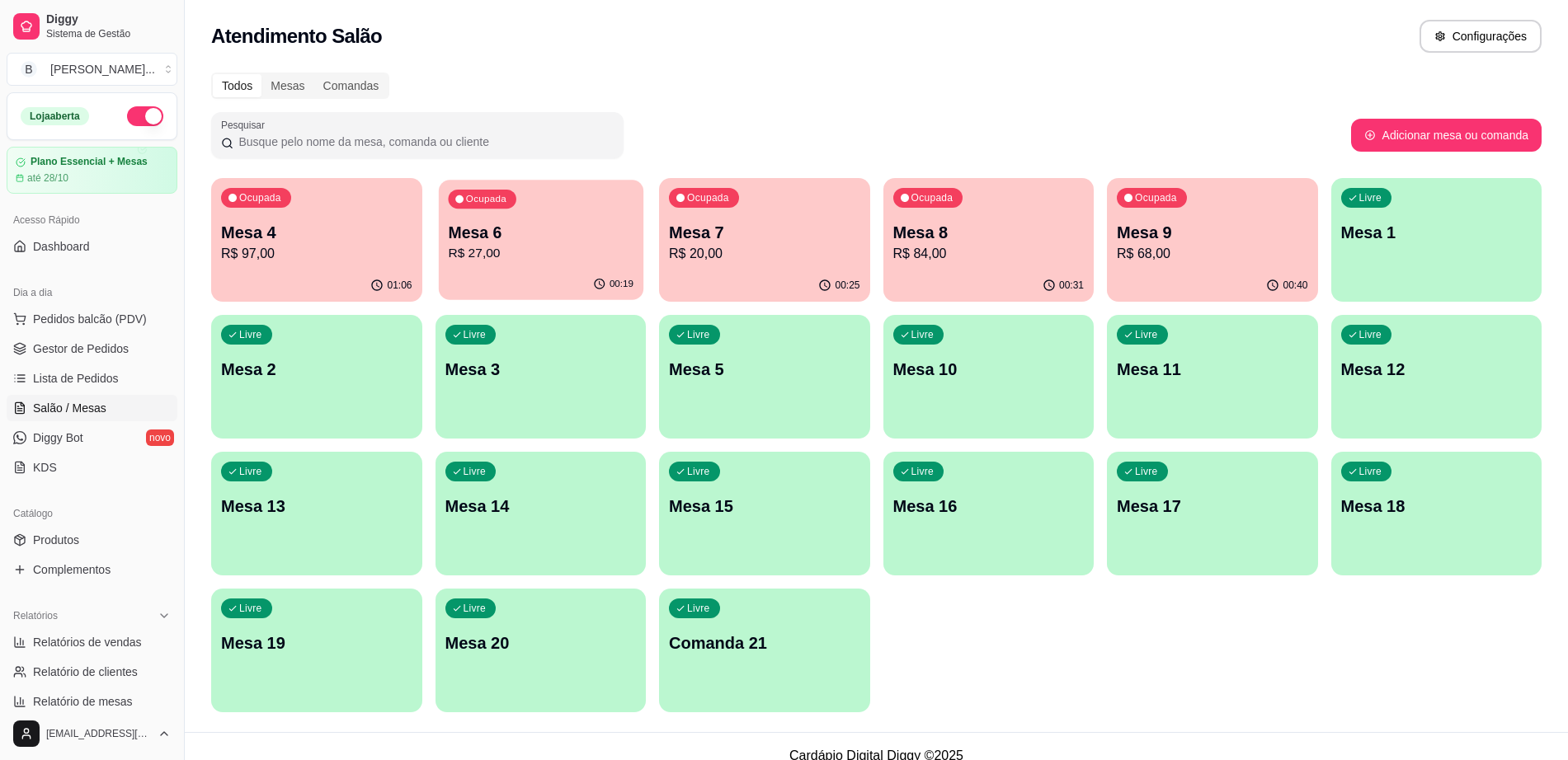
click at [470, 277] on div "00:19" at bounding box center [541, 284] width 205 height 31
click at [630, 228] on p "Mesa 6" at bounding box center [541, 232] width 186 height 22
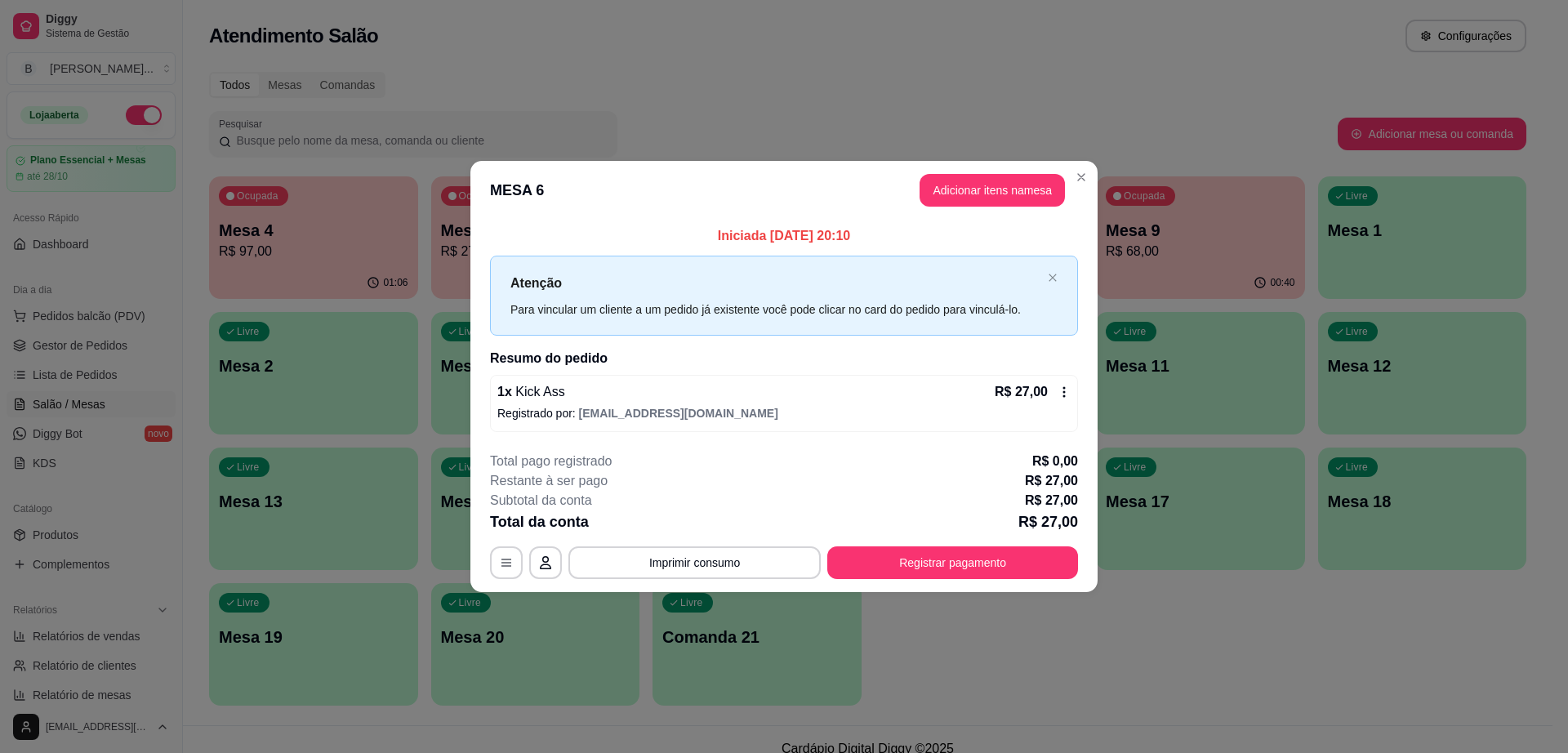
click at [991, 211] on header "MESA 6 Adicionar itens na mesa" at bounding box center [784, 190] width 628 height 59
click at [999, 198] on button "Adicionar itens na mesa" at bounding box center [992, 190] width 146 height 33
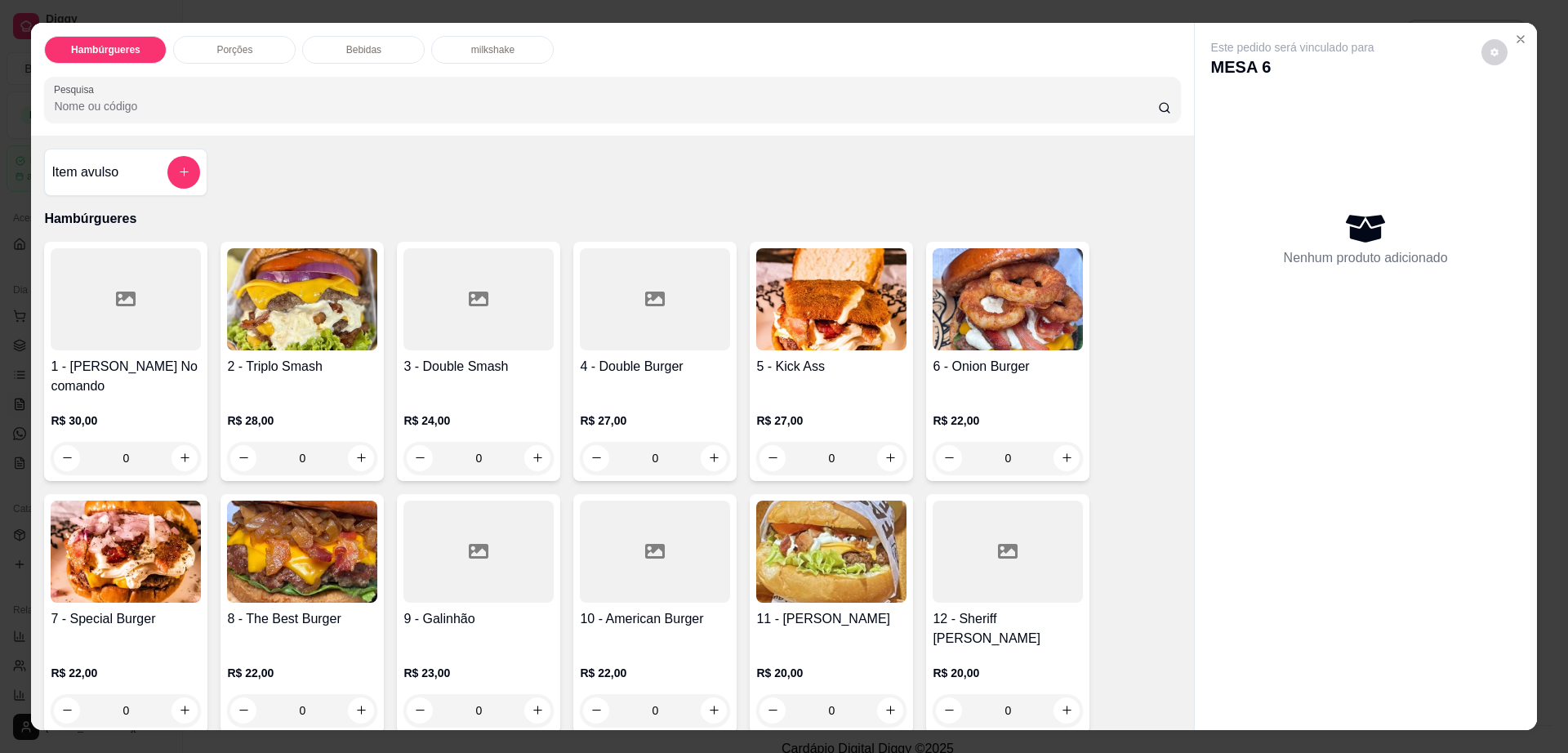
click at [383, 39] on div "Bebidas" at bounding box center [364, 50] width 122 height 28
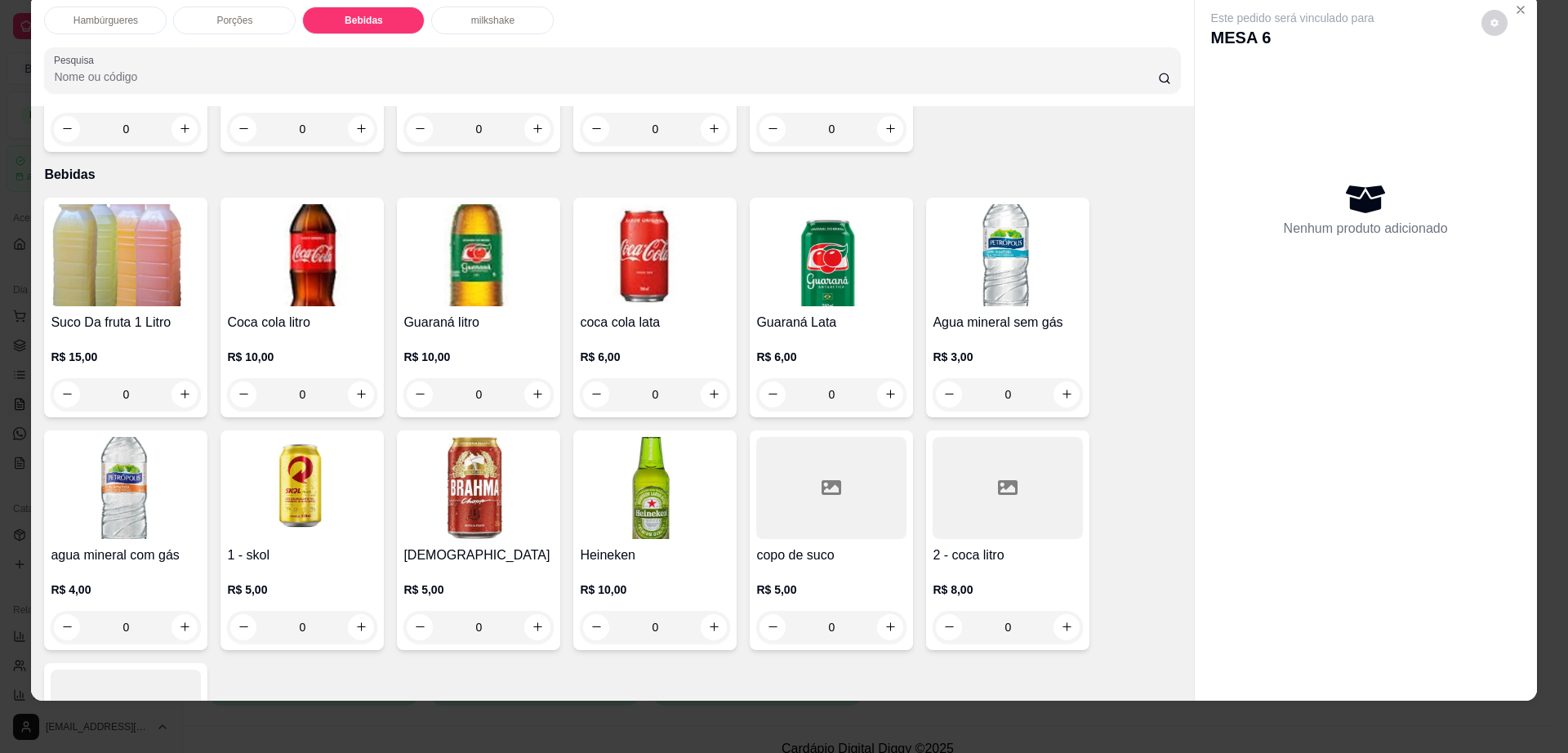
click at [784, 437] on div at bounding box center [831, 488] width 150 height 102
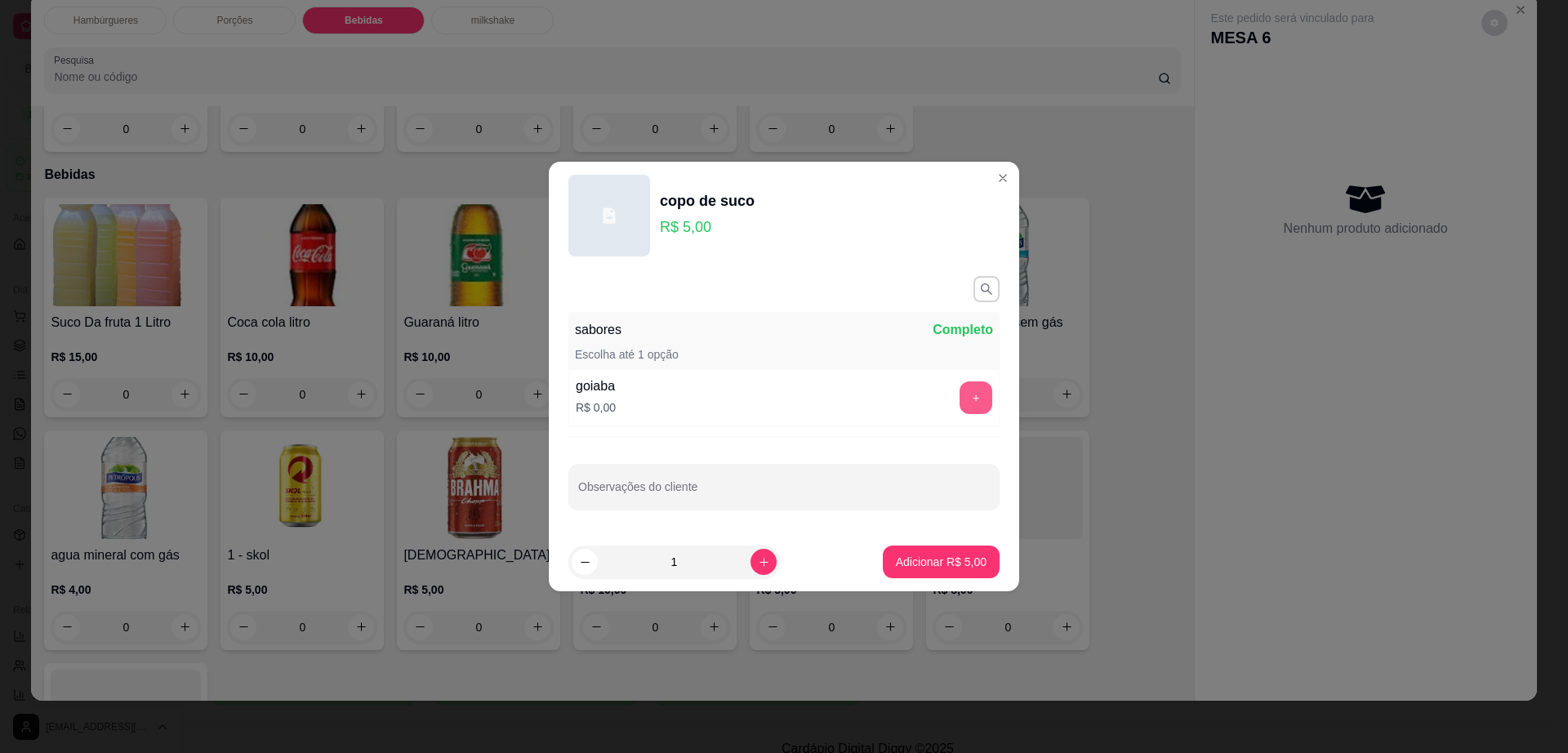
click at [972, 391] on button "+" at bounding box center [975, 398] width 33 height 33
click at [920, 555] on p "Adicionar R$ 5,00" at bounding box center [940, 561] width 90 height 16
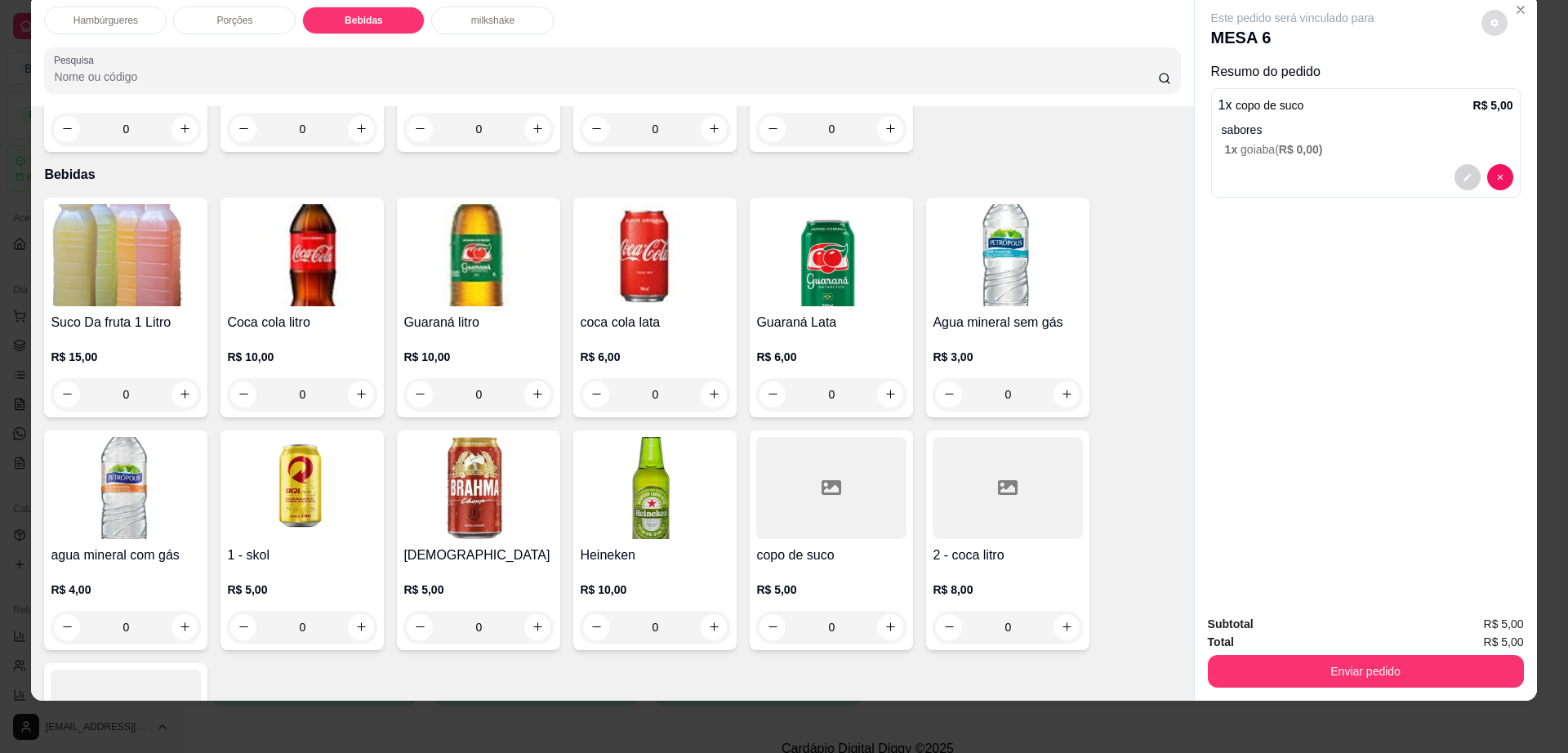
click at [1482, 24] on button "decrease-product-quantity" at bounding box center [1495, 23] width 26 height 26
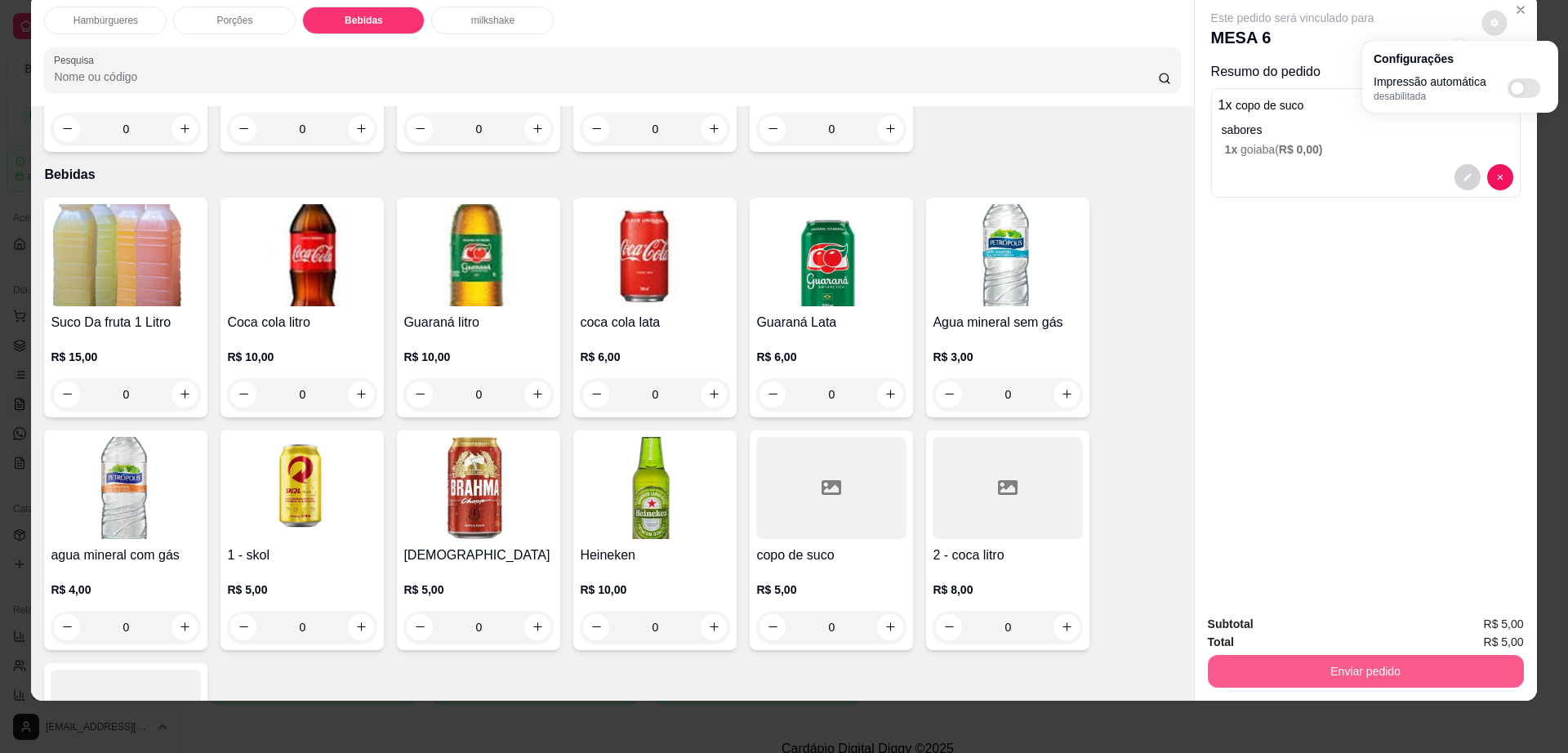
click at [1282, 685] on button "Enviar pedido" at bounding box center [1365, 671] width 316 height 33
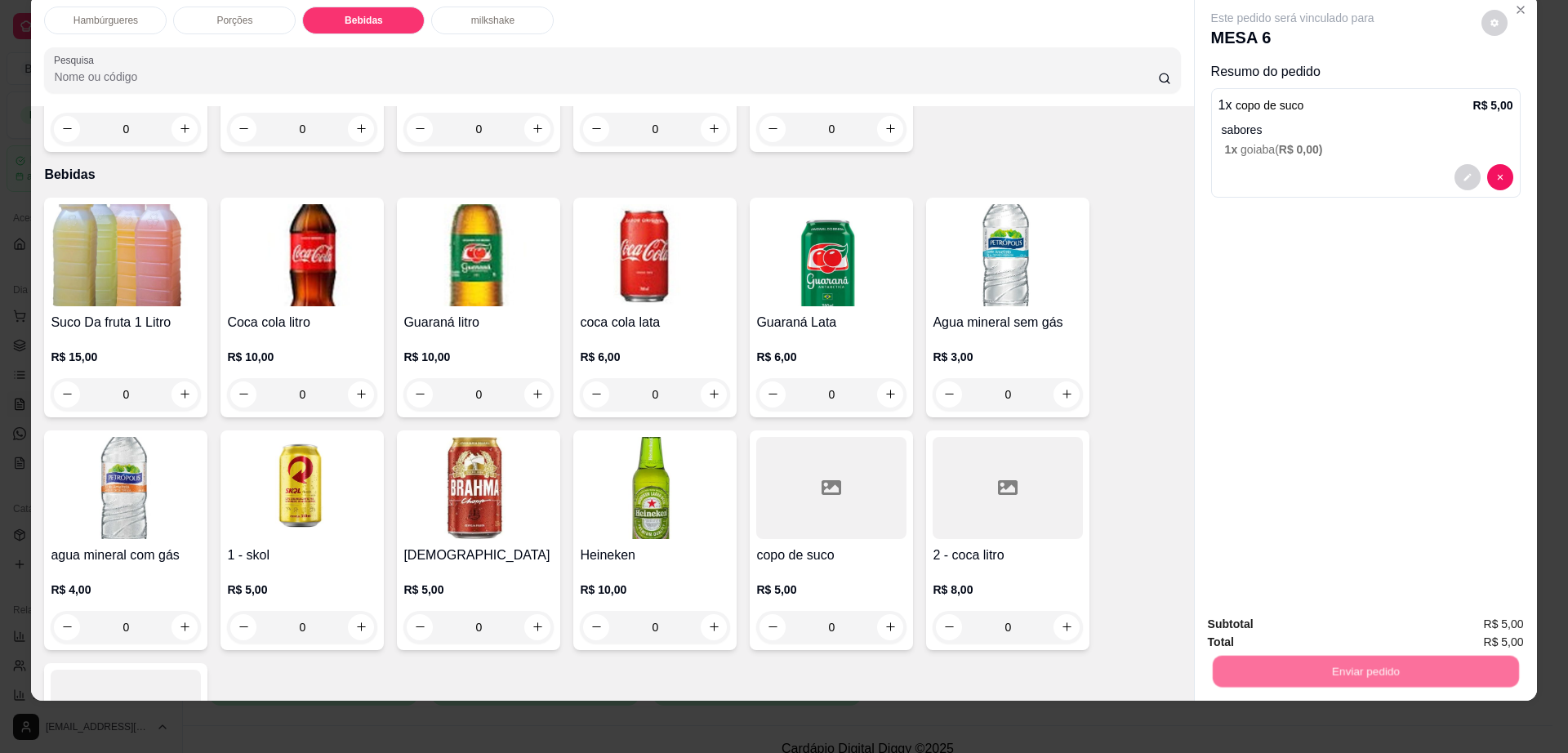
click at [1461, 624] on button "Enviar pedido" at bounding box center [1480, 631] width 90 height 30
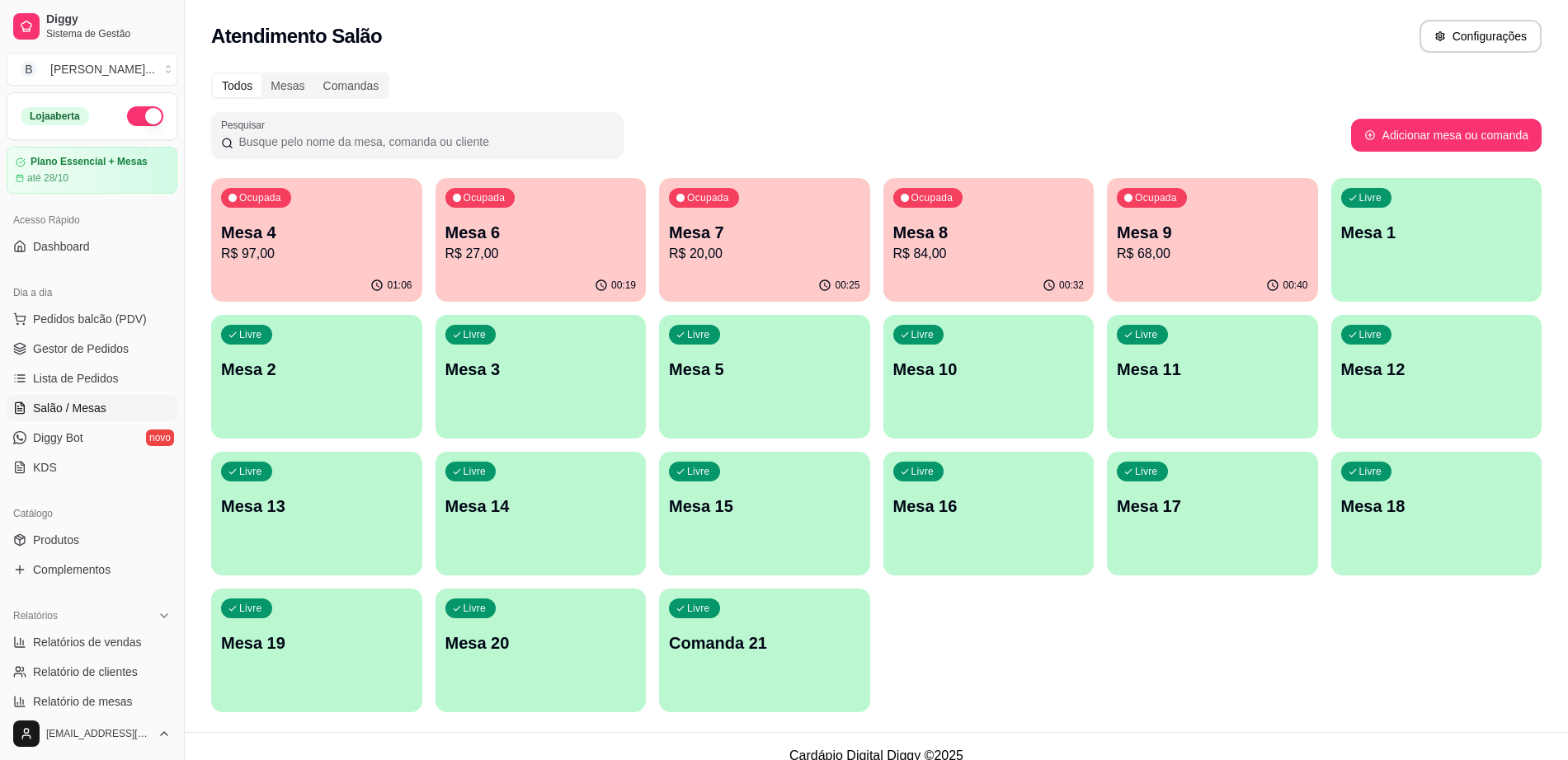
click at [349, 268] on div "Ocupada Mesa 4 R$ 97,00" at bounding box center [317, 224] width 212 height 91
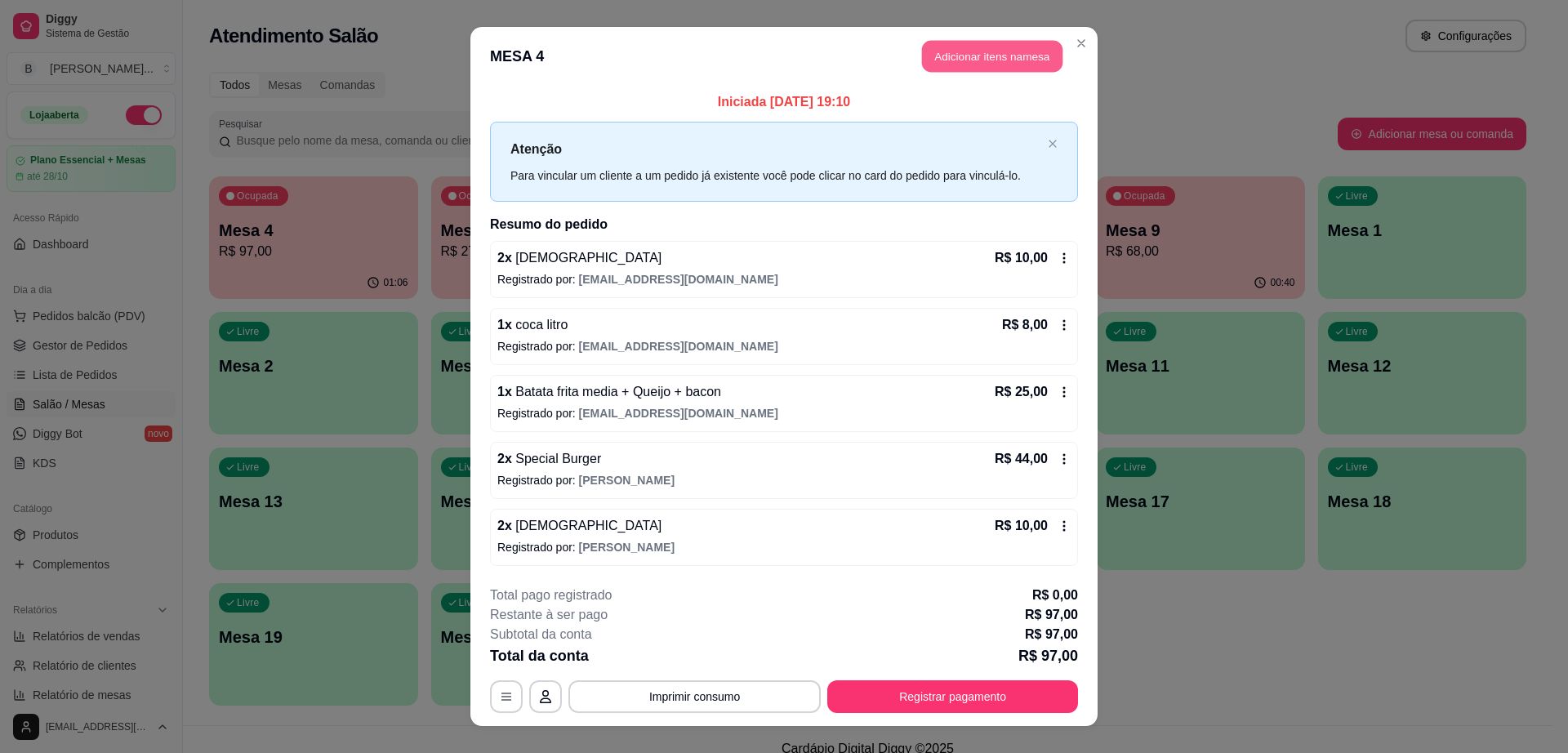
click at [986, 59] on button "Adicionar itens na mesa" at bounding box center [991, 56] width 140 height 32
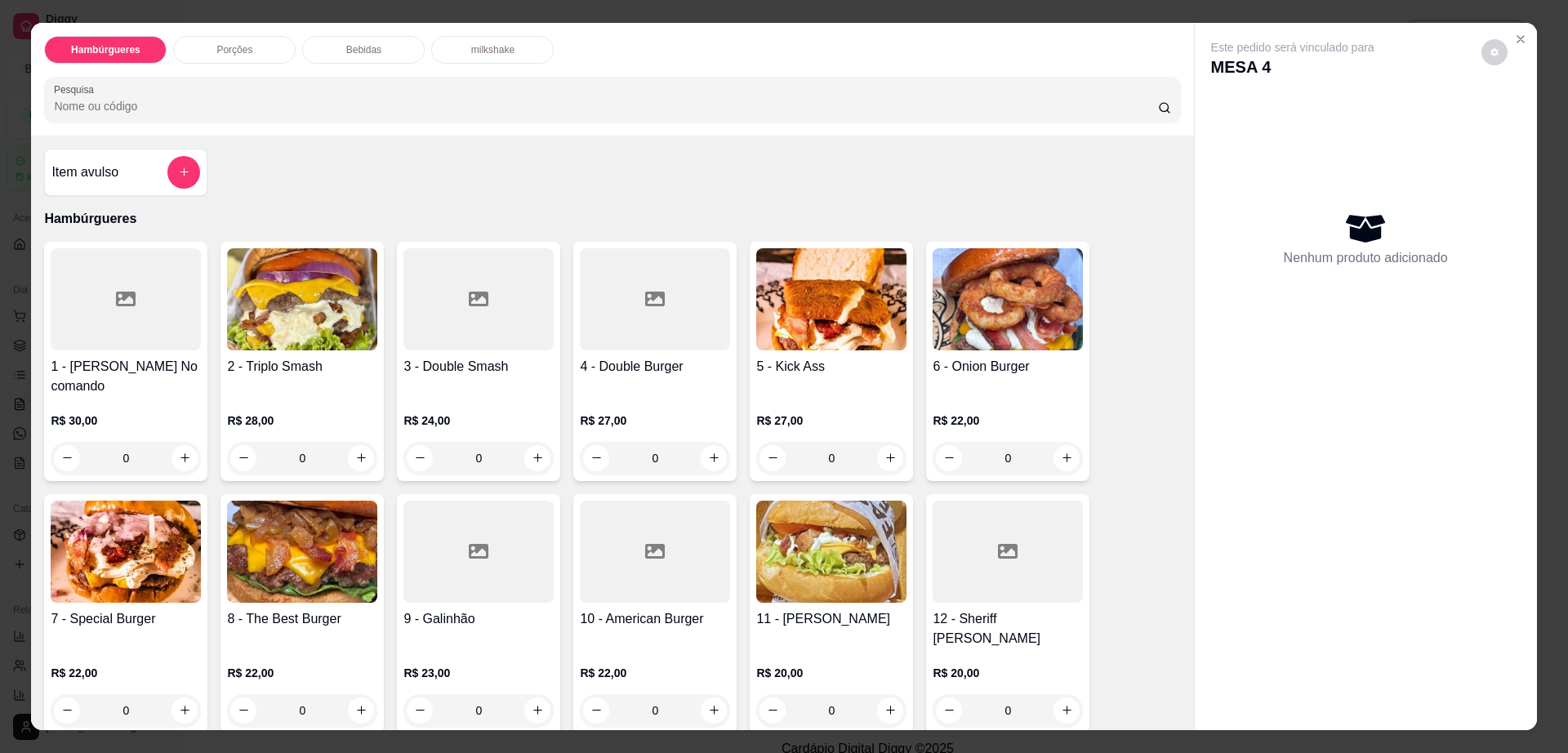
click at [367, 43] on p "Bebidas" at bounding box center [364, 50] width 35 height 13
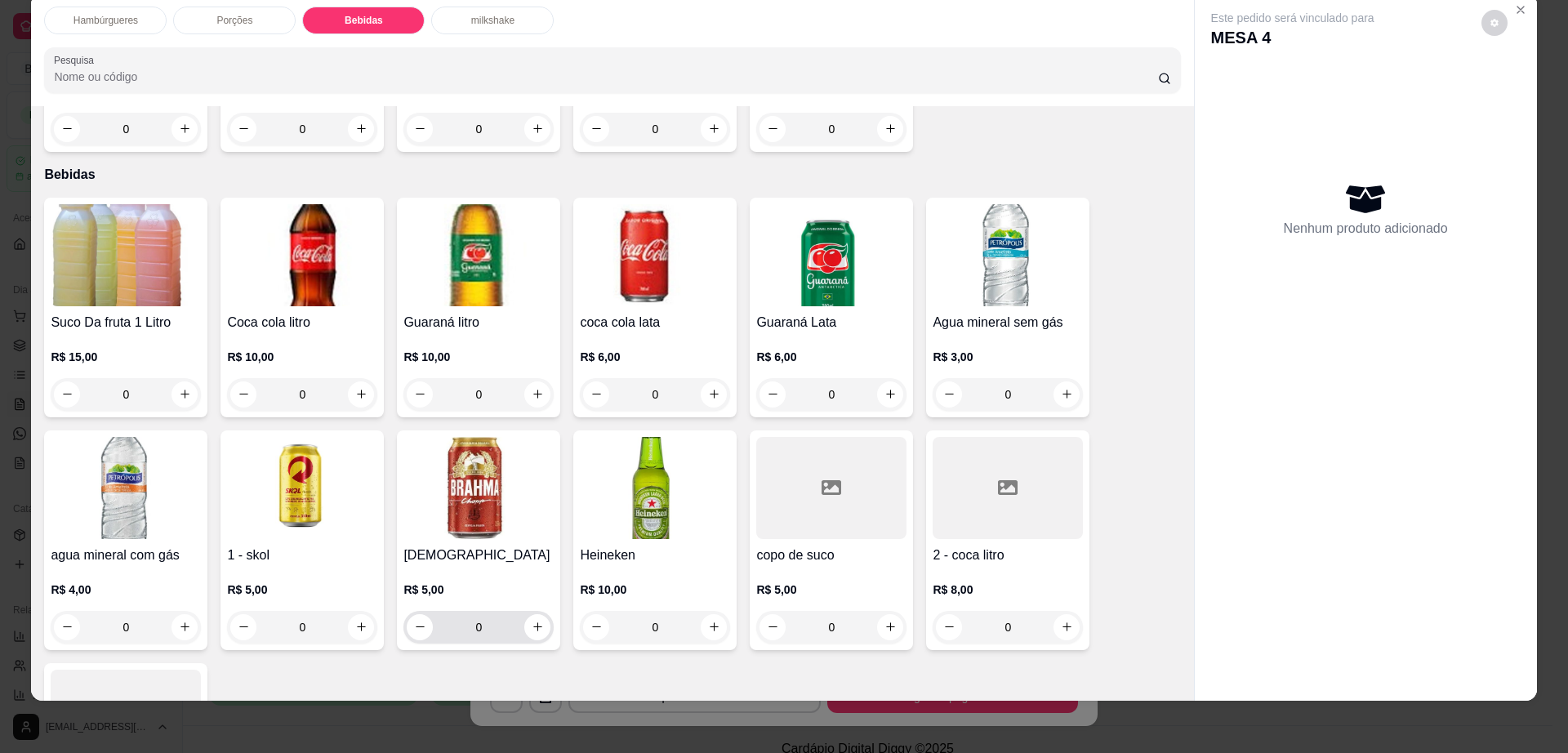
click at [533, 611] on div "0" at bounding box center [478, 627] width 144 height 33
click at [532, 615] on button "increase-product-quantity" at bounding box center [537, 627] width 25 height 25
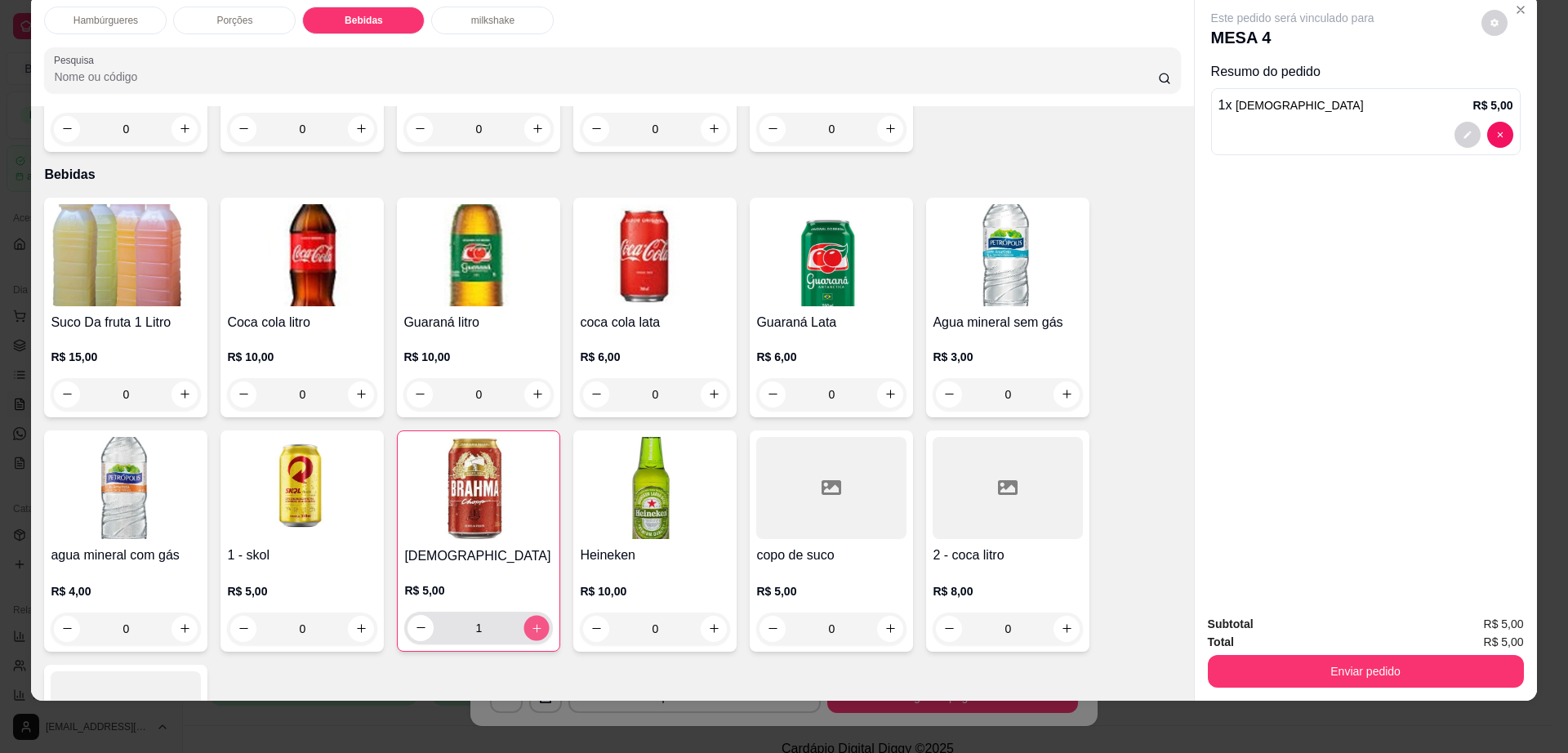
click at [532, 615] on button "increase-product-quantity" at bounding box center [536, 627] width 25 height 25
type input "2"
click at [1268, 679] on button "Enviar pedido" at bounding box center [1365, 671] width 316 height 33
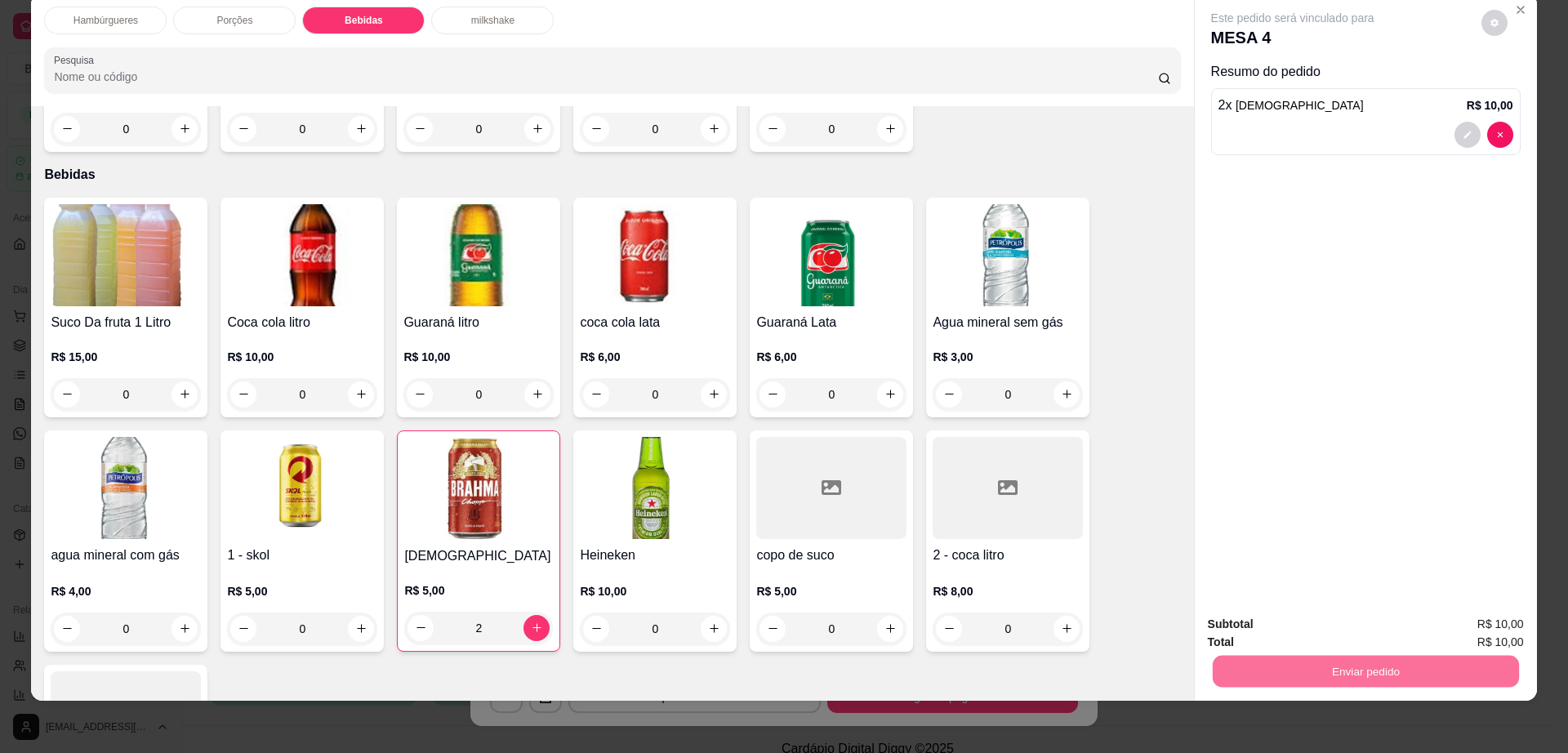
click at [1464, 630] on button "Enviar pedido" at bounding box center [1479, 631] width 92 height 31
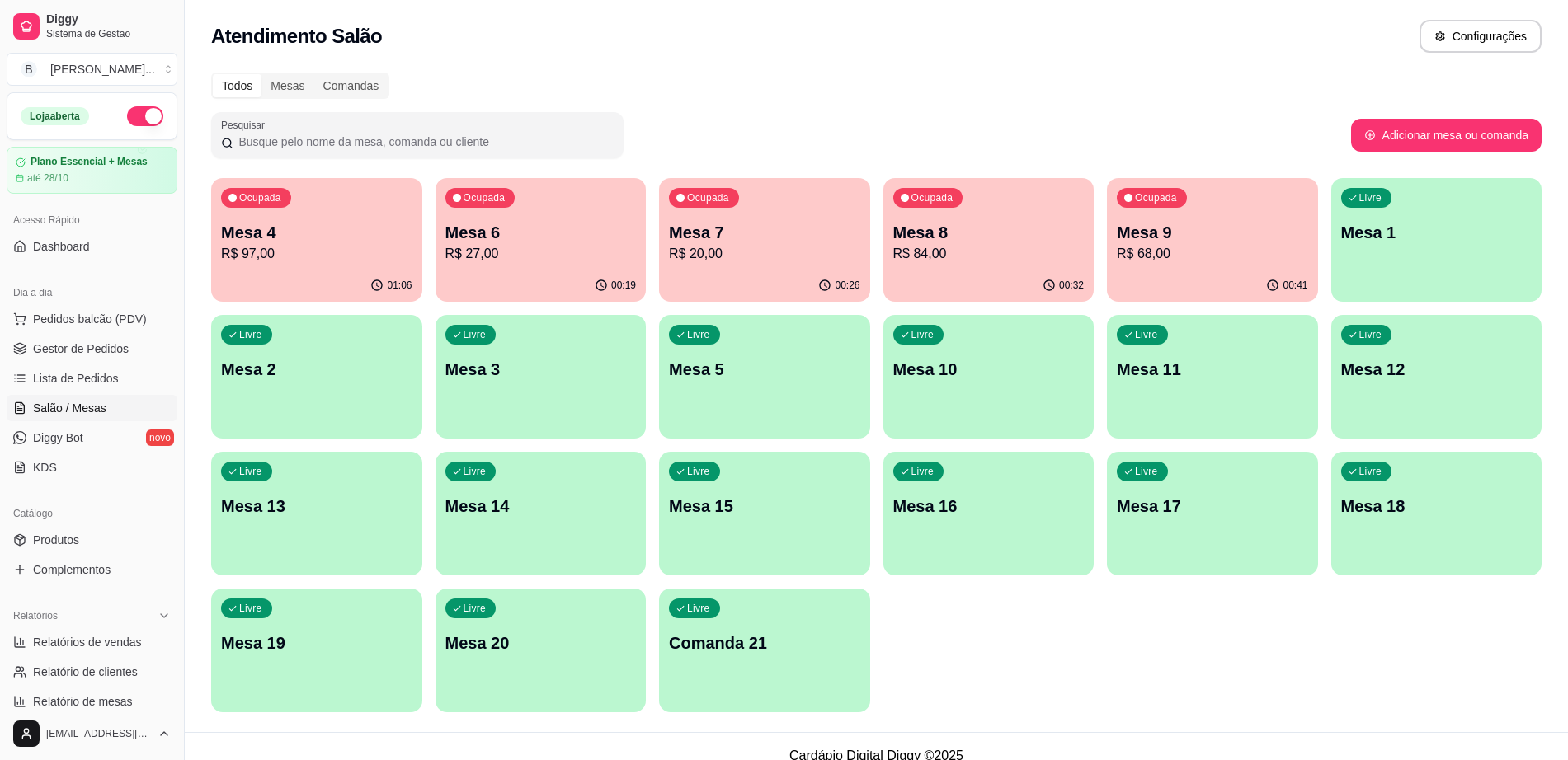
click at [771, 224] on p "Mesa 7" at bounding box center [765, 232] width 192 height 23
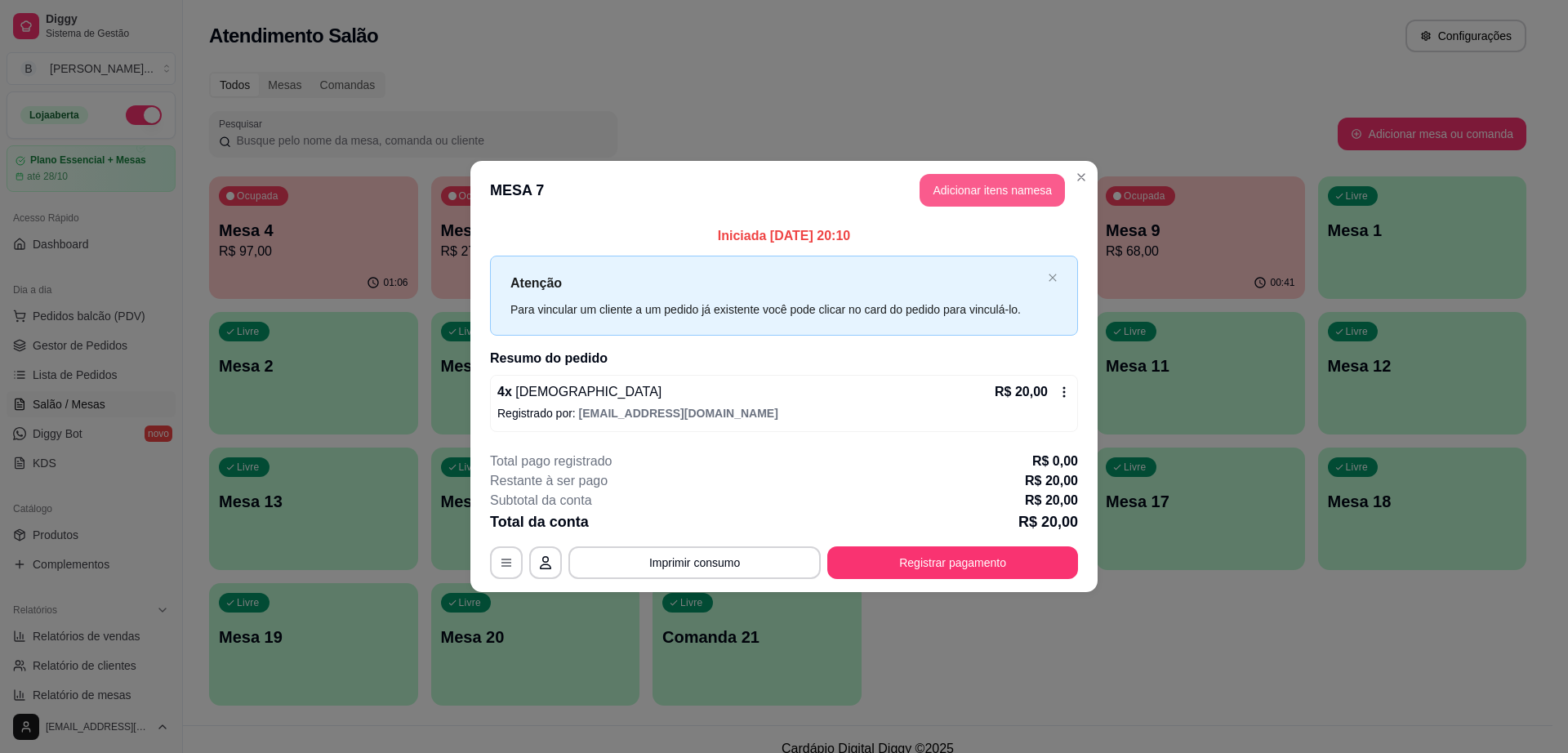
click at [1039, 200] on button "Adicionar itens na mesa" at bounding box center [992, 190] width 146 height 33
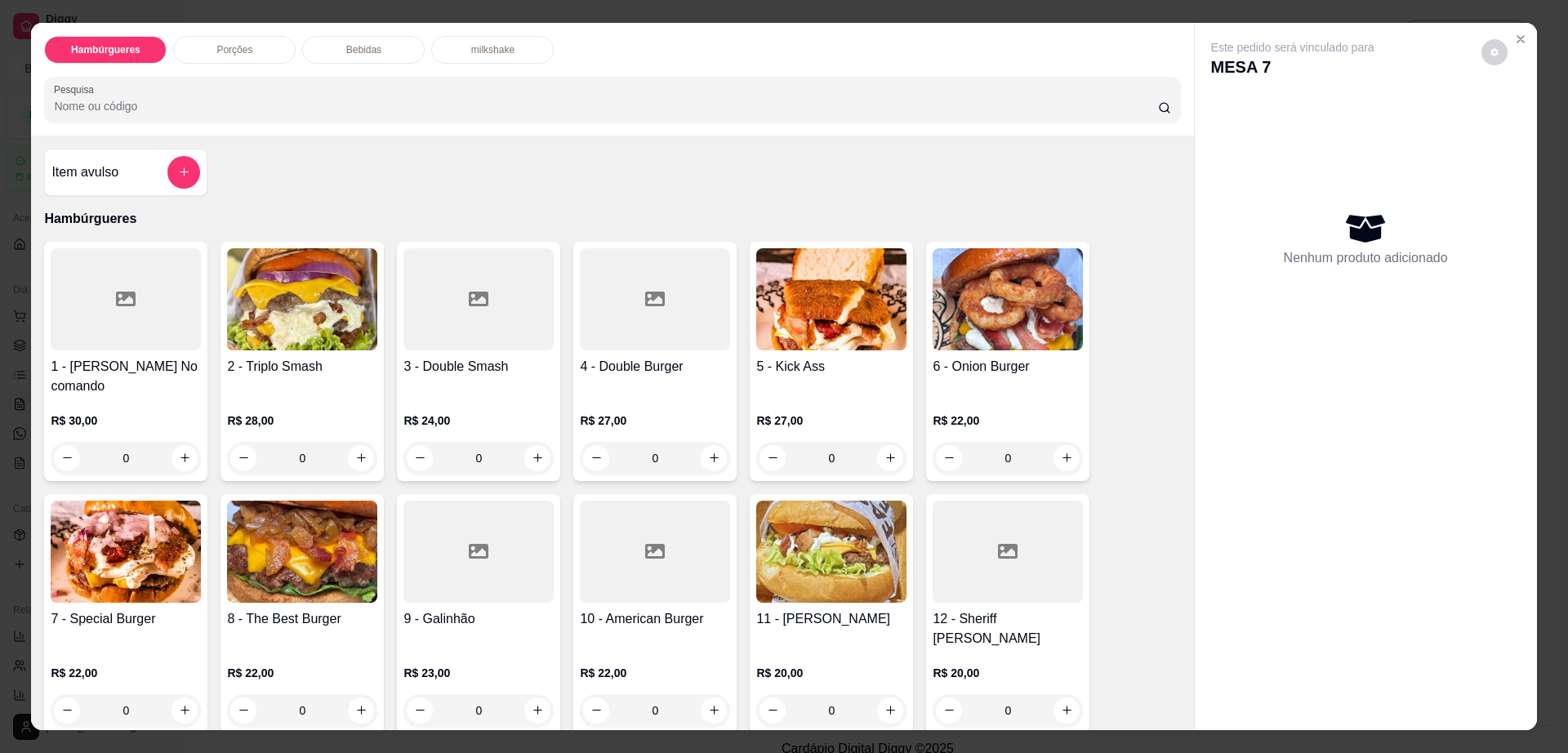
click at [390, 47] on div "Bebidas" at bounding box center [364, 50] width 122 height 28
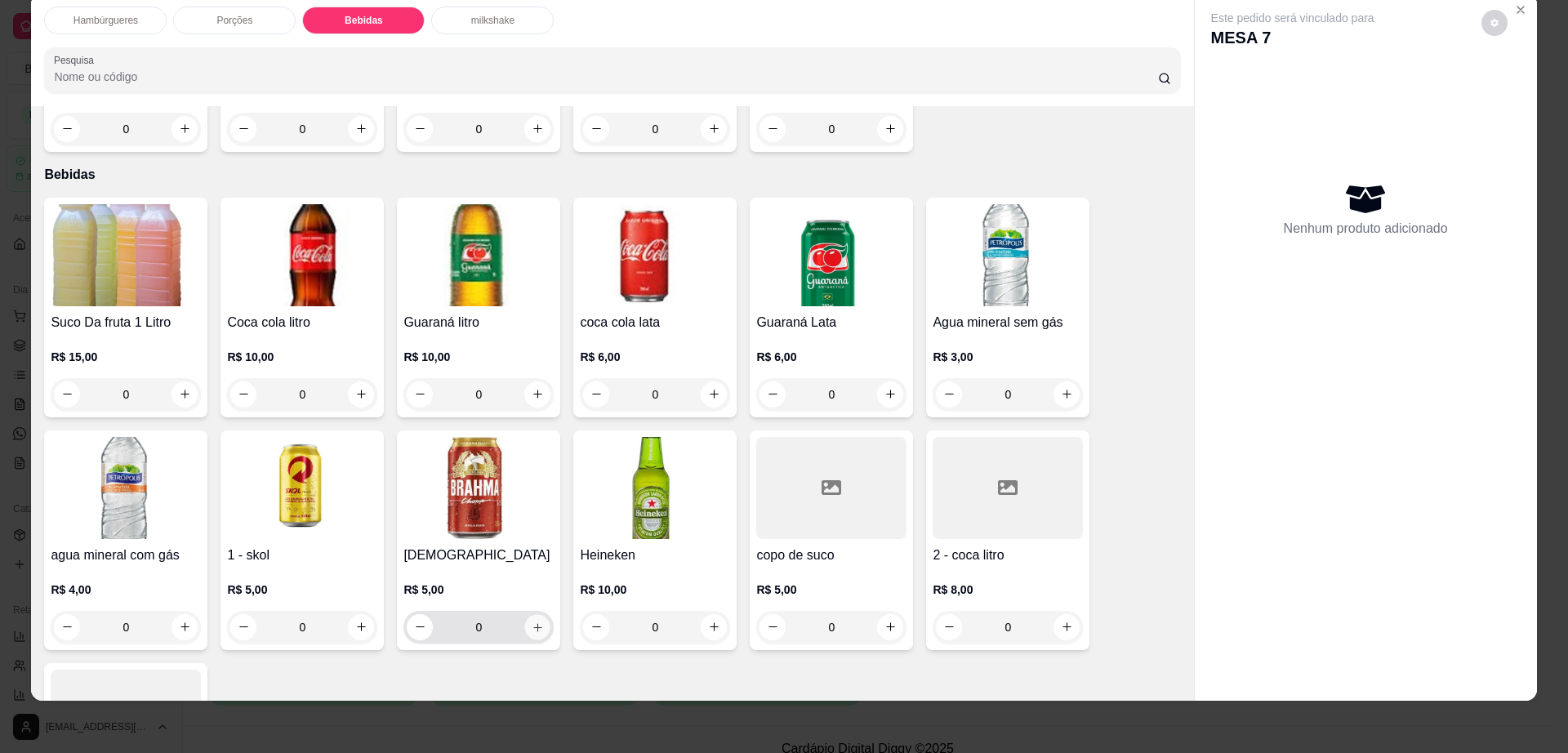
click at [532, 621] on icon "increase-product-quantity" at bounding box center [537, 627] width 12 height 12
click at [534, 623] on icon "increase-product-quantity" at bounding box center [537, 627] width 8 height 8
type input "2"
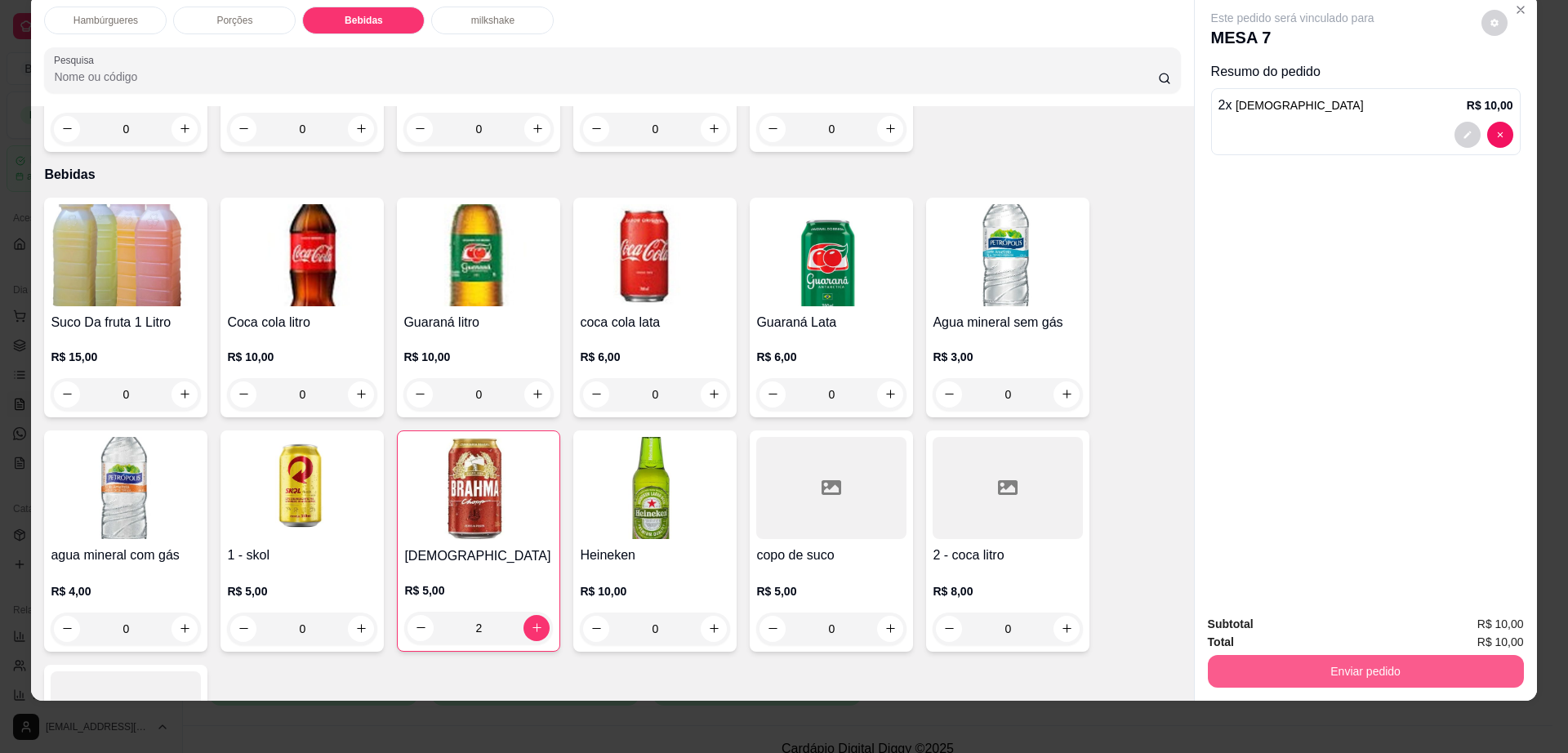
click at [1377, 682] on button "Enviar pedido" at bounding box center [1365, 671] width 316 height 33
click at [1476, 635] on button "Enviar pedido" at bounding box center [1479, 631] width 92 height 31
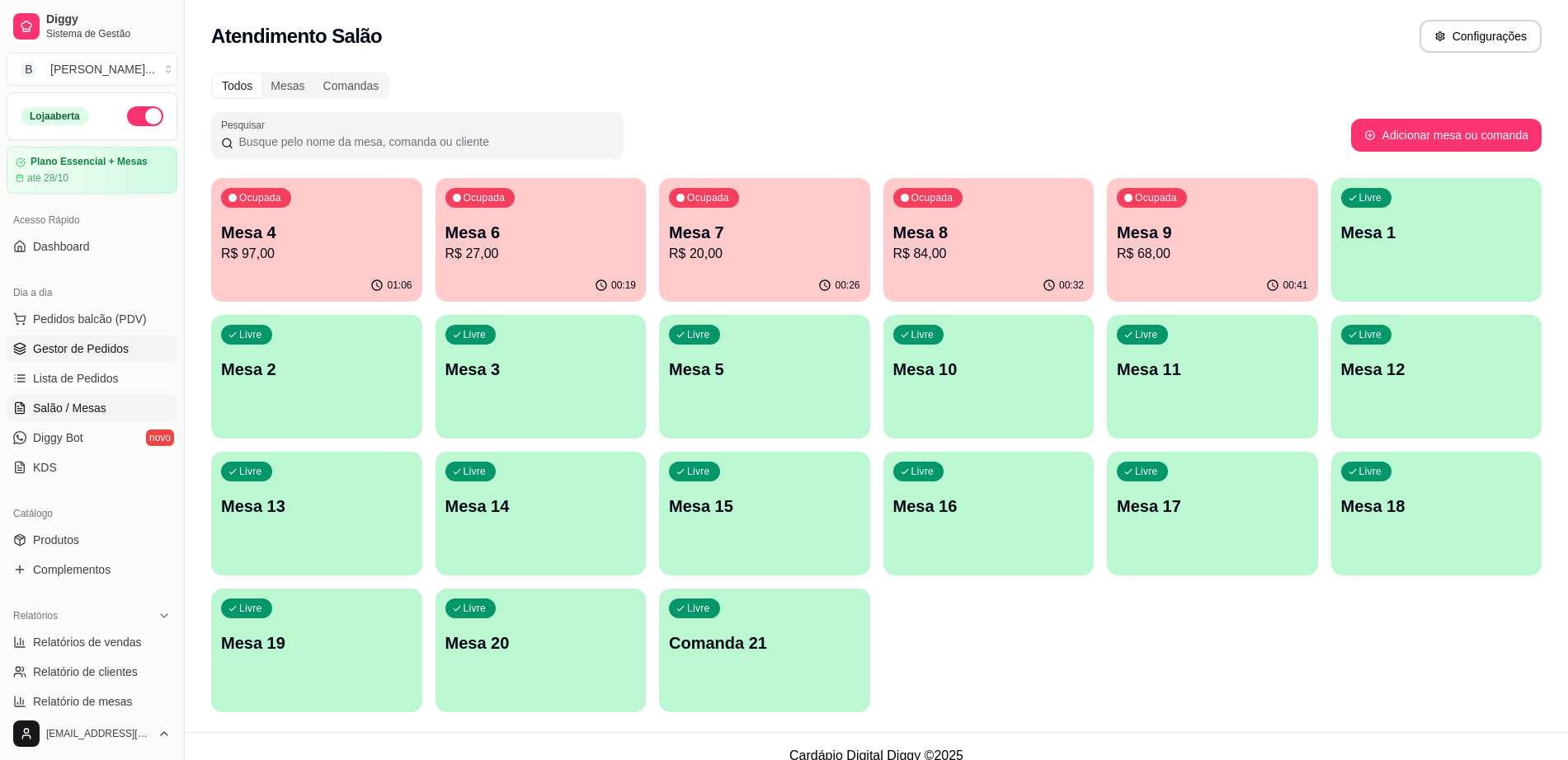
click at [122, 345] on span "Gestor de Pedidos" at bounding box center [81, 348] width 96 height 16
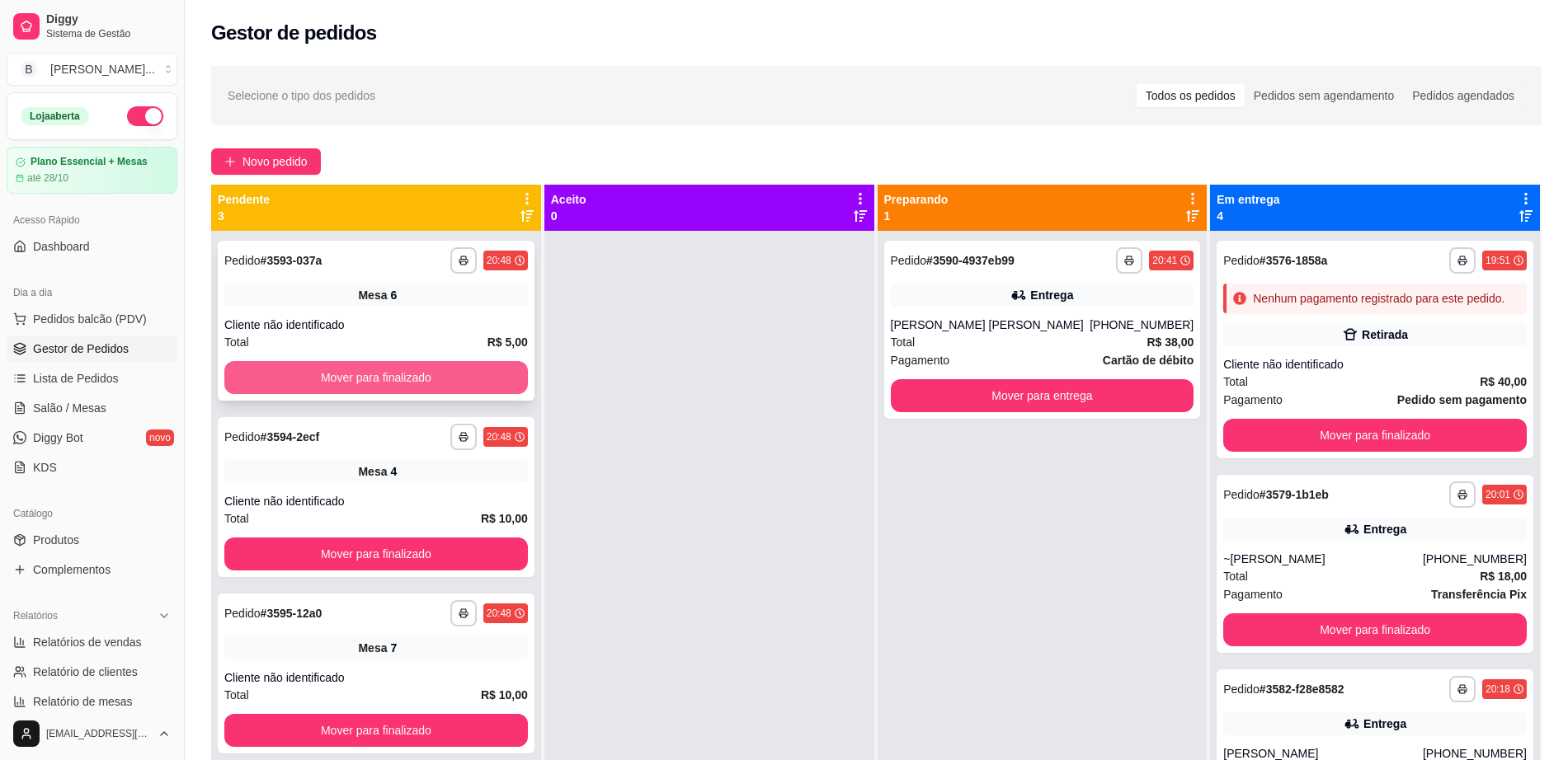
click at [425, 364] on button "Mover para finalizado" at bounding box center [376, 378] width 304 height 33
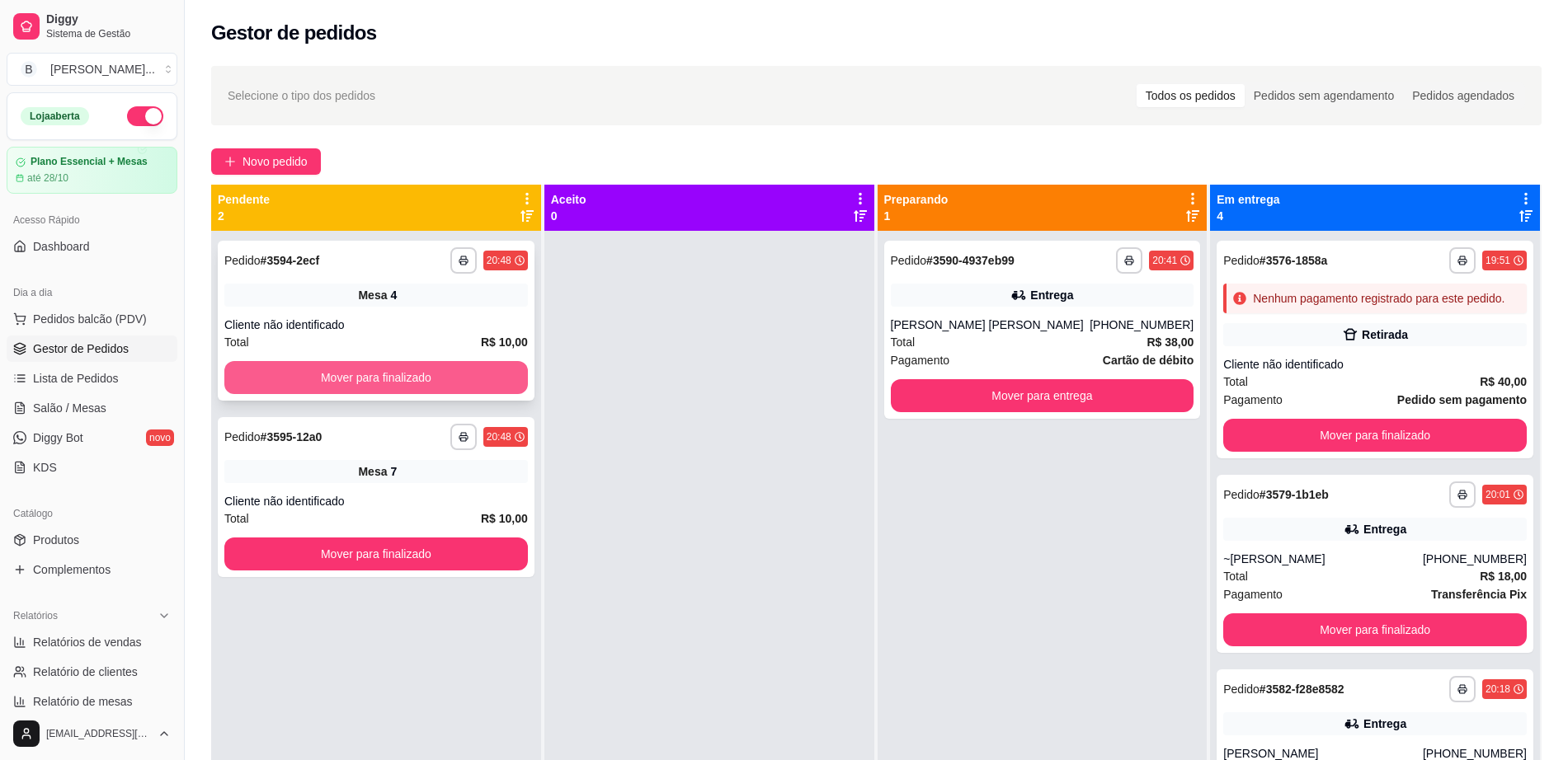
click at [425, 370] on button "Mover para finalizado" at bounding box center [376, 378] width 304 height 33
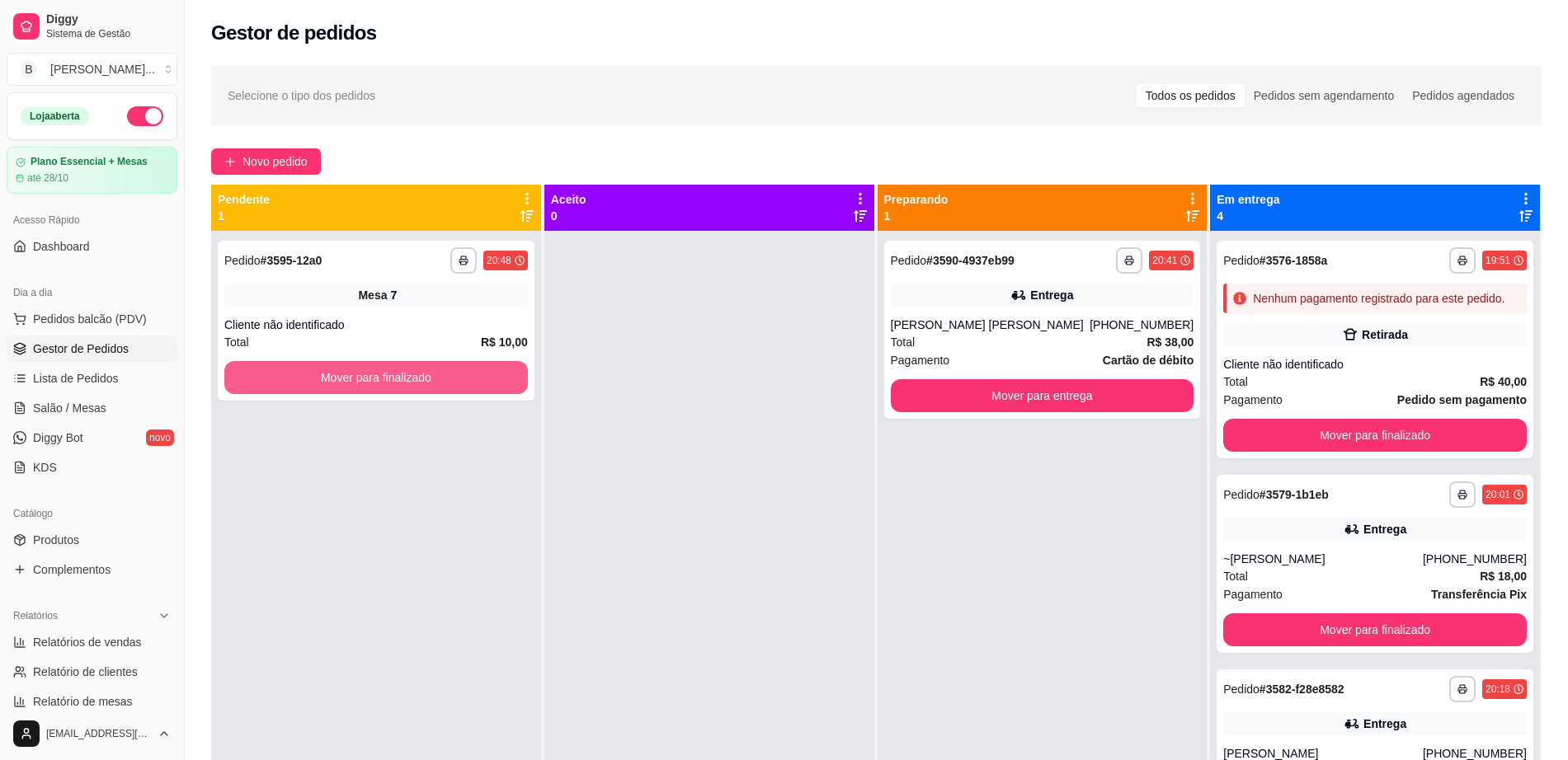
click at [425, 370] on button "Mover para finalizado" at bounding box center [376, 378] width 304 height 33
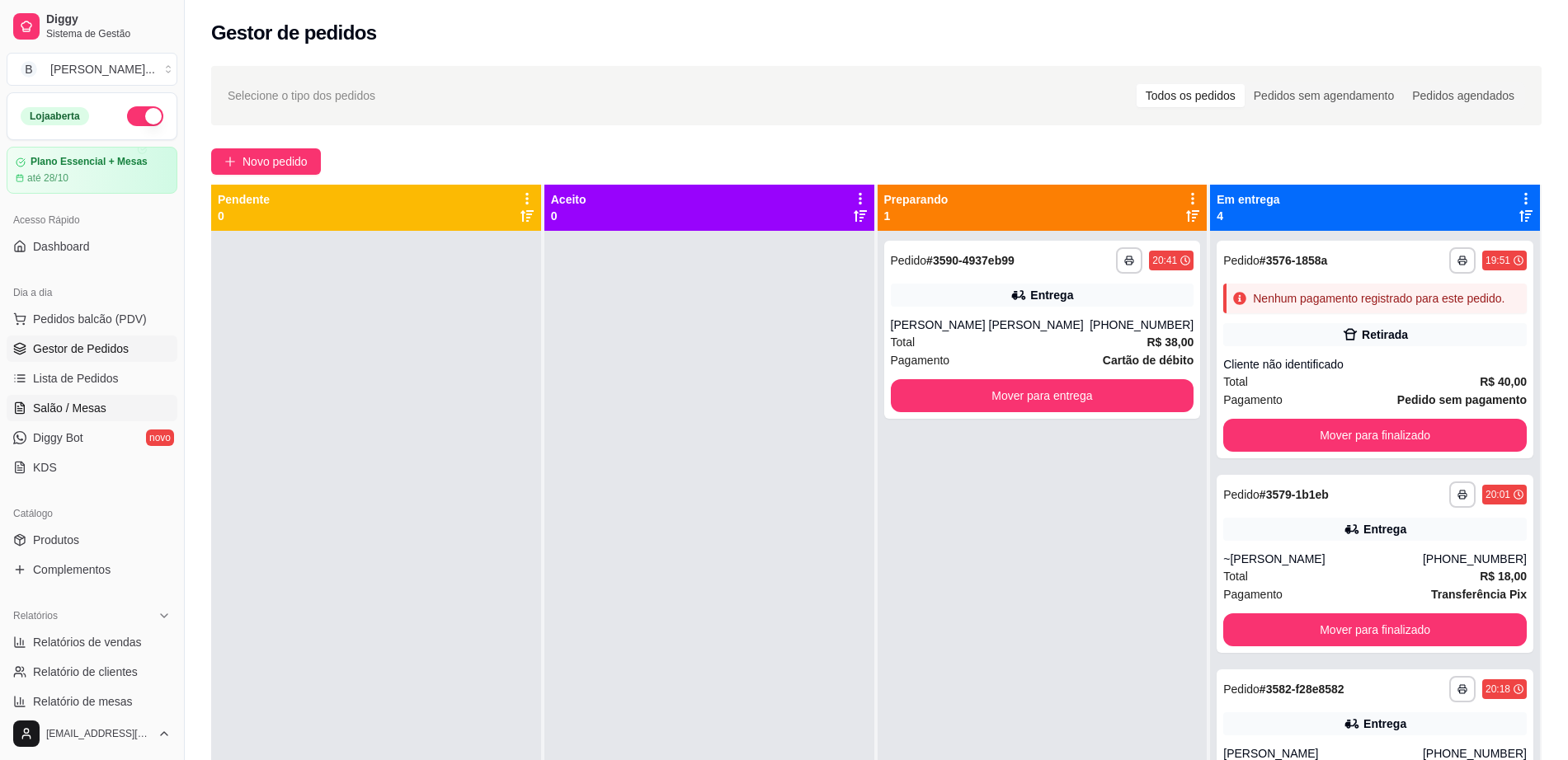
click at [86, 406] on span "Salão / Mesas" at bounding box center [69, 408] width 73 height 16
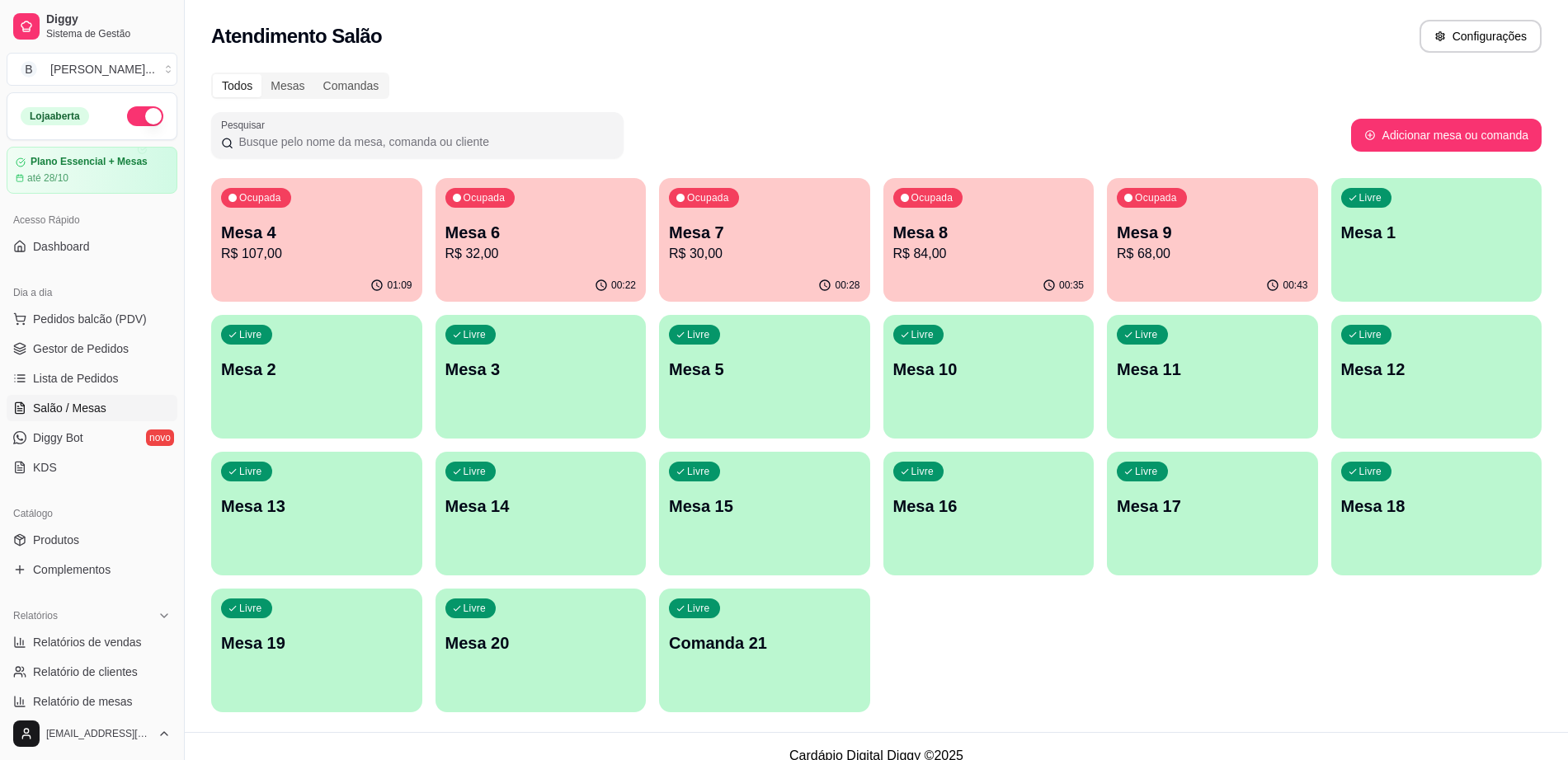
click at [1189, 262] on p "R$ 68,00" at bounding box center [1213, 253] width 192 height 20
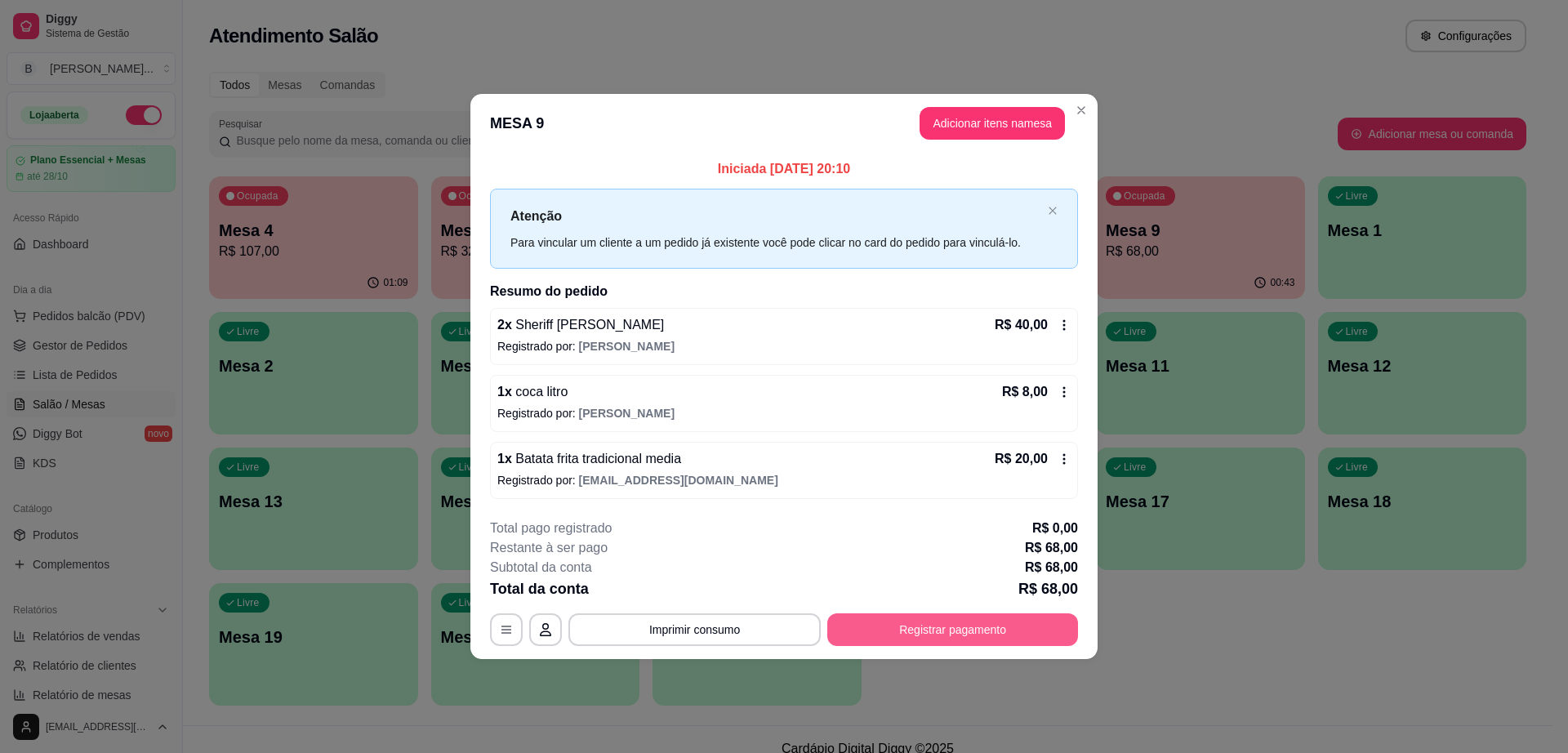
click at [1027, 634] on button "Registrar pagamento" at bounding box center [952, 630] width 251 height 33
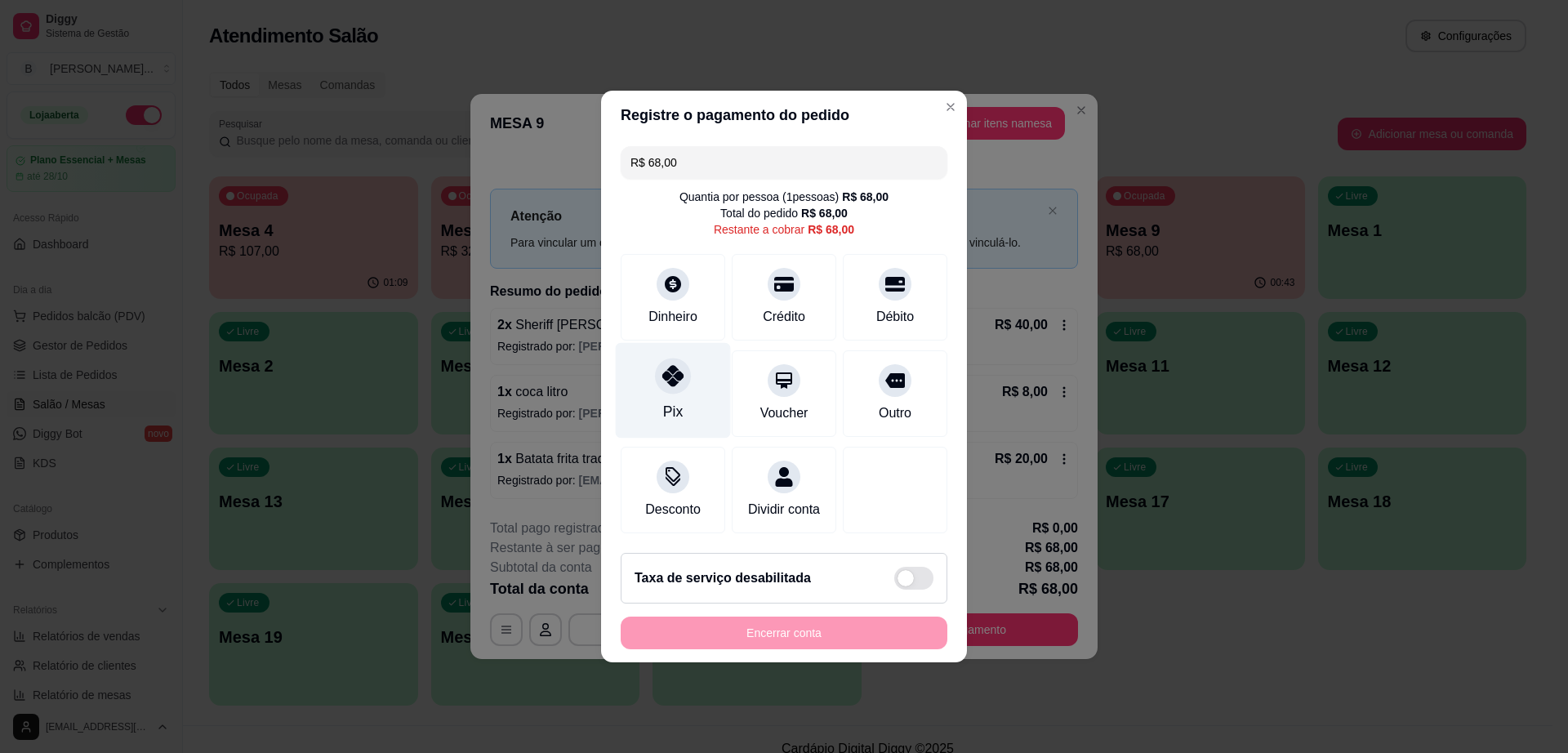
click at [670, 382] on div at bounding box center [673, 376] width 36 height 36
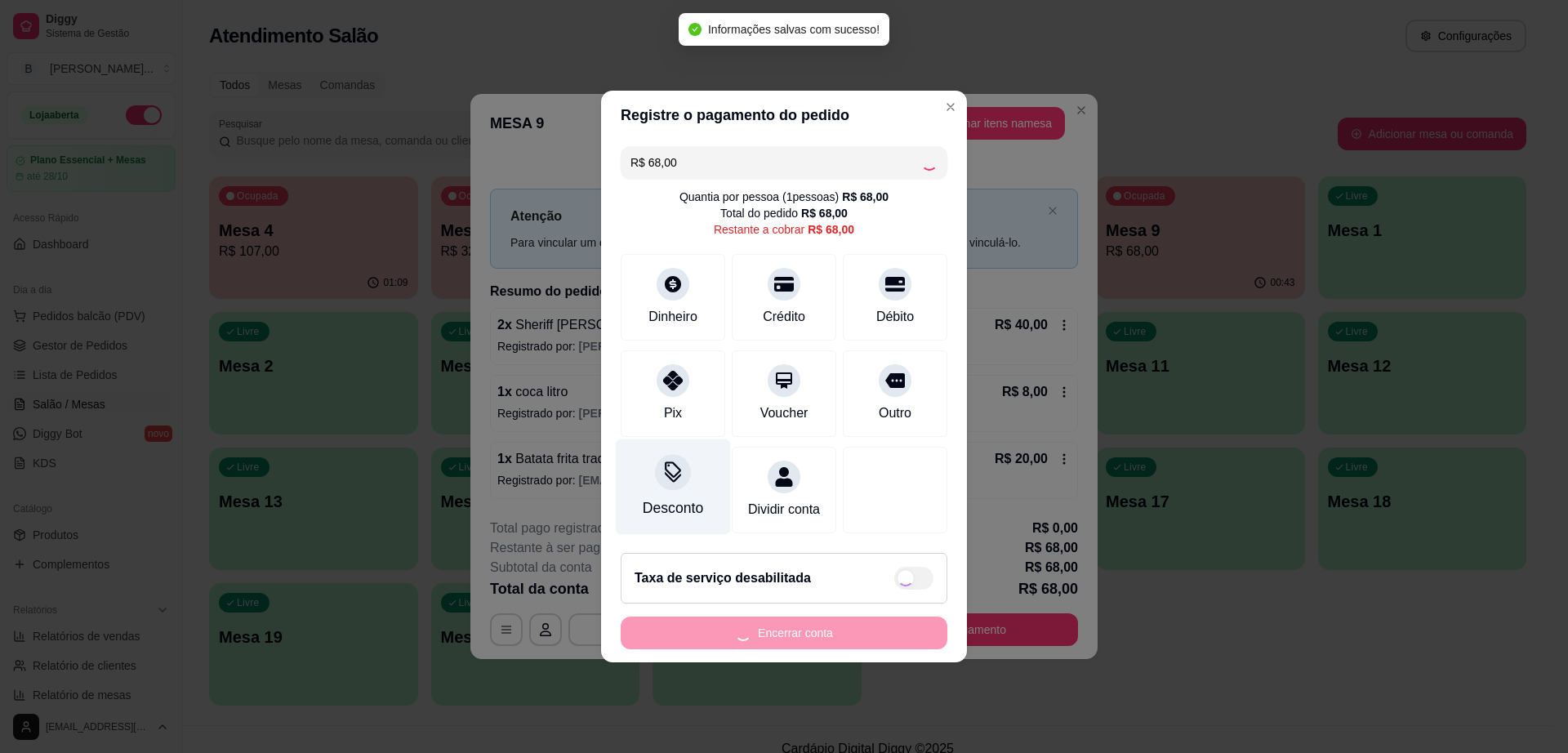
type input "R$ 0,00"
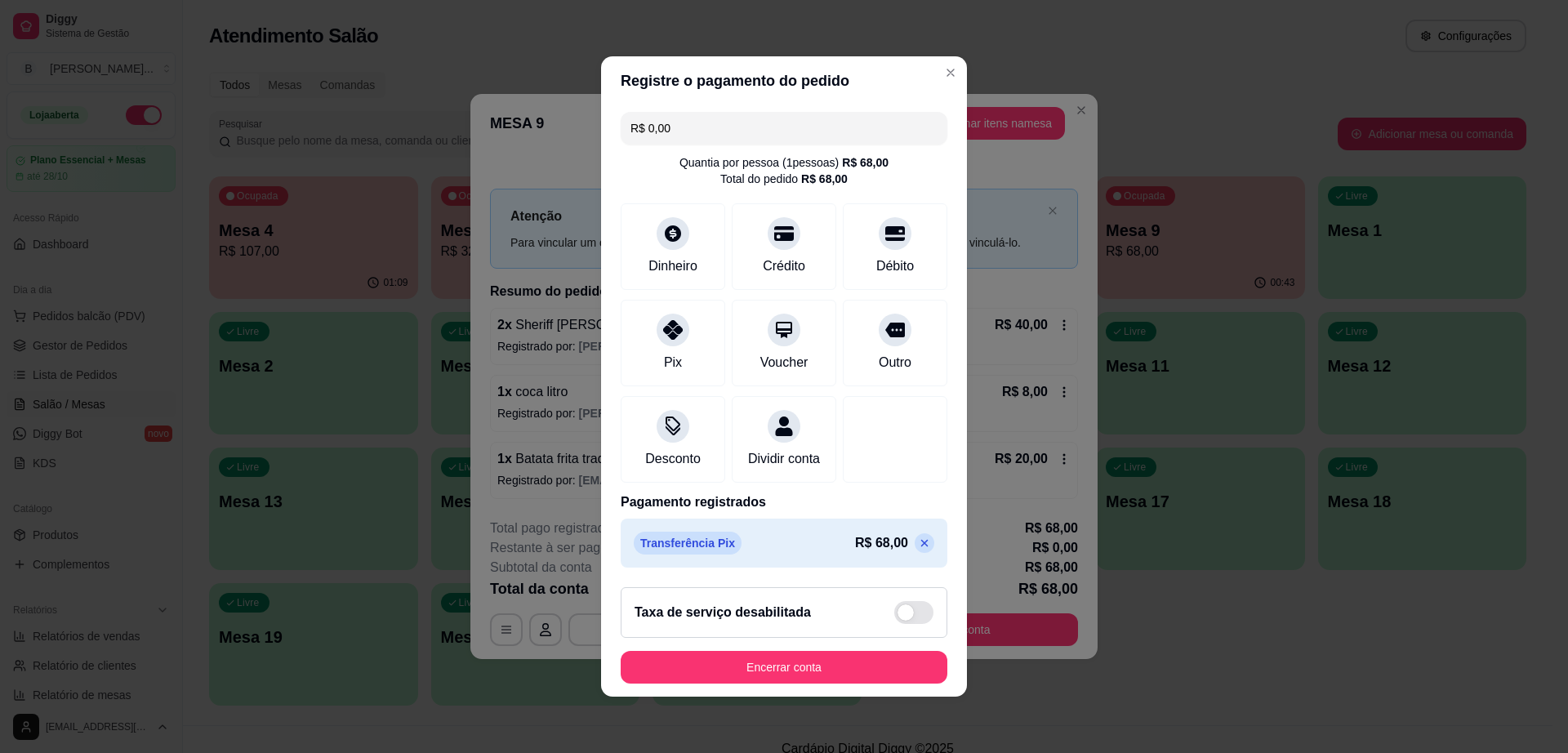
click at [809, 659] on footer "Taxa de serviço desabilitada Encerrar conta" at bounding box center [784, 635] width 365 height 122
click at [815, 671] on button "Encerrar conta" at bounding box center [784, 667] width 327 height 33
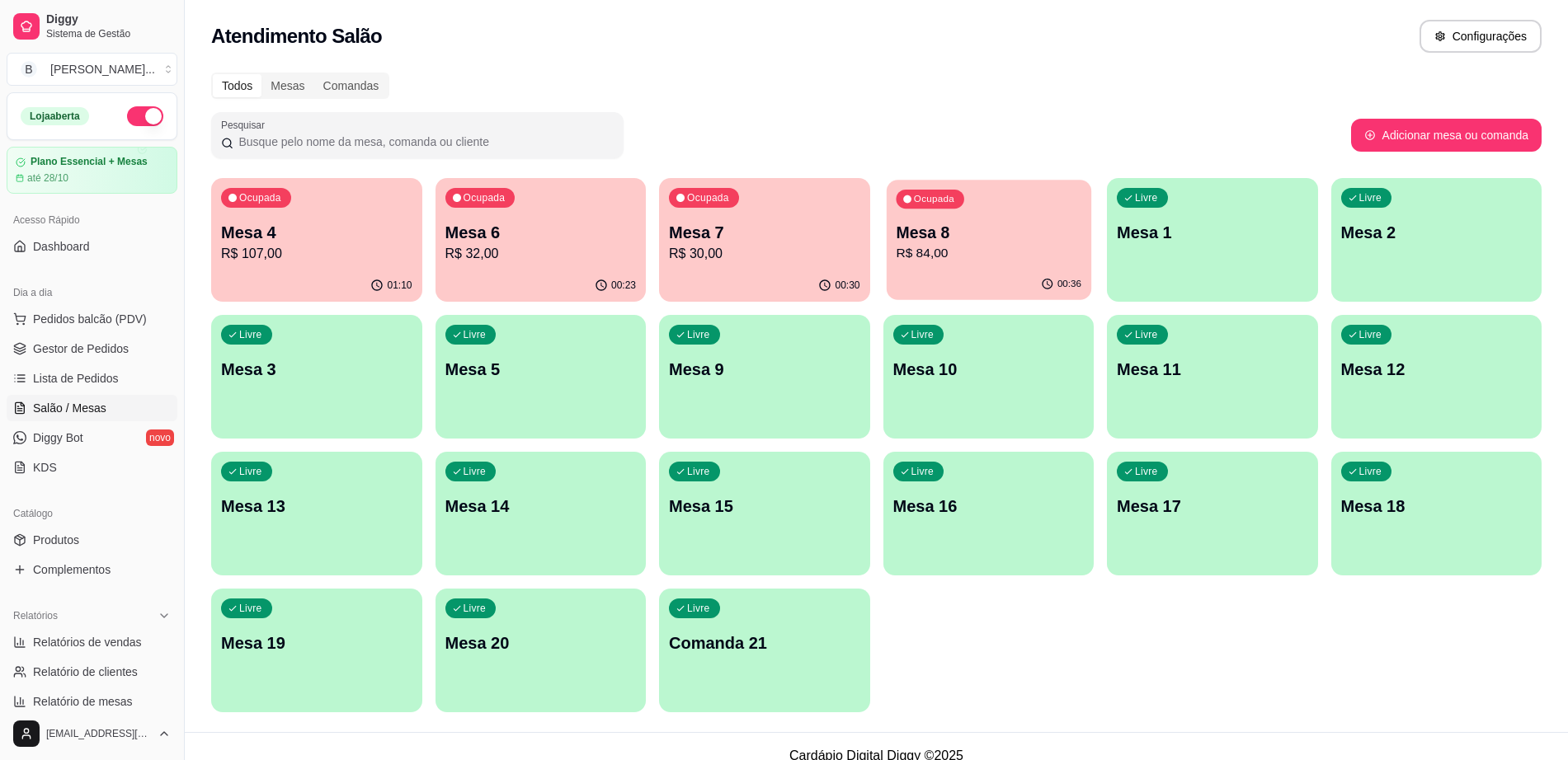
click at [910, 267] on div "Ocupada Mesa 8 R$ 84,00" at bounding box center [988, 224] width 205 height 89
click at [795, 254] on p "R$ 30,00" at bounding box center [765, 253] width 192 height 20
click at [513, 268] on div "Ocupada Mesa 6 R$ 32,00" at bounding box center [541, 224] width 205 height 89
click at [85, 349] on span "Gestor de Pedidos" at bounding box center [81, 348] width 96 height 16
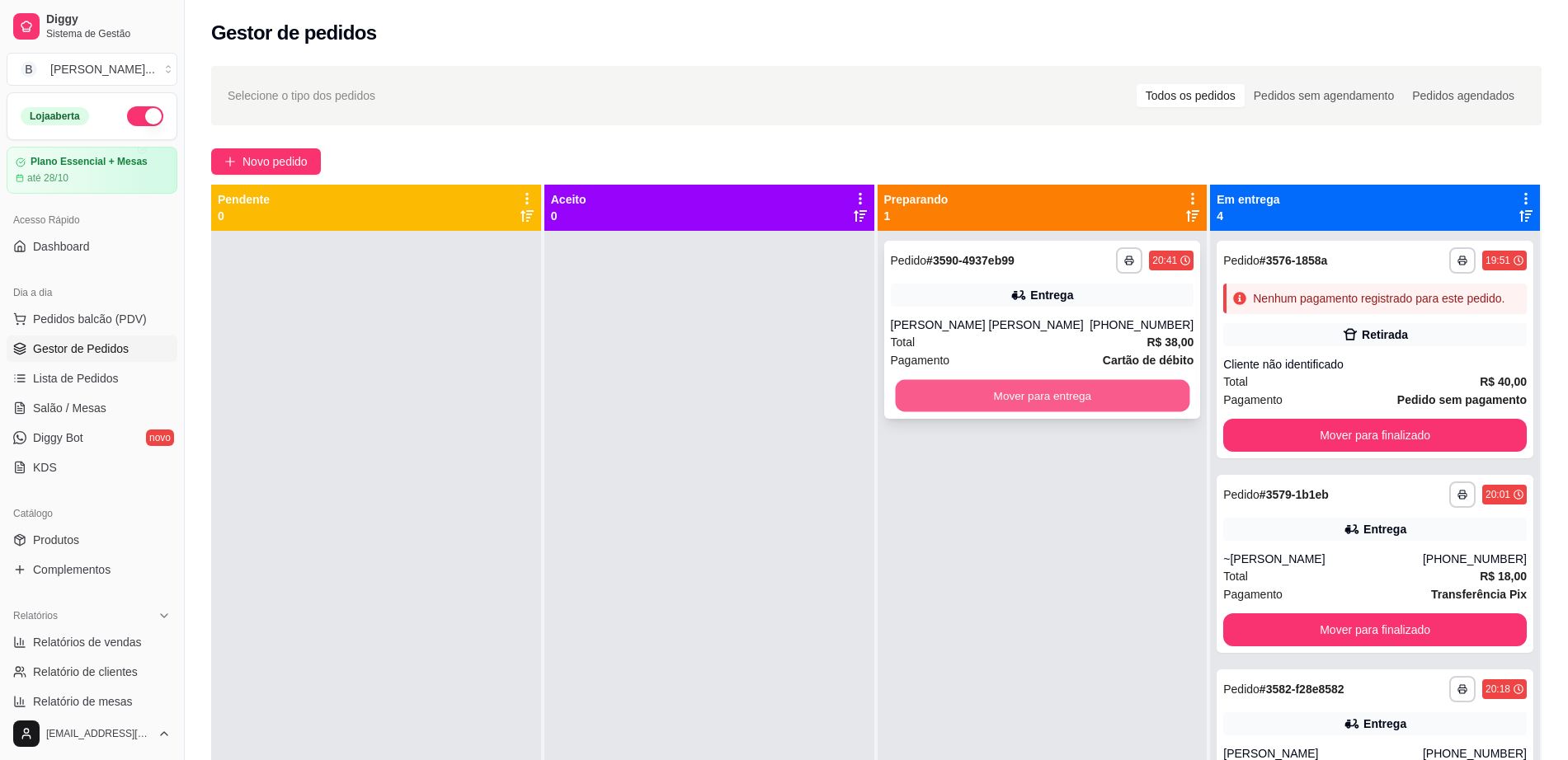
click at [1032, 385] on button "Mover para entrega" at bounding box center [1042, 397] width 294 height 32
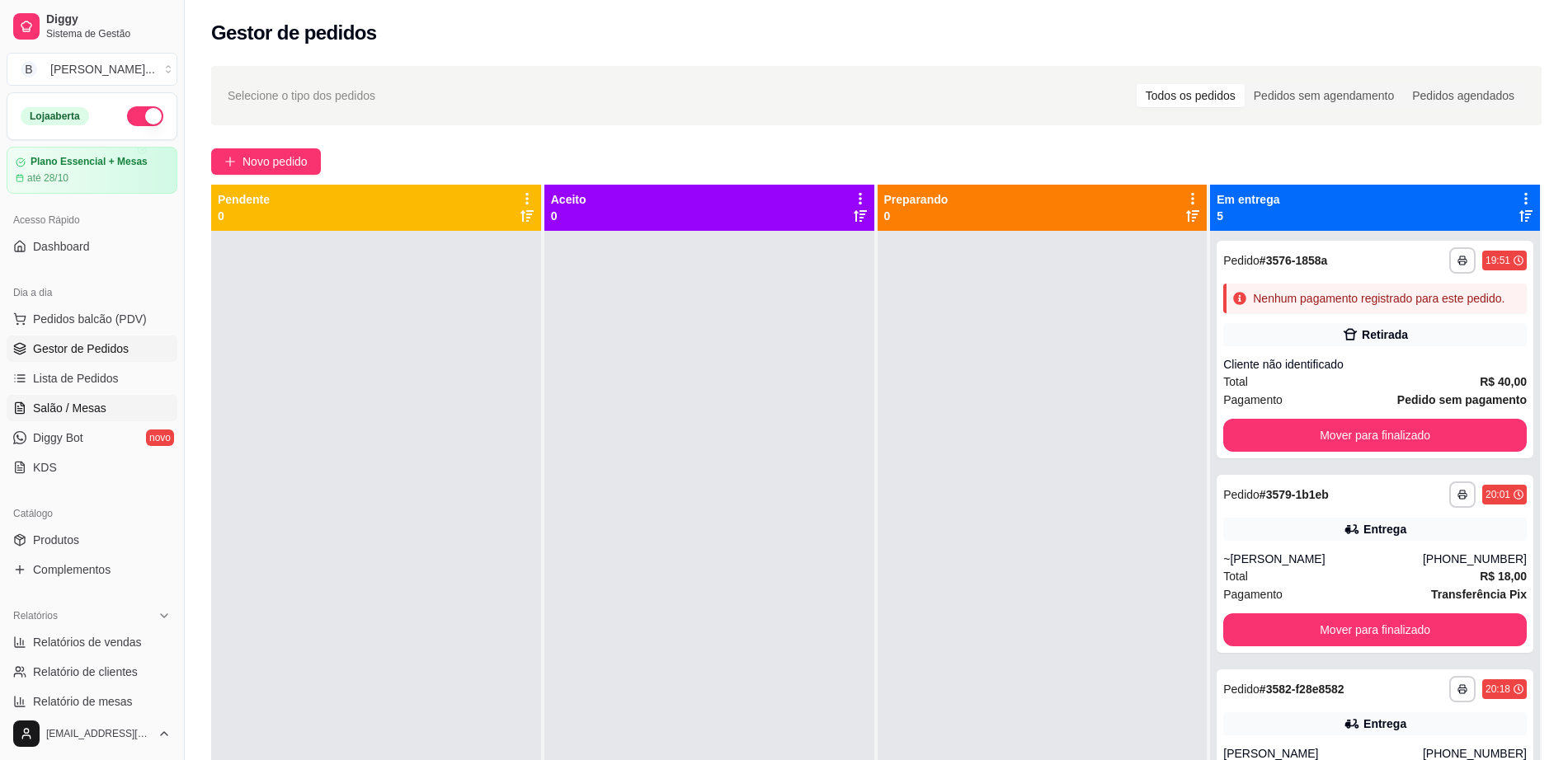
click at [126, 398] on link "Salão / Mesas" at bounding box center [92, 408] width 171 height 27
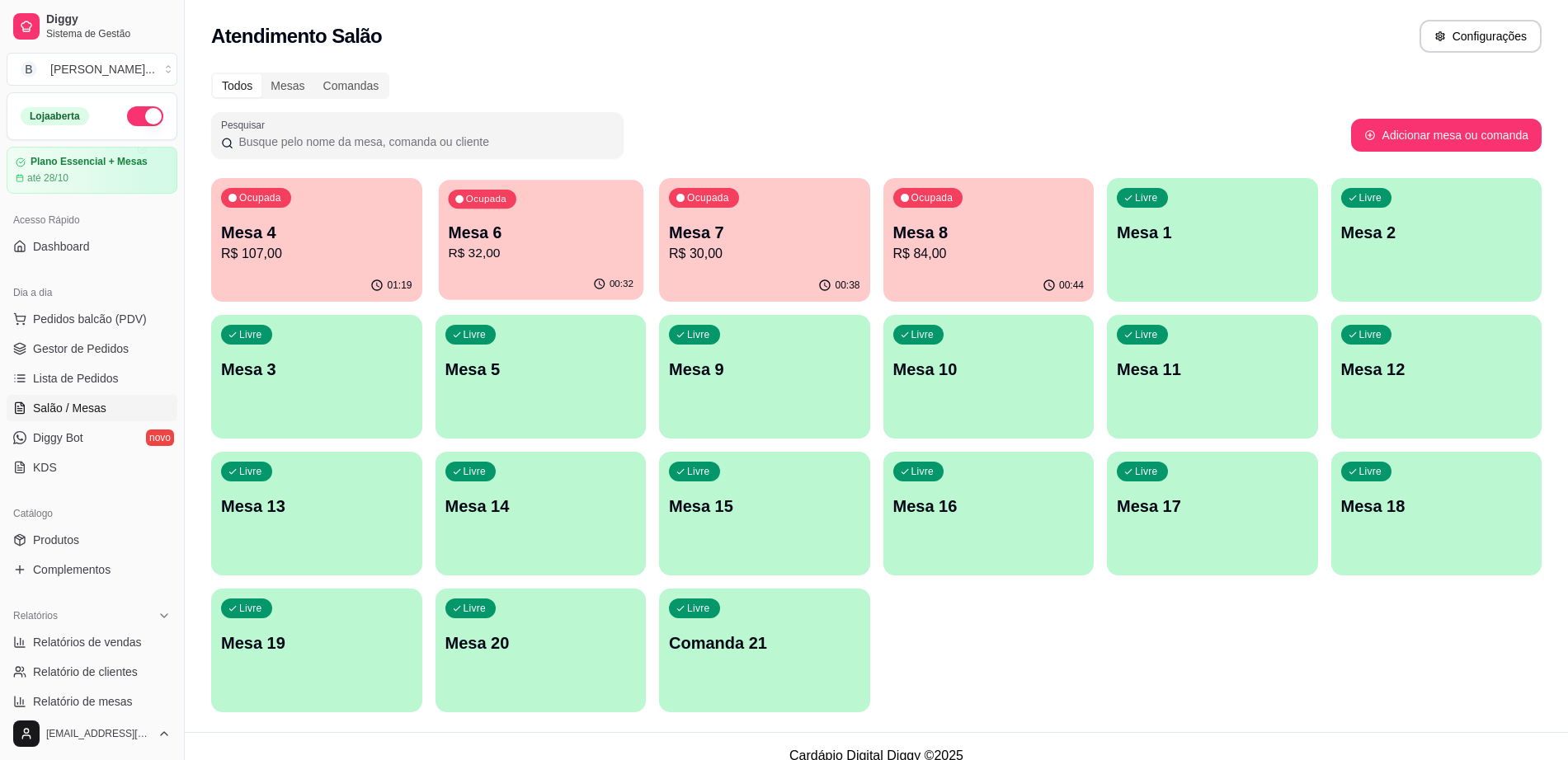
click at [615, 232] on p "Mesa 6" at bounding box center [541, 232] width 186 height 22
click at [1001, 238] on p "Mesa 8" at bounding box center [989, 232] width 186 height 22
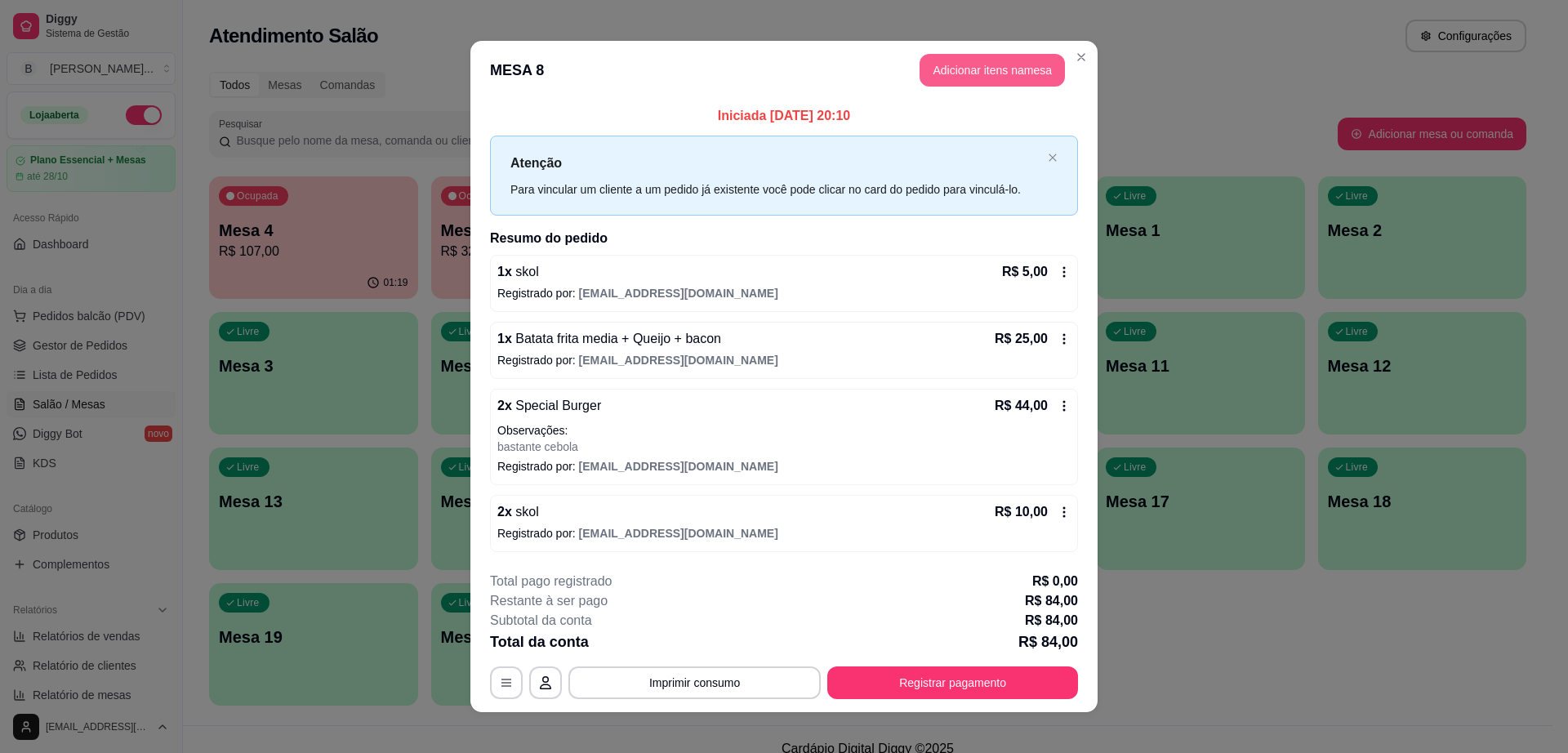
click at [991, 79] on button "Adicionar itens na mesa" at bounding box center [992, 70] width 146 height 33
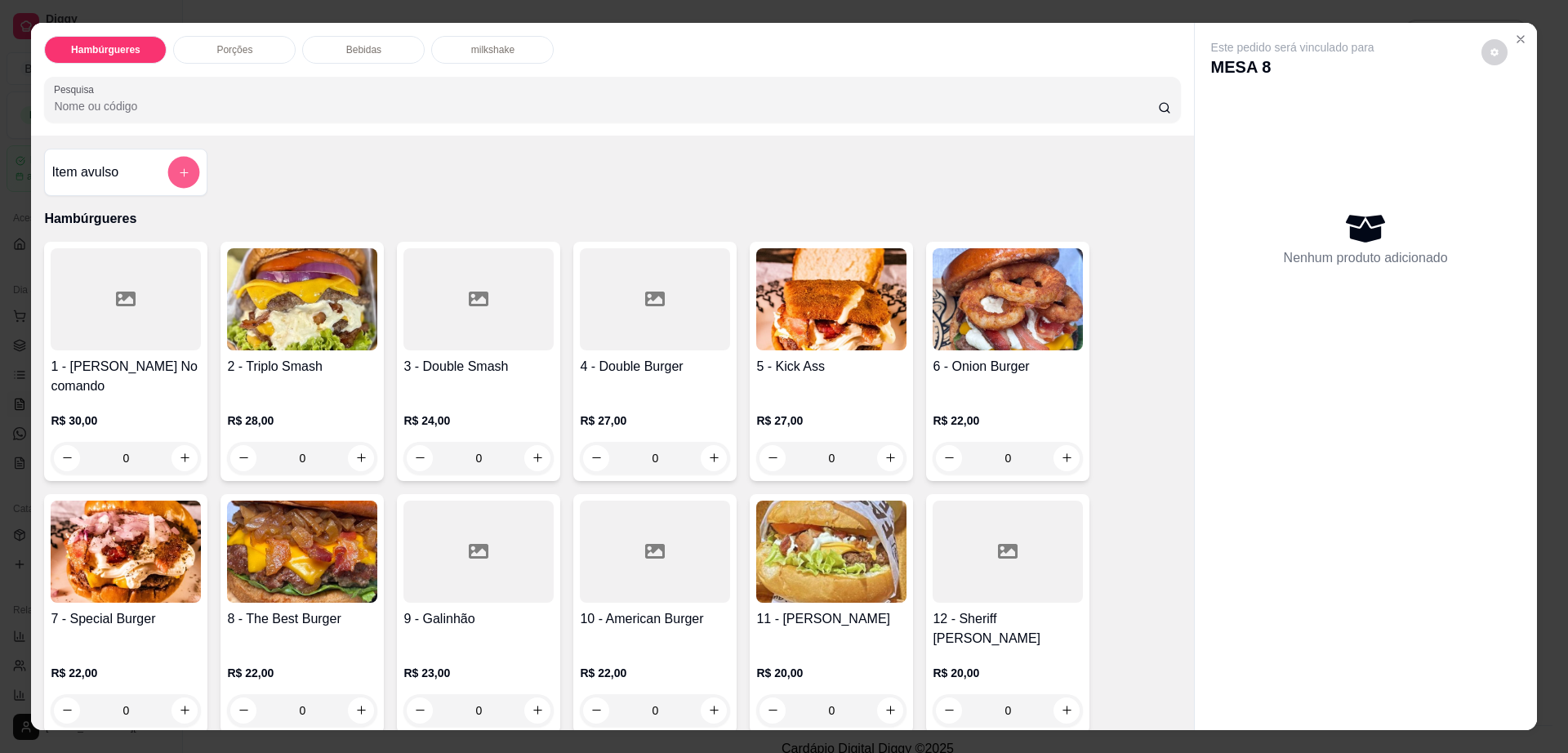
click at [185, 173] on button "add-separate-item" at bounding box center [184, 172] width 32 height 32
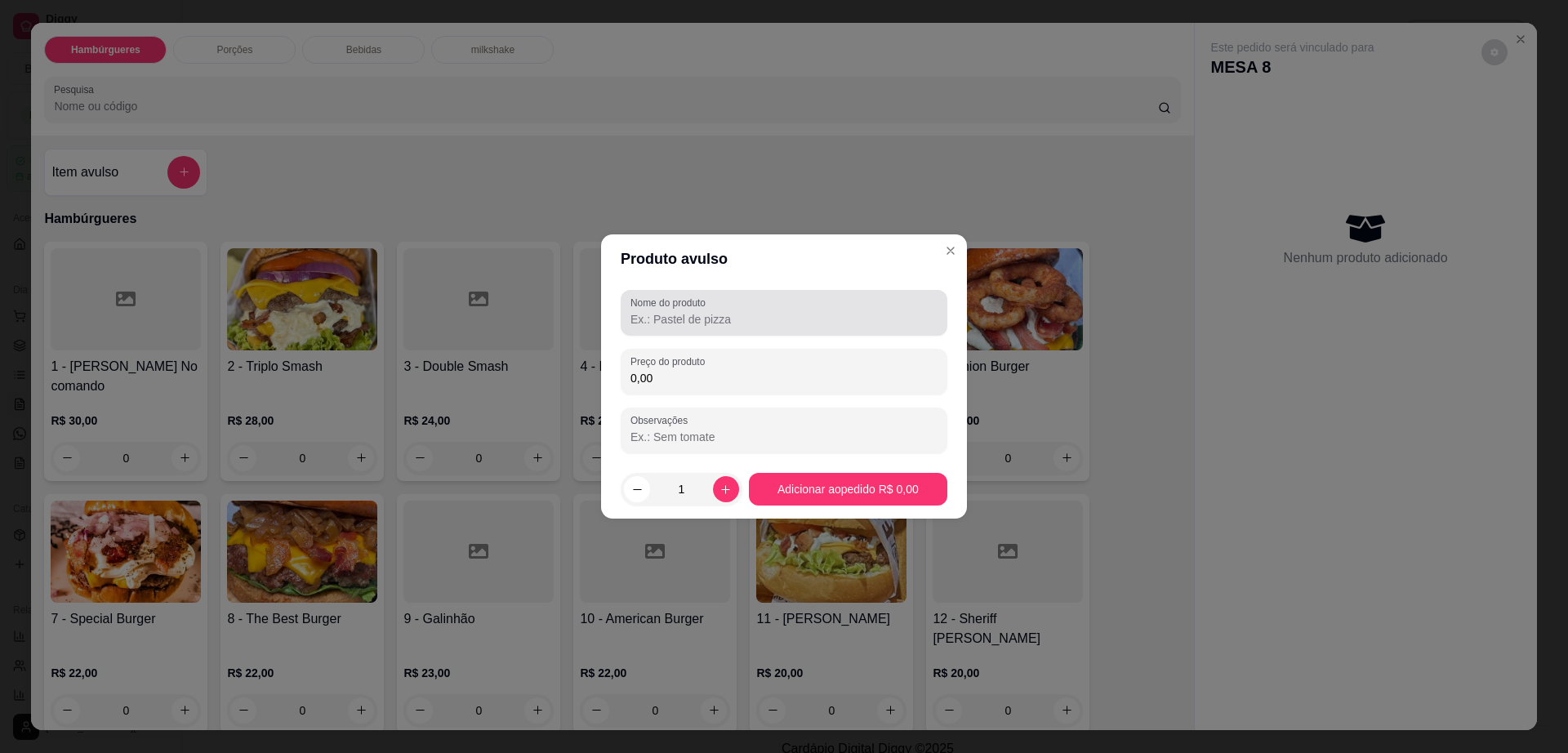
click at [791, 311] on input "Nome do produto" at bounding box center [784, 319] width 307 height 16
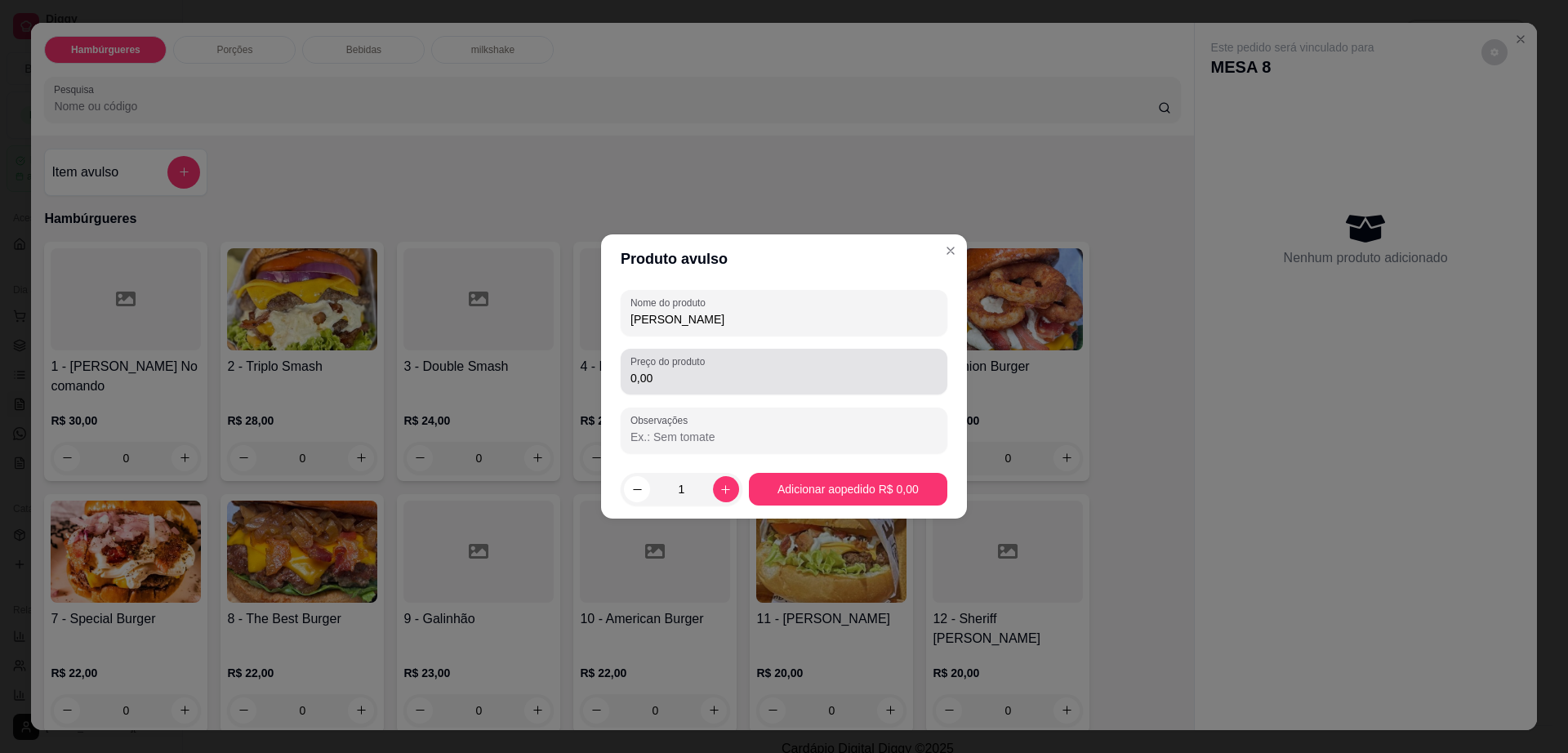
type input "[PERSON_NAME]"
click at [684, 383] on input "0,00" at bounding box center [784, 378] width 307 height 16
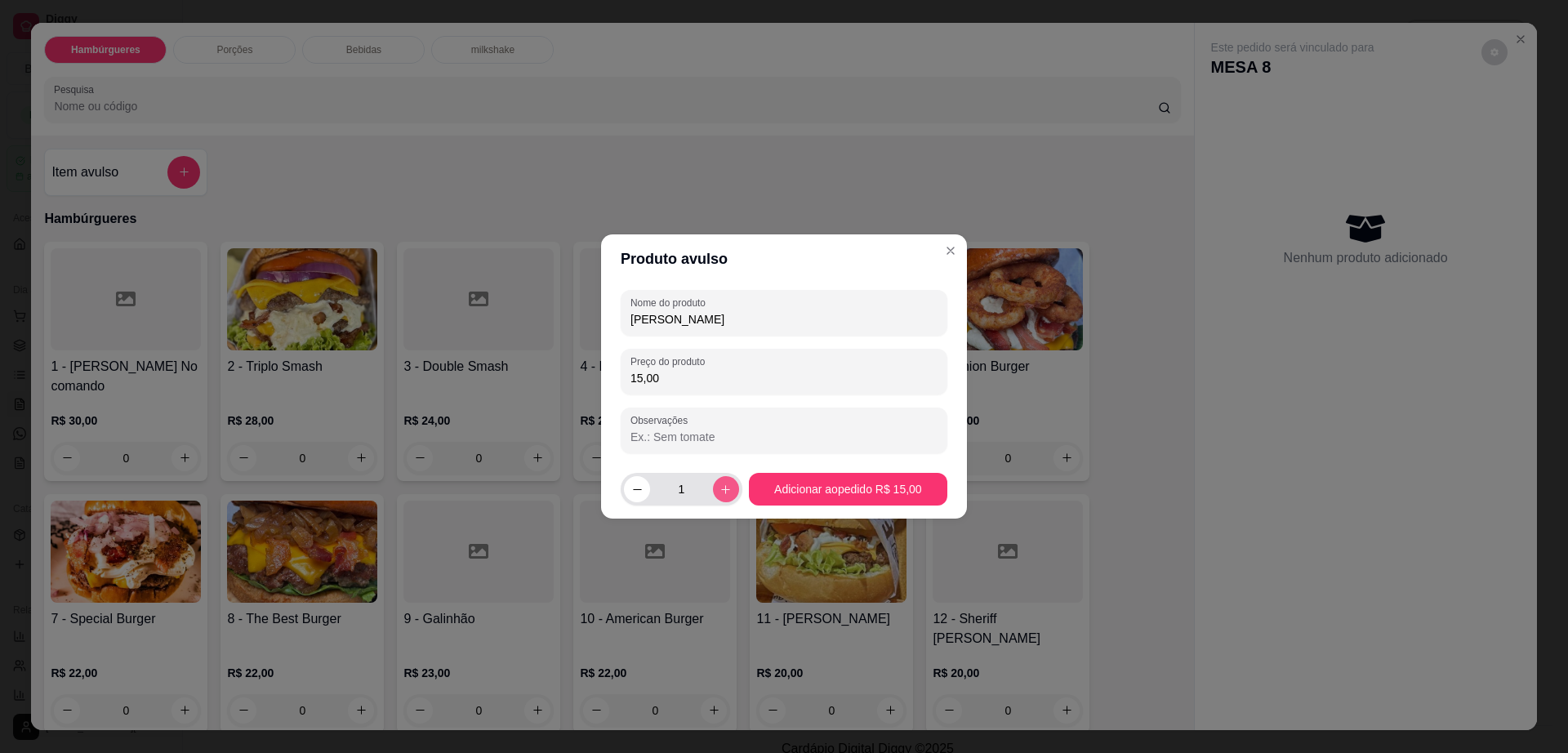
type input "15,00"
click at [713, 487] on button "increase-product-quantity" at bounding box center [726, 490] width 26 height 26
type input "2"
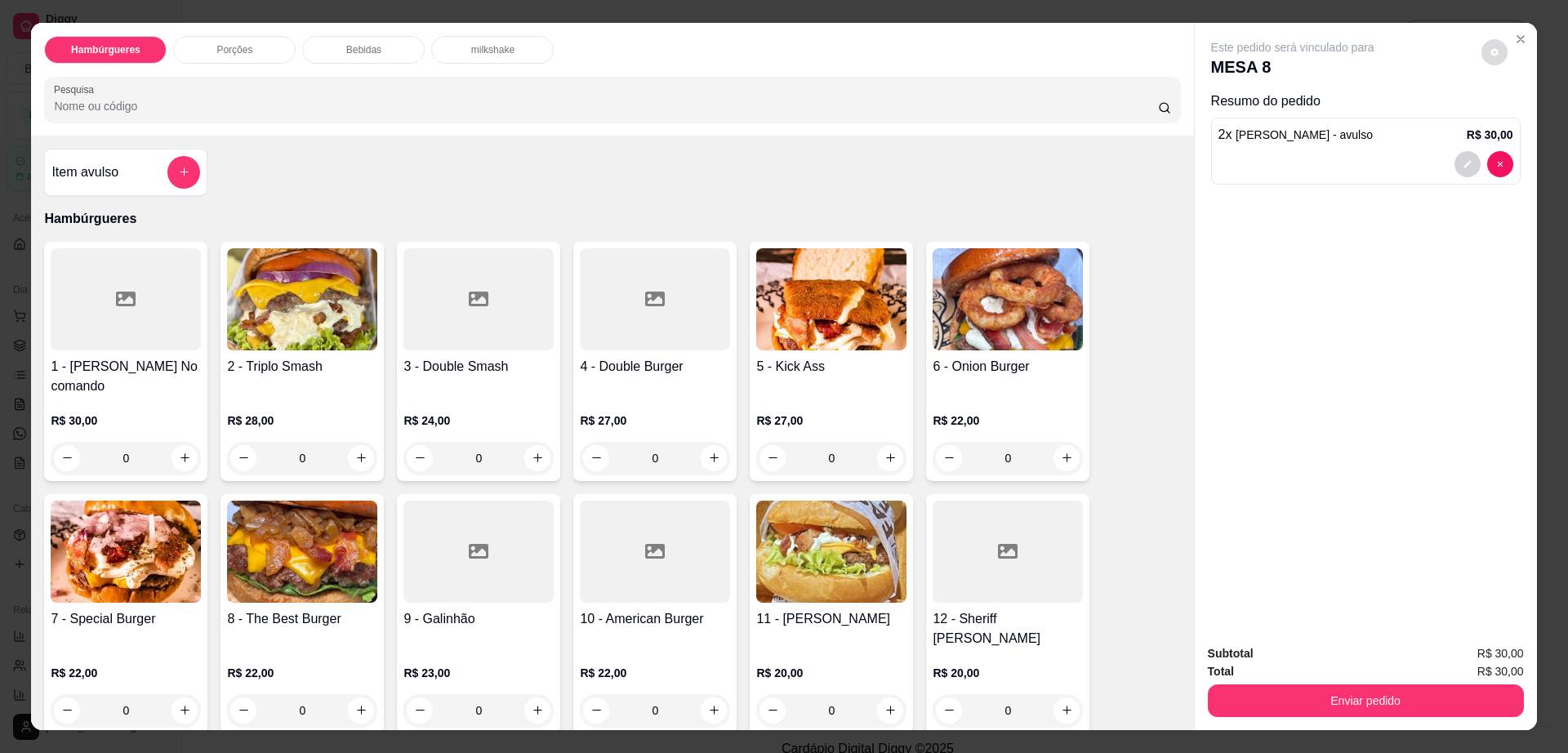
click at [1494, 50] on button "decrease-product-quantity" at bounding box center [1495, 53] width 26 height 26
click at [1523, 117] on span "Automatic updates" at bounding box center [1517, 118] width 13 height 13
click at [1517, 118] on input "Automatic updates" at bounding box center [1512, 122] width 10 height 10
checkbox input "true"
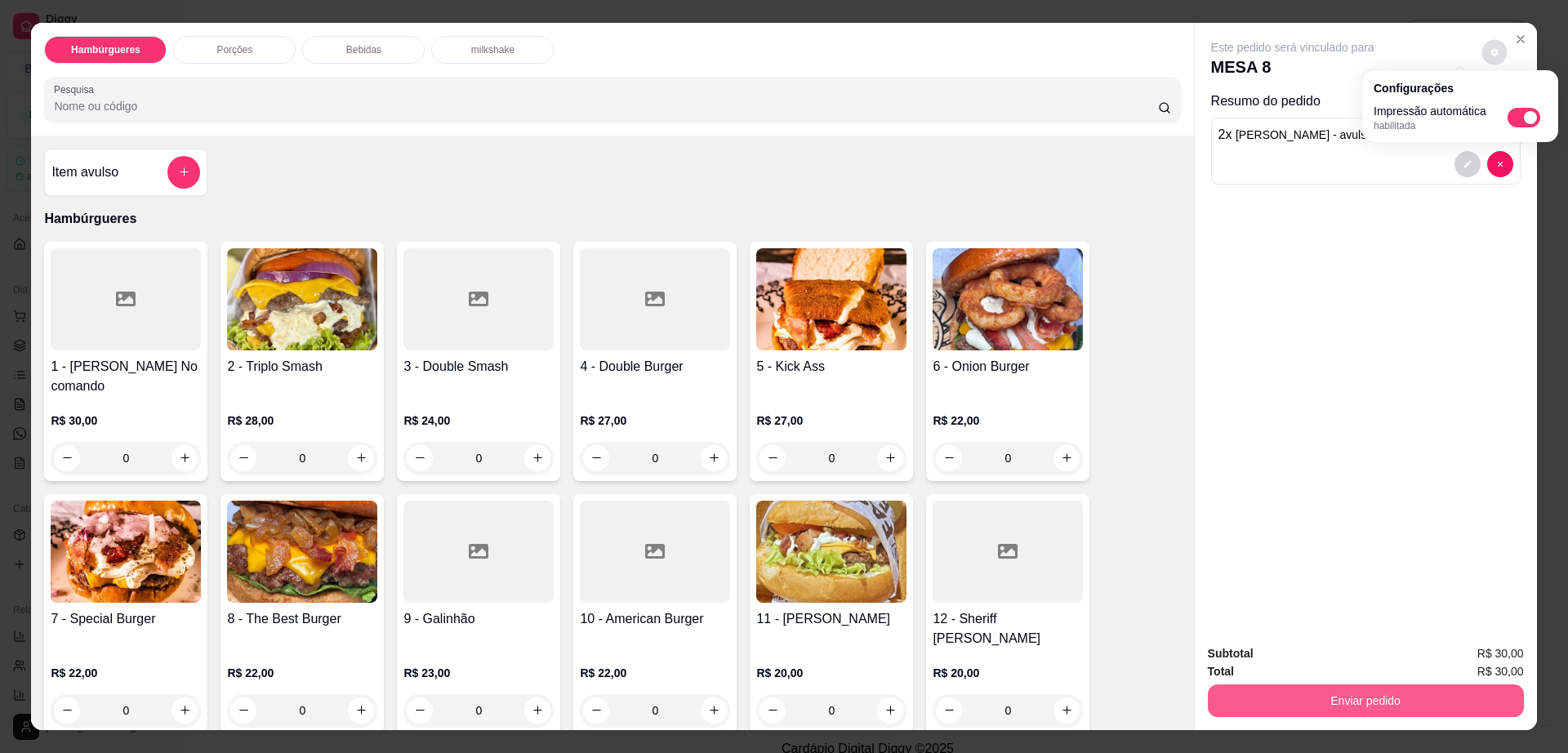
click at [1317, 710] on button "Enviar pedido" at bounding box center [1365, 700] width 316 height 33
click at [1317, 710] on button "Enviar pedido" at bounding box center [1365, 701] width 306 height 32
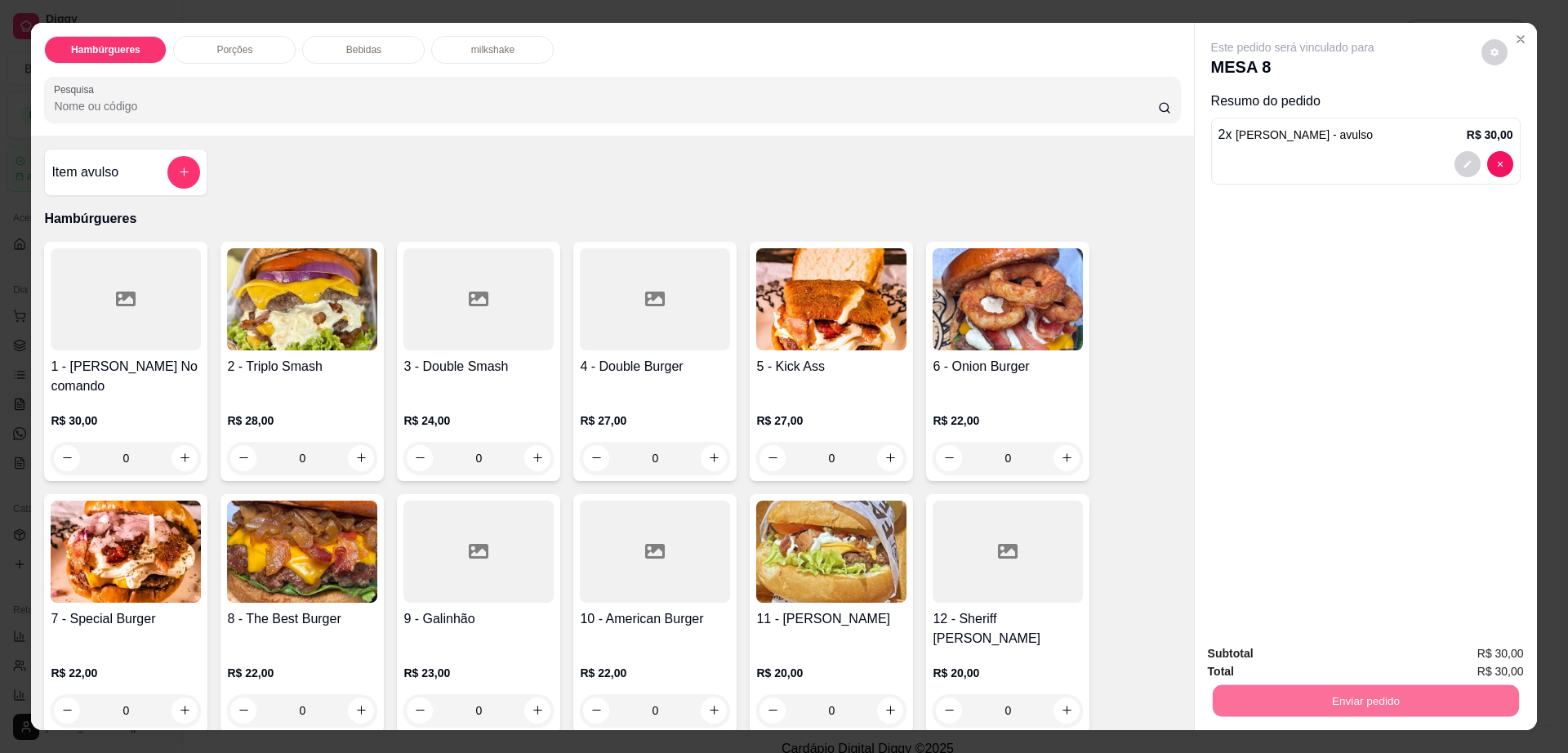
click at [1461, 659] on button "Enviar pedido" at bounding box center [1480, 661] width 90 height 30
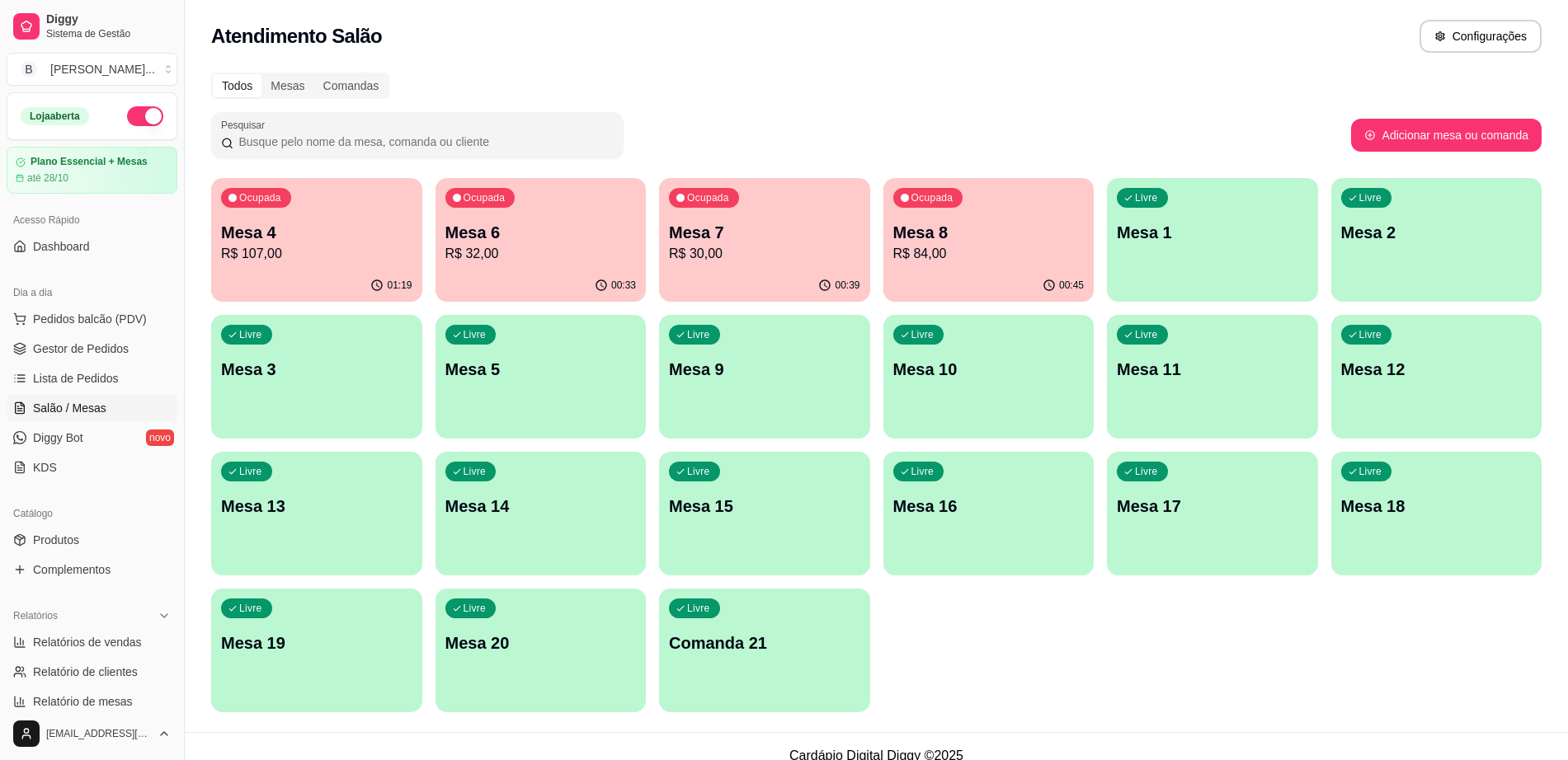
click at [1001, 251] on p "R$ 84,00" at bounding box center [989, 253] width 192 height 20
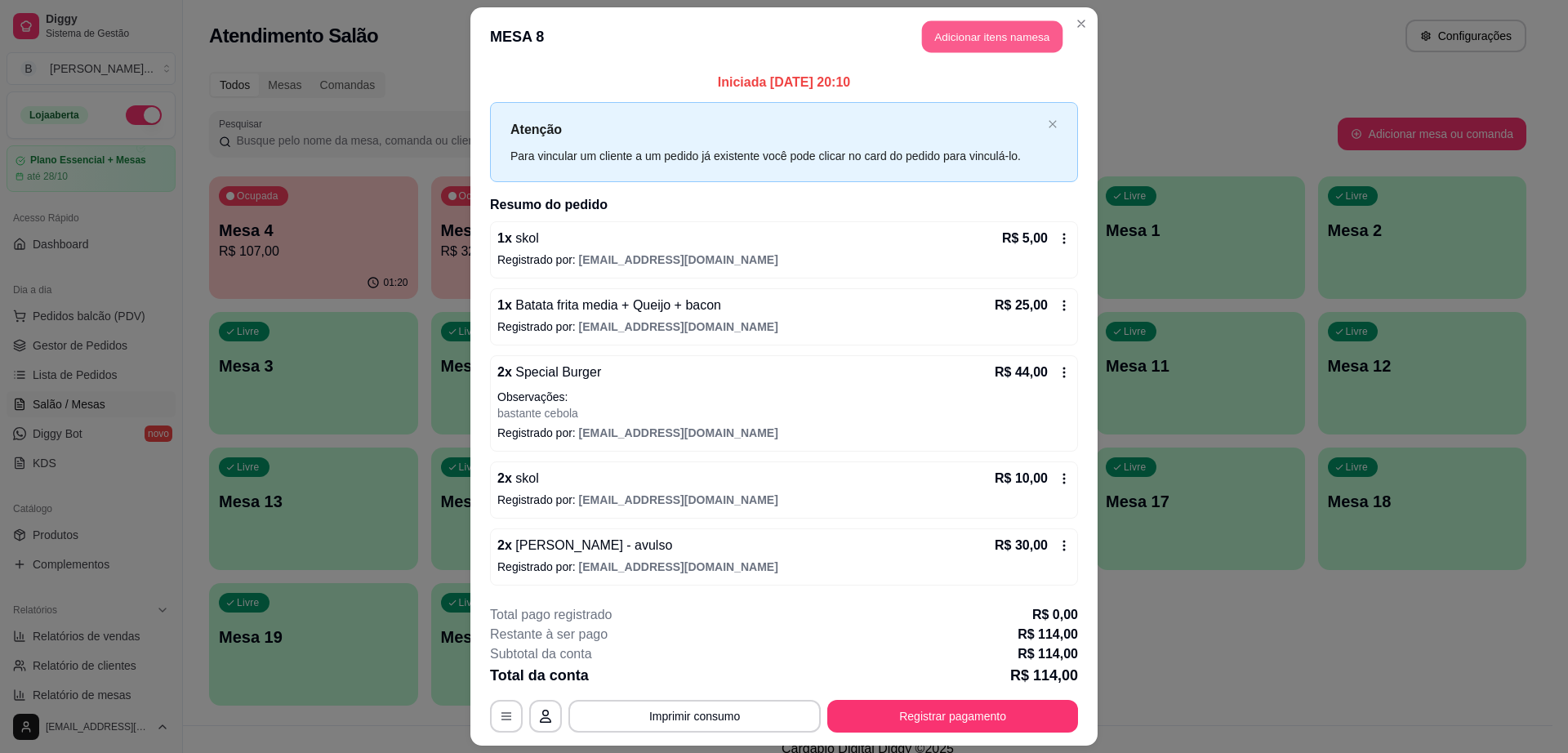
click at [1002, 41] on button "Adicionar itens na mesa" at bounding box center [991, 38] width 140 height 32
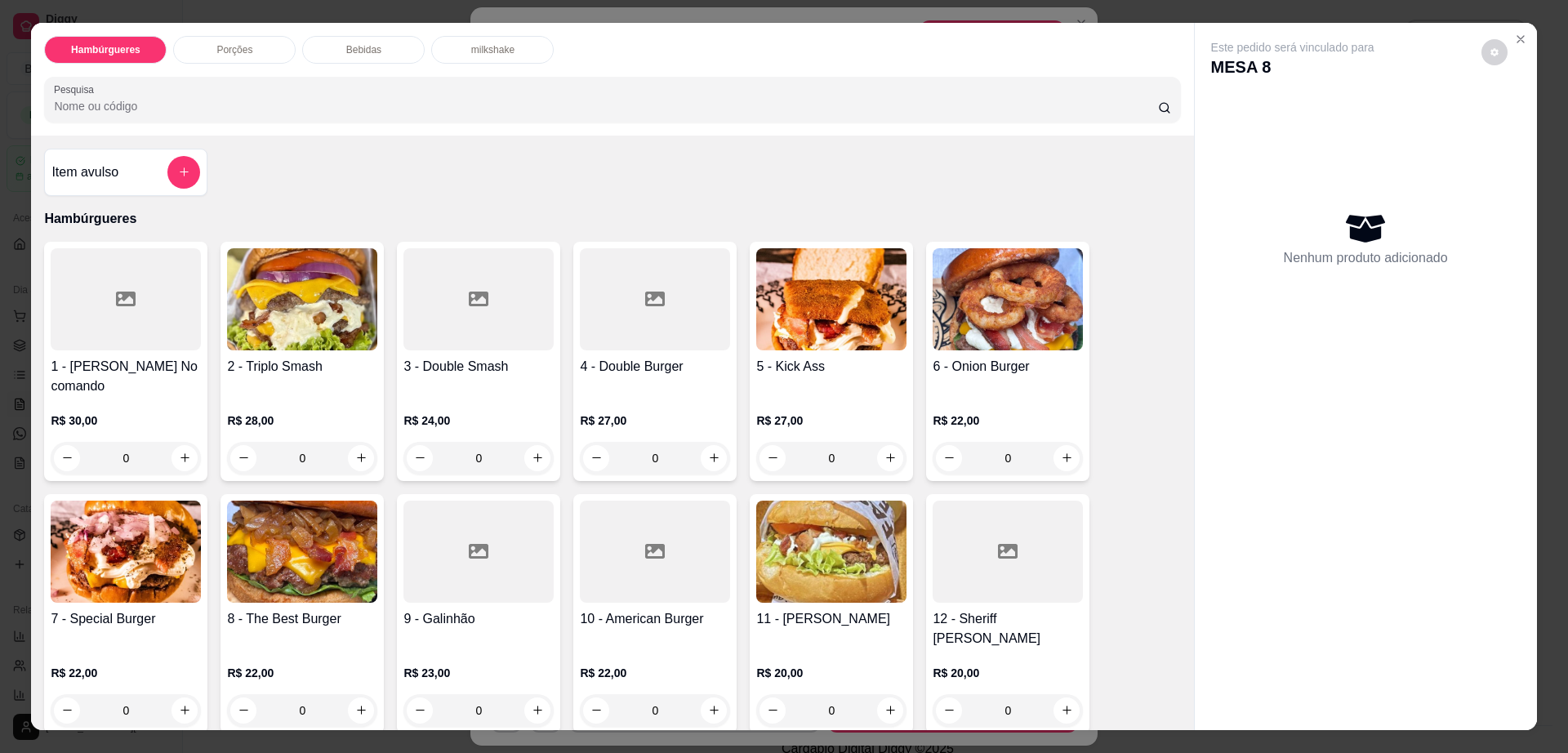
click at [347, 46] on p "Bebidas" at bounding box center [364, 50] width 35 height 13
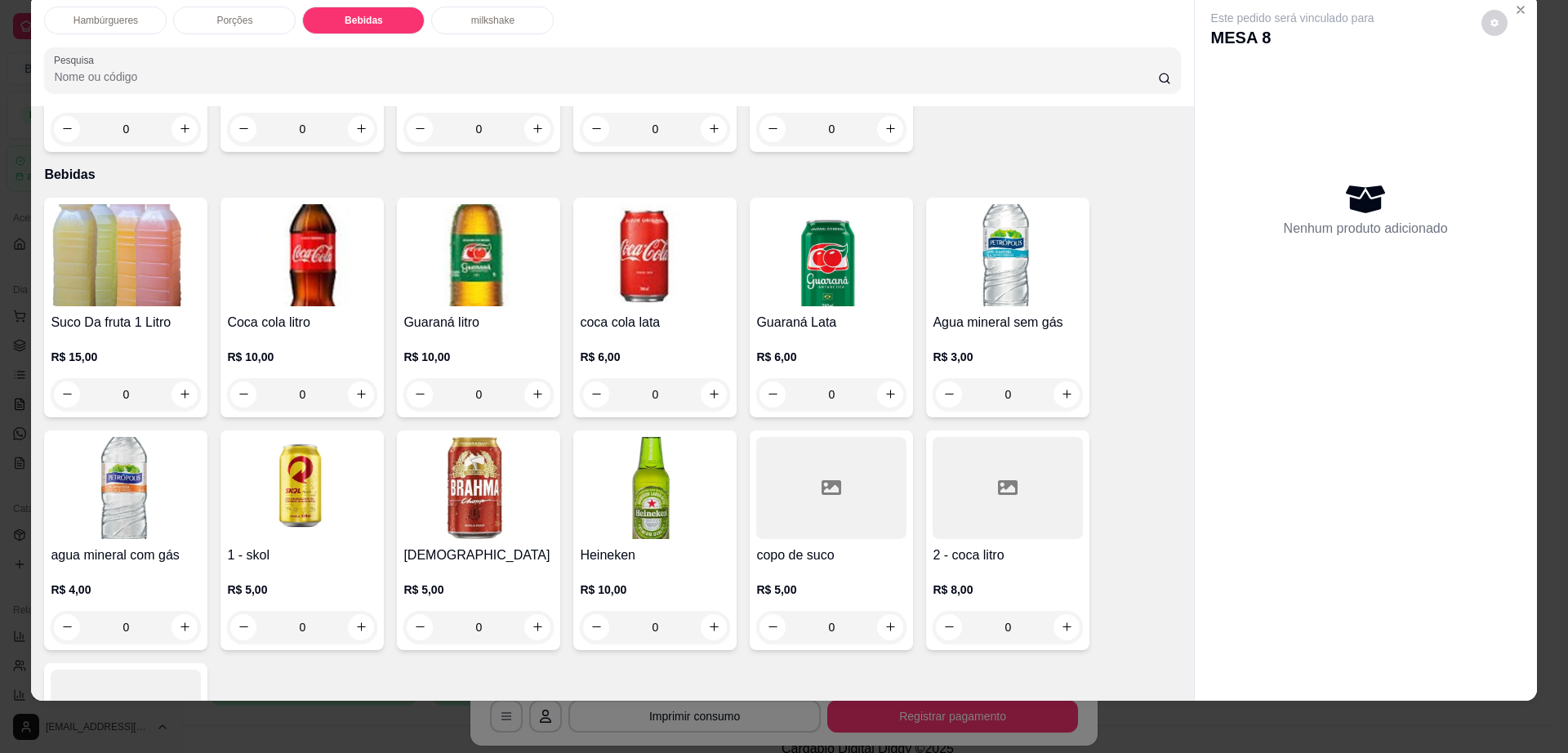
click at [993, 483] on div "2 - coca litro R$ 8,00 0" at bounding box center [1008, 541] width 163 height 220
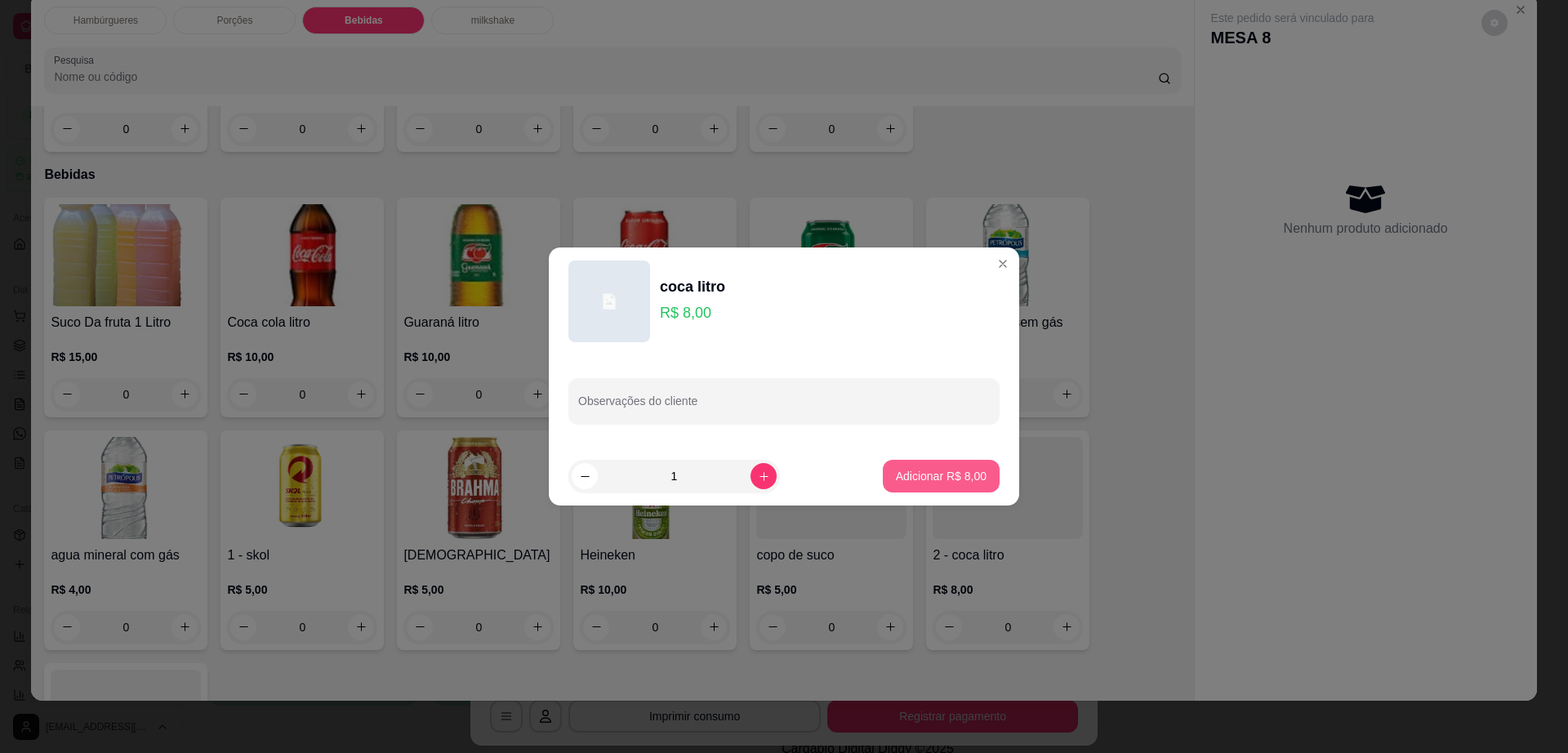
click at [955, 480] on p "Adicionar R$ 8,00" at bounding box center [940, 476] width 90 height 16
type input "1"
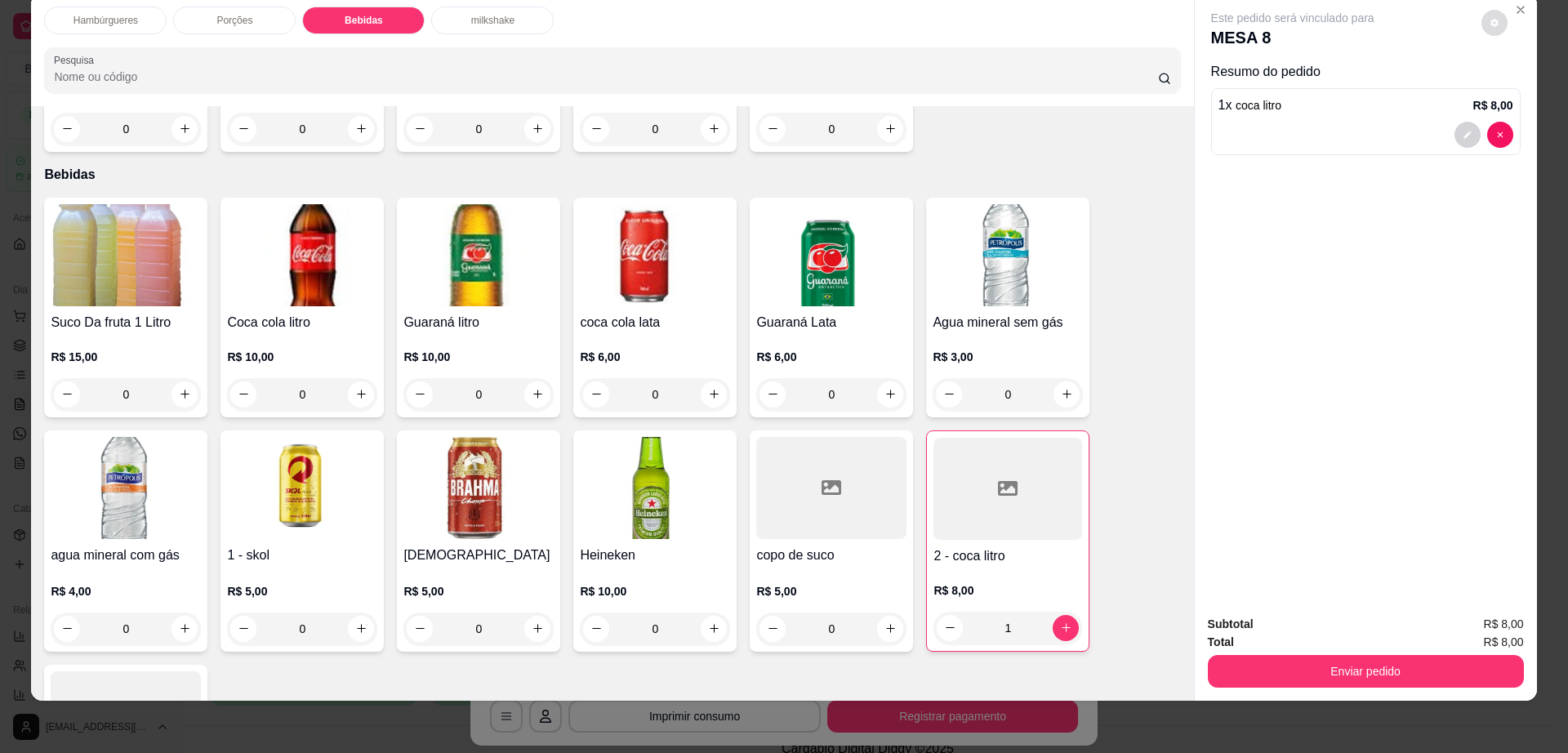
click at [1492, 29] on button "decrease-product-quantity" at bounding box center [1495, 23] width 26 height 26
click at [1532, 85] on span "Automatic updates" at bounding box center [1530, 88] width 13 height 13
click at [1517, 88] on input "Automatic updates" at bounding box center [1512, 93] width 10 height 10
checkbox input "false"
click at [1408, 662] on button "Enviar pedido" at bounding box center [1365, 671] width 316 height 33
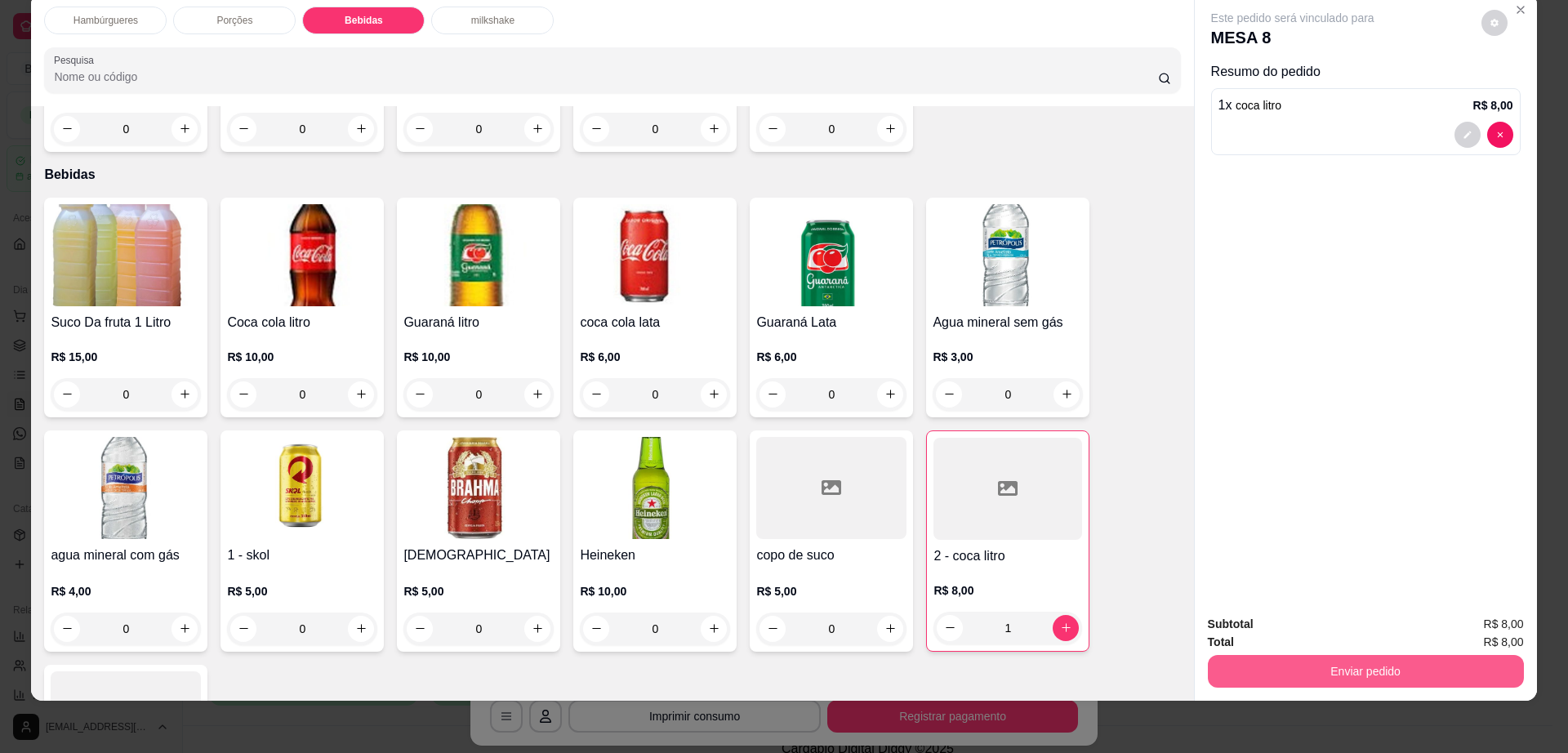
click at [1421, 662] on button "Enviar pedido" at bounding box center [1365, 671] width 316 height 33
click at [1469, 626] on button "Enviar pedido" at bounding box center [1480, 631] width 90 height 30
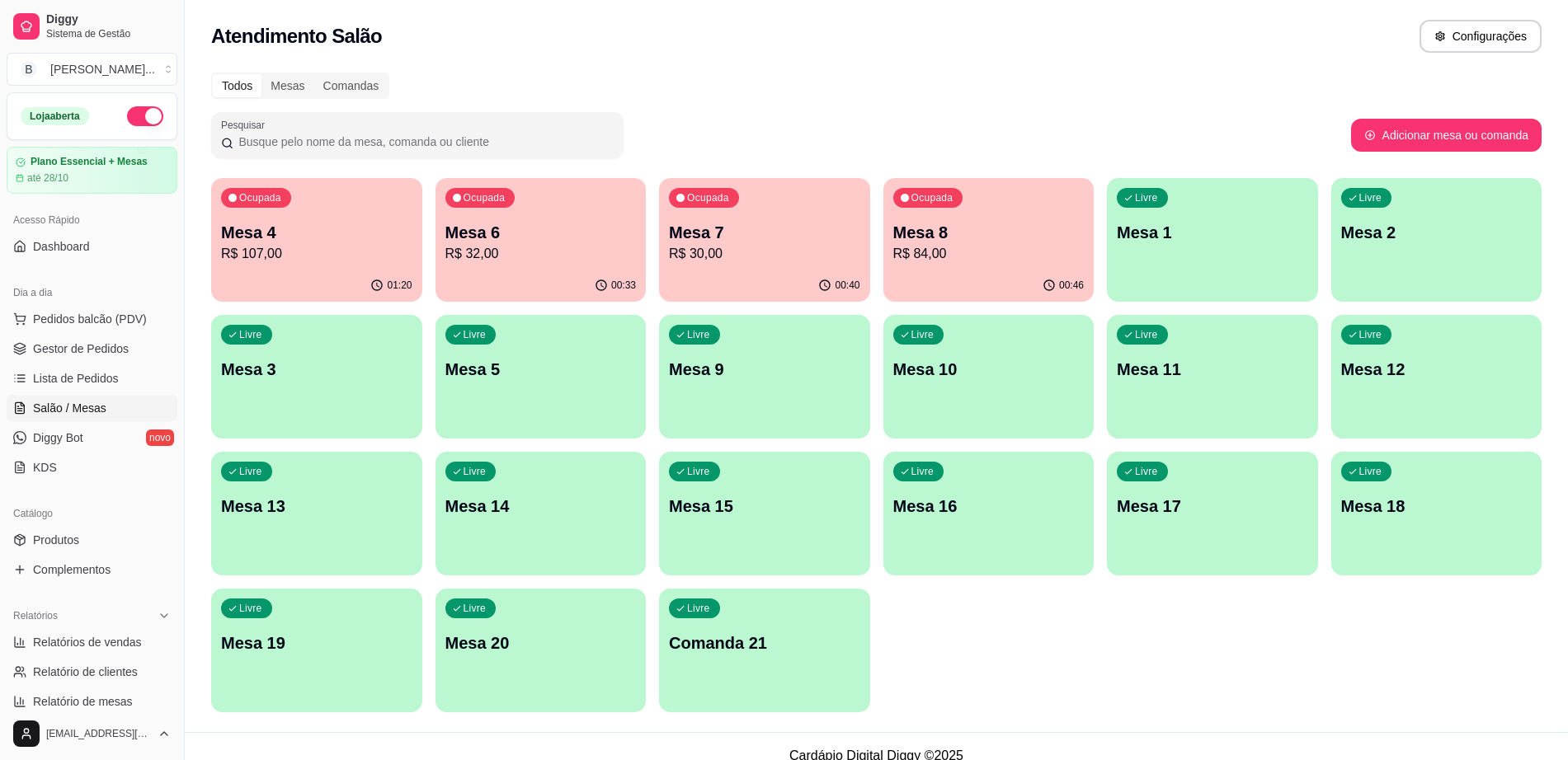
click at [496, 243] on p "Mesa 6" at bounding box center [541, 232] width 192 height 23
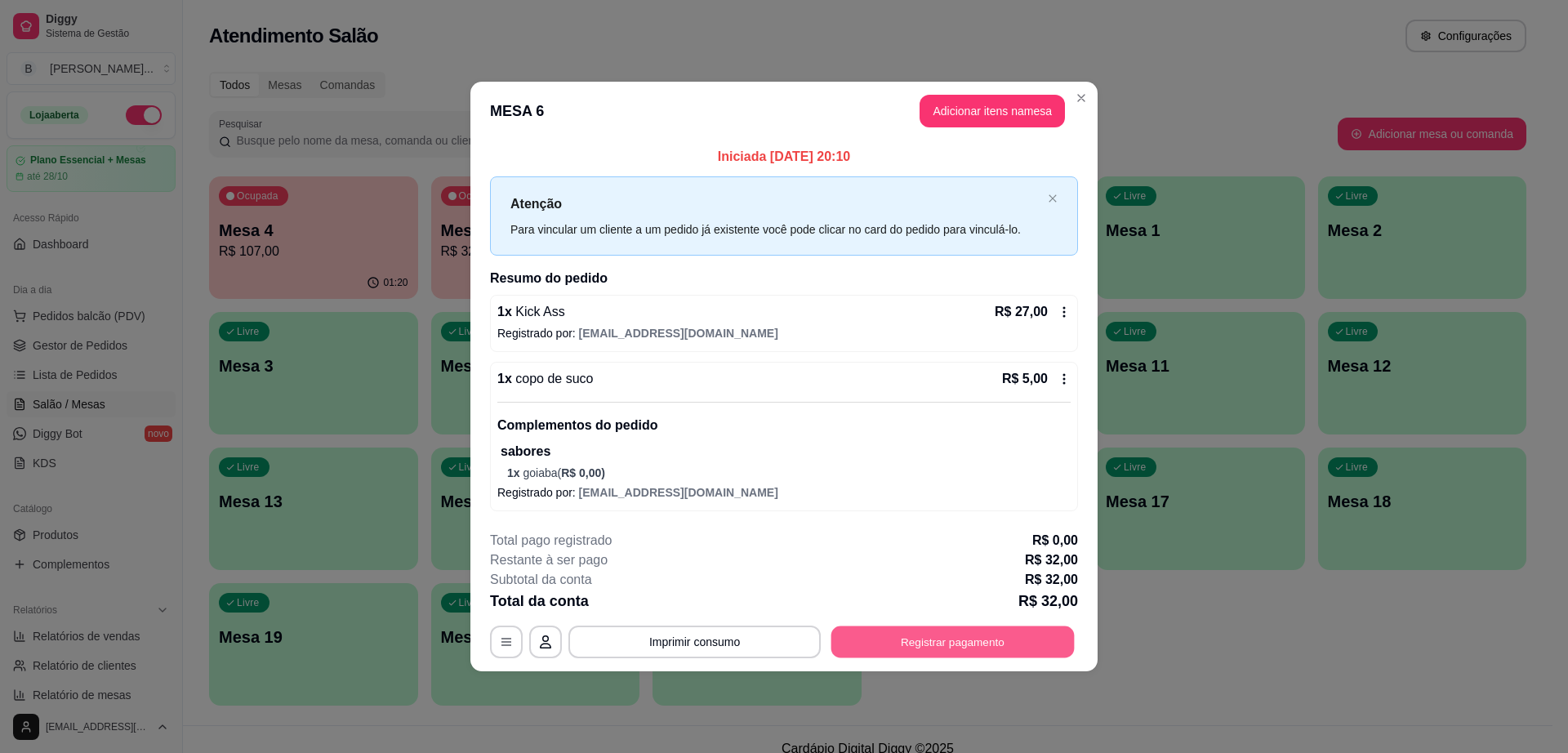
click at [940, 639] on button "Registrar pagamento" at bounding box center [953, 643] width 243 height 32
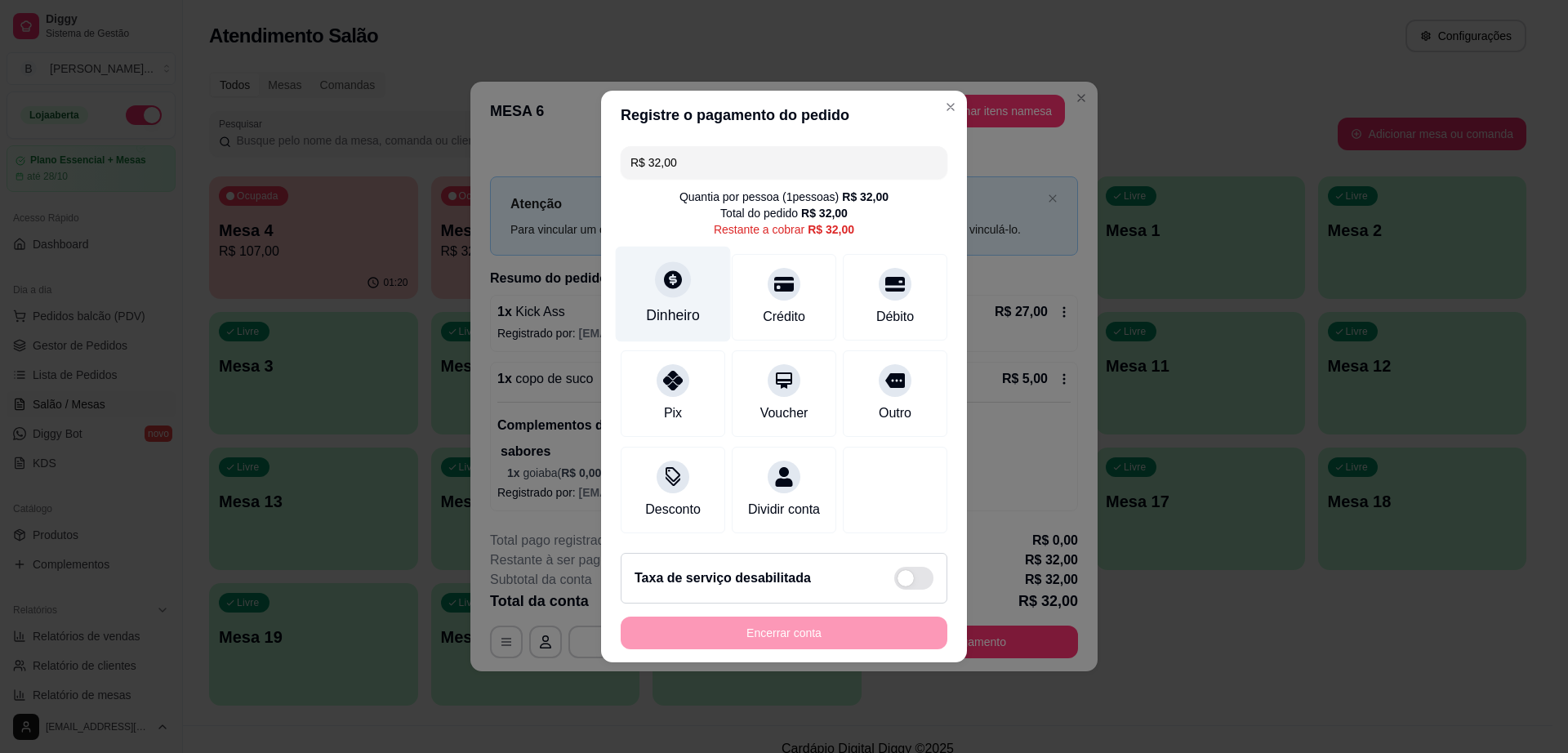
click at [678, 271] on icon at bounding box center [673, 279] width 18 height 18
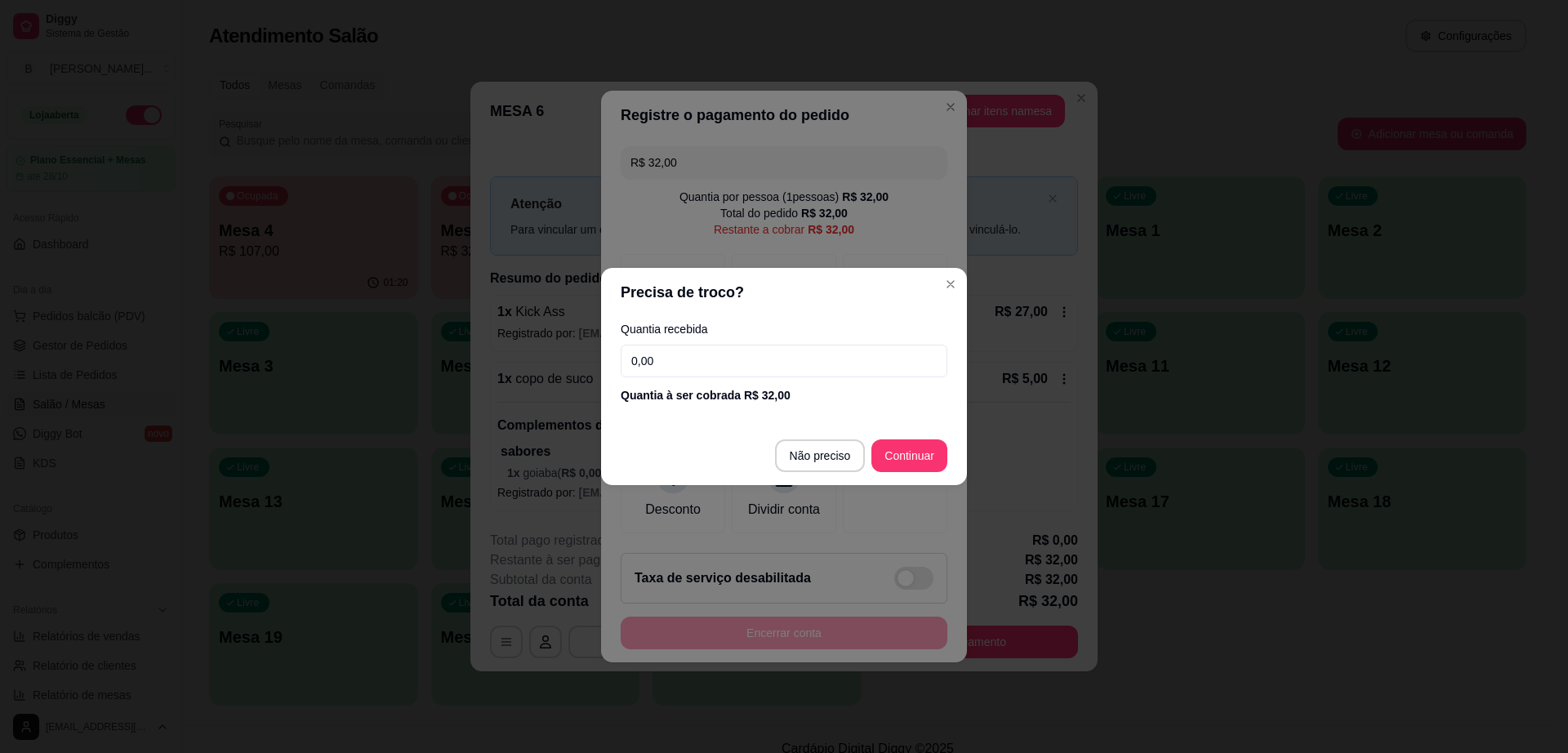
click at [752, 365] on input "0,00" at bounding box center [784, 361] width 327 height 33
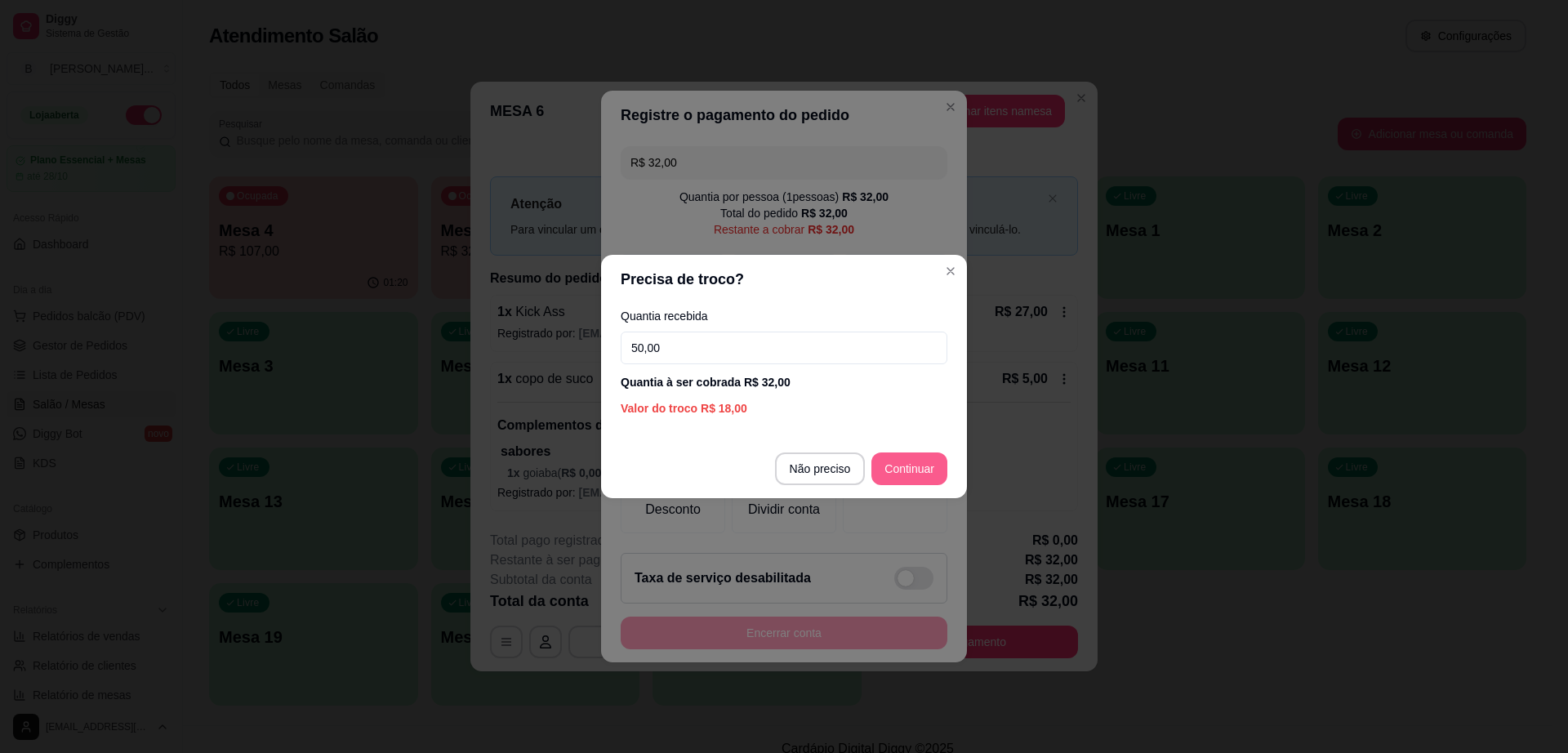
type input "50,00"
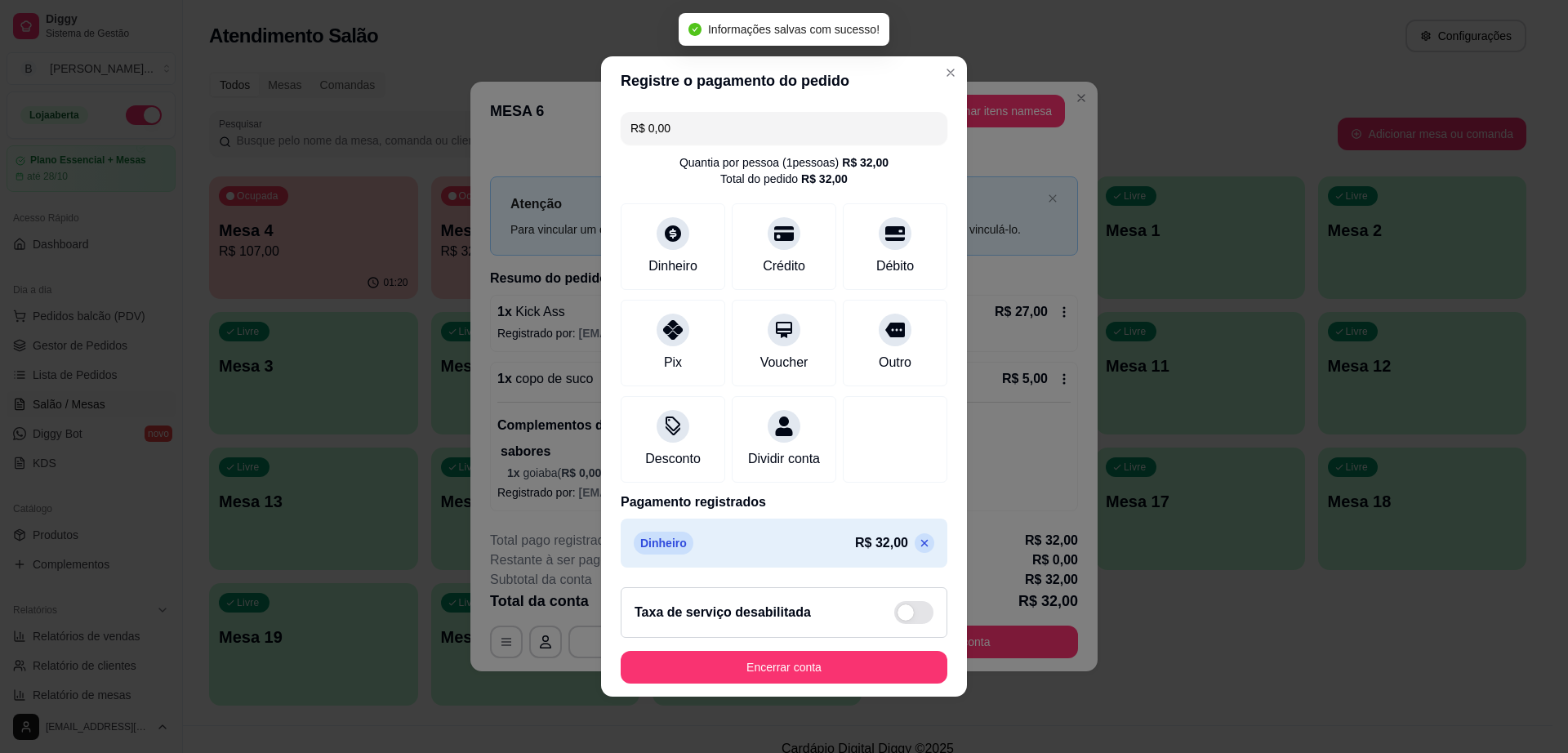
type input "R$ 0,00"
click at [824, 674] on button "Encerrar conta" at bounding box center [784, 667] width 327 height 33
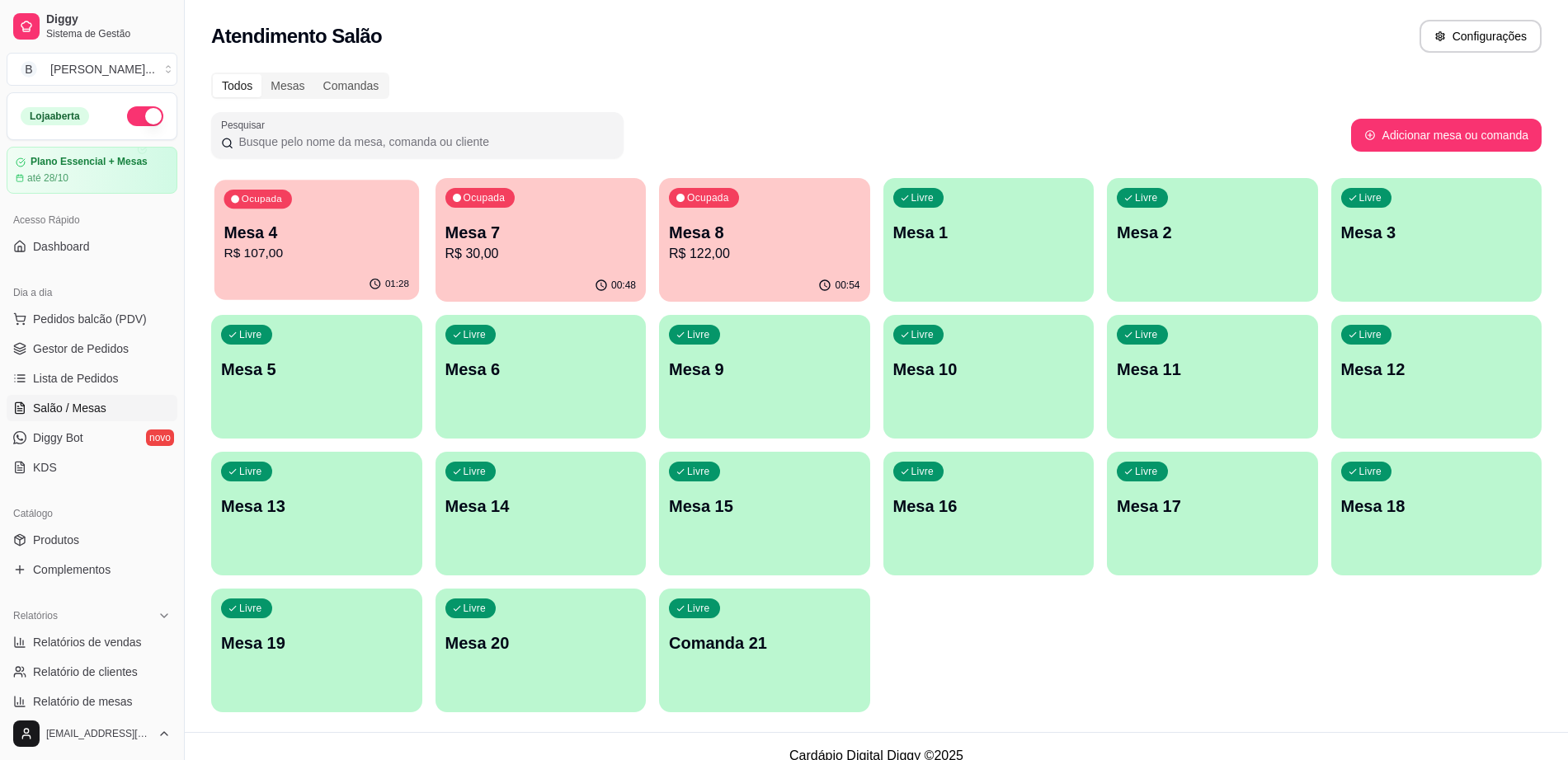
click at [302, 225] on p "Mesa 4" at bounding box center [317, 232] width 186 height 22
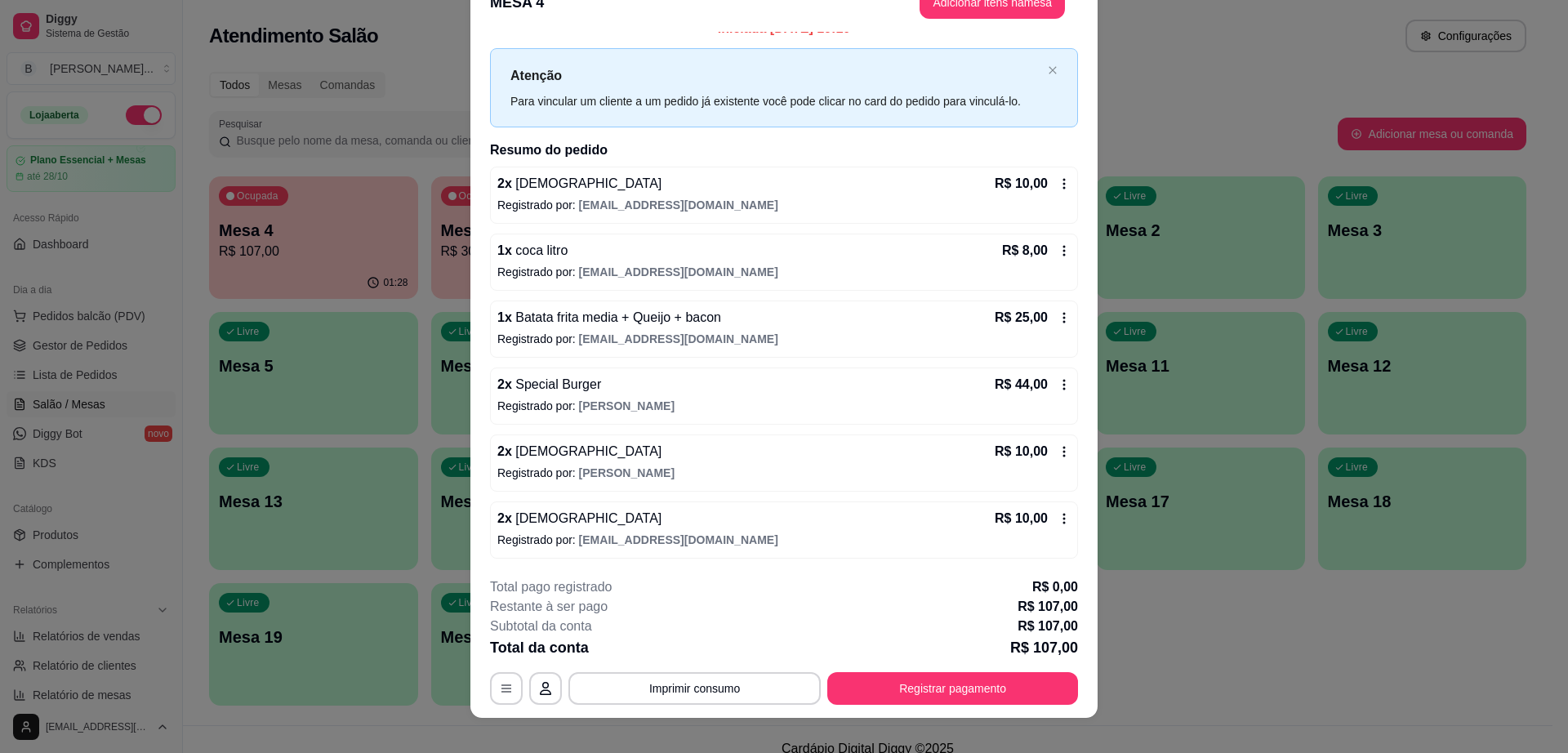
scroll to position [48, 0]
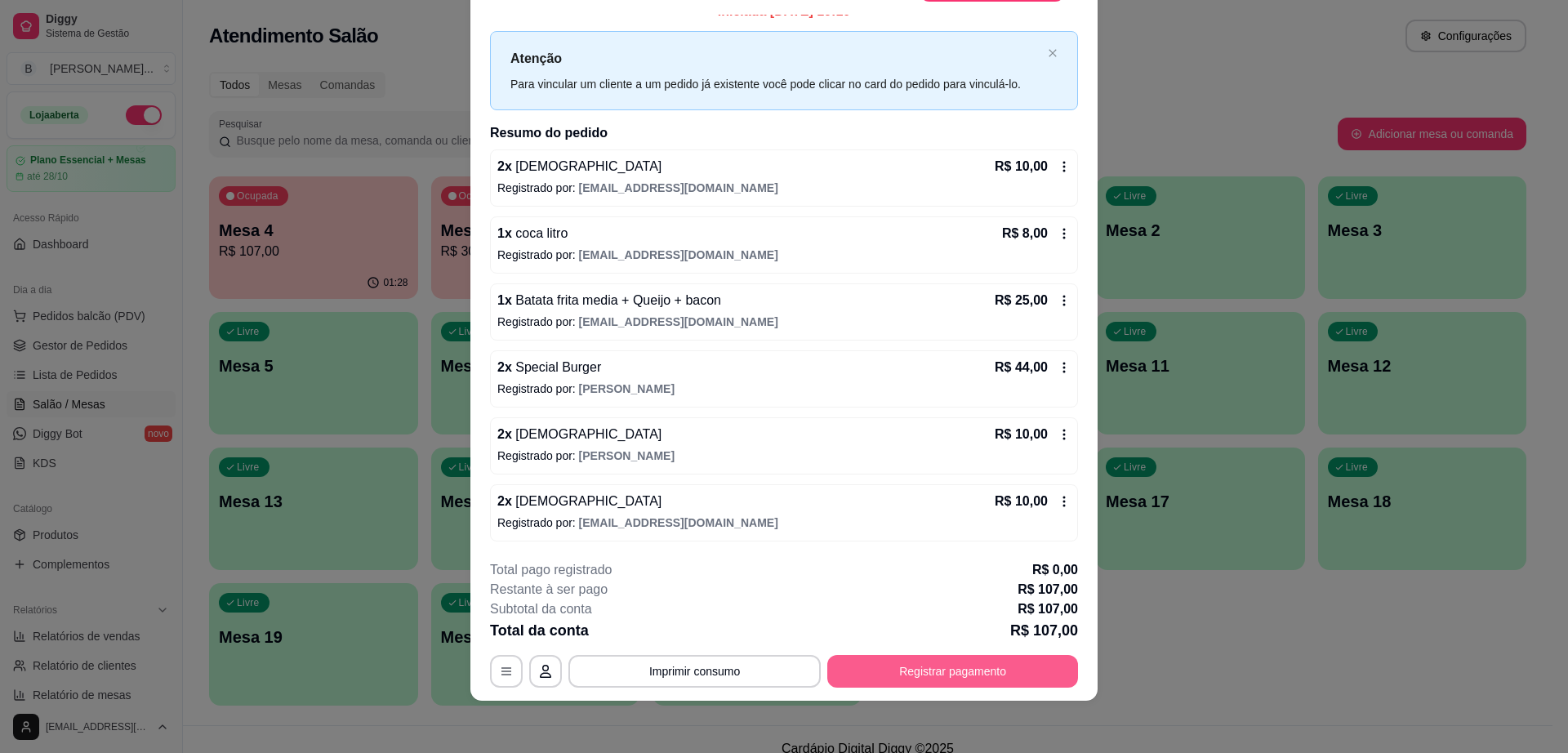
click at [951, 675] on button "Registrar pagamento" at bounding box center [952, 671] width 251 height 33
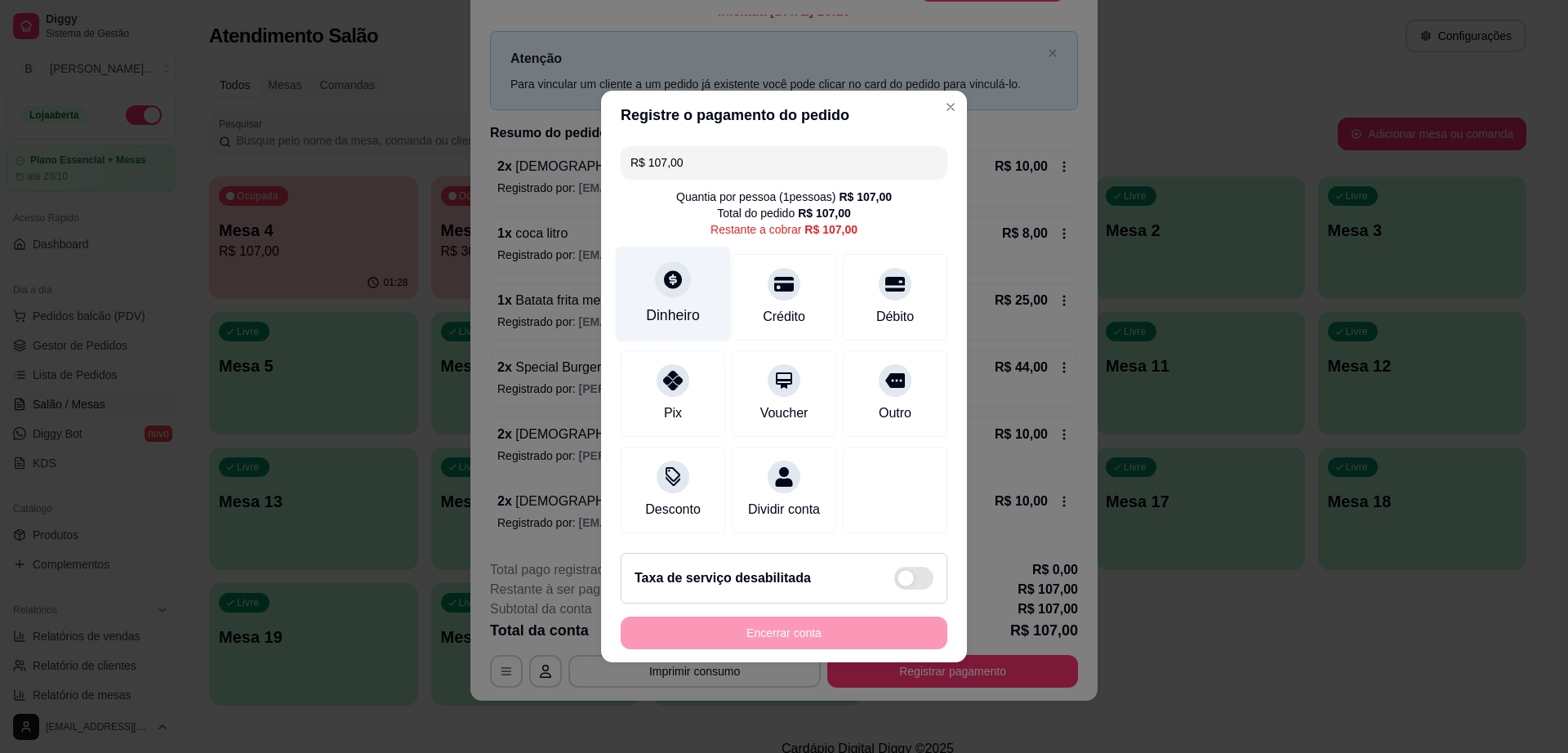
click at [677, 305] on div "Dinheiro" at bounding box center [673, 315] width 54 height 22
click at [909, 459] on div at bounding box center [894, 490] width 104 height 86
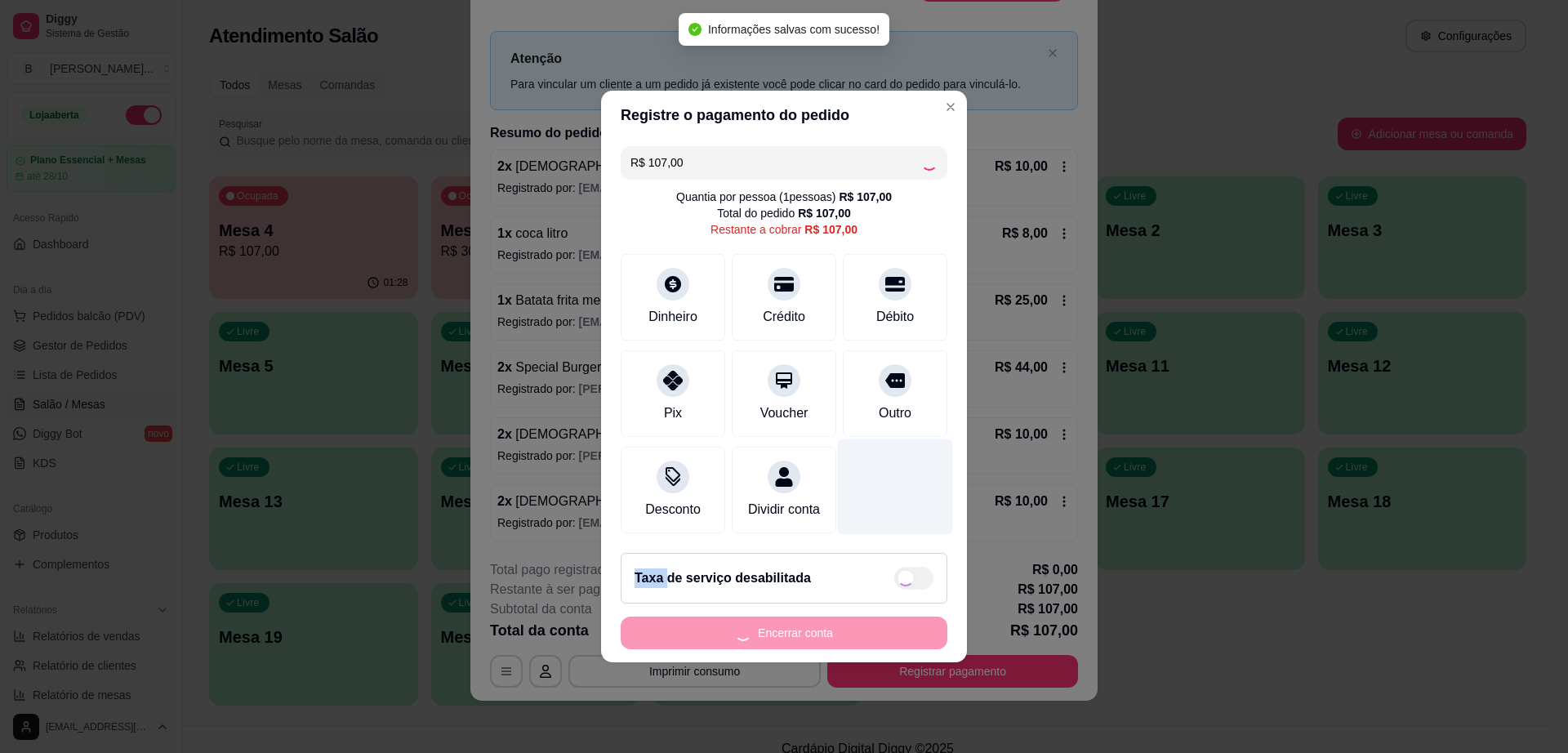
type input "R$ 0,00"
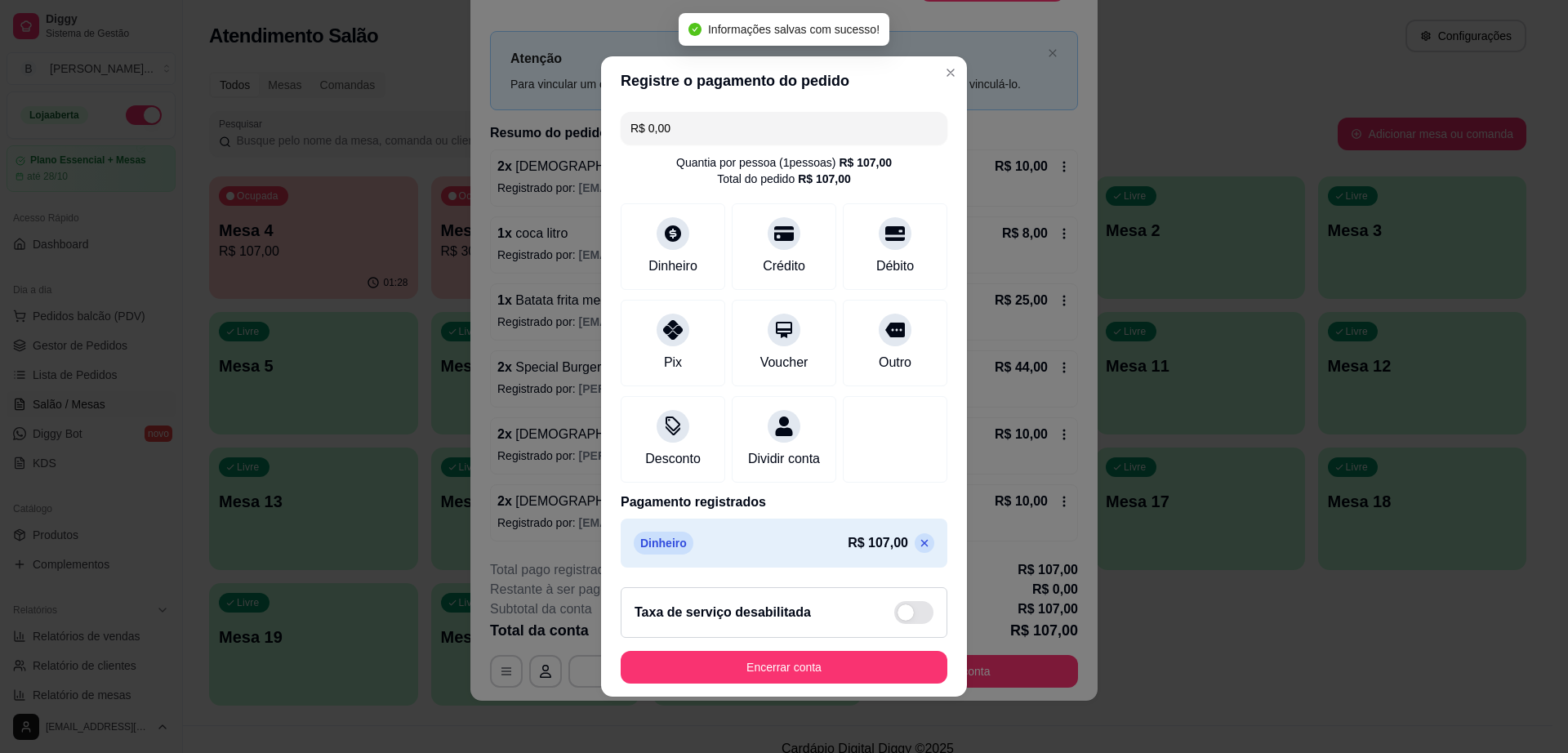
click at [827, 659] on footer "Taxa de serviço desabilitada Encerrar conta" at bounding box center [784, 635] width 365 height 122
click at [814, 669] on button "Encerrar conta" at bounding box center [784, 667] width 327 height 33
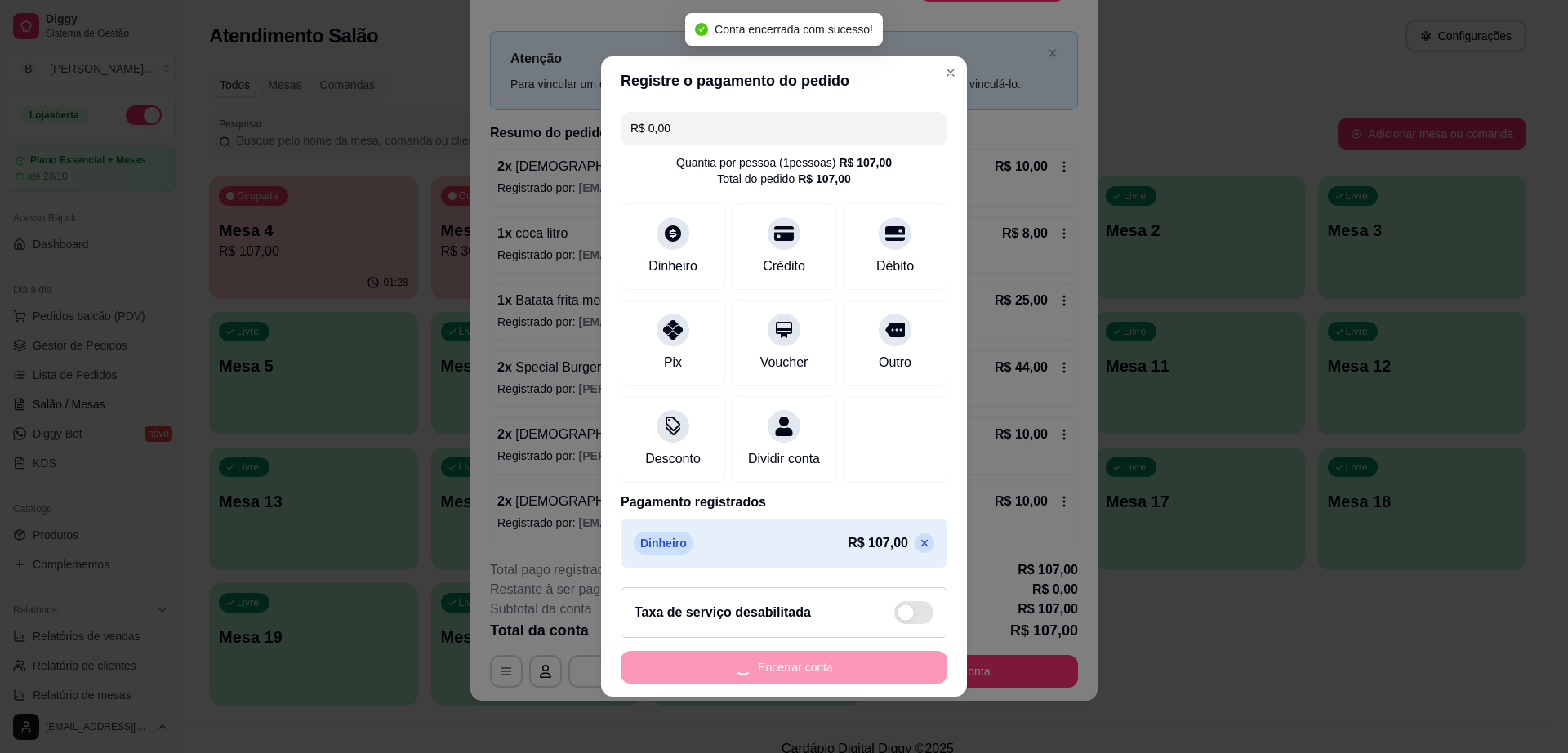
scroll to position [0, 0]
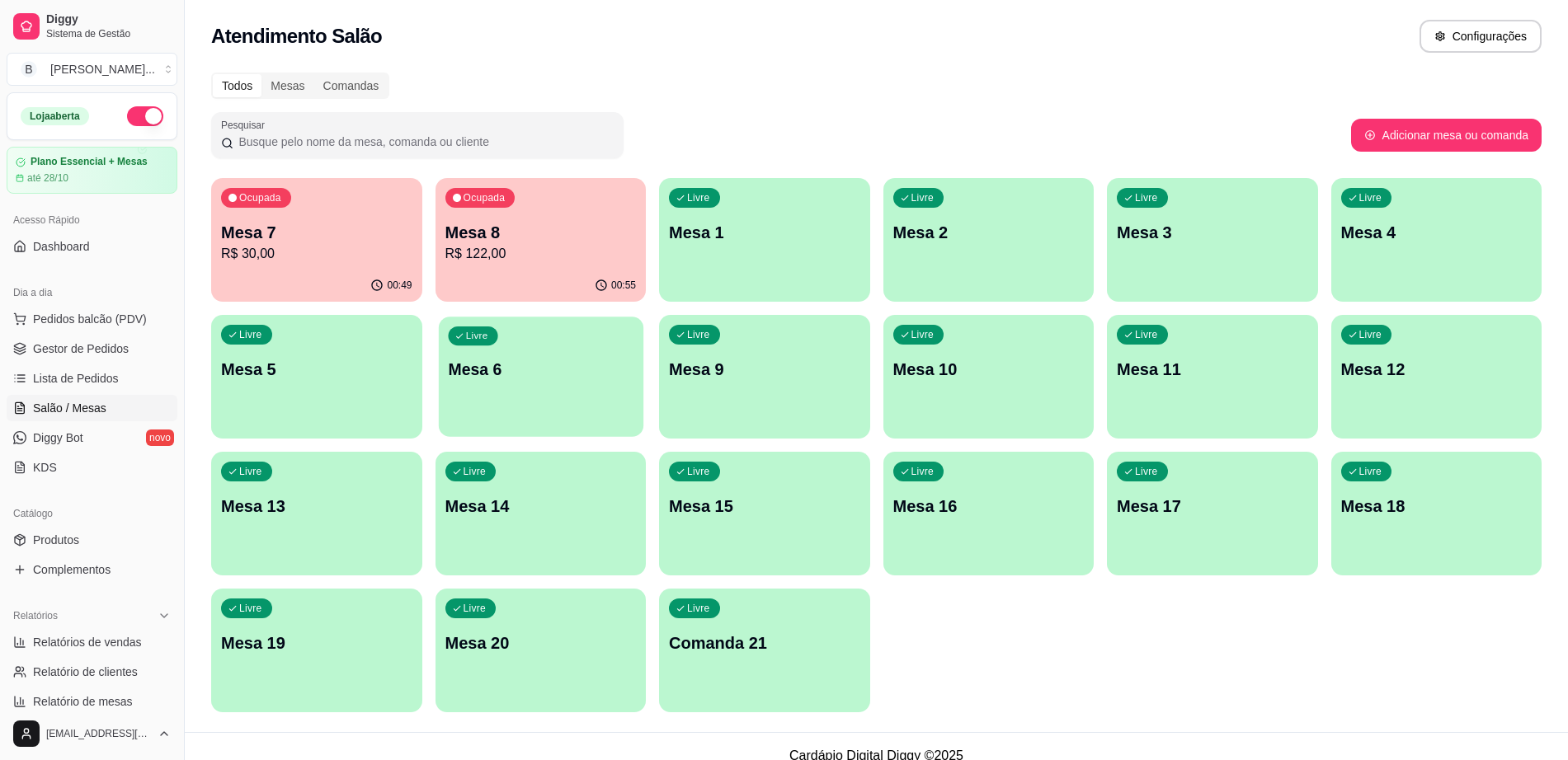
click at [502, 390] on div "Livre Mesa 6" at bounding box center [541, 367] width 205 height 101
click at [234, 400] on div "Livre Mesa 5" at bounding box center [317, 367] width 212 height 104
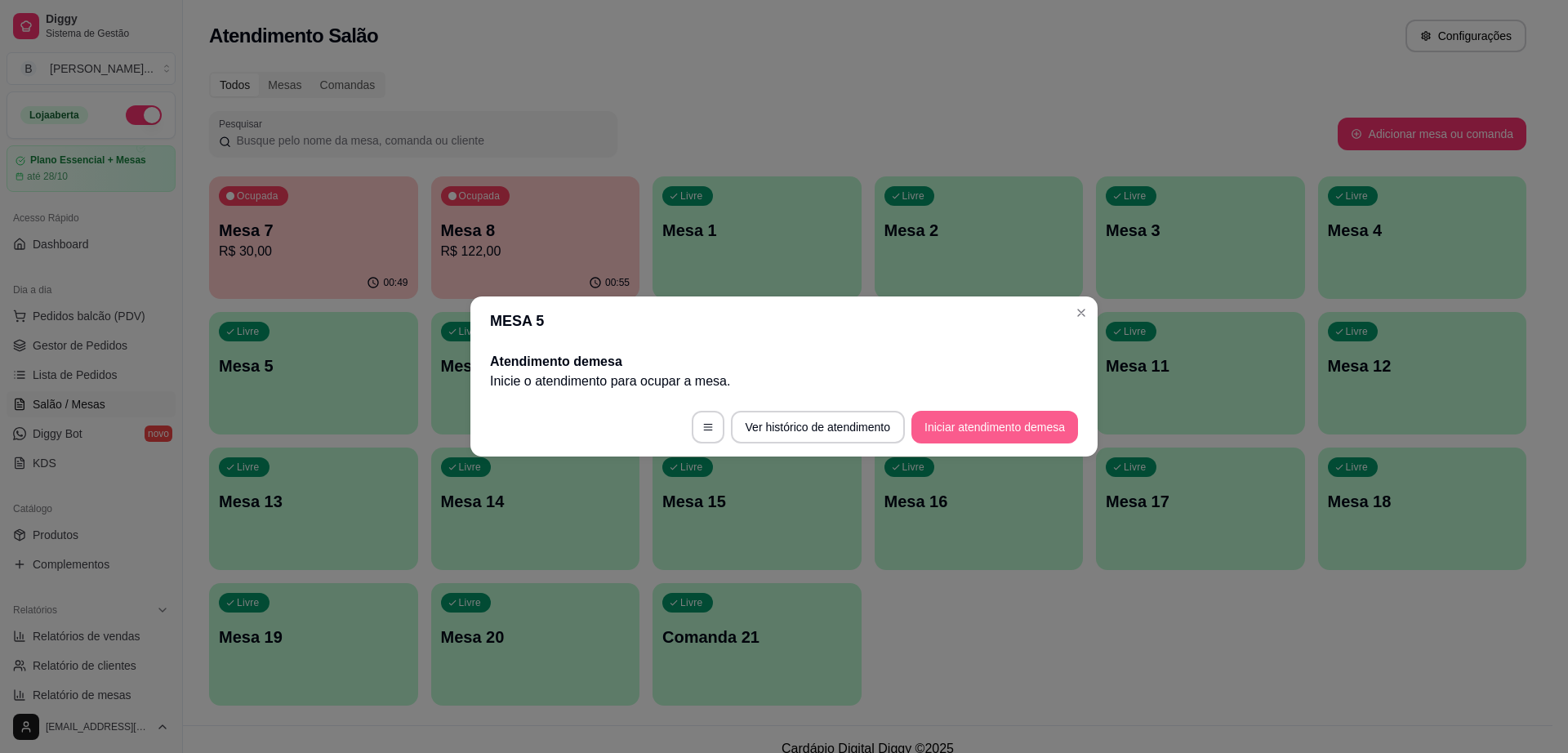
click at [1001, 423] on button "Iniciar atendimento de mesa" at bounding box center [994, 427] width 166 height 33
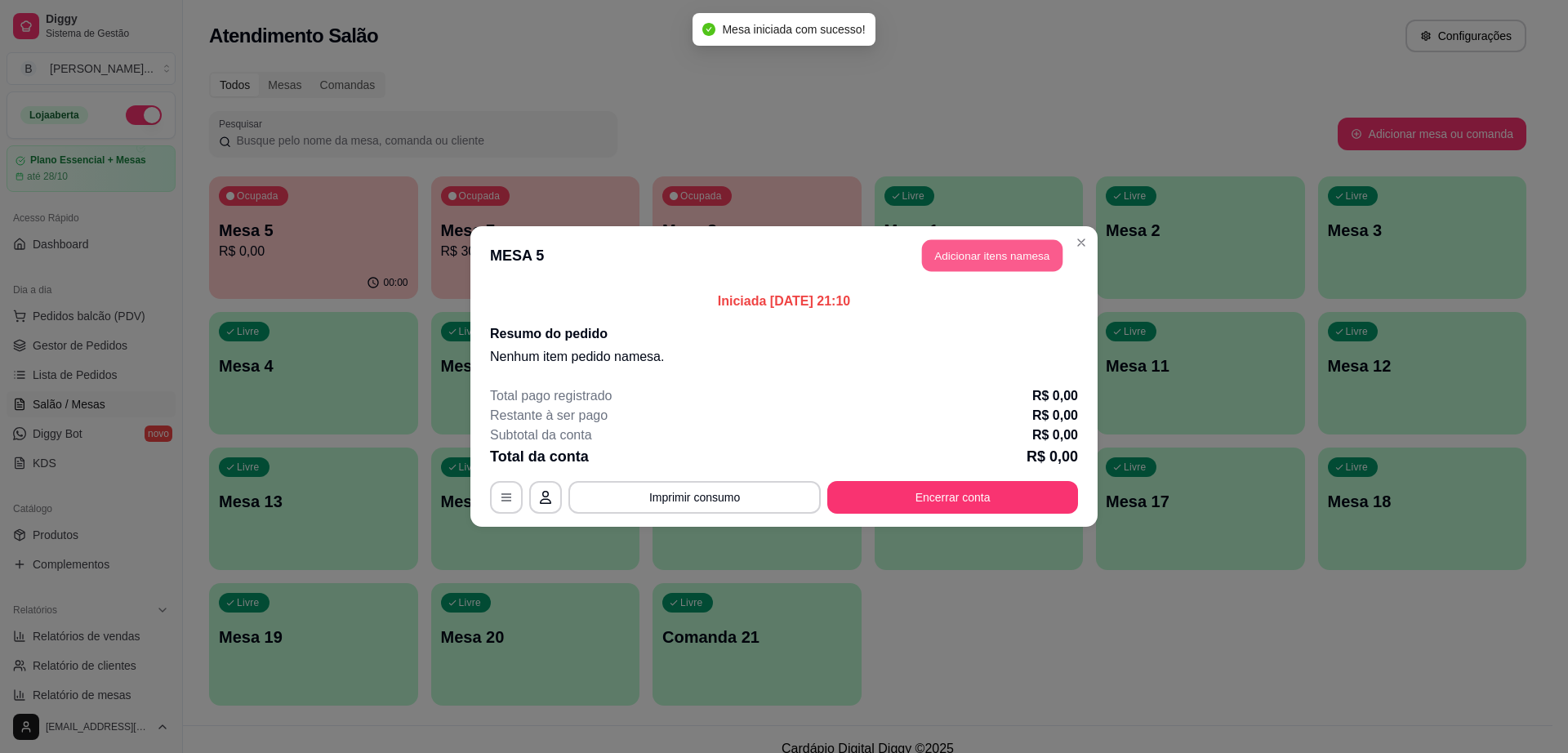
click at [947, 265] on button "Adicionar itens na mesa" at bounding box center [991, 257] width 140 height 32
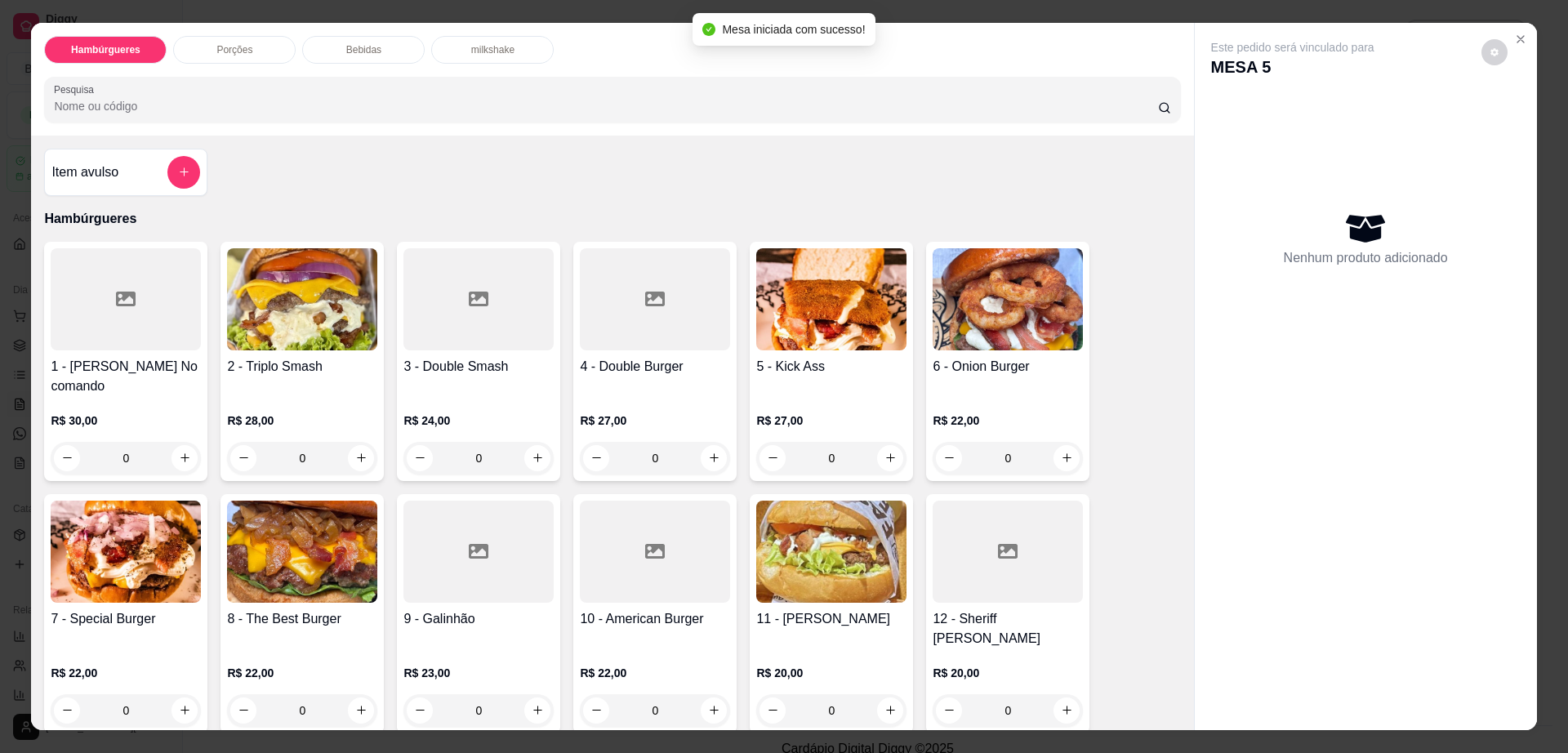
scroll to position [102, 0]
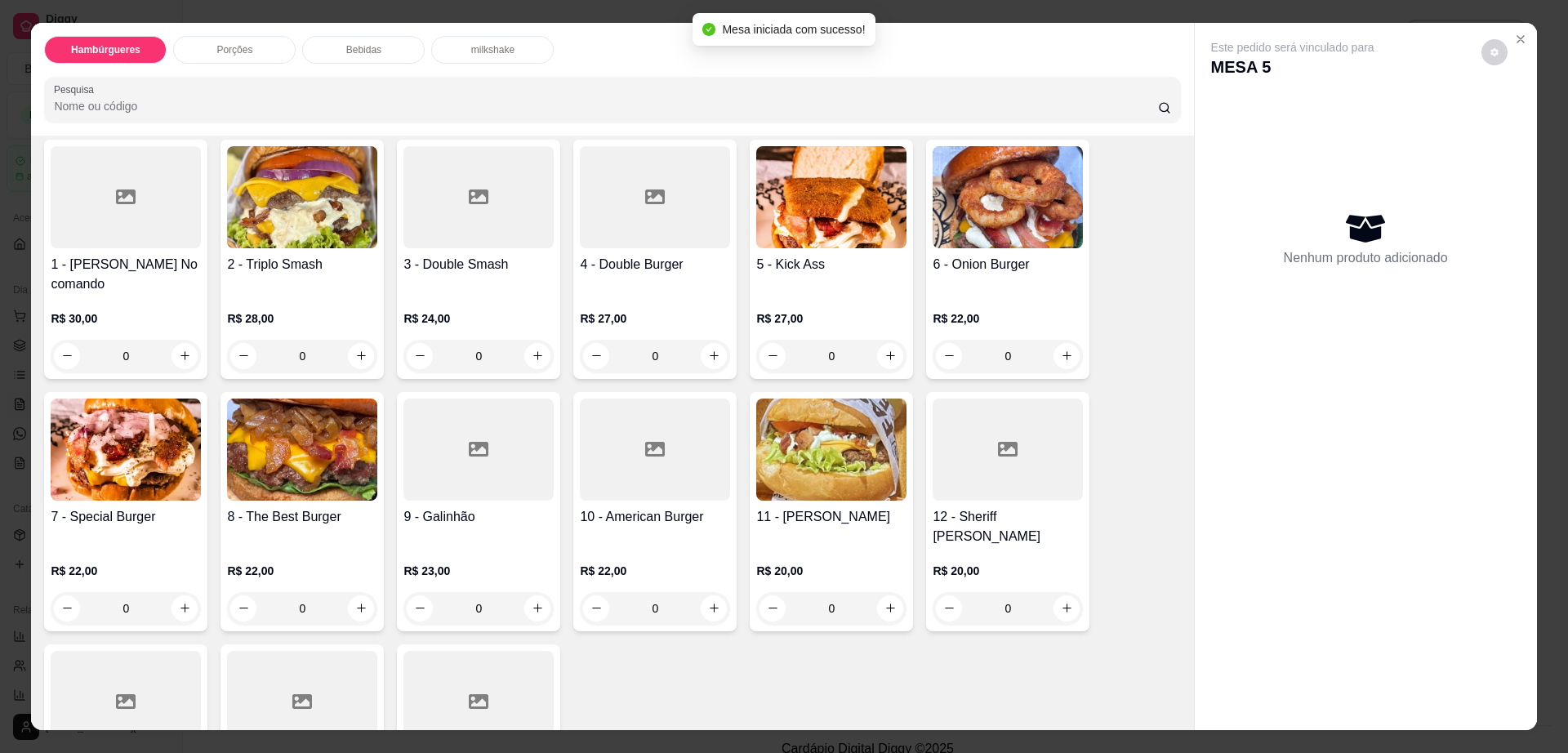
click at [258, 508] on h4 "8 - The Best Burger" at bounding box center [303, 517] width 150 height 20
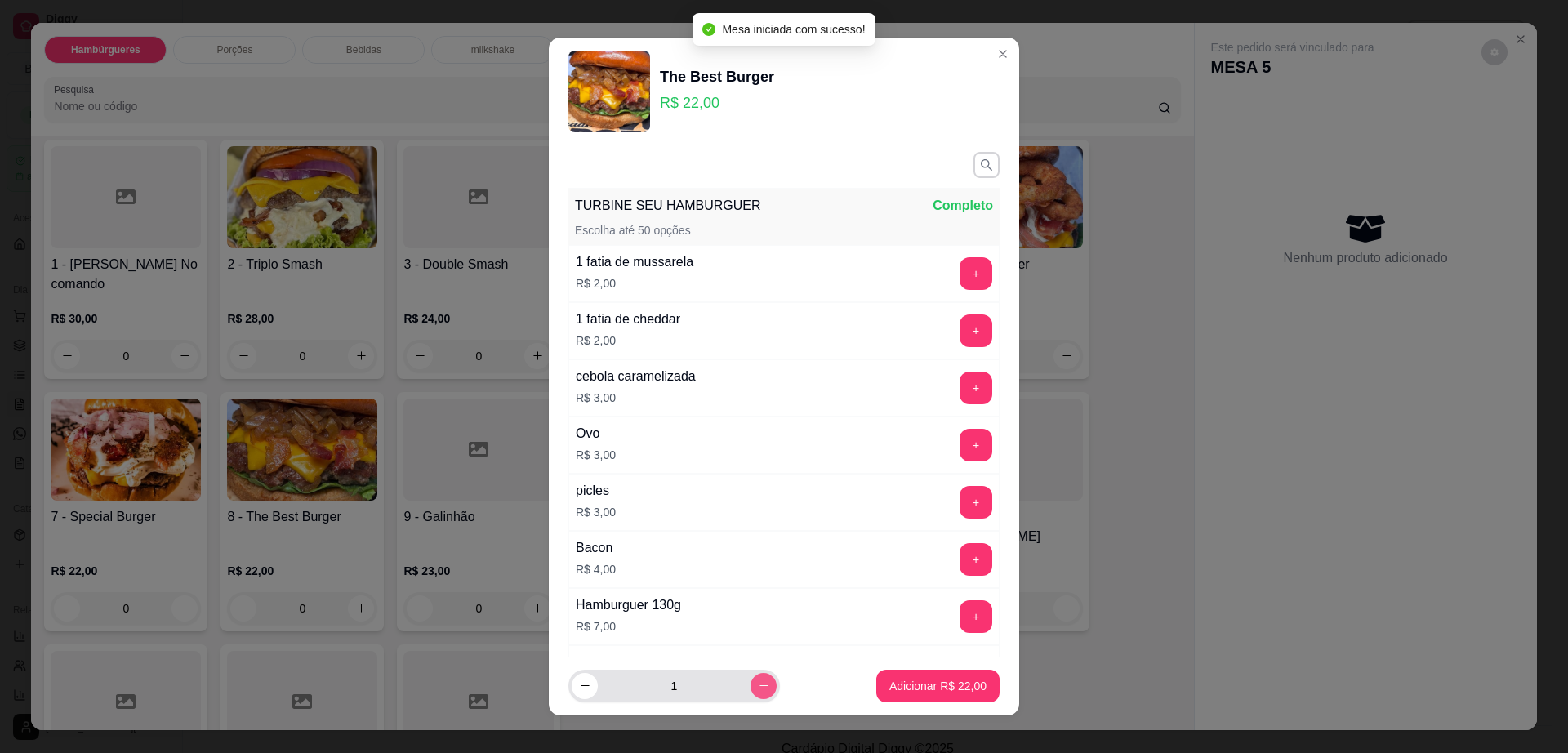
click at [758, 680] on icon "increase-product-quantity" at bounding box center [764, 685] width 12 height 12
type input "2"
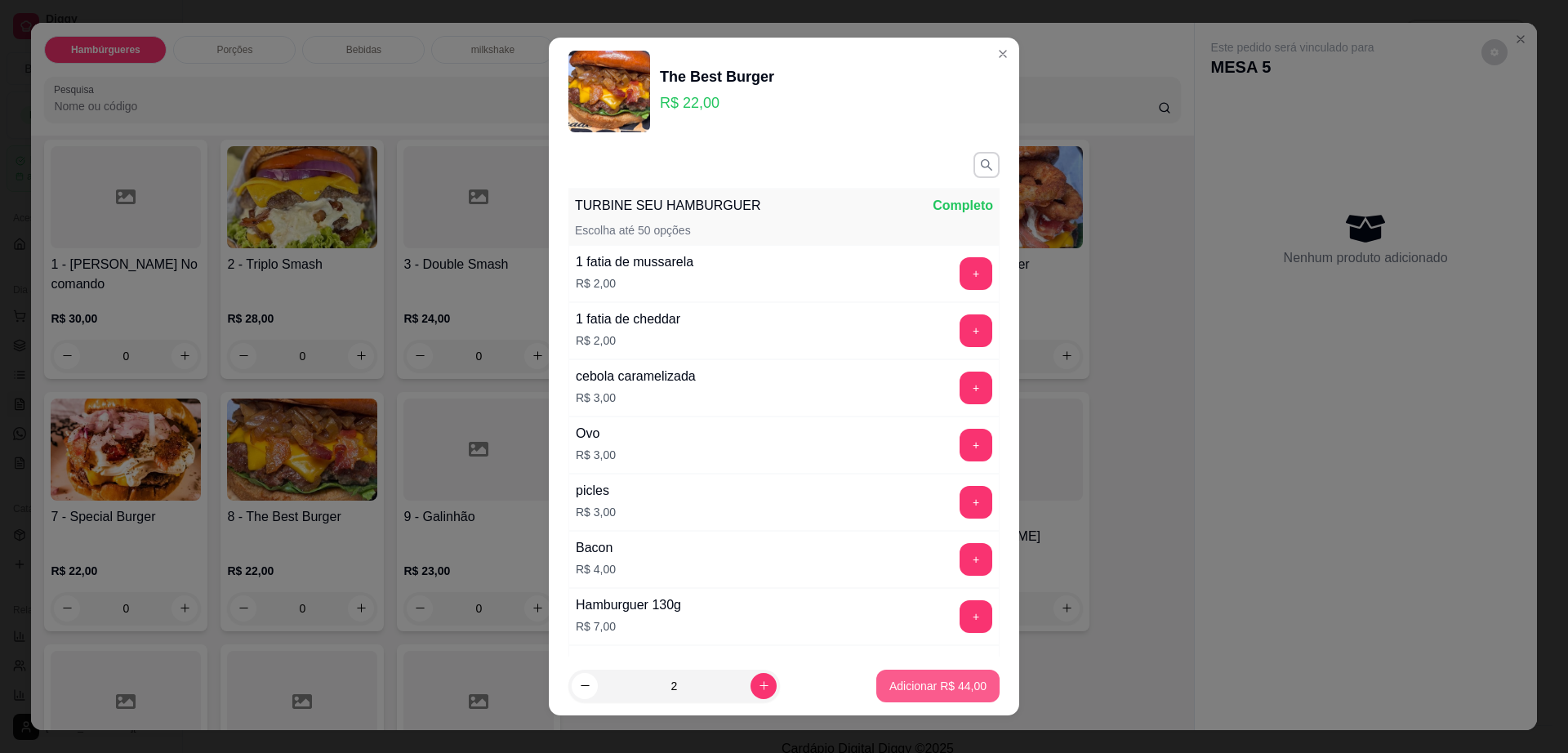
click at [955, 698] on button "Adicionar R$ 44,00" at bounding box center [938, 686] width 123 height 33
type input "2"
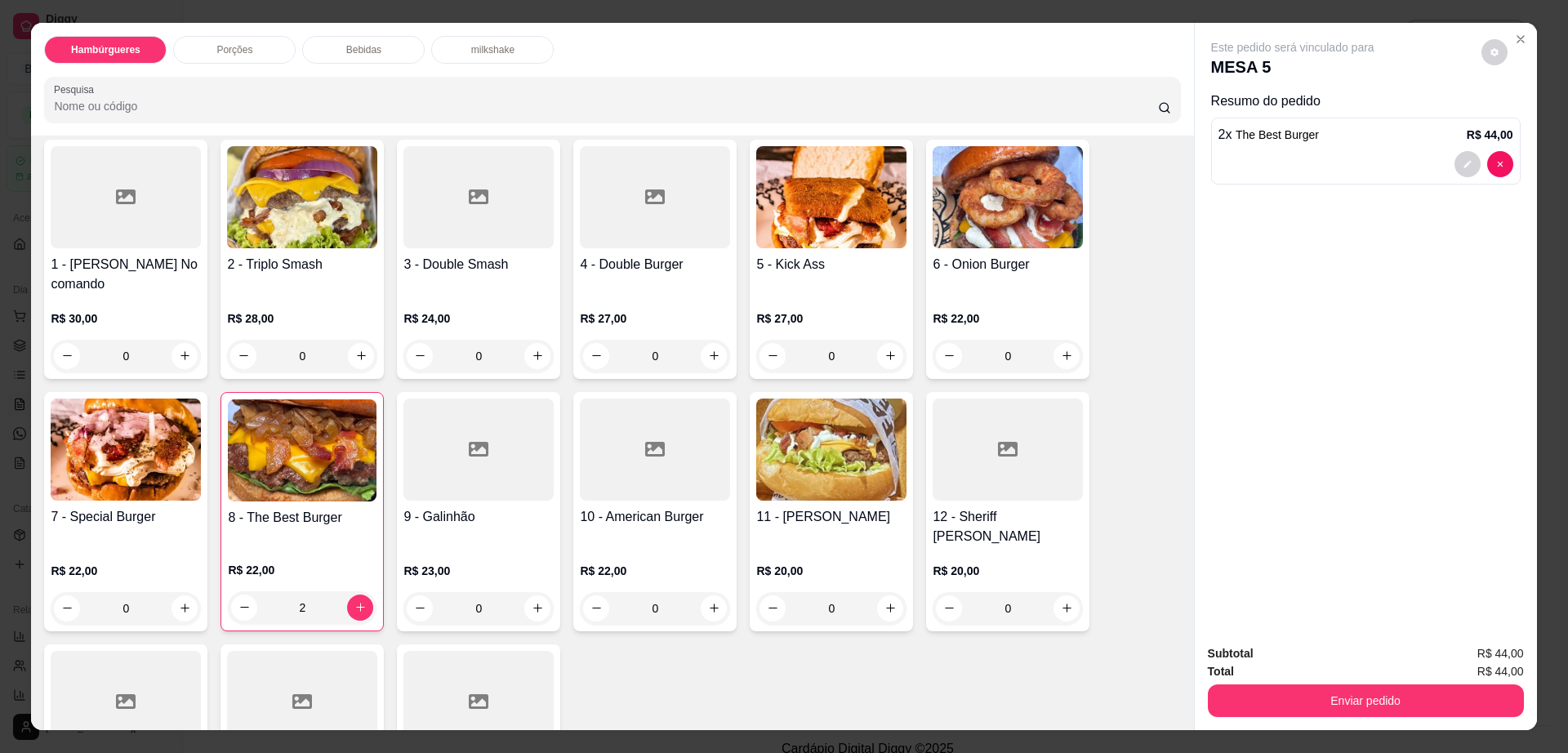
click at [352, 45] on p "Bebidas" at bounding box center [364, 50] width 35 height 13
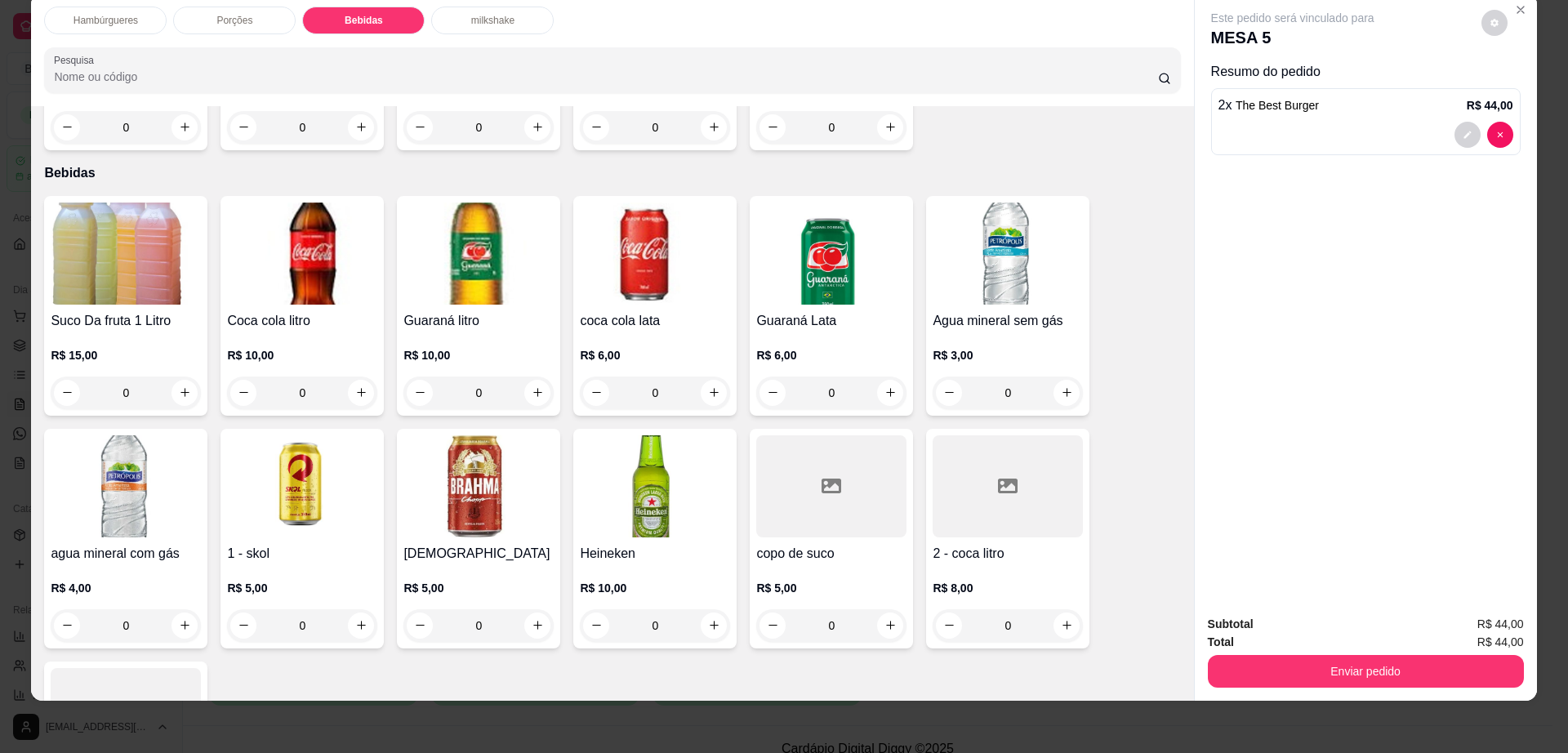
click at [988, 473] on div at bounding box center [1008, 486] width 150 height 102
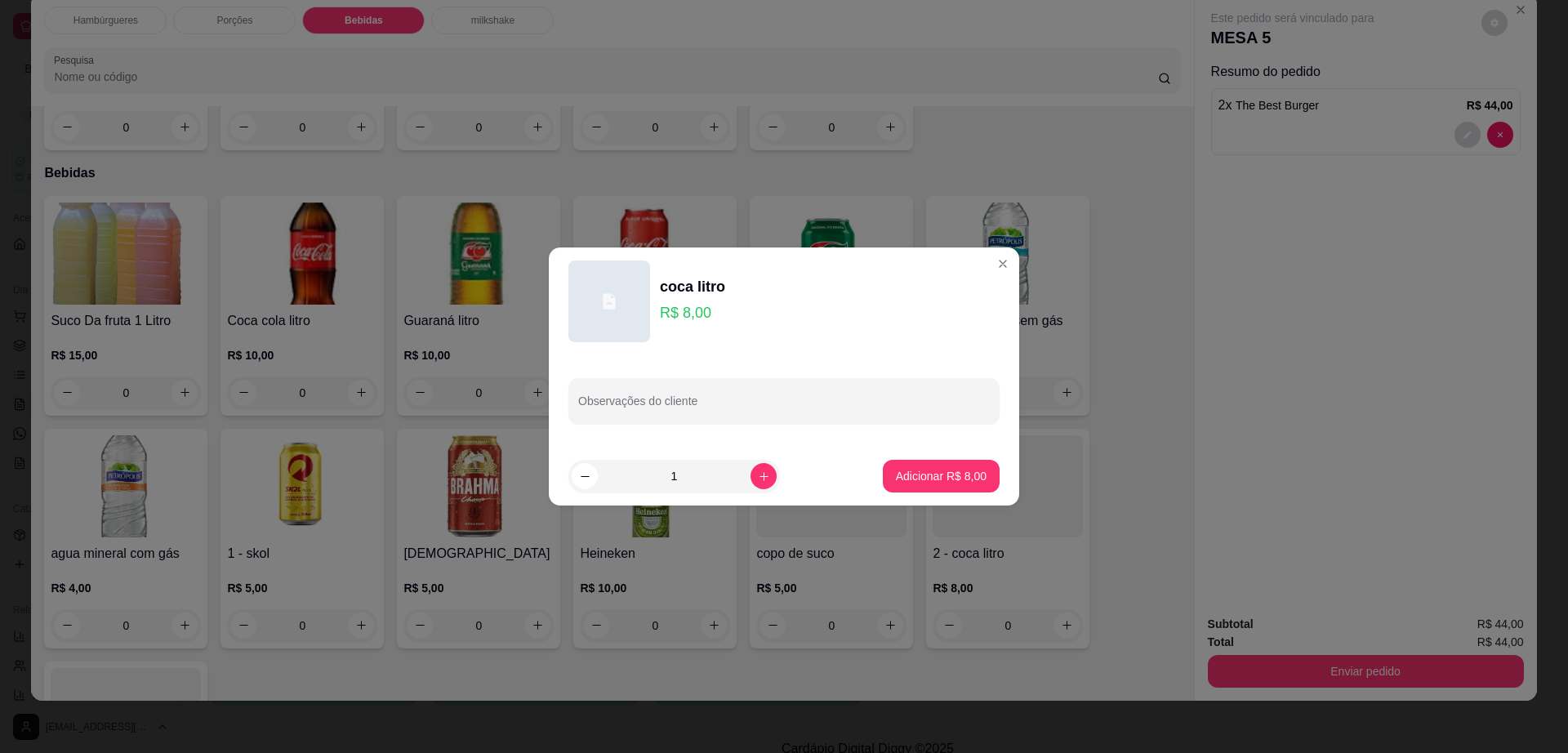
click at [933, 453] on footer "1 Adicionar R$ 8,00" at bounding box center [784, 476] width 471 height 59
click at [933, 476] on p "Adicionar R$ 8,00" at bounding box center [940, 476] width 88 height 16
type input "1"
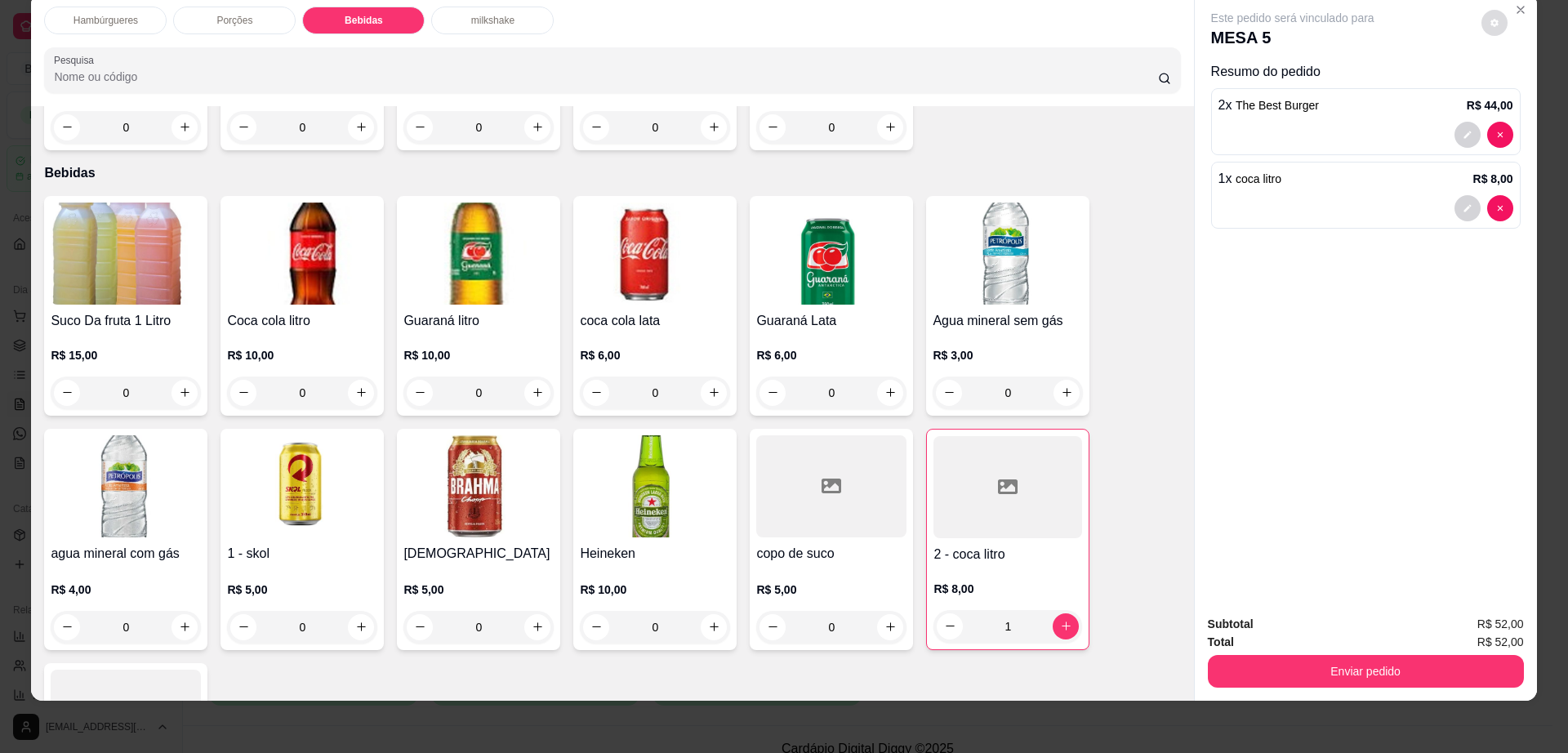
click at [1489, 18] on icon "decrease-product-quantity" at bounding box center [1494, 23] width 9 height 9
click at [1526, 78] on span "Automatic updates" at bounding box center [1523, 87] width 33 height 20
click at [1517, 88] on input "Automatic updates" at bounding box center [1512, 93] width 10 height 10
checkbox input "true"
click at [1282, 663] on button "Enviar pedido" at bounding box center [1365, 671] width 316 height 33
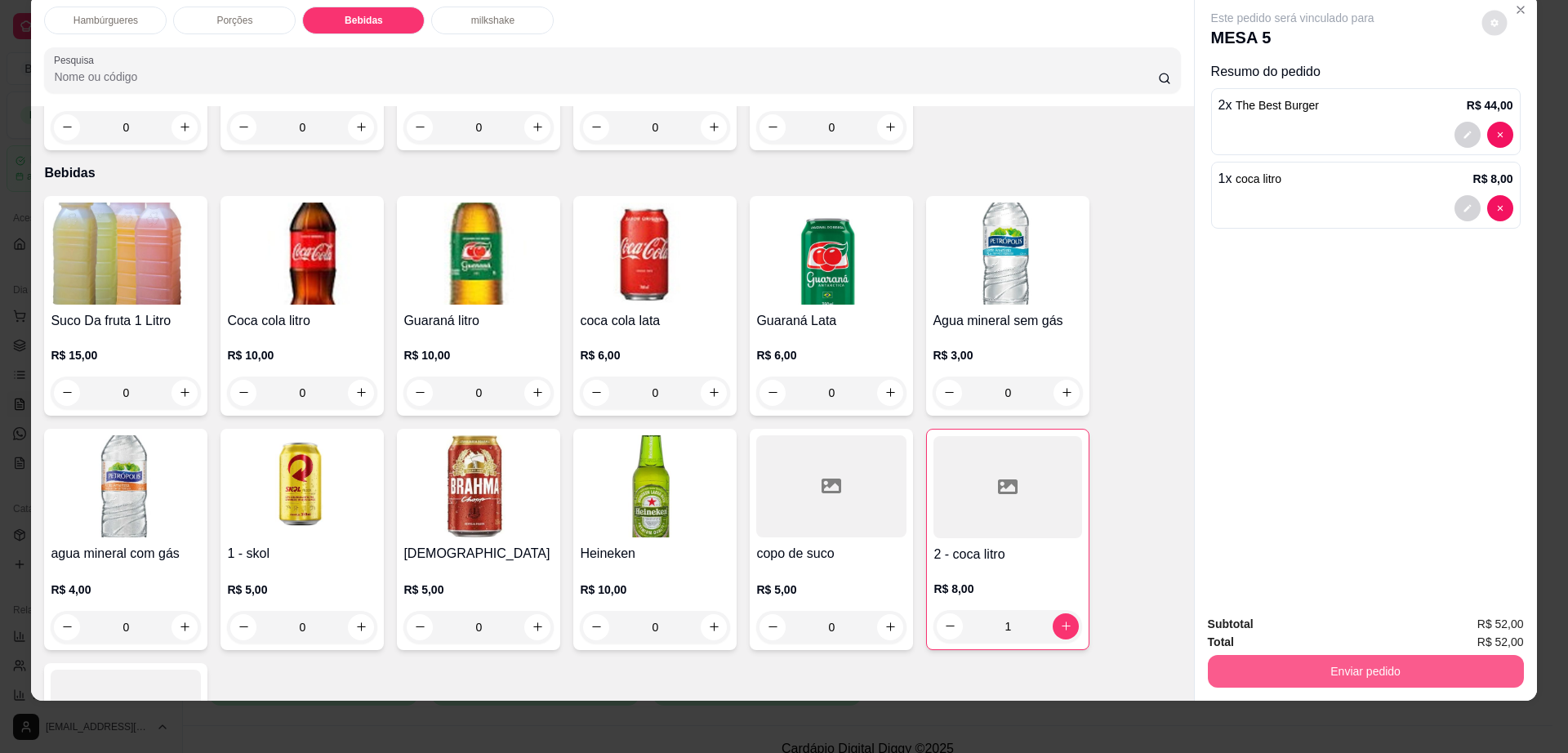
click at [1282, 663] on button "Enviar pedido" at bounding box center [1365, 671] width 316 height 33
click at [1455, 633] on button "Enviar pedido" at bounding box center [1480, 631] width 90 height 30
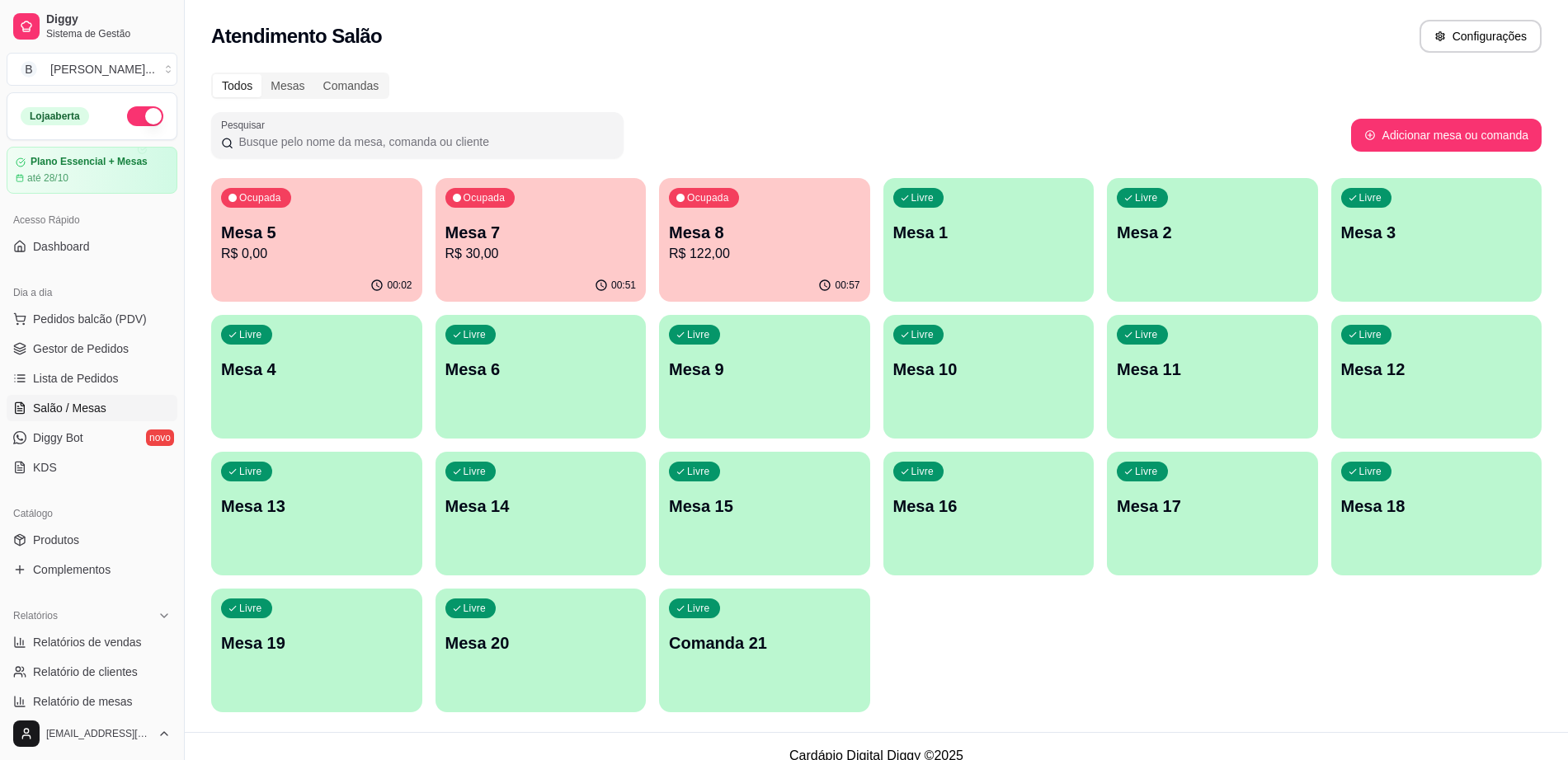
click at [751, 267] on div "Ocupada Mesa 8 R$ 122,00" at bounding box center [764, 224] width 212 height 91
click at [791, 268] on div "Ocupada Mesa 8 R$ 122,00" at bounding box center [765, 224] width 205 height 89
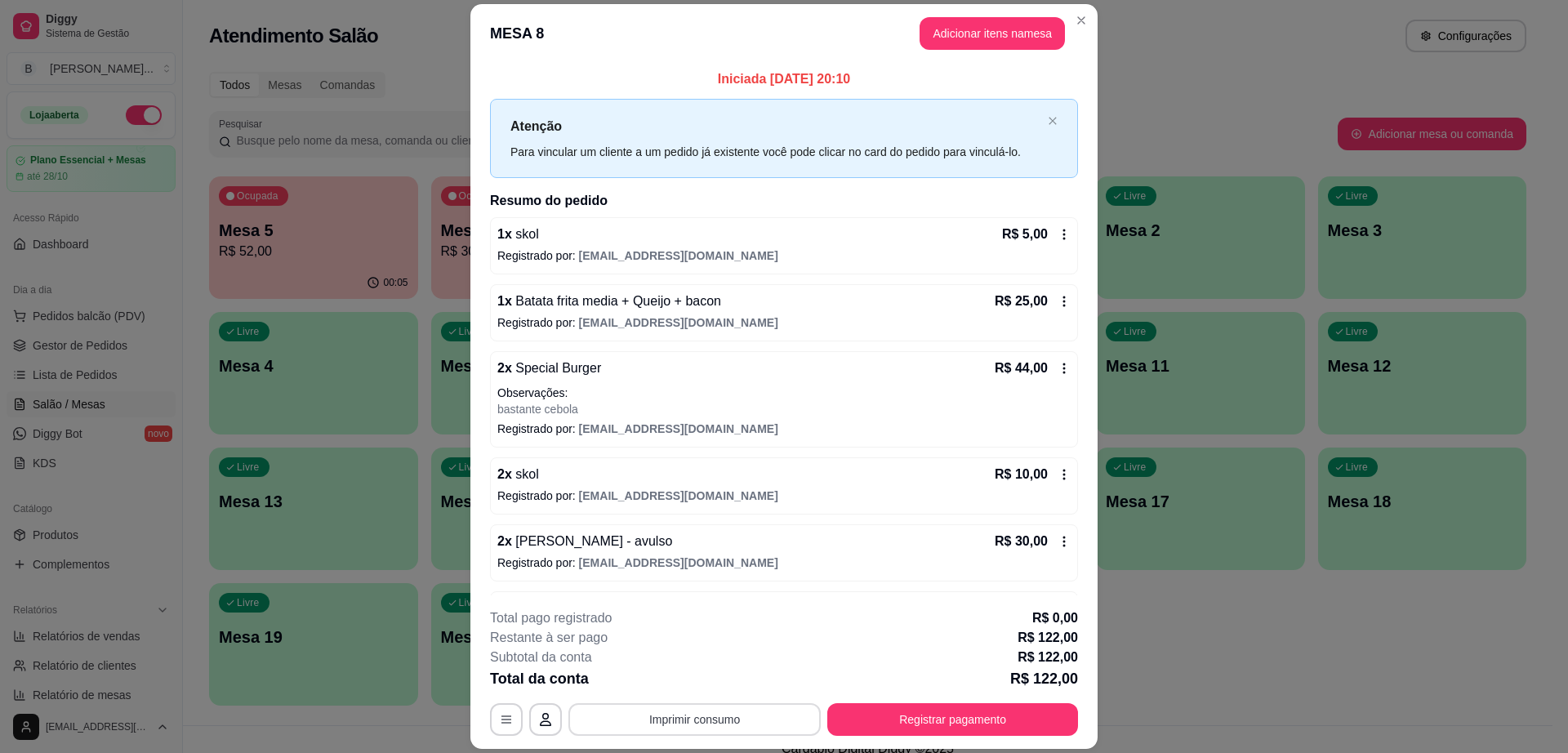
click at [692, 718] on button "Imprimir consumo" at bounding box center [694, 719] width 253 height 33
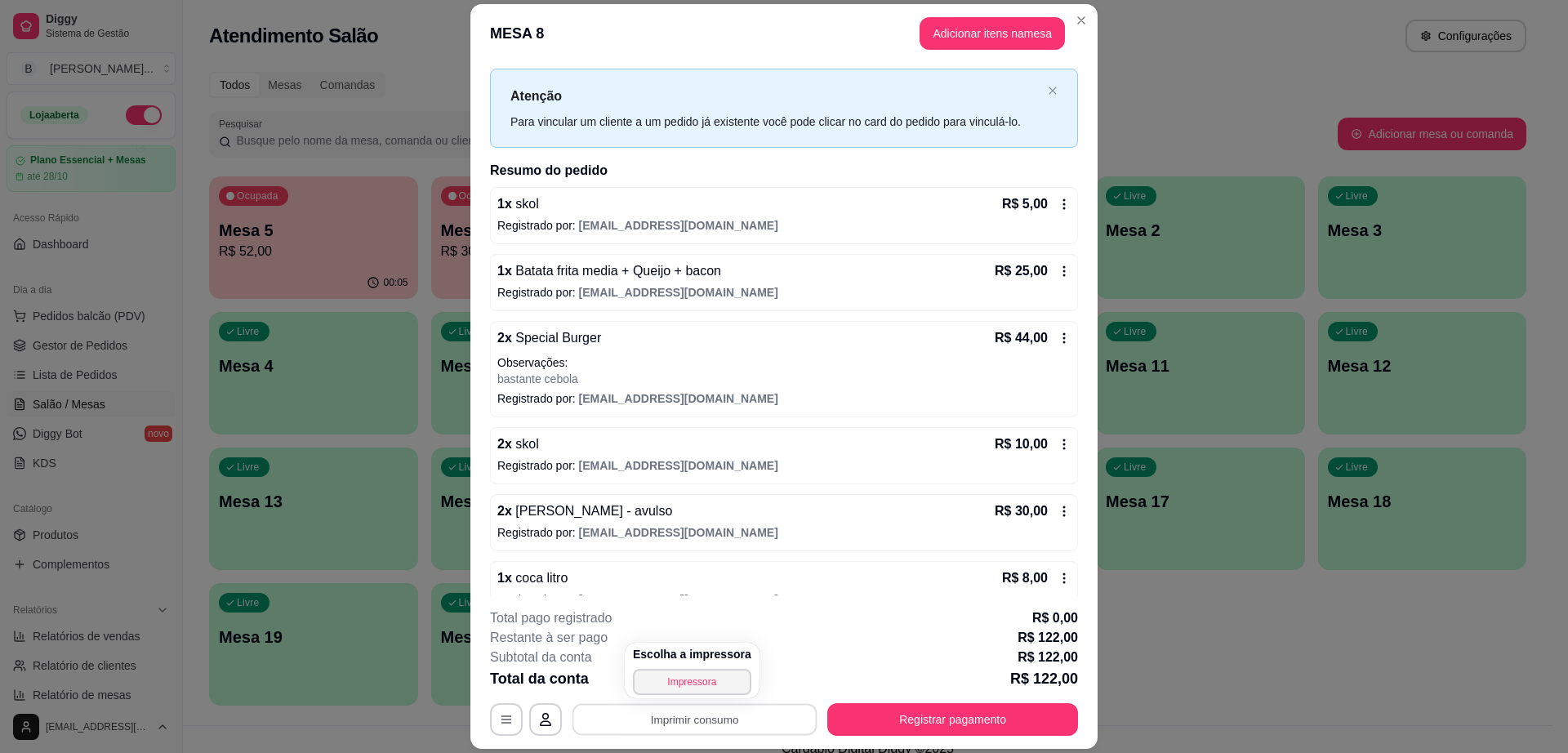
scroll to position [59, 0]
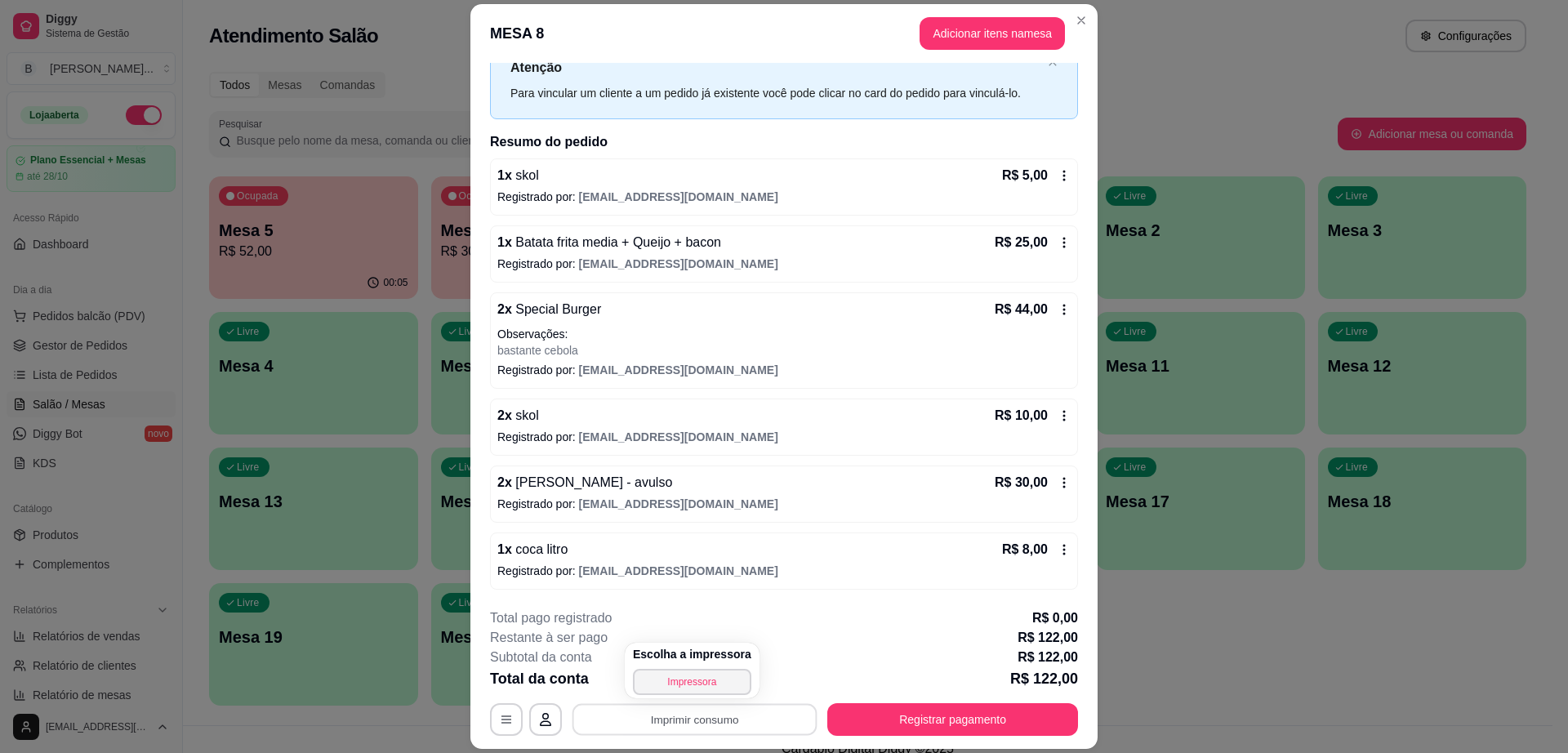
click at [1058, 482] on icon at bounding box center [1064, 483] width 13 height 13
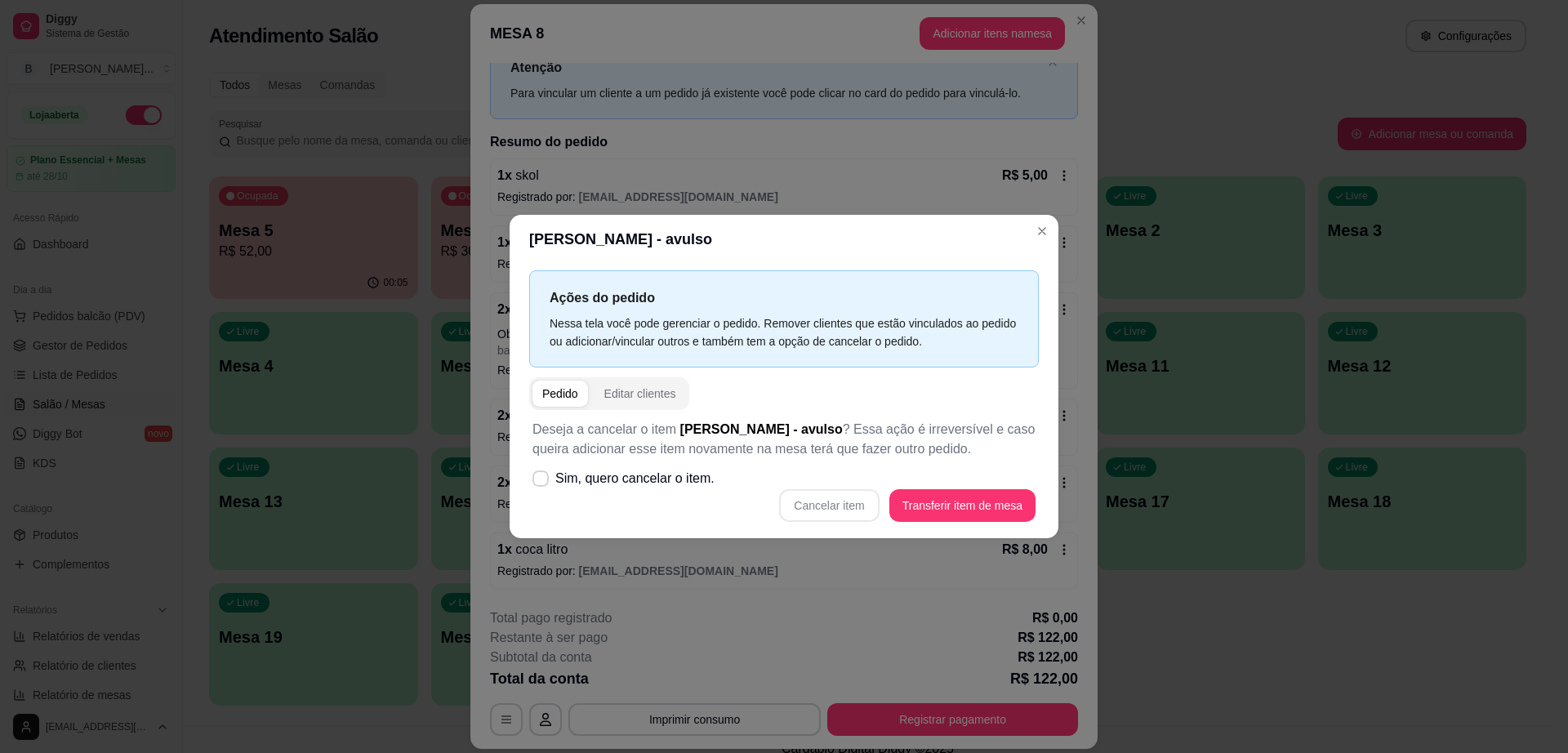
click at [856, 500] on div "Cancelar item Transferir item de mesa" at bounding box center [784, 506] width 503 height 33
click at [543, 480] on icon at bounding box center [540, 478] width 13 height 9
click at [542, 482] on input "Sim, quero cancelar o item." at bounding box center [536, 487] width 10 height 10
checkbox input "true"
click at [852, 506] on button "Cancelar item" at bounding box center [829, 506] width 97 height 32
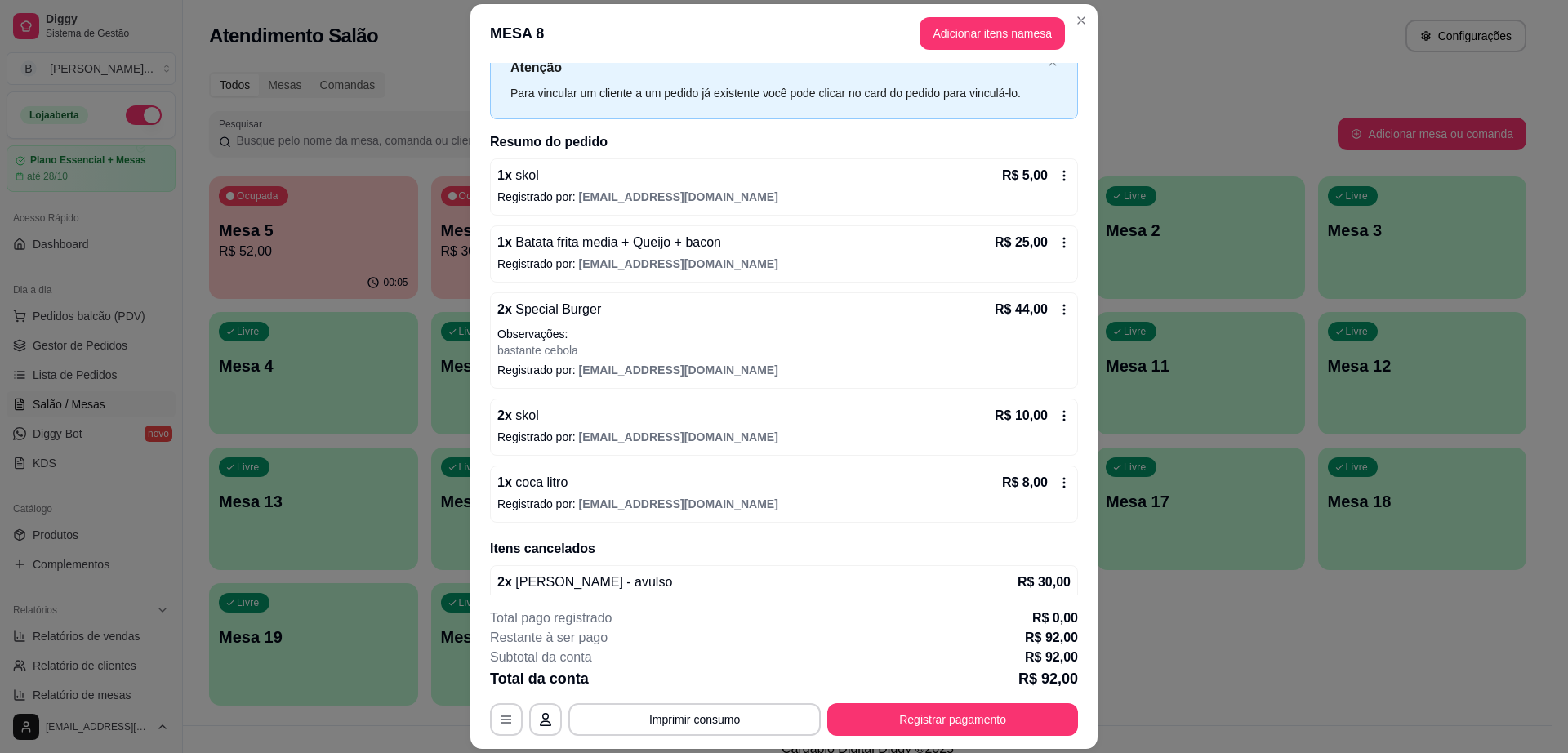
scroll to position [85, 0]
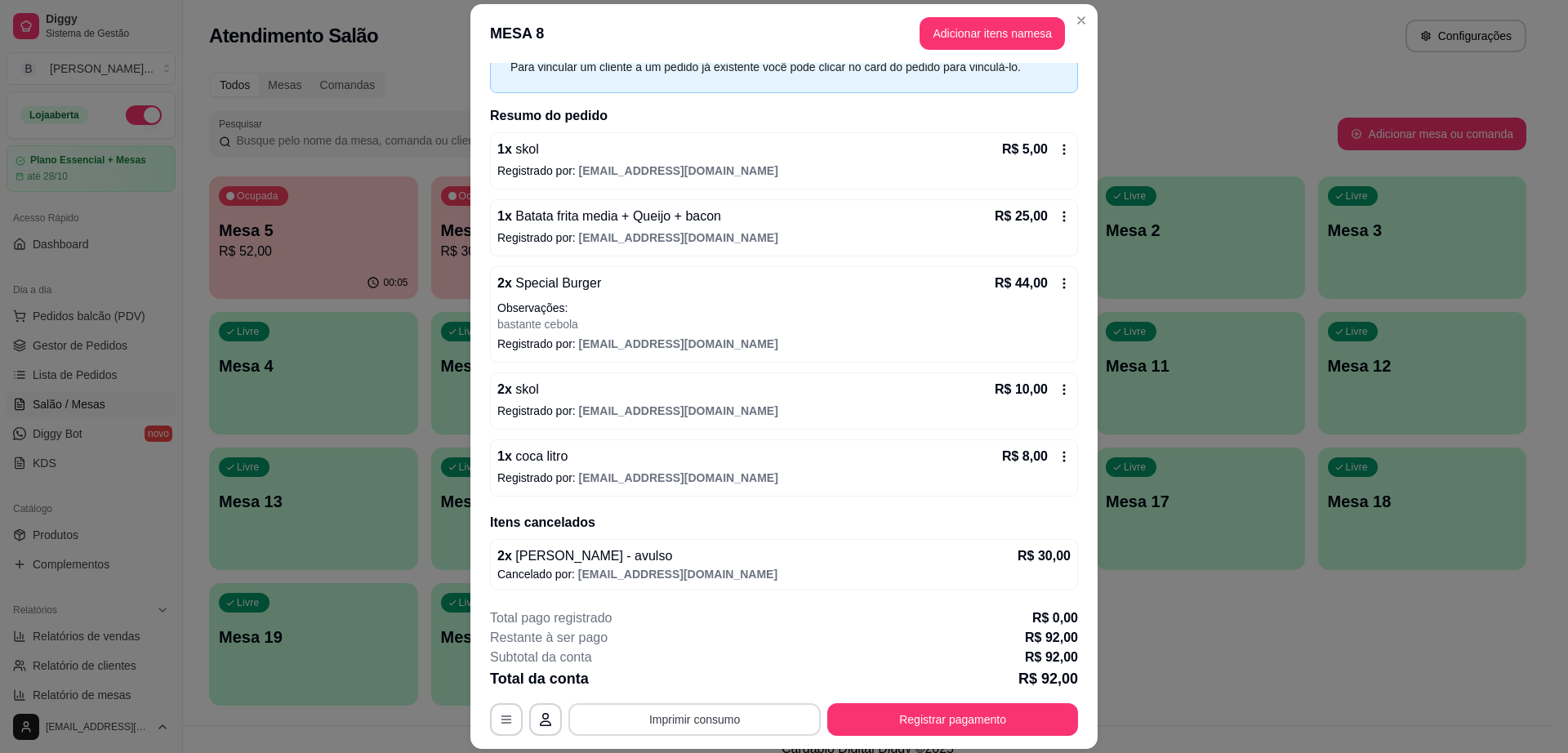
click at [764, 721] on button "Imprimir consumo" at bounding box center [694, 719] width 253 height 33
click at [708, 671] on button "Impressora" at bounding box center [692, 682] width 118 height 26
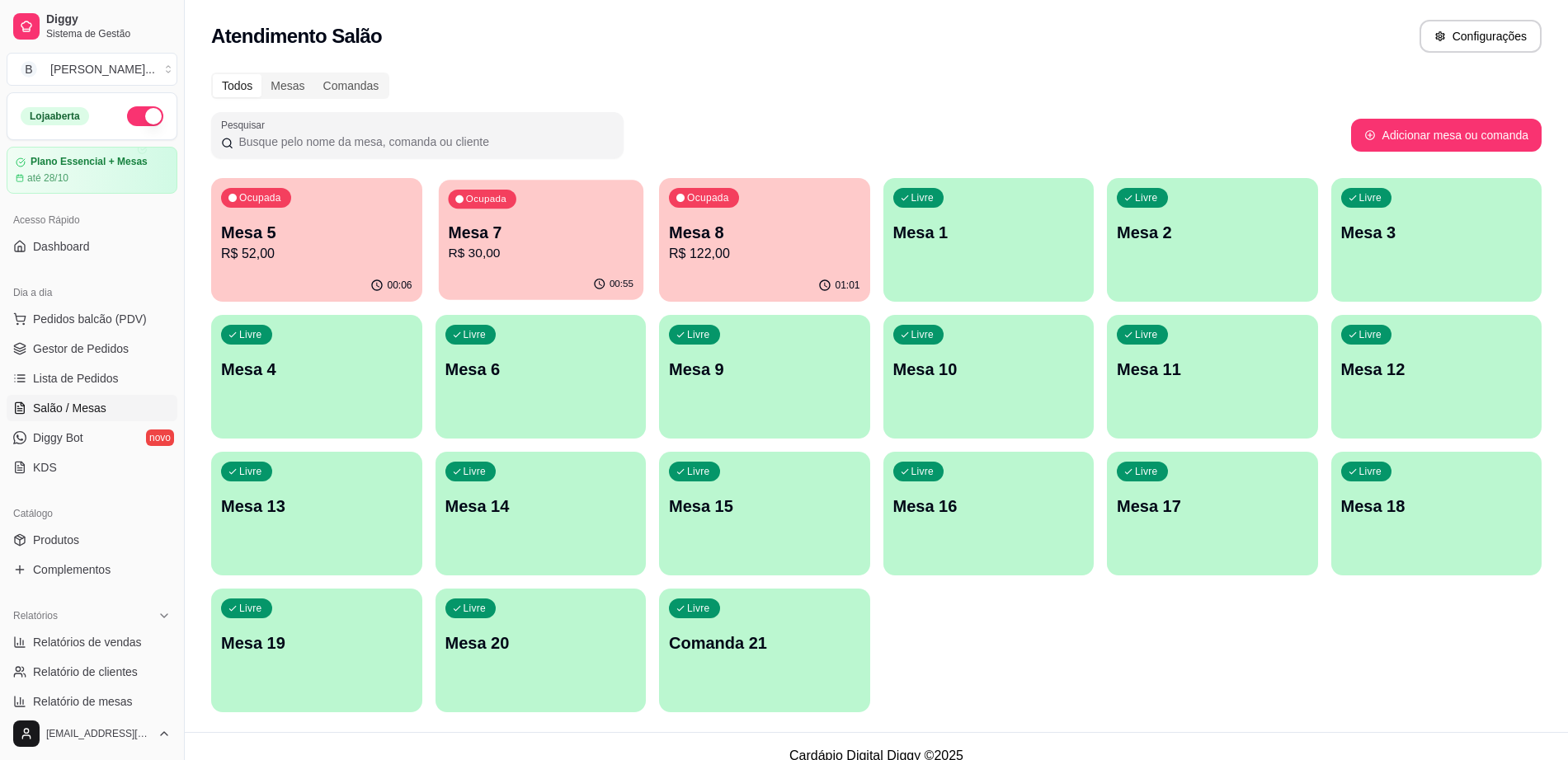
click at [529, 249] on p "R$ 30,00" at bounding box center [541, 253] width 186 height 19
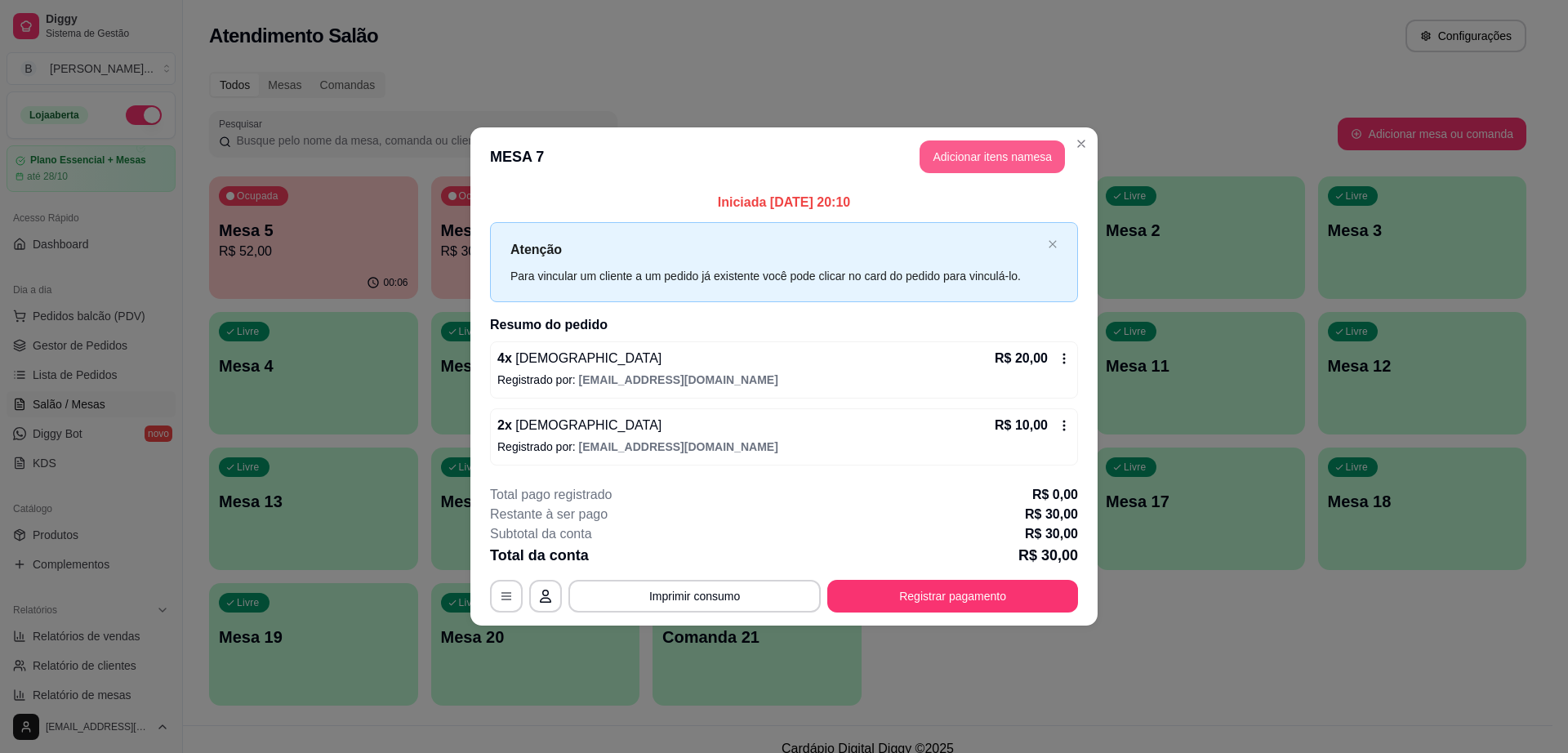
click at [972, 165] on button "Adicionar itens na mesa" at bounding box center [992, 156] width 146 height 33
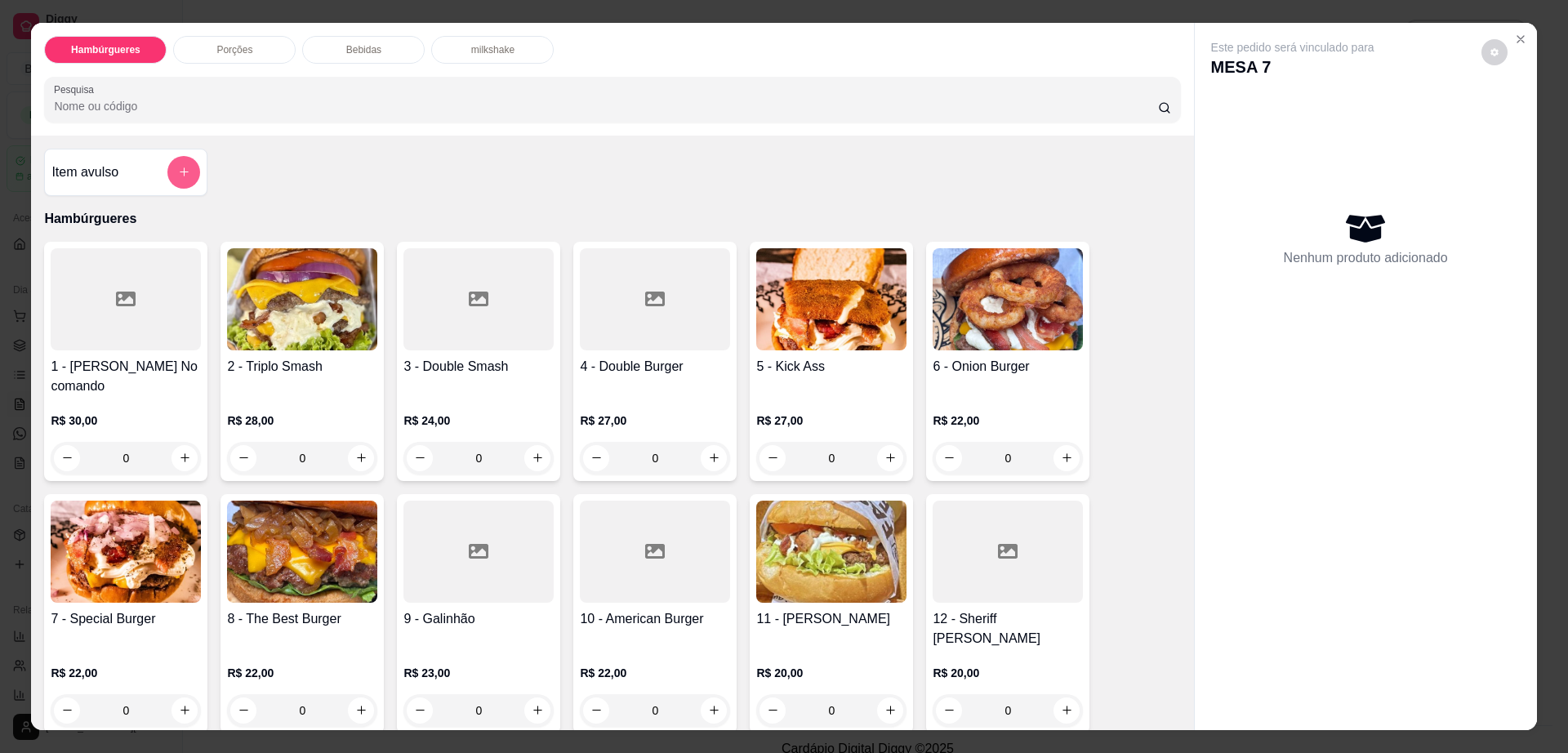
click at [167, 167] on button "add-separate-item" at bounding box center [183, 172] width 33 height 33
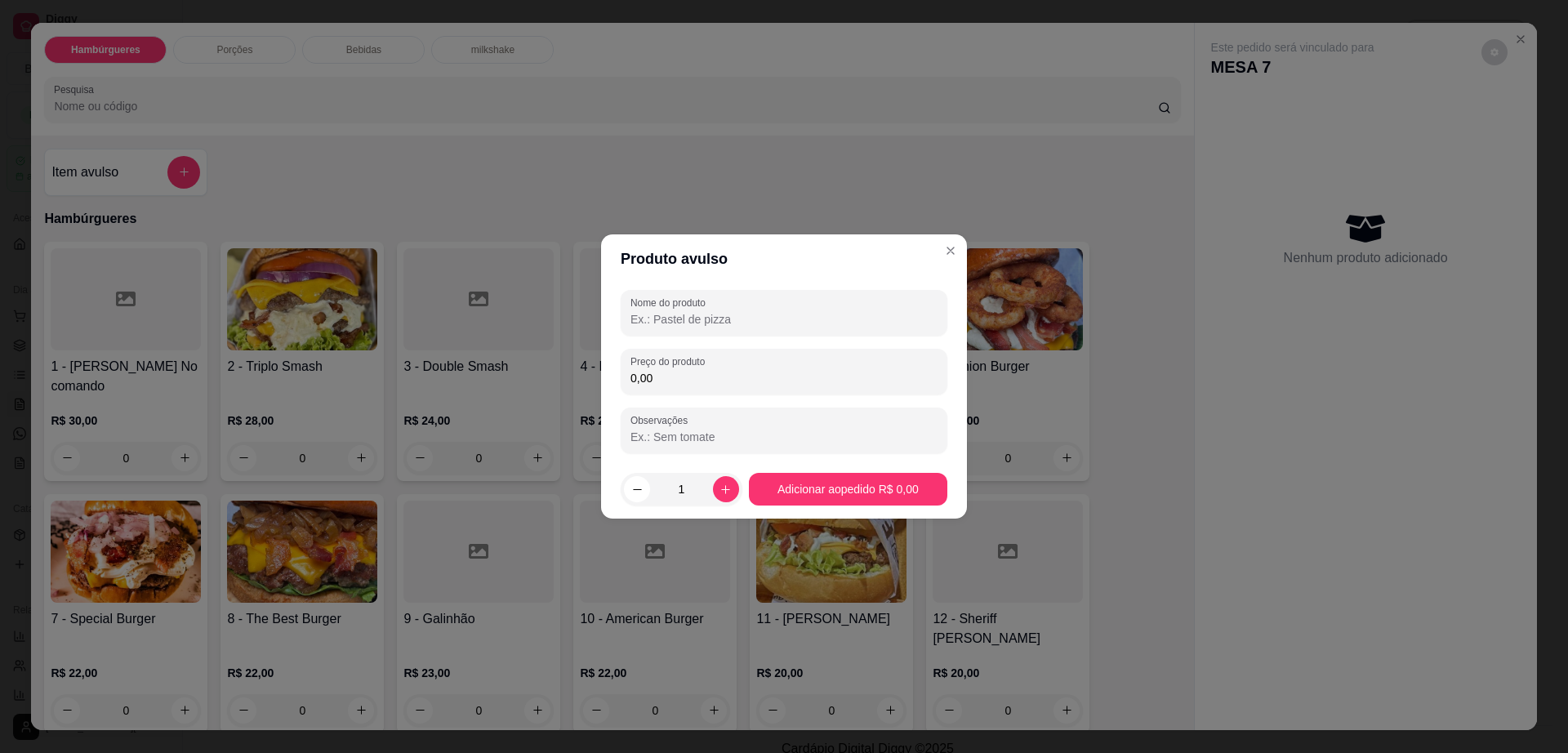
click at [802, 332] on div "Nome do produto" at bounding box center [784, 313] width 327 height 46
type input "[PERSON_NAME]"
click at [711, 379] on input "0,00" at bounding box center [784, 378] width 307 height 16
type input "15,00"
click at [721, 495] on icon "increase-product-quantity" at bounding box center [725, 490] width 12 height 12
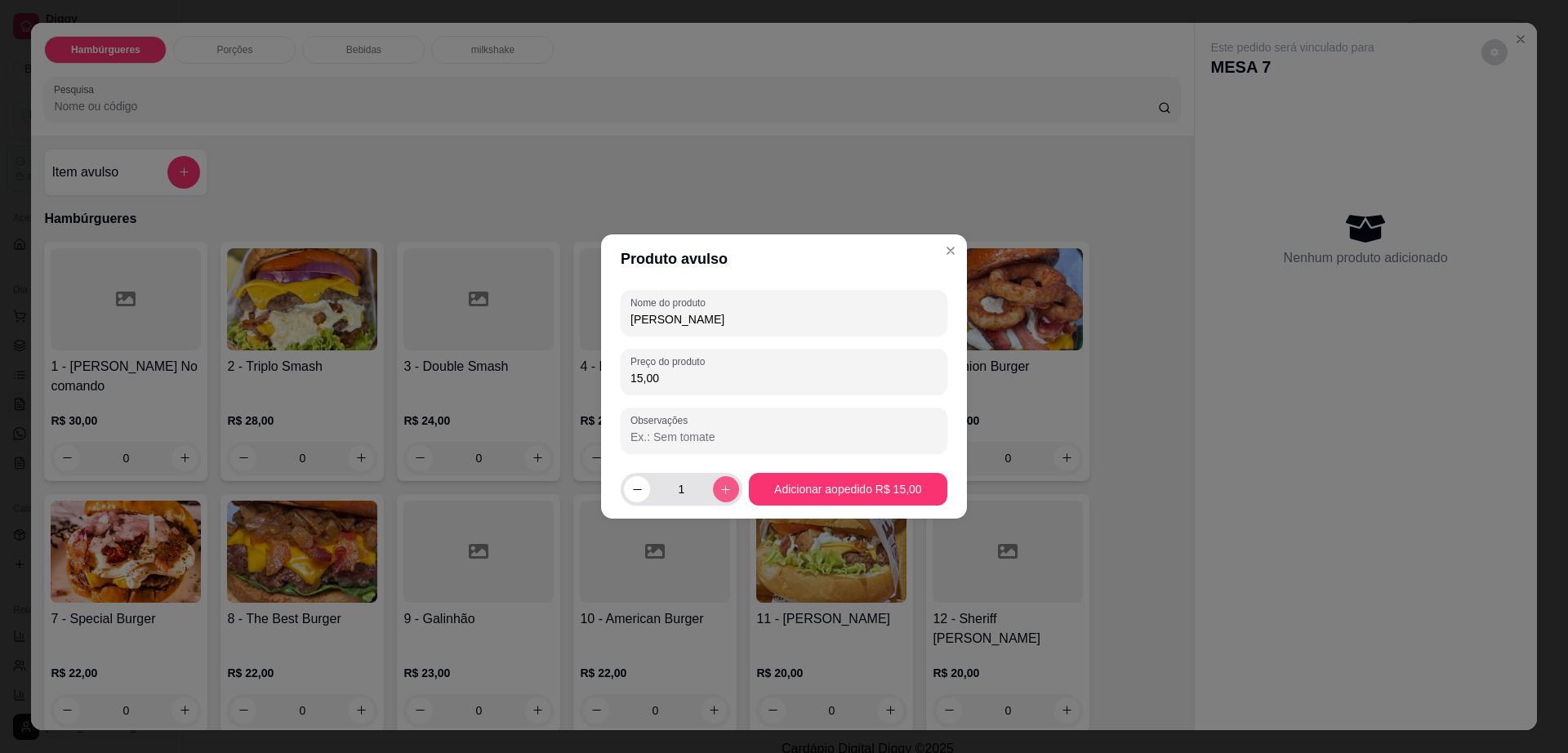
type input "2"
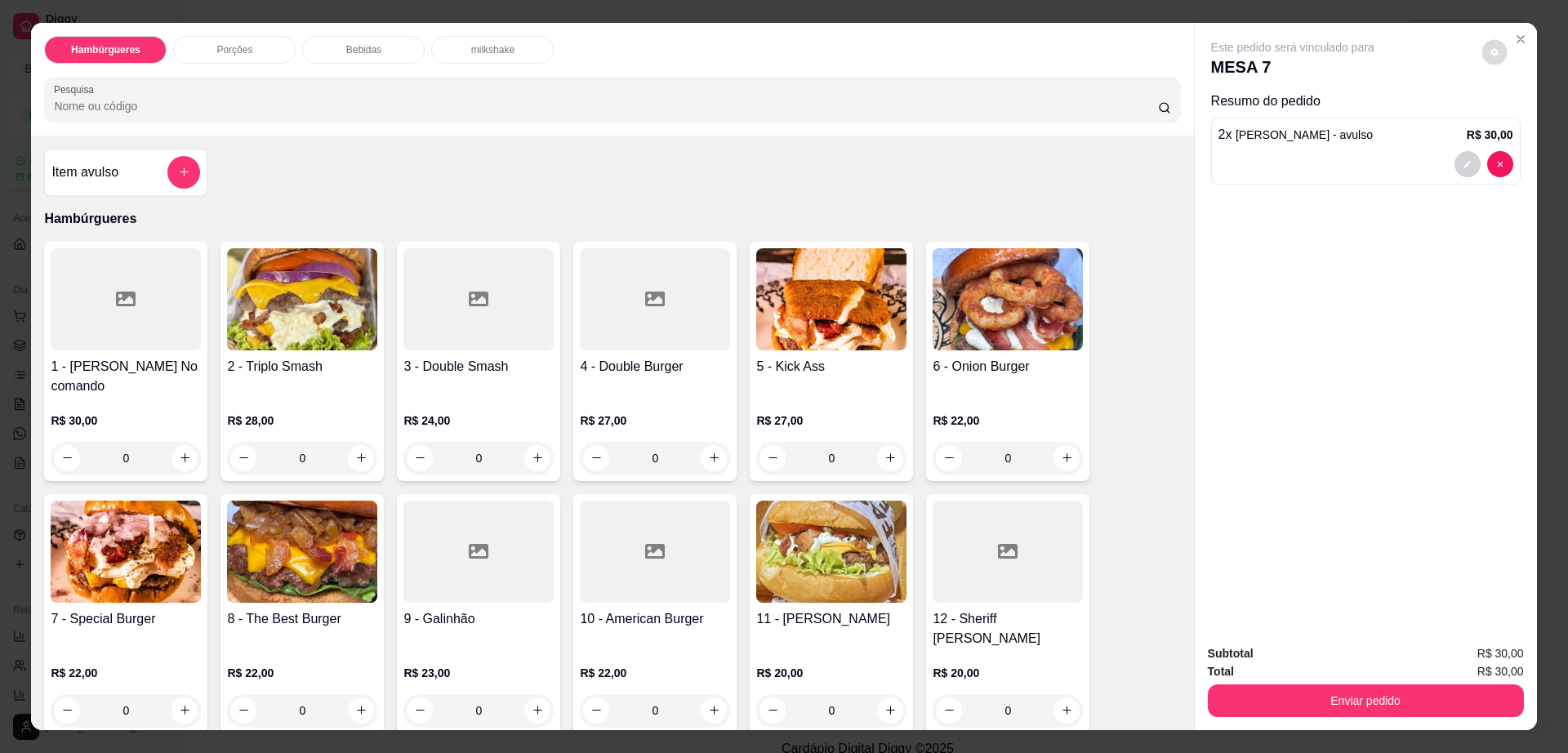
click at [1485, 40] on button "decrease-product-quantity" at bounding box center [1494, 52] width 25 height 25
click at [1515, 106] on div "Impressão automática habilitada" at bounding box center [1460, 118] width 173 height 29
click at [1518, 120] on span "Automatic updates" at bounding box center [1523, 118] width 33 height 20
click at [1517, 120] on input "Automatic updates" at bounding box center [1512, 122] width 10 height 10
checkbox input "false"
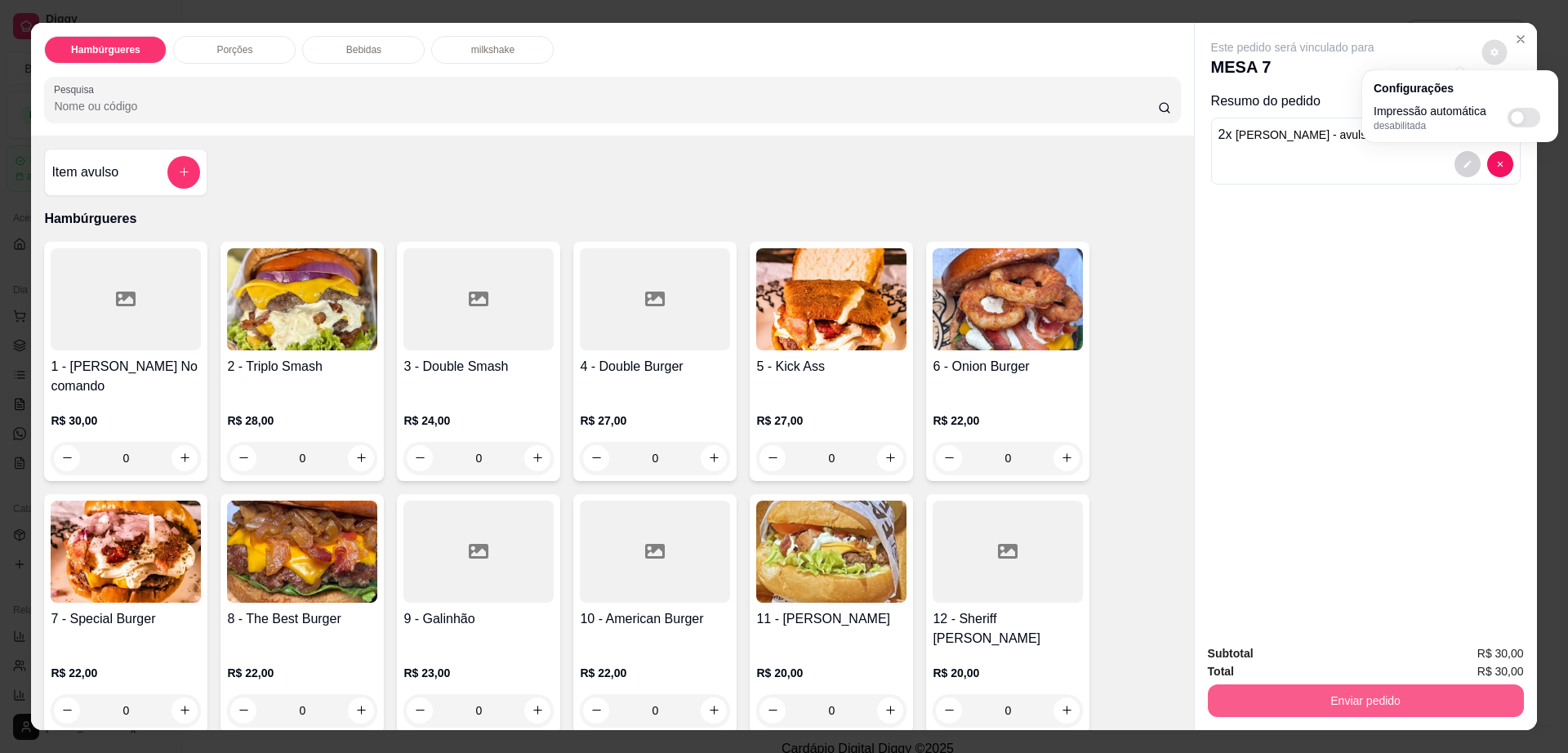
click at [1322, 698] on button "Enviar pedido" at bounding box center [1365, 700] width 316 height 33
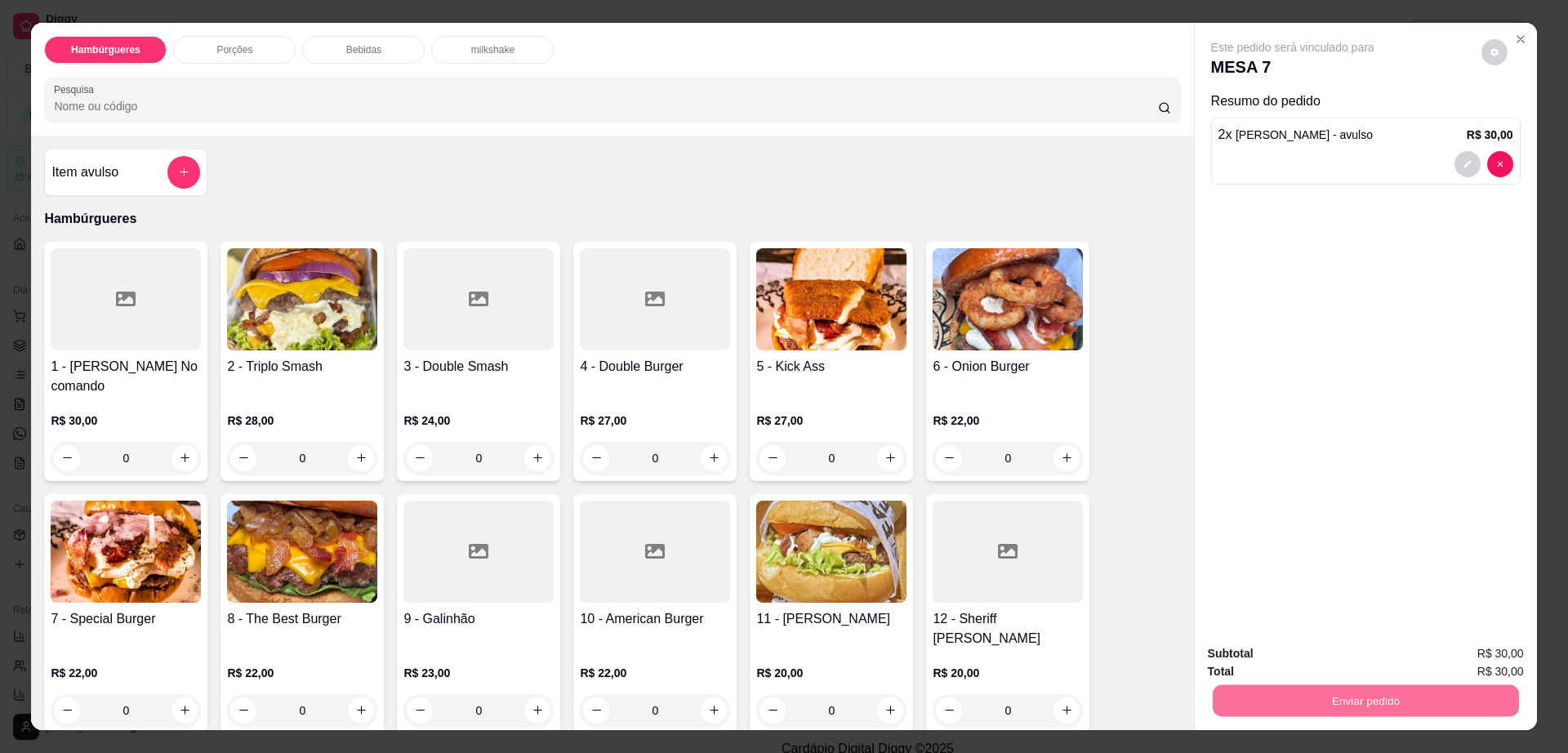
click at [1474, 654] on button "Enviar pedido" at bounding box center [1480, 661] width 90 height 30
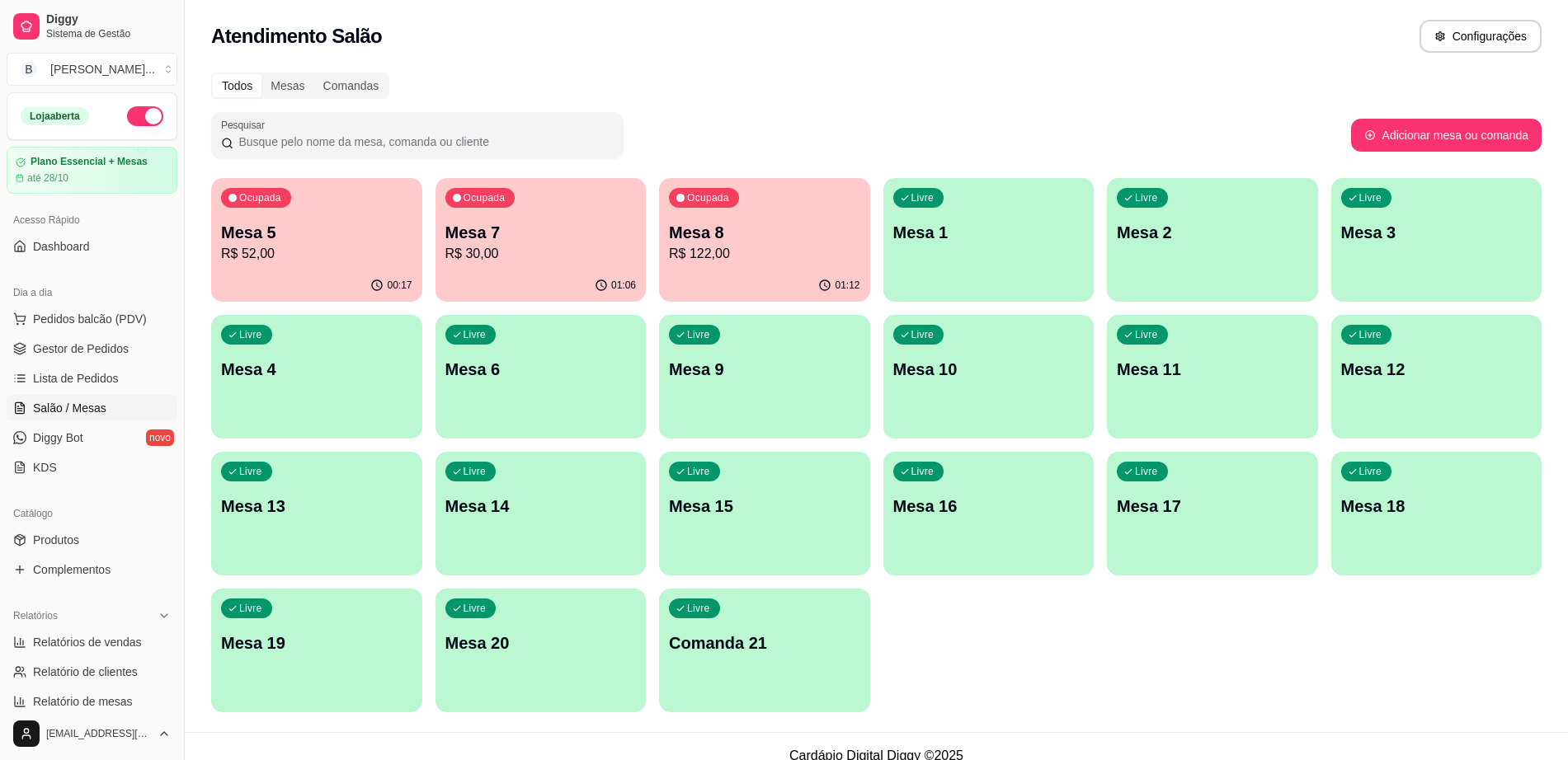
click at [794, 242] on p "Mesa 8" at bounding box center [765, 232] width 192 height 23
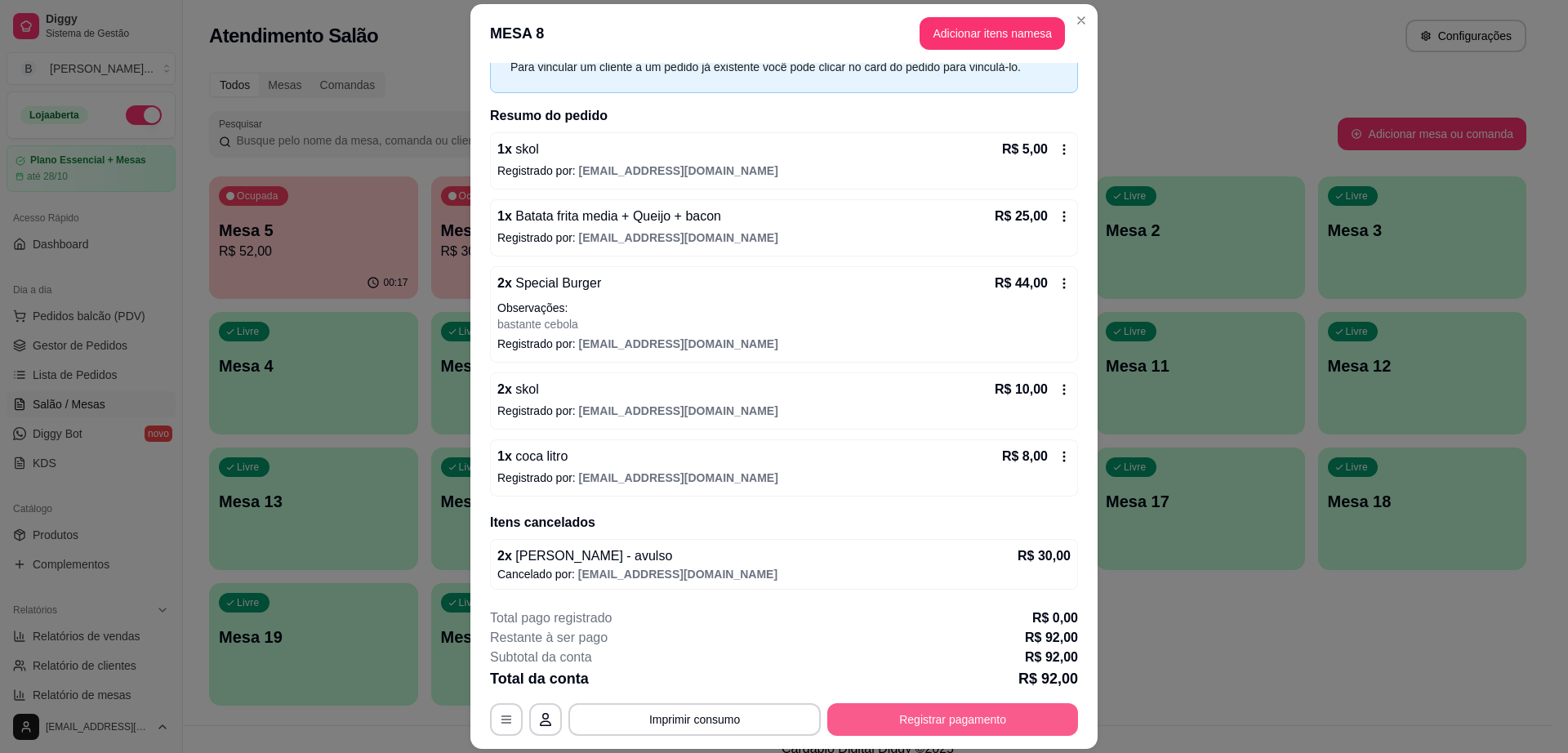
click at [895, 716] on button "Registrar pagamento" at bounding box center [952, 719] width 251 height 33
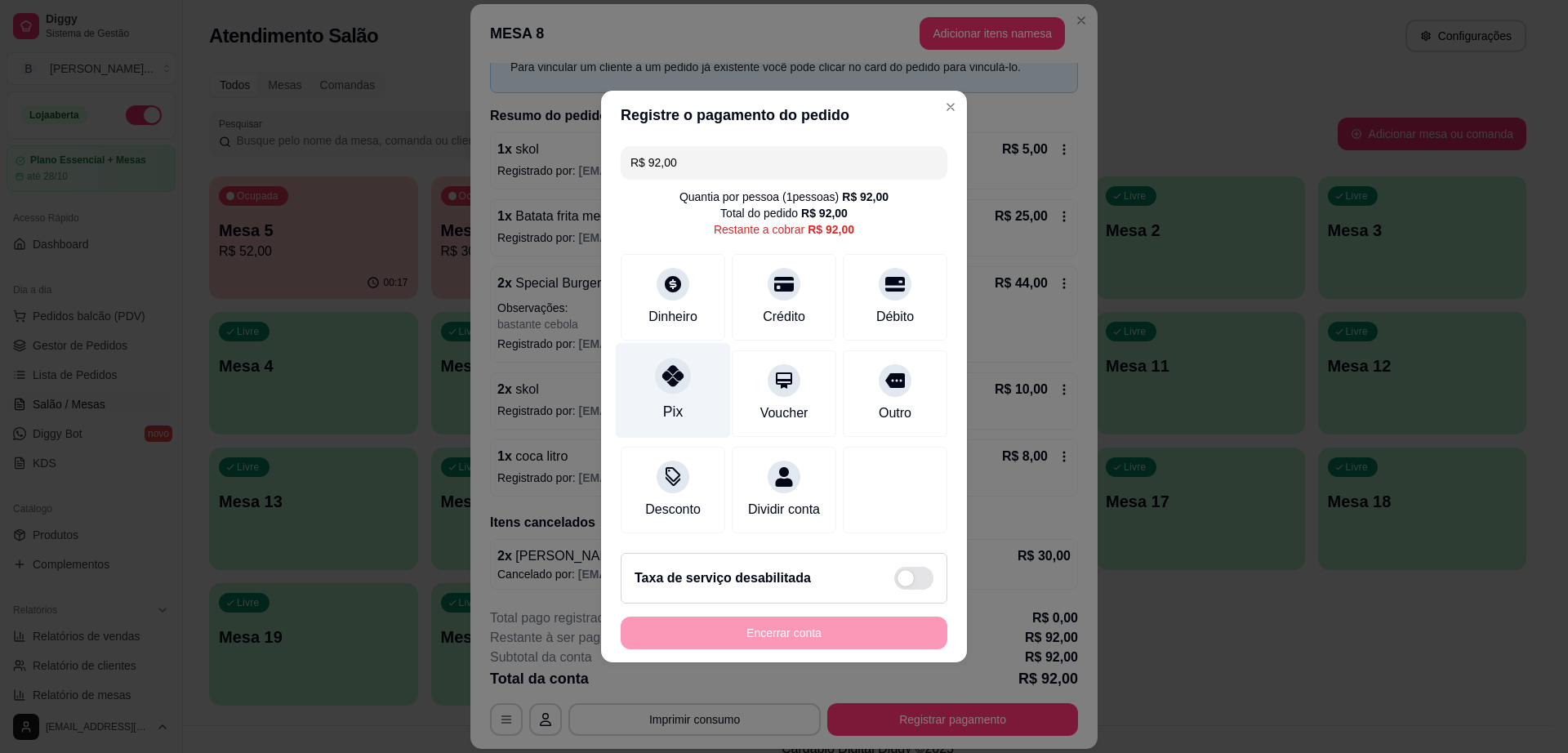
click at [686, 372] on div at bounding box center [673, 376] width 36 height 36
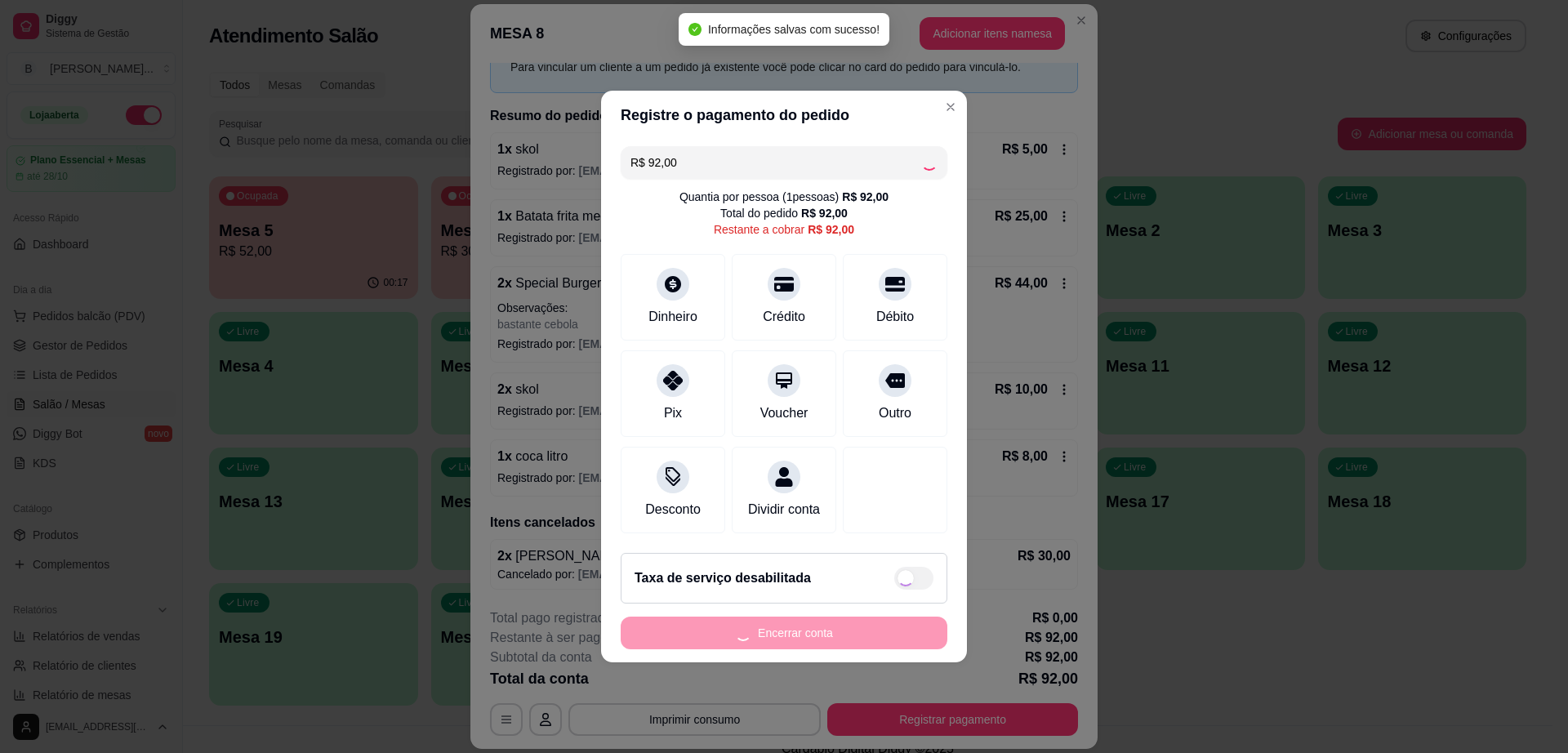
type input "R$ 0,00"
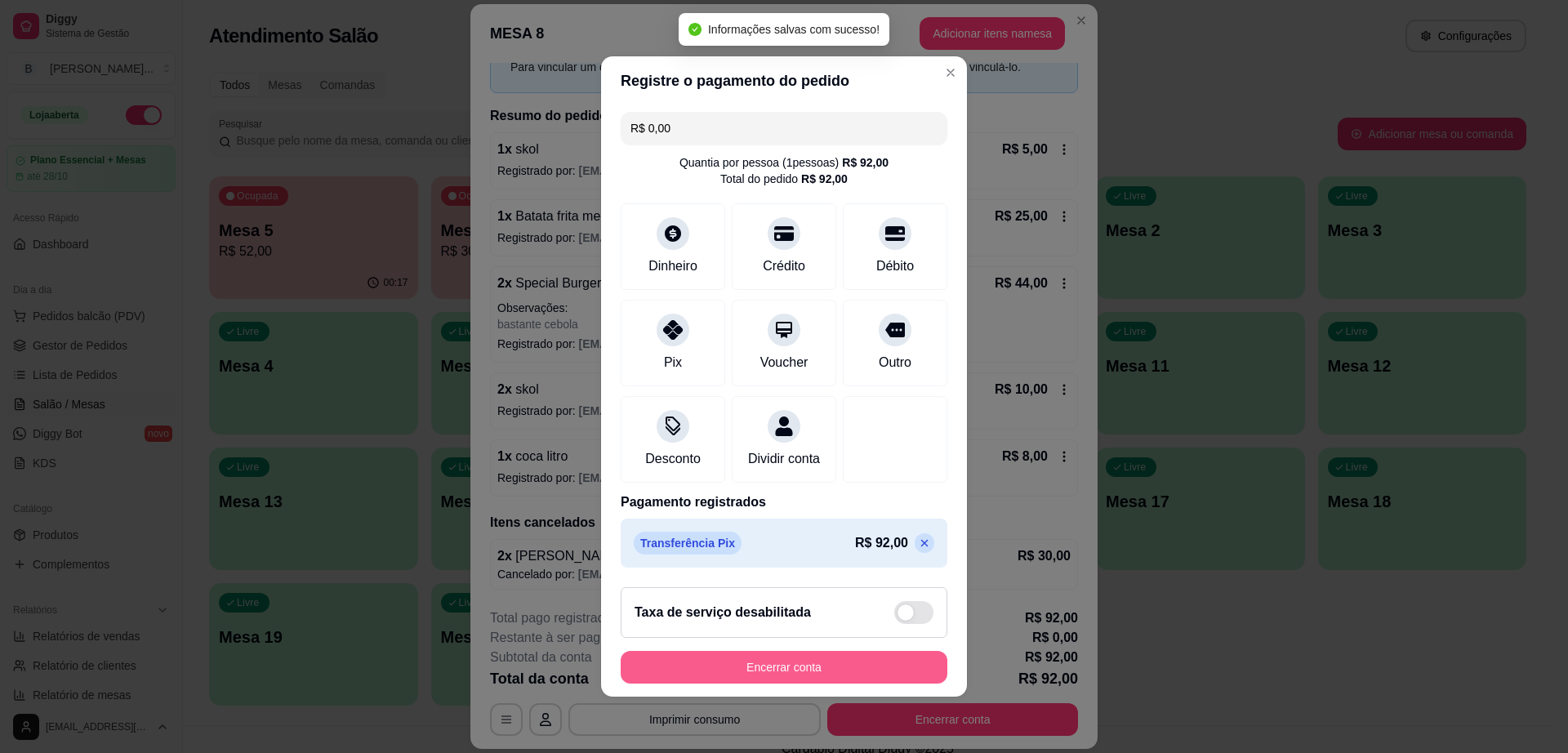
click at [777, 671] on button "Encerrar conta" at bounding box center [784, 667] width 327 height 33
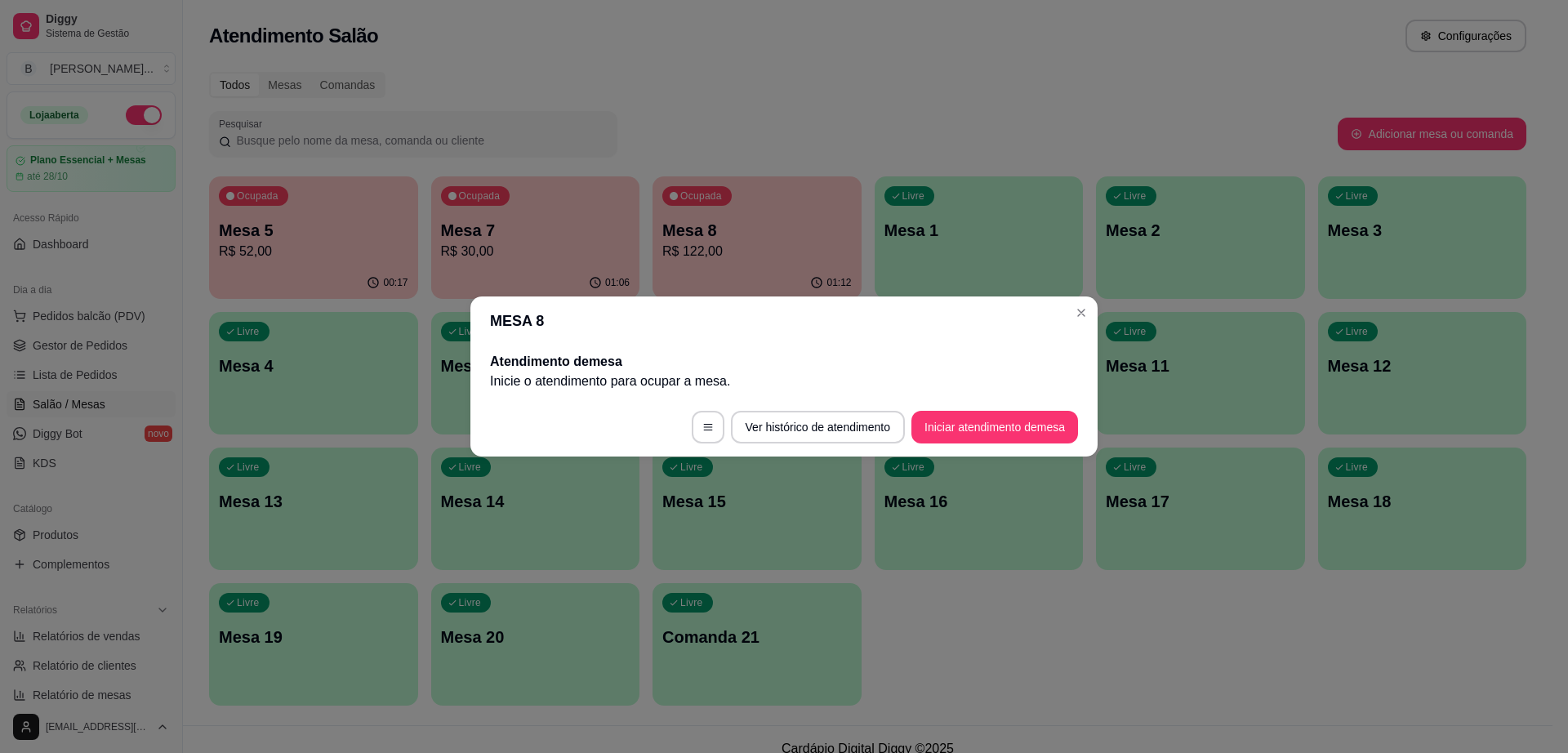
scroll to position [0, 0]
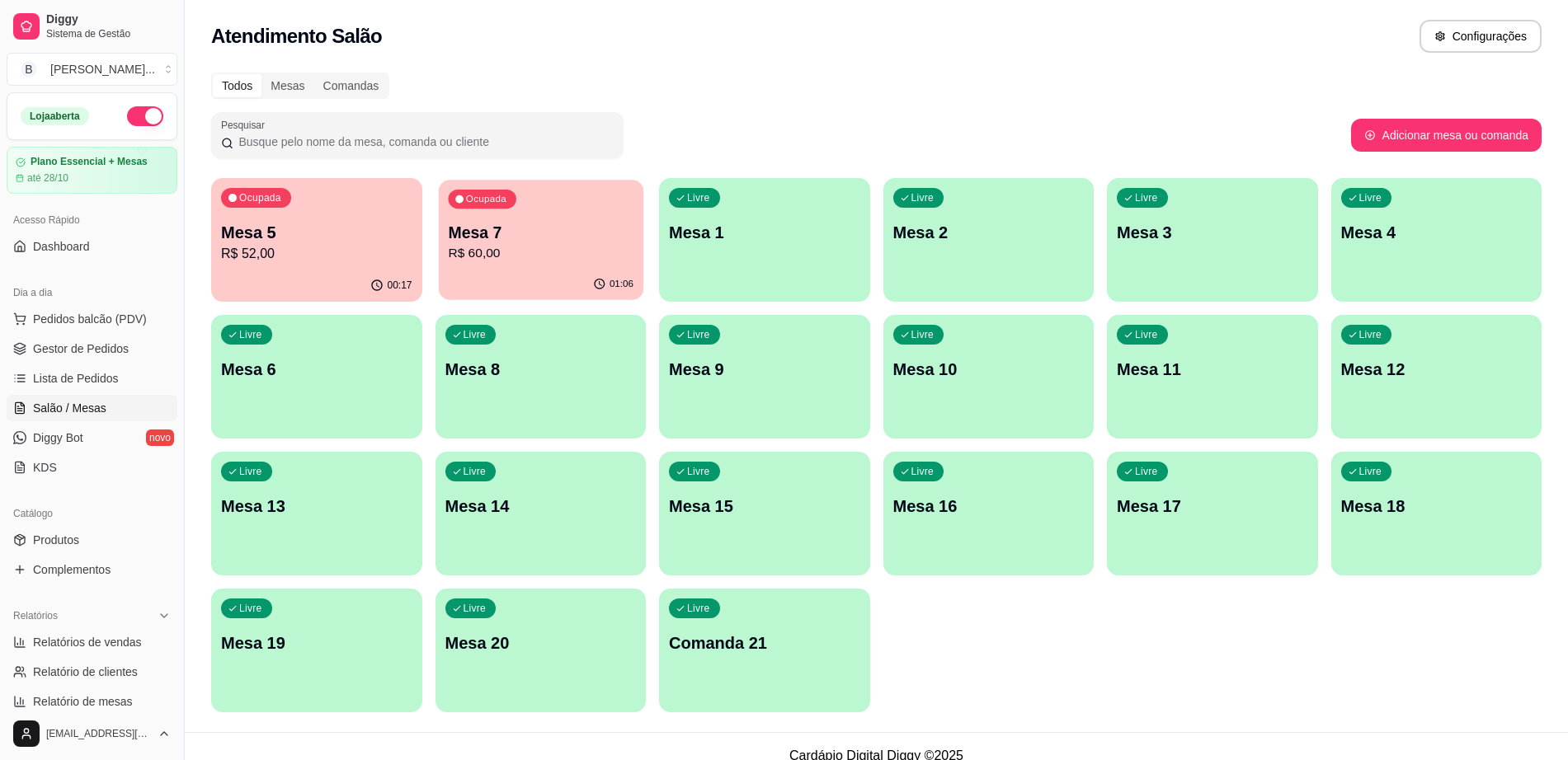
click at [531, 247] on p "R$ 60,00" at bounding box center [541, 253] width 186 height 19
click at [268, 234] on p "Mesa 5" at bounding box center [317, 232] width 192 height 23
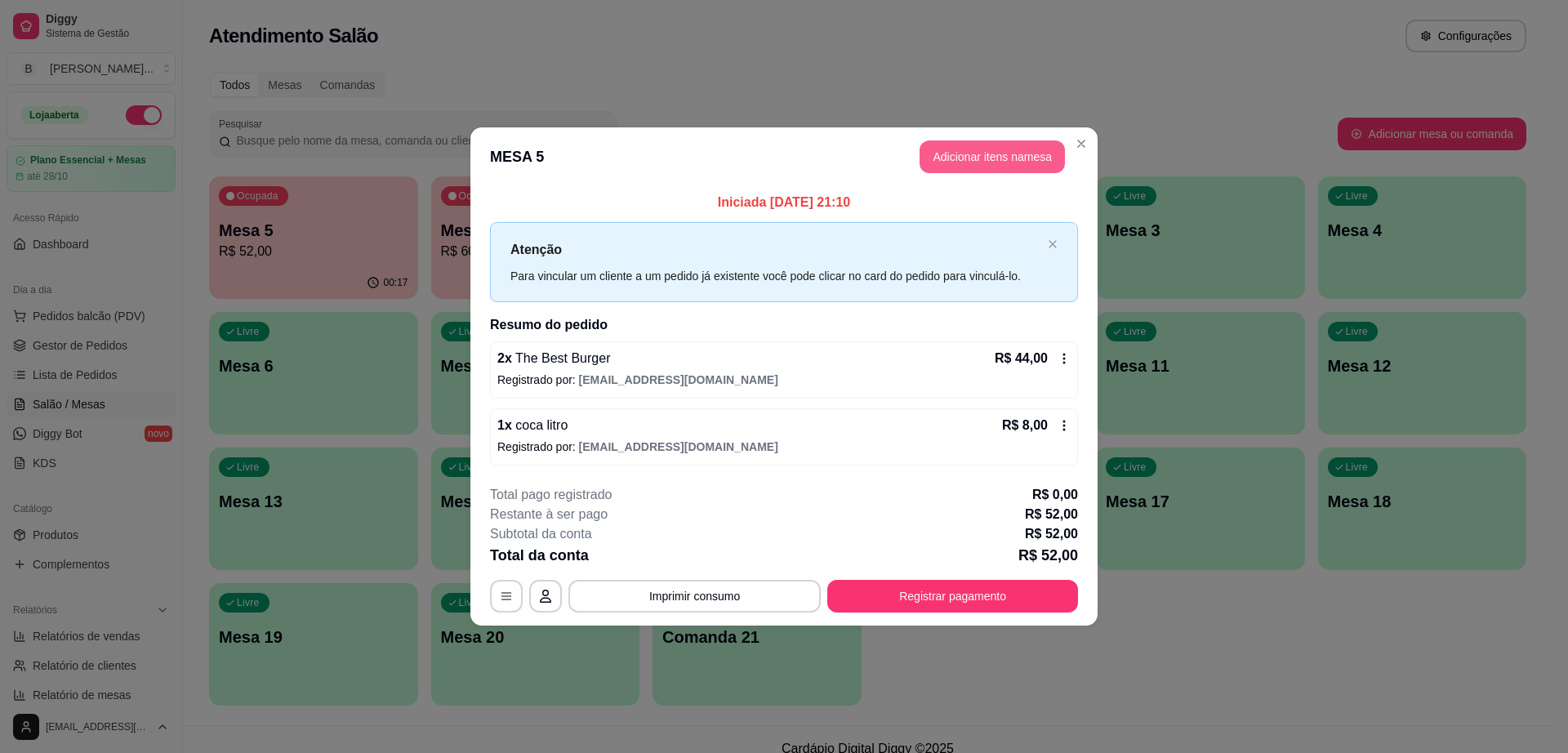
click at [988, 163] on button "Adicionar itens na mesa" at bounding box center [992, 156] width 146 height 33
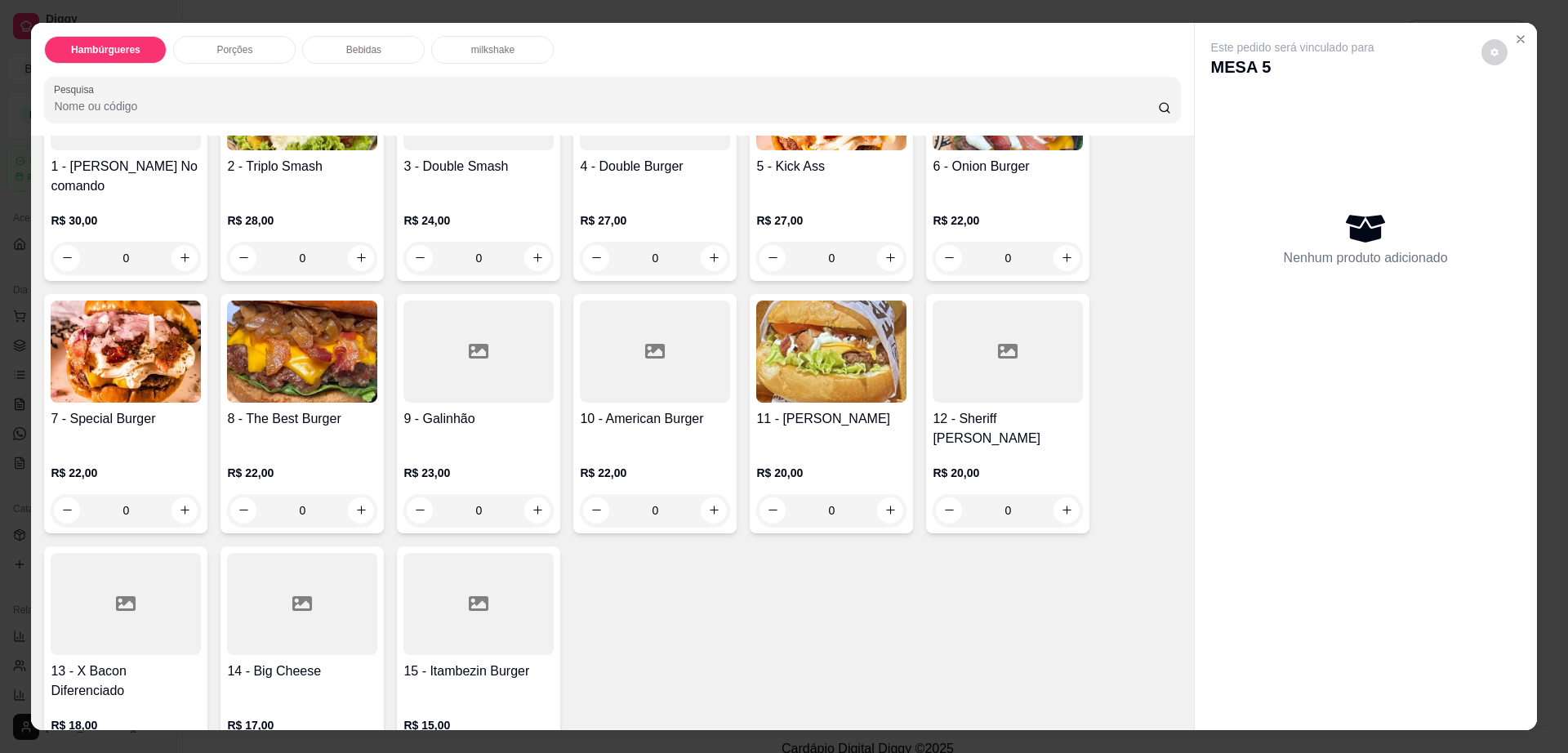
scroll to position [306, 0]
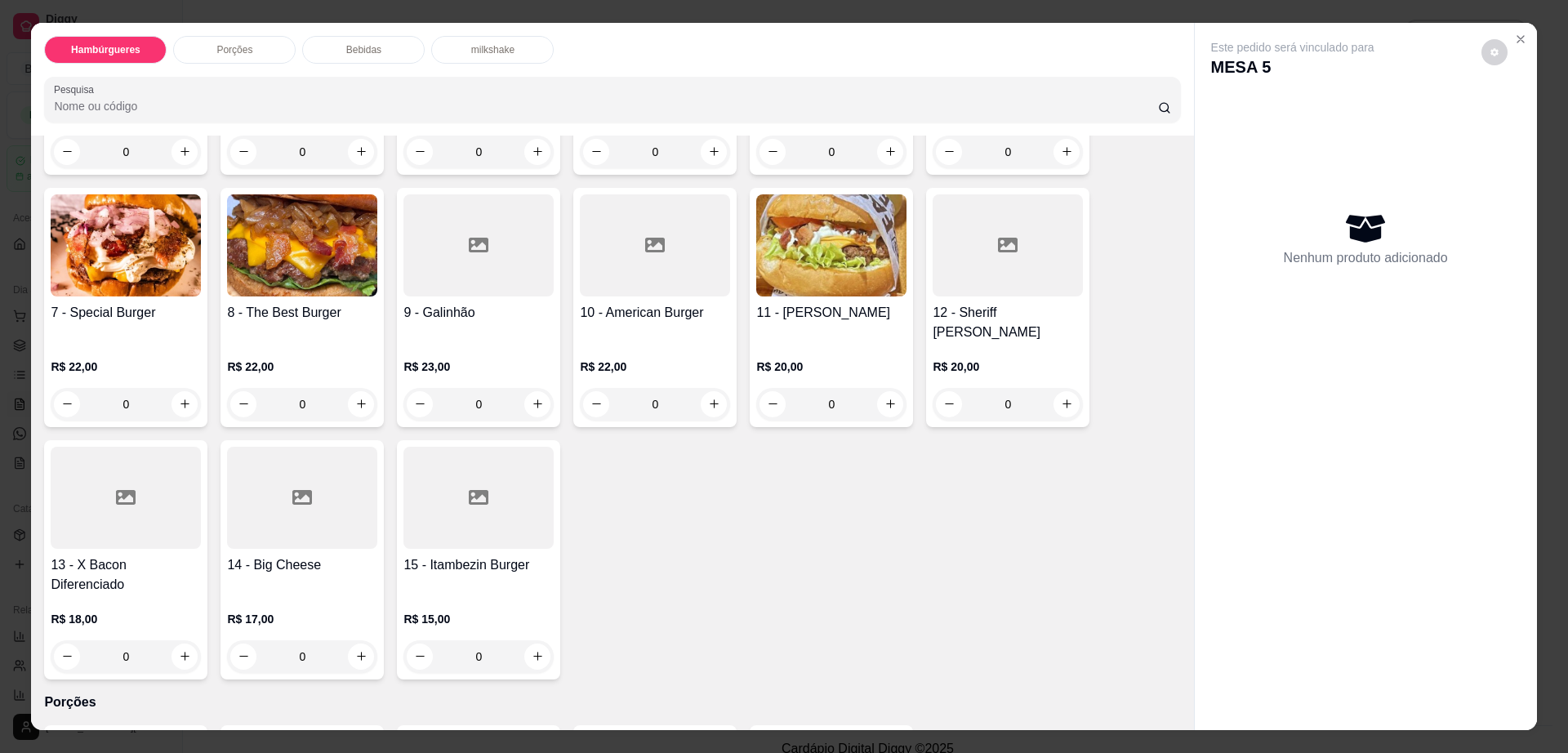
click at [273, 556] on h4 "14 - Big Cheese" at bounding box center [303, 565] width 150 height 20
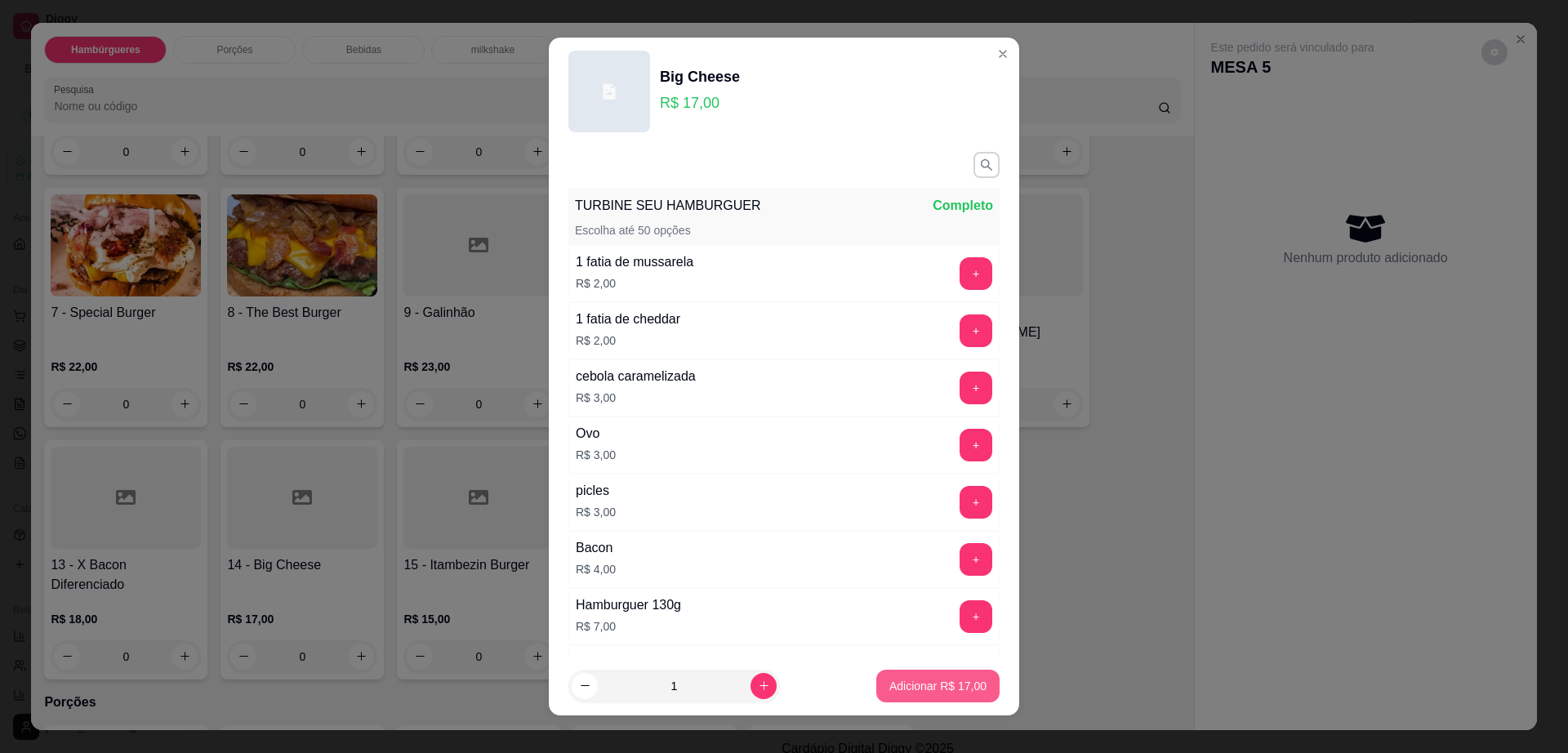
click at [935, 690] on p "Adicionar R$ 17,00" at bounding box center [938, 685] width 97 height 16
type input "1"
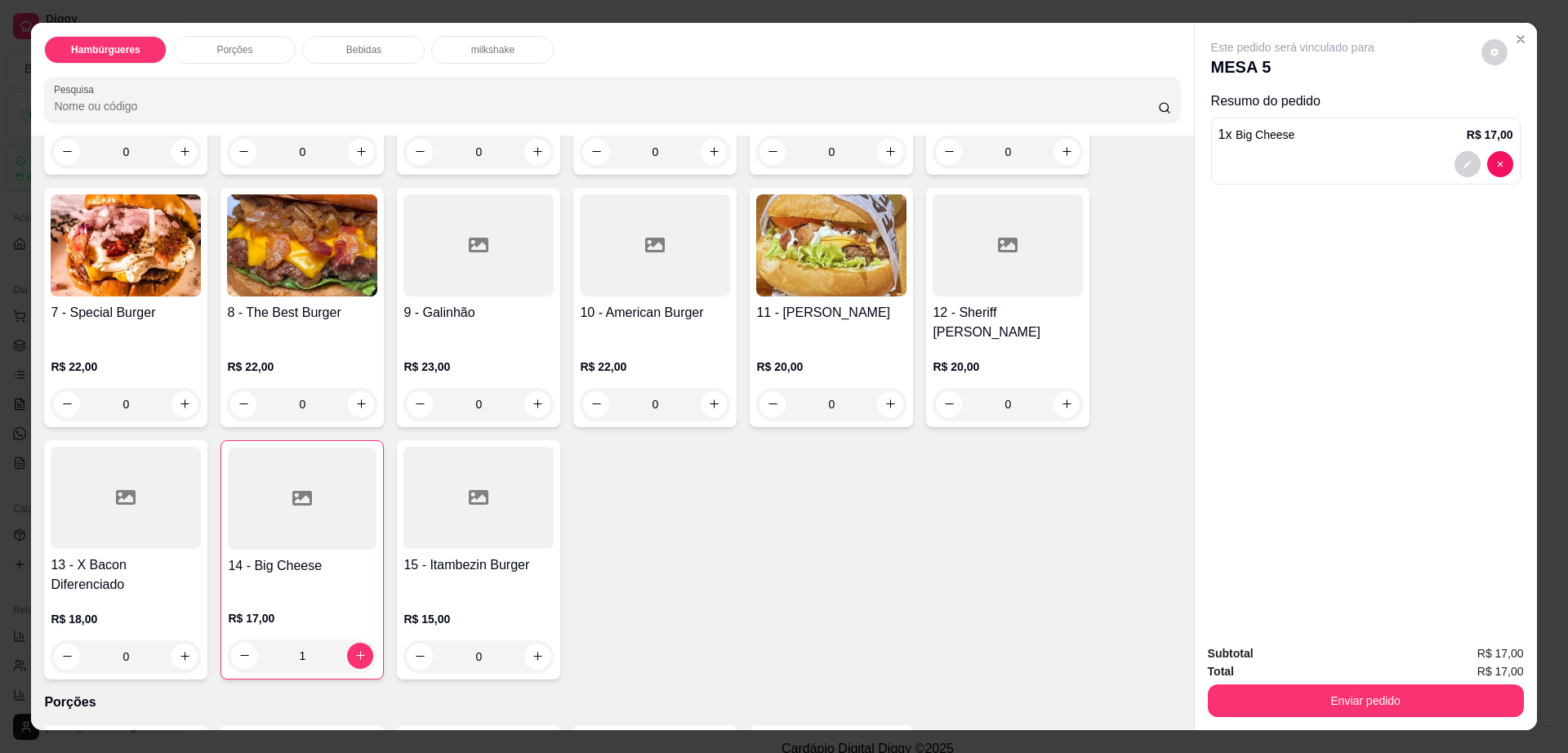
click at [1472, 50] on div "Este pedido será vinculado para MESA 5" at bounding box center [1359, 59] width 297 height 39
click at [1498, 59] on div "Este pedido será vinculado para MESA 5" at bounding box center [1359, 59] width 297 height 39
click at [1492, 55] on button "decrease-product-quantity" at bounding box center [1495, 53] width 26 height 26
click at [1524, 127] on span "Automatic updates" at bounding box center [1523, 118] width 33 height 20
click at [1517, 127] on input "Automatic updates" at bounding box center [1512, 122] width 10 height 10
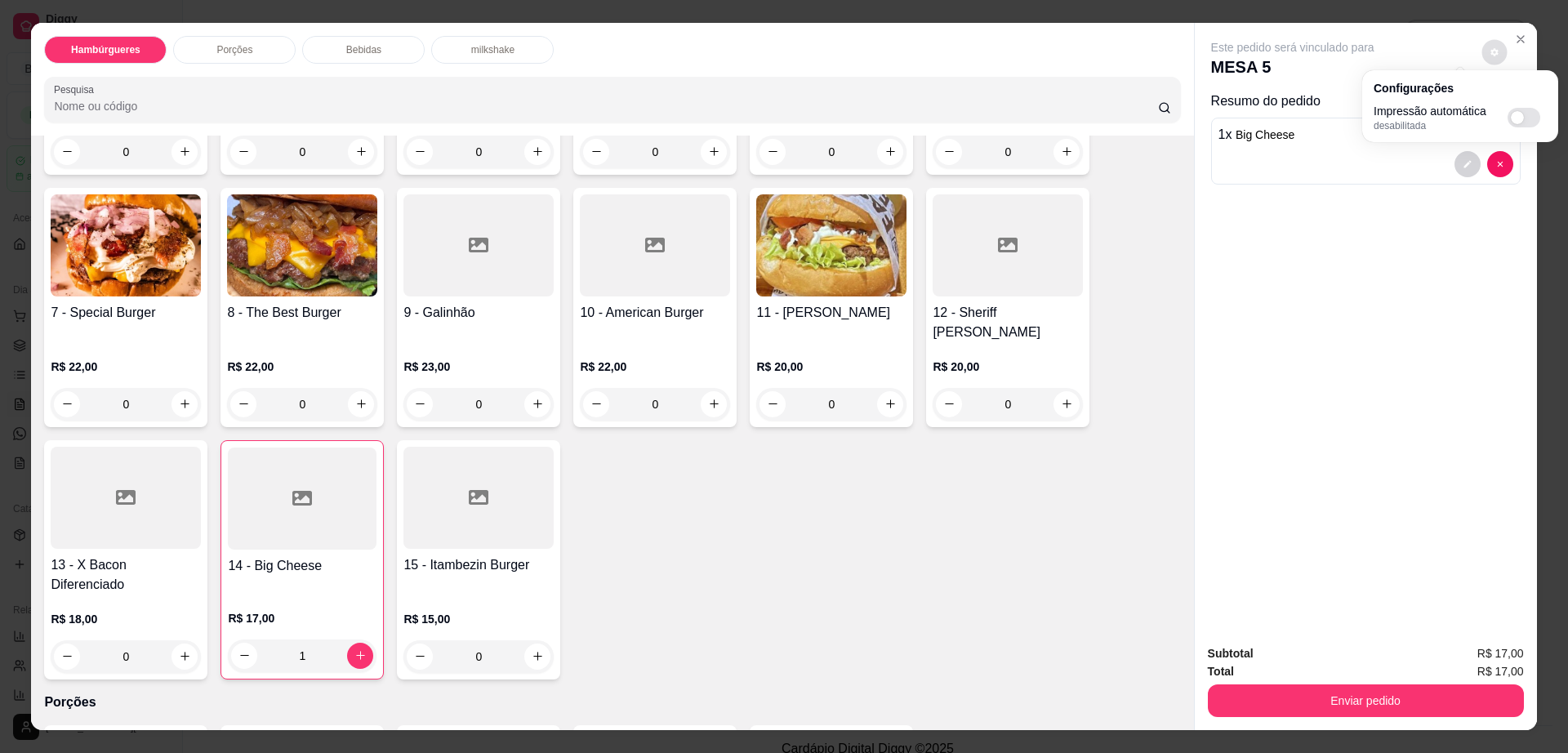
checkbox input "true"
click at [1326, 693] on button "Enviar pedido" at bounding box center [1365, 700] width 316 height 33
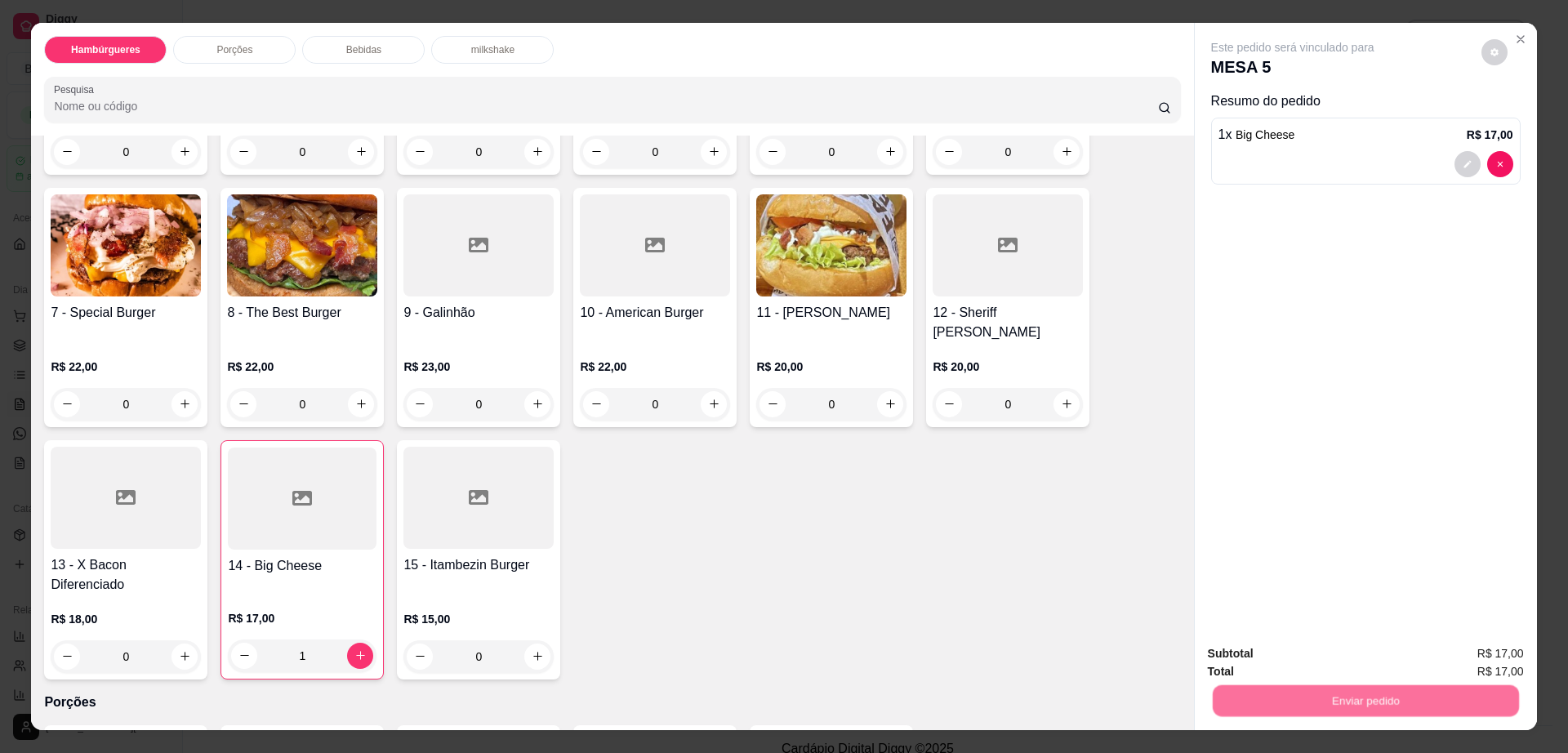
click at [1476, 659] on button "Enviar pedido" at bounding box center [1480, 661] width 90 height 30
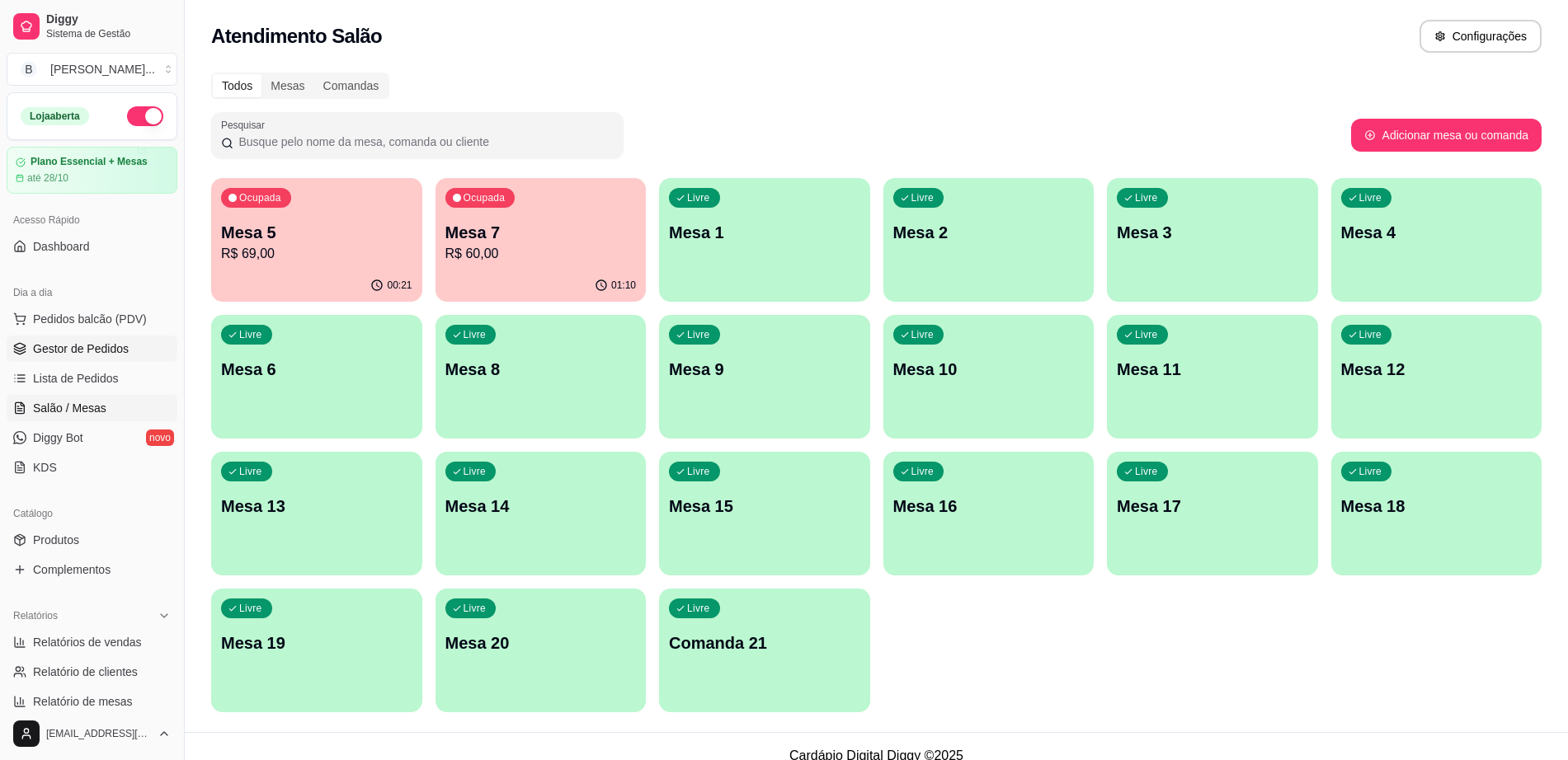
click at [98, 352] on span "Gestor de Pedidos" at bounding box center [81, 348] width 96 height 16
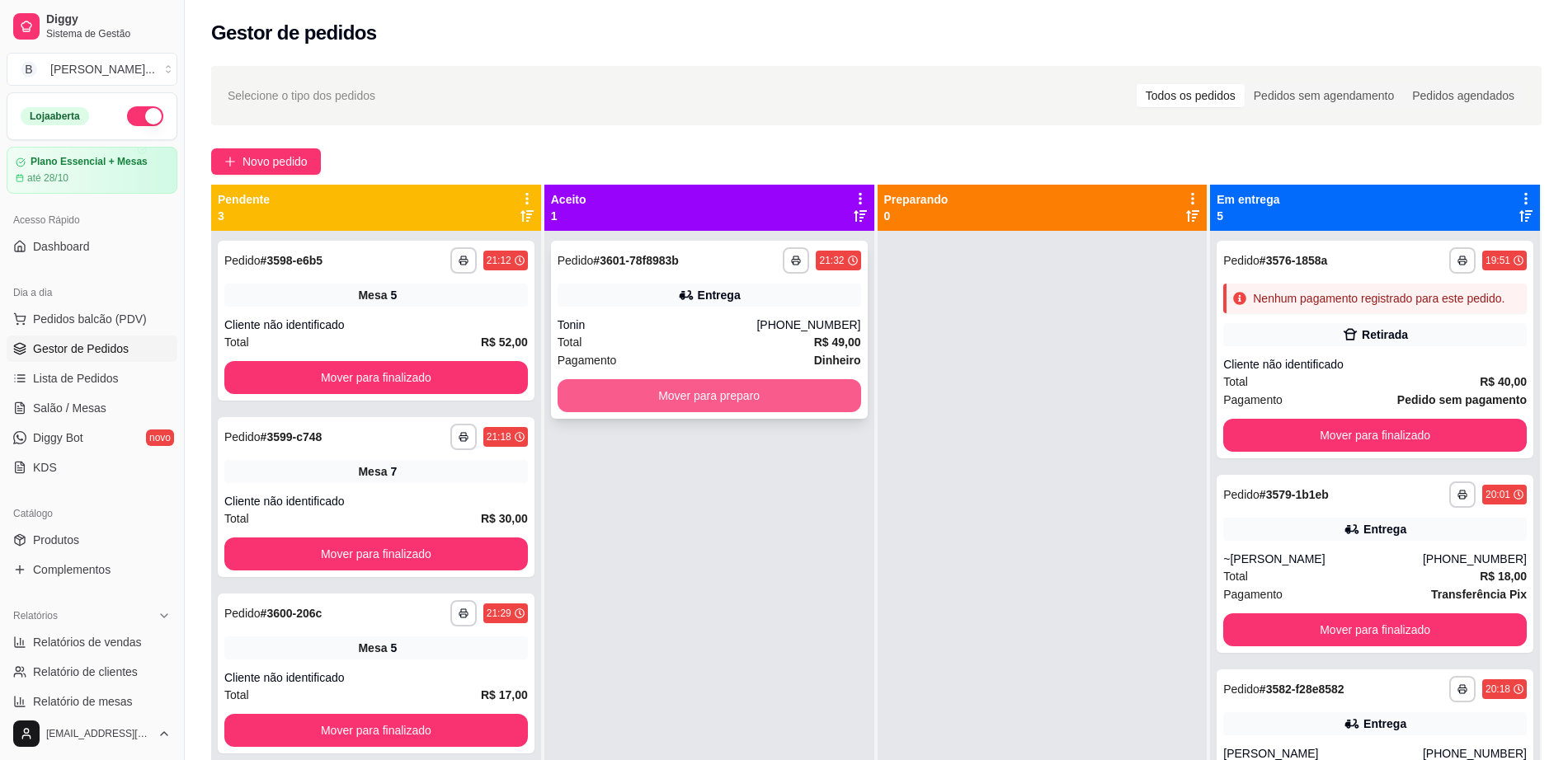
click at [639, 406] on button "Mover para preparo" at bounding box center [710, 396] width 304 height 33
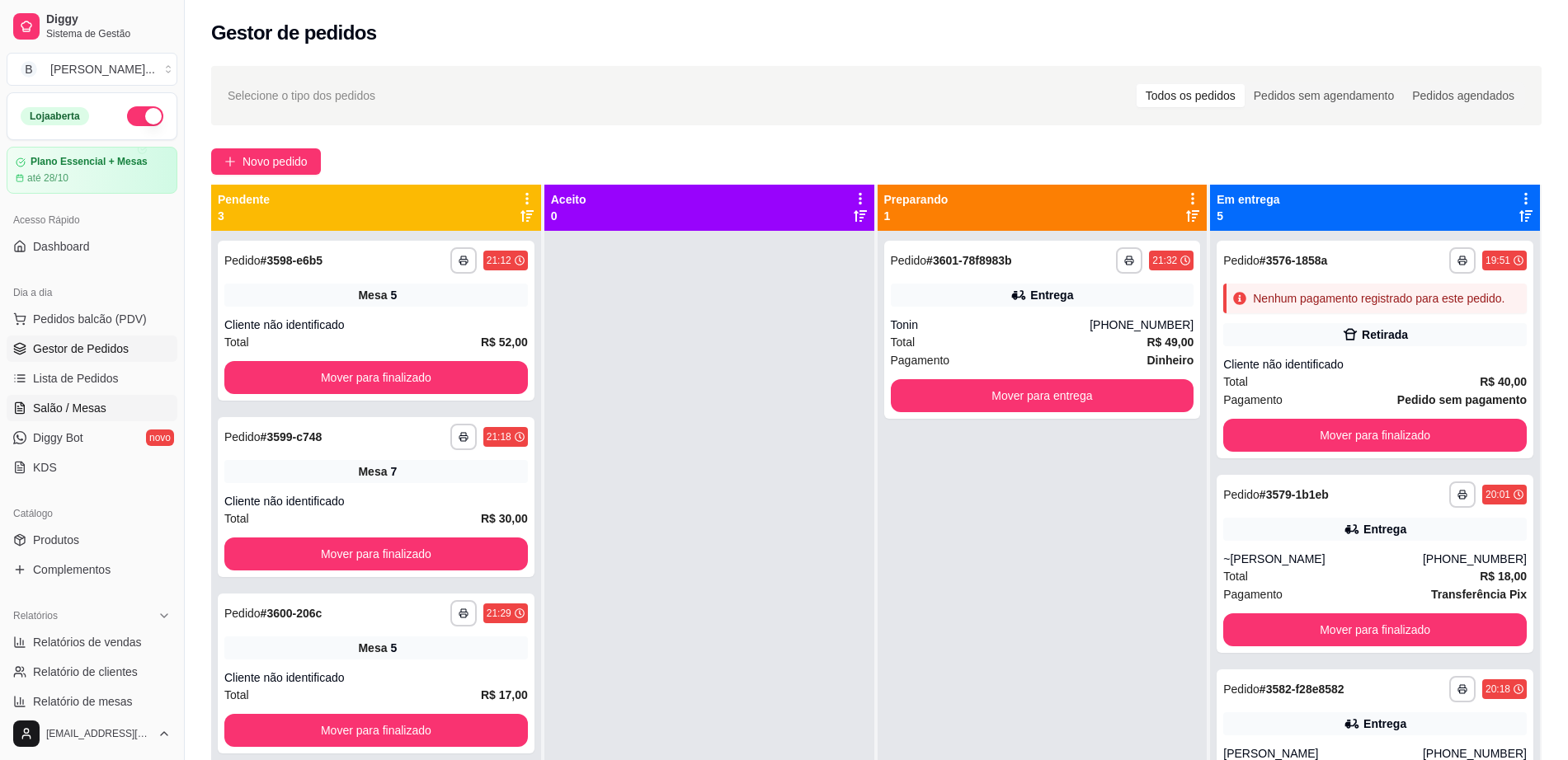
click at [114, 398] on link "Salão / Mesas" at bounding box center [92, 408] width 171 height 27
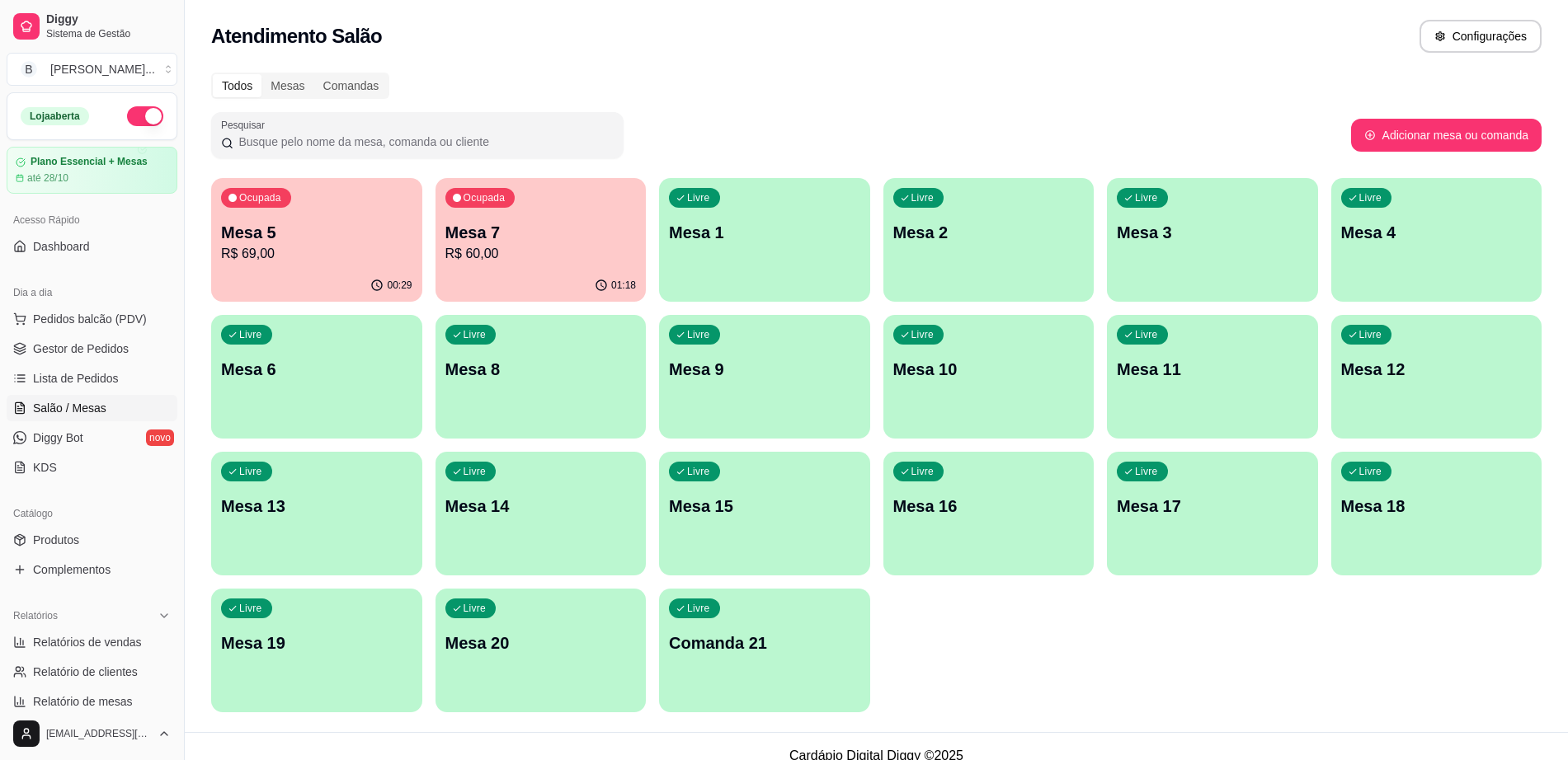
click at [307, 244] on p "R$ 69,00" at bounding box center [317, 253] width 192 height 20
click at [530, 245] on p "R$ 60,00" at bounding box center [541, 253] width 186 height 19
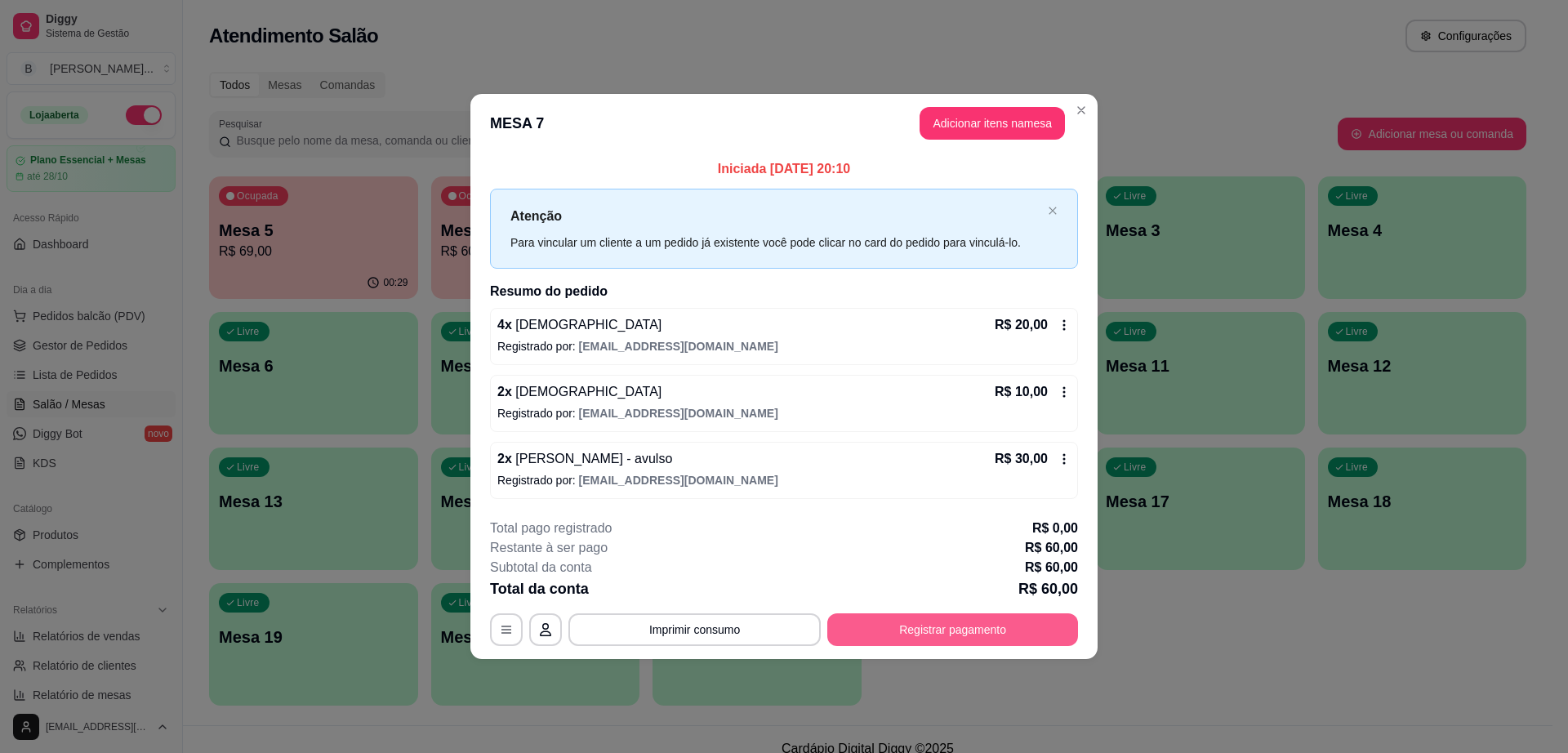
click at [893, 637] on button "Registrar pagamento" at bounding box center [952, 630] width 251 height 33
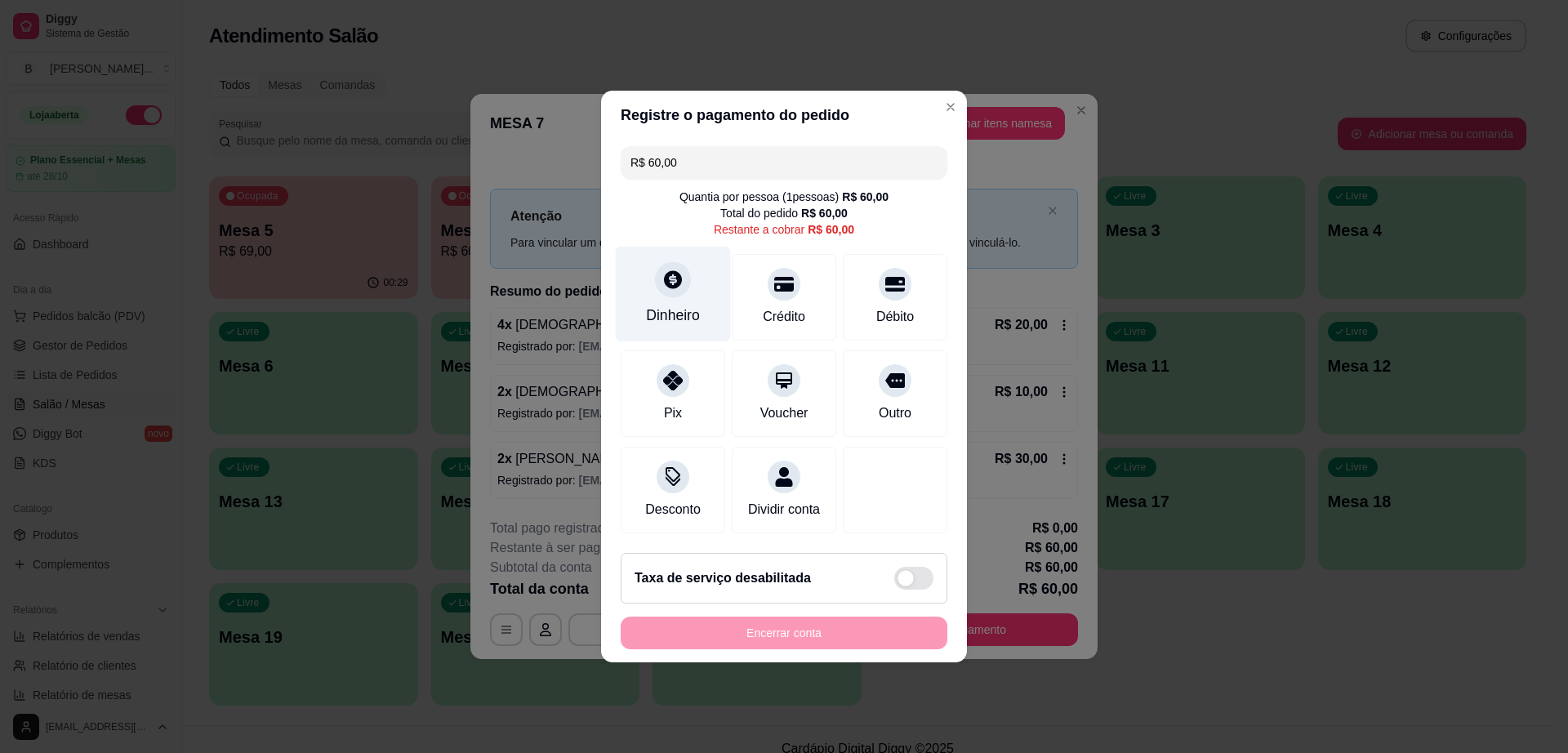
click at [664, 280] on icon at bounding box center [673, 279] width 22 height 22
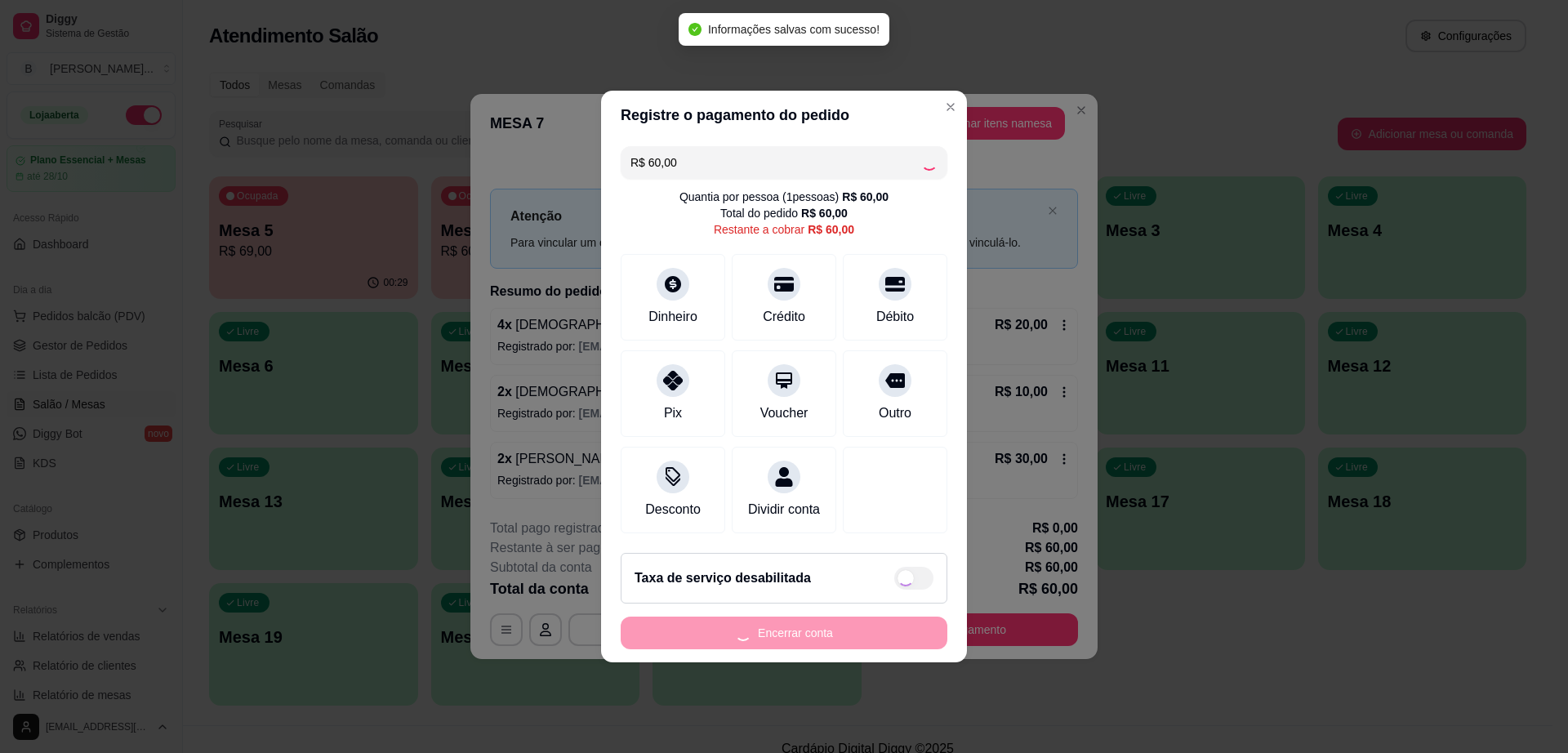
type input "R$ 0,00"
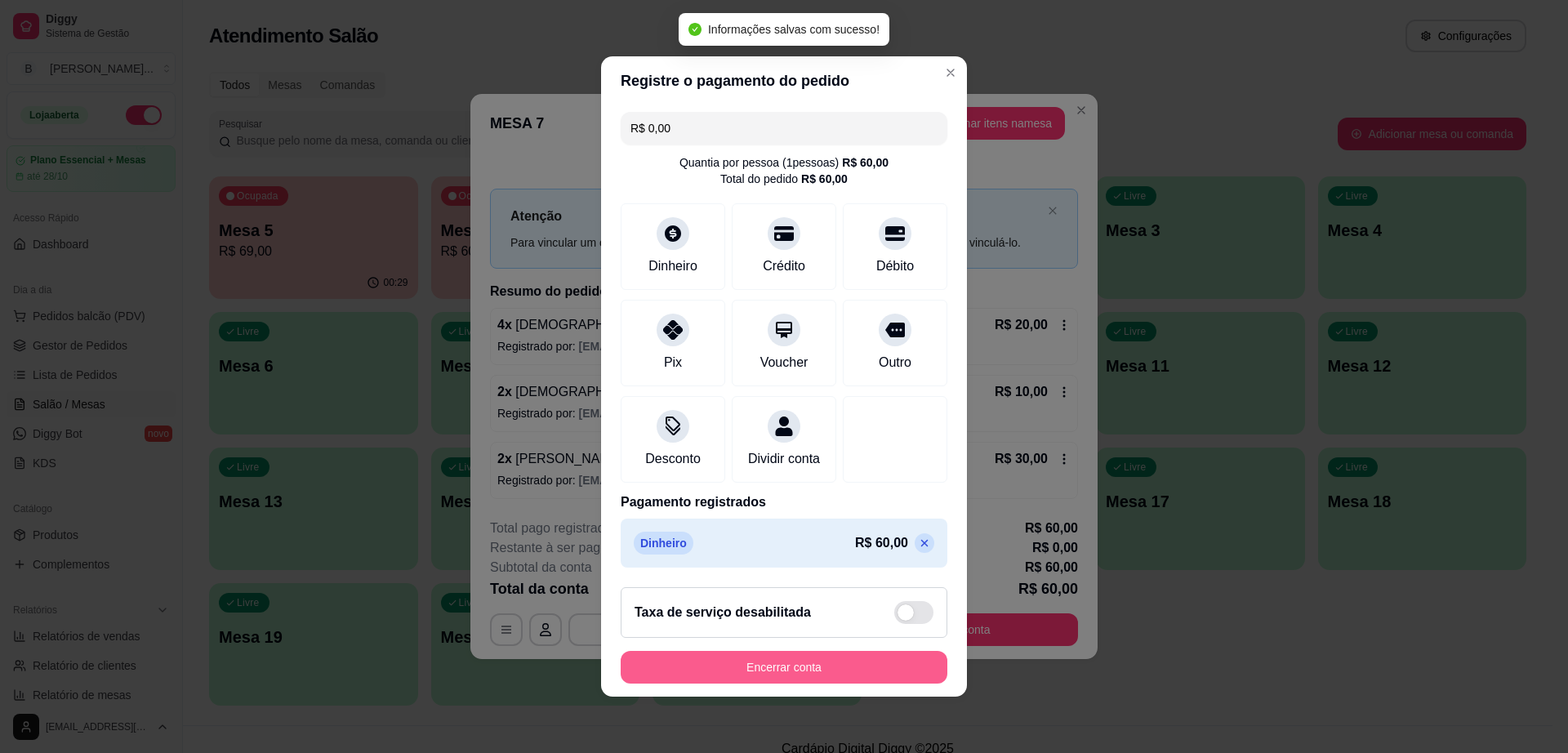
click at [811, 675] on button "Encerrar conta" at bounding box center [784, 667] width 327 height 33
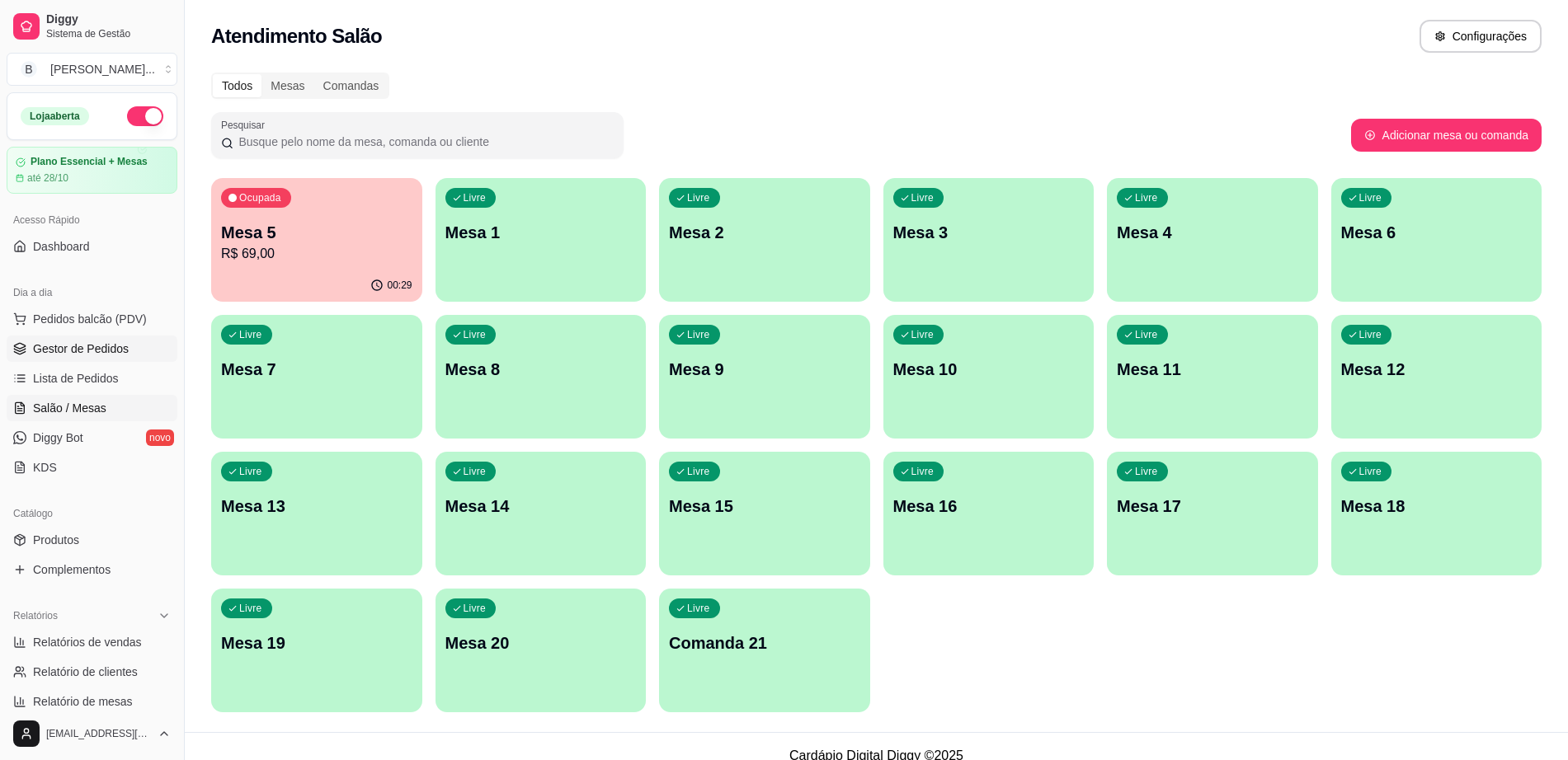
click at [68, 350] on span "Gestor de Pedidos" at bounding box center [81, 348] width 96 height 16
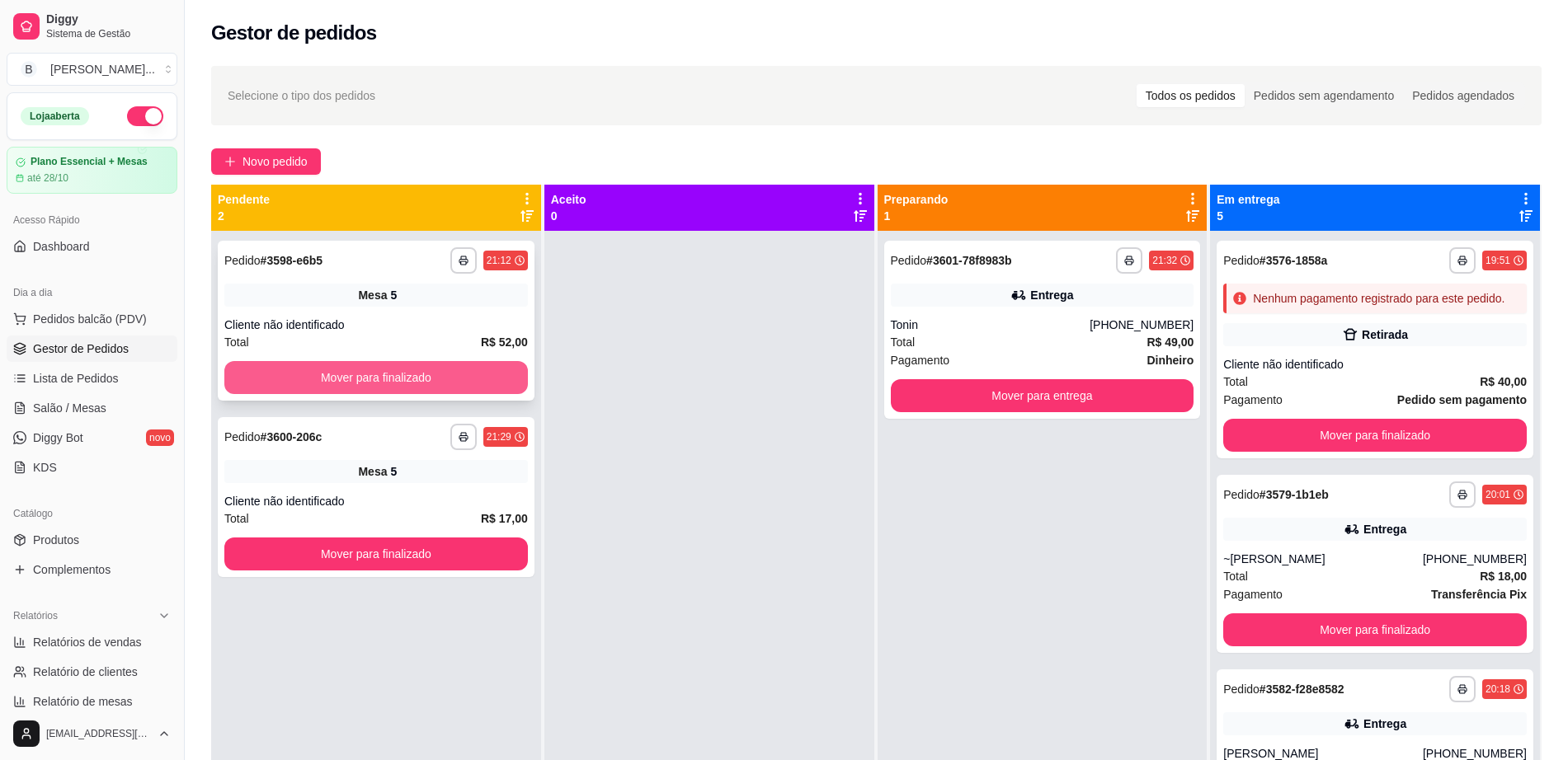
click at [489, 368] on button "Mover para finalizado" at bounding box center [376, 378] width 304 height 33
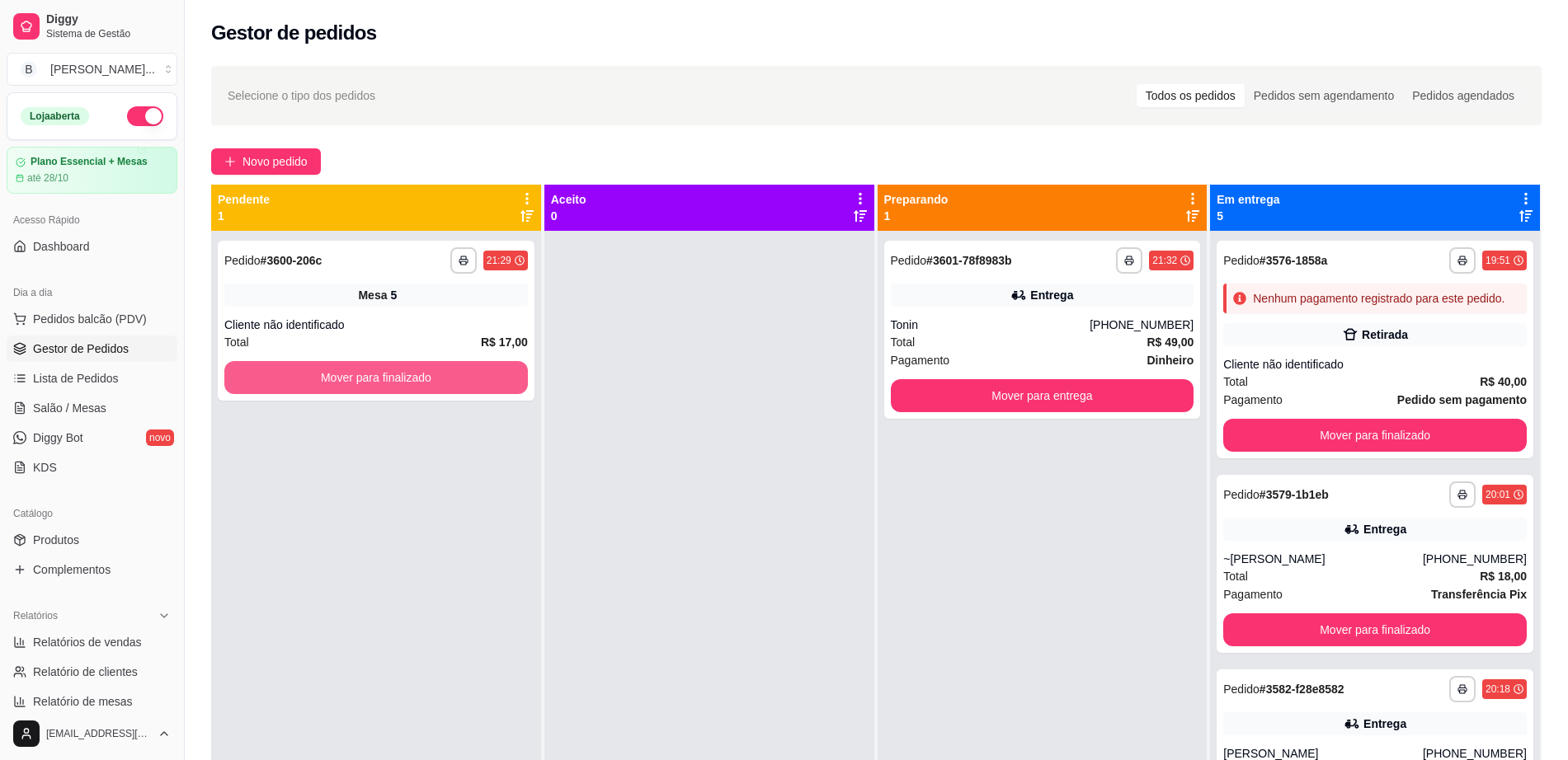
click at [489, 368] on button "Mover para finalizado" at bounding box center [376, 378] width 304 height 33
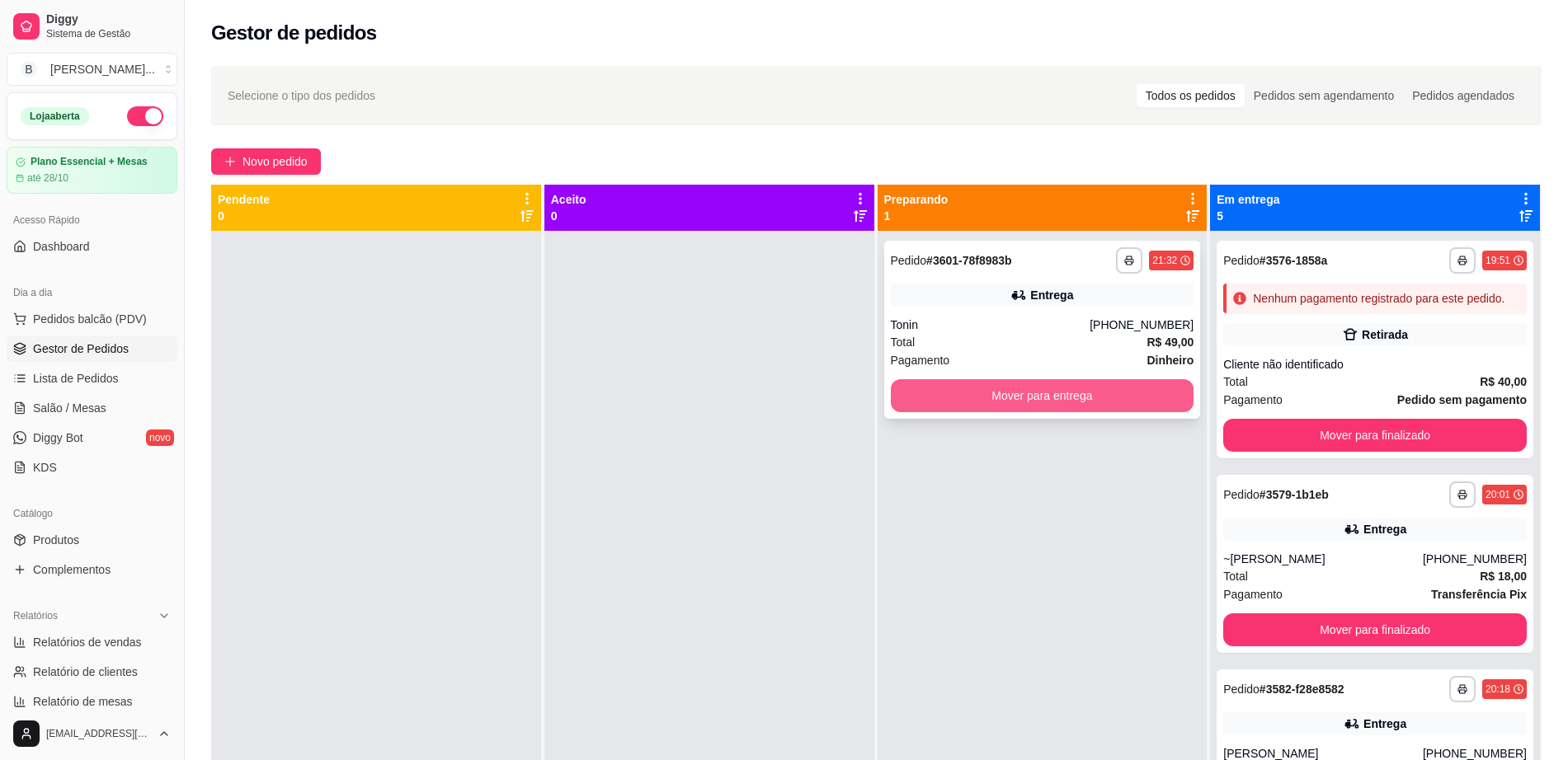
click at [973, 398] on button "Mover para entrega" at bounding box center [1043, 396] width 304 height 33
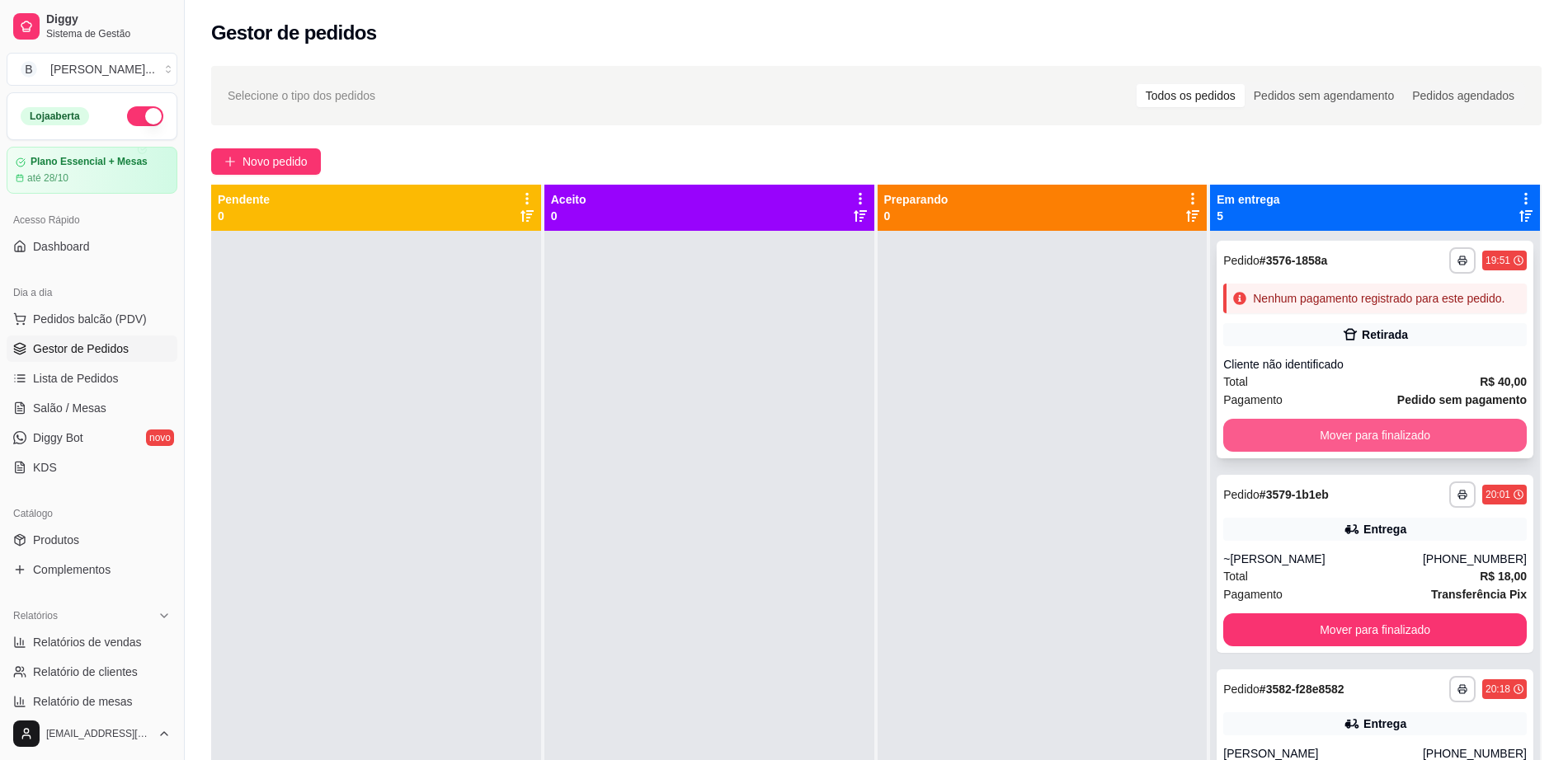
click at [1290, 452] on button "Mover para finalizado" at bounding box center [1375, 436] width 304 height 33
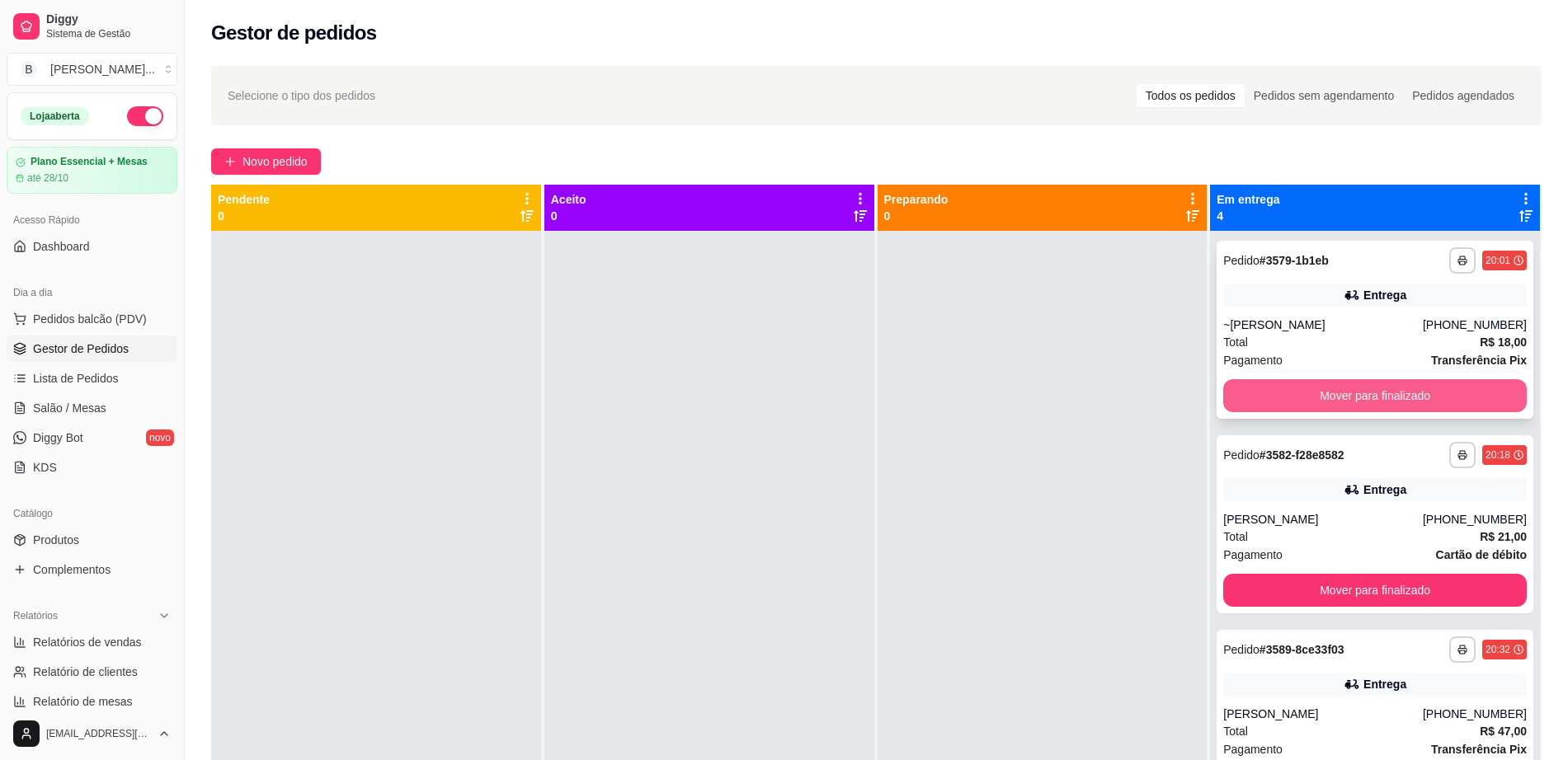
click at [1318, 396] on button "Mover para finalizado" at bounding box center [1375, 396] width 304 height 33
click at [1321, 384] on button "Mover para finalizado" at bounding box center [1375, 396] width 304 height 33
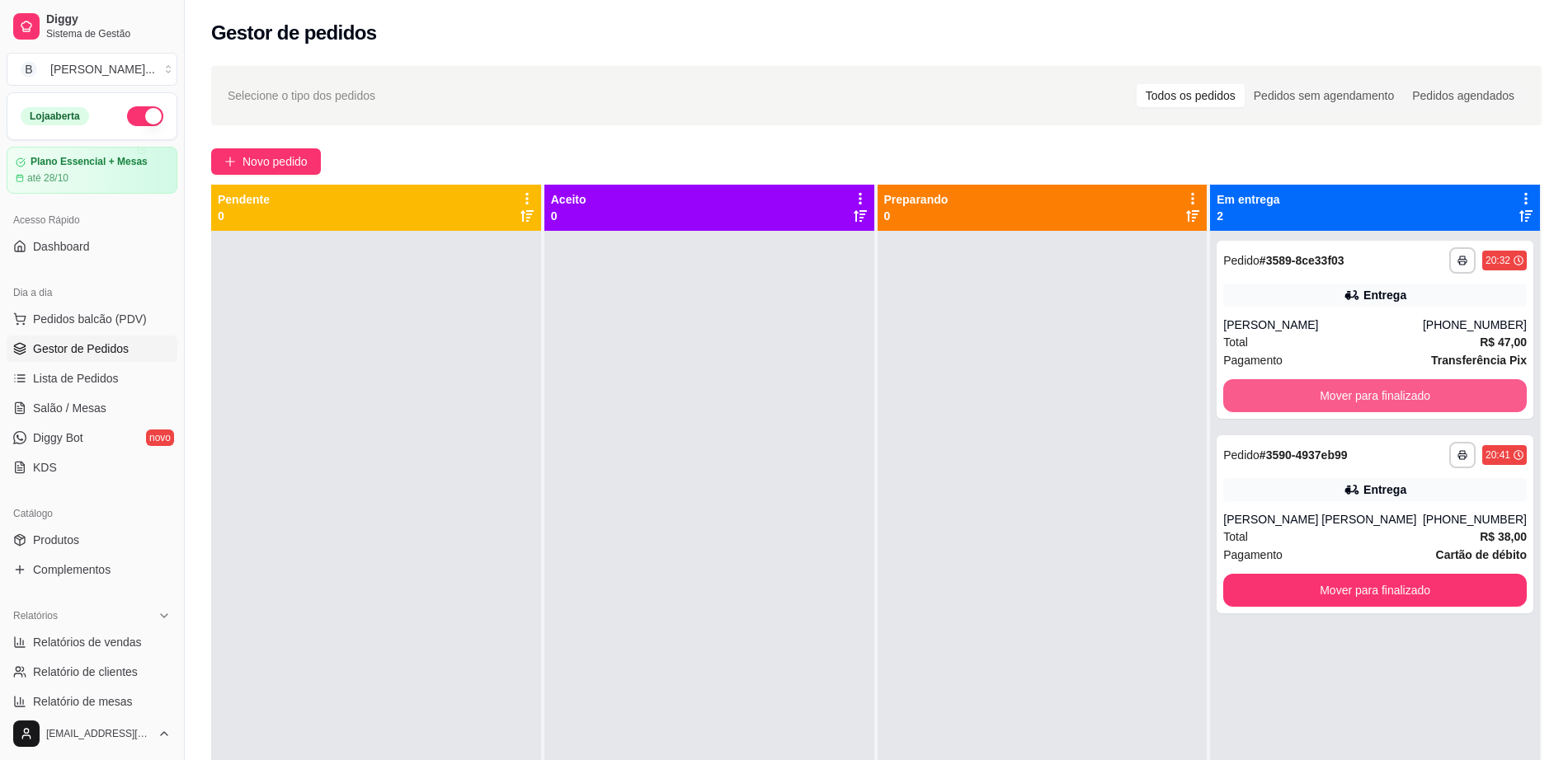
click at [1321, 384] on button "Mover para finalizado" at bounding box center [1375, 396] width 304 height 33
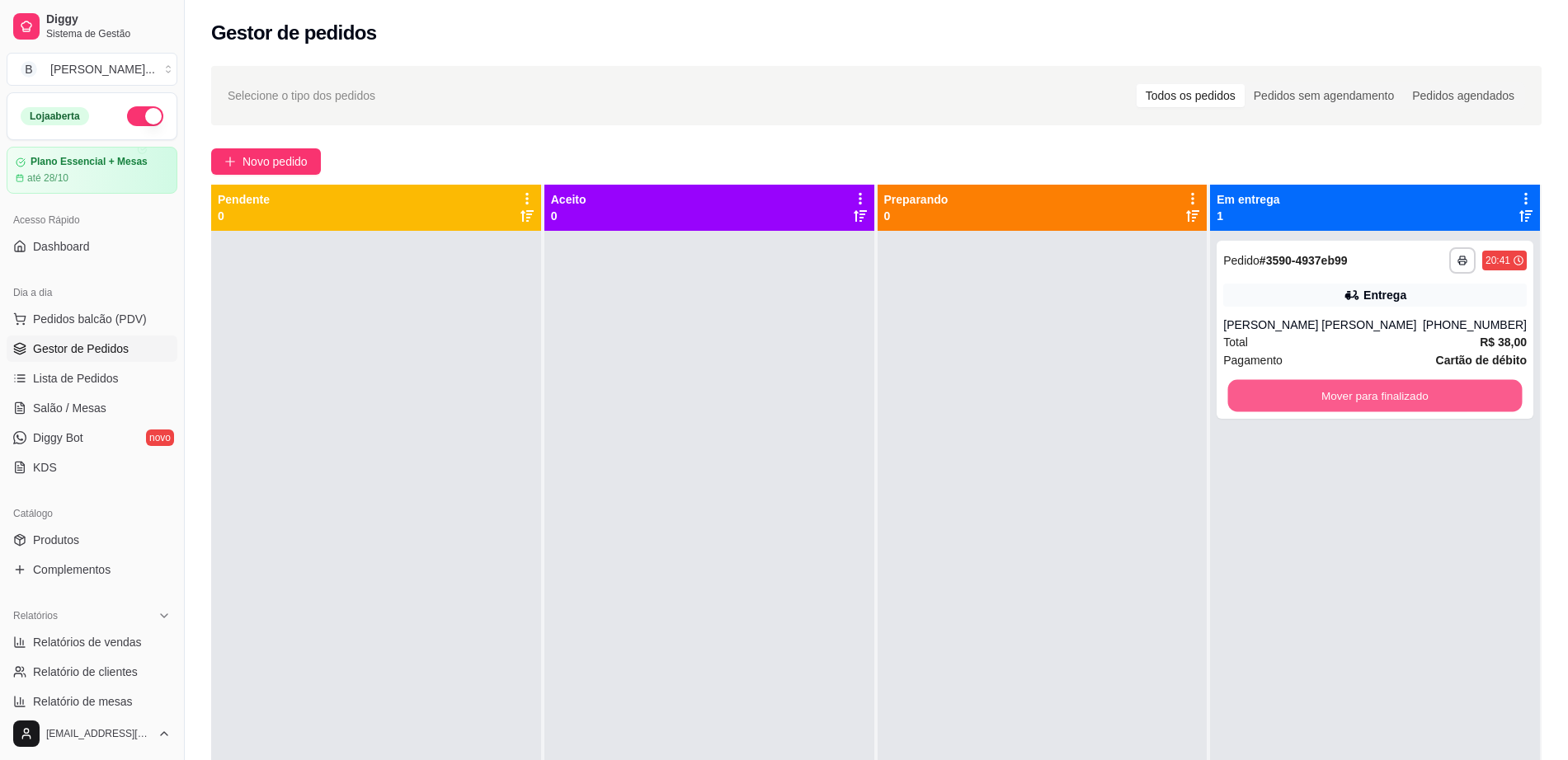
click at [1321, 384] on button "Mover para finalizado" at bounding box center [1375, 397] width 294 height 32
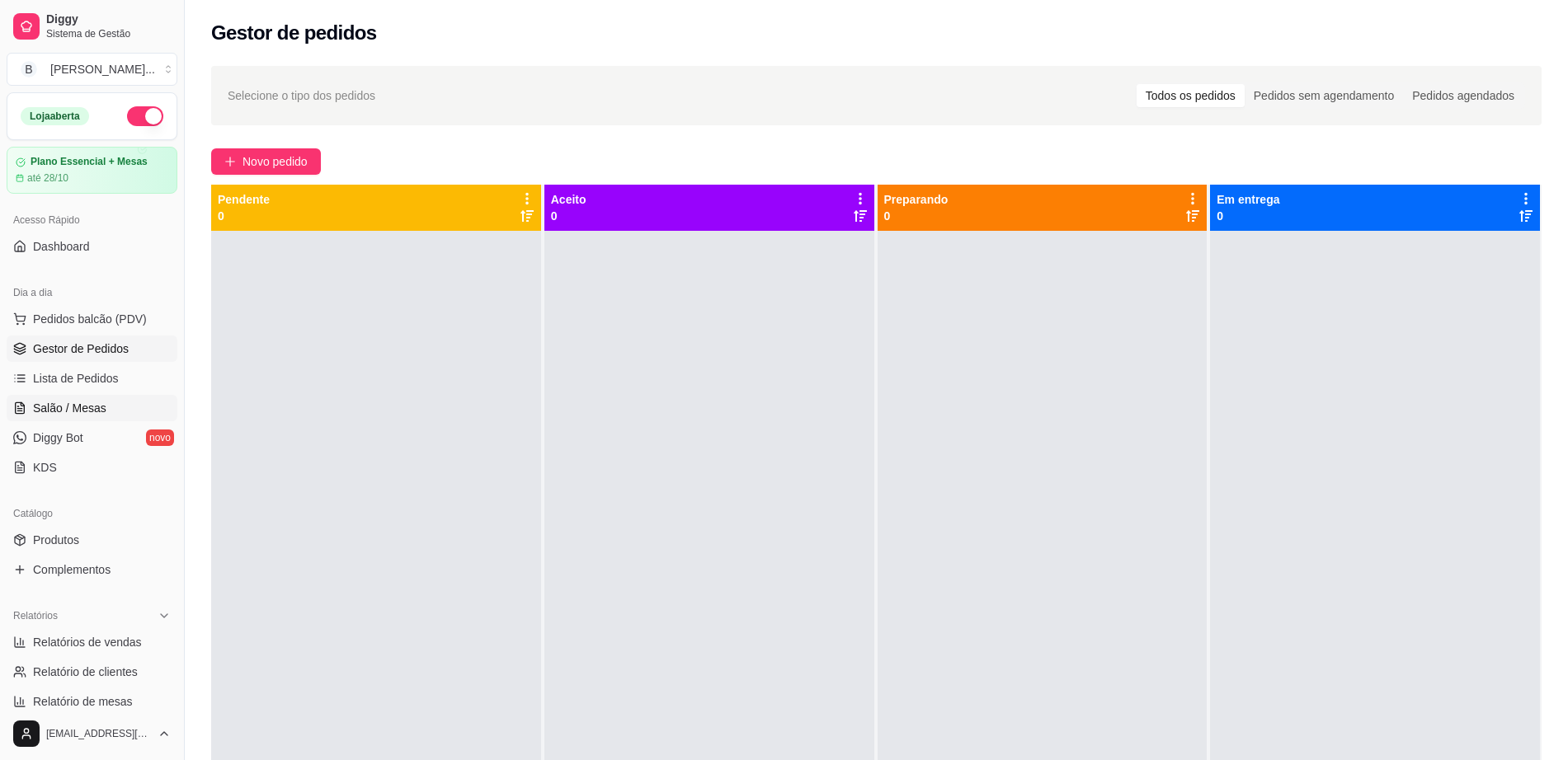
click at [123, 413] on link "Salão / Mesas" at bounding box center [92, 408] width 171 height 27
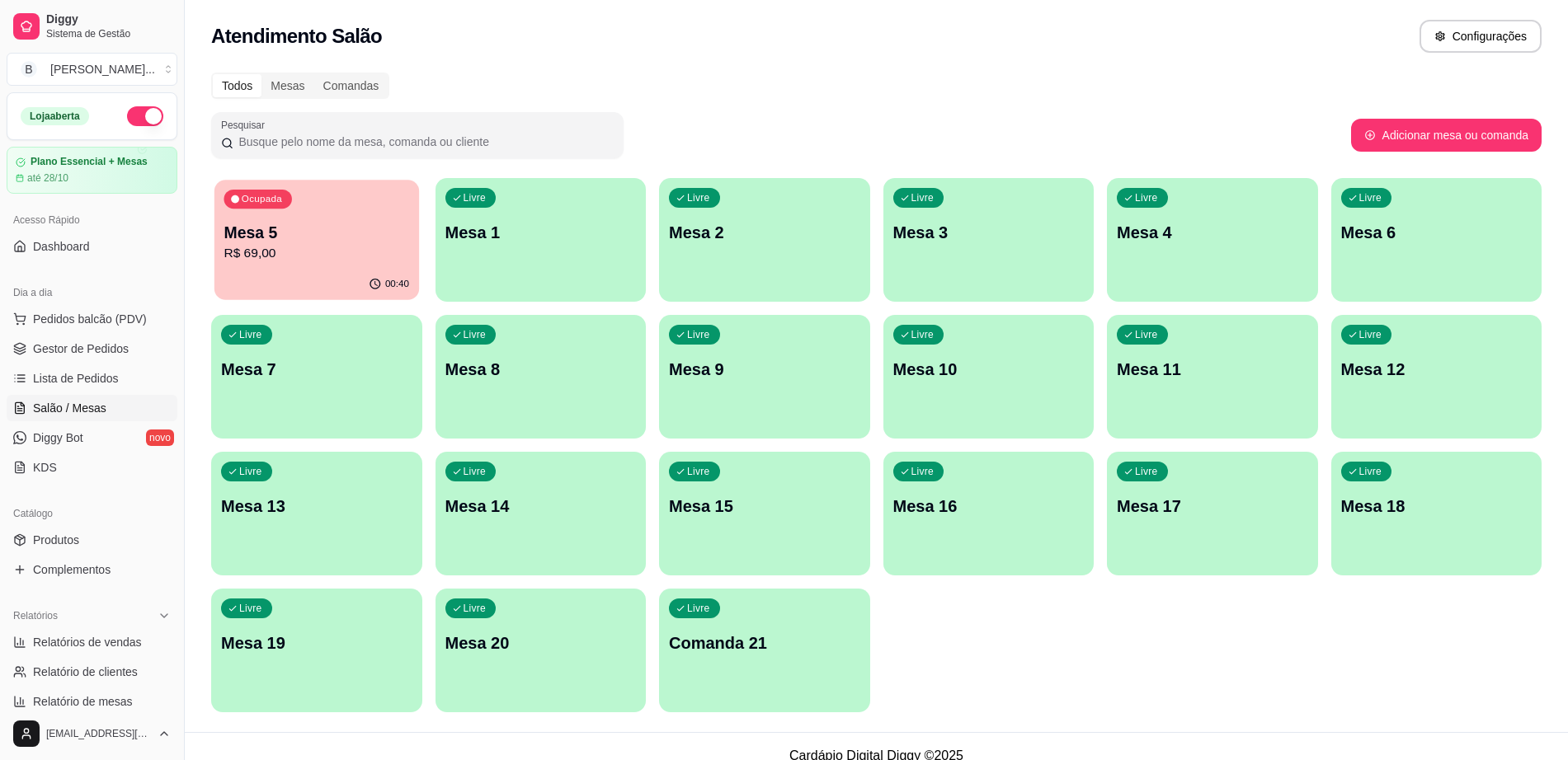
click at [313, 236] on p "Mesa 5" at bounding box center [317, 232] width 186 height 22
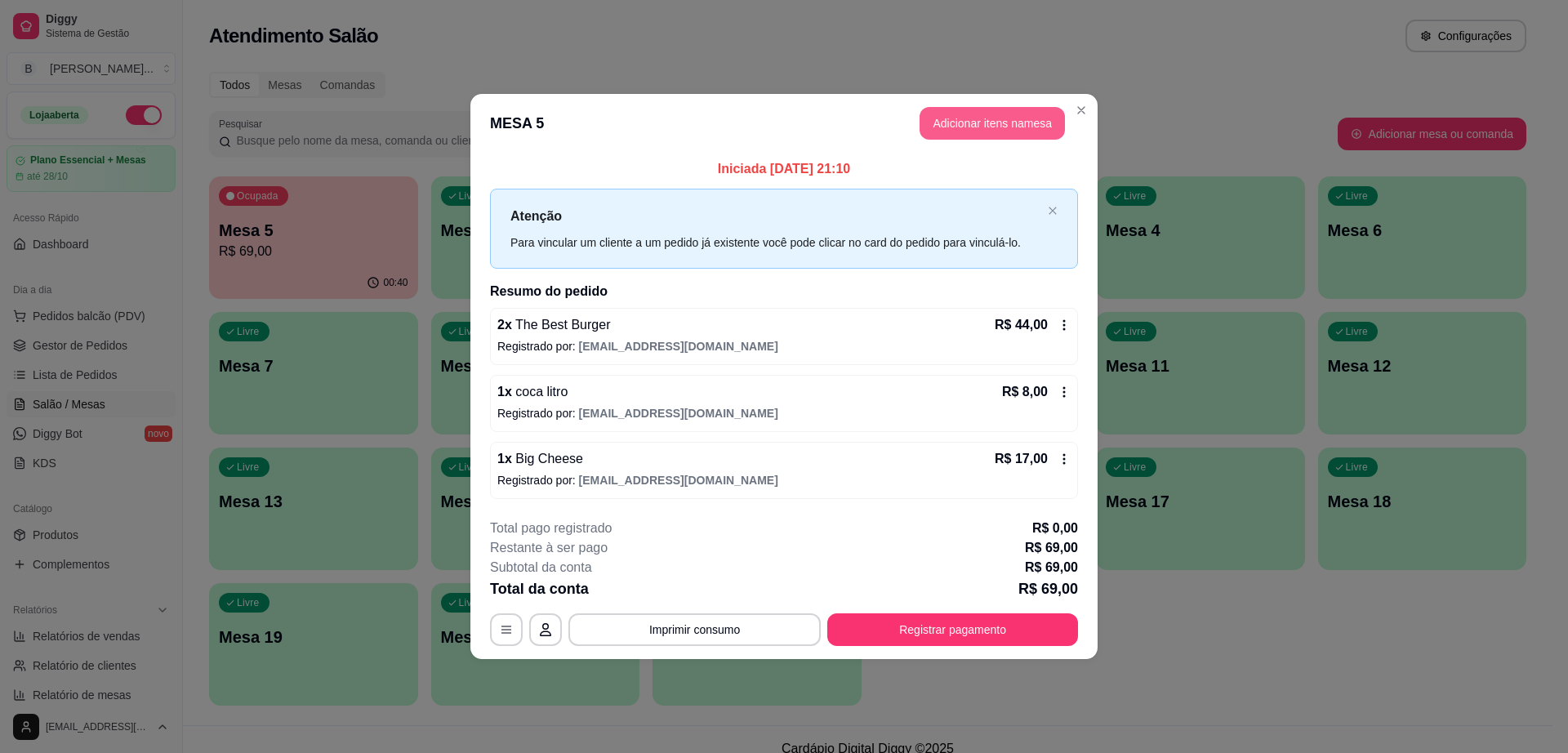
click at [984, 128] on button "Adicionar itens na mesa" at bounding box center [992, 123] width 146 height 33
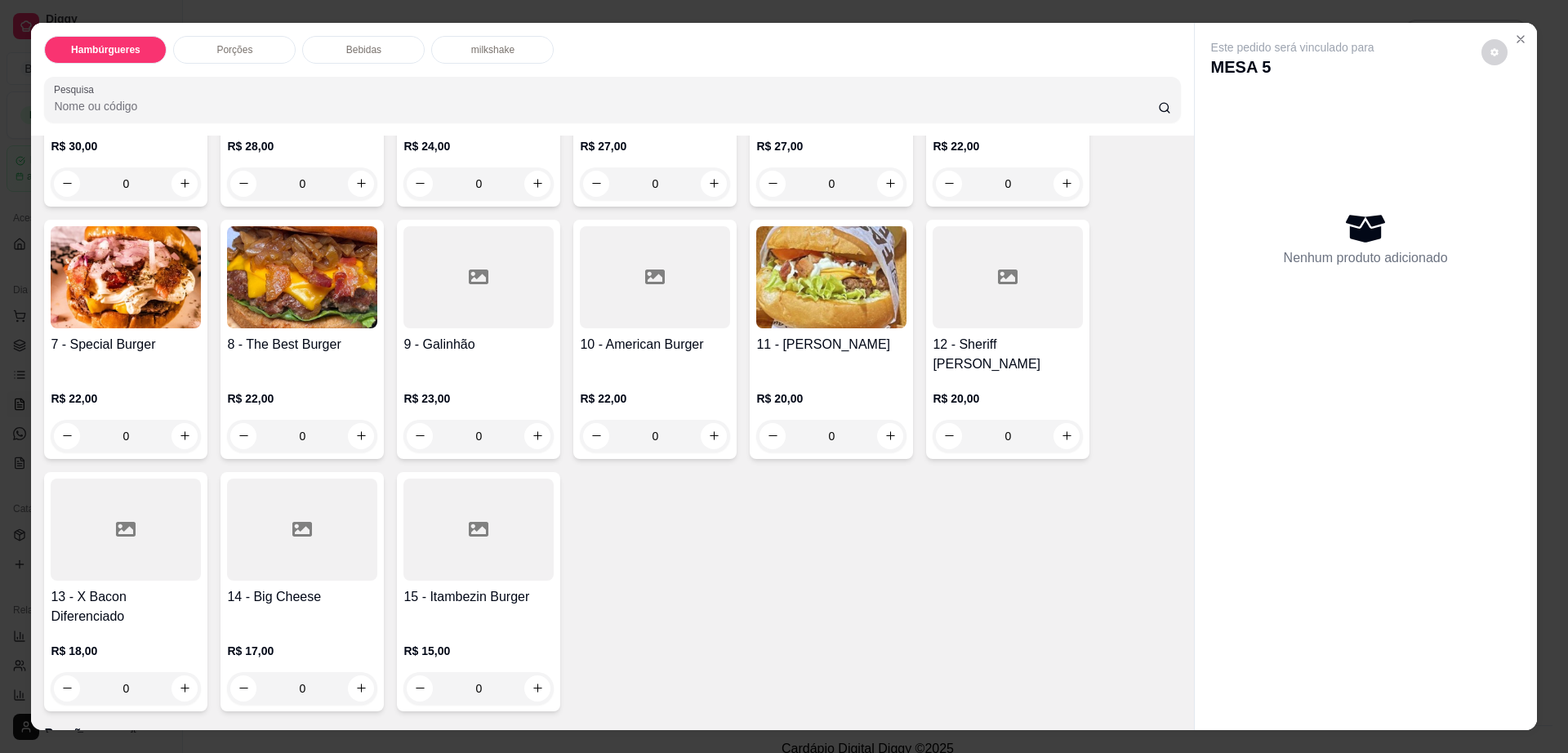
scroll to position [306, 0]
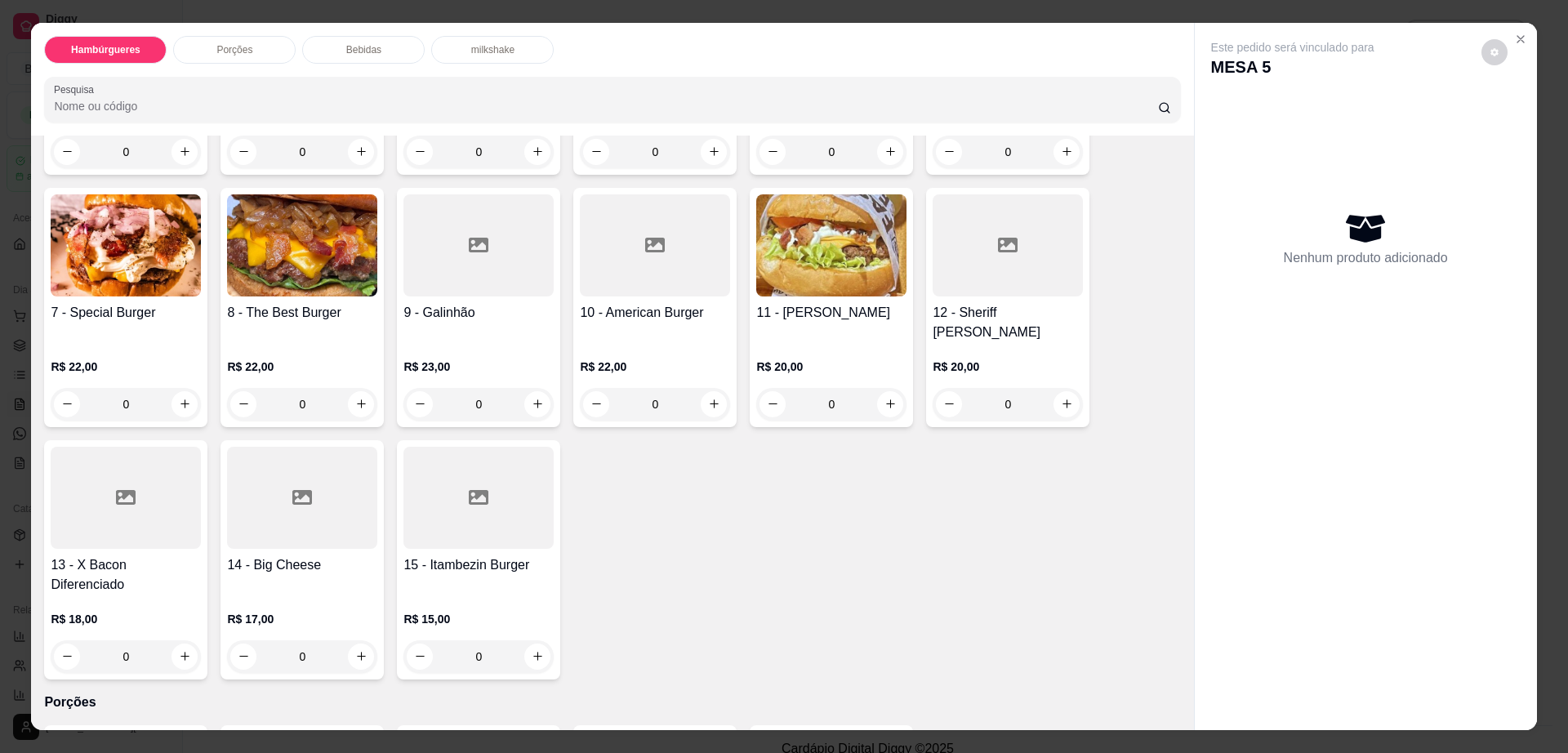
click at [297, 513] on div "14 - Big Cheese R$ 17,00 0" at bounding box center [303, 559] width 163 height 240
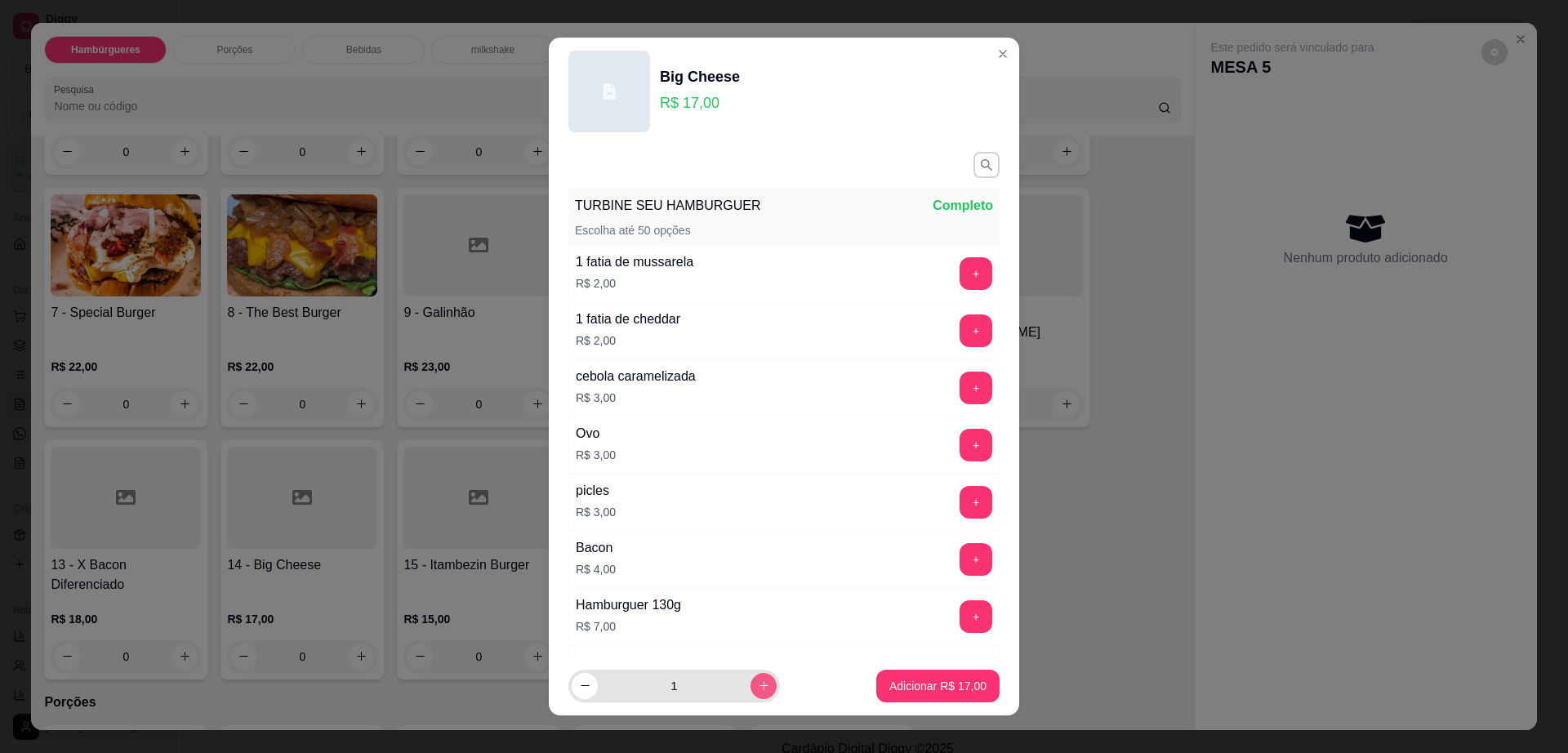
click at [758, 690] on icon "increase-product-quantity" at bounding box center [764, 685] width 12 height 12
type input "2"
click at [935, 679] on p "Adicionar R$ 34,00" at bounding box center [938, 685] width 97 height 16
type input "2"
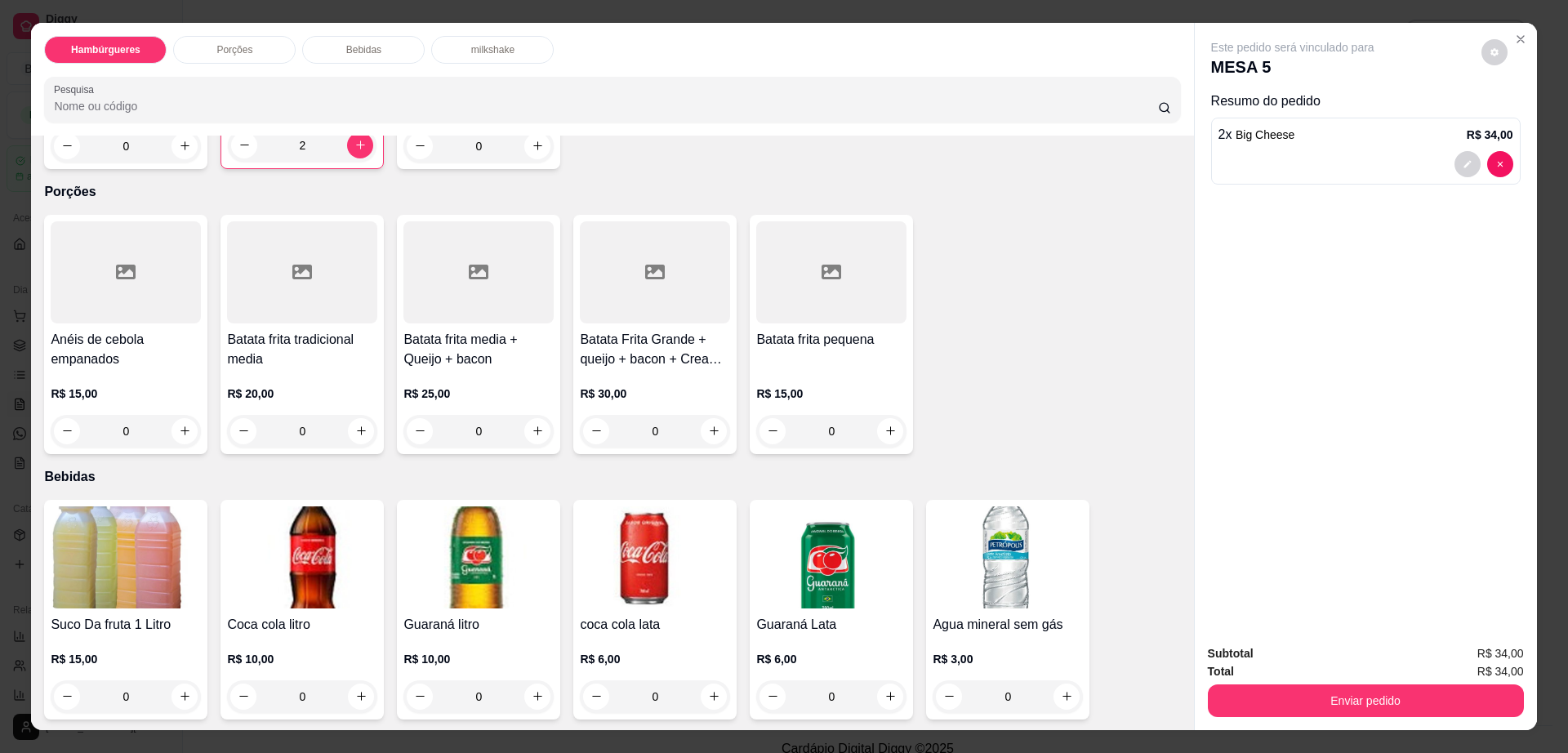
scroll to position [1123, 0]
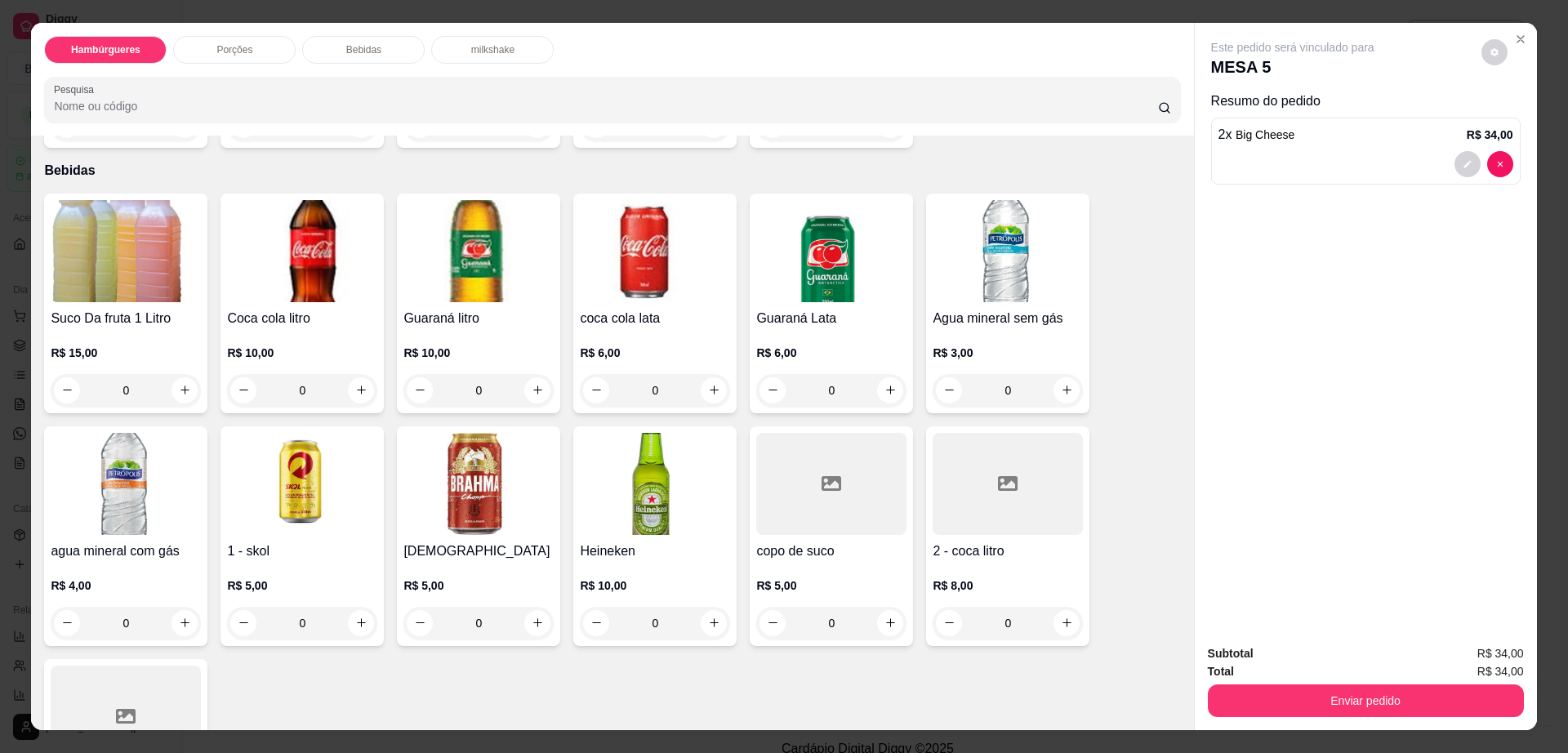
click at [948, 470] on div at bounding box center [1008, 484] width 150 height 102
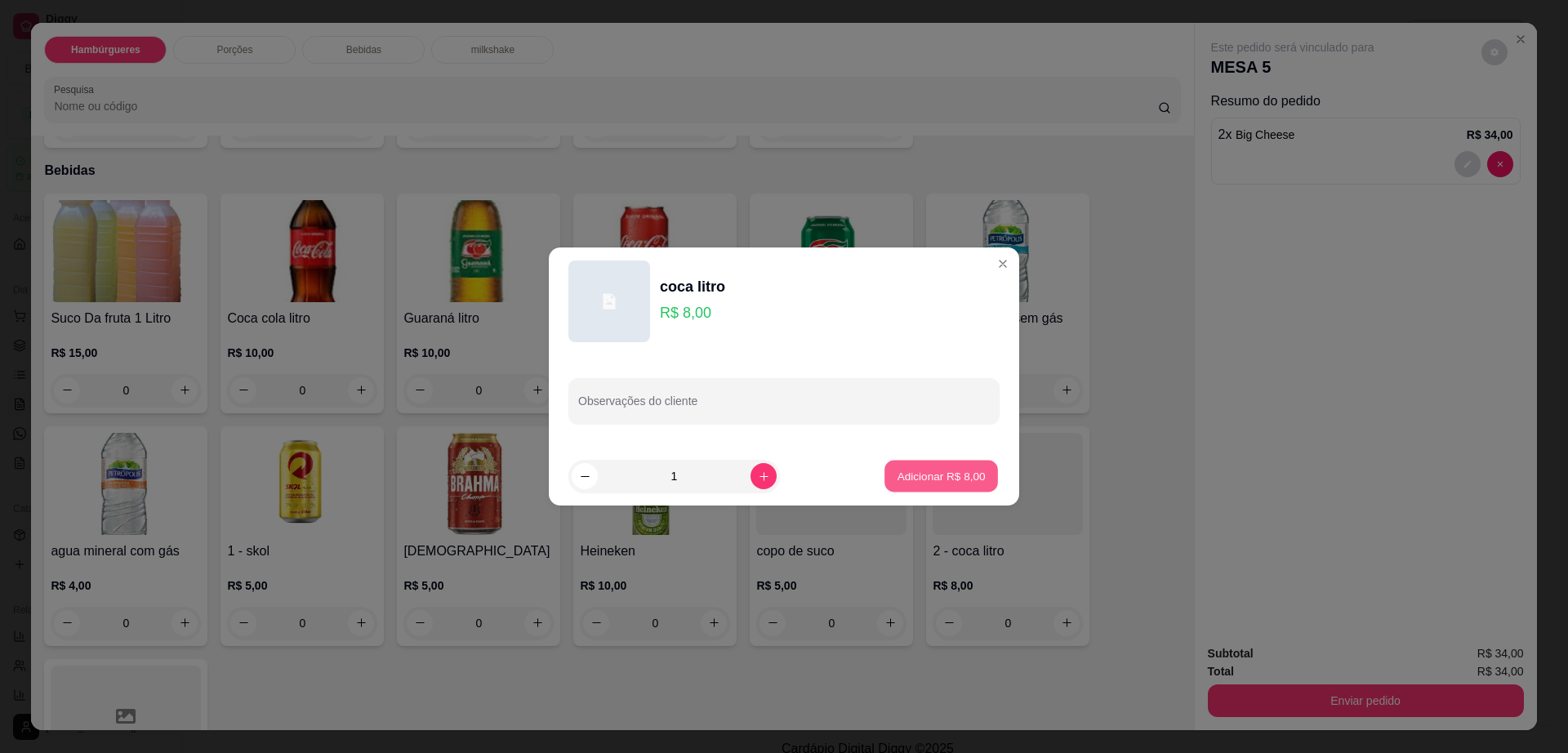
click at [978, 483] on button "Adicionar R$ 8,00" at bounding box center [940, 477] width 114 height 32
type input "1"
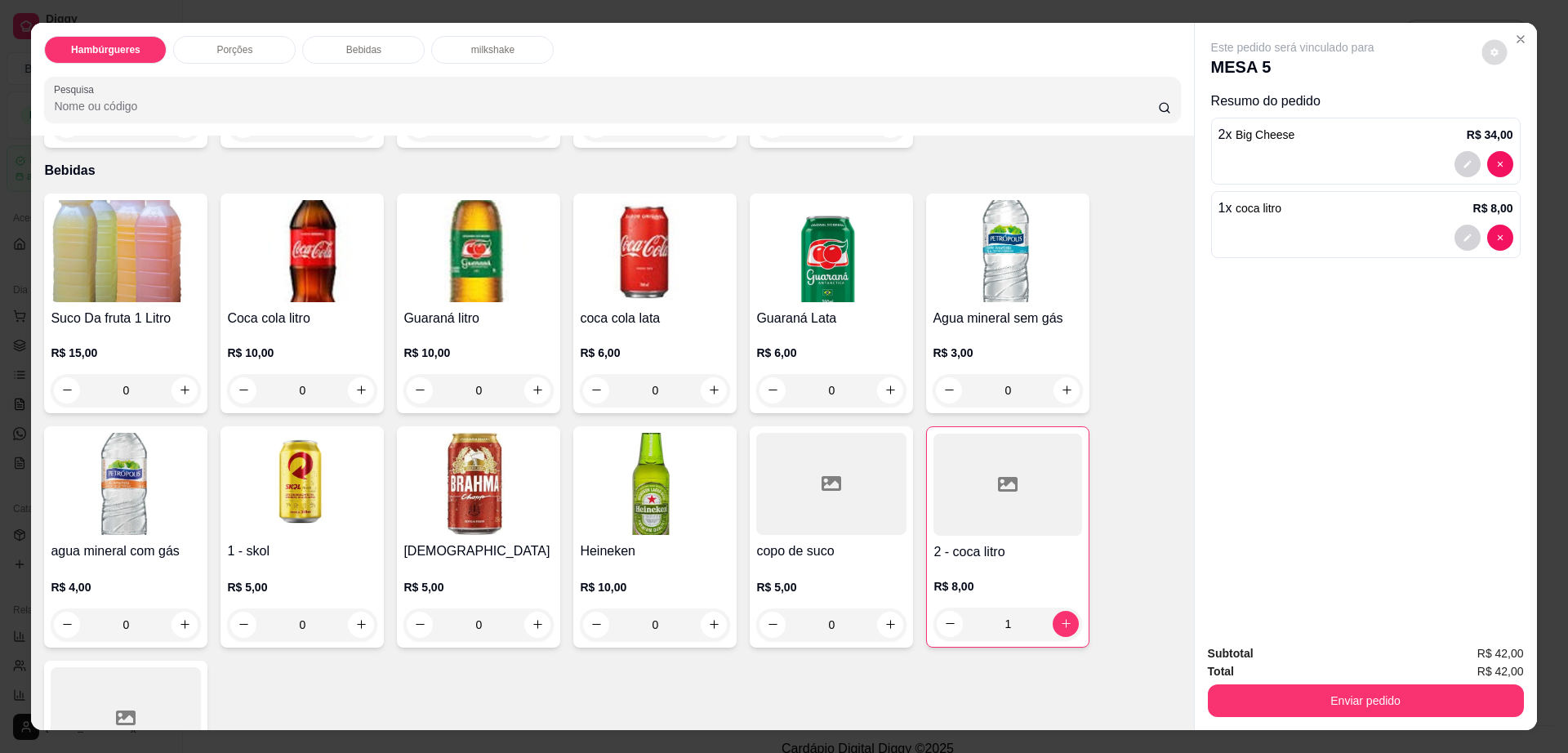
click at [1484, 42] on button "decrease-product-quantity" at bounding box center [1494, 52] width 25 height 25
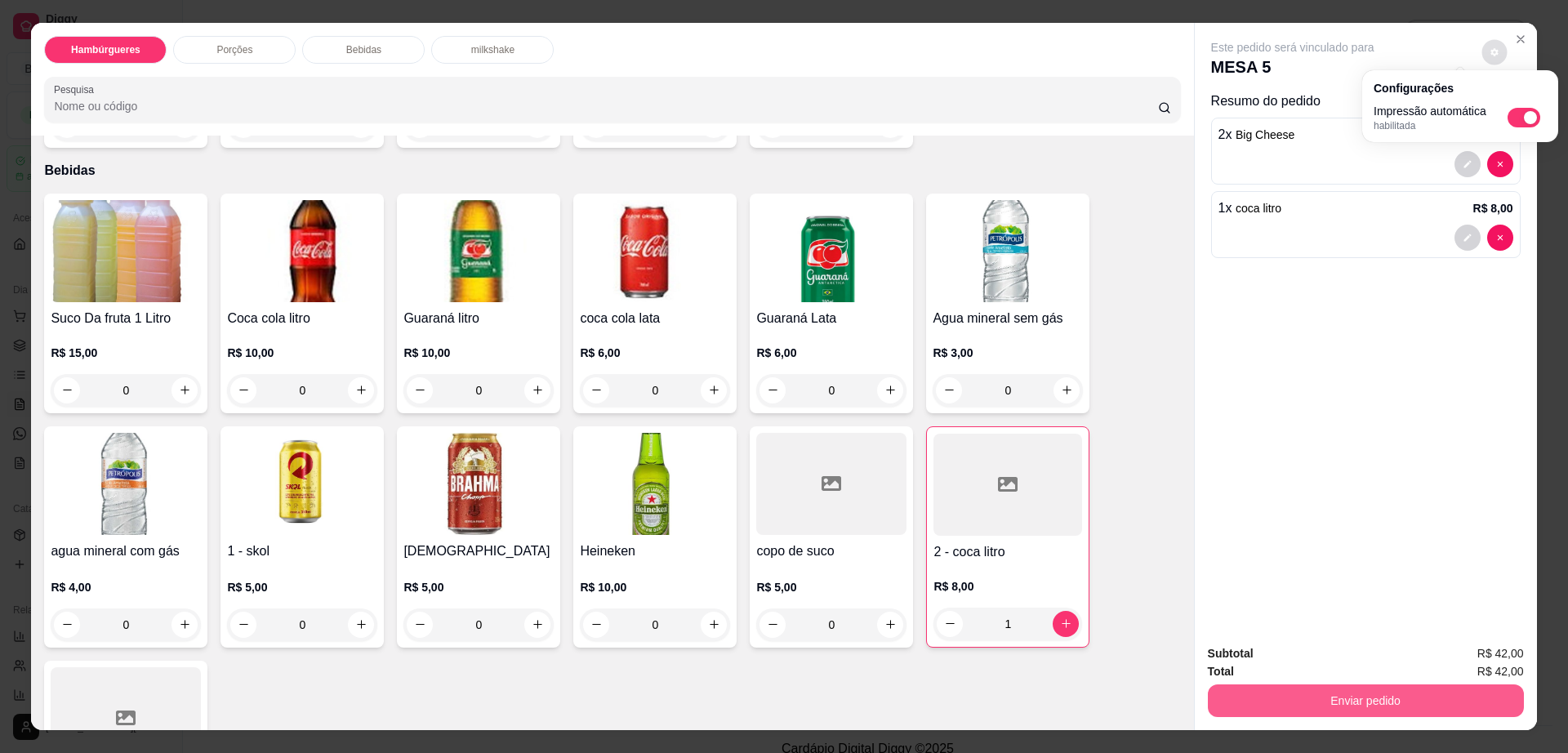
click at [1301, 686] on button "Enviar pedido" at bounding box center [1365, 700] width 316 height 33
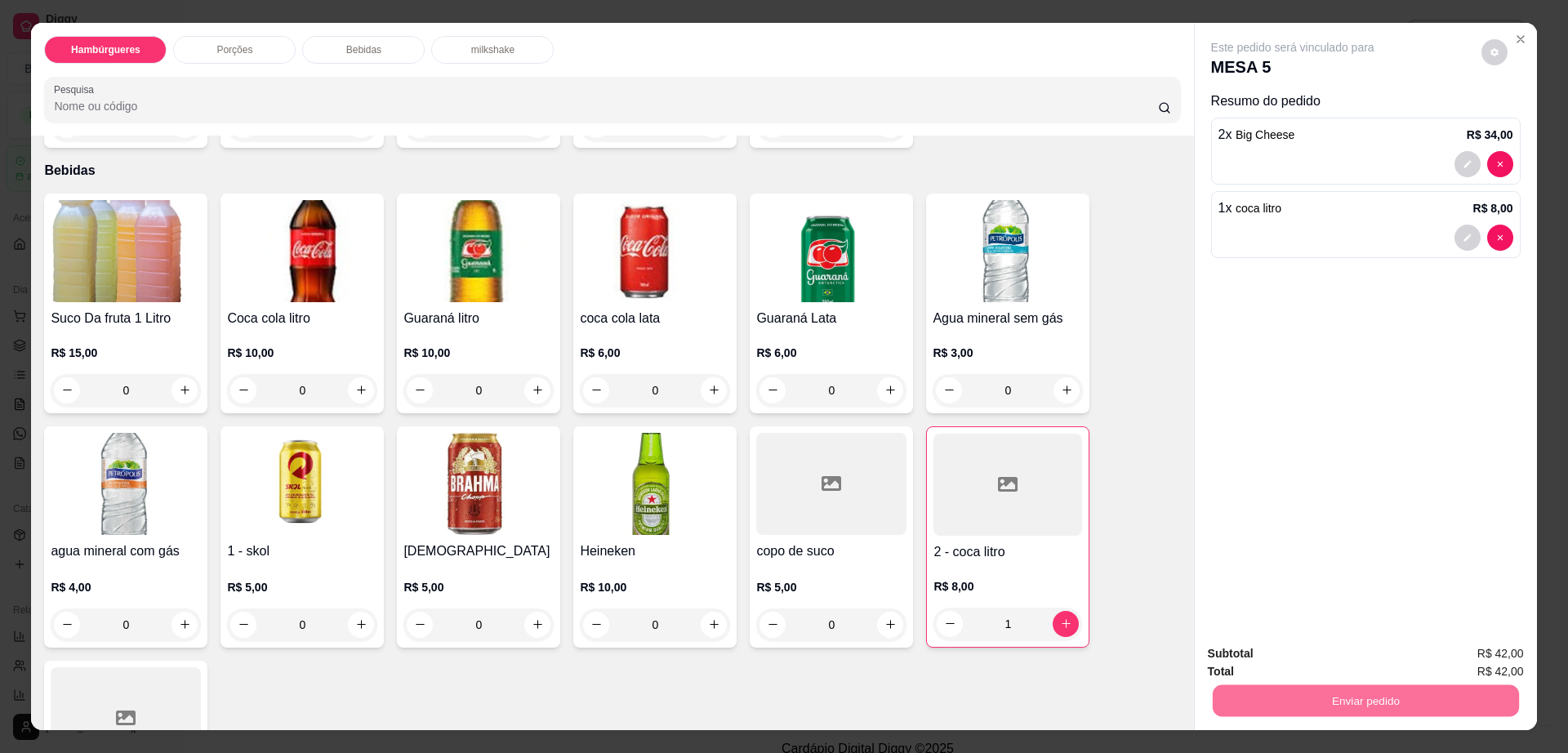
click at [1464, 649] on button "Enviar pedido" at bounding box center [1479, 661] width 92 height 31
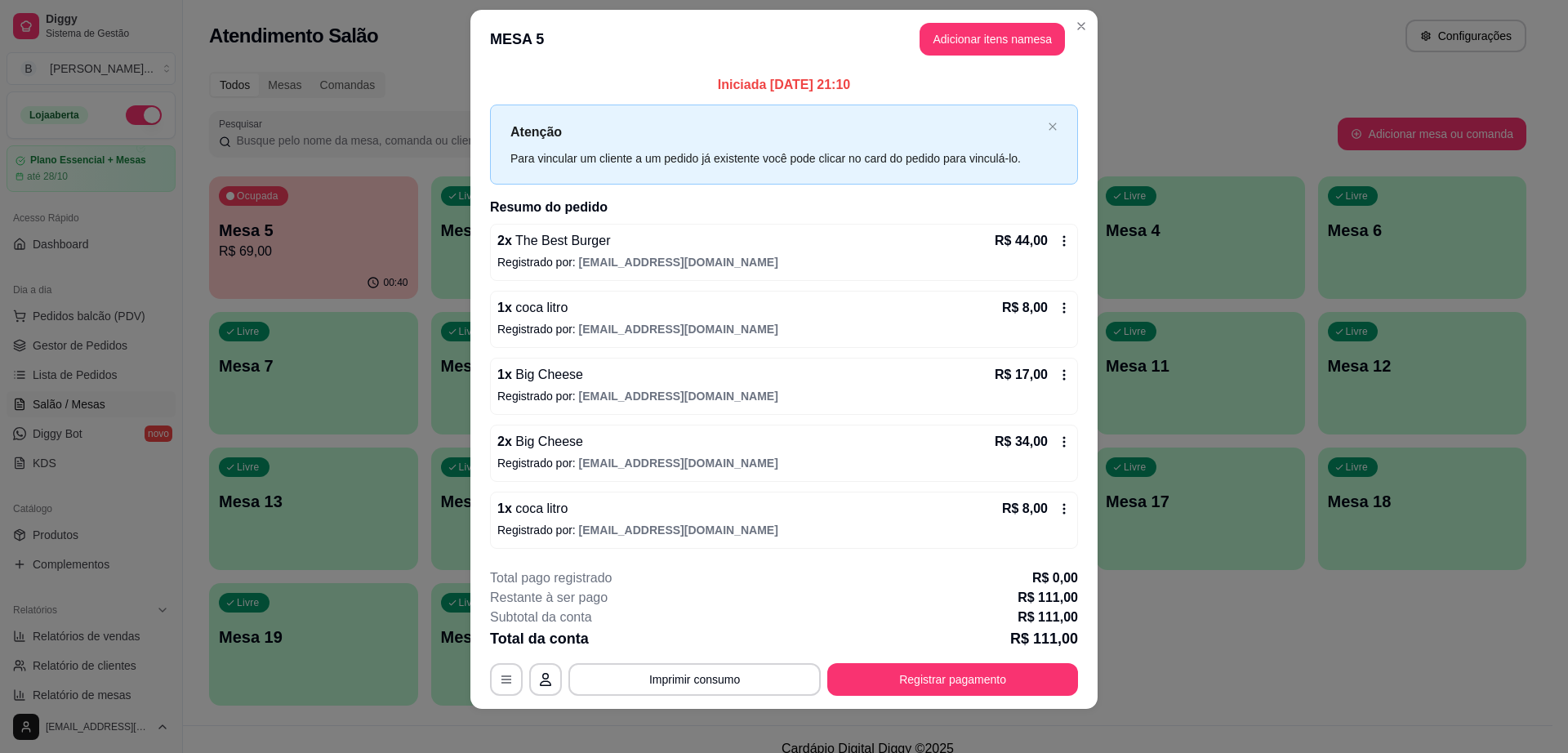
scroll to position [25, 0]
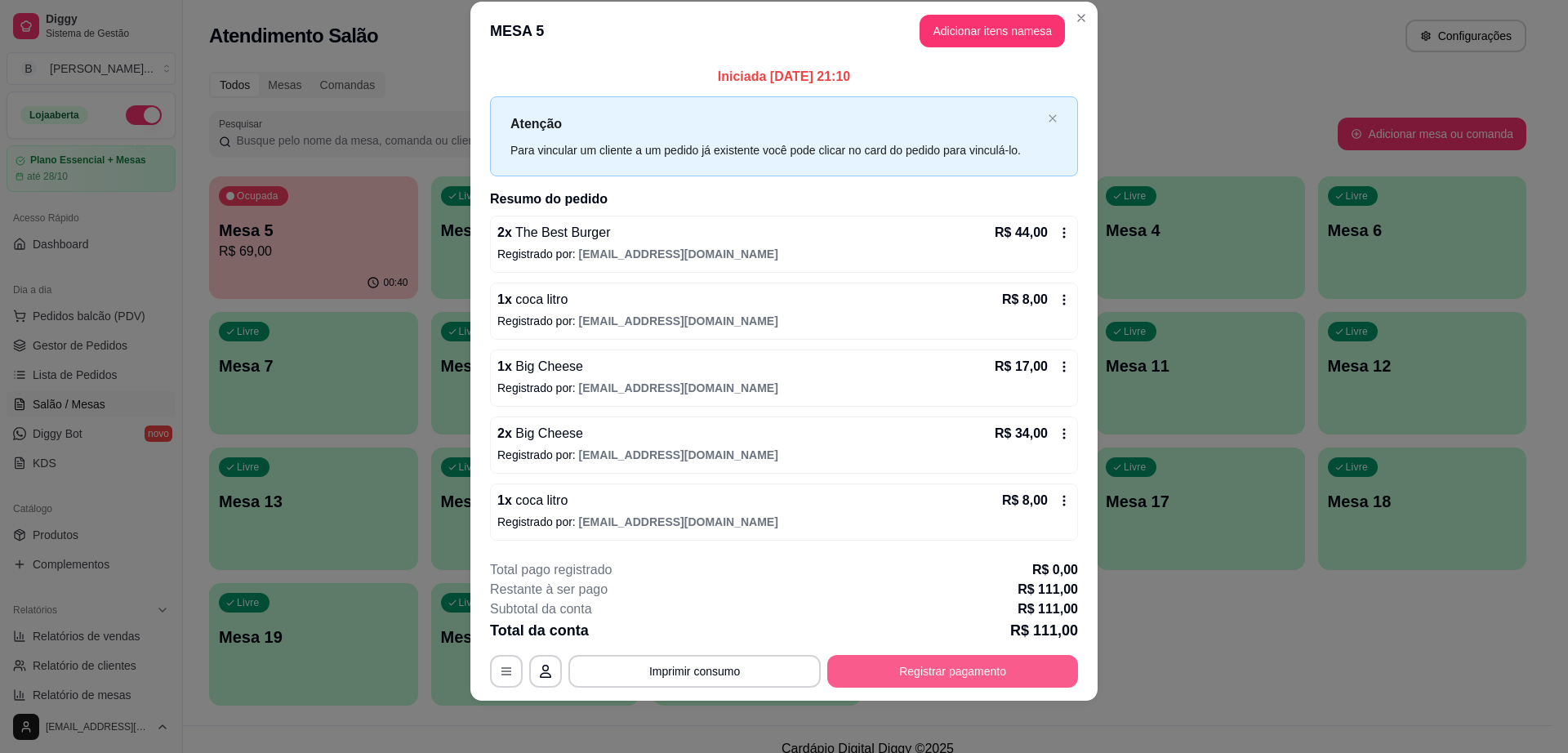
click at [895, 668] on button "Registrar pagamento" at bounding box center [952, 671] width 251 height 33
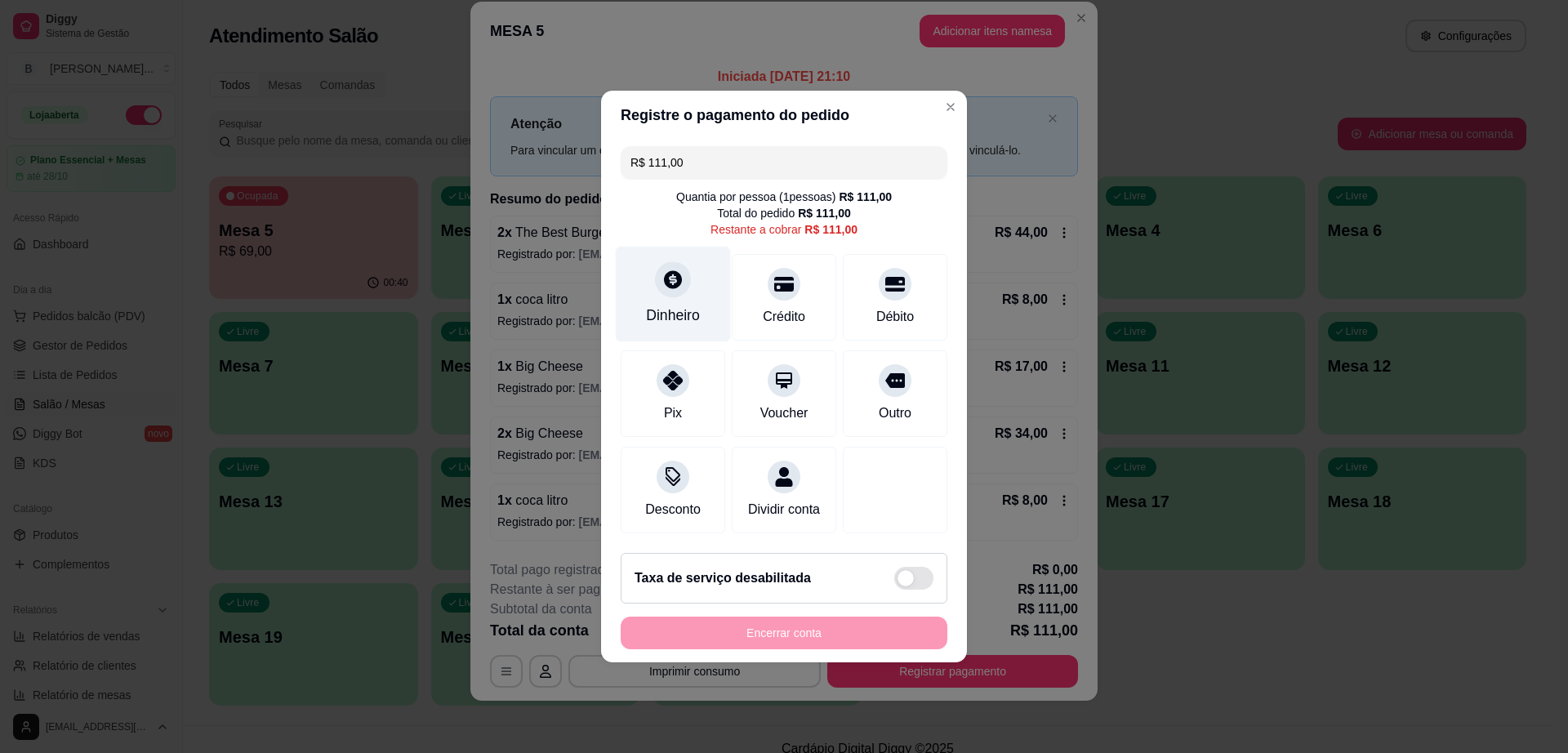
click at [662, 280] on icon at bounding box center [673, 279] width 22 height 22
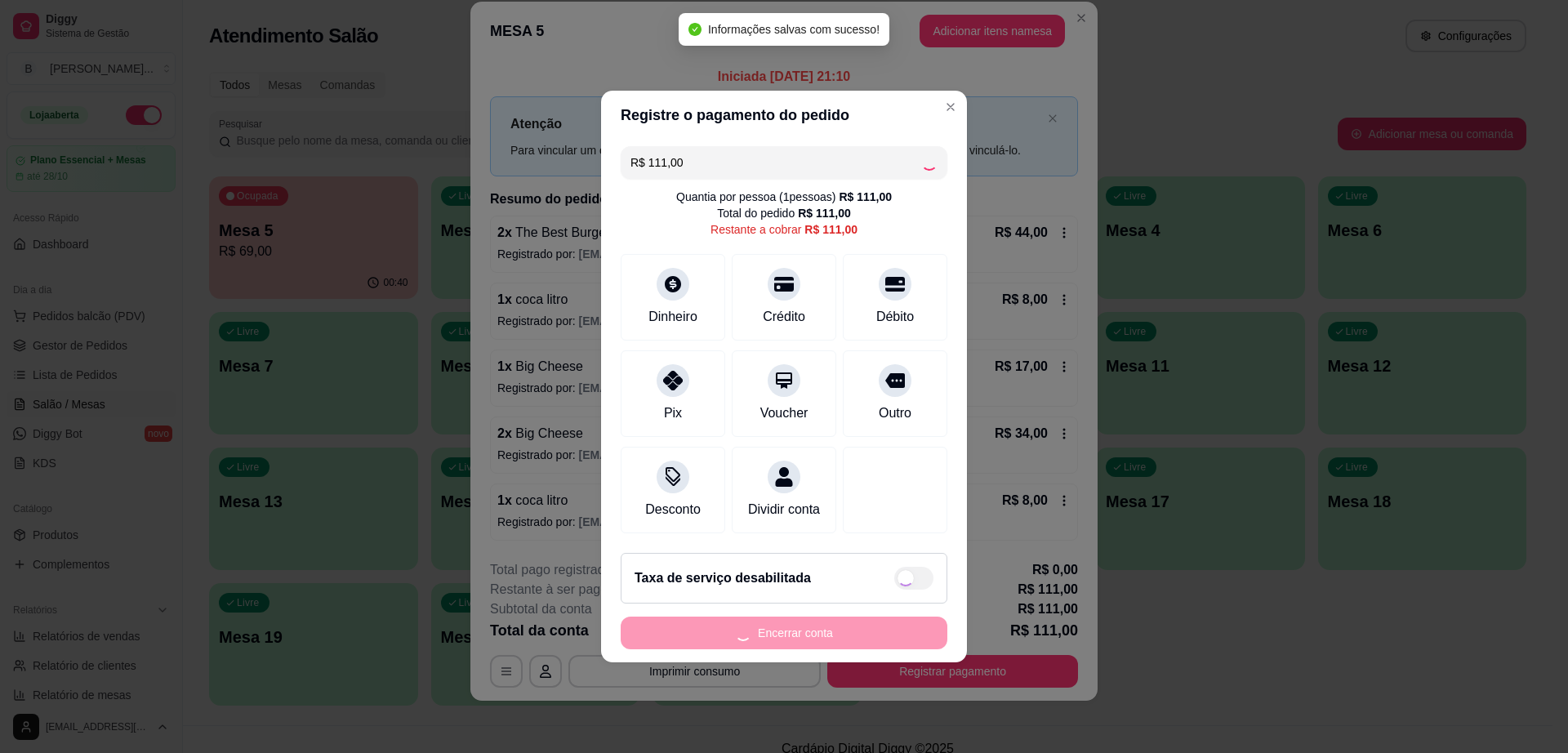
type input "R$ 0,00"
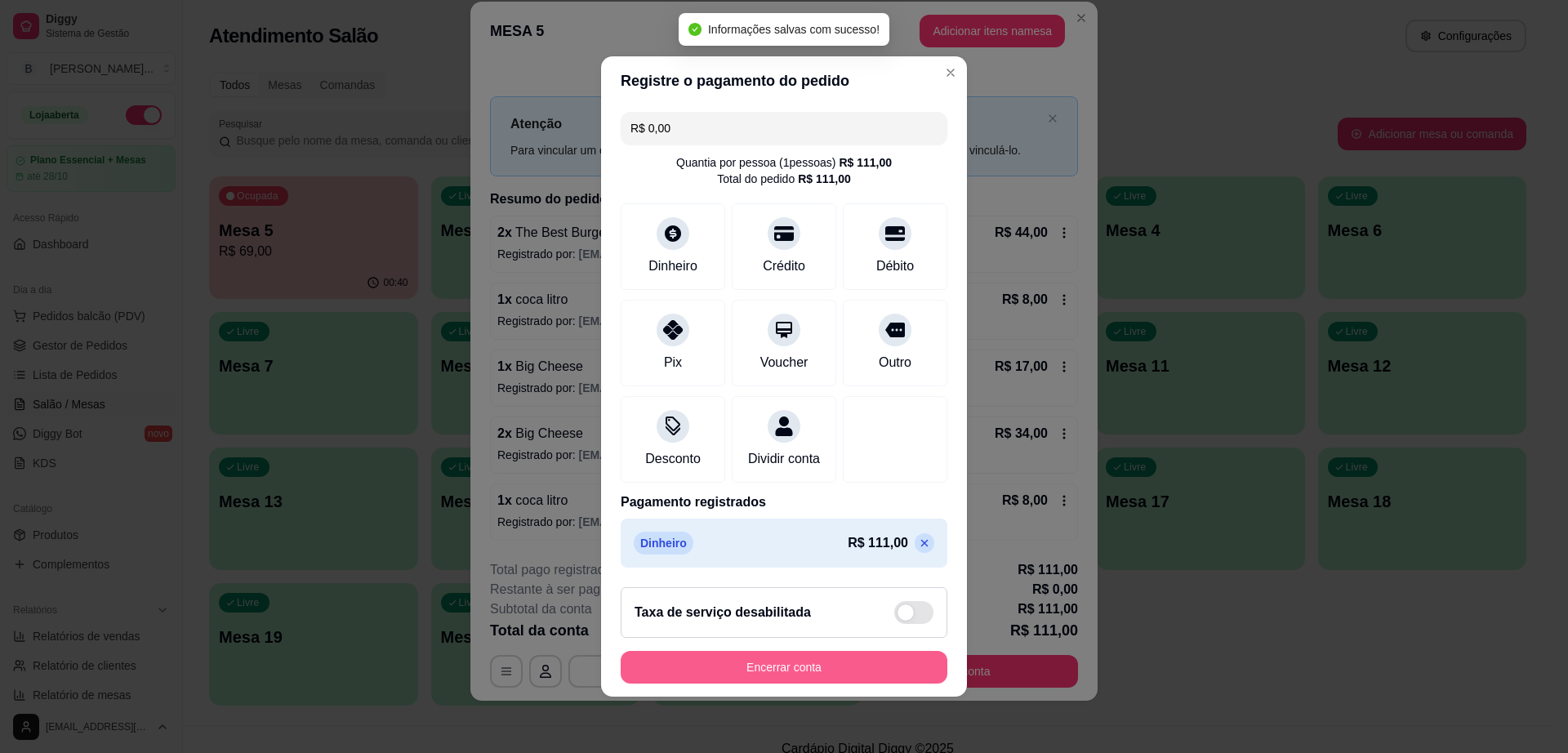
click at [807, 683] on button "Encerrar conta" at bounding box center [784, 667] width 327 height 33
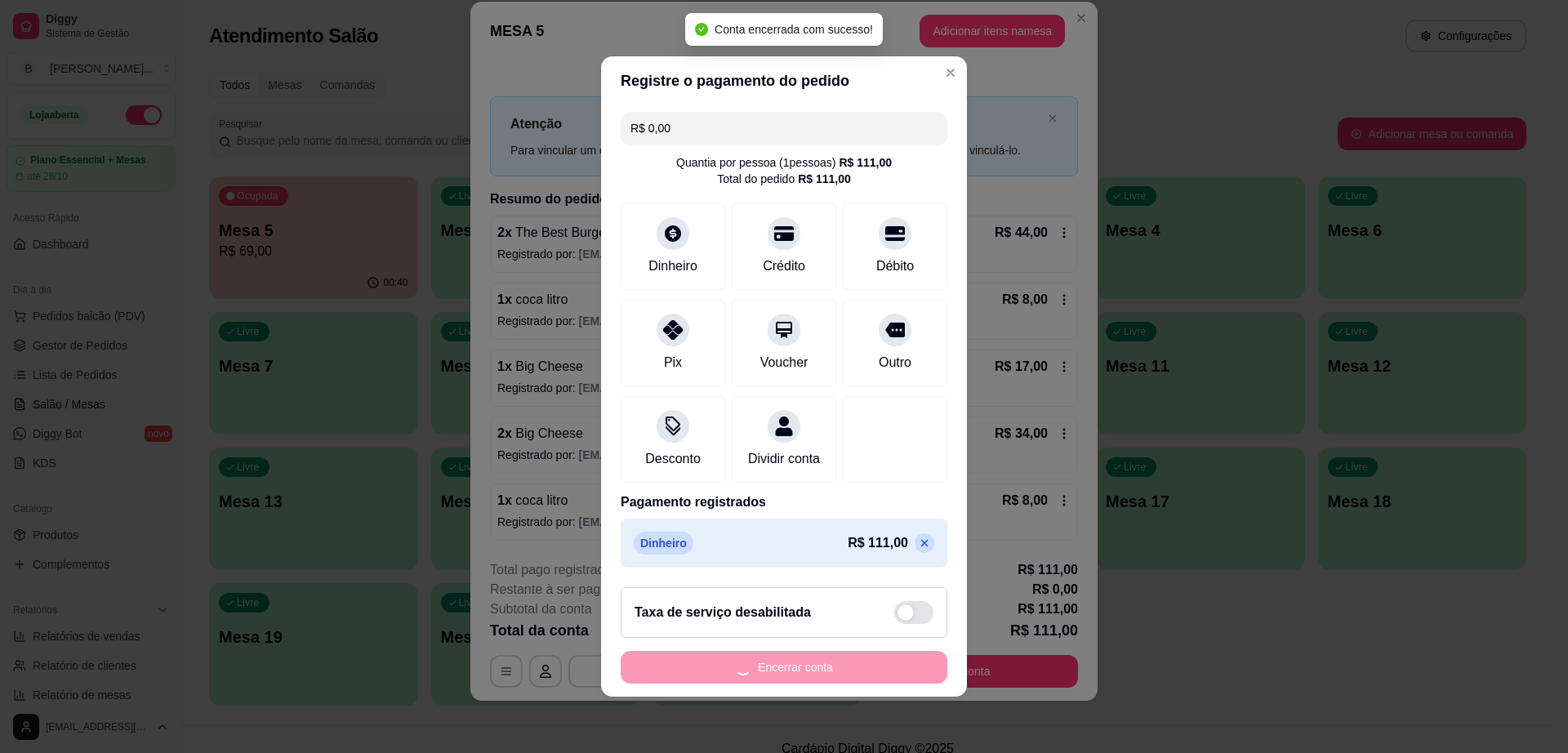
scroll to position [0, 0]
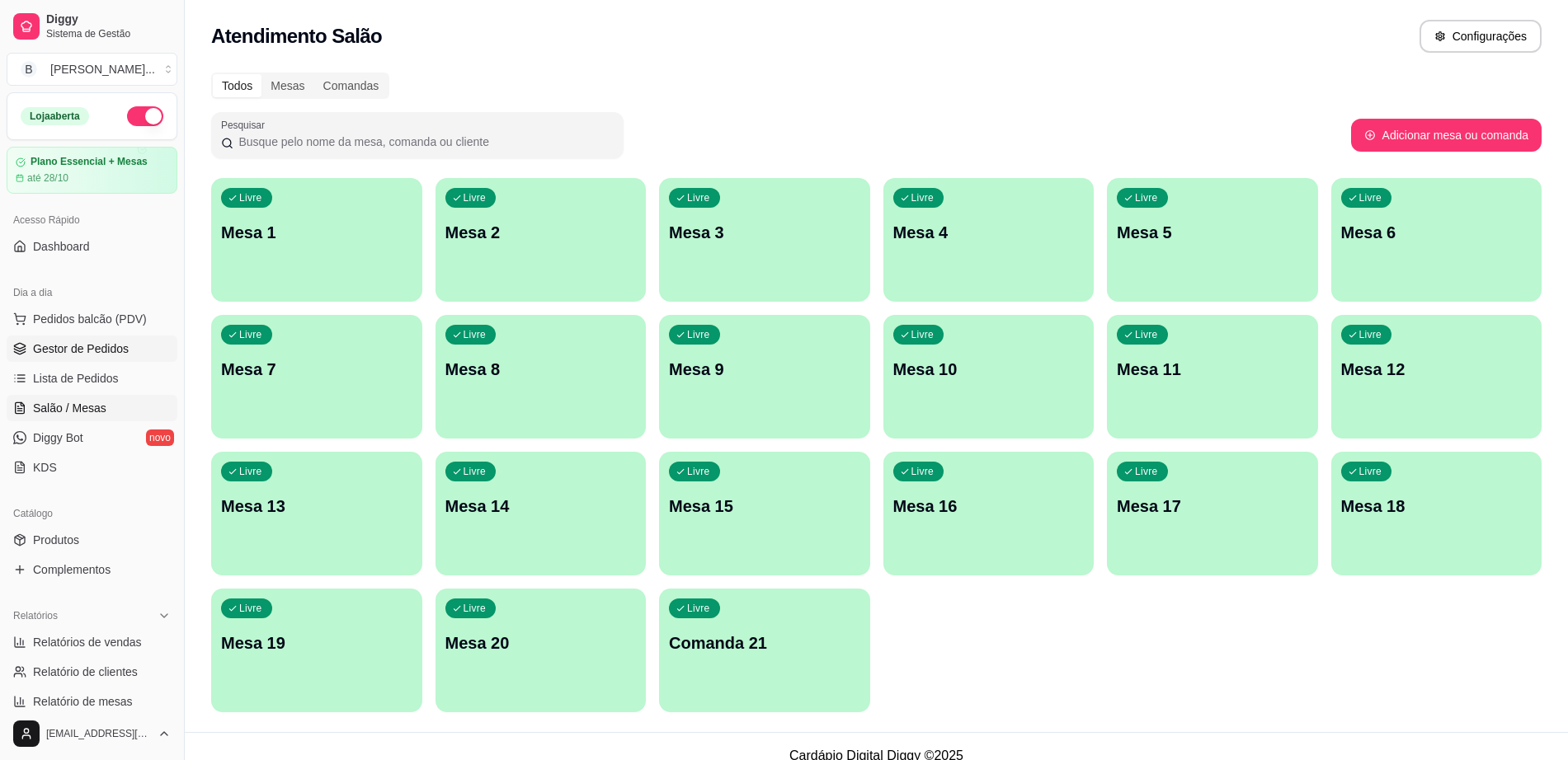
click at [119, 352] on span "Gestor de Pedidos" at bounding box center [81, 348] width 96 height 16
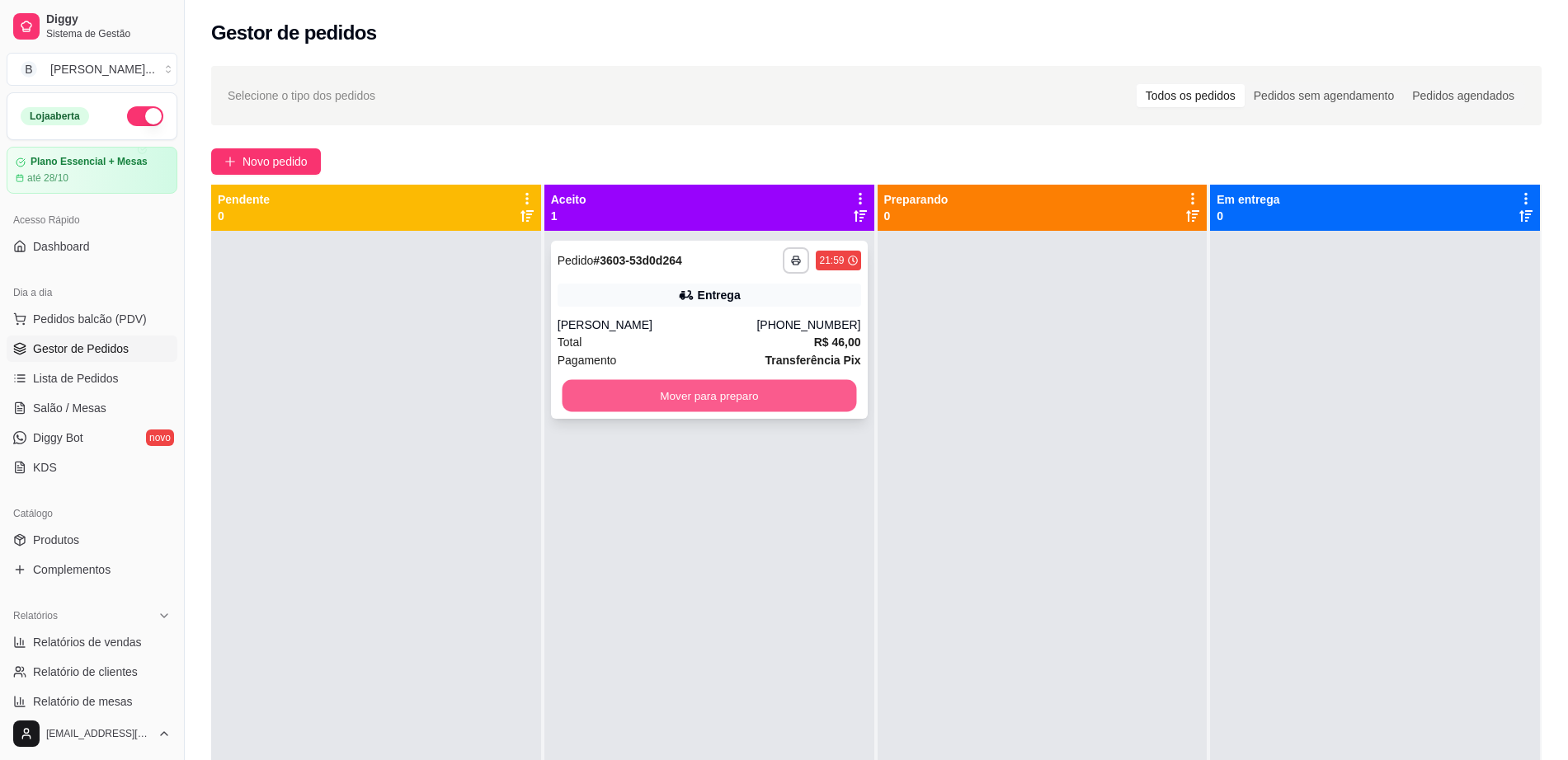
click at [671, 399] on button "Mover para preparo" at bounding box center [709, 397] width 294 height 32
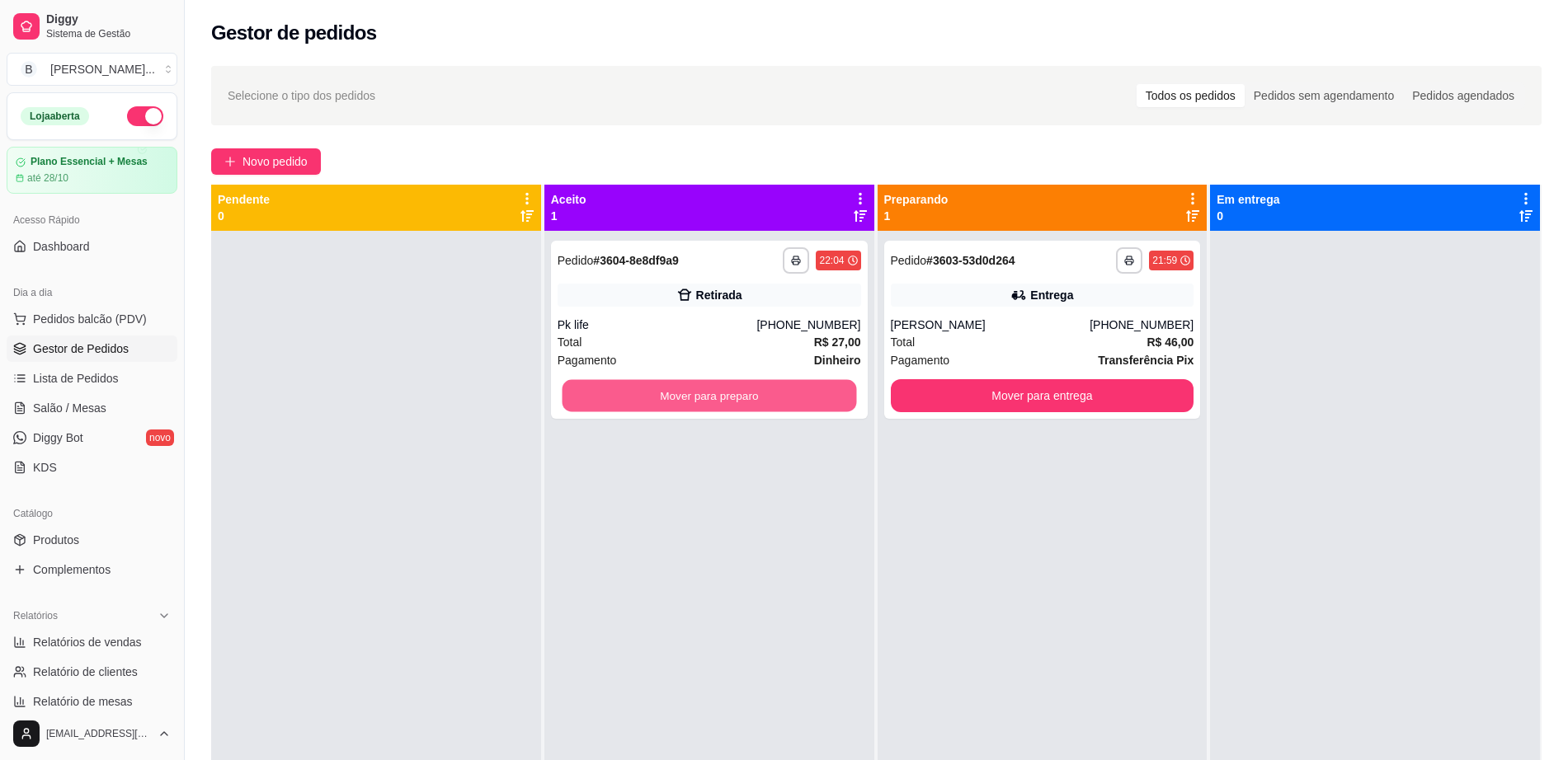
click at [671, 398] on button "Mover para preparo" at bounding box center [709, 397] width 294 height 32
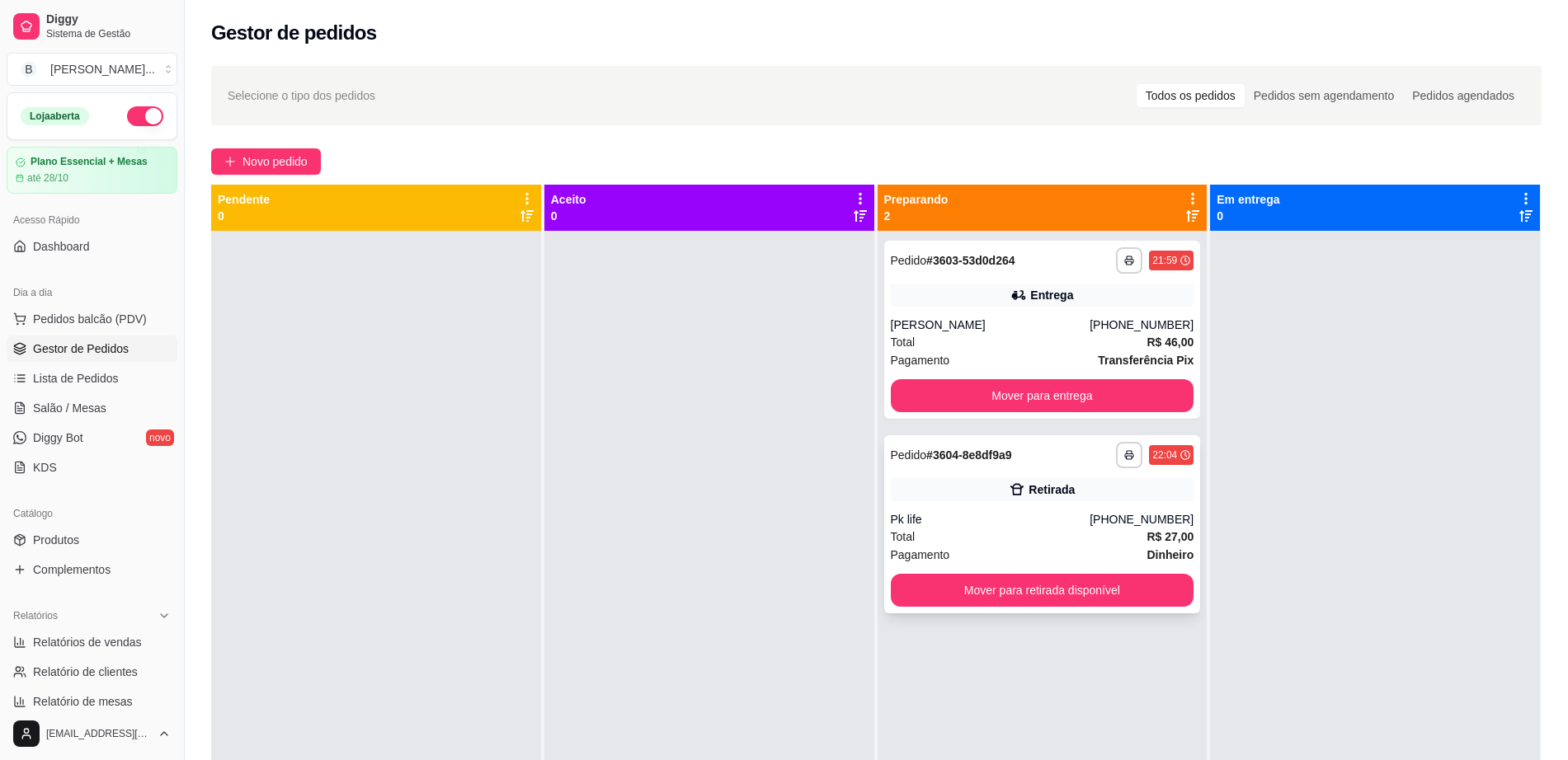
click at [1047, 513] on div "Pk life" at bounding box center [991, 519] width 199 height 16
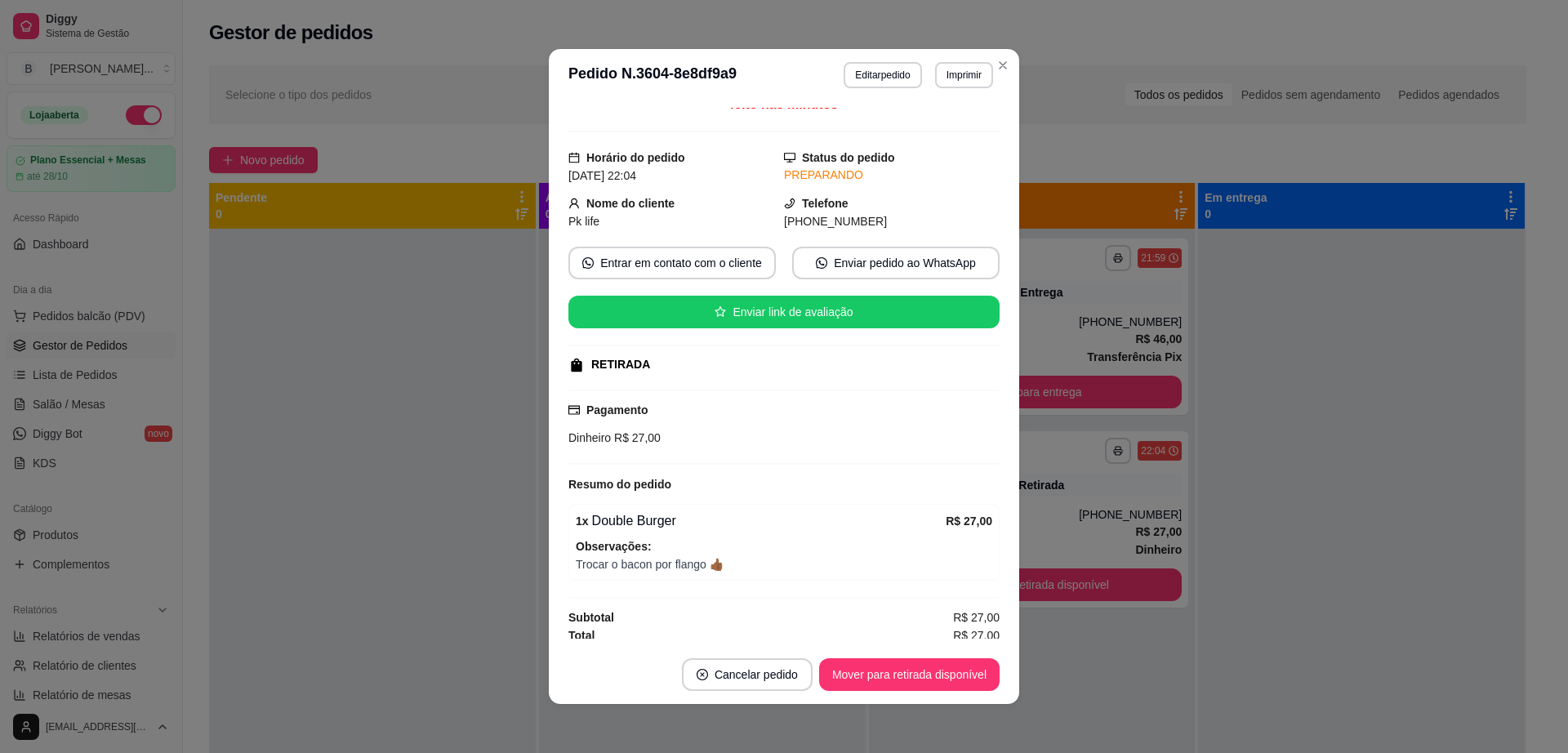
scroll to position [19, 0]
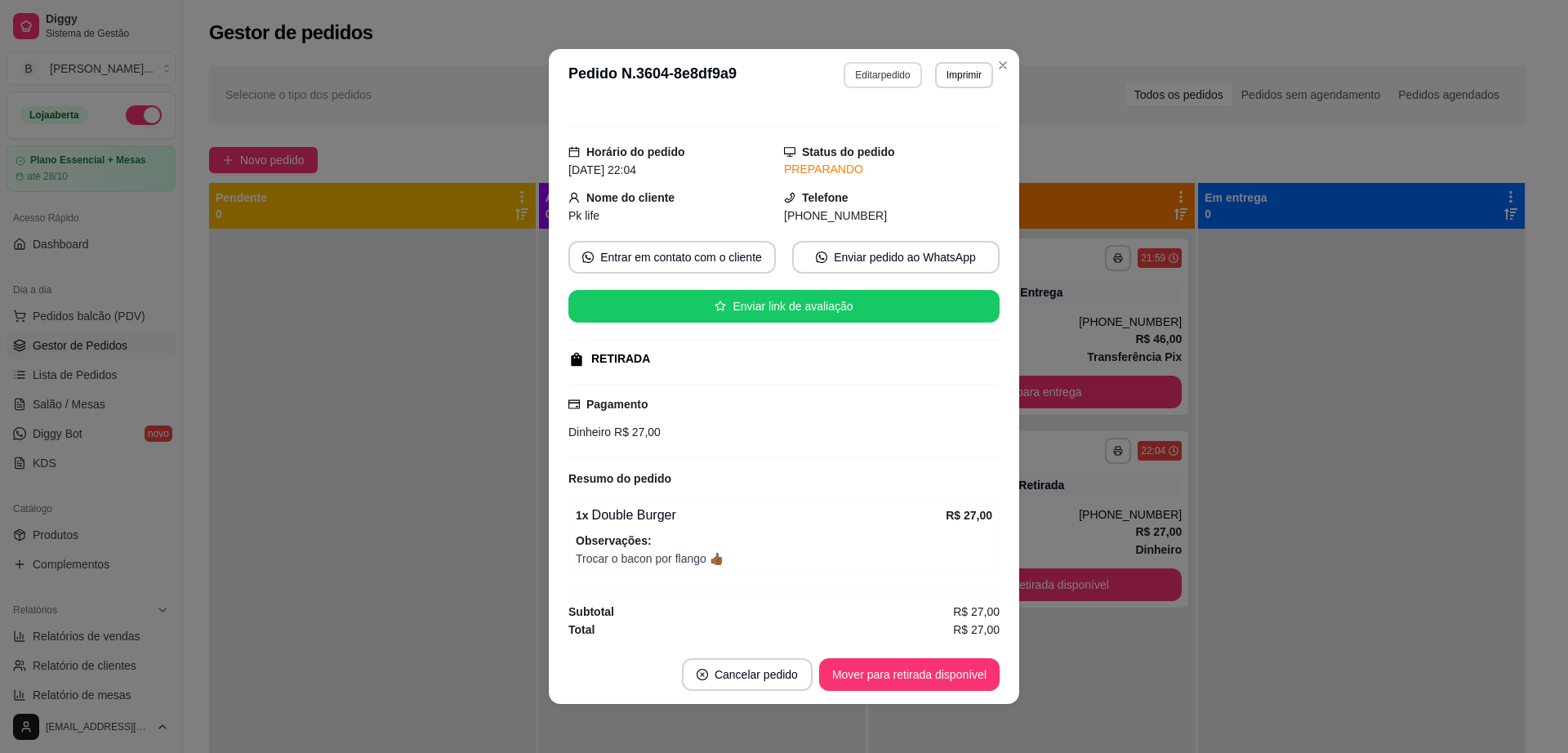
click at [869, 72] on button "Editar pedido" at bounding box center [882, 75] width 78 height 26
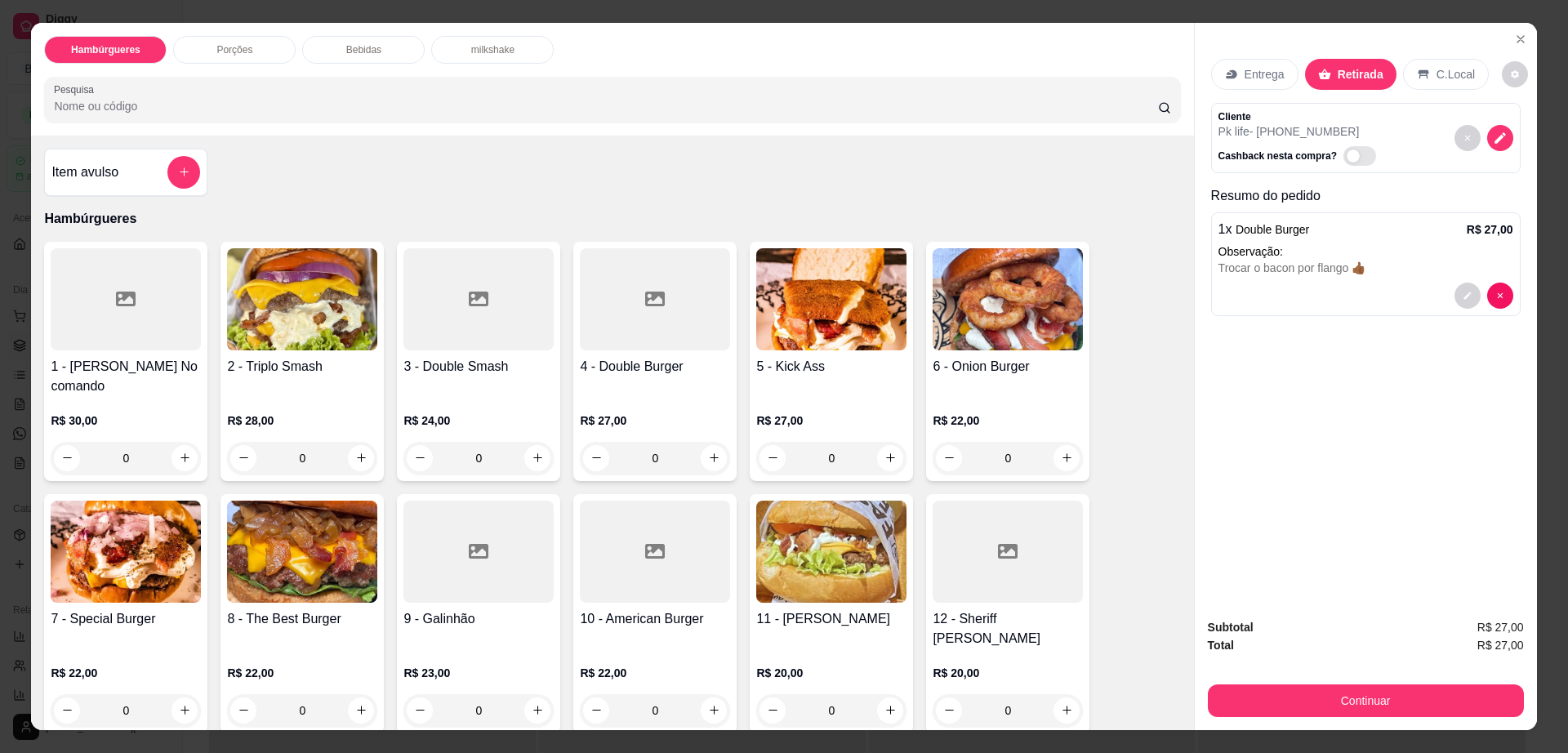
click at [1505, 87] on div "Entrega Retirada C.Local" at bounding box center [1365, 74] width 309 height 57
click at [1506, 71] on button "decrease-product-quantity" at bounding box center [1514, 73] width 25 height 25
click at [1531, 140] on span "Automatic updates" at bounding box center [1530, 140] width 13 height 13
click at [1517, 140] on input "Automatic updates" at bounding box center [1512, 145] width 10 height 10
checkbox input "false"
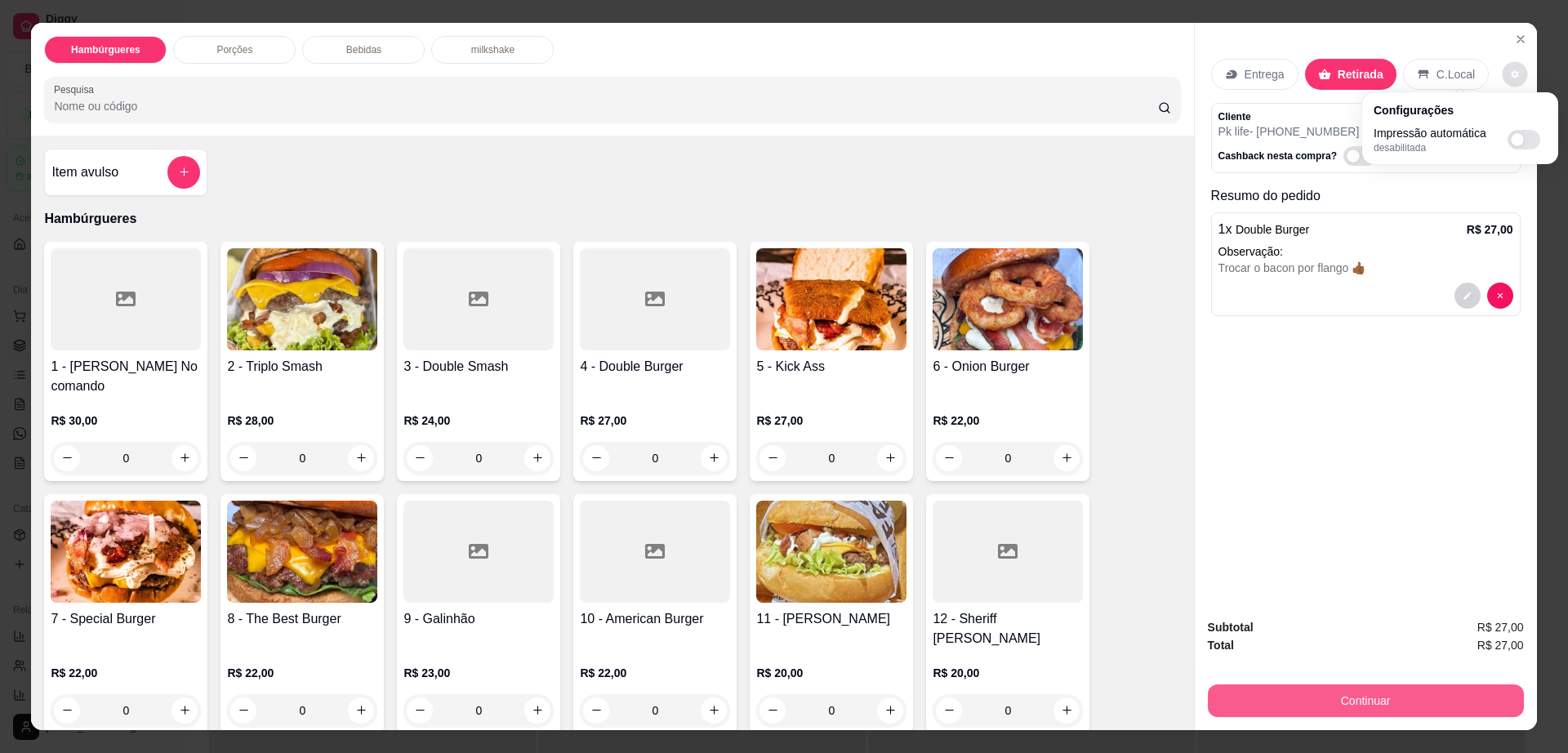
click at [1350, 706] on button "Continuar" at bounding box center [1365, 700] width 316 height 33
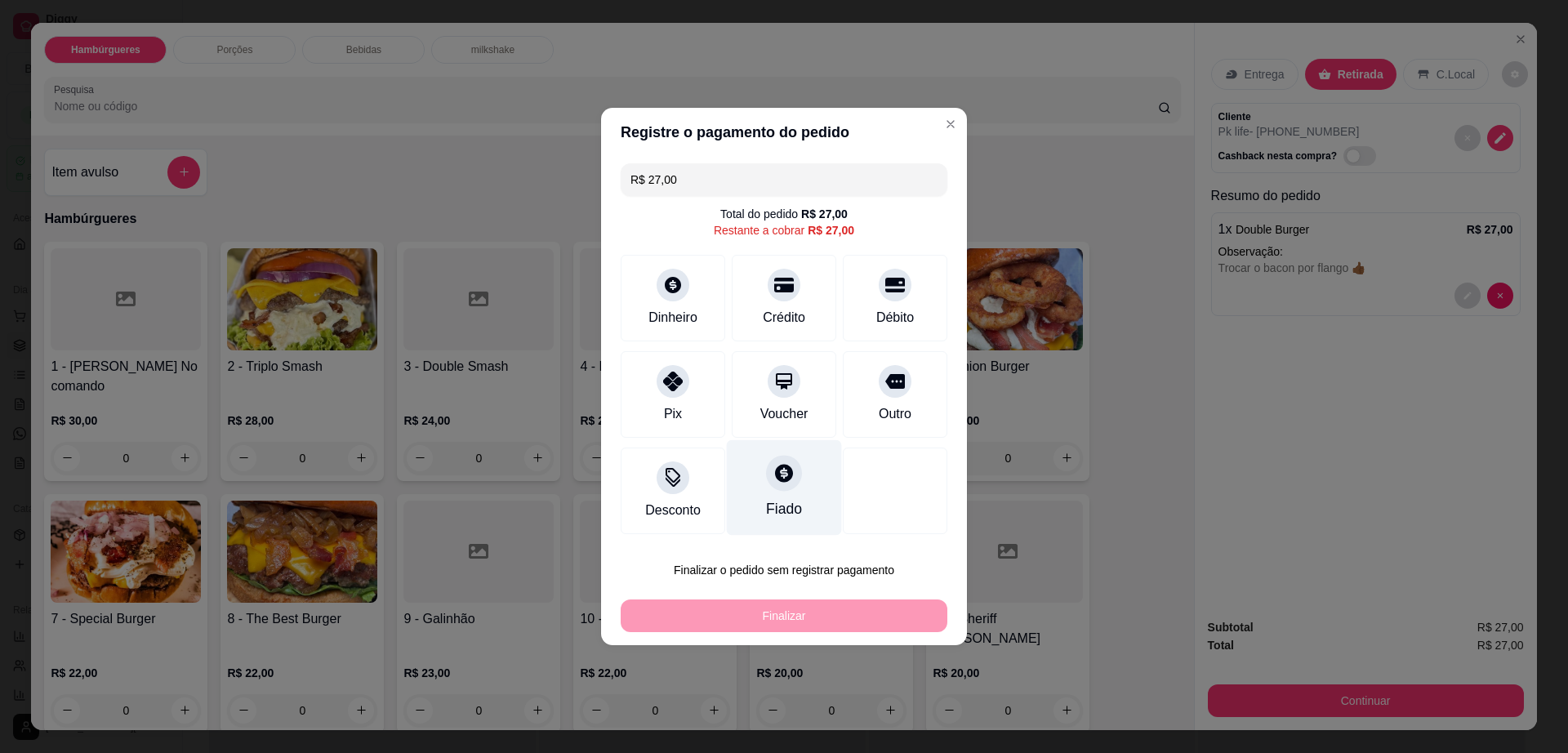
click at [779, 478] on icon at bounding box center [784, 473] width 22 height 22
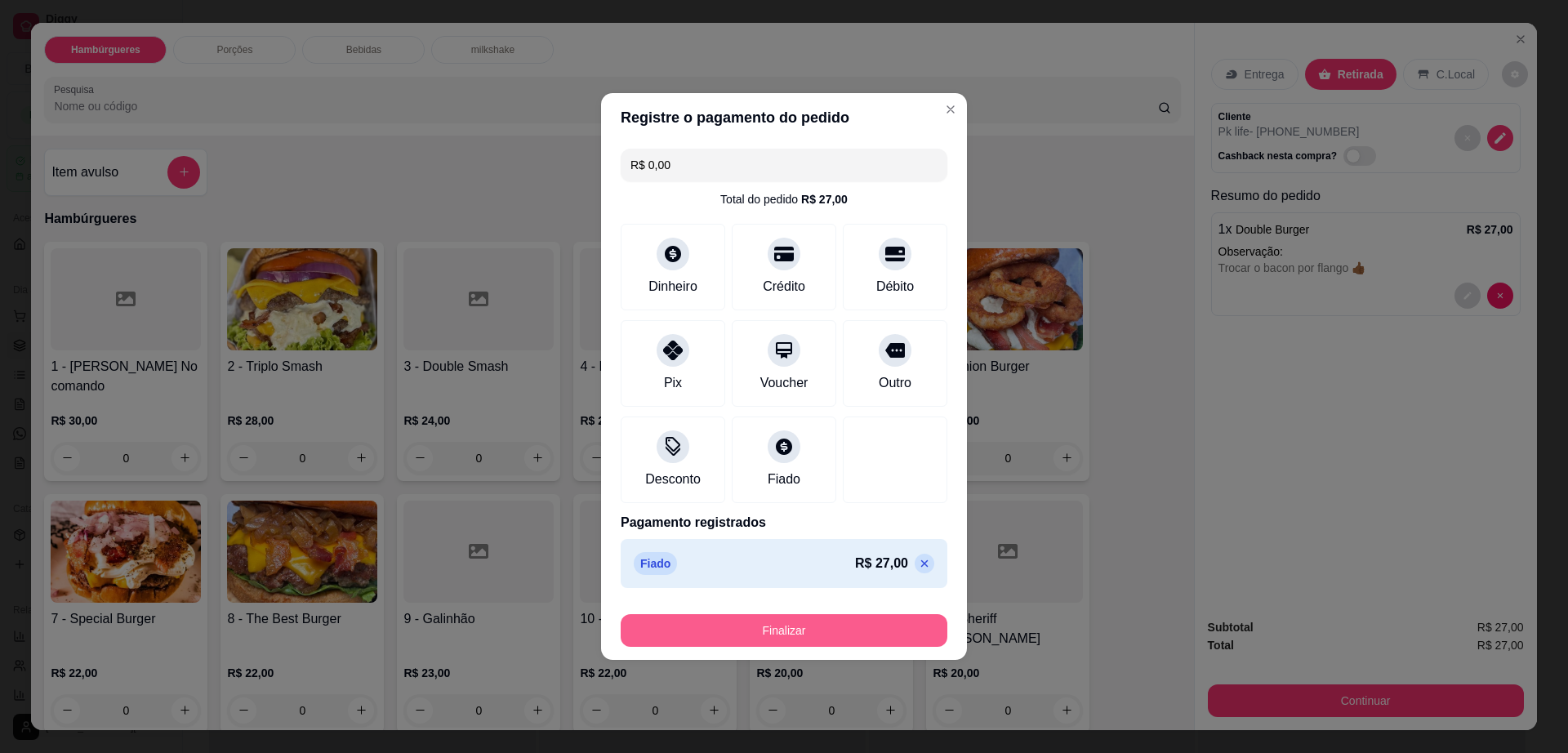
click at [902, 637] on button "Finalizar" at bounding box center [784, 631] width 327 height 33
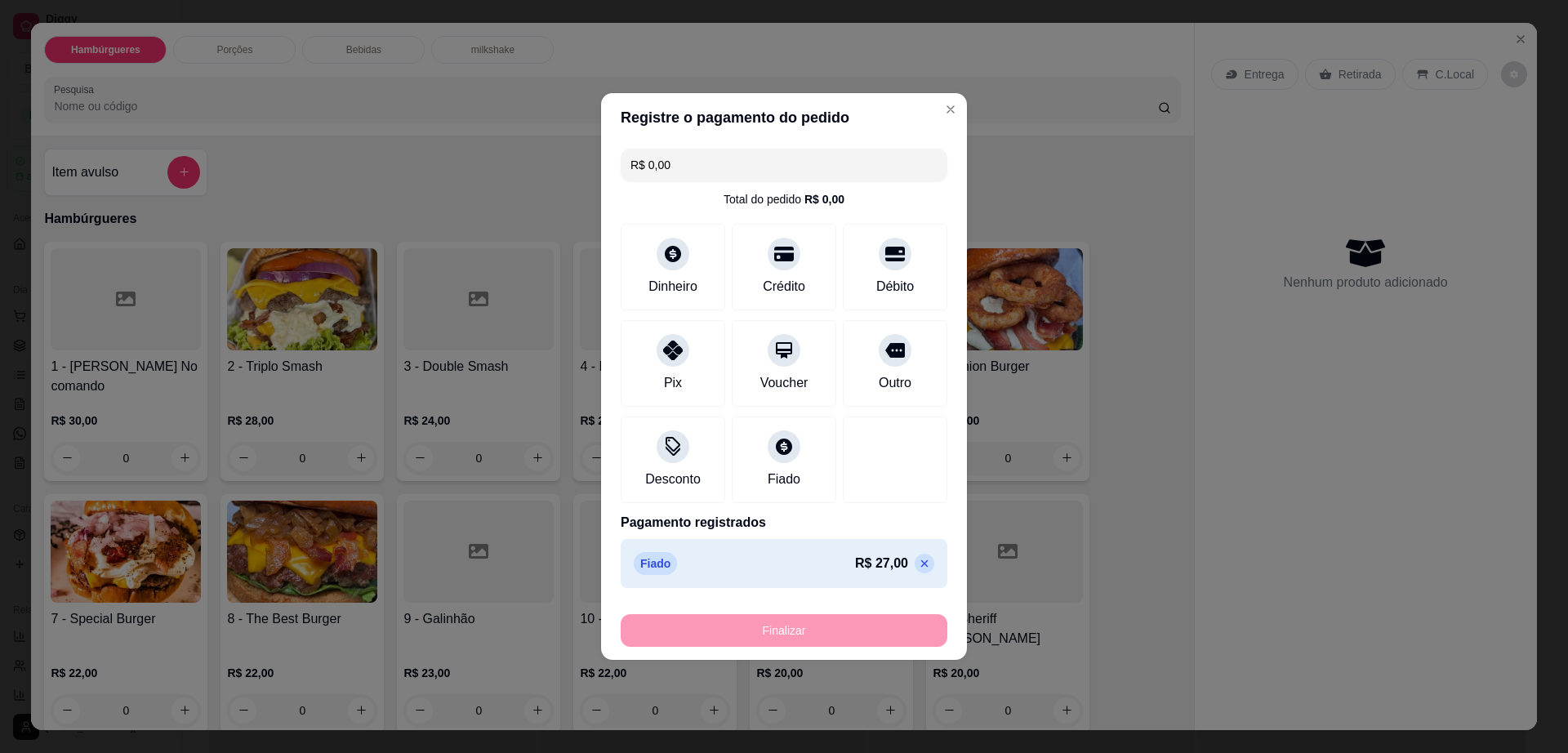
type input "-R$ 27,00"
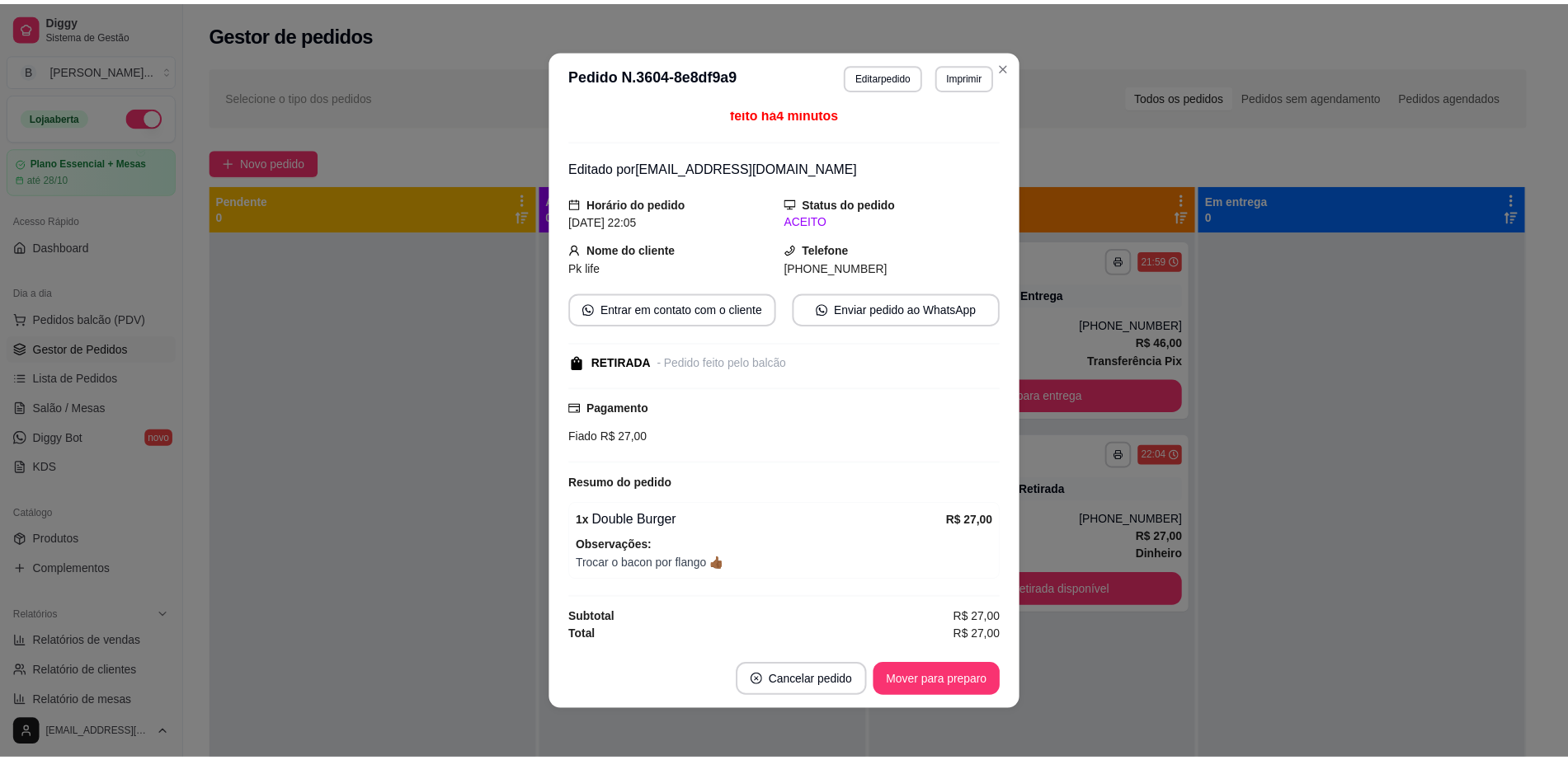
scroll to position [6, 0]
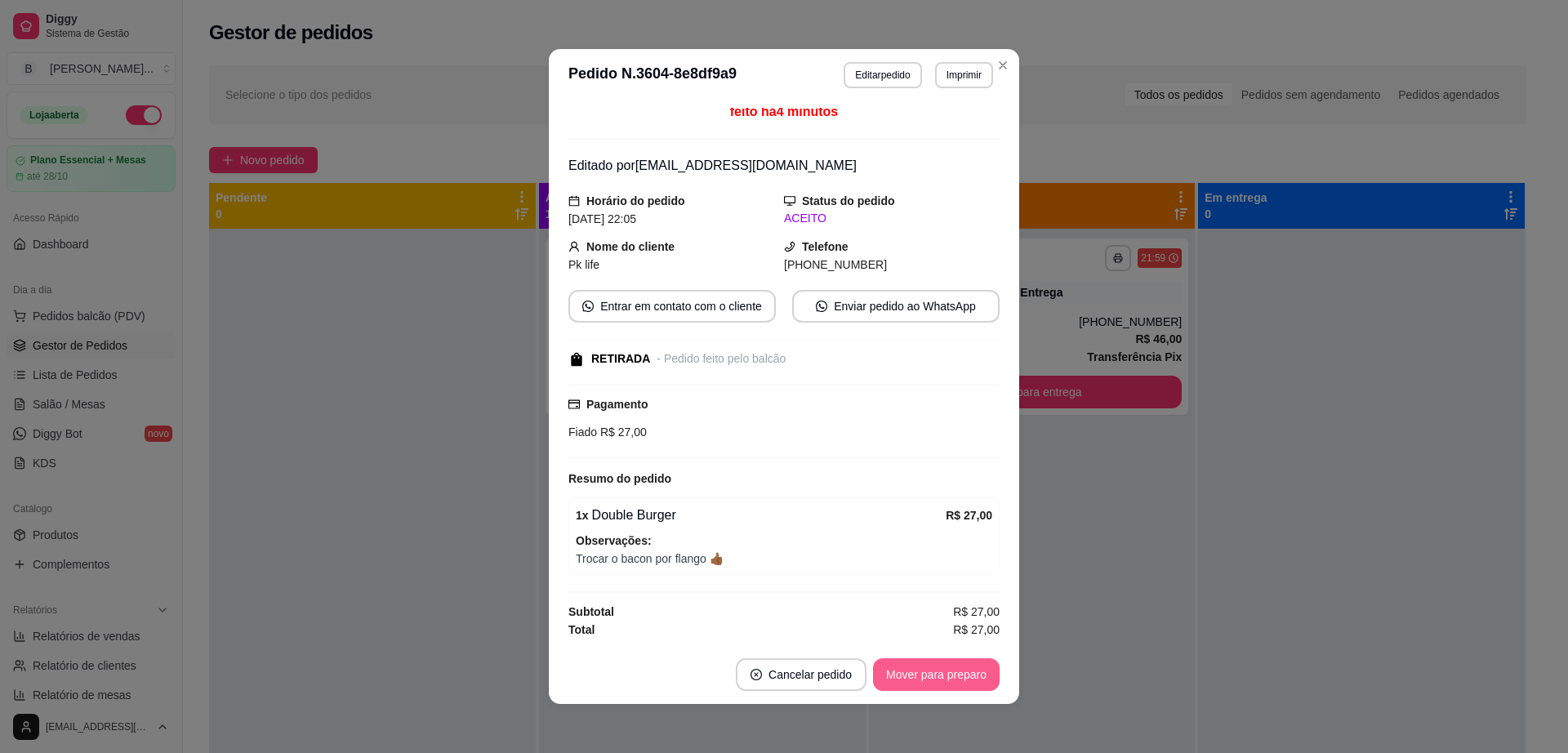
click at [886, 678] on button "Mover para preparo" at bounding box center [936, 675] width 127 height 33
